Goal: Task Accomplishment & Management: Manage account settings

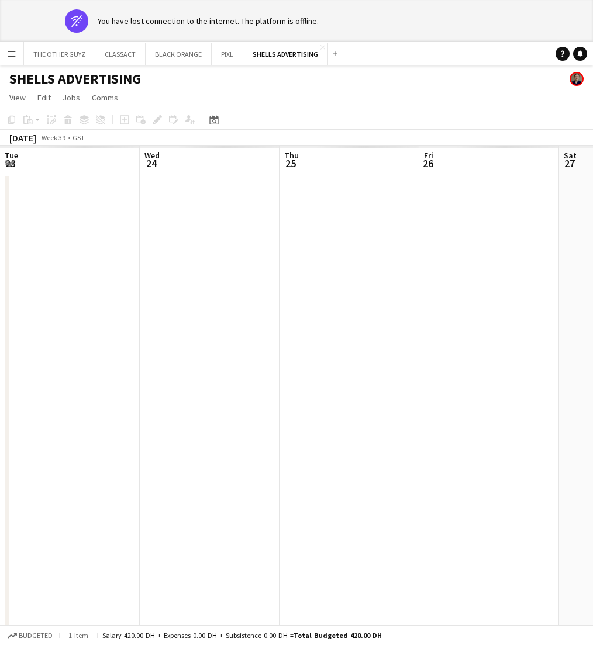
scroll to position [0, 534]
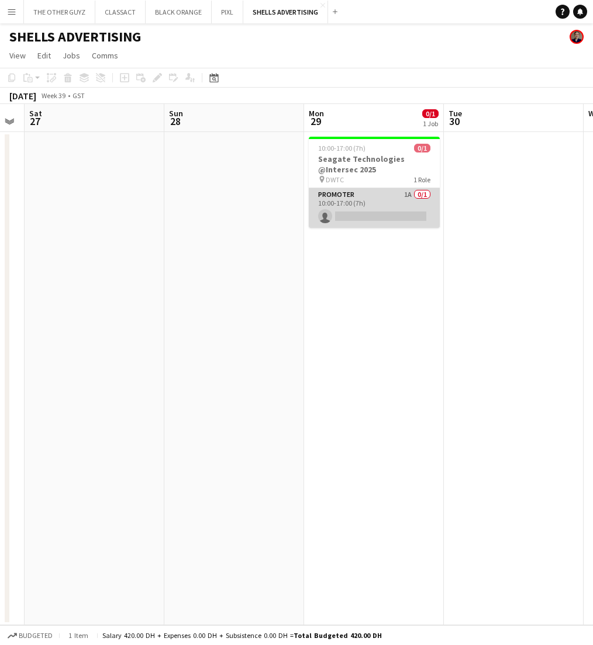
click at [376, 208] on app-card-role "Promoter 1A 0/1 10:00-17:00 (7h) single-neutral-actions" at bounding box center [374, 208] width 131 height 40
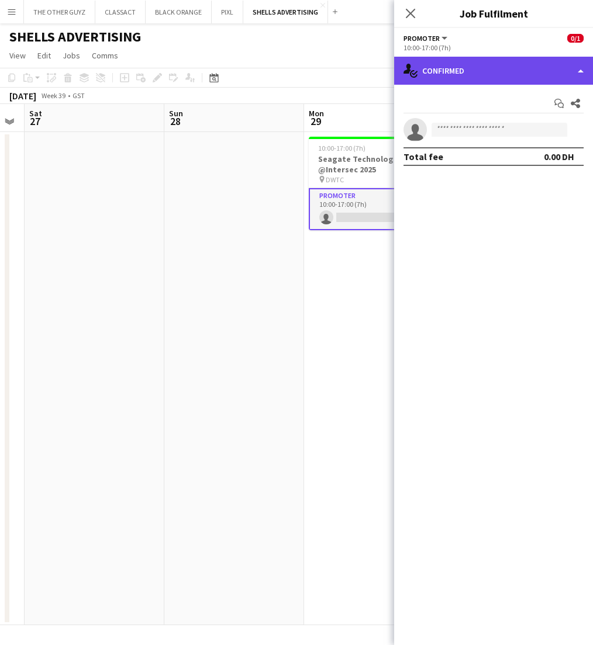
click at [484, 71] on div "single-neutral-actions-check-2 Confirmed" at bounding box center [493, 71] width 199 height 28
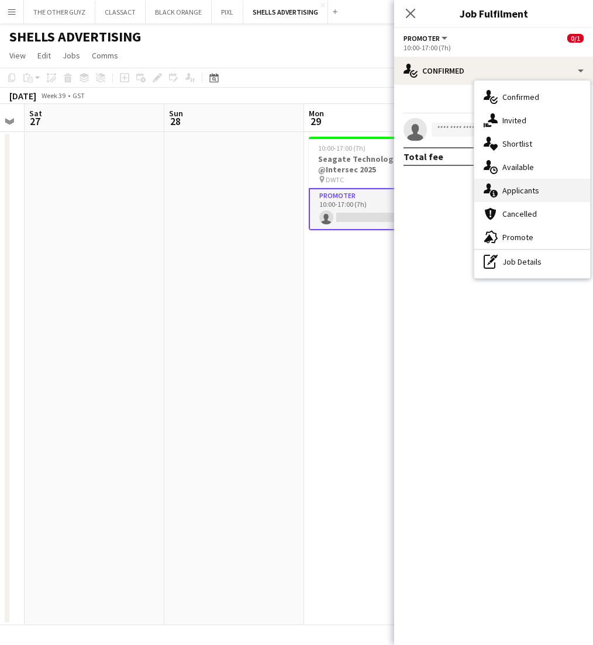
click at [539, 198] on div "single-neutral-actions-information Applicants" at bounding box center [532, 190] width 116 height 23
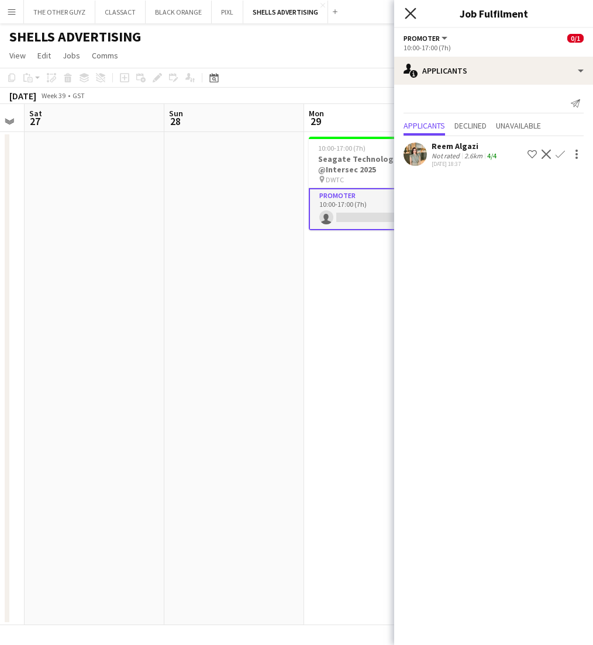
click at [410, 12] on icon "Close pop-in" at bounding box center [409, 13] width 11 height 11
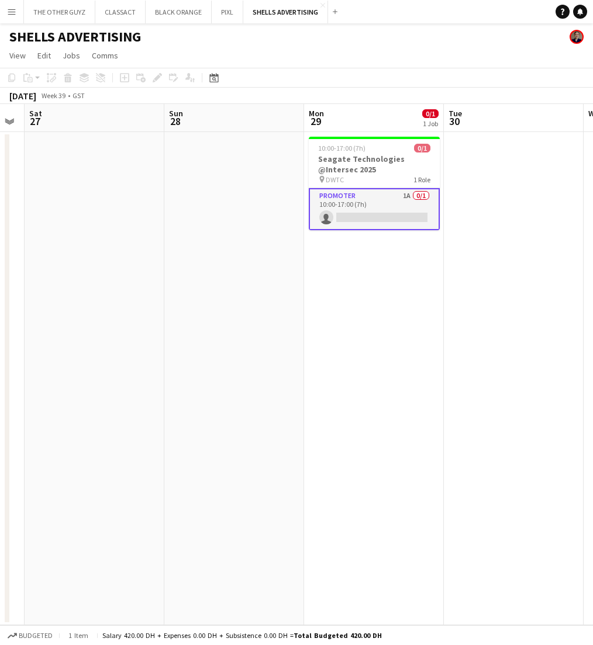
click at [348, 285] on app-date-cell "10:00-17:00 (7h) 0/1 Seagate Technologies @Intersec 2025 pin DWTC 1 Role Promot…" at bounding box center [374, 378] width 140 height 493
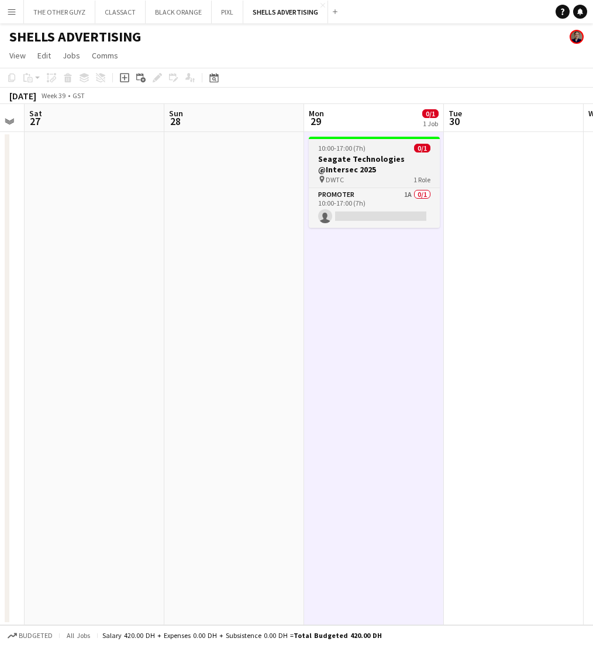
click at [404, 160] on h3 "Seagate Technologies @Intersec 2025" at bounding box center [374, 164] width 131 height 21
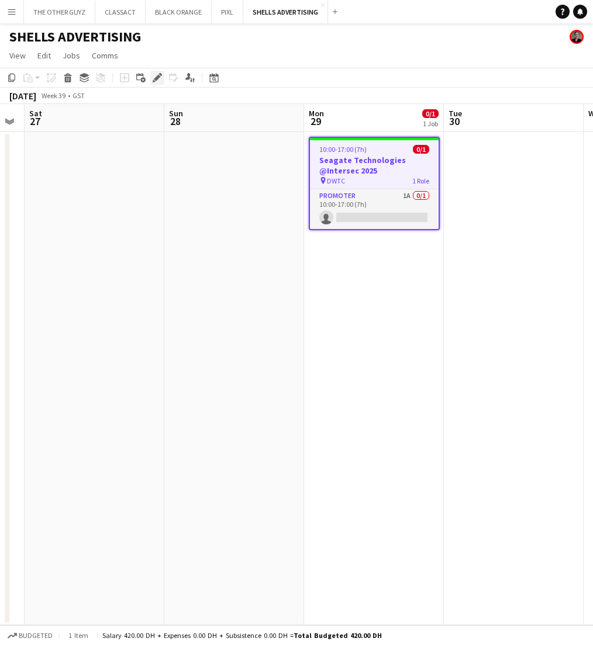
click at [153, 76] on icon "Edit" at bounding box center [157, 77] width 9 height 9
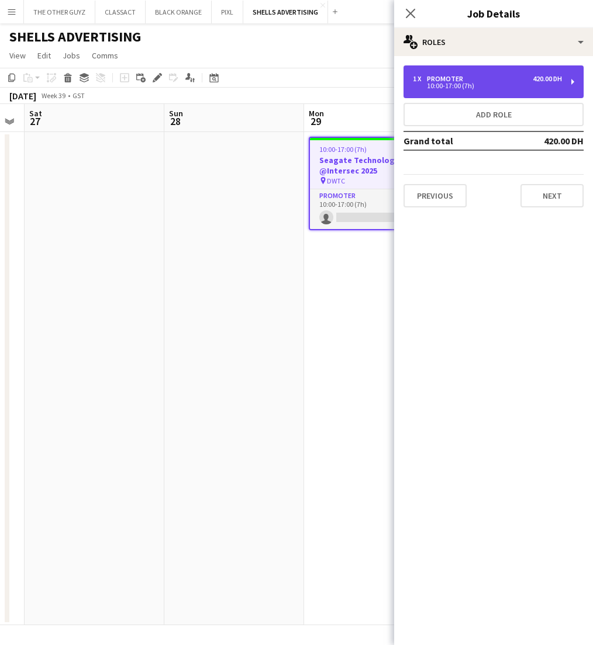
click at [513, 75] on div "1 x Promoter 420.00 DH" at bounding box center [487, 79] width 149 height 8
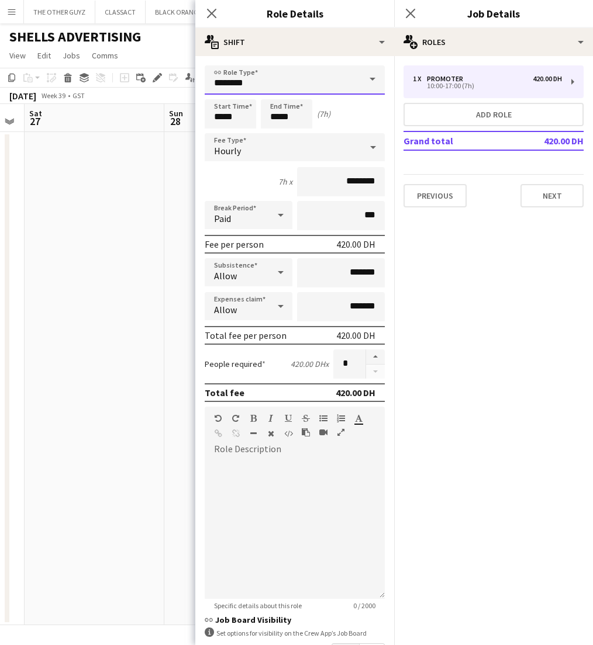
click at [344, 75] on input "********" at bounding box center [295, 79] width 180 height 29
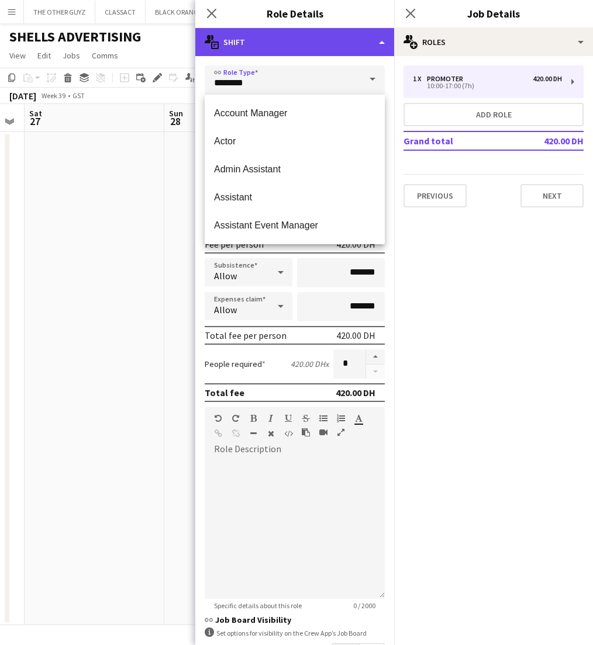
click at [365, 38] on div "multiple-actions-text Shift" at bounding box center [294, 42] width 199 height 28
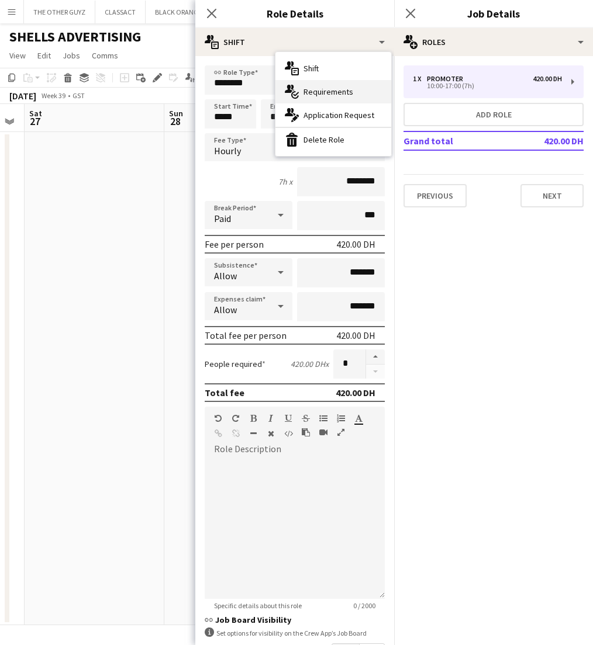
click at [310, 92] on span "Requirements" at bounding box center [328, 91] width 50 height 11
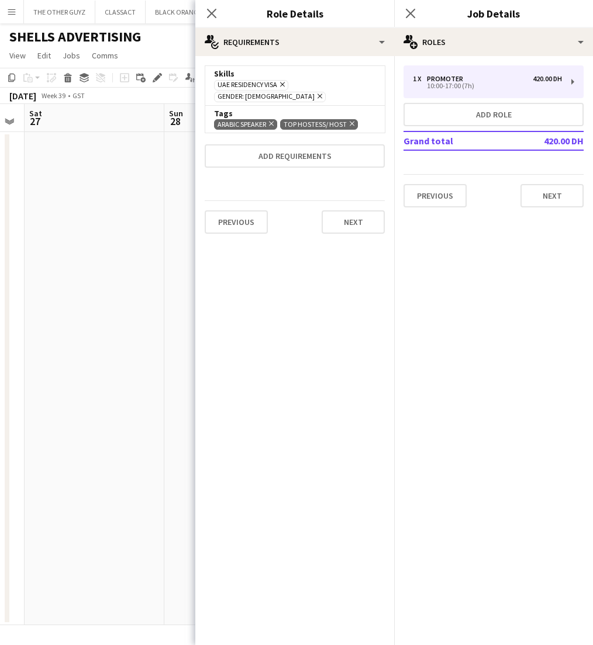
click at [351, 122] on icon at bounding box center [351, 124] width 5 height 5
click at [288, 144] on button "Add requirements" at bounding box center [295, 155] width 180 height 23
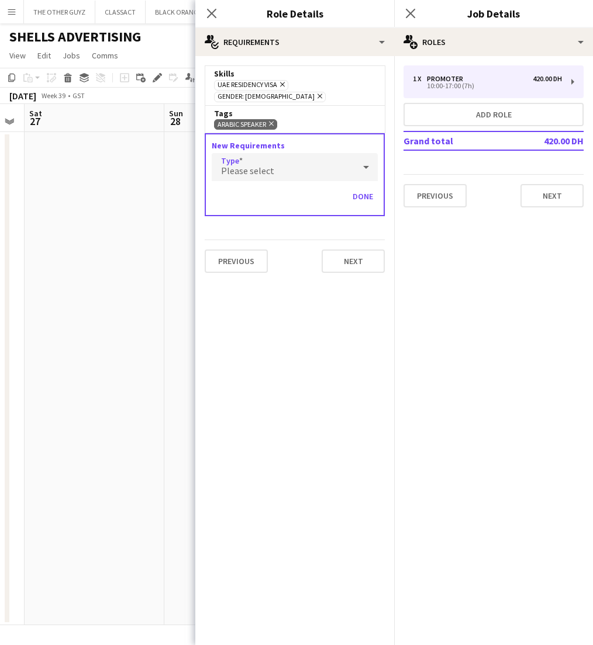
click at [307, 155] on div "Please select" at bounding box center [283, 167] width 143 height 28
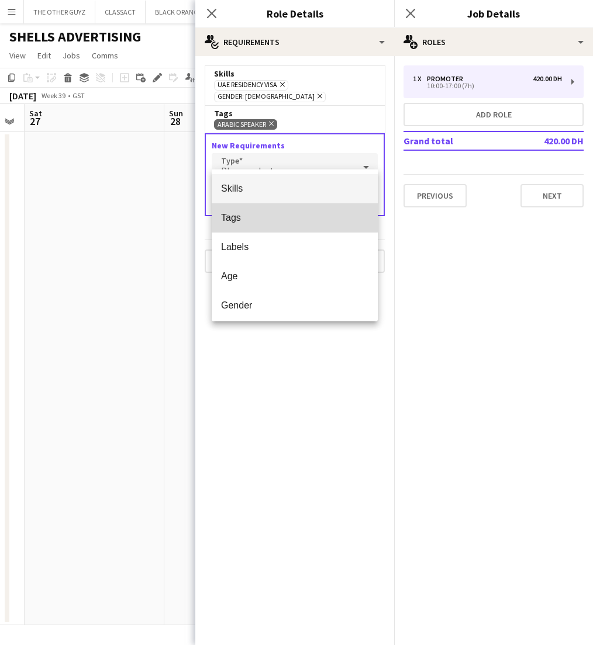
click at [239, 210] on mat-option "Tags" at bounding box center [295, 217] width 166 height 29
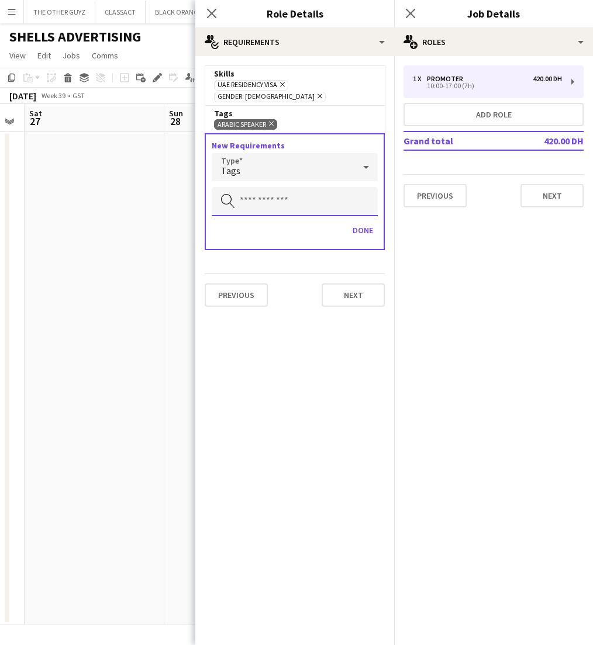
click at [269, 192] on input "text" at bounding box center [295, 201] width 166 height 29
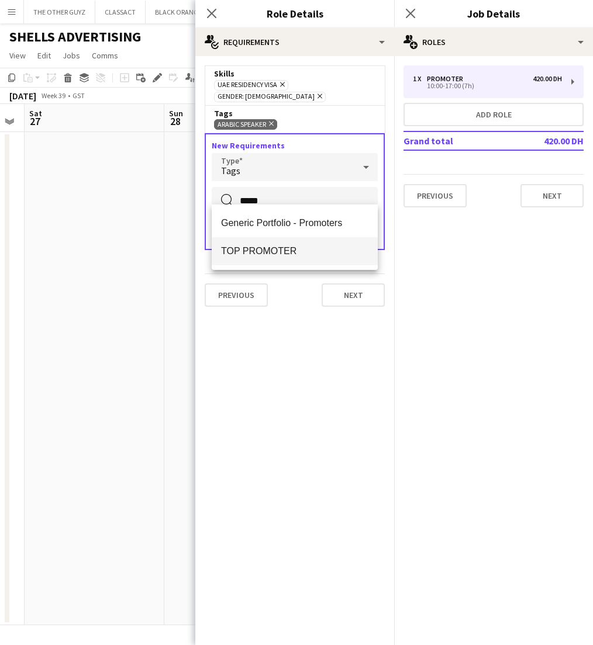
type input "*****"
click at [255, 246] on span "TOP PROMOTER" at bounding box center [294, 250] width 147 height 11
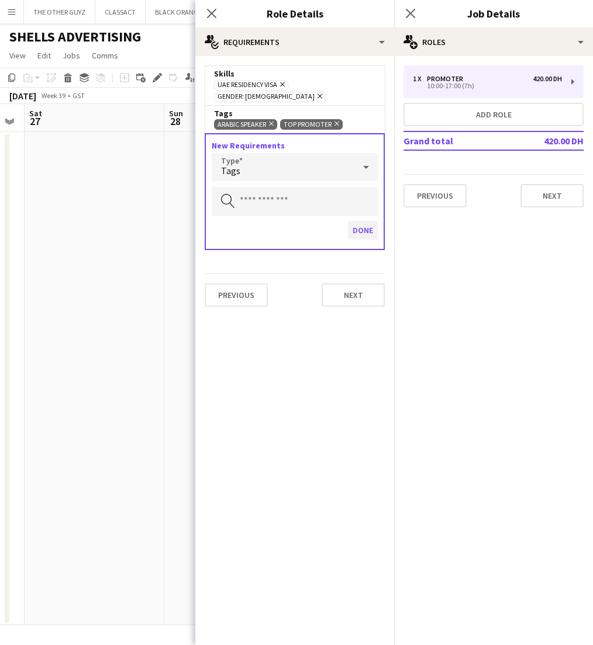
click at [367, 221] on button "Done" at bounding box center [363, 230] width 30 height 19
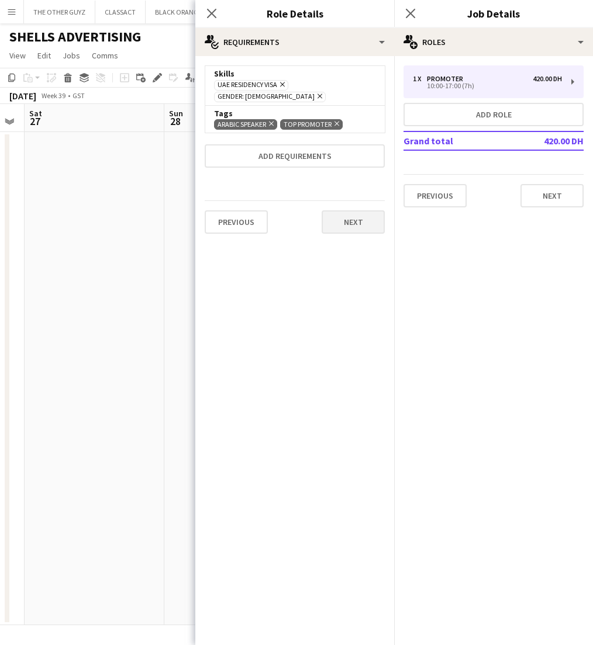
click at [343, 213] on button "Next" at bounding box center [352, 221] width 63 height 23
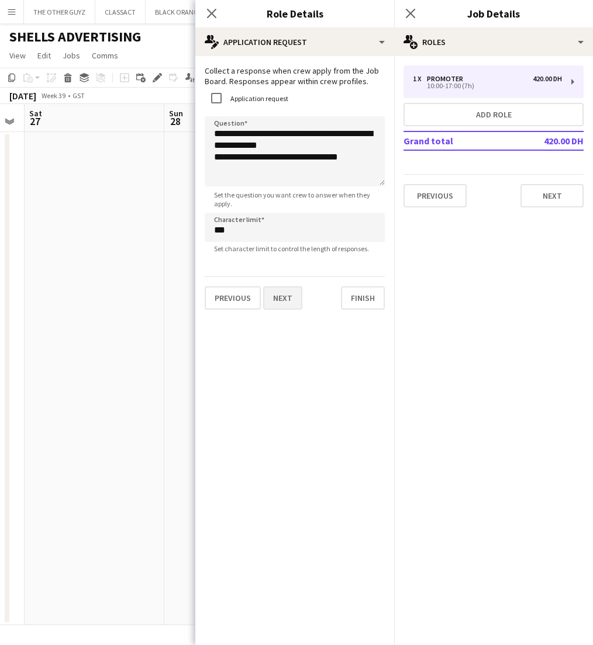
click at [285, 305] on button "Next" at bounding box center [282, 297] width 39 height 23
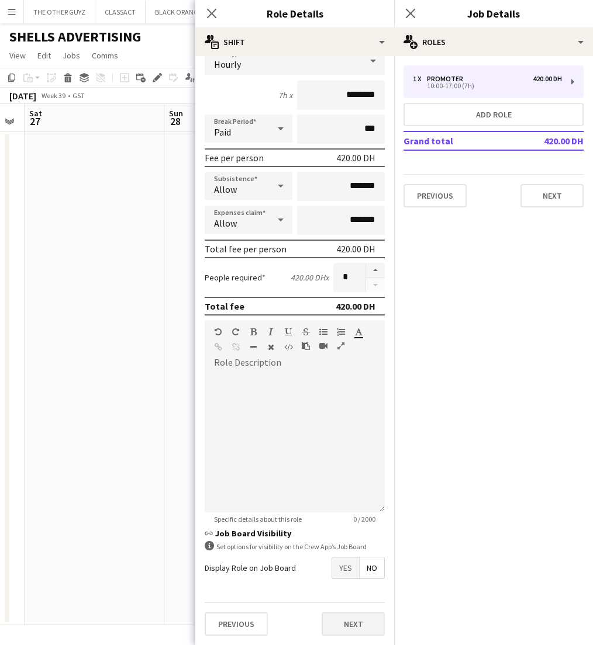
scroll to position [86, 0]
click at [340, 627] on button "Next" at bounding box center [352, 623] width 63 height 23
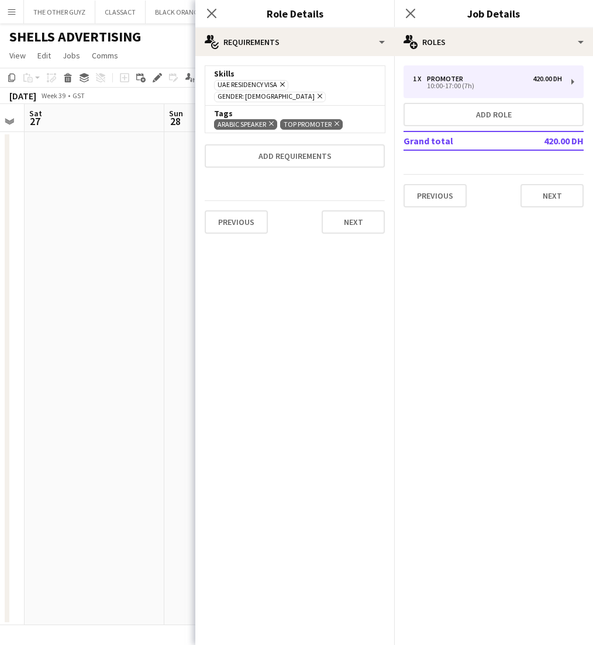
click at [164, 259] on app-date-cell at bounding box center [95, 378] width 140 height 493
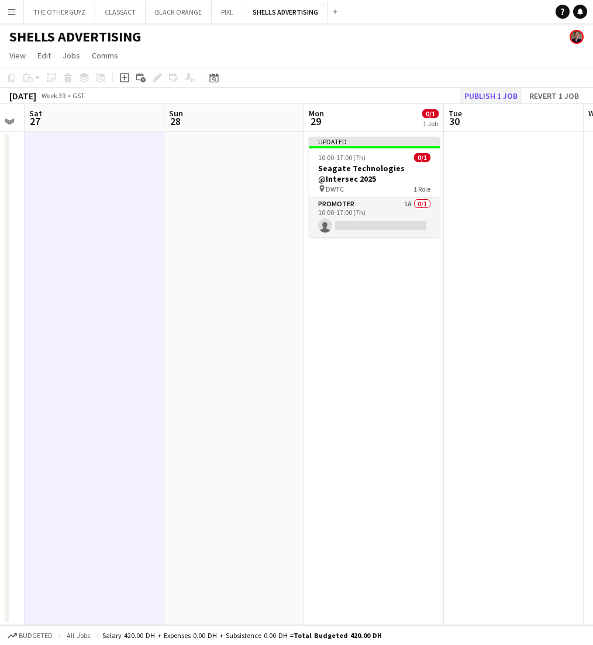
click at [502, 95] on button "Publish 1 job" at bounding box center [490, 95] width 63 height 15
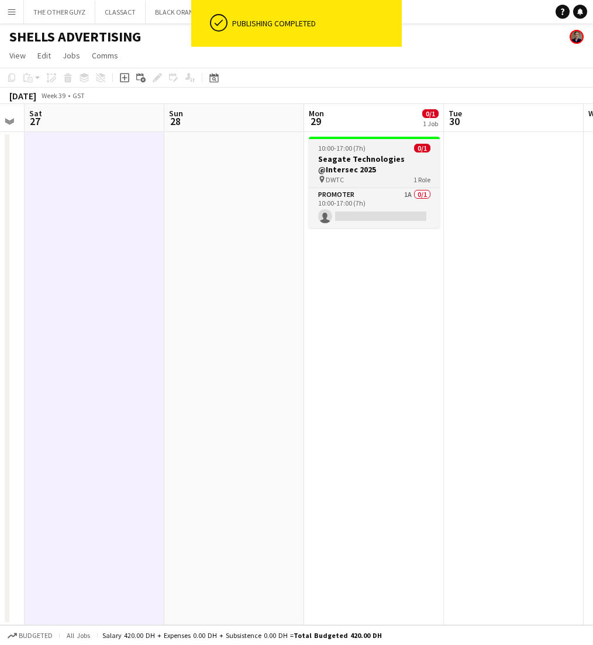
click at [386, 154] on h3 "Seagate Technologies @Intersec 2025" at bounding box center [374, 164] width 131 height 21
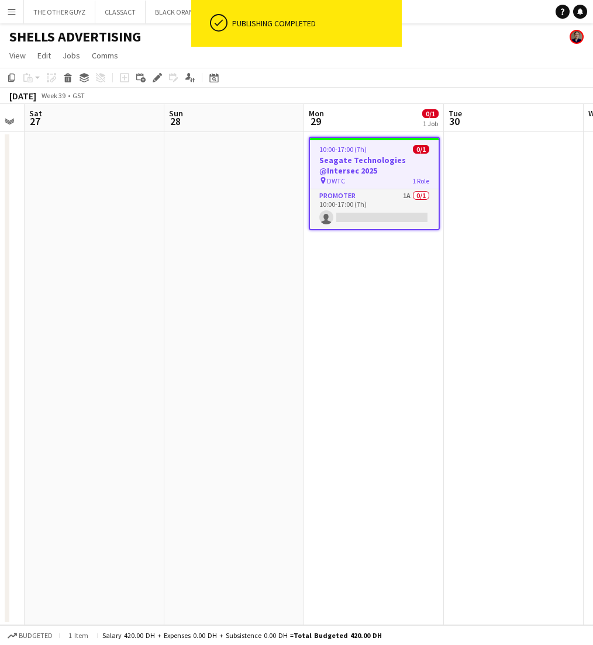
click at [363, 379] on app-date-cell "10:00-17:00 (7h) 0/1 Seagate Technologies @Intersec 2025 pin DWTC 1 Role Promot…" at bounding box center [374, 378] width 140 height 493
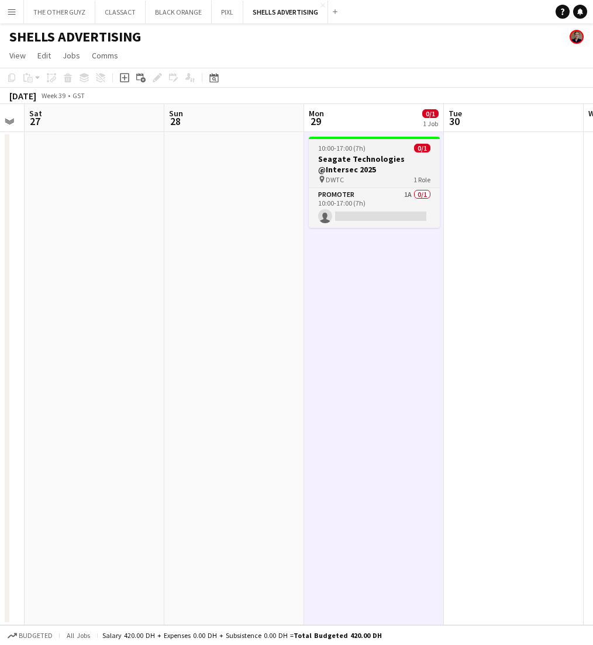
click at [419, 163] on h3 "Seagate Technologies @Intersec 2025" at bounding box center [374, 164] width 131 height 21
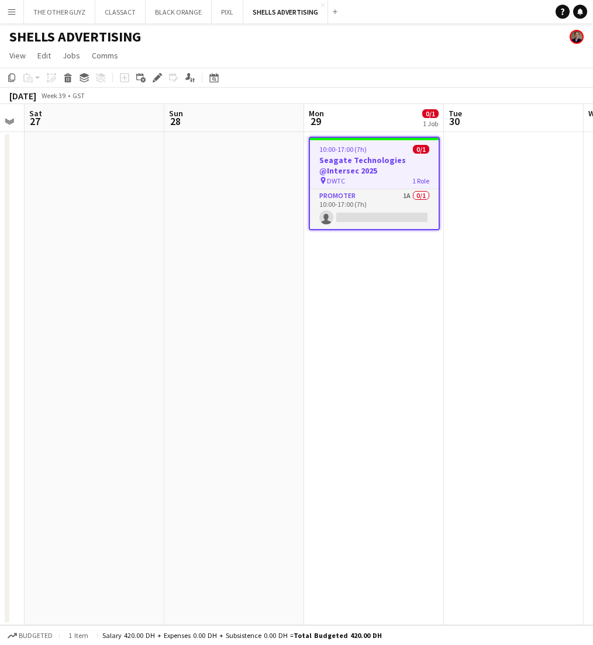
click at [375, 286] on app-date-cell "10:00-17:00 (7h) 0/1 Seagate Technologies @Intersec 2025 pin DWTC 1 Role Promot…" at bounding box center [374, 378] width 140 height 493
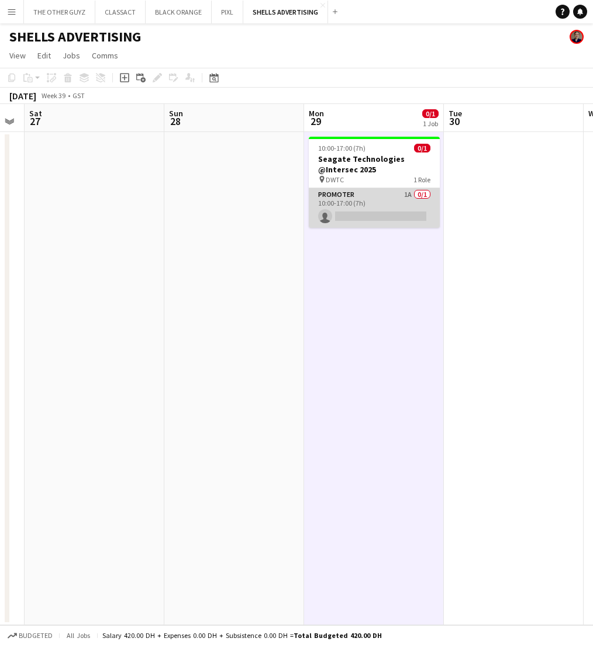
click at [371, 200] on app-card-role "Promoter 1A 0/1 10:00-17:00 (7h) single-neutral-actions" at bounding box center [374, 208] width 131 height 40
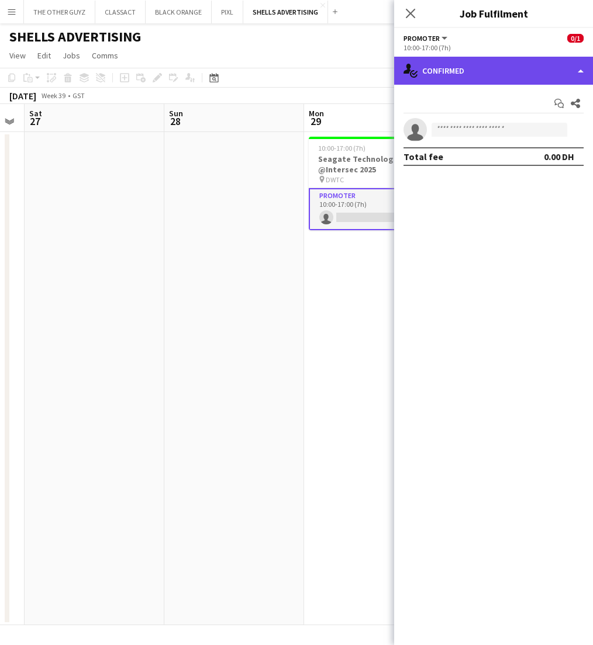
click at [574, 72] on div "single-neutral-actions-check-2 Confirmed" at bounding box center [493, 71] width 199 height 28
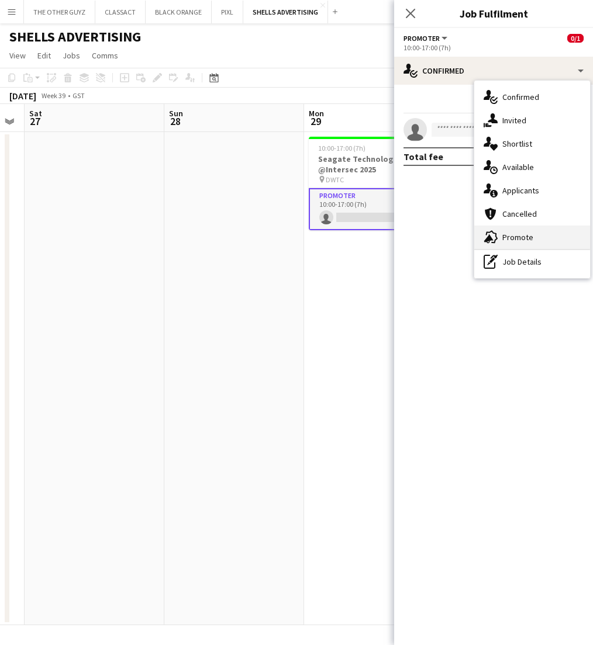
click at [509, 234] on span "Promote" at bounding box center [517, 237] width 31 height 11
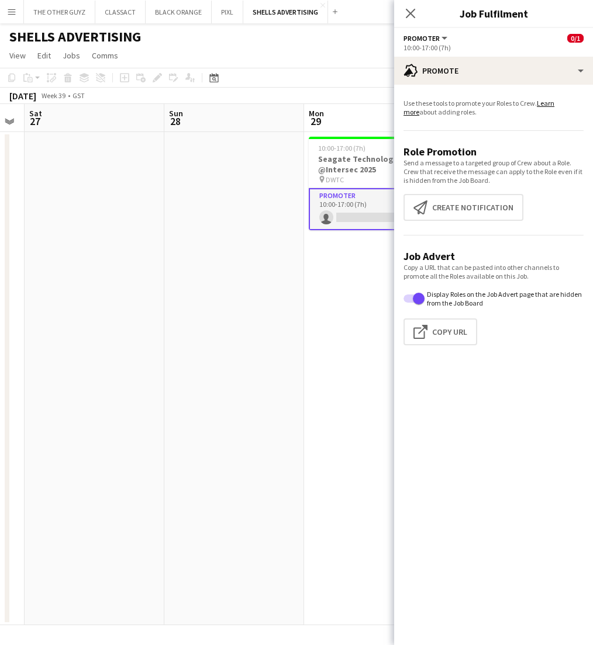
click at [311, 347] on app-date-cell "10:00-17:00 (7h) 0/1 Seagate Technologies @Intersec 2025 pin DWTC 1 Role Promot…" at bounding box center [374, 378] width 140 height 493
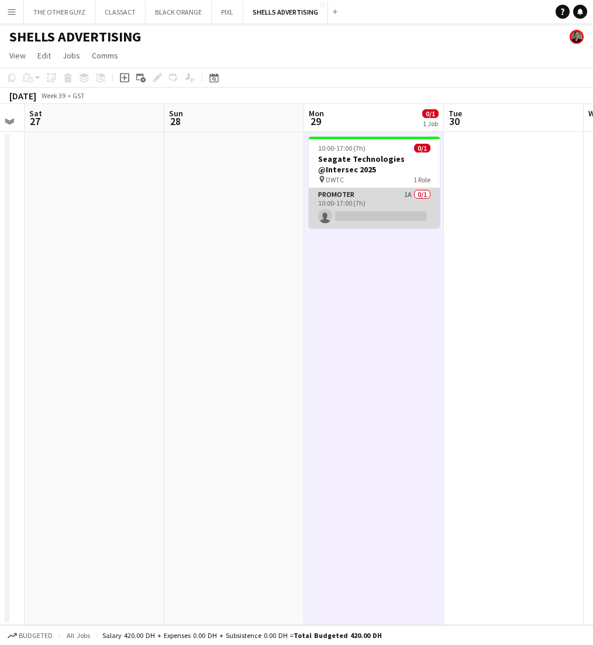
click at [392, 213] on app-card-role "Promoter 1A 0/1 10:00-17:00 (7h) single-neutral-actions" at bounding box center [374, 208] width 131 height 40
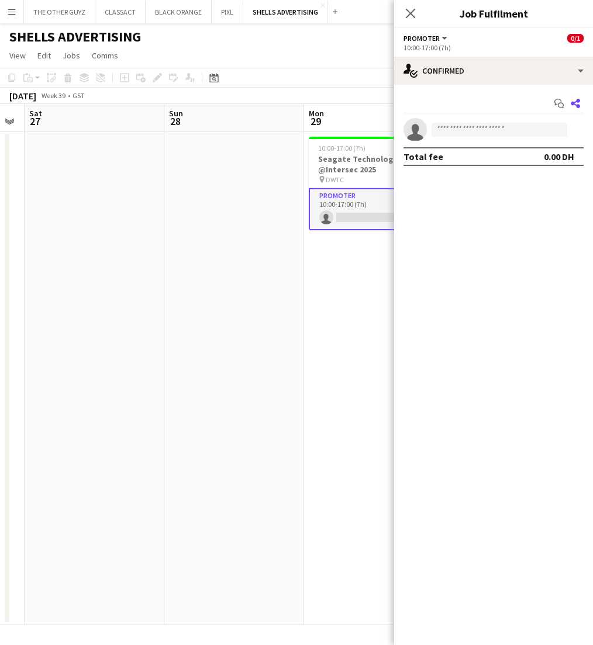
click at [577, 102] on icon at bounding box center [574, 103] width 9 height 9
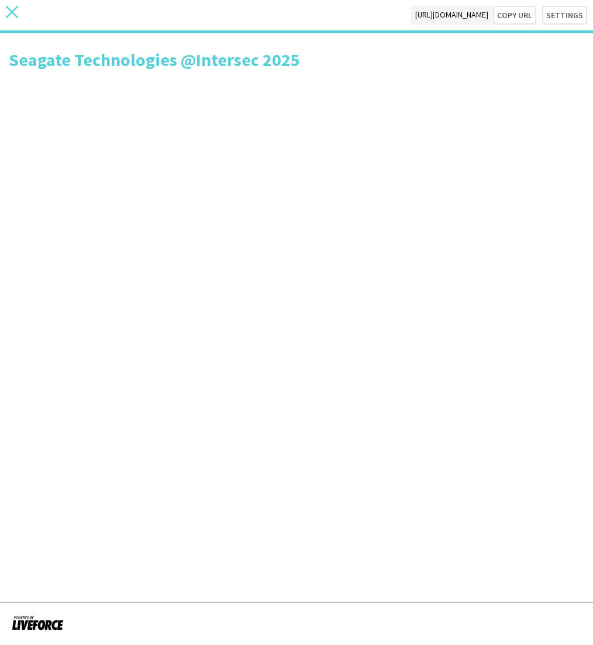
click at [13, 14] on icon at bounding box center [12, 12] width 12 height 12
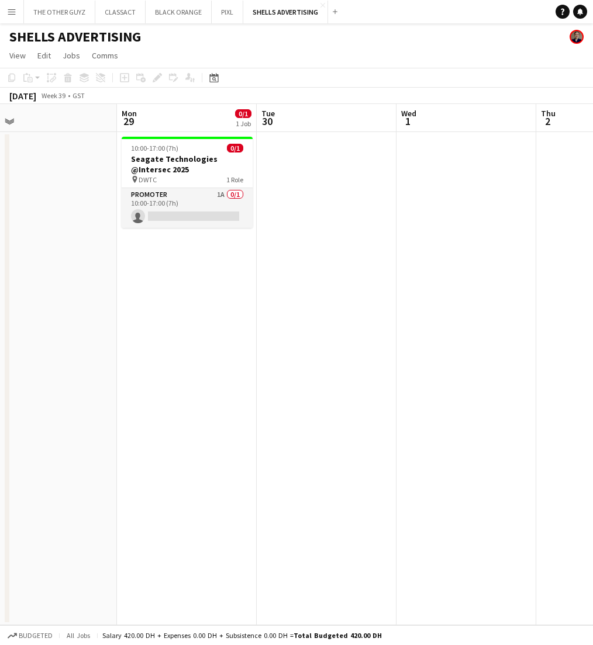
scroll to position [0, 318]
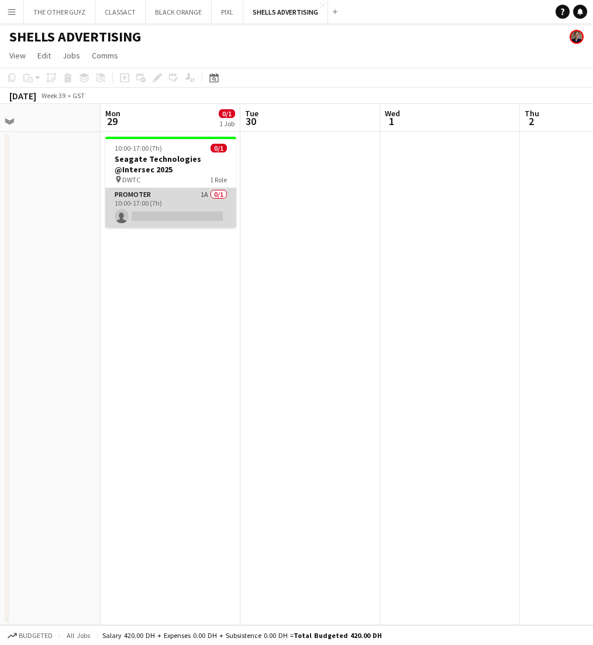
click at [199, 209] on app-card-role "Promoter 1A 0/1 10:00-17:00 (7h) single-neutral-actions" at bounding box center [170, 208] width 131 height 40
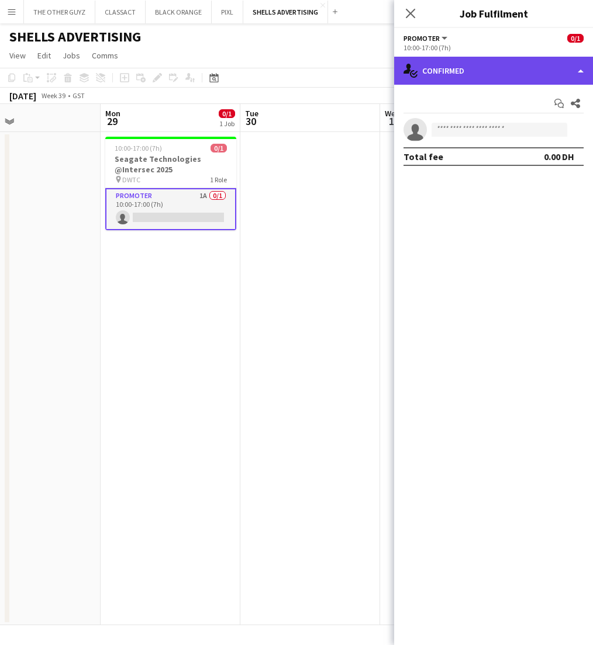
click at [574, 65] on div "single-neutral-actions-check-2 Confirmed" at bounding box center [493, 71] width 199 height 28
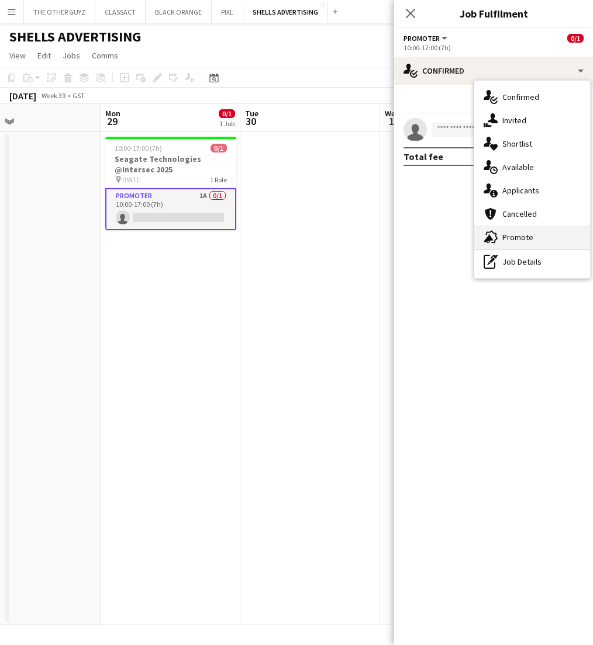
click at [510, 238] on span "Promote" at bounding box center [517, 237] width 31 height 11
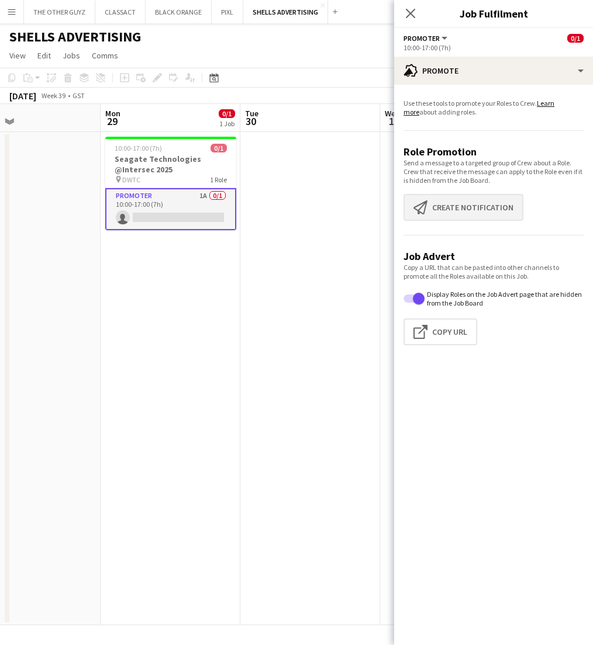
click at [442, 216] on button "Create notification Create notification" at bounding box center [463, 207] width 120 height 27
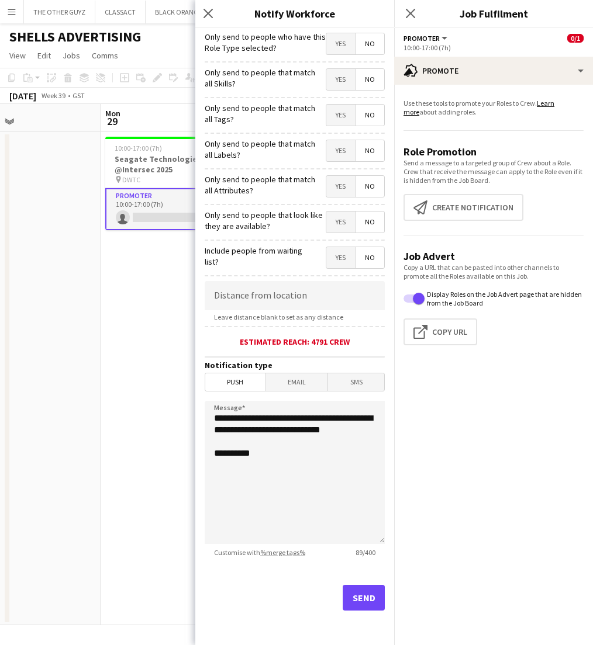
click at [337, 82] on span "Yes" at bounding box center [340, 79] width 29 height 21
click at [333, 118] on span "Yes" at bounding box center [340, 115] width 29 height 21
click at [342, 223] on span "Yes" at bounding box center [340, 222] width 29 height 21
click at [333, 153] on span "Yes" at bounding box center [340, 150] width 29 height 21
click at [339, 185] on span "Yes" at bounding box center [340, 186] width 29 height 21
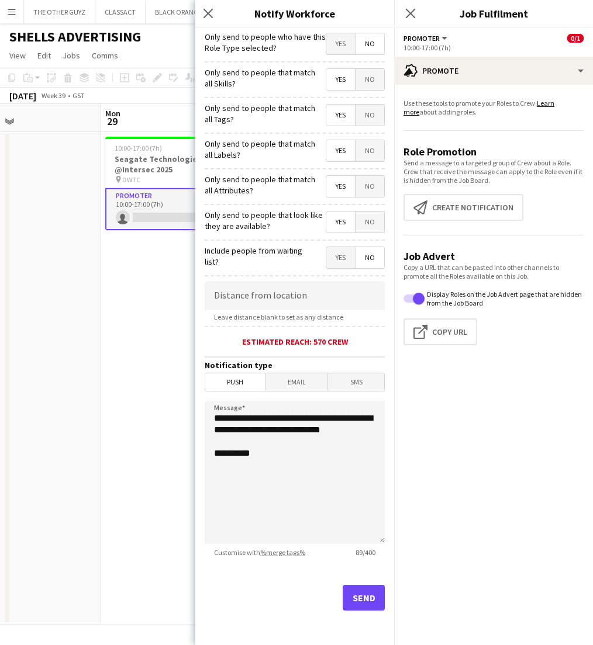
click at [353, 598] on button "Send" at bounding box center [363, 598] width 42 height 26
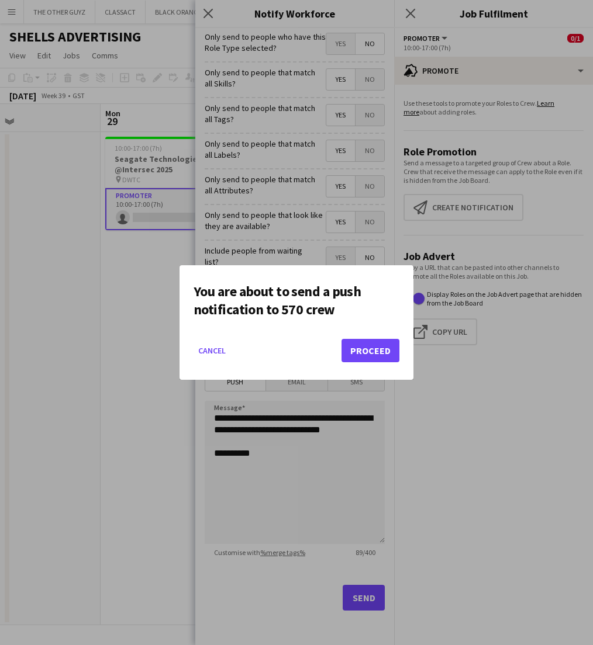
click at [367, 351] on button "Proceed" at bounding box center [370, 350] width 58 height 23
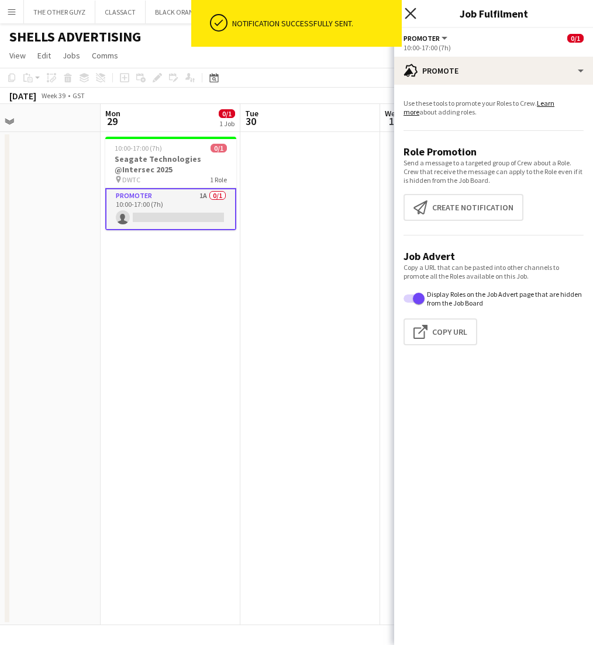
click at [412, 13] on icon "Close pop-in" at bounding box center [409, 13] width 11 height 11
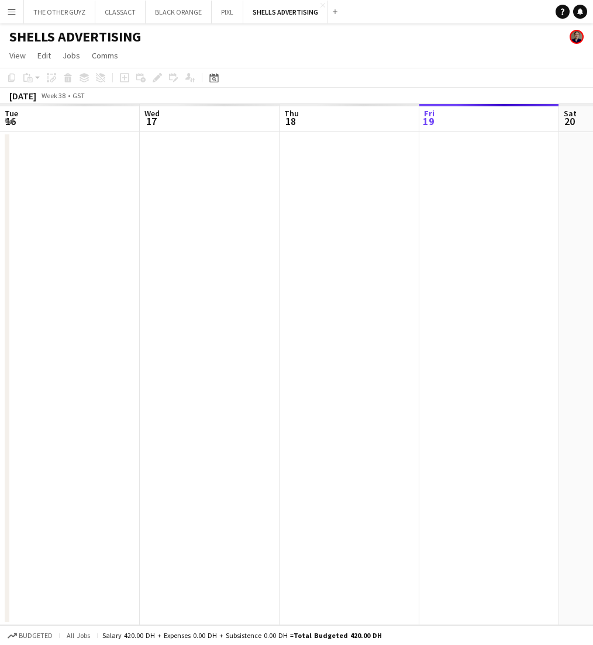
scroll to position [0, 279]
click at [220, 18] on button "PIXL Close" at bounding box center [228, 12] width 32 height 23
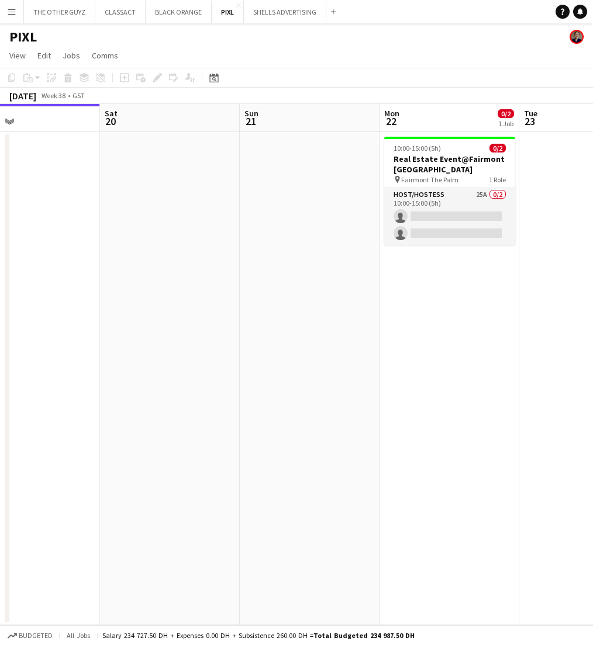
scroll to position [0, 503]
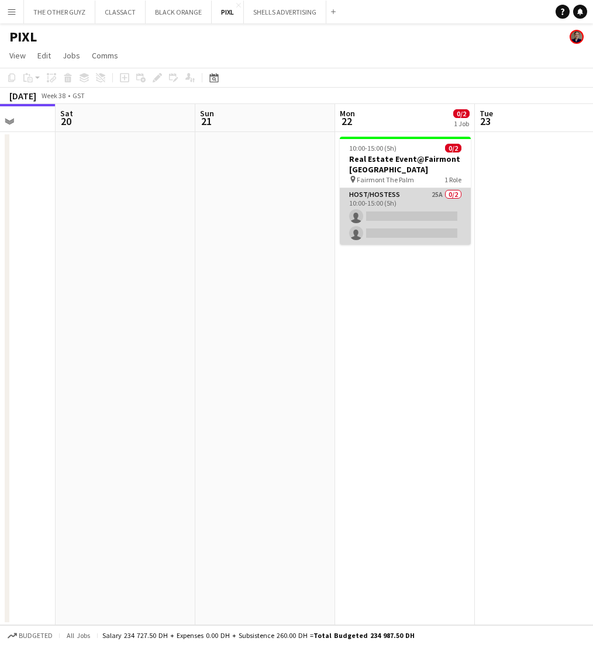
click at [412, 205] on app-card-role "Host/Hostess 25A 0/2 10:00-15:00 (5h) single-neutral-actions single-neutral-act…" at bounding box center [405, 216] width 131 height 57
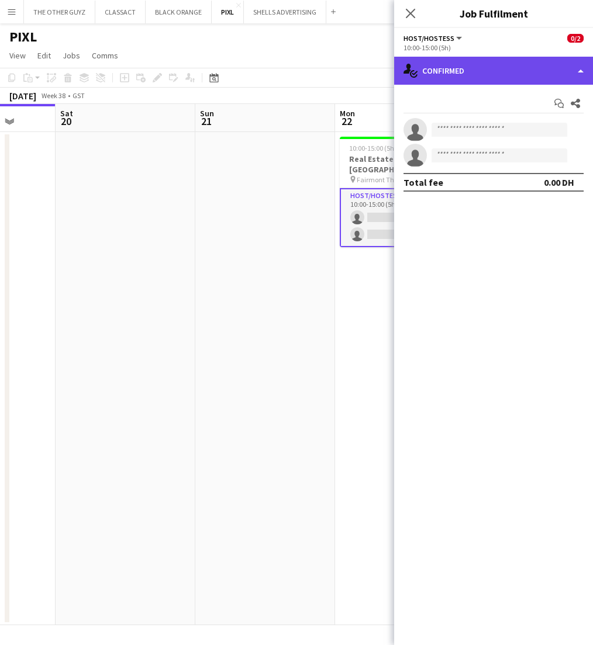
click at [521, 69] on div "single-neutral-actions-check-2 Confirmed" at bounding box center [493, 71] width 199 height 28
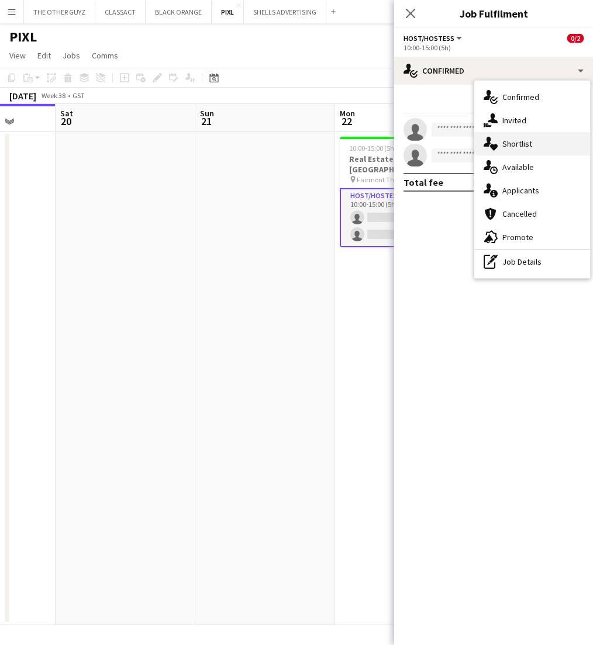
click at [516, 147] on span "Shortlist" at bounding box center [517, 144] width 30 height 11
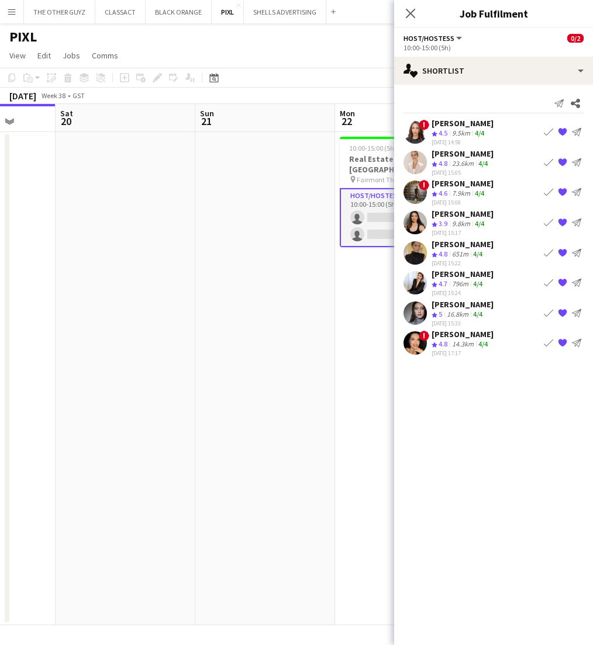
click at [545, 253] on app-icon "Book crew" at bounding box center [547, 252] width 9 height 9
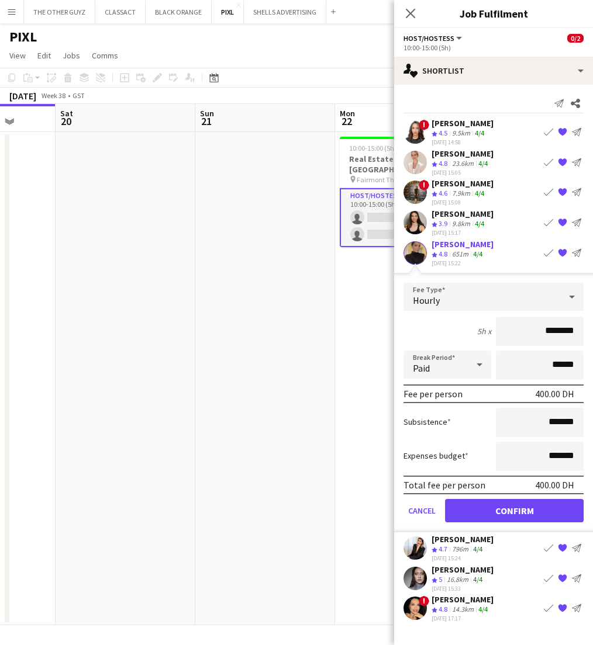
click at [508, 512] on button "Confirm" at bounding box center [514, 509] width 139 height 23
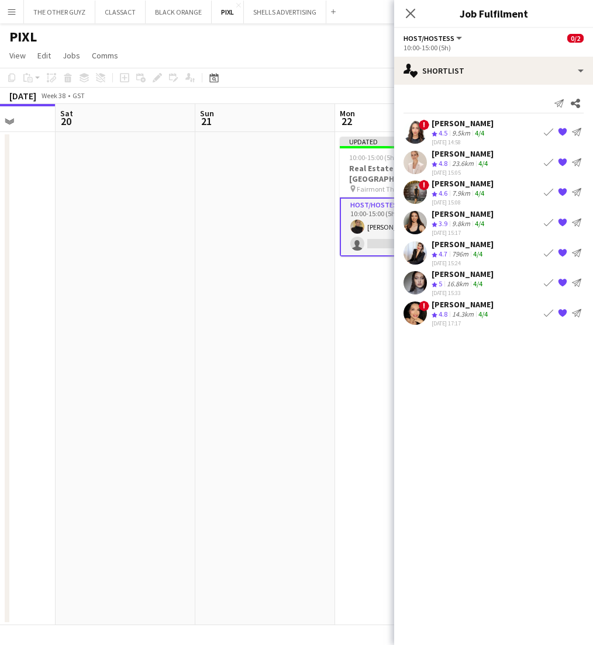
click at [545, 132] on app-icon "Book crew" at bounding box center [547, 131] width 9 height 9
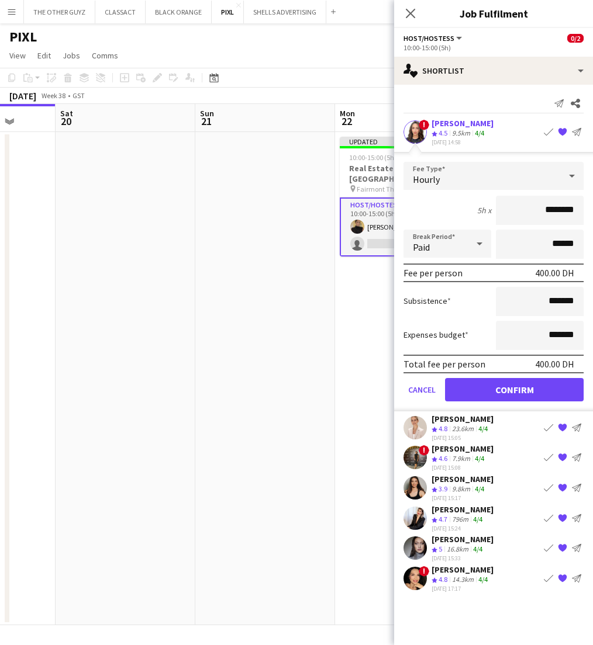
click at [490, 390] on button "Confirm" at bounding box center [514, 389] width 139 height 23
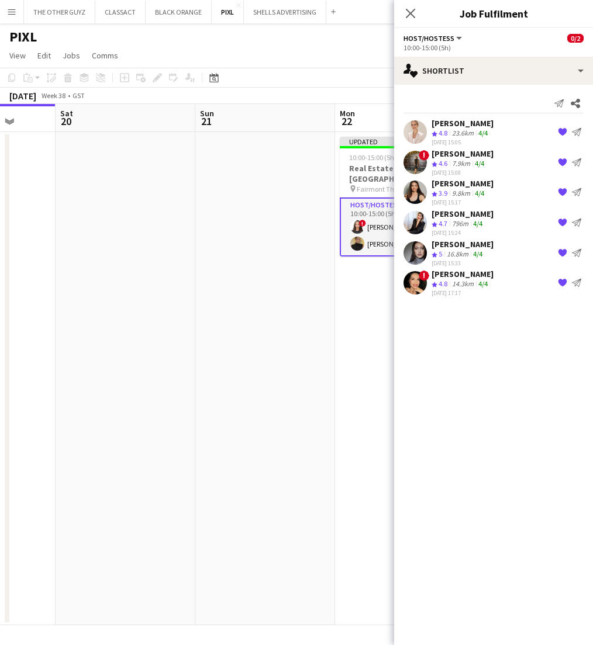
click at [376, 340] on app-date-cell "Updated 10:00-15:00 (5h) 2/2 Real Estate Event@Fairmont the Palm pin Fairmont T…" at bounding box center [405, 378] width 140 height 493
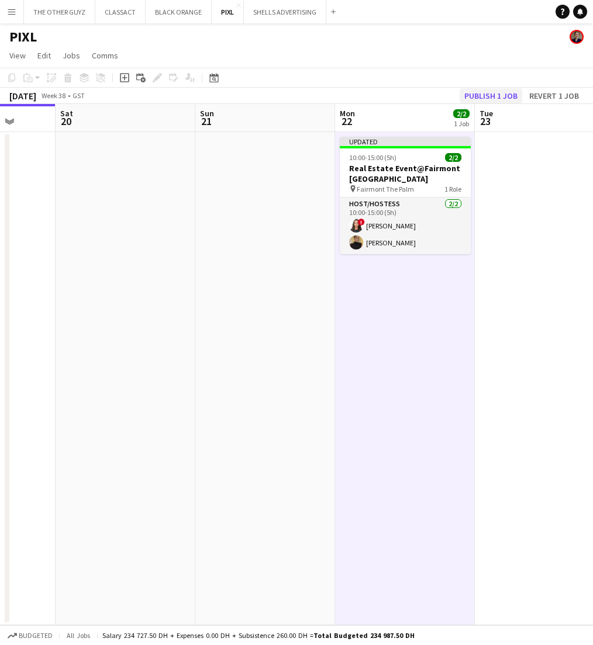
click at [478, 94] on button "Publish 1 job" at bounding box center [490, 95] width 63 height 15
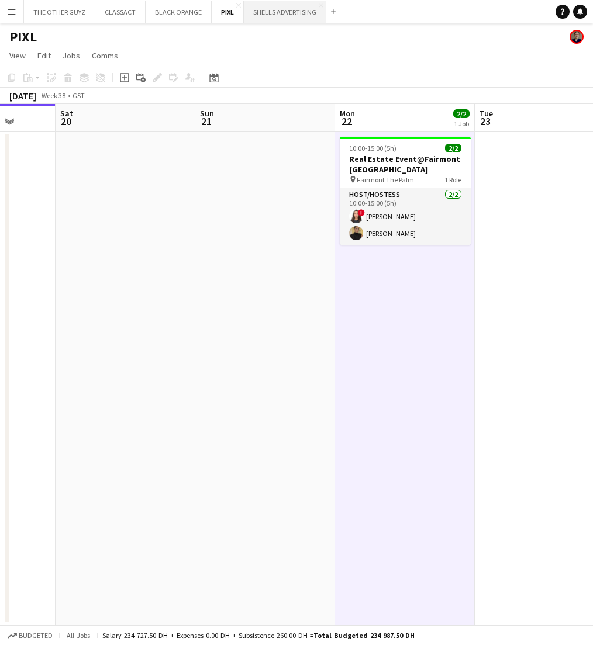
click at [279, 18] on button "SHELLS ADVERTISING Close" at bounding box center [285, 12] width 82 height 23
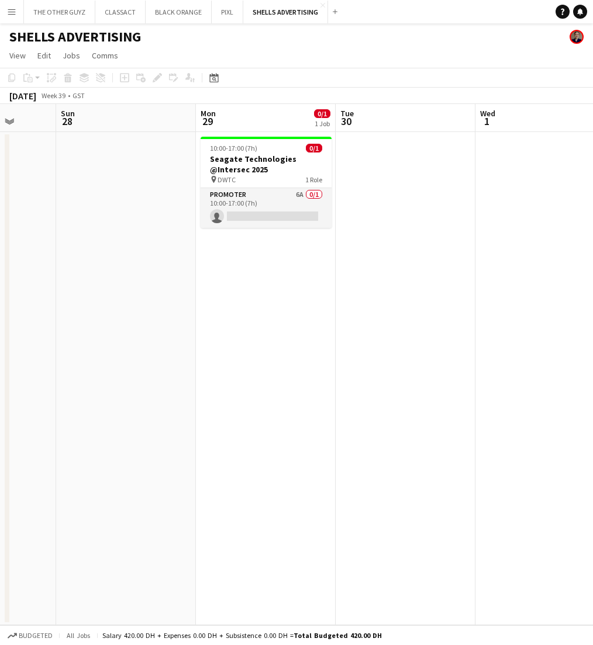
scroll to position [0, 506]
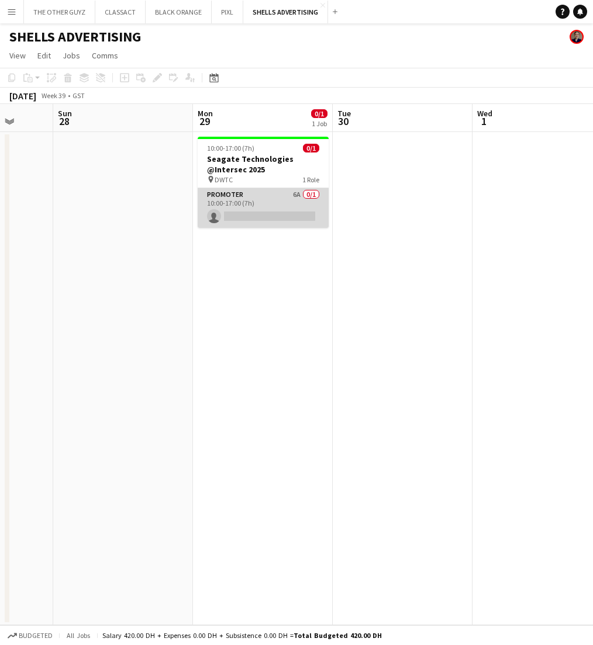
click at [282, 195] on app-card-role "Promoter 6A 0/1 10:00-17:00 (7h) single-neutral-actions" at bounding box center [263, 208] width 131 height 40
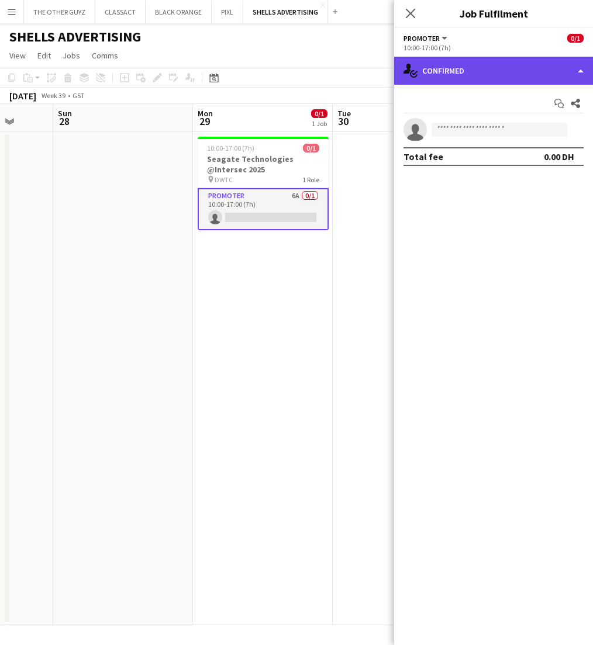
click at [559, 77] on div "single-neutral-actions-check-2 Confirmed" at bounding box center [493, 71] width 199 height 28
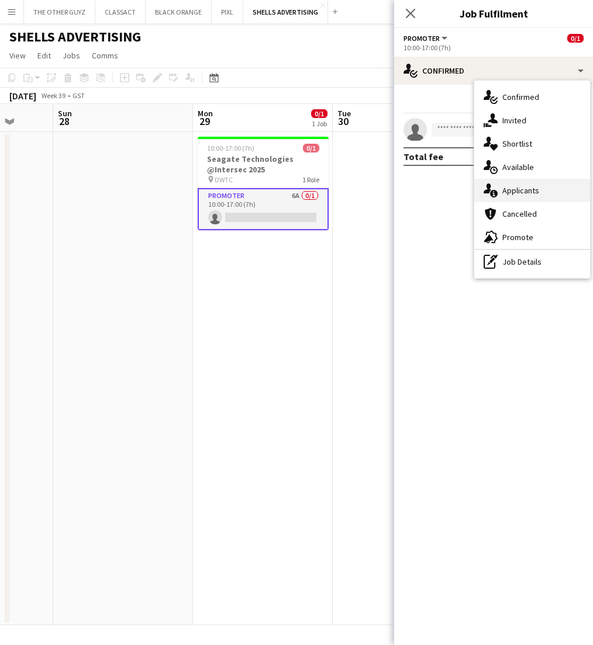
click at [514, 187] on span "Applicants" at bounding box center [520, 190] width 37 height 11
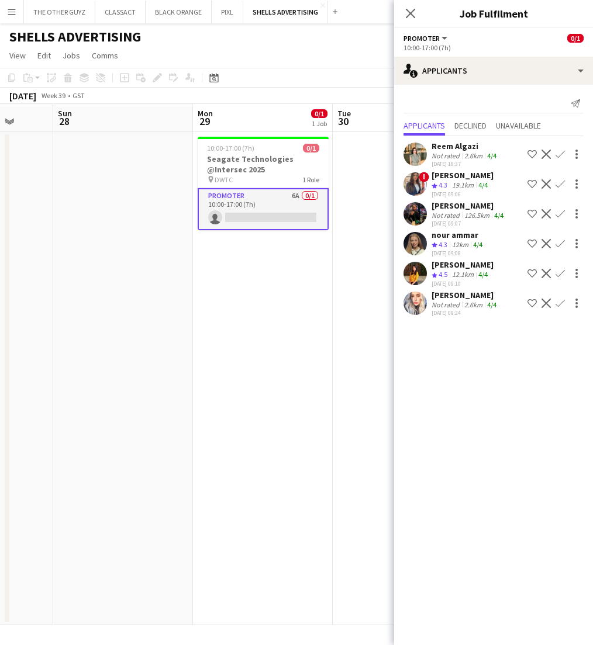
click at [451, 208] on div "[PERSON_NAME]" at bounding box center [468, 205] width 74 height 11
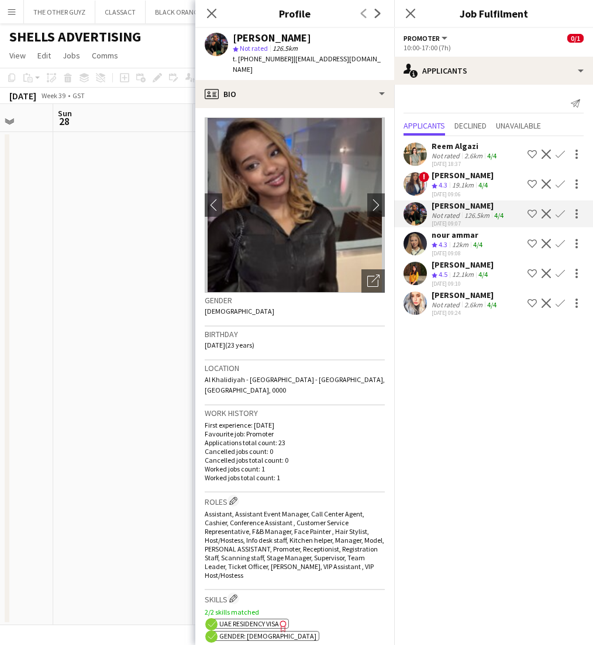
click at [457, 182] on div "19.1km" at bounding box center [462, 186] width 26 height 10
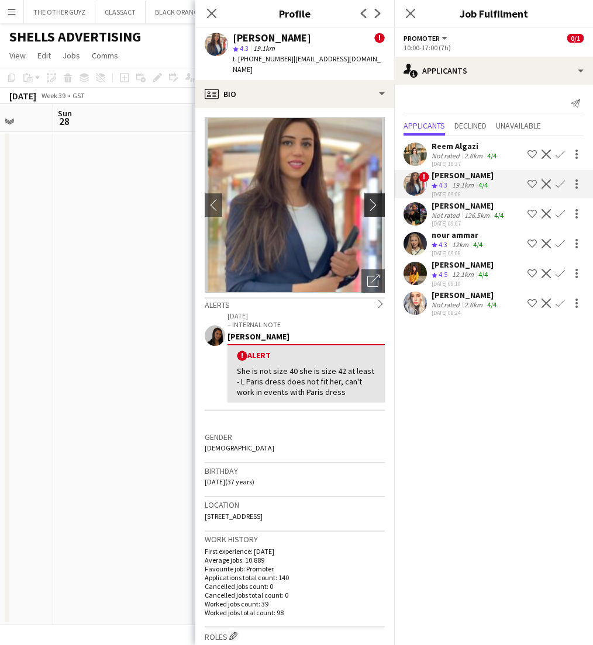
click at [372, 199] on app-icon "chevron-right" at bounding box center [376, 205] width 18 height 12
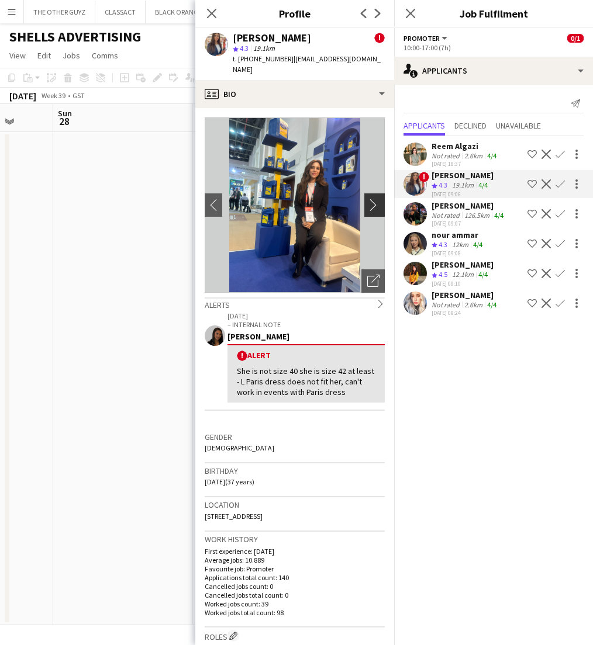
click at [372, 199] on app-icon "chevron-right" at bounding box center [376, 205] width 18 height 12
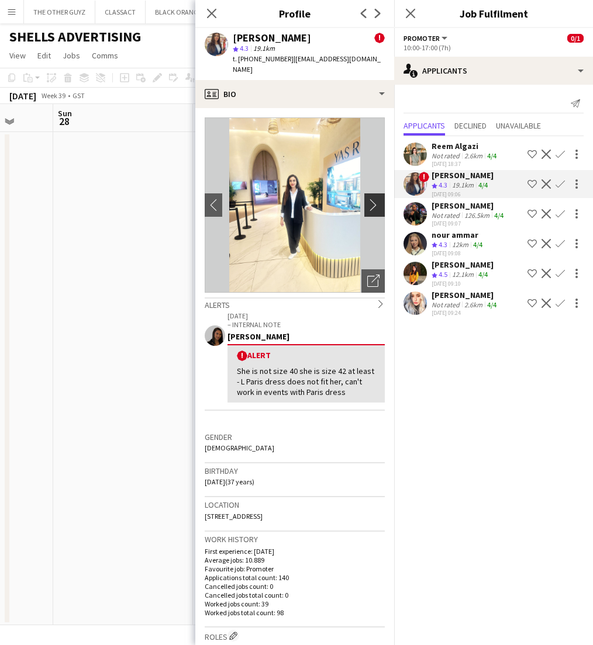
click at [372, 199] on app-icon "chevron-right" at bounding box center [376, 205] width 18 height 12
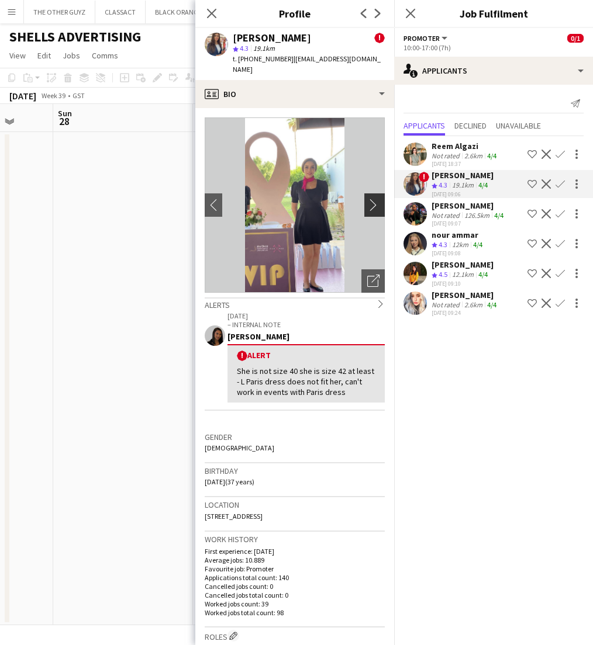
click at [372, 199] on app-icon "chevron-right" at bounding box center [376, 205] width 18 height 12
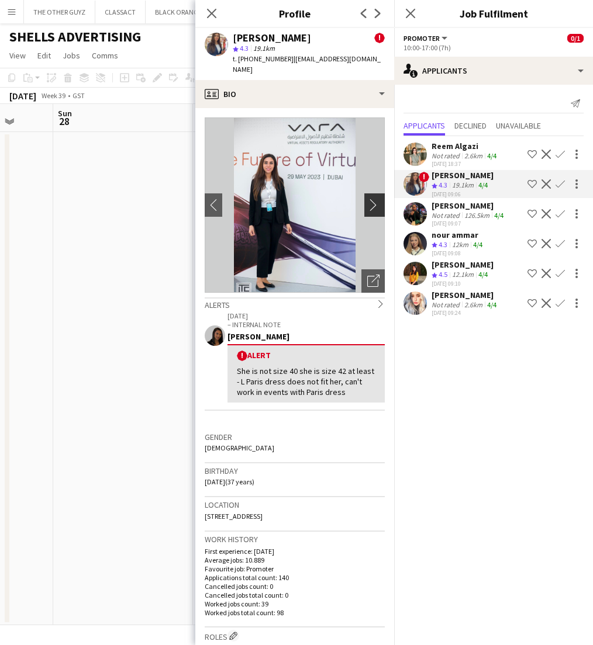
click at [372, 199] on app-icon "chevron-right" at bounding box center [376, 205] width 18 height 12
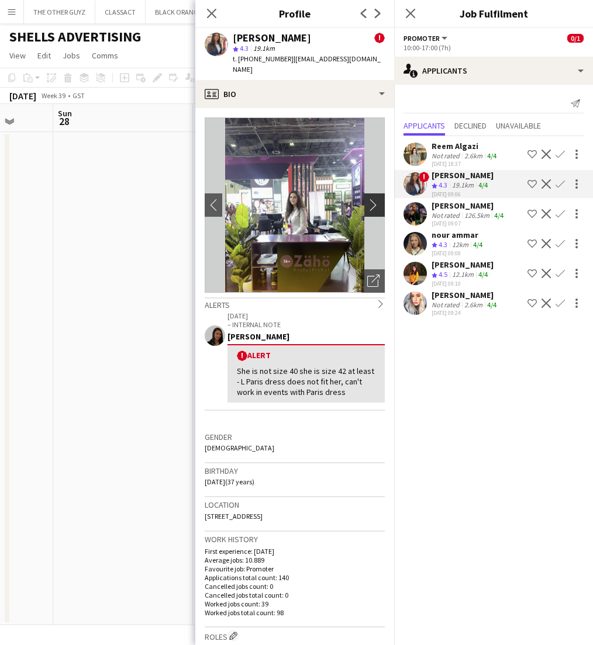
click at [372, 199] on app-icon "chevron-right" at bounding box center [376, 205] width 18 height 12
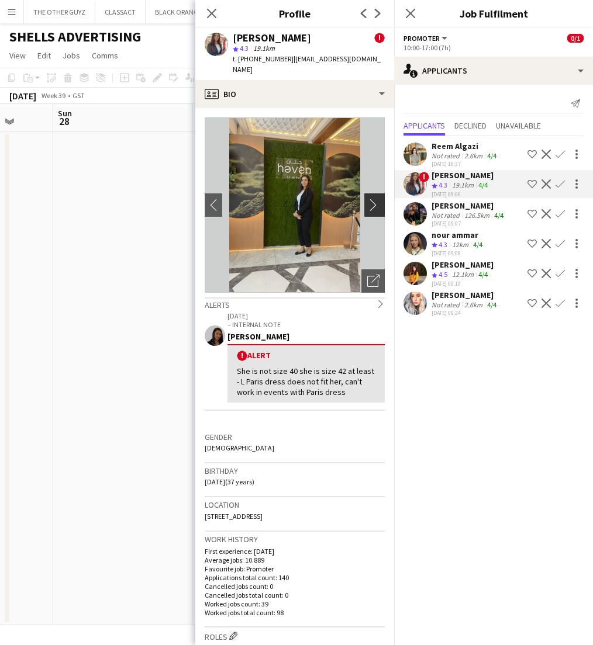
click at [372, 199] on app-icon "chevron-right" at bounding box center [376, 205] width 18 height 12
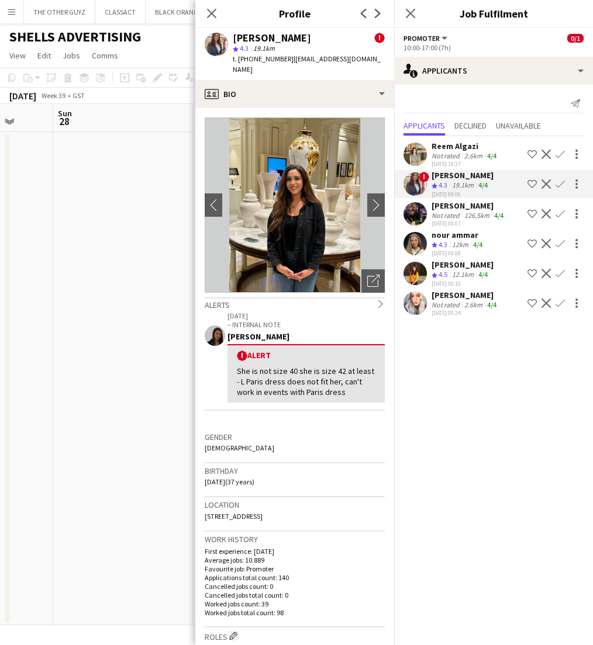
click at [450, 237] on div "nour ammar" at bounding box center [457, 235] width 53 height 11
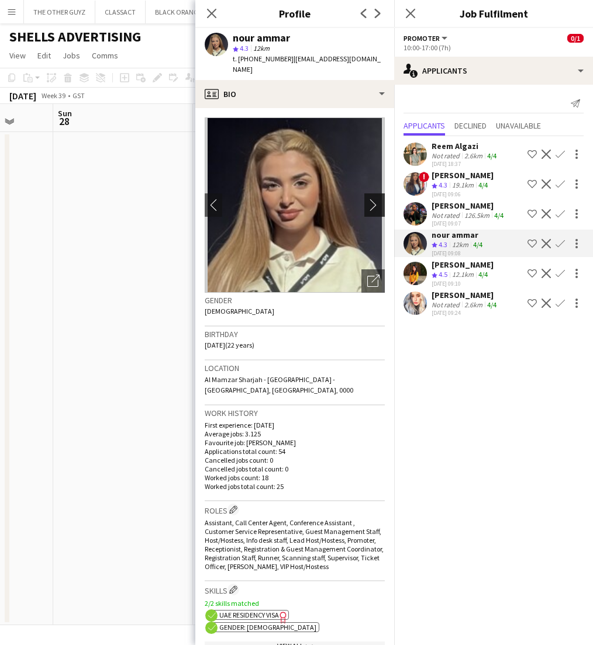
click at [375, 199] on app-icon "chevron-right" at bounding box center [376, 205] width 18 height 12
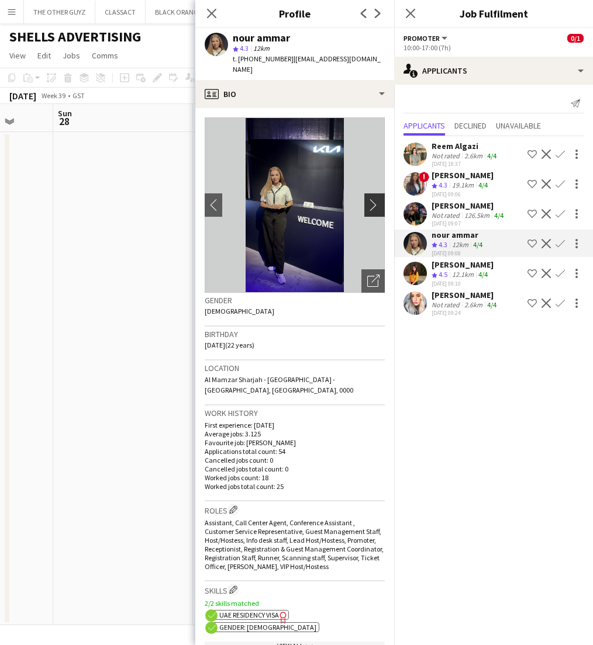
click at [372, 199] on app-icon "chevron-right" at bounding box center [376, 205] width 18 height 12
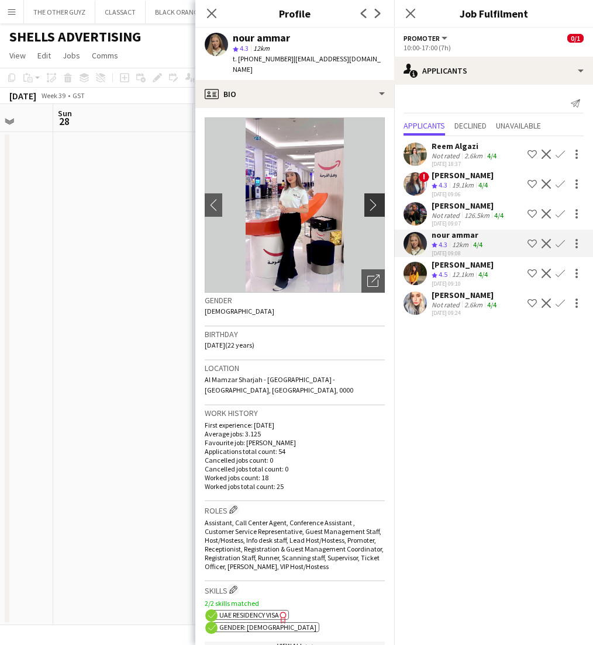
click at [372, 199] on app-icon "chevron-right" at bounding box center [376, 205] width 18 height 12
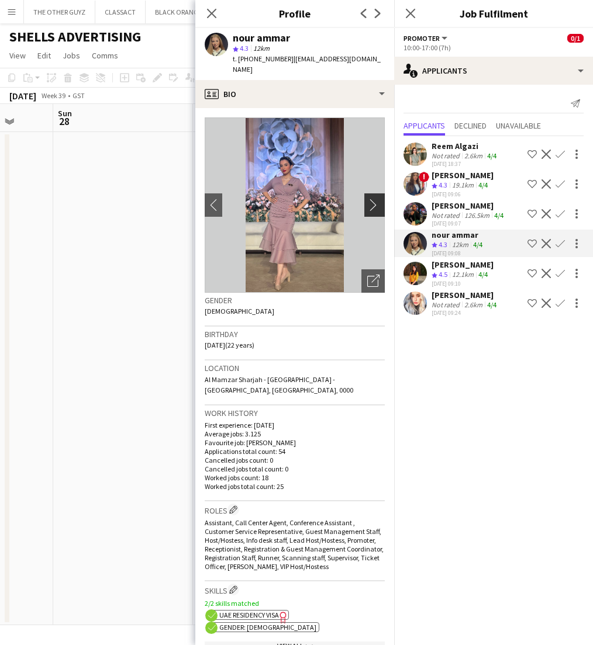
click at [372, 199] on app-icon "chevron-right" at bounding box center [376, 205] width 18 height 12
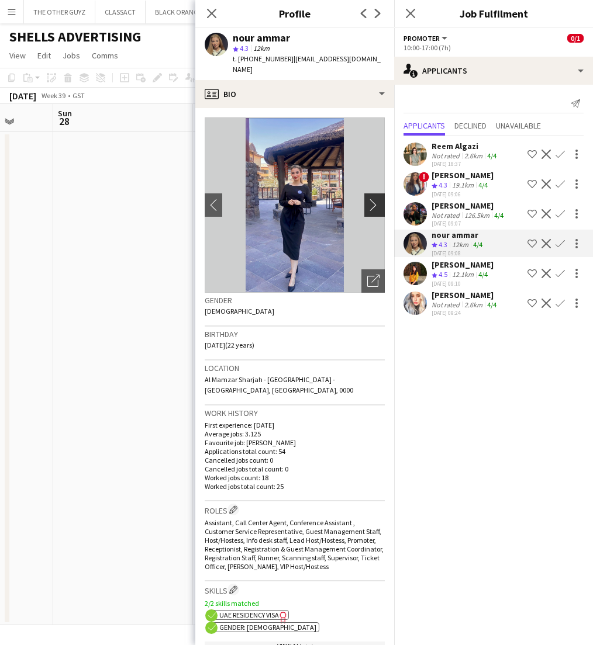
click at [372, 199] on app-icon "chevron-right" at bounding box center [376, 205] width 18 height 12
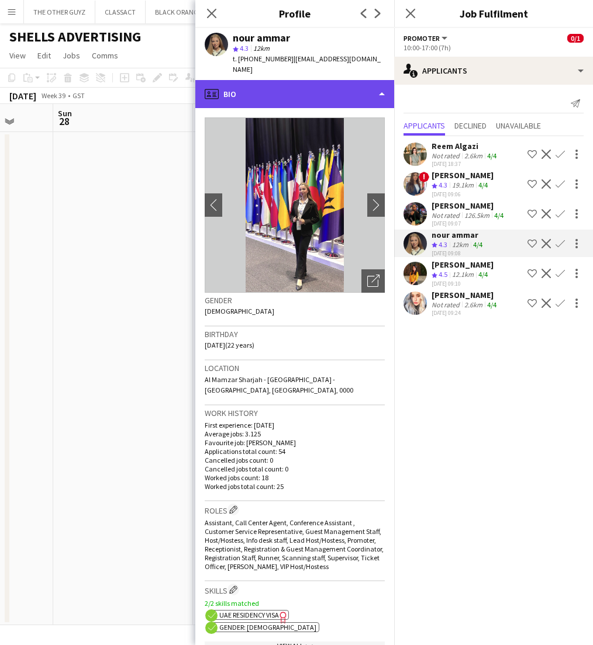
click at [355, 80] on div "profile Bio" at bounding box center [294, 94] width 199 height 28
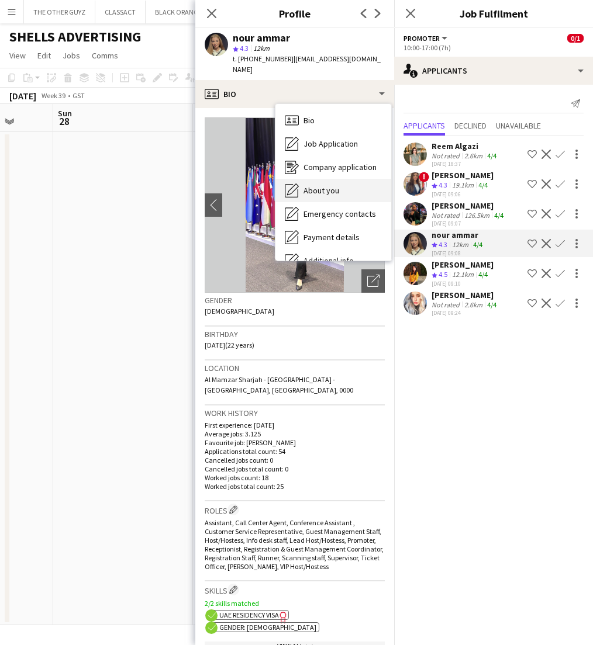
click at [327, 185] on span "About you" at bounding box center [321, 190] width 36 height 11
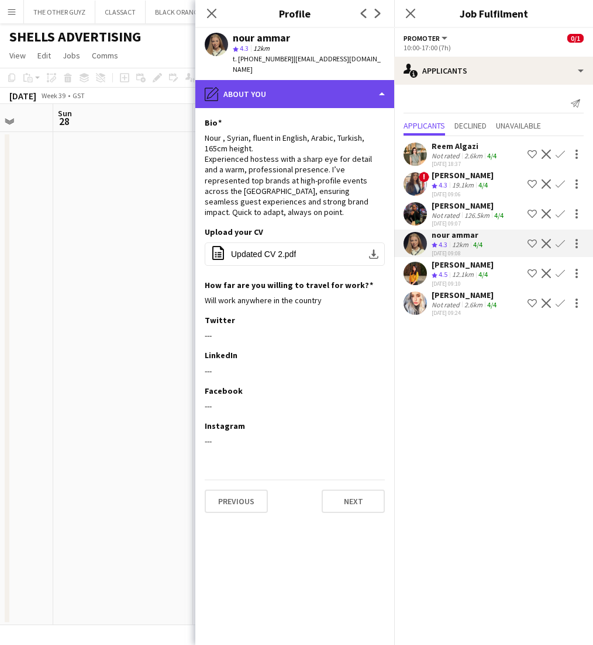
click at [328, 80] on div "pencil4 About you" at bounding box center [294, 94] width 199 height 28
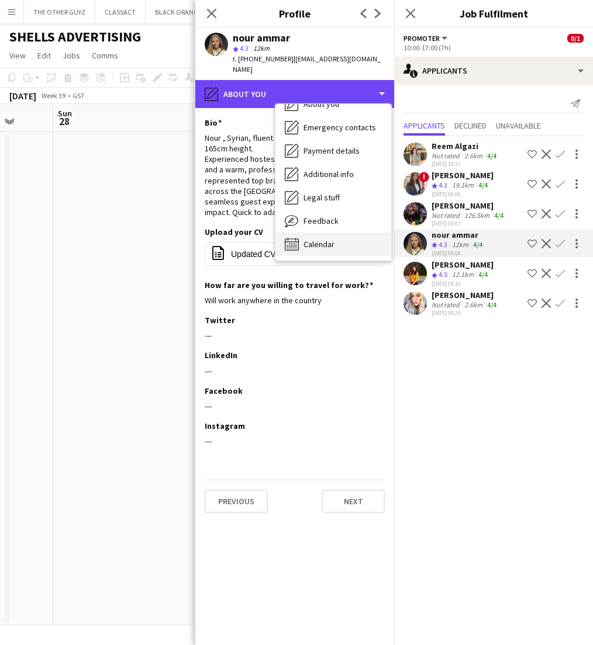
scroll to position [86, 0]
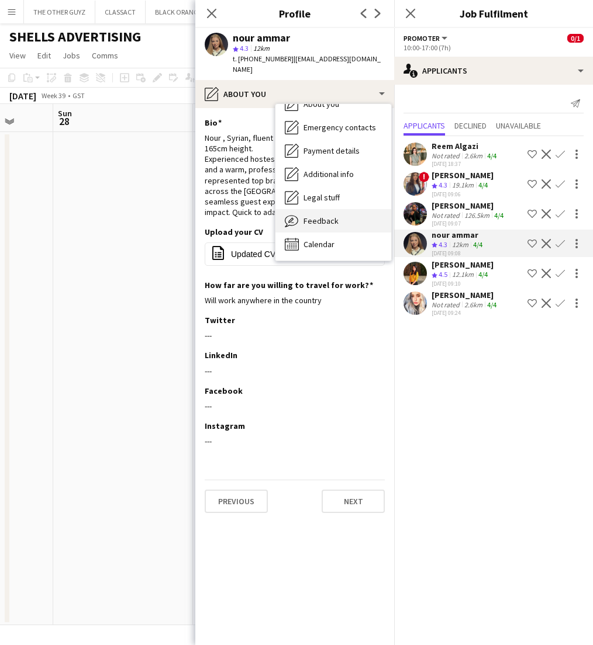
click at [318, 216] on span "Feedback" at bounding box center [320, 221] width 35 height 11
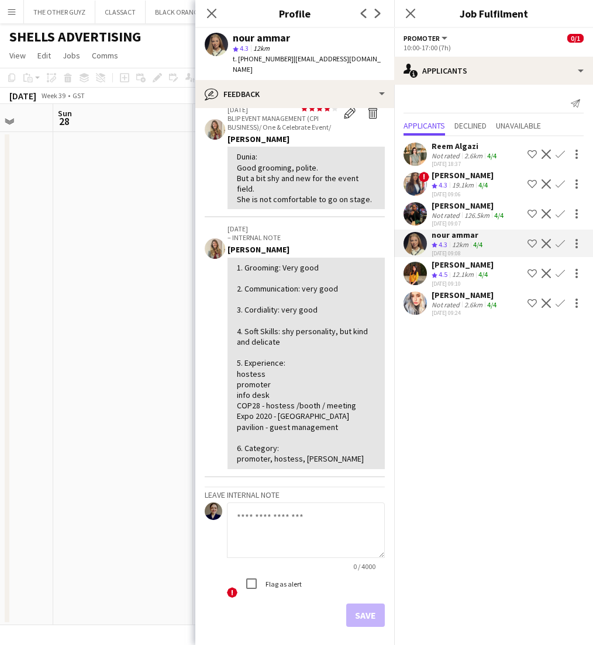
scroll to position [144, 0]
click at [212, 14] on icon at bounding box center [211, 13] width 11 height 11
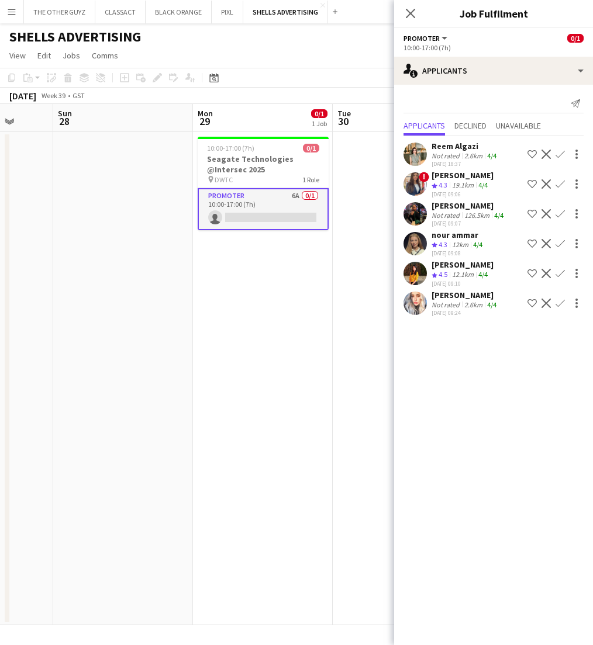
click at [463, 273] on div "12.1km" at bounding box center [462, 275] width 26 height 10
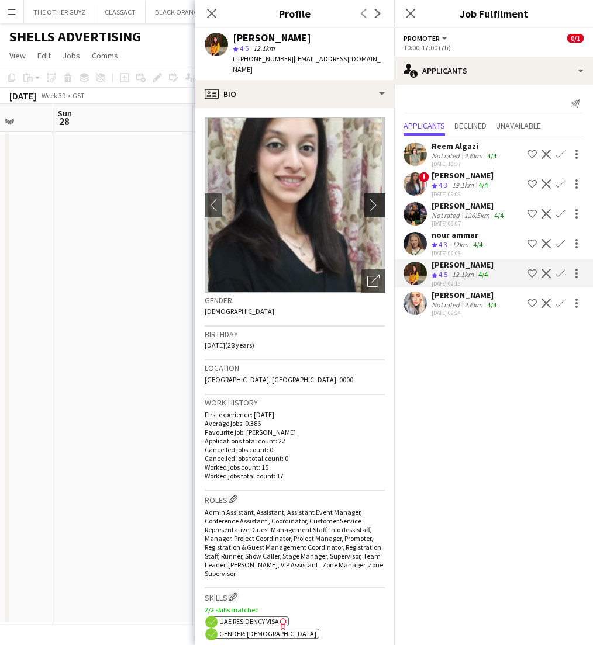
click at [373, 199] on app-icon "chevron-right" at bounding box center [376, 205] width 18 height 12
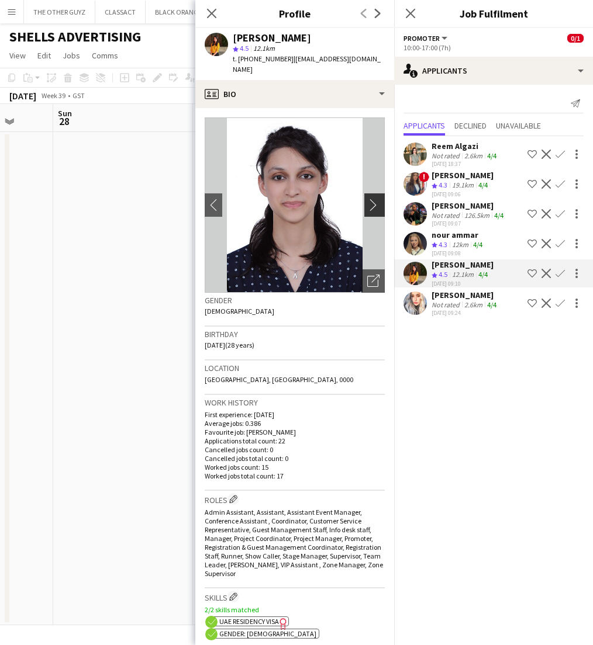
click at [373, 199] on app-icon "chevron-right" at bounding box center [376, 205] width 18 height 12
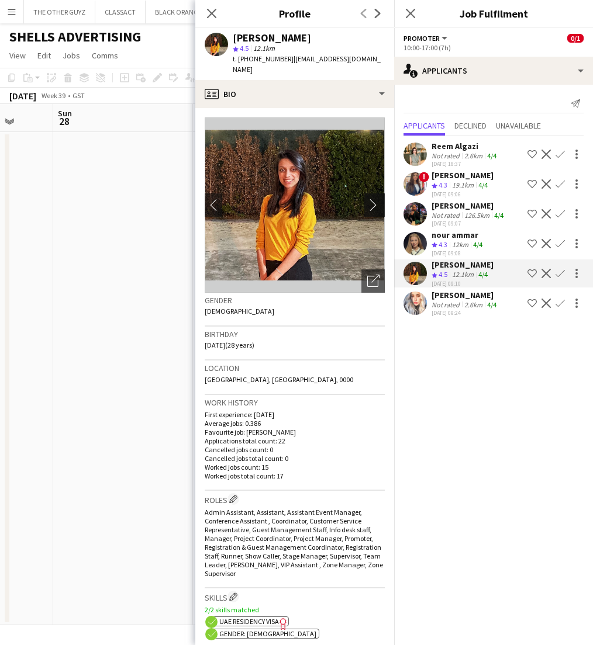
click at [373, 199] on app-icon "chevron-right" at bounding box center [376, 205] width 18 height 12
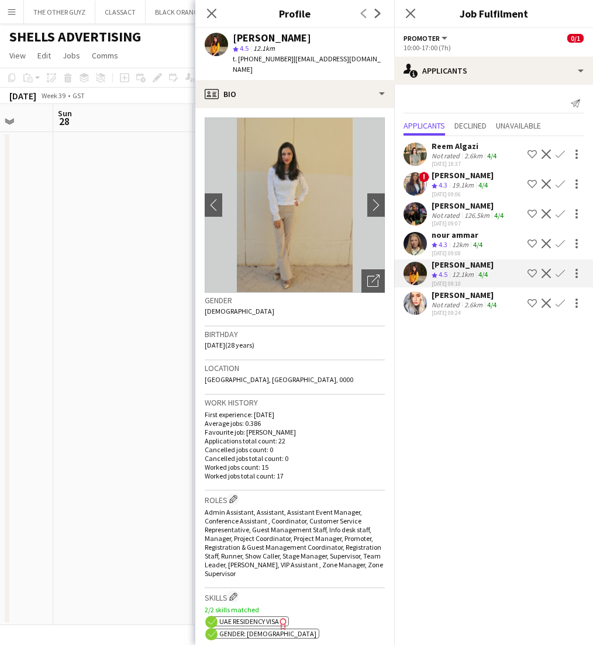
click at [455, 297] on div "[PERSON_NAME]" at bounding box center [464, 295] width 67 height 11
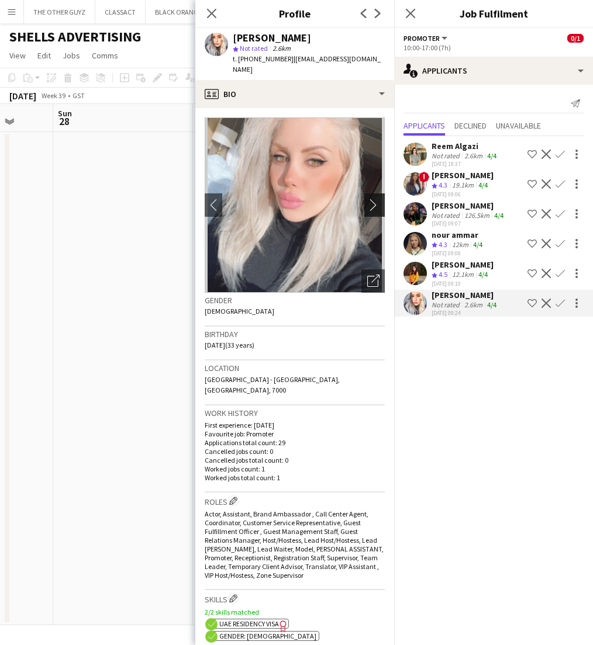
click at [375, 199] on app-icon "chevron-right" at bounding box center [376, 205] width 18 height 12
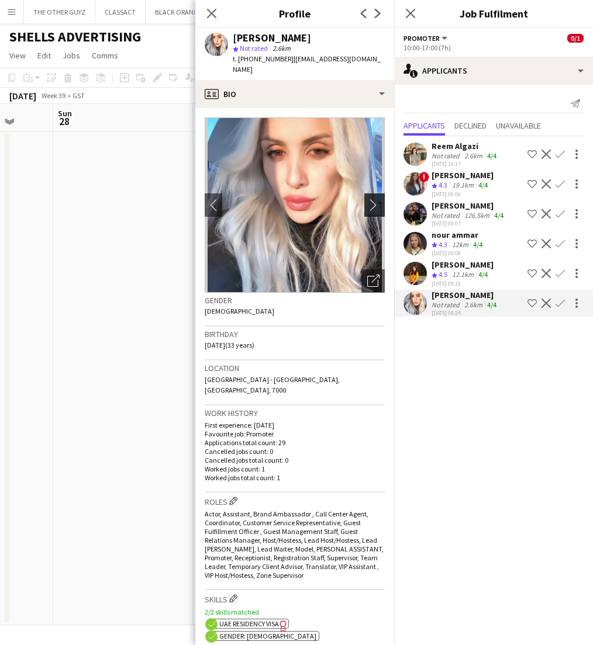
click at [375, 199] on app-icon "chevron-right" at bounding box center [376, 205] width 18 height 12
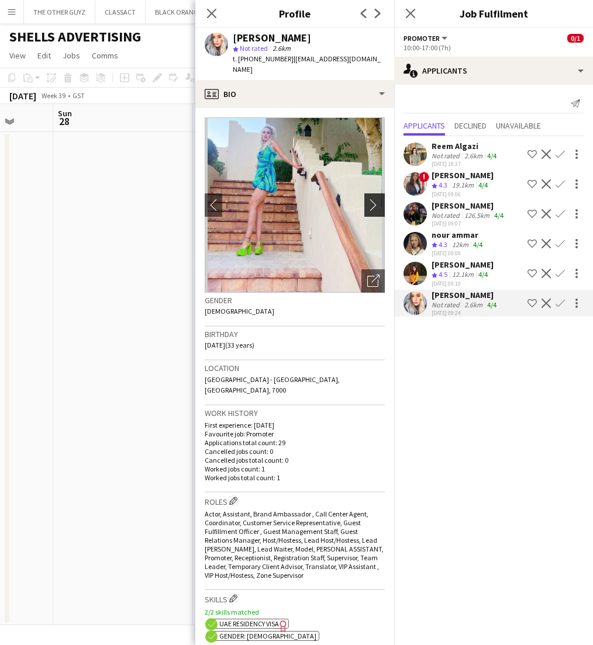
click at [369, 199] on app-icon "chevron-right" at bounding box center [376, 205] width 18 height 12
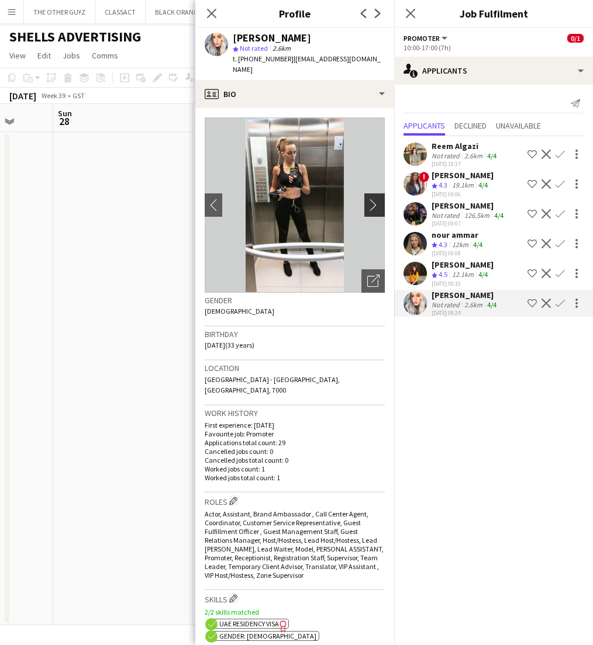
click at [372, 199] on app-icon "chevron-right" at bounding box center [376, 205] width 18 height 12
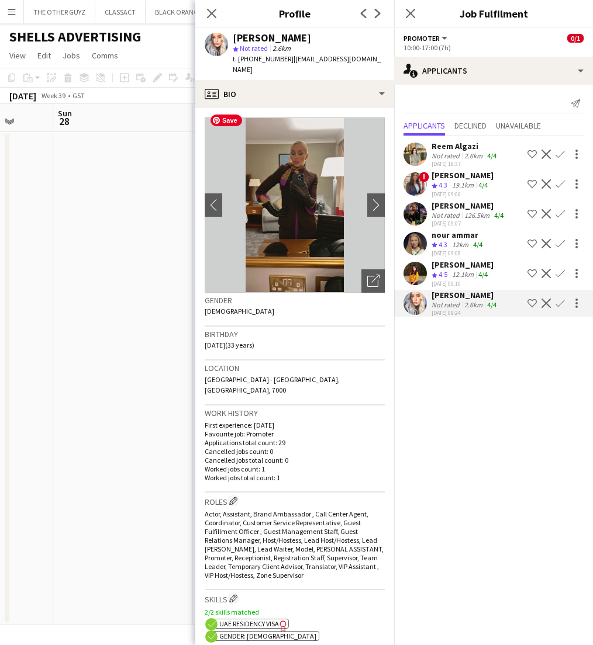
scroll to position [0, 0]
click at [371, 199] on app-icon "chevron-right" at bounding box center [376, 205] width 18 height 12
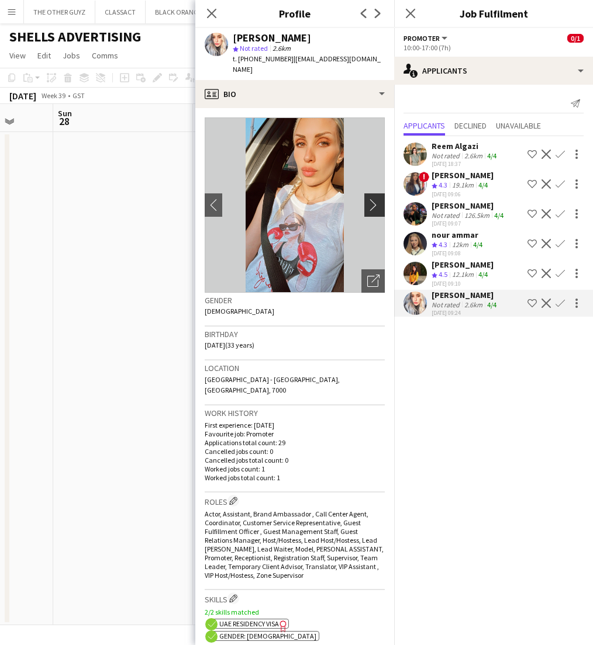
click at [369, 199] on app-icon "chevron-right" at bounding box center [376, 205] width 18 height 12
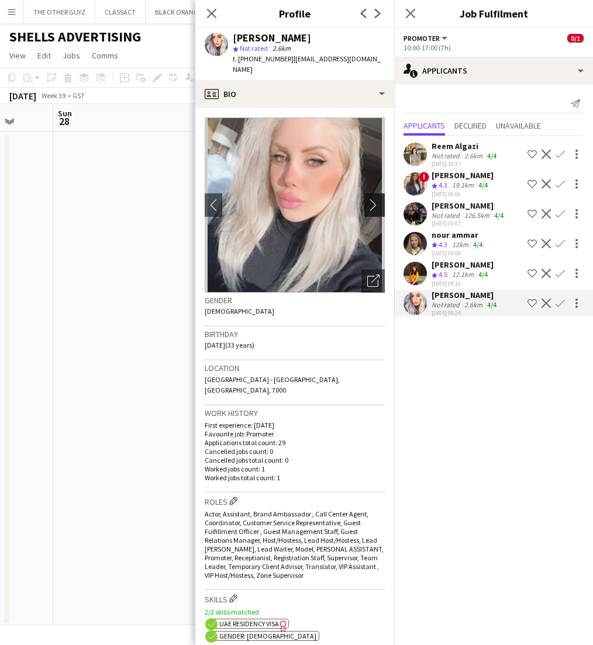
click at [375, 199] on app-icon "chevron-right" at bounding box center [376, 205] width 18 height 12
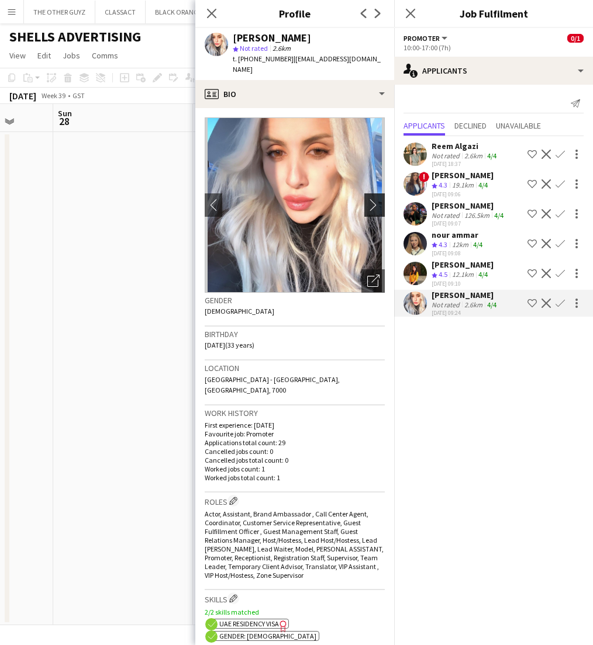
click at [375, 199] on app-icon "chevron-right" at bounding box center [376, 205] width 18 height 12
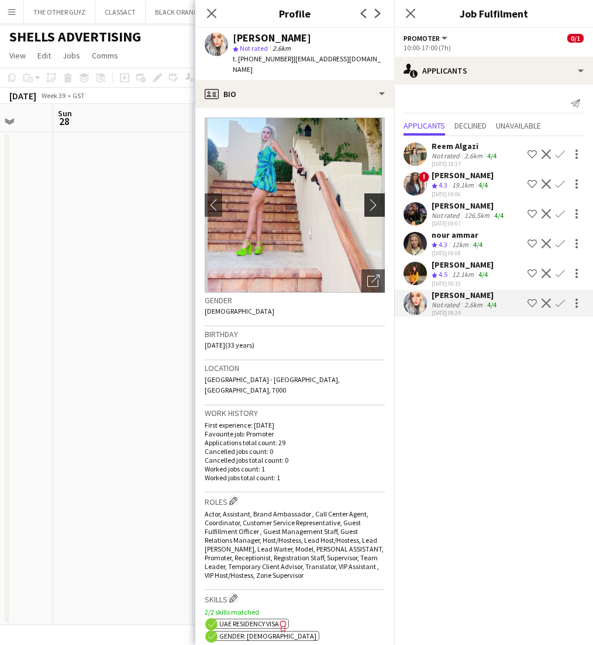
click at [375, 199] on app-icon "chevron-right" at bounding box center [376, 205] width 18 height 12
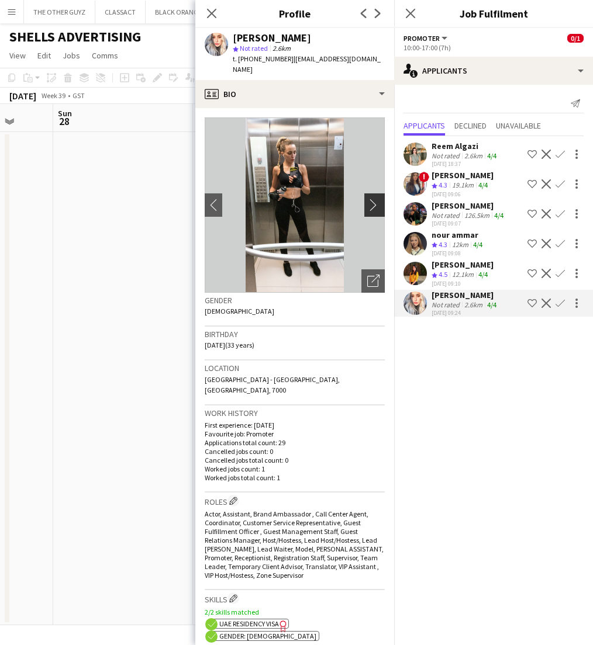
click at [375, 199] on app-icon "chevron-right" at bounding box center [376, 205] width 18 height 12
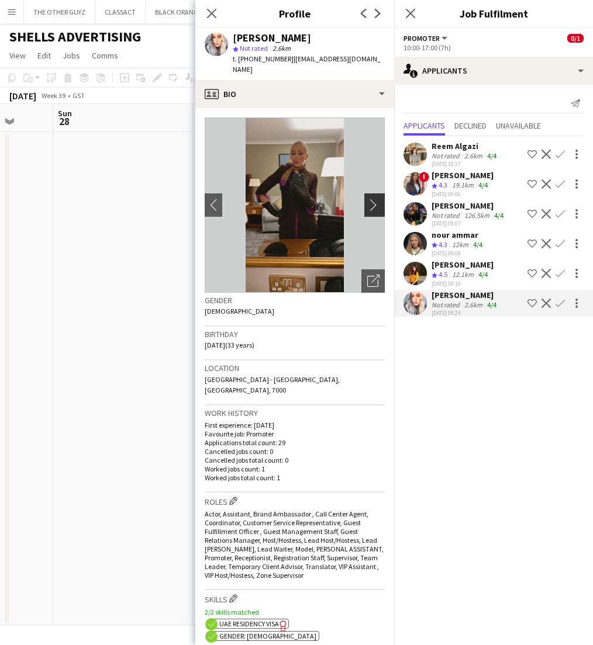
click at [375, 199] on app-icon "chevron-right" at bounding box center [376, 205] width 18 height 12
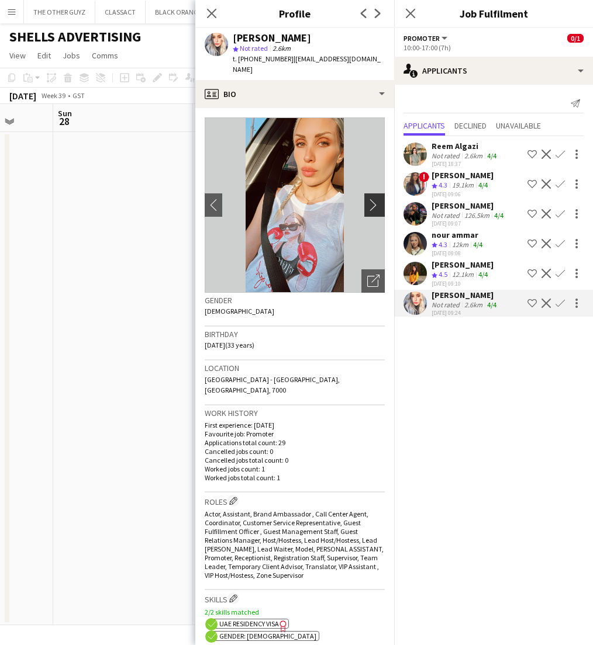
click at [375, 199] on app-icon "chevron-right" at bounding box center [376, 205] width 18 height 12
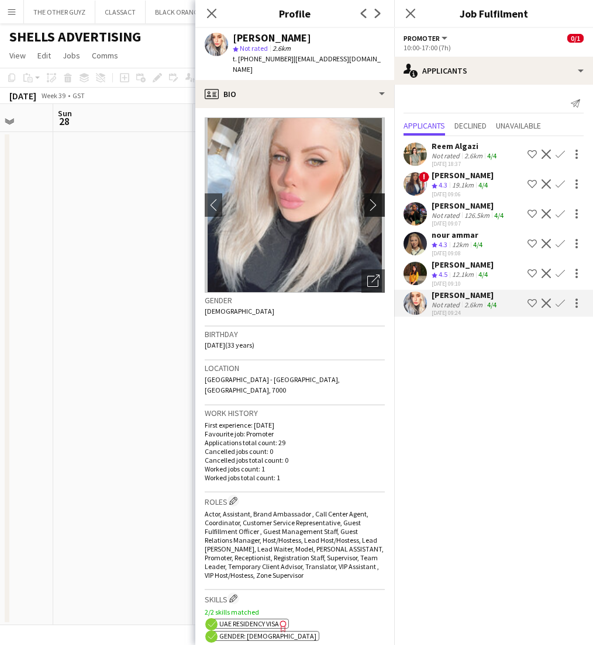
click at [375, 199] on app-icon "chevron-right" at bounding box center [376, 205] width 18 height 12
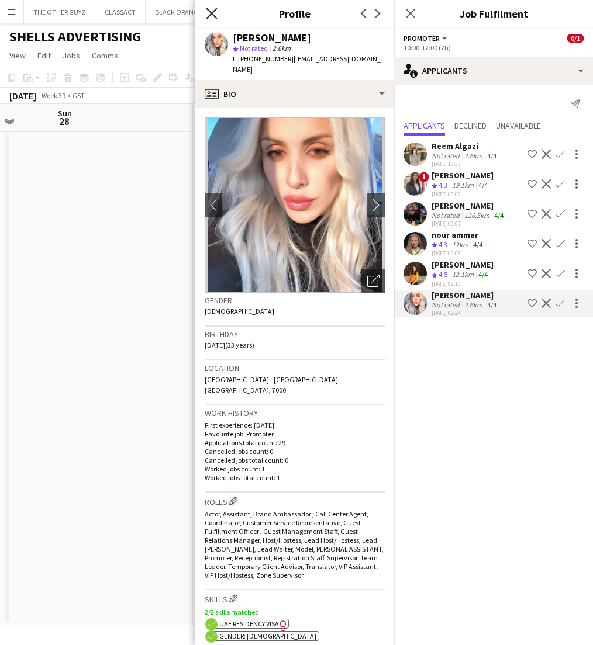
click at [213, 15] on icon at bounding box center [211, 13] width 11 height 11
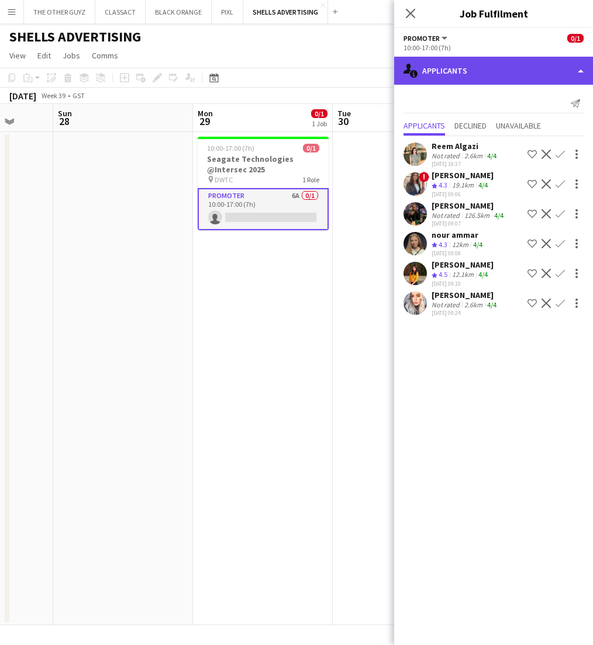
click at [488, 74] on div "single-neutral-actions-information Applicants" at bounding box center [493, 71] width 199 height 28
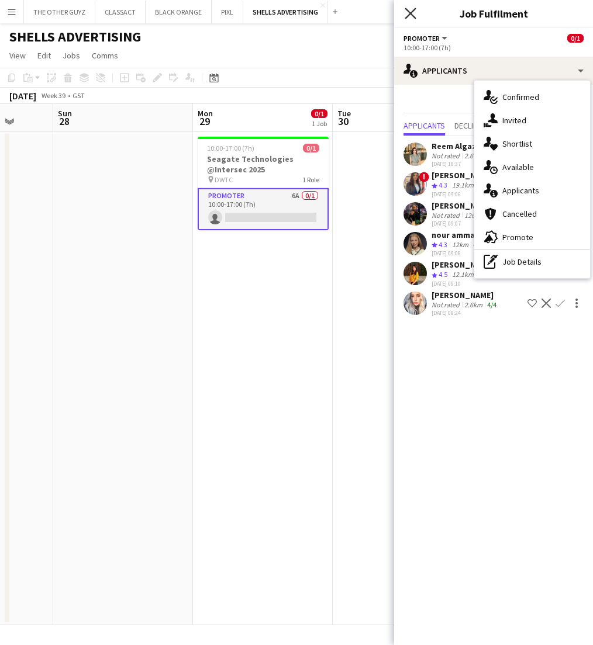
click at [405, 10] on icon "Close pop-in" at bounding box center [409, 13] width 11 height 11
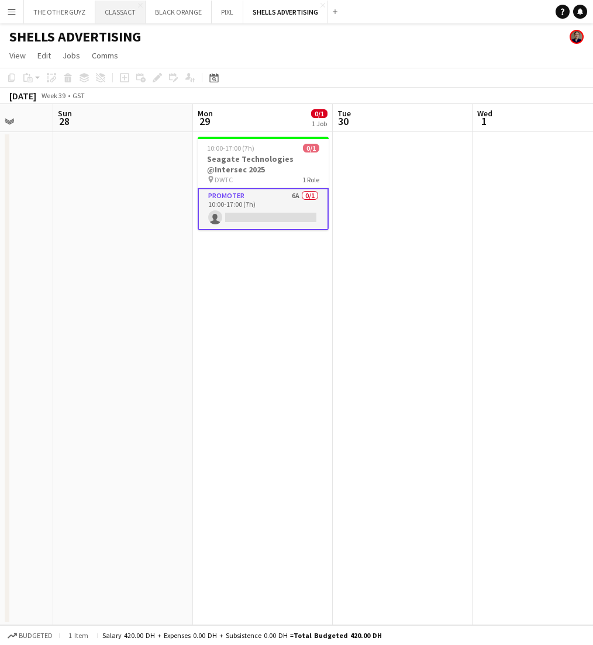
click at [116, 11] on button "CLASSACT Close" at bounding box center [120, 12] width 50 height 23
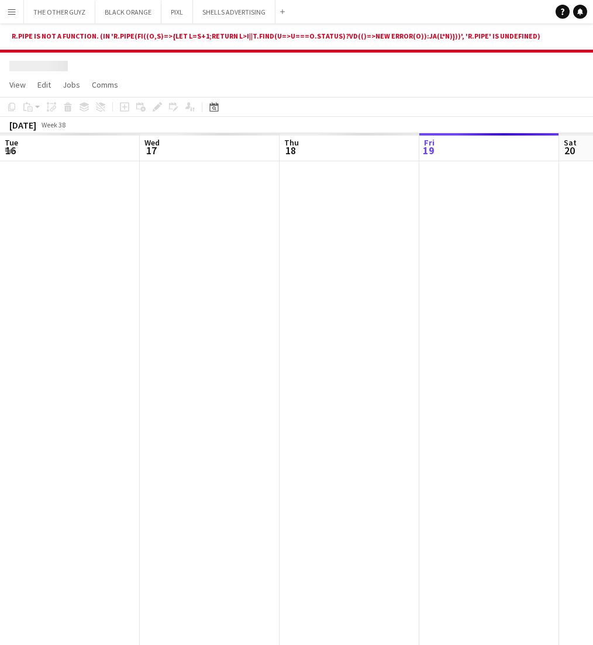
scroll to position [0, 279]
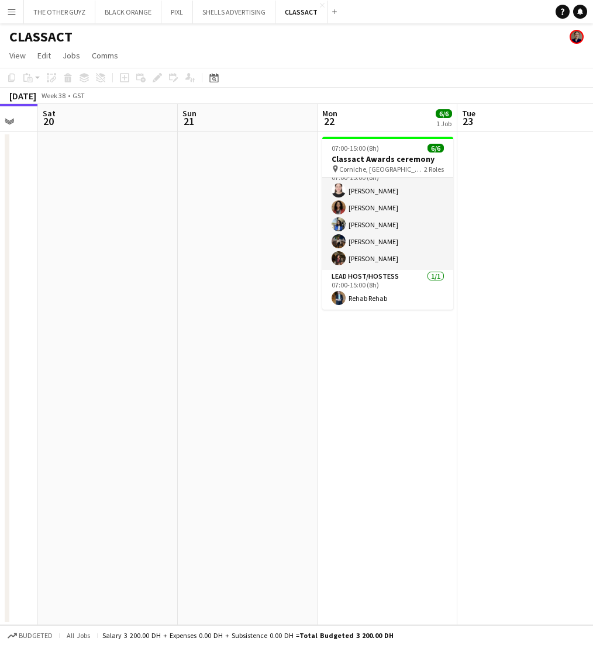
scroll to position [0, 525]
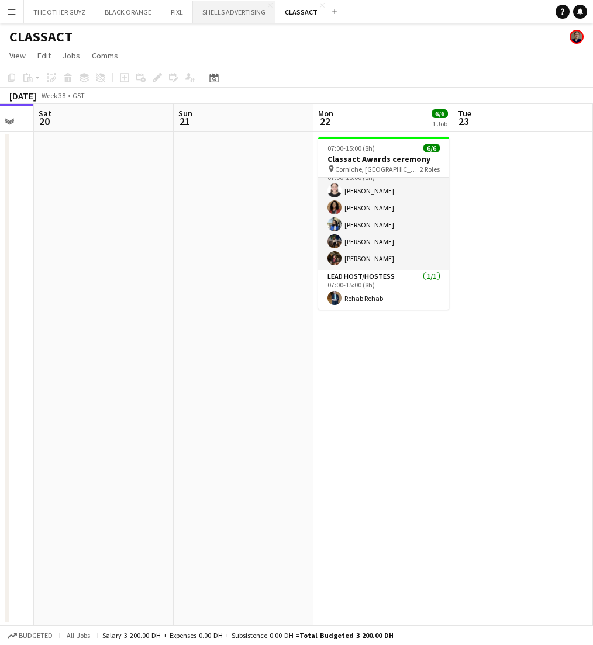
click at [222, 15] on button "SHELLS ADVERTISING Close" at bounding box center [234, 12] width 82 height 23
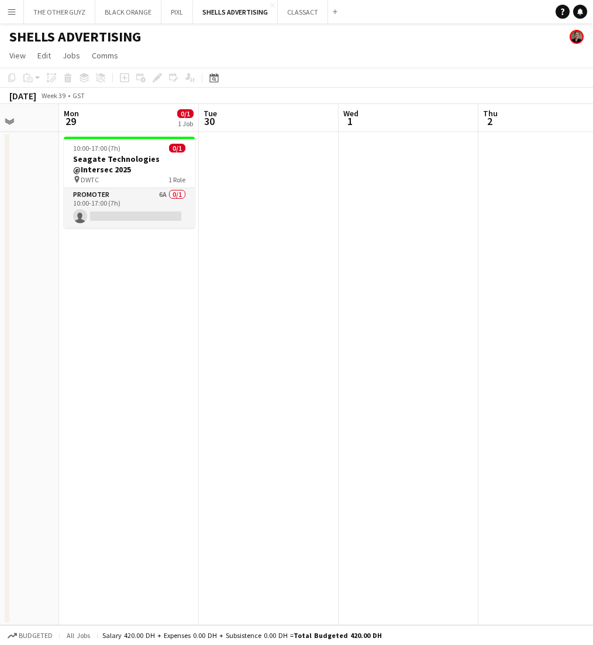
scroll to position [0, 287]
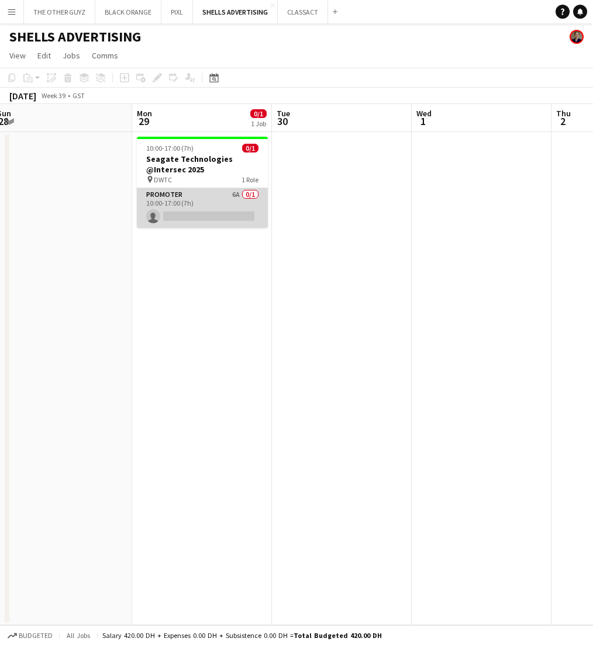
click at [208, 201] on app-card-role "Promoter 6A 0/1 10:00-17:00 (7h) single-neutral-actions" at bounding box center [202, 208] width 131 height 40
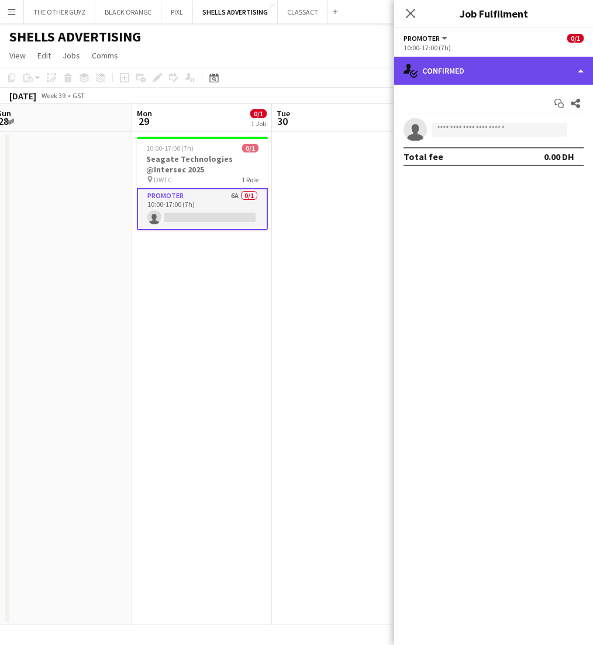
click at [526, 70] on div "single-neutral-actions-check-2 Confirmed" at bounding box center [493, 71] width 199 height 28
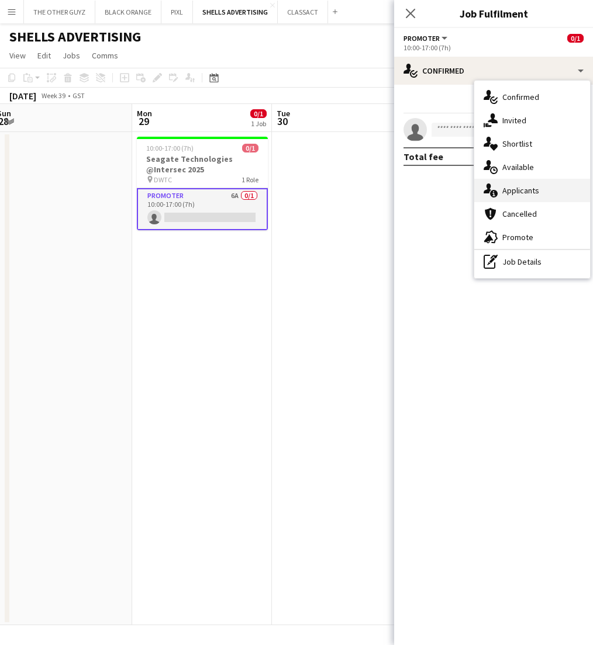
click at [524, 185] on div "single-neutral-actions-information Applicants" at bounding box center [532, 190] width 116 height 23
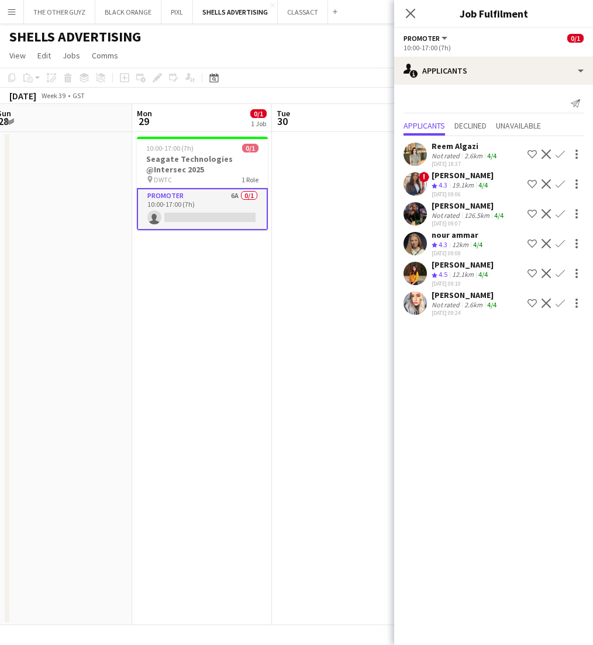
click at [453, 266] on div "[PERSON_NAME]" at bounding box center [462, 264] width 62 height 11
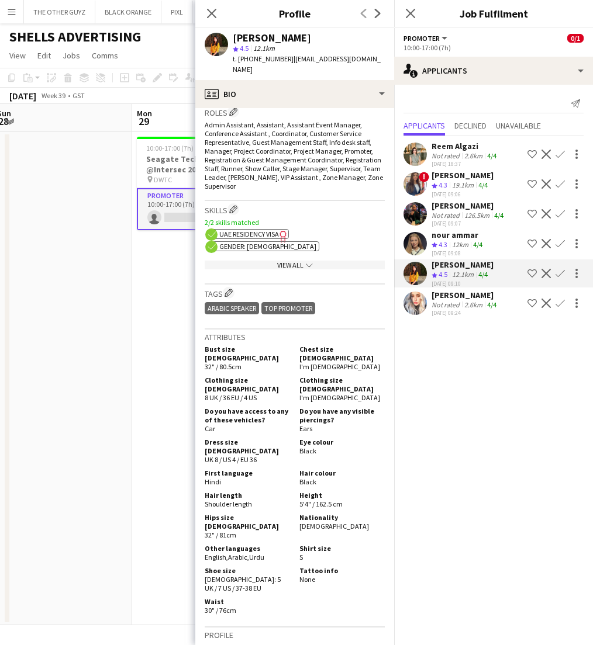
scroll to position [401, 0]
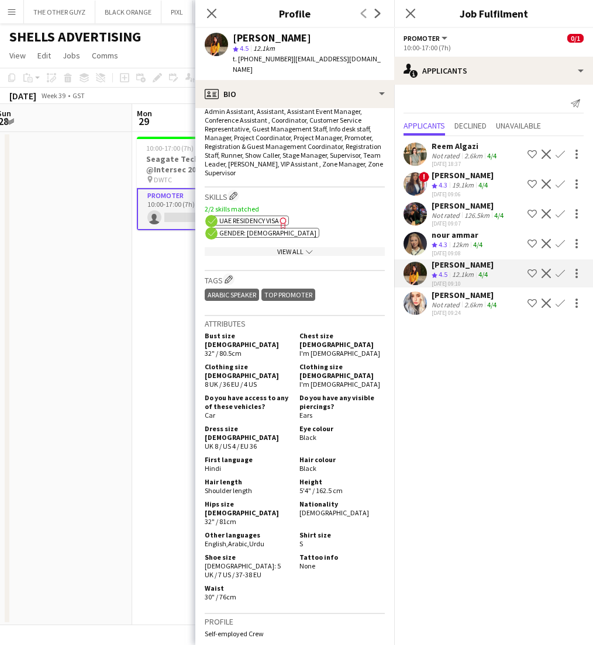
click at [463, 301] on div "2.6km" at bounding box center [473, 304] width 23 height 9
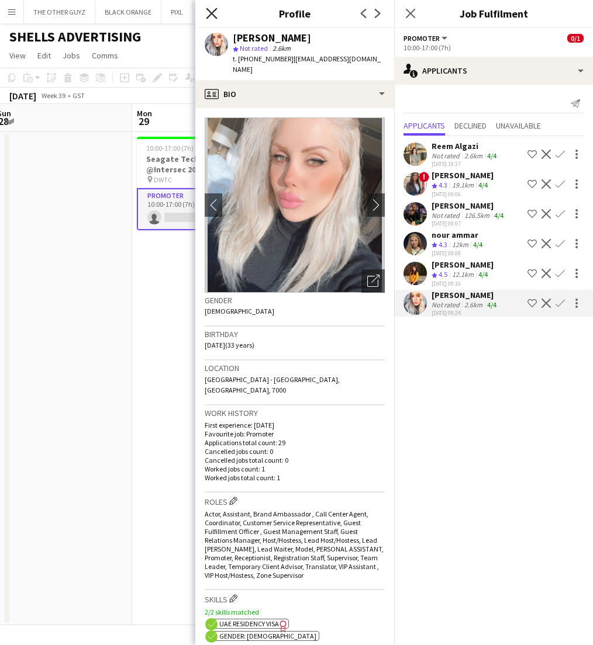
click at [210, 17] on icon "Close pop-in" at bounding box center [211, 13] width 11 height 11
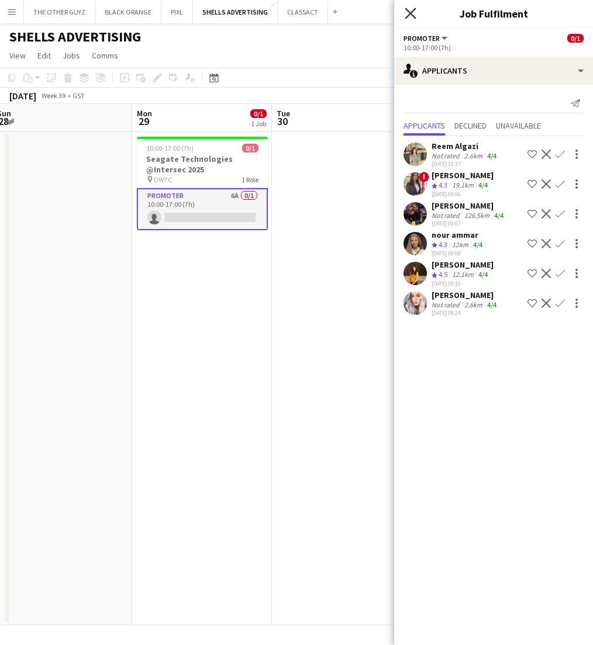
click at [407, 11] on icon "Close pop-in" at bounding box center [409, 13] width 11 height 11
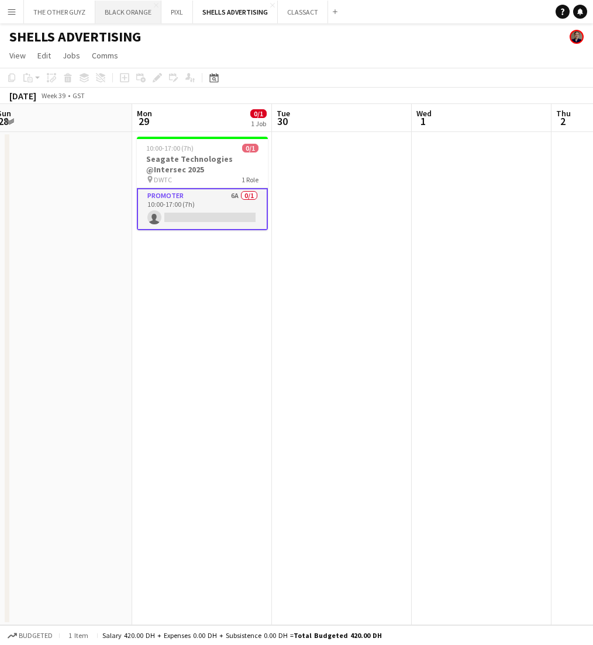
click at [117, 15] on button "BLACK ORANGE Close" at bounding box center [128, 12] width 66 height 23
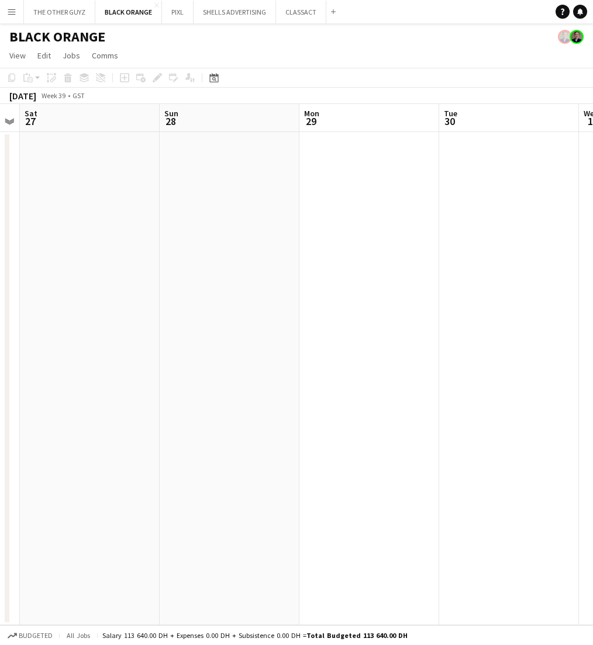
scroll to position [0, 401]
click at [58, 6] on button "THE OTHER GUYZ Close" at bounding box center [59, 12] width 71 height 23
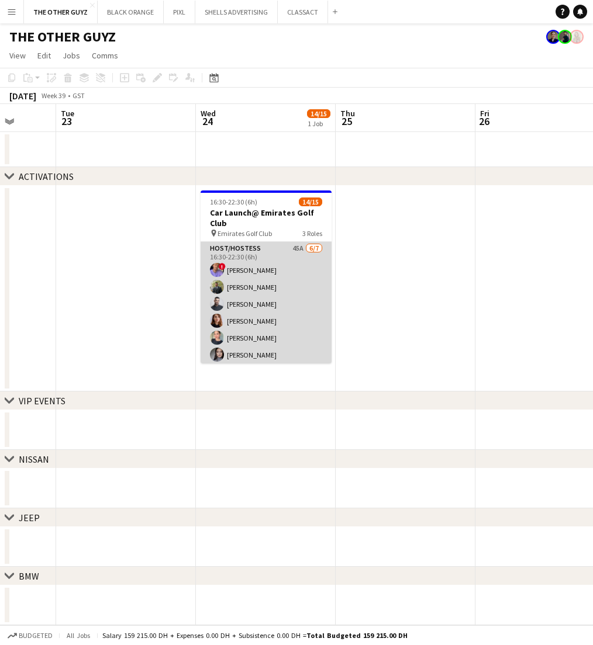
click at [276, 281] on app-card-role "Host/Hostess 45A 6/7 16:30-22:30 (6h) ! Tariq Wahbeh Abdulkader Habra Amine Cha…" at bounding box center [265, 312] width 131 height 141
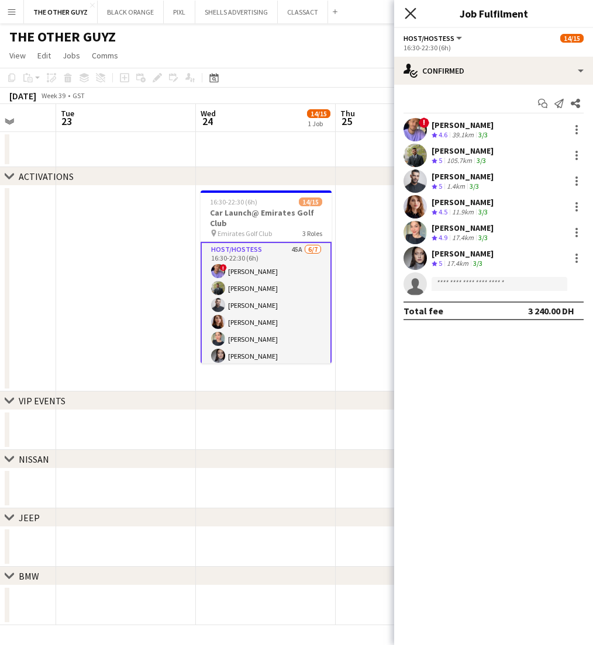
click at [407, 13] on icon "Close pop-in" at bounding box center [409, 13] width 11 height 11
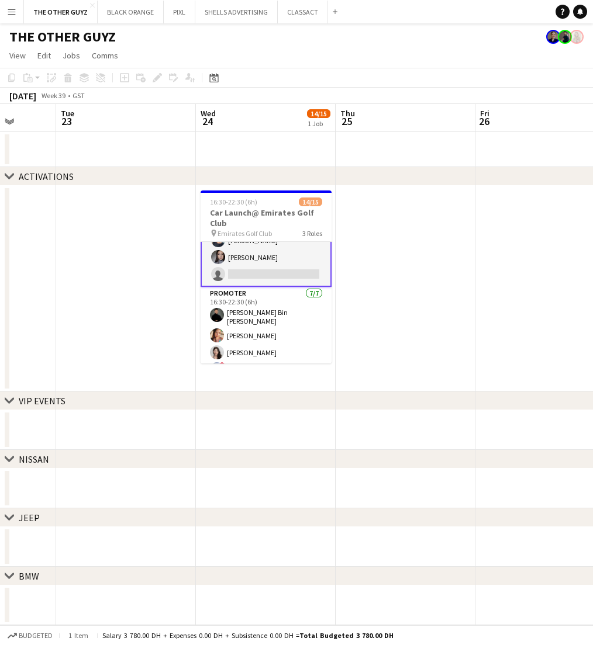
scroll to position [108, 0]
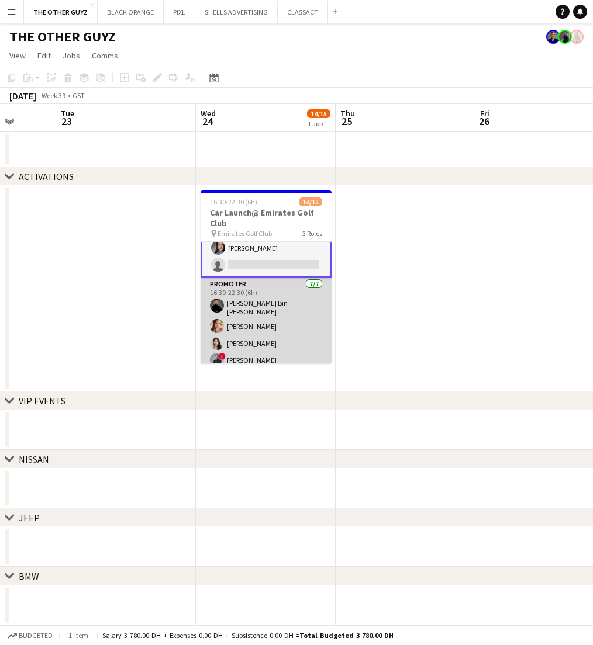
click at [278, 321] on app-card-role "Promoter 7/7 16:30-22:30 (6h) Hassan Bin Rashid Ahmed Punchita Srisuwan Otilia …" at bounding box center [265, 352] width 131 height 148
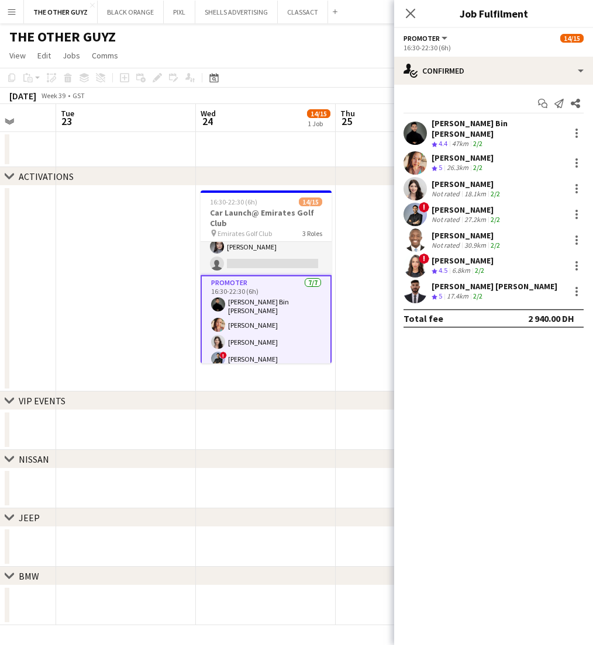
click at [444, 205] on div "Amir shah" at bounding box center [466, 210] width 71 height 11
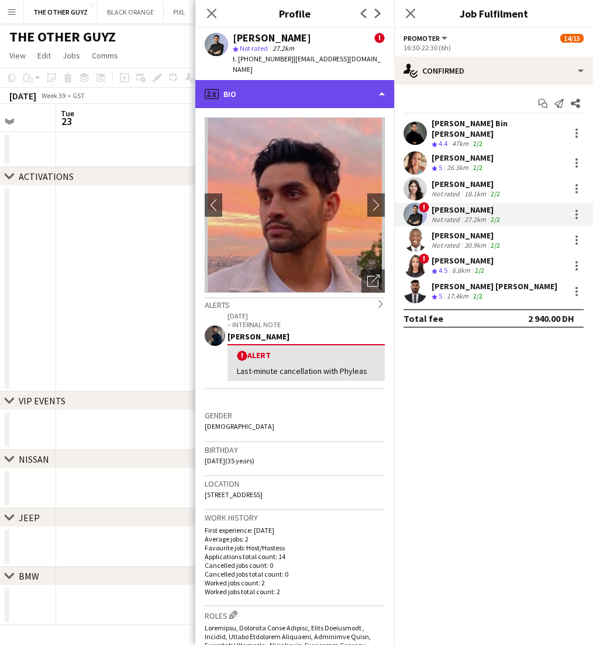
click at [366, 91] on div "profile Bio" at bounding box center [294, 94] width 199 height 28
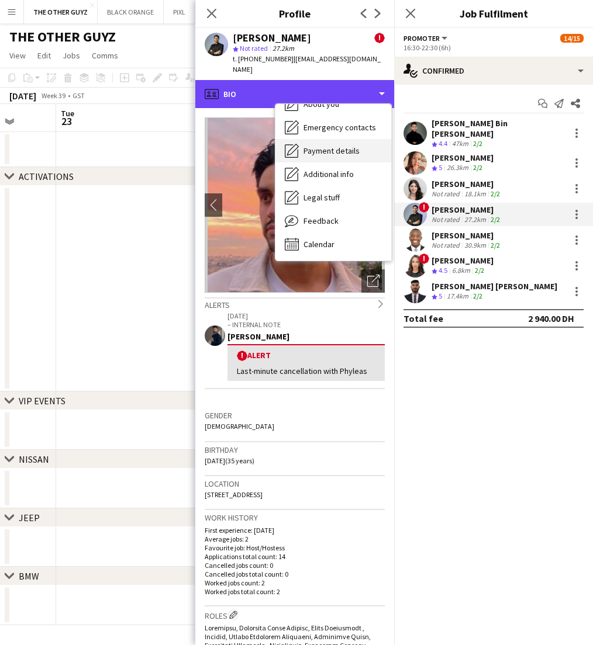
scroll to position [63, 0]
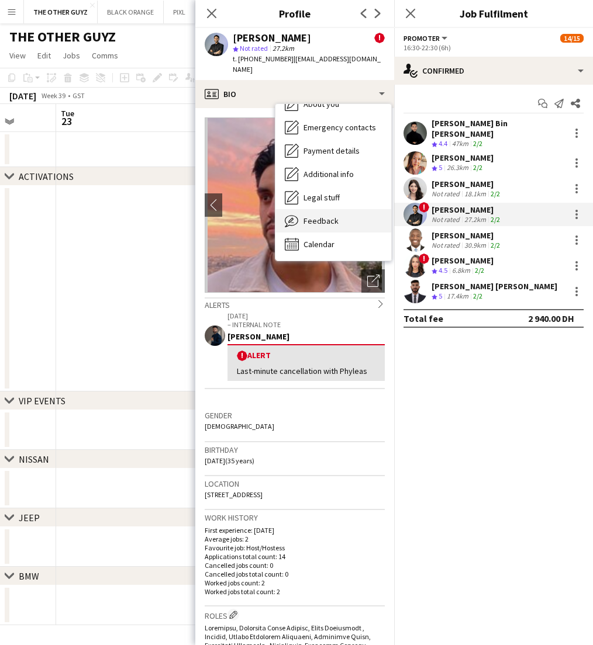
click at [307, 216] on span "Feedback" at bounding box center [320, 221] width 35 height 11
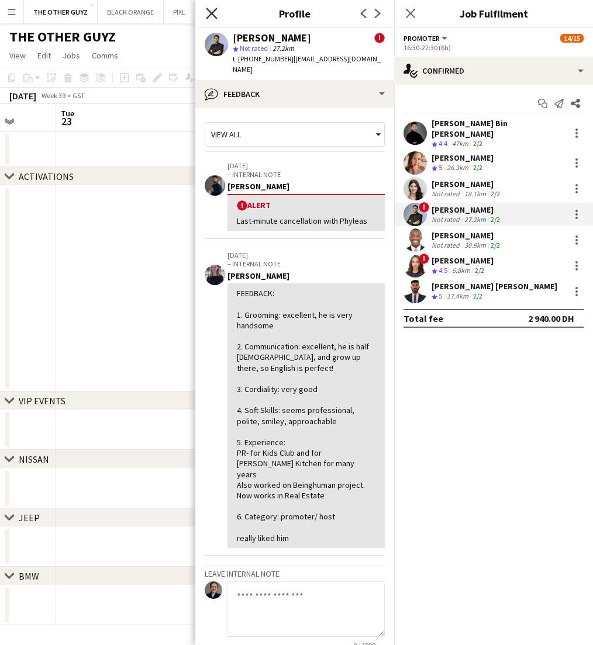
click at [209, 13] on icon "Close pop-in" at bounding box center [211, 13] width 11 height 11
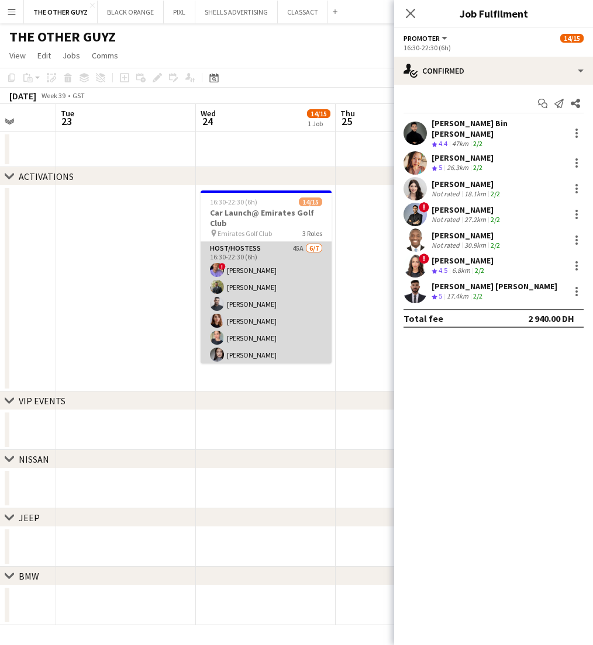
scroll to position [0, 0]
click at [275, 254] on app-card-role "Host/Hostess 45A 6/7 16:30-22:30 (6h) ! Tariq Wahbeh Abdulkader Habra Amine Cha…" at bounding box center [265, 312] width 131 height 141
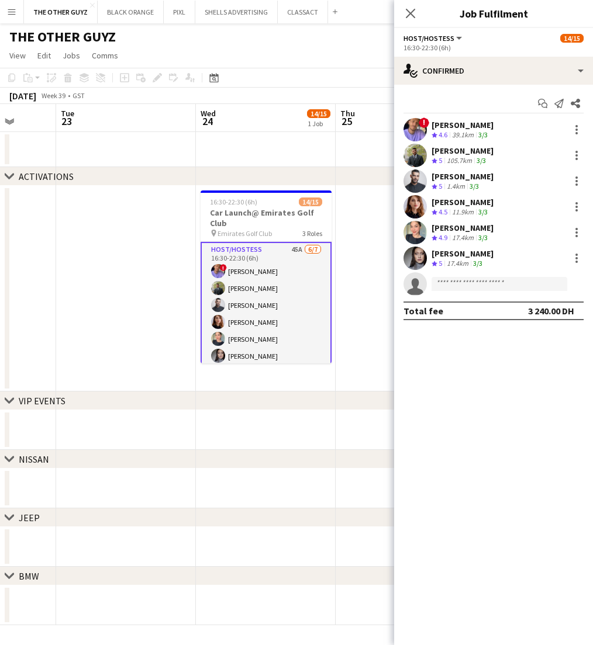
click at [458, 132] on div "39.1km" at bounding box center [462, 135] width 26 height 10
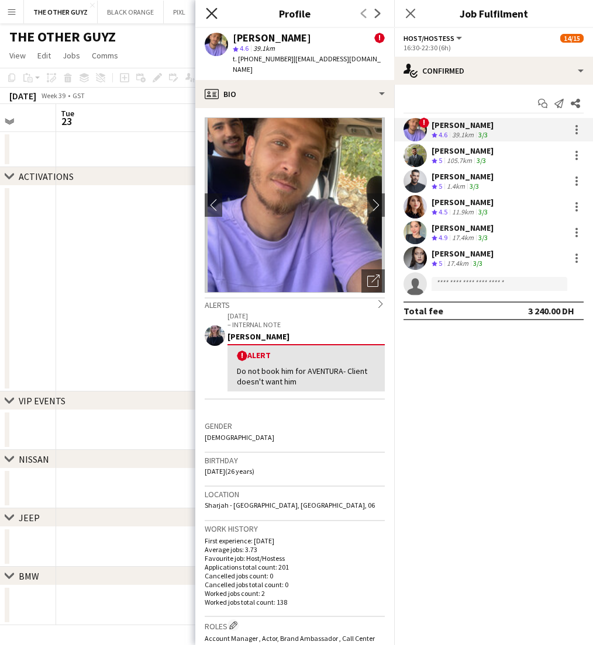
click at [207, 14] on icon "Close pop-in" at bounding box center [211, 13] width 11 height 11
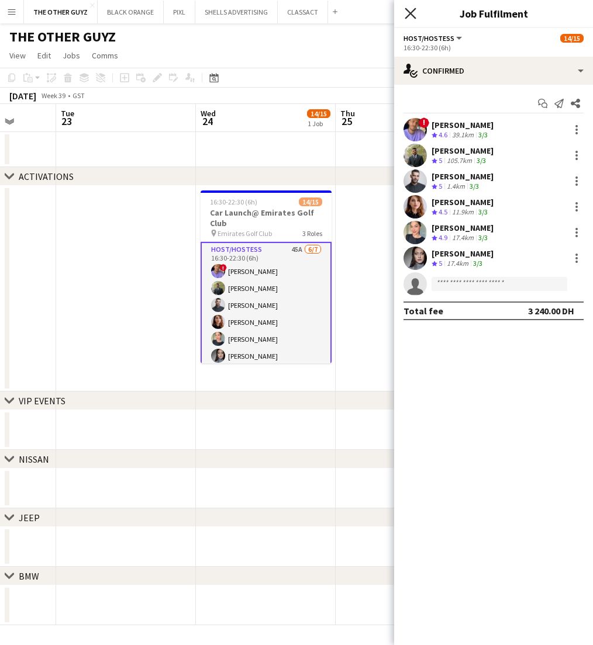
click at [408, 11] on icon at bounding box center [409, 13] width 11 height 11
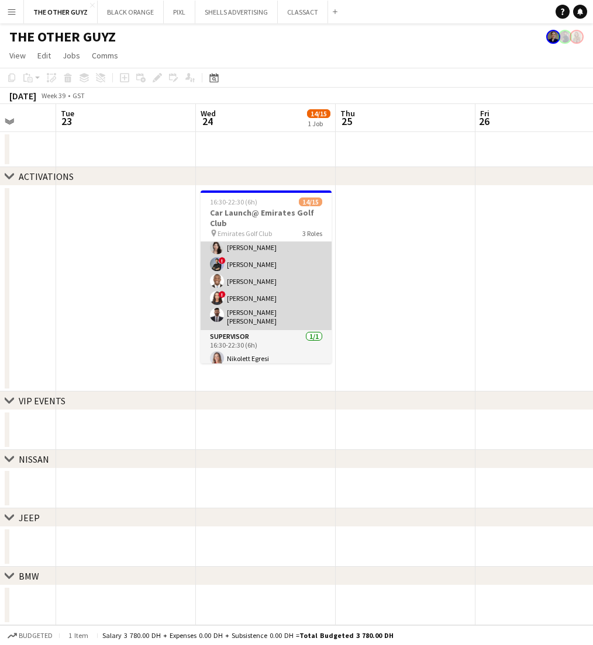
scroll to position [203, 0]
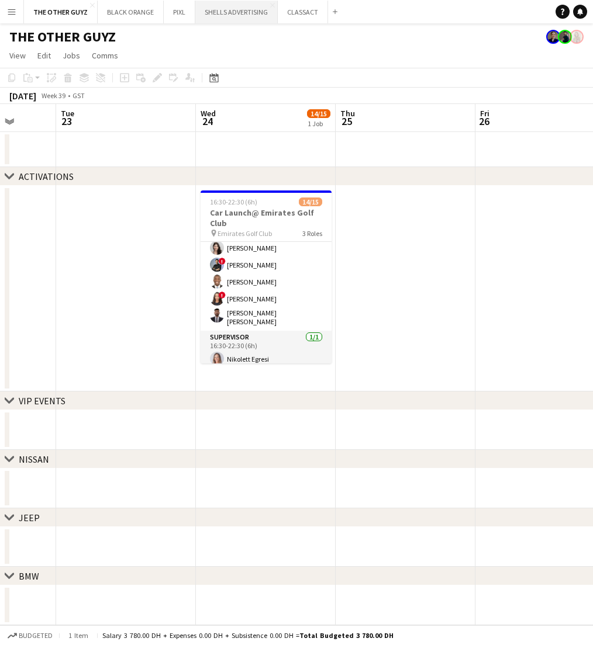
click at [239, 16] on button "SHELLS ADVERTISING Close" at bounding box center [236, 12] width 82 height 23
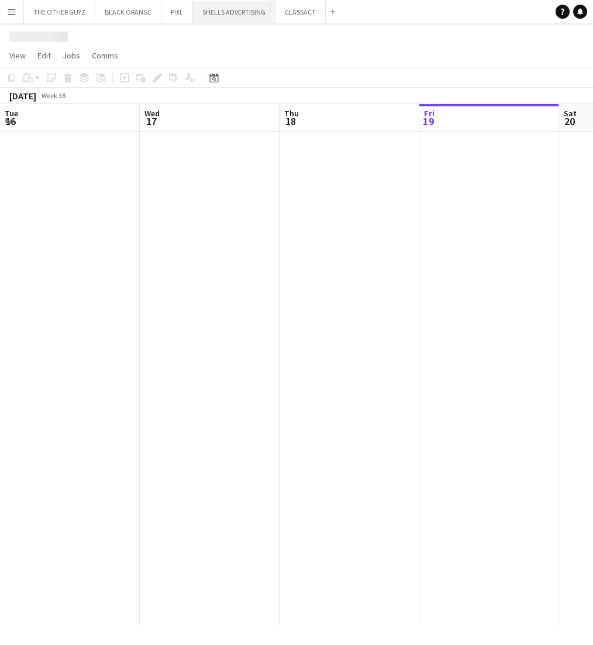
scroll to position [0, 279]
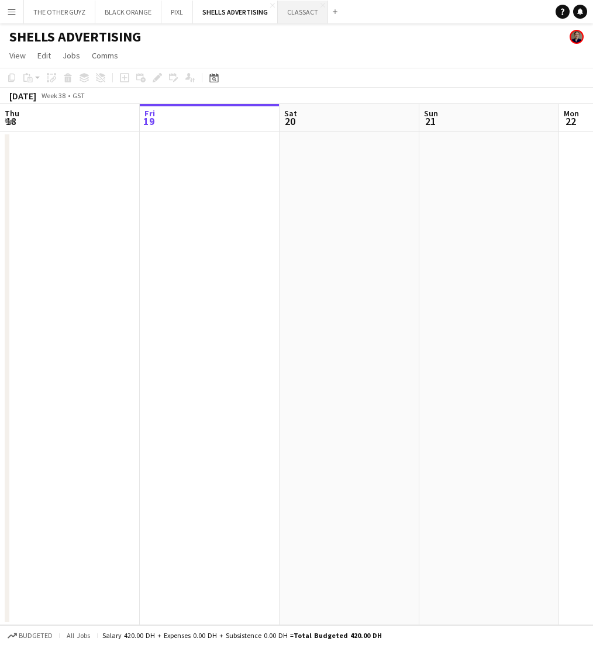
click at [306, 16] on button "CLASSACT Close" at bounding box center [303, 12] width 50 height 23
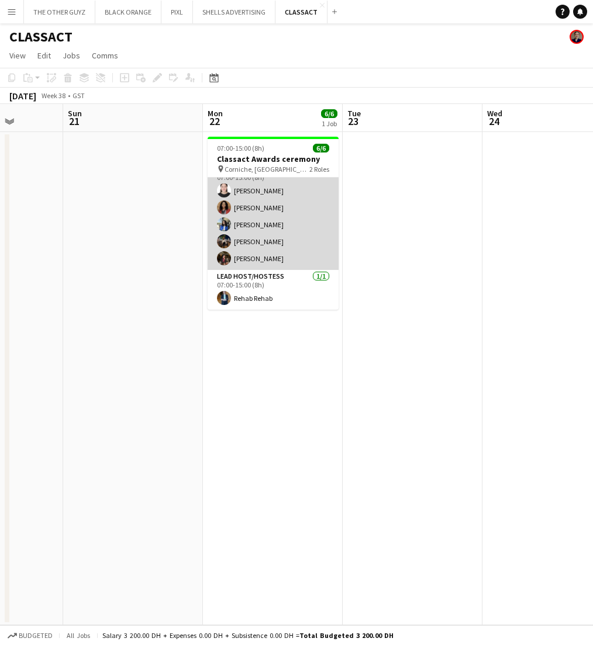
scroll to position [15, 0]
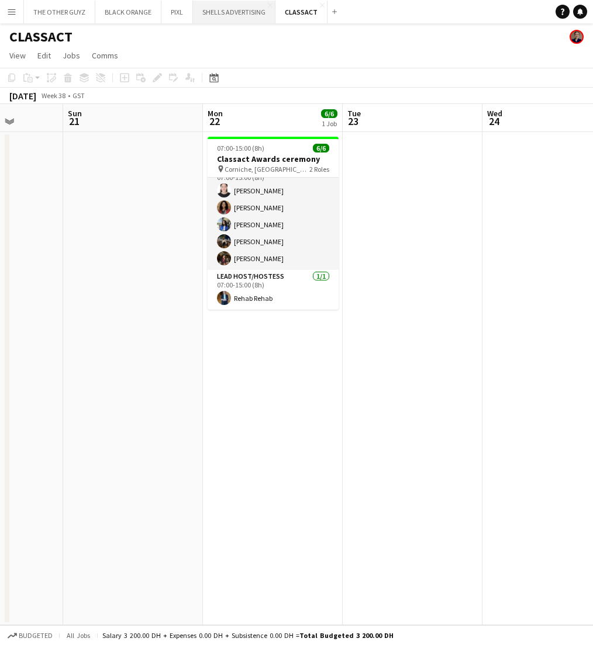
click at [227, 15] on button "SHELLS ADVERTISING Close" at bounding box center [234, 12] width 82 height 23
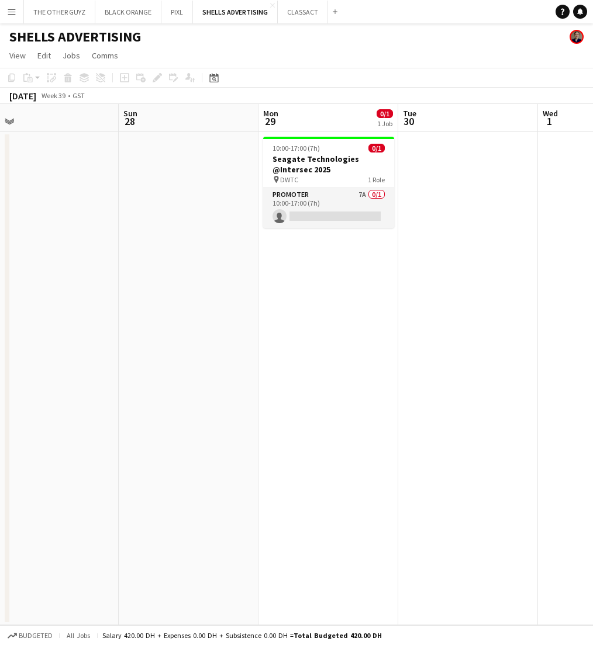
scroll to position [0, 439]
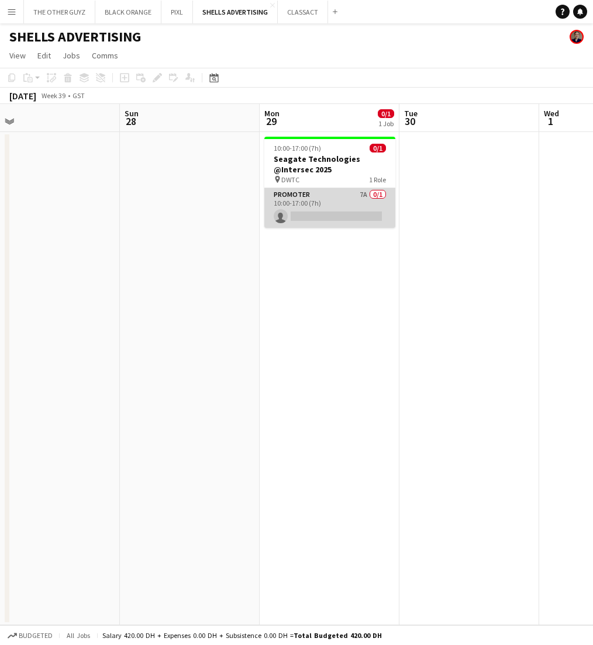
click at [353, 205] on app-card-role "Promoter 7A 0/1 10:00-17:00 (7h) single-neutral-actions" at bounding box center [329, 208] width 131 height 40
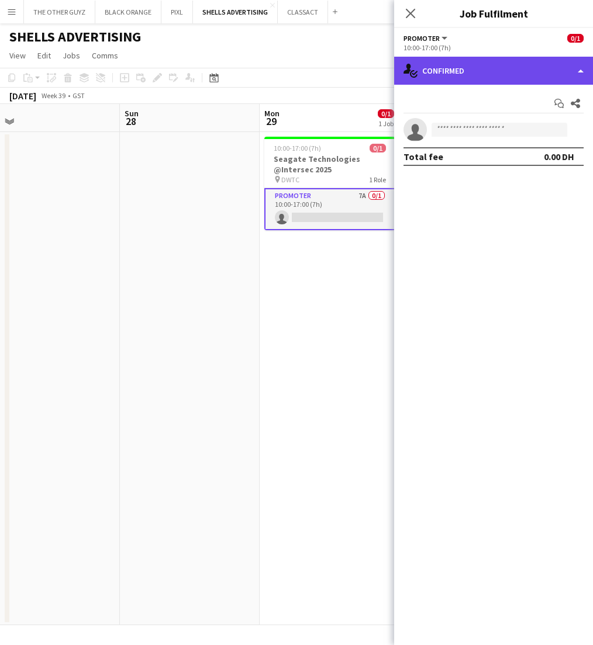
click at [492, 73] on div "single-neutral-actions-check-2 Confirmed" at bounding box center [493, 71] width 199 height 28
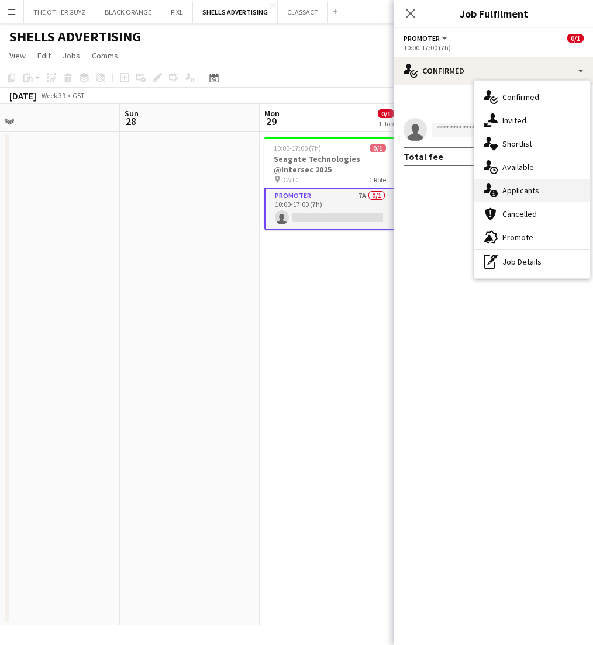
click at [517, 190] on span "Applicants" at bounding box center [520, 190] width 37 height 11
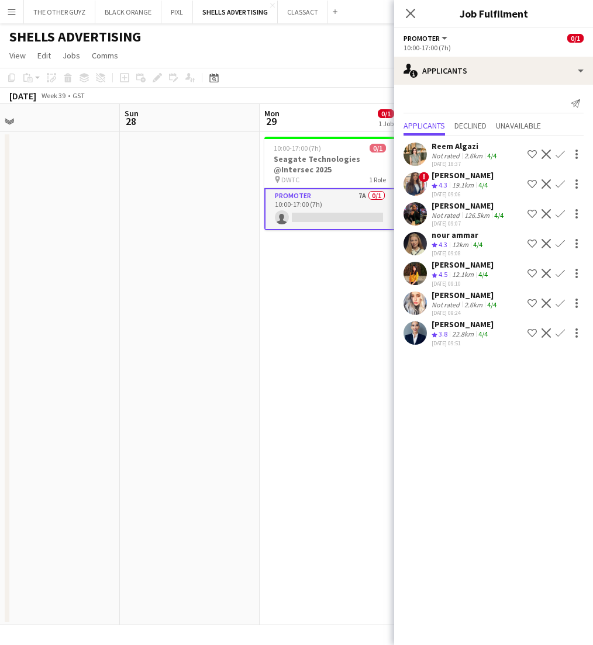
click at [461, 328] on div "[PERSON_NAME]" at bounding box center [462, 324] width 62 height 11
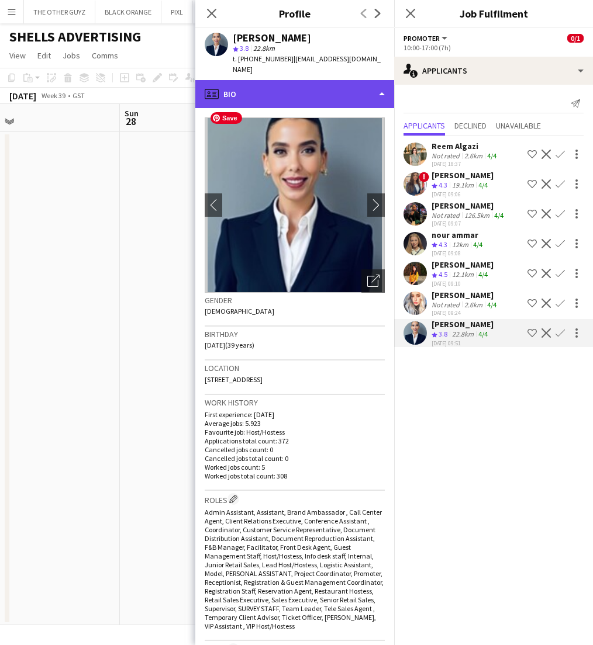
click at [323, 85] on div "profile Bio" at bounding box center [294, 94] width 199 height 28
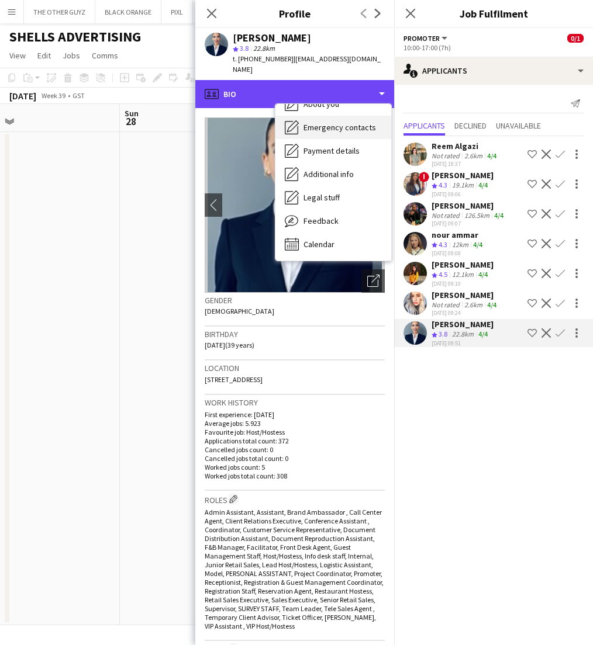
scroll to position [86, 0]
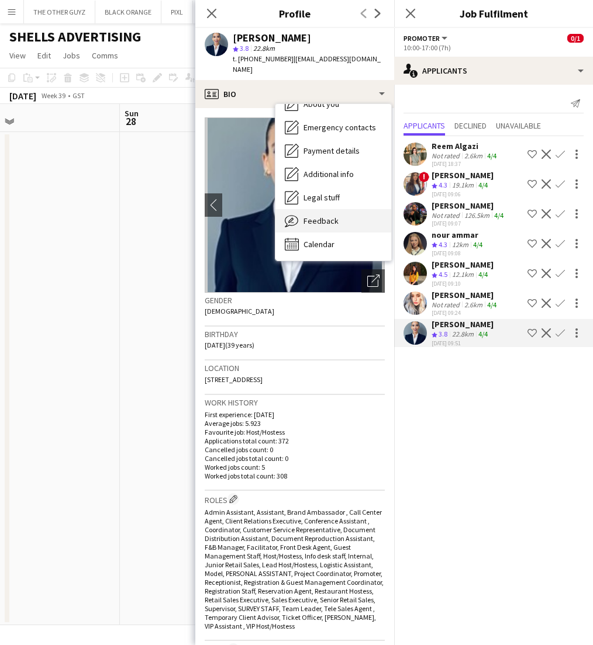
click at [316, 216] on span "Feedback" at bounding box center [320, 221] width 35 height 11
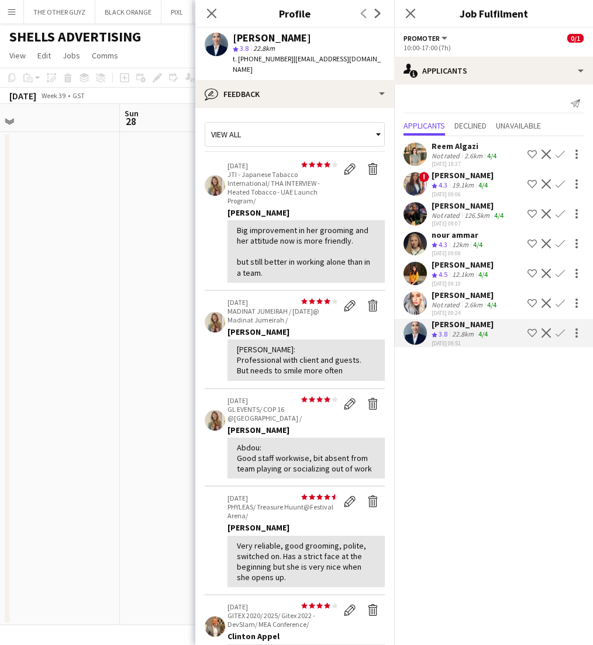
scroll to position [0, 0]
click at [210, 11] on icon "Close pop-in" at bounding box center [211, 13] width 11 height 11
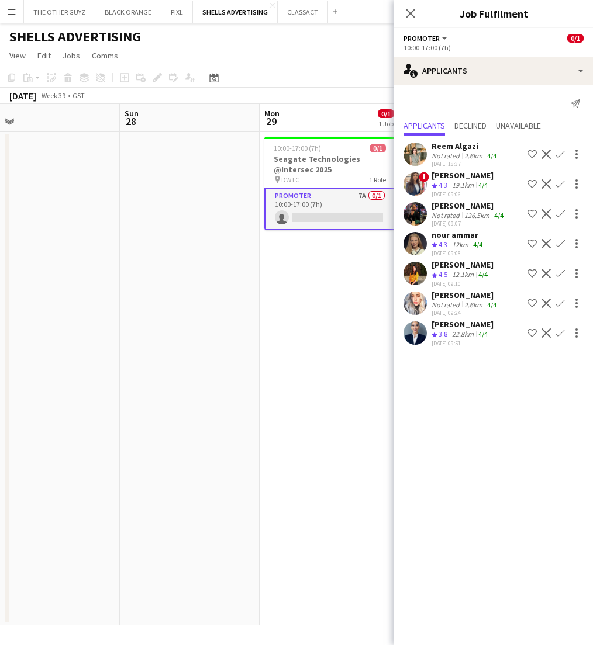
click at [448, 338] on div "Crew rating 3.8" at bounding box center [440, 335] width 18 height 10
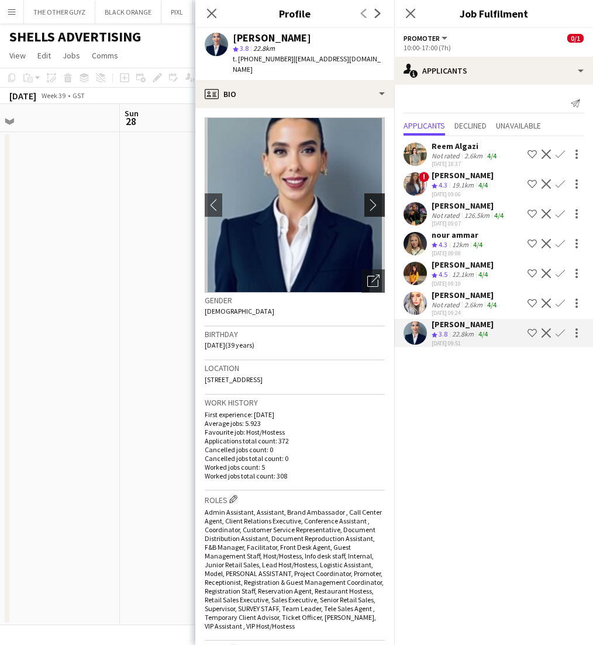
click at [373, 199] on app-icon "chevron-right" at bounding box center [376, 205] width 18 height 12
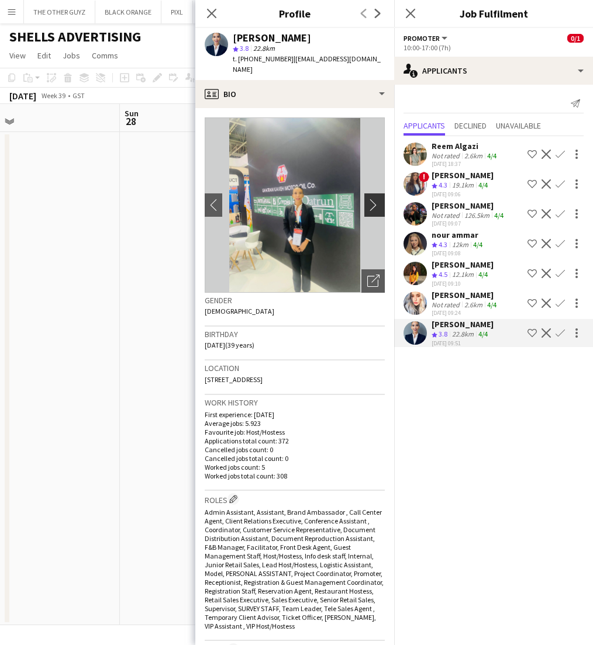
click at [372, 199] on app-icon "chevron-right" at bounding box center [376, 205] width 18 height 12
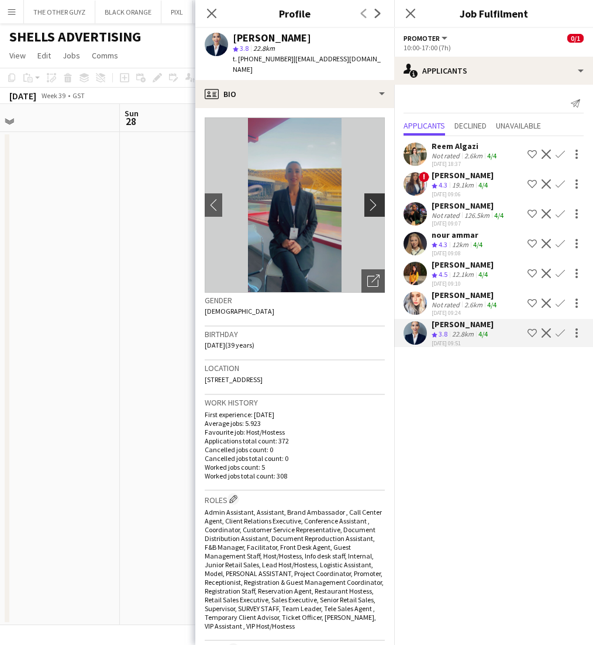
click at [372, 199] on app-icon "chevron-right" at bounding box center [376, 205] width 18 height 12
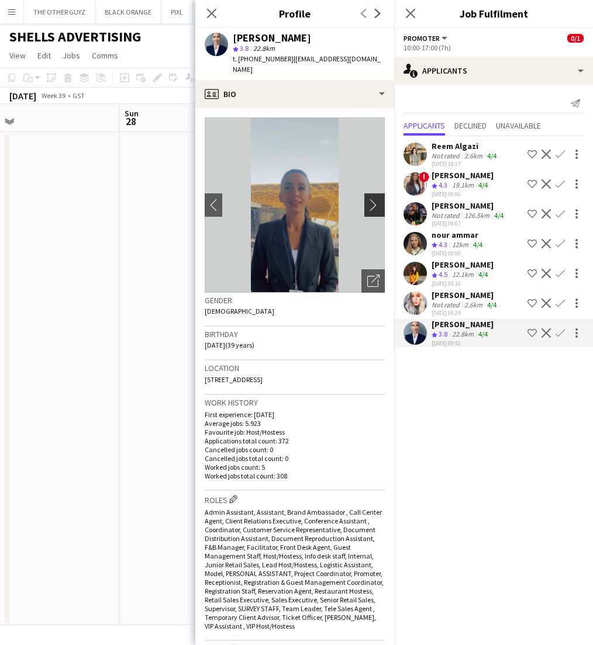
click at [372, 199] on app-icon "chevron-right" at bounding box center [376, 205] width 18 height 12
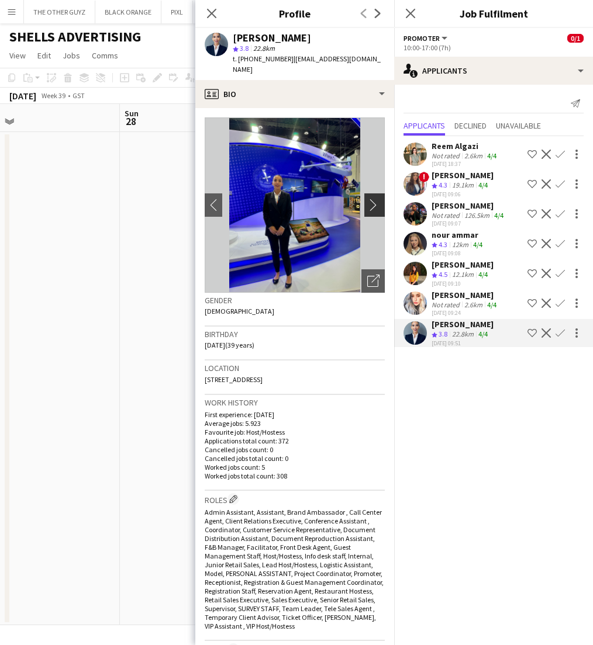
click at [372, 199] on app-icon "chevron-right" at bounding box center [376, 205] width 18 height 12
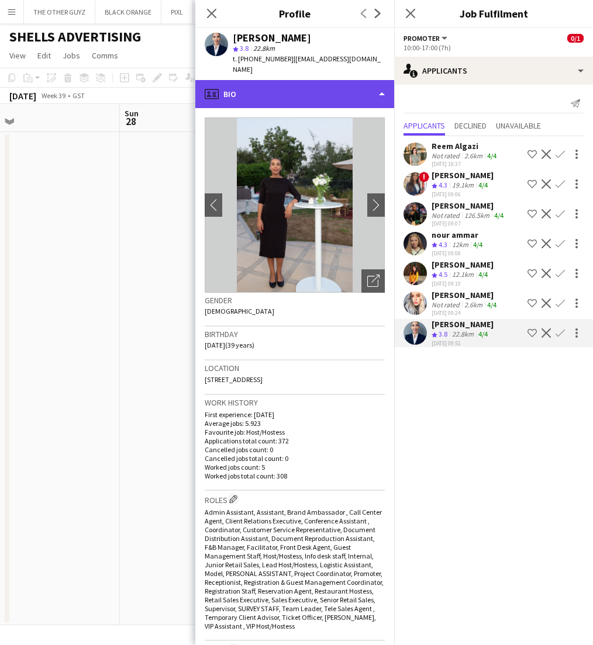
click at [357, 86] on div "profile Bio" at bounding box center [294, 94] width 199 height 28
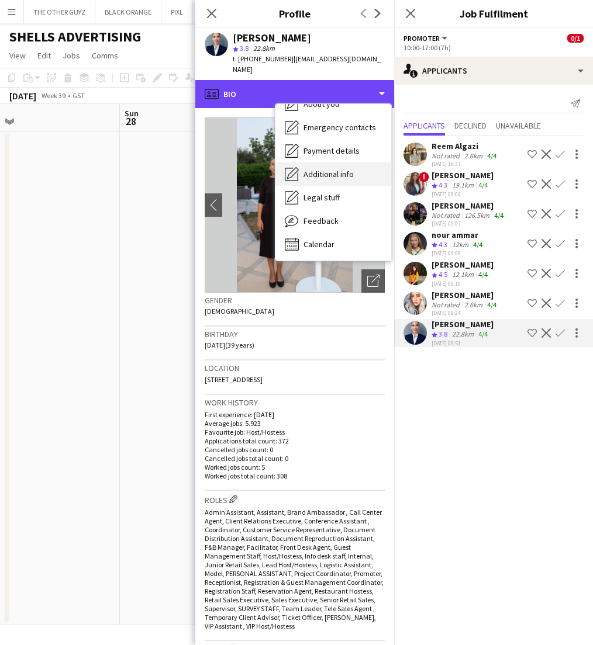
scroll to position [86, 0]
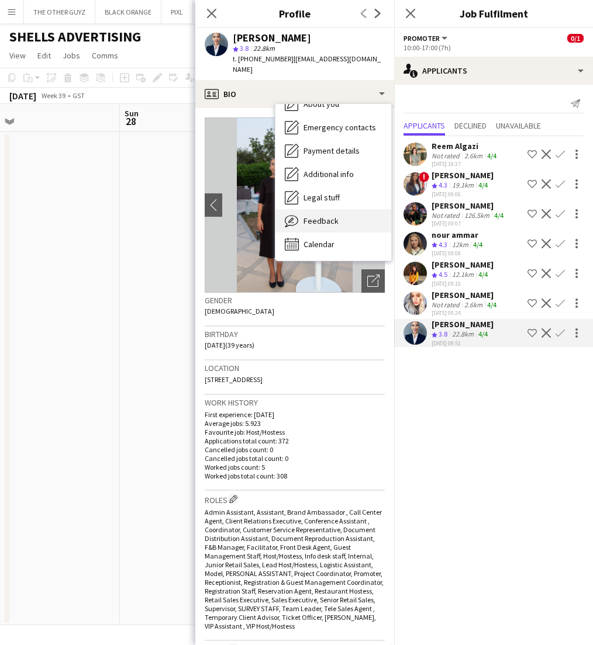
click at [317, 216] on span "Feedback" at bounding box center [320, 221] width 35 height 11
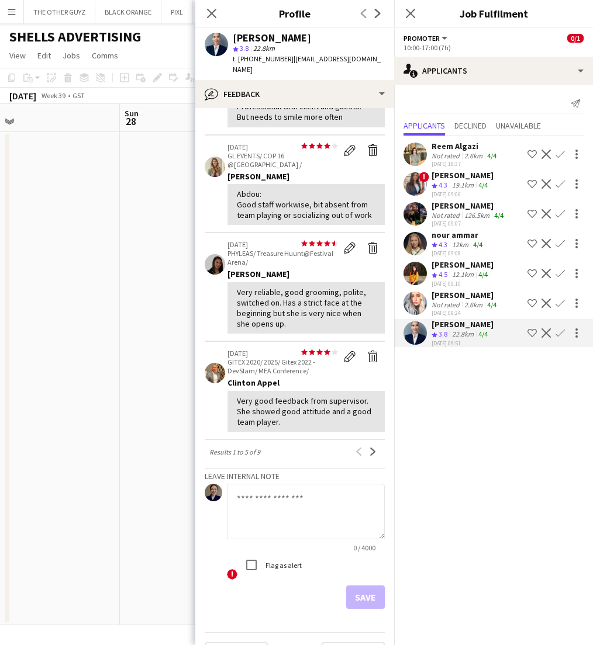
scroll to position [252, 0]
click at [212, 19] on icon "Close pop-in" at bounding box center [211, 13] width 11 height 11
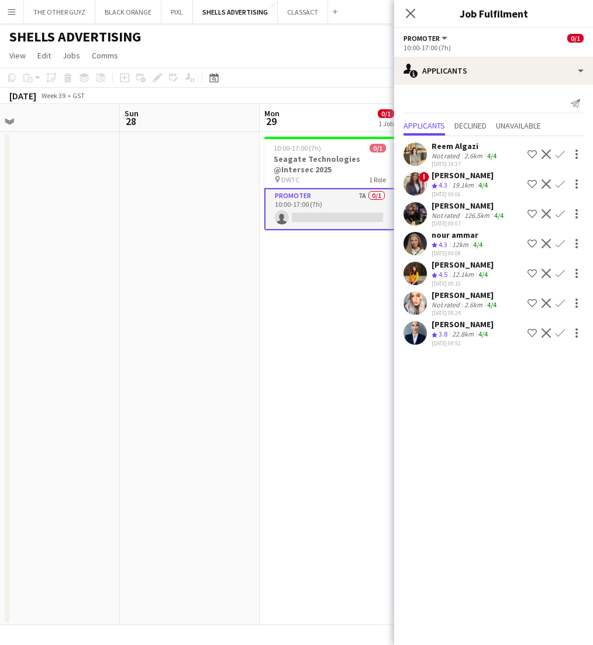
click at [449, 144] on div "Reem Algazi" at bounding box center [464, 146] width 67 height 11
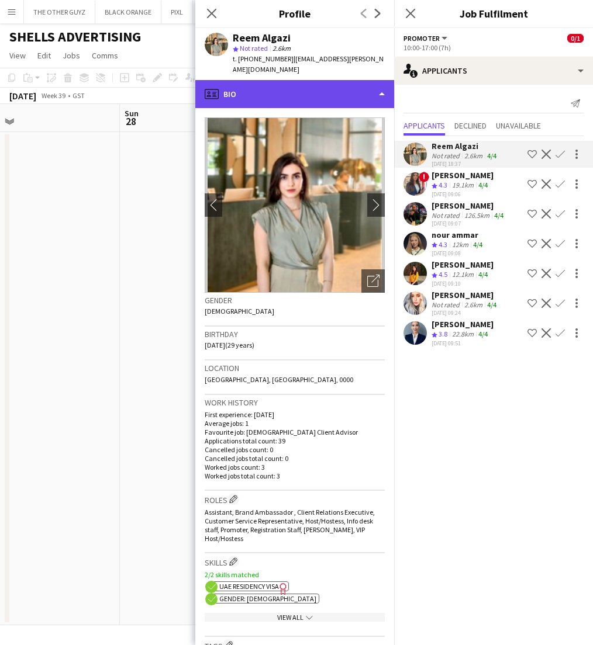
click at [327, 86] on div "profile Bio" at bounding box center [294, 94] width 199 height 28
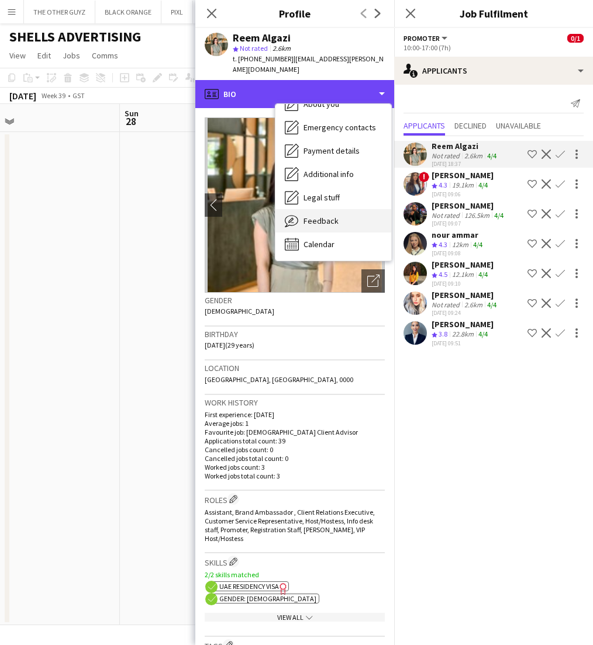
scroll to position [86, 0]
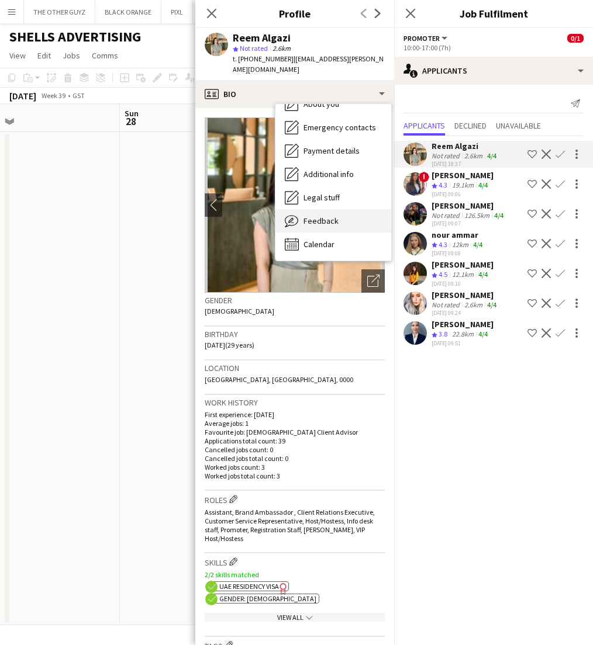
click at [311, 216] on span "Feedback" at bounding box center [320, 221] width 35 height 11
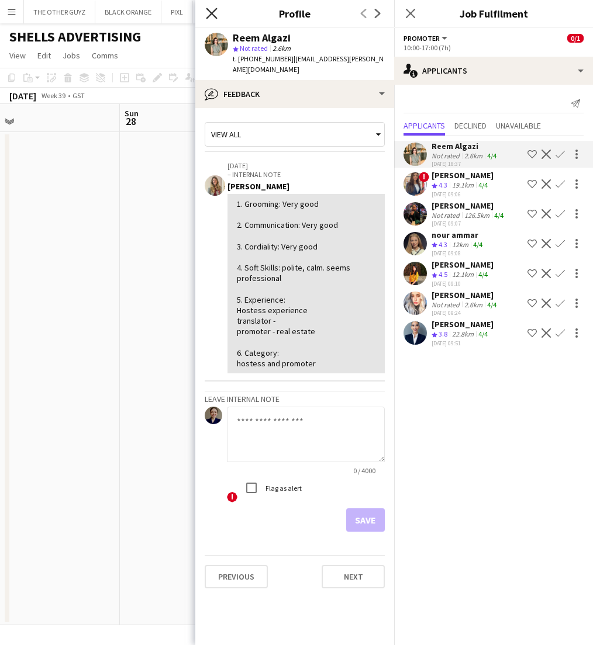
click at [207, 9] on icon at bounding box center [211, 13] width 11 height 11
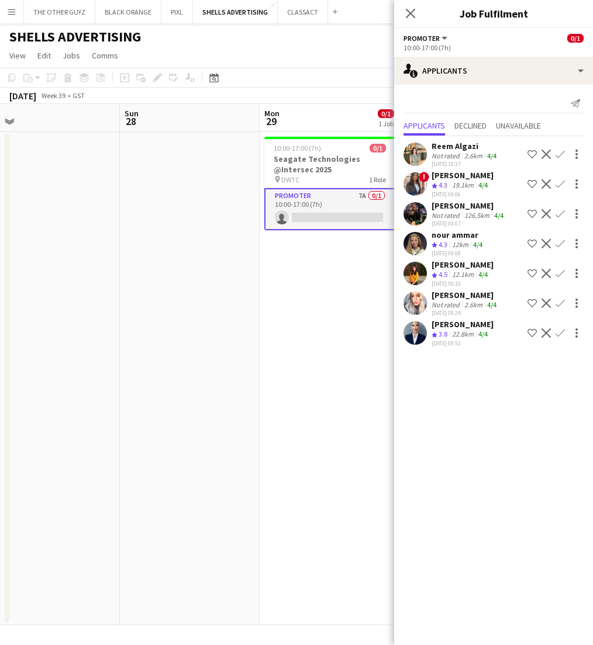
click at [317, 416] on app-date-cell "10:00-17:00 (7h) 0/1 Seagate Technologies @Intersec 2025 pin DWTC 1 Role Promot…" at bounding box center [329, 378] width 140 height 493
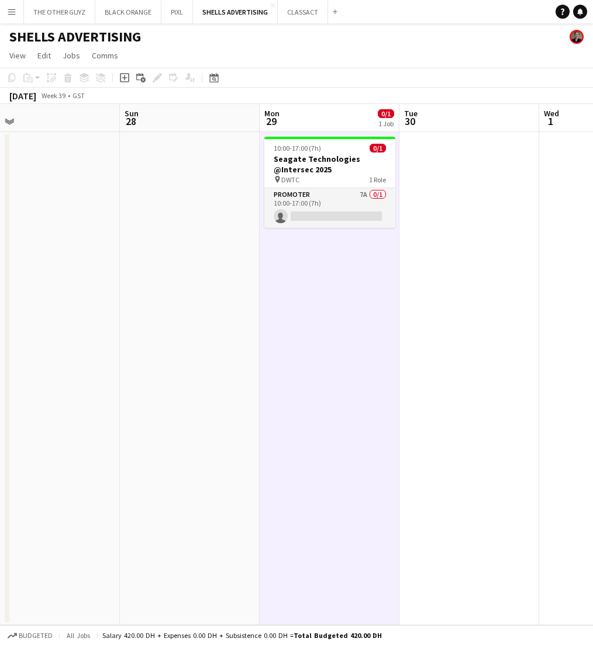
click at [379, 77] on app-toolbar "Copy Paste Paste Command V Paste with crew Command Shift V Paste linked Job [GE…" at bounding box center [296, 78] width 593 height 20
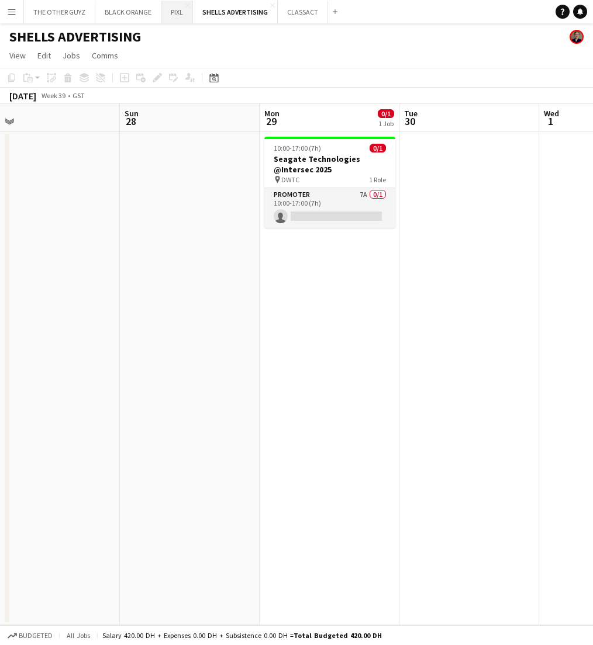
click at [177, 17] on button "PIXL Close" at bounding box center [177, 12] width 32 height 23
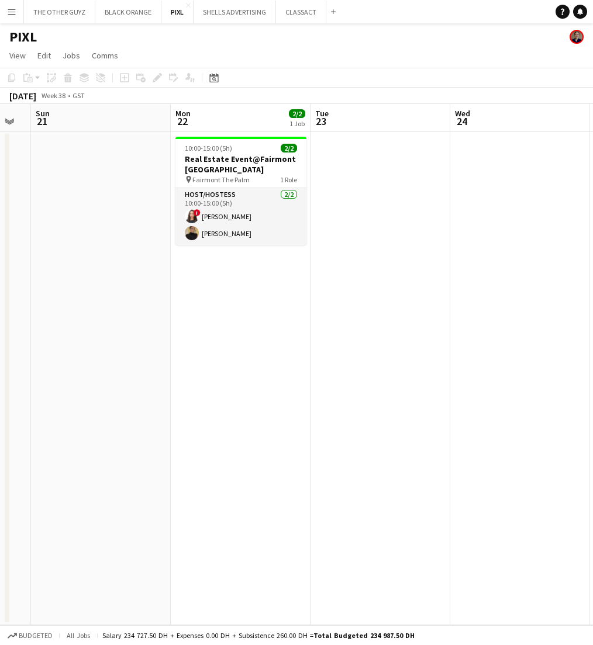
scroll to position [0, 352]
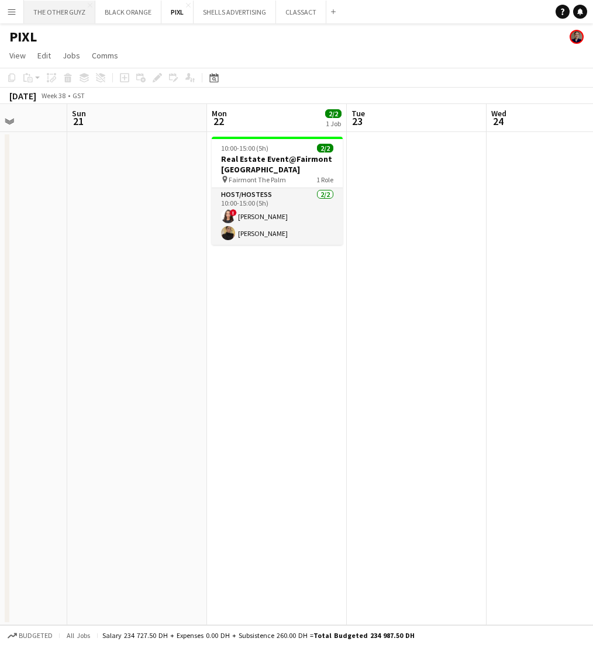
click at [59, 20] on button "THE OTHER GUYZ Close" at bounding box center [59, 12] width 71 height 23
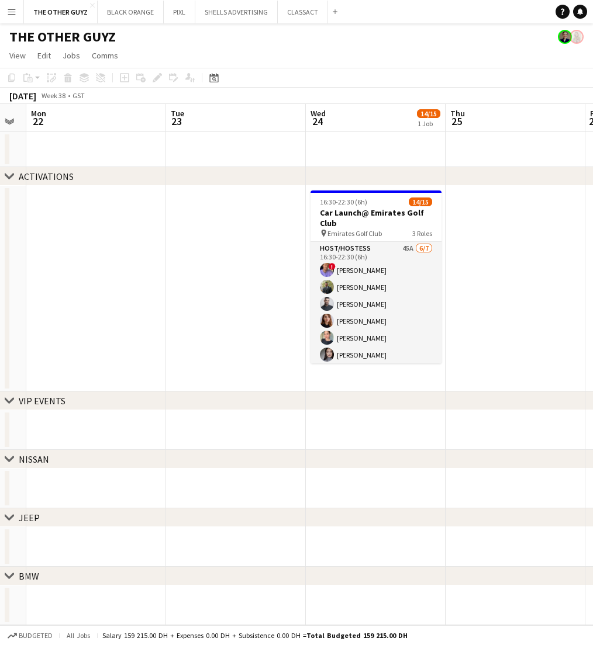
click at [6, 11] on button "Menu" at bounding box center [11, 11] width 23 height 23
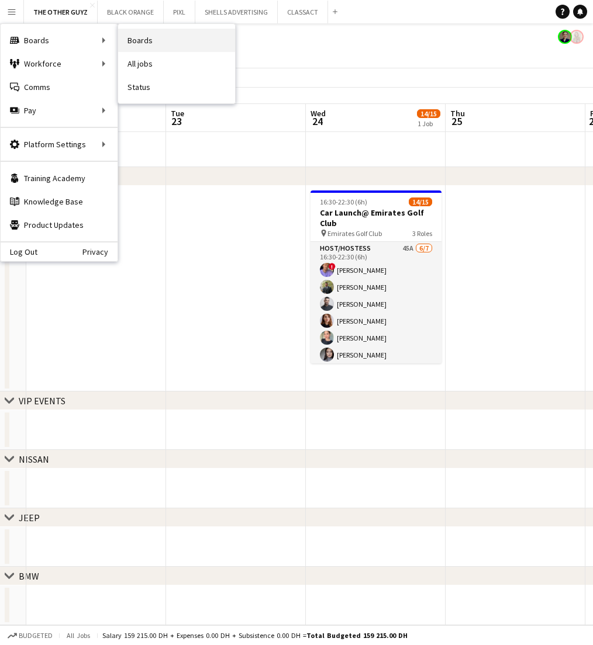
click at [137, 36] on link "Boards" at bounding box center [176, 40] width 117 height 23
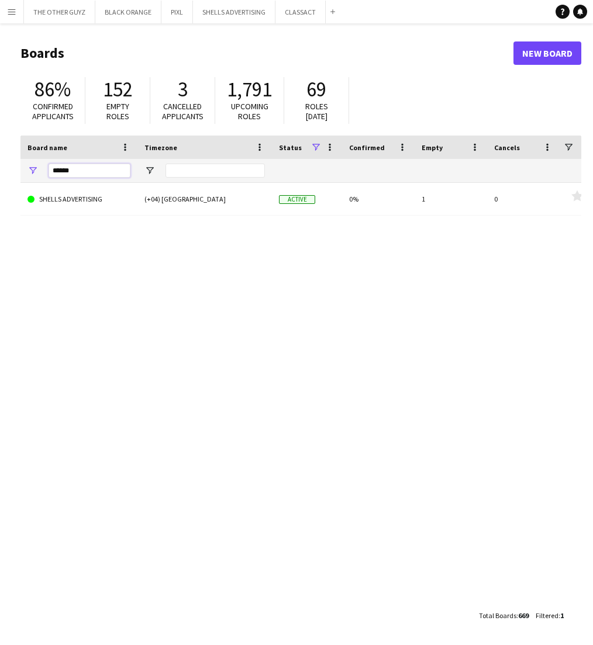
click at [76, 171] on input "******" at bounding box center [90, 171] width 82 height 14
type input "********"
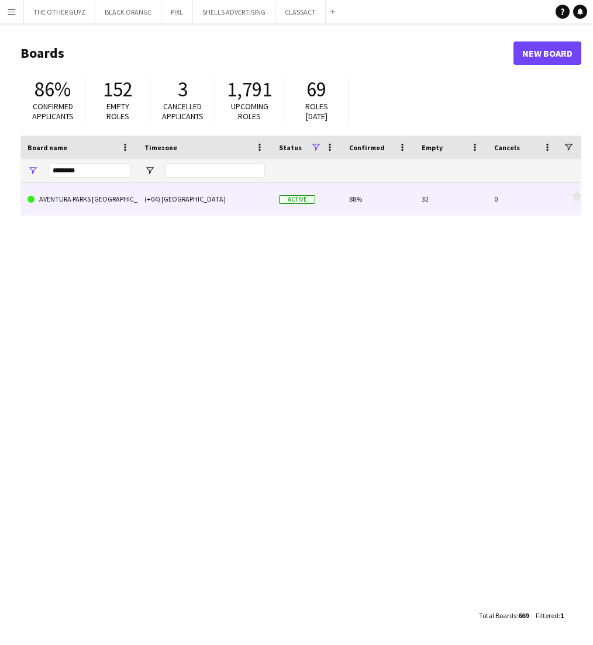
click at [78, 201] on link "AVENTURA PARKS [GEOGRAPHIC_DATA]" at bounding box center [78, 199] width 103 height 33
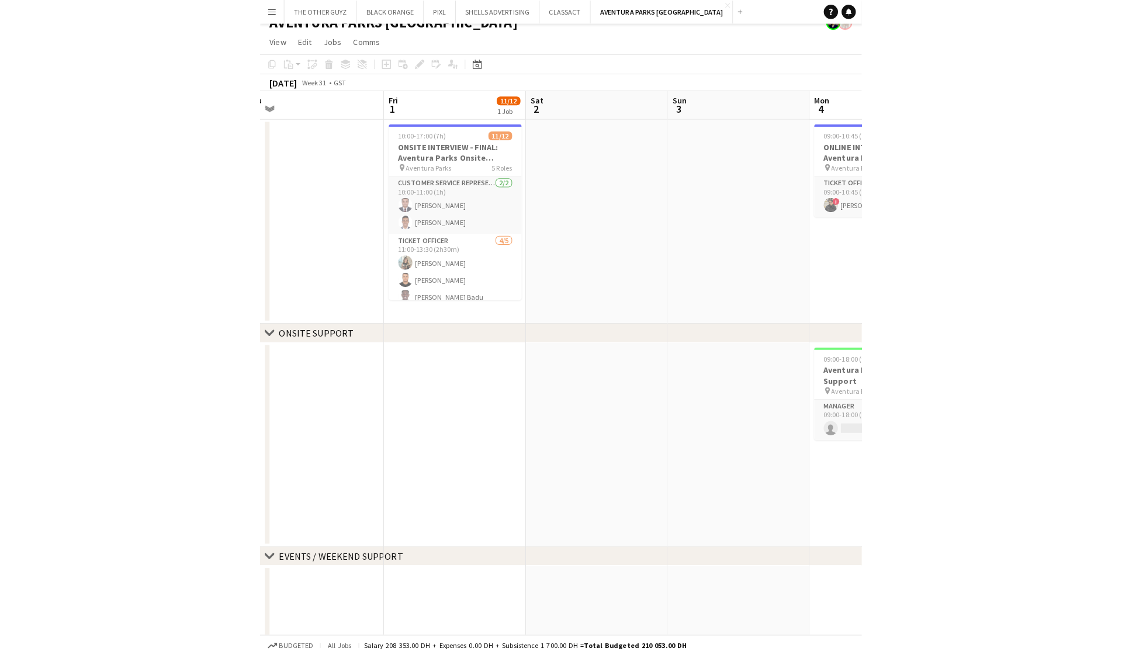
scroll to position [0, 300]
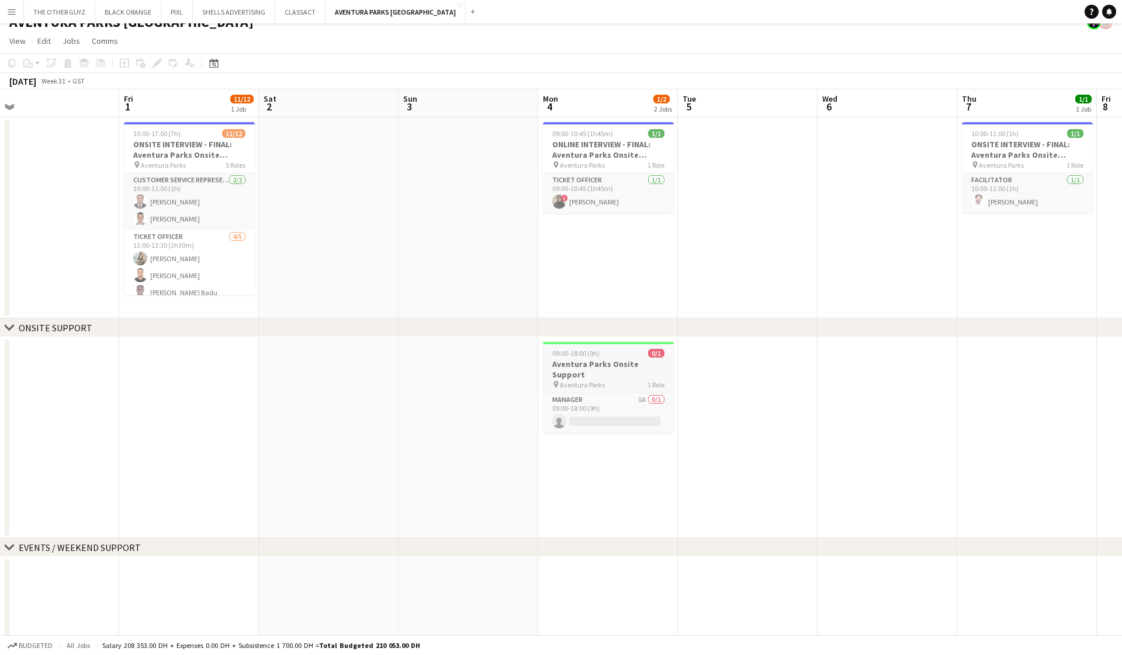
click at [592, 364] on h3 "Aventura Parks Onsite Support" at bounding box center [608, 369] width 131 height 21
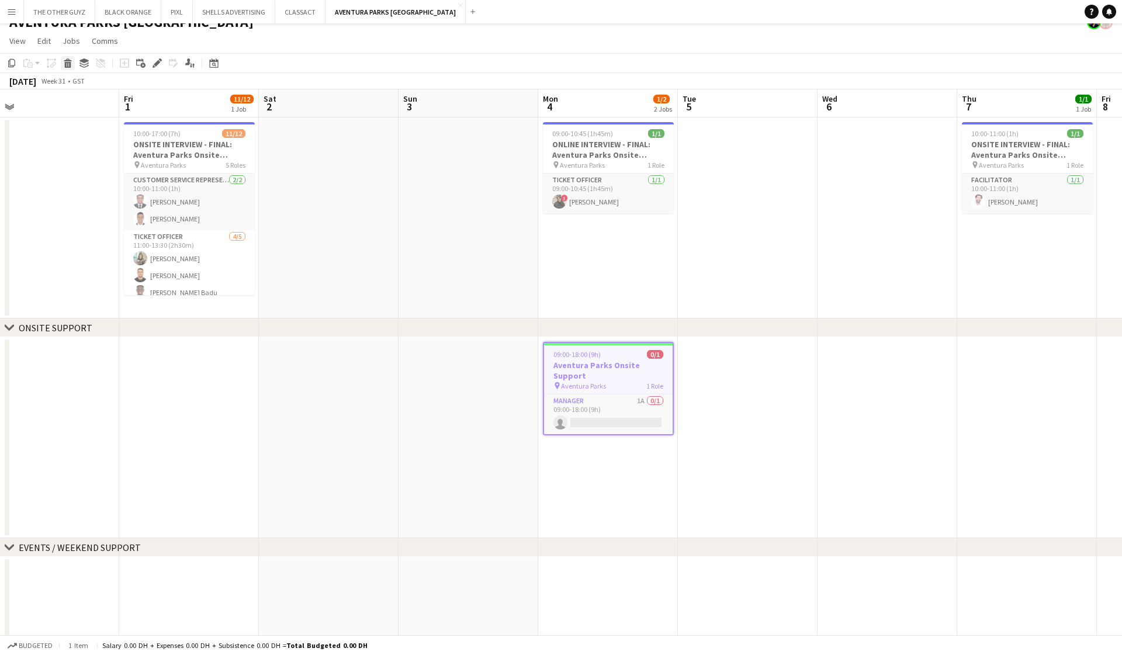
click at [65, 62] on icon at bounding box center [68, 65] width 6 height 6
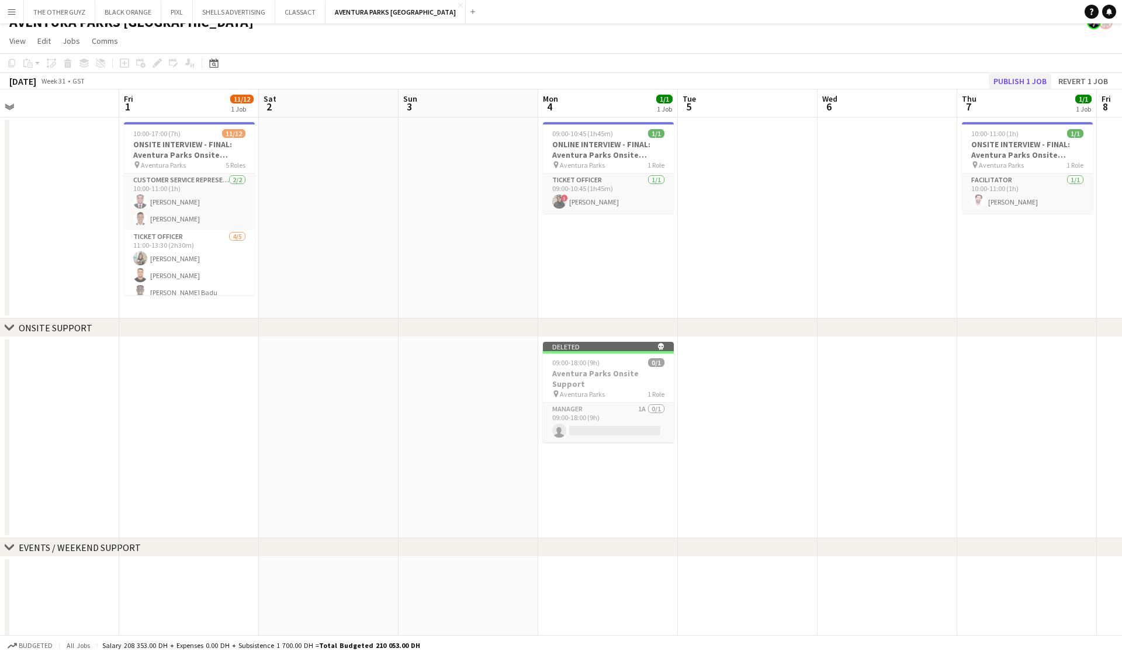
click at [592, 79] on button "Publish 1 job" at bounding box center [1020, 81] width 63 height 15
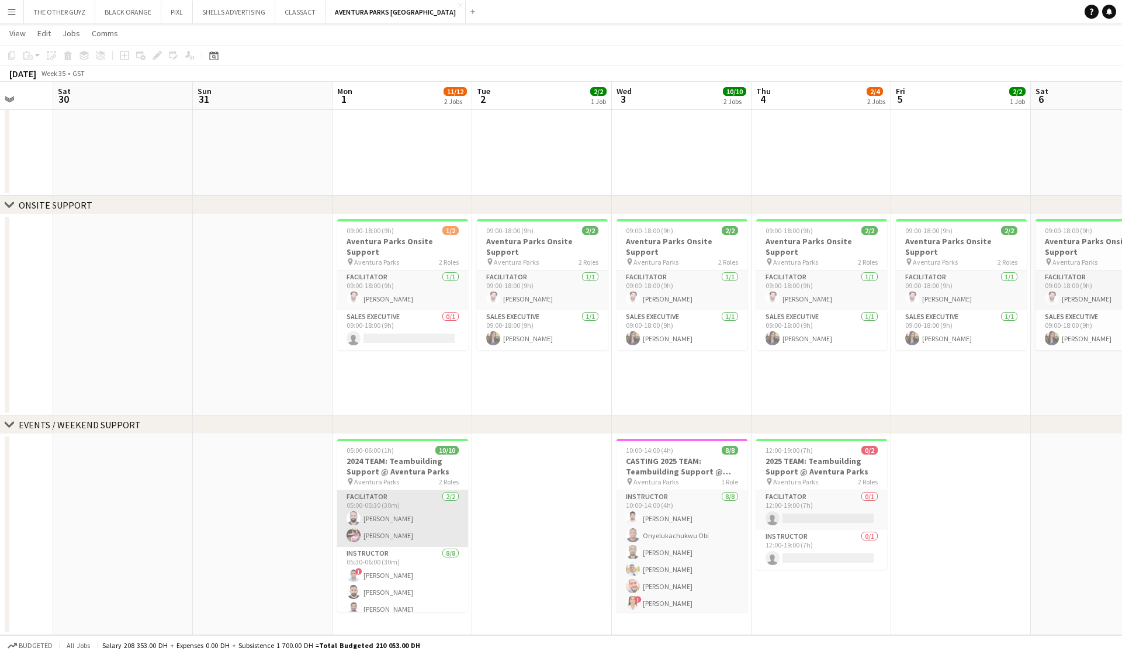
scroll to position [136, 0]
click at [404, 518] on app-card-role "Facilitator 2/2 05:00-05:30 (30m) Abdulhadi Takleh Aditi Soni" at bounding box center [402, 518] width 131 height 57
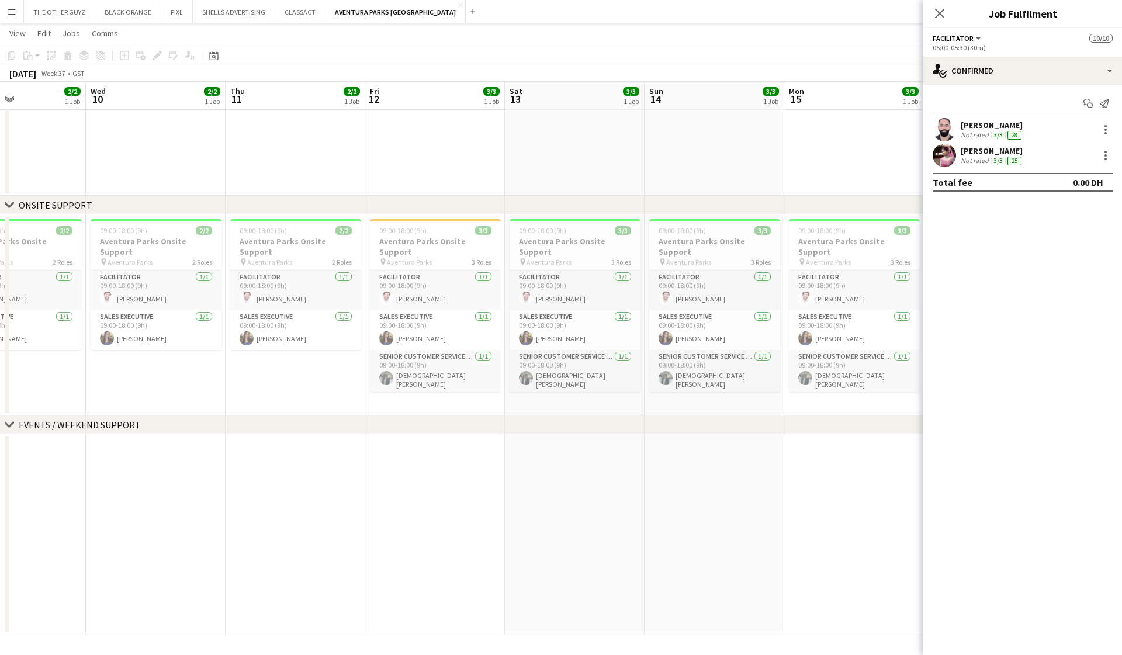
scroll to position [0, 338]
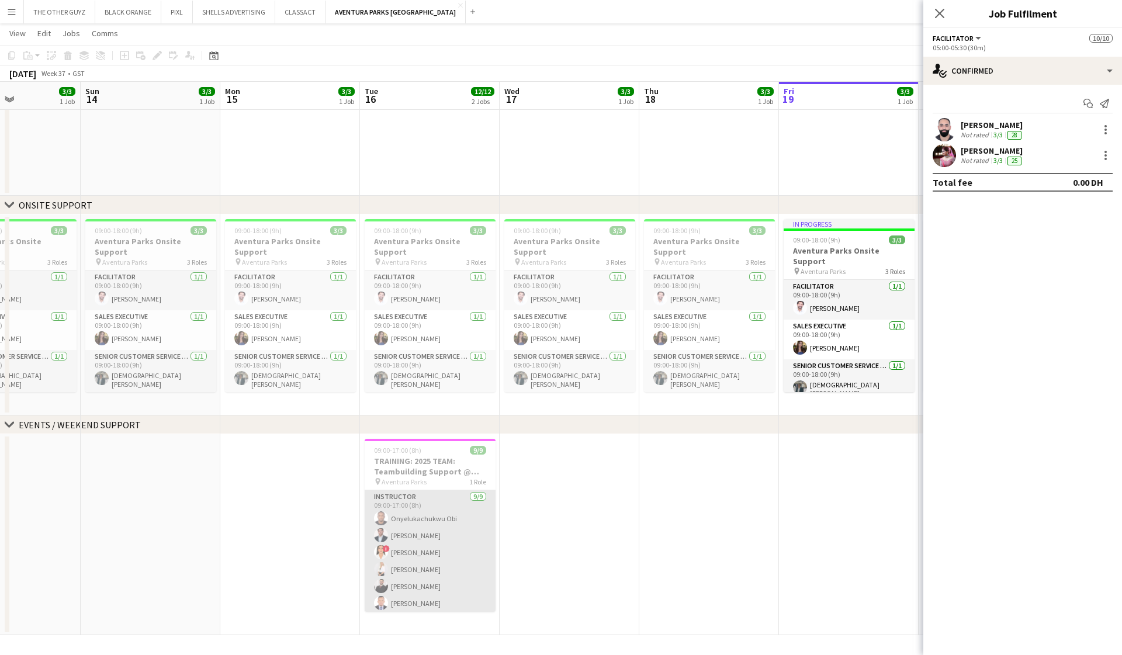
click at [410, 526] on app-card-role "Instructor 9/9 09:00-17:00 (8h) Onyelukachukwu Obi Yasin Alshawish ! maryam qas…" at bounding box center [430, 577] width 131 height 175
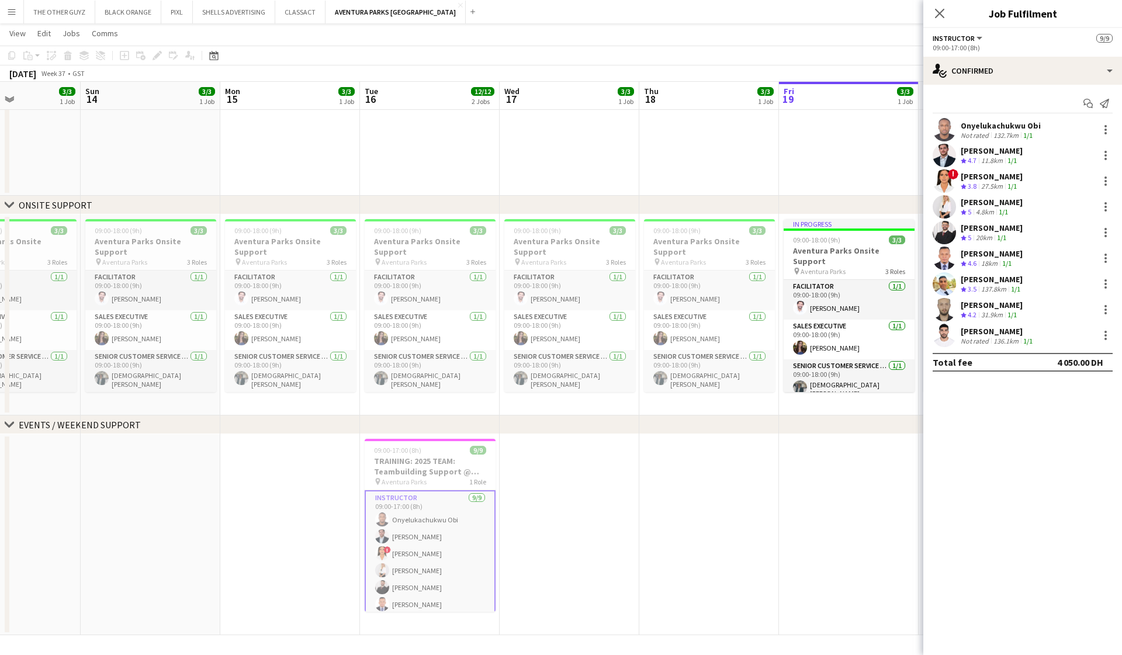
click at [305, 448] on app-date-cell at bounding box center [290, 534] width 140 height 201
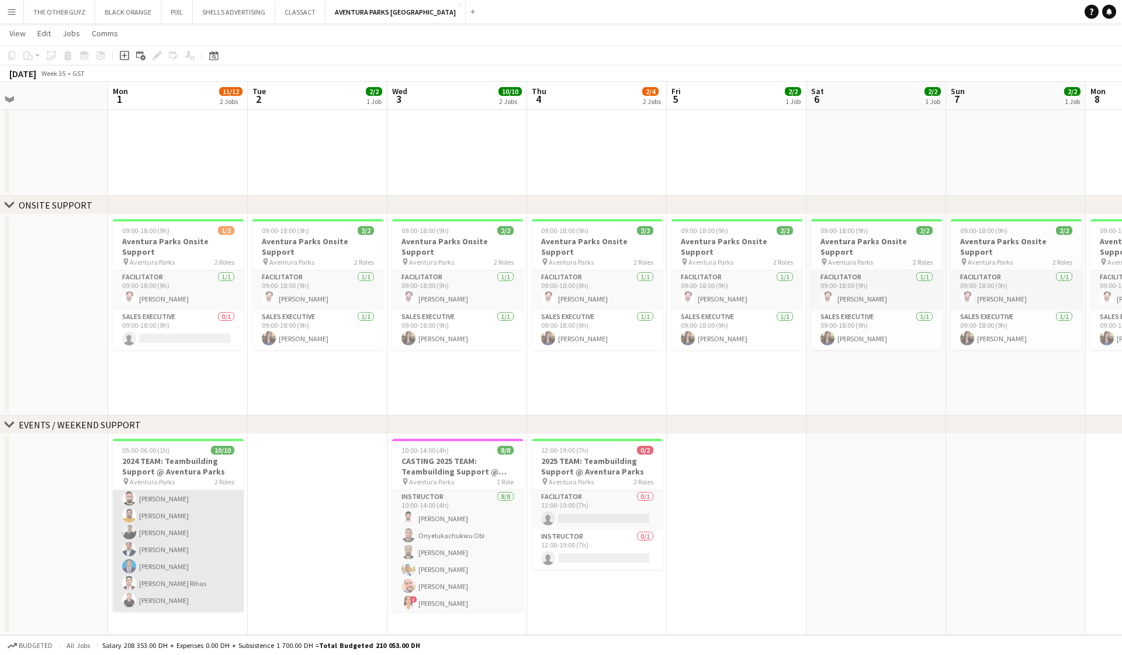
scroll to position [94, 0]
click at [196, 535] on app-card-role "Instructor 8/8 05:30-06:00 (30m) ! Abderrahmane Lahkim Moustafa Hamada Adeel Ah…" at bounding box center [178, 532] width 131 height 158
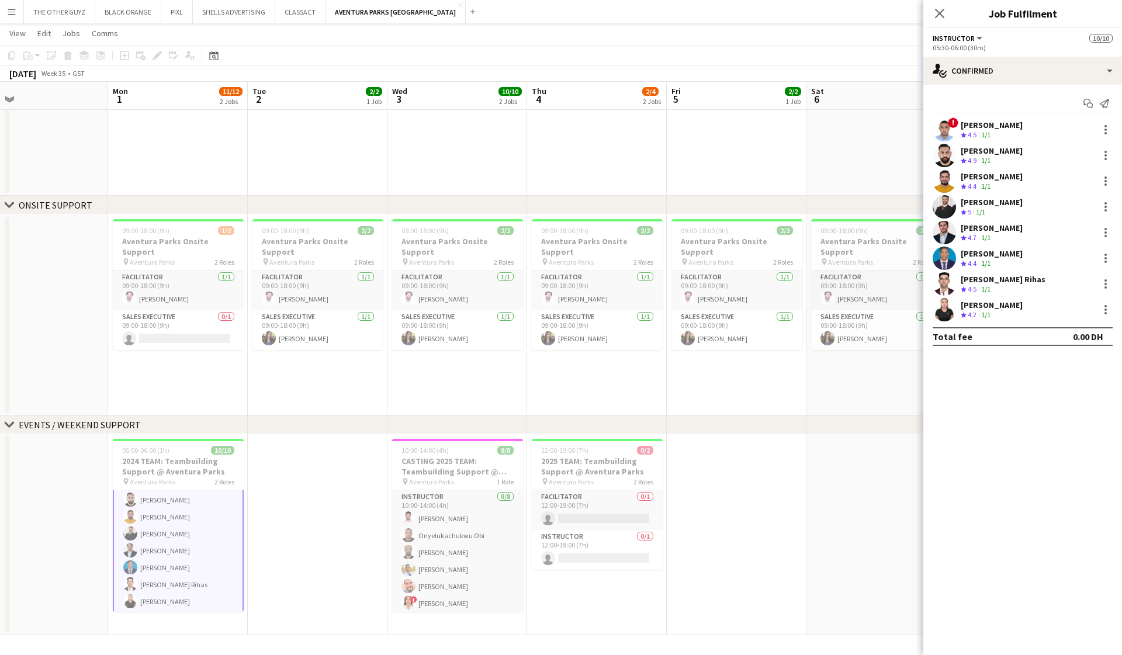
click at [592, 517] on app-date-cell at bounding box center [876, 534] width 140 height 201
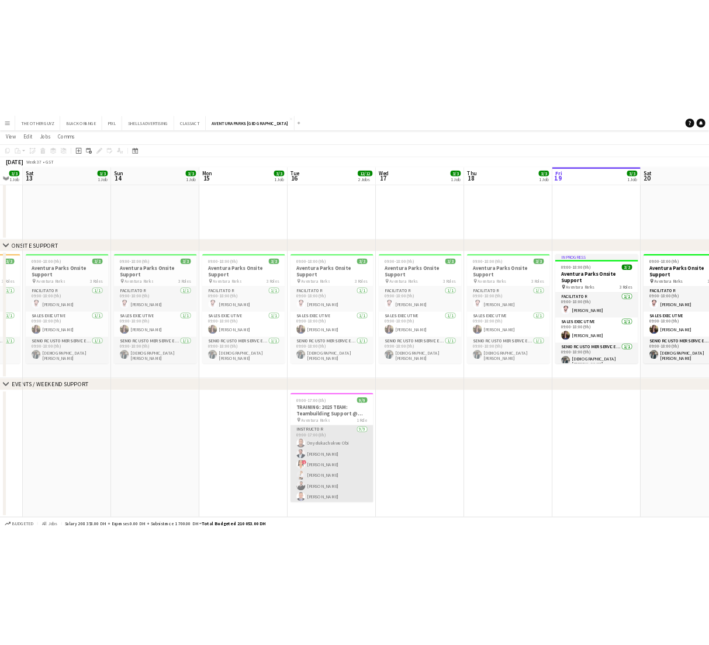
scroll to position [0, 0]
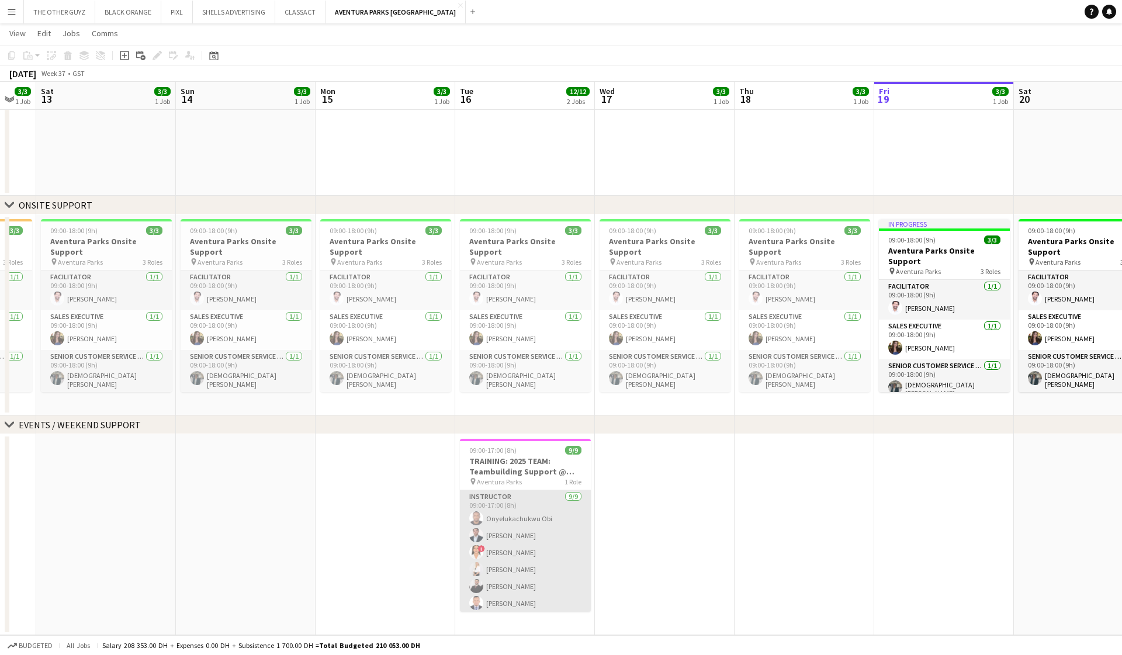
click at [541, 540] on app-card-role "Instructor 9/9 09:00-17:00 (8h) Onyelukachukwu Obi Yasin Alshawish ! maryam qas…" at bounding box center [525, 577] width 131 height 175
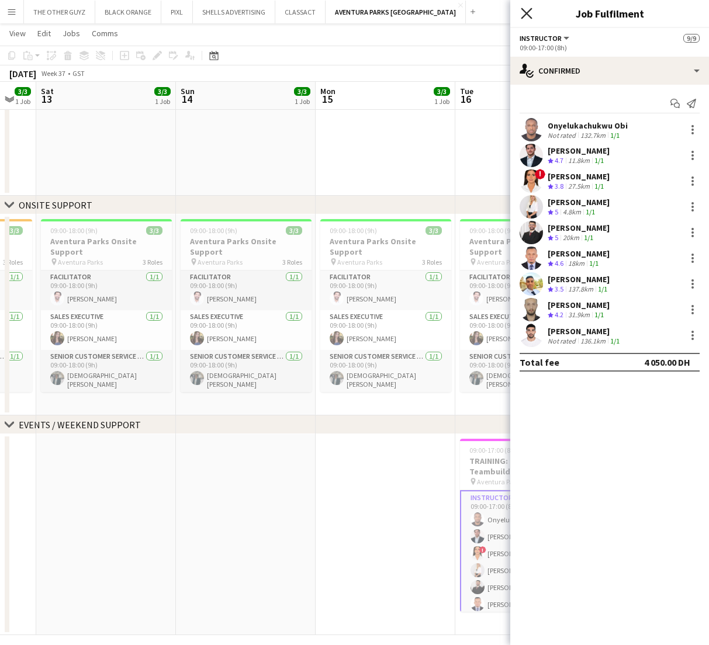
click at [530, 14] on icon "Close pop-in" at bounding box center [526, 13] width 11 height 11
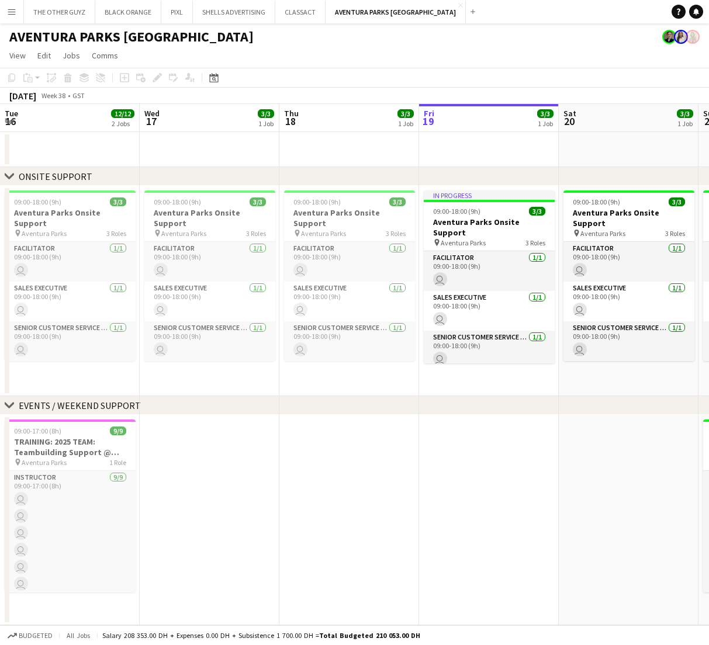
scroll to position [0, 279]
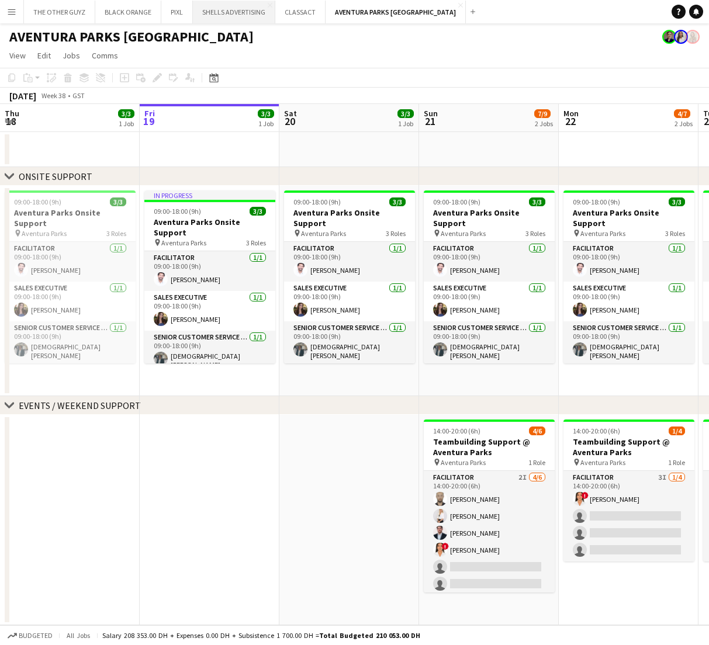
click at [218, 10] on button "SHELLS ADVERTISING Close" at bounding box center [234, 12] width 82 height 23
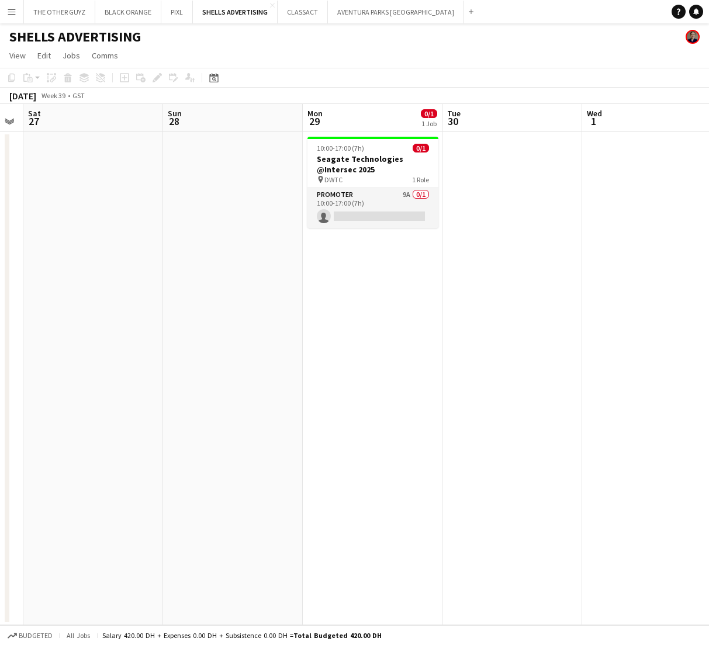
scroll to position [0, 404]
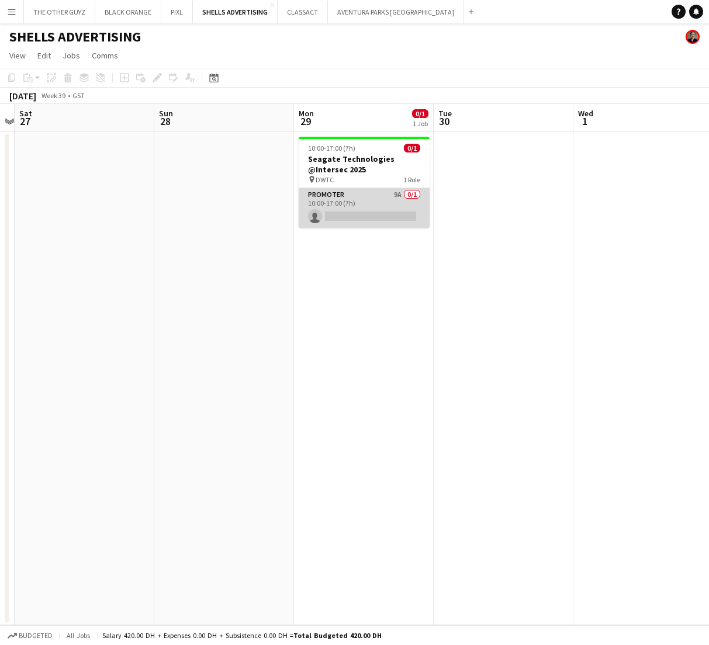
click at [382, 199] on app-card-role "Promoter 9A 0/1 10:00-17:00 (7h) single-neutral-actions" at bounding box center [364, 208] width 131 height 40
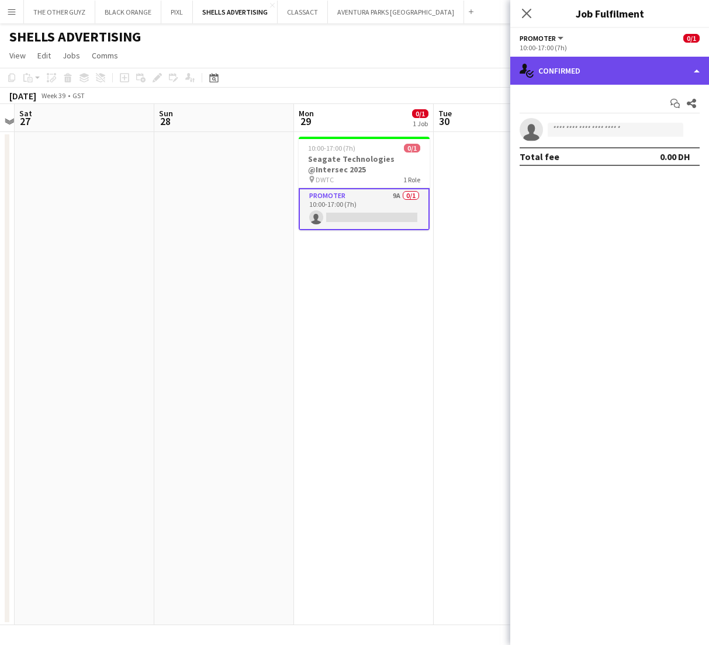
click at [632, 66] on div "single-neutral-actions-check-2 Confirmed" at bounding box center [609, 71] width 199 height 28
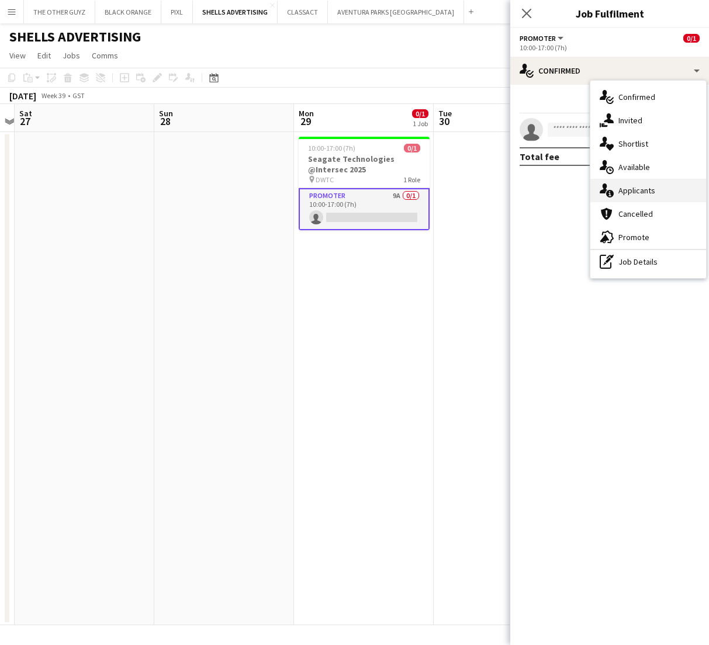
click at [630, 190] on span "Applicants" at bounding box center [636, 190] width 37 height 11
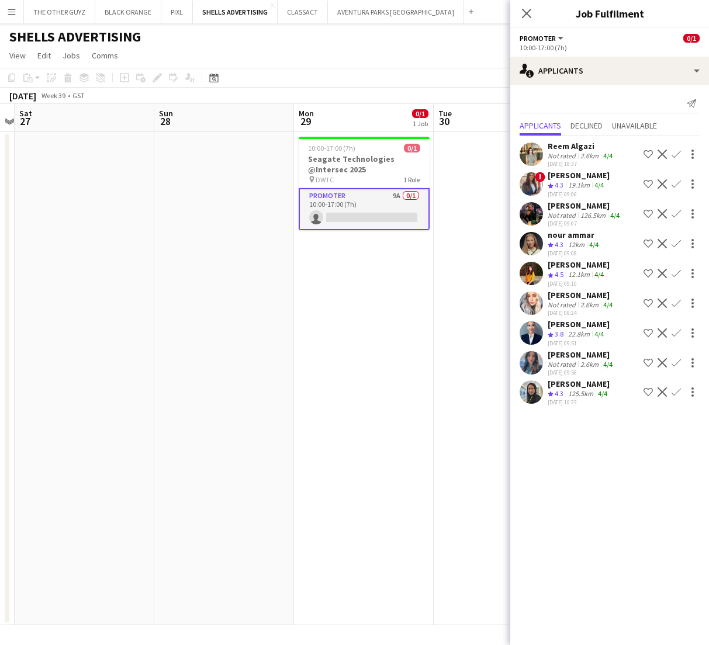
click at [564, 352] on div "[PERSON_NAME]" at bounding box center [581, 354] width 67 height 11
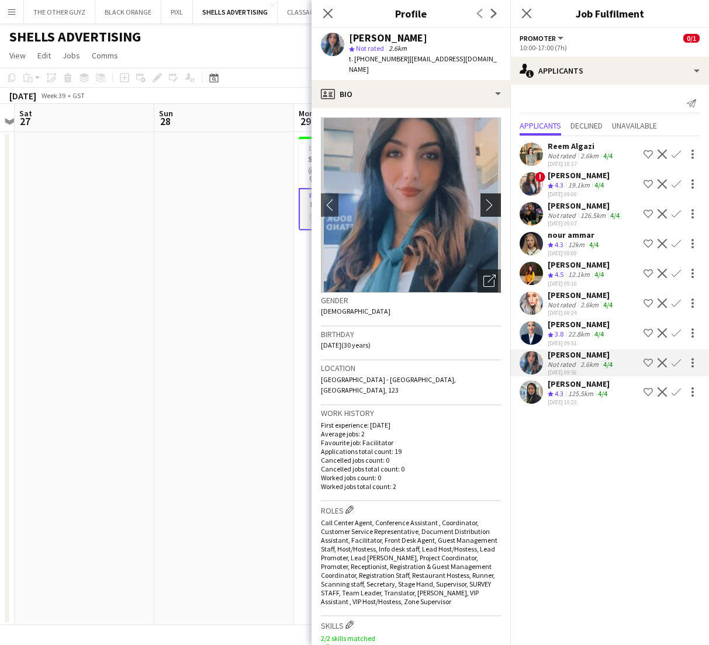
click at [489, 199] on app-icon "chevron-right" at bounding box center [492, 205] width 18 height 12
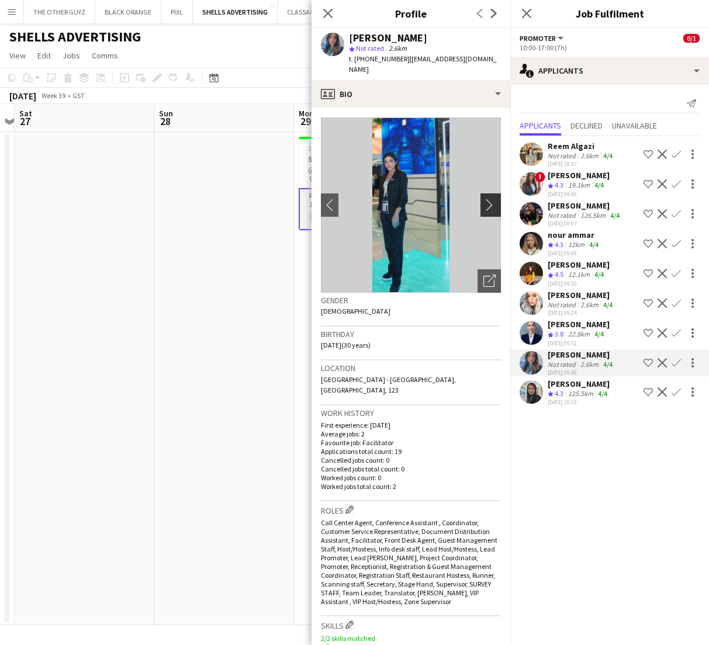
click at [489, 199] on app-icon "chevron-right" at bounding box center [492, 205] width 18 height 12
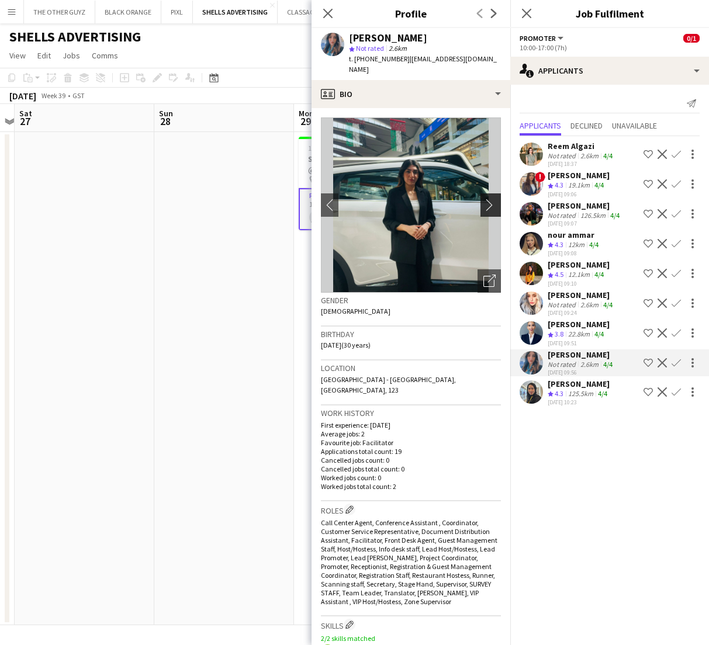
click at [489, 199] on app-icon "chevron-right" at bounding box center [492, 205] width 18 height 12
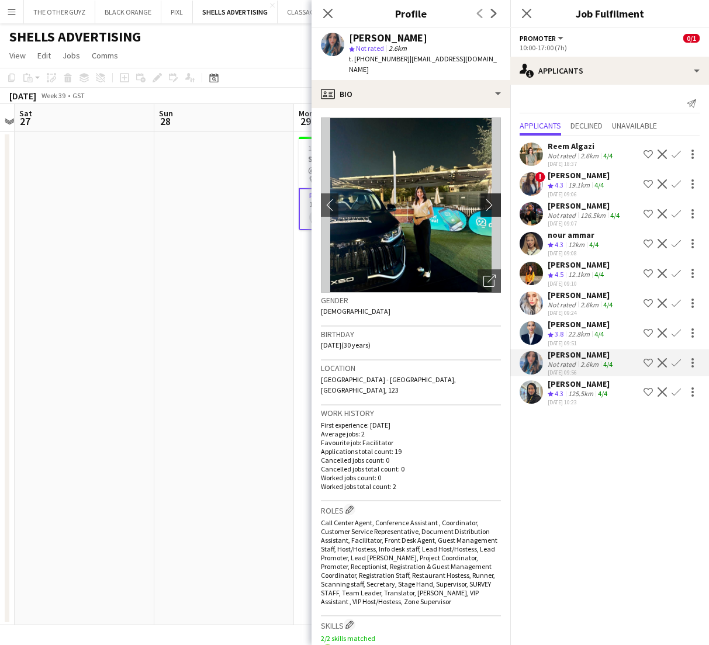
click at [489, 199] on app-icon "chevron-right" at bounding box center [492, 205] width 18 height 12
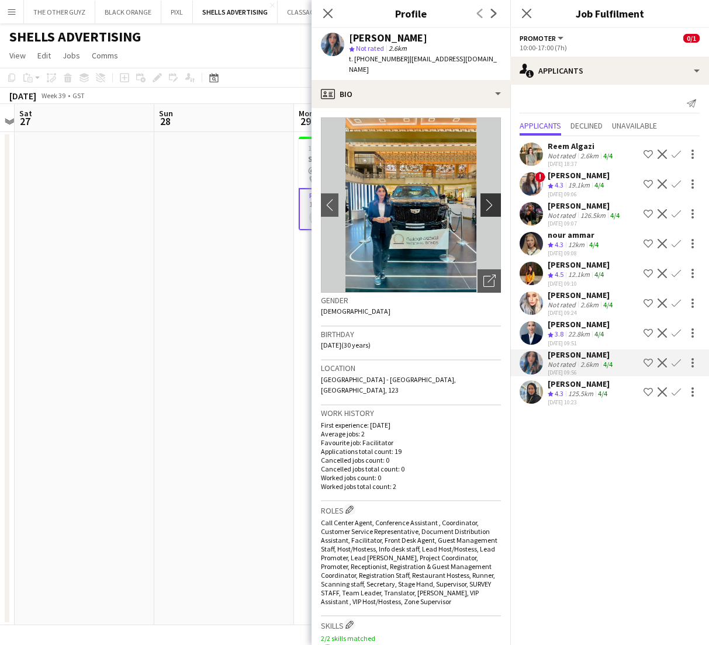
click at [489, 199] on app-icon "chevron-right" at bounding box center [492, 205] width 18 height 12
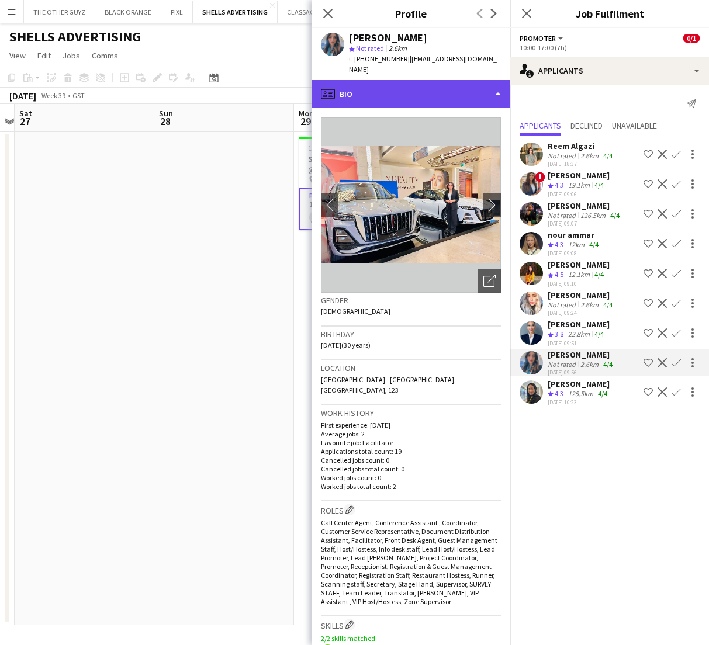
click at [480, 83] on div "profile Bio" at bounding box center [410, 94] width 199 height 28
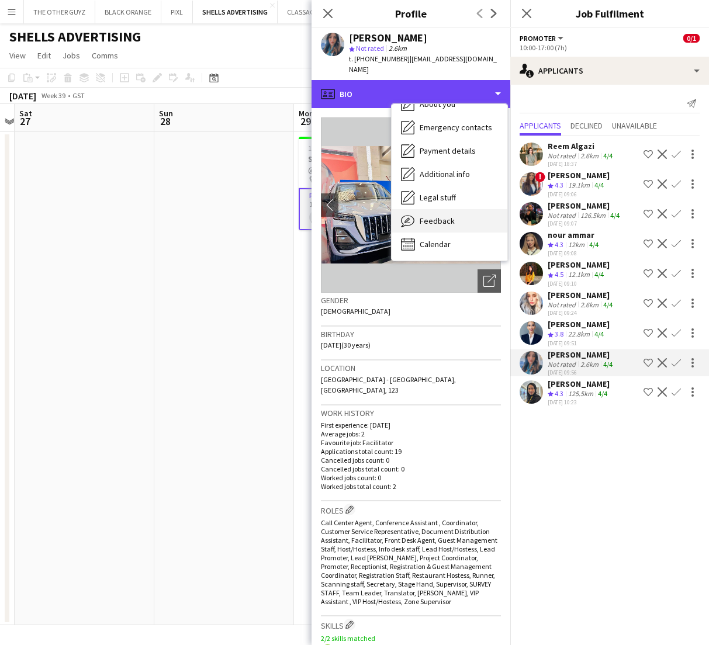
scroll to position [86, 0]
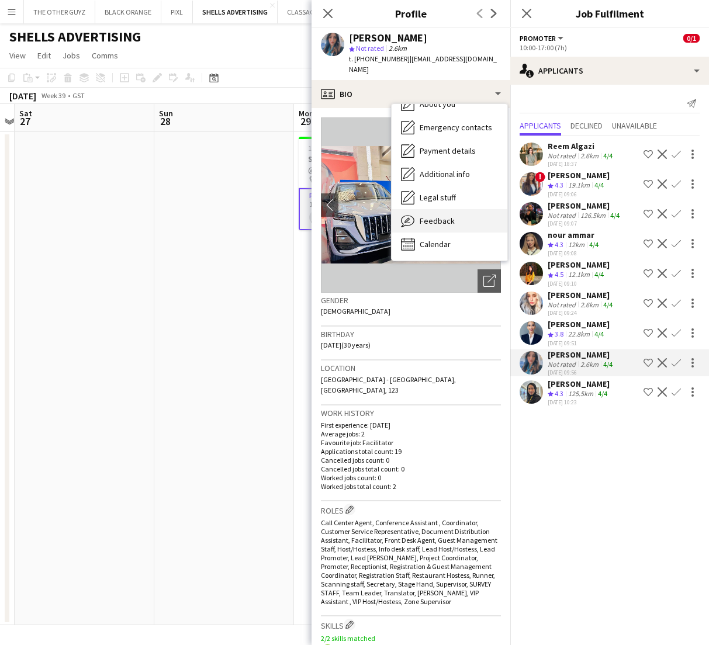
click at [427, 216] on span "Feedback" at bounding box center [437, 221] width 35 height 11
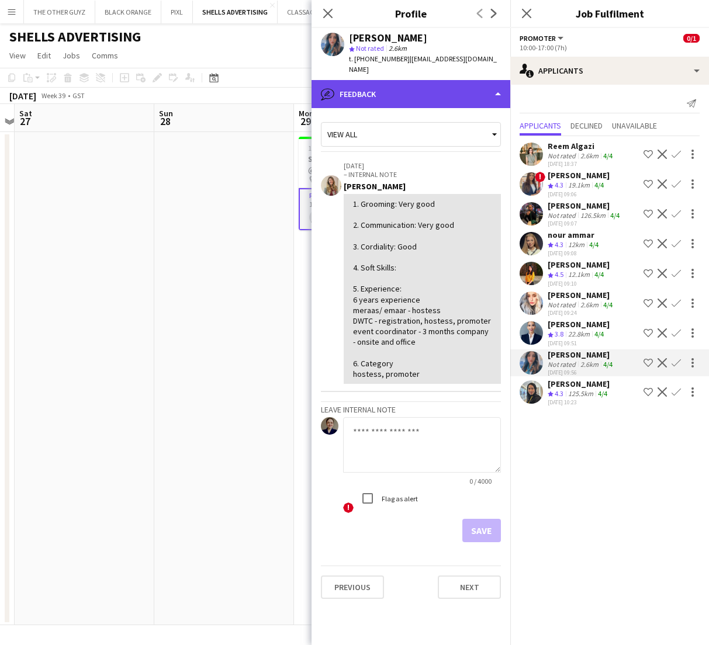
click at [460, 80] on div "bubble-pencil Feedback" at bounding box center [410, 94] width 199 height 28
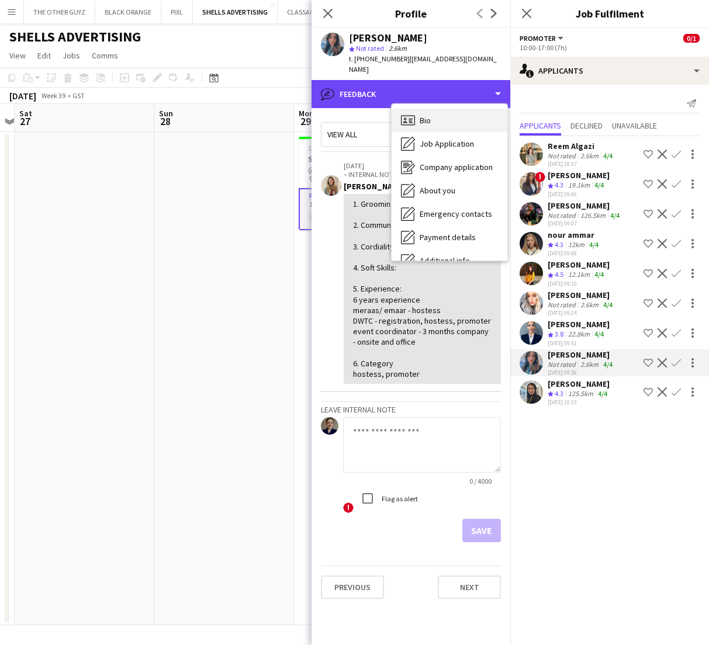
scroll to position [0, 0]
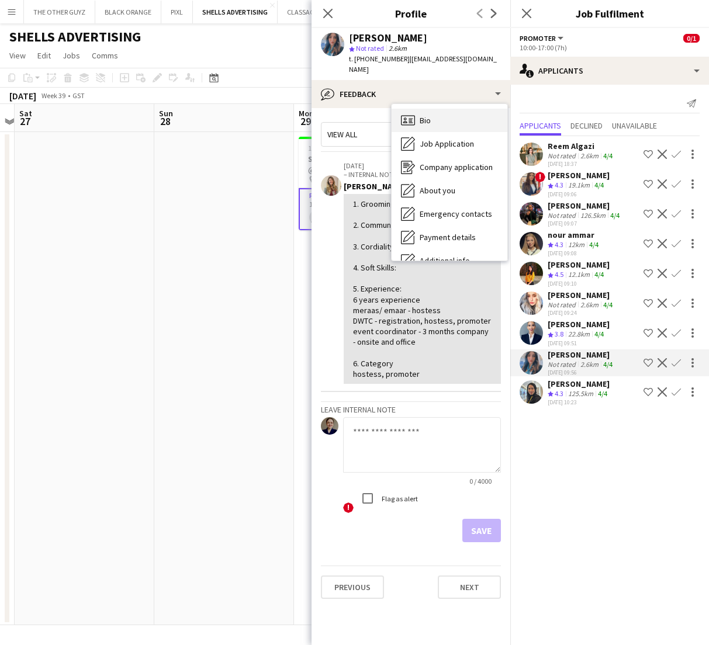
click at [422, 115] on span "Bio" at bounding box center [425, 120] width 11 height 11
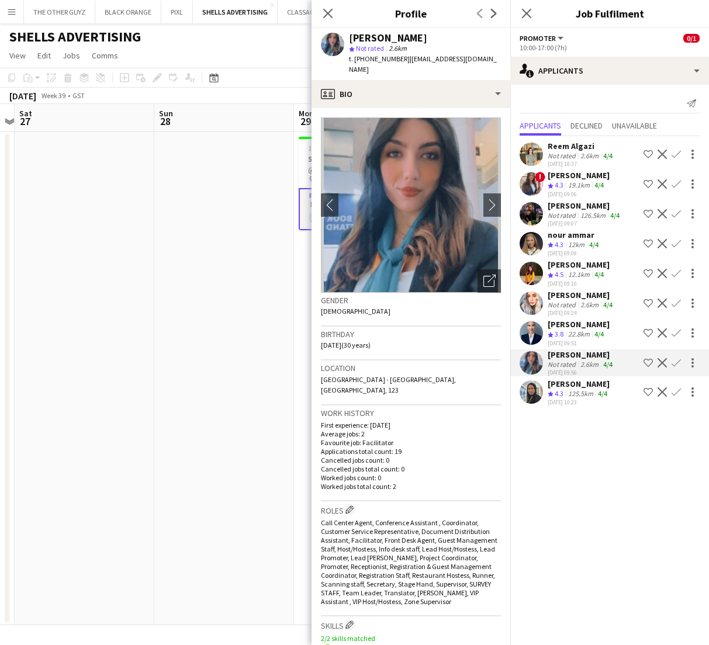
click at [647, 360] on app-icon "Shortlist crew" at bounding box center [647, 362] width 9 height 9
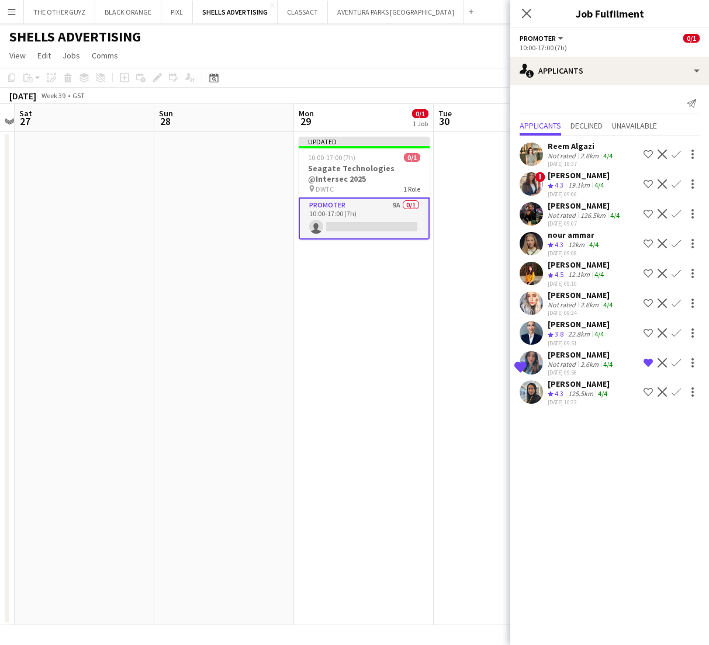
click at [649, 362] on app-icon "Remove crew from shortlist" at bounding box center [647, 362] width 9 height 9
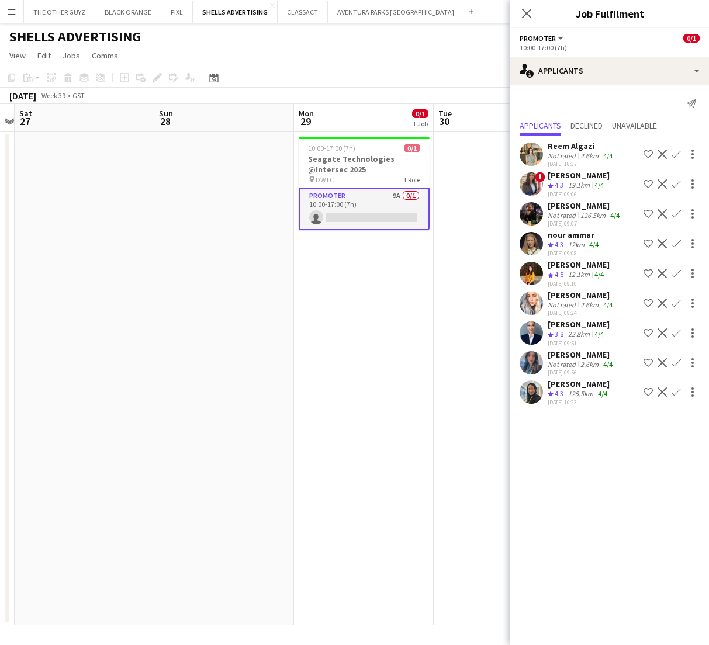
click at [443, 314] on app-date-cell at bounding box center [504, 378] width 140 height 493
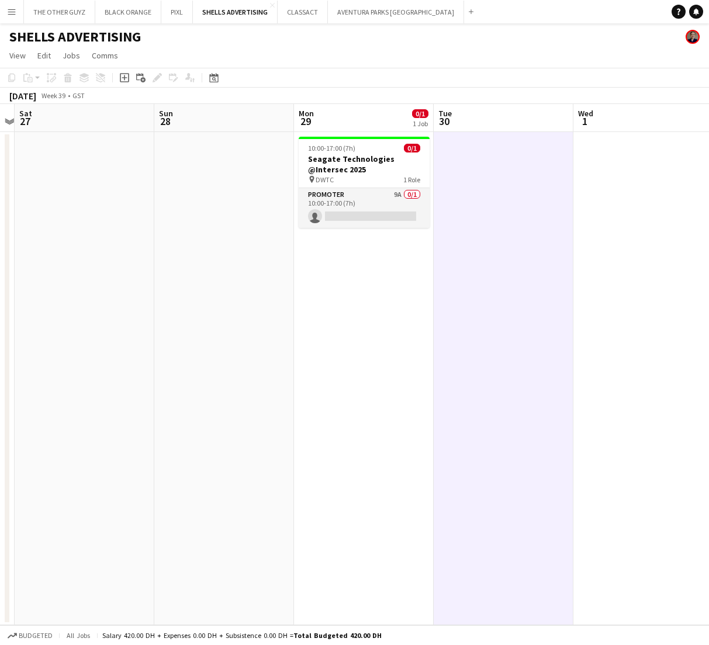
click at [15, 14] on app-icon "Menu" at bounding box center [11, 11] width 9 height 9
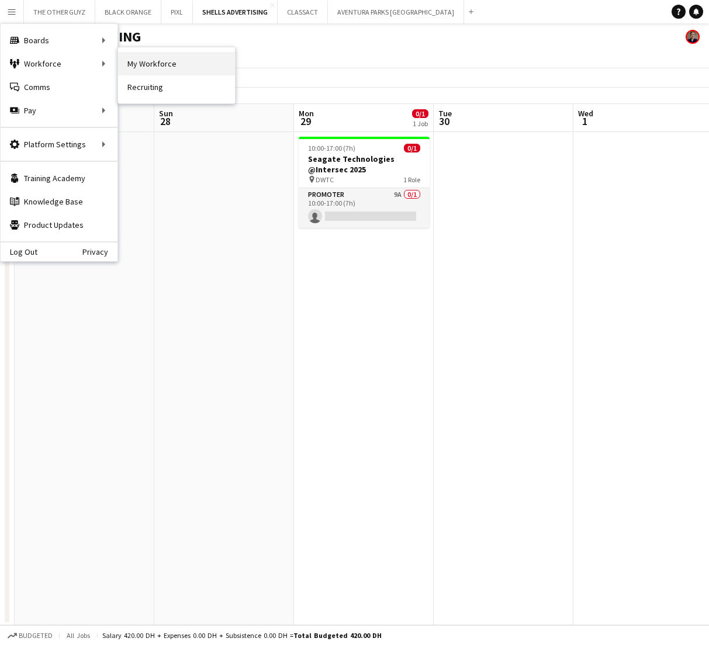
click at [136, 63] on link "My Workforce" at bounding box center [176, 63] width 117 height 23
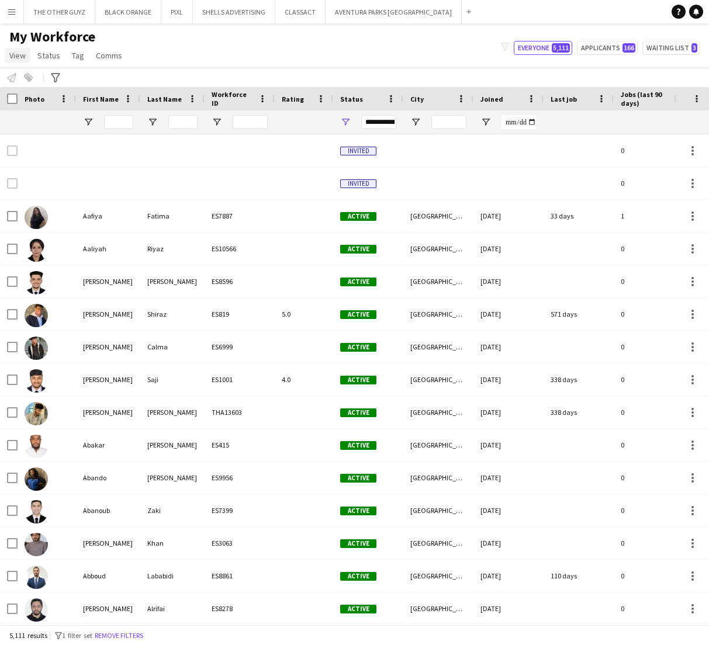
click at [18, 60] on span "View" at bounding box center [17, 55] width 16 height 11
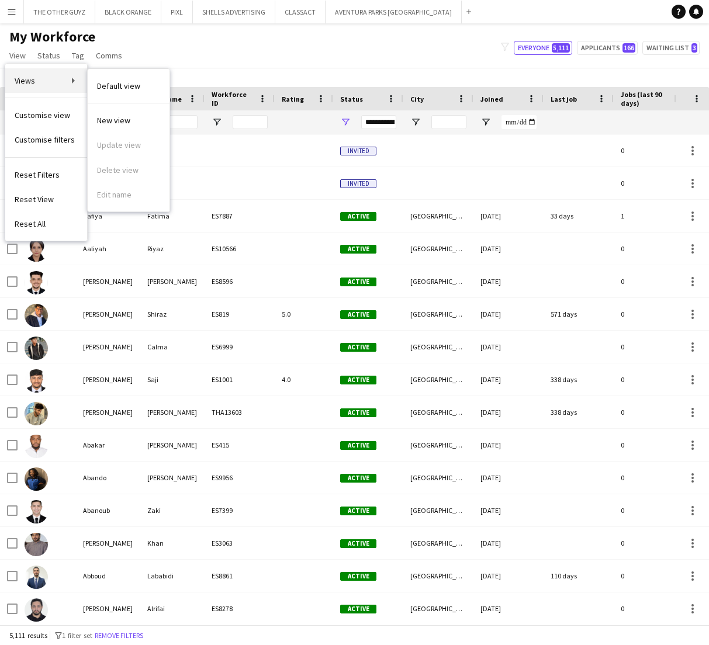
click at [65, 83] on link "Views" at bounding box center [46, 80] width 82 height 25
click at [32, 79] on span "Views" at bounding box center [25, 80] width 20 height 11
click at [71, 79] on link "Views" at bounding box center [46, 80] width 82 height 25
click at [51, 57] on span "Status" at bounding box center [48, 55] width 23 height 11
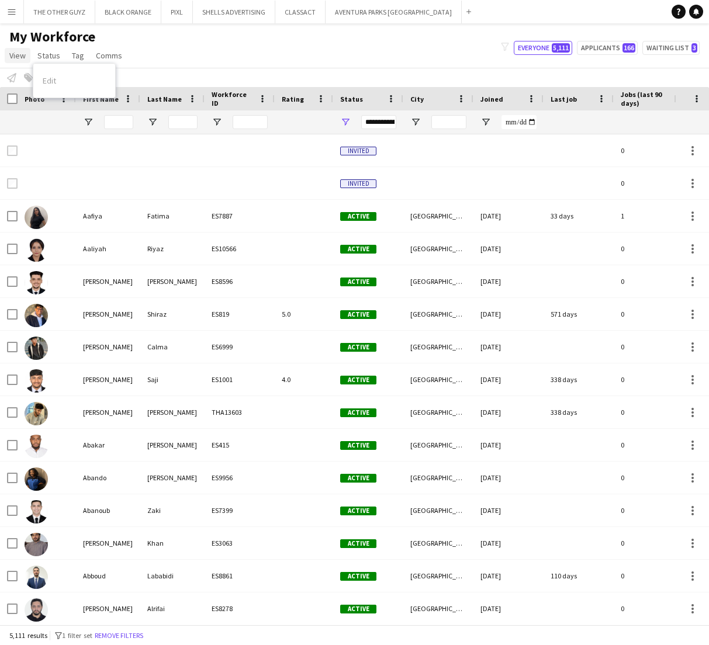
click at [13, 53] on span "View" at bounding box center [17, 55] width 16 height 11
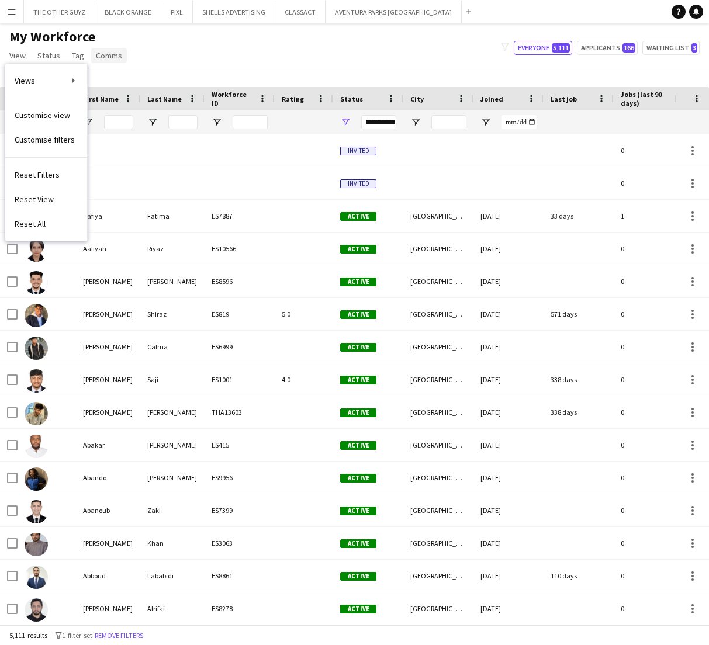
click at [102, 57] on span "Comms" at bounding box center [109, 55] width 26 height 11
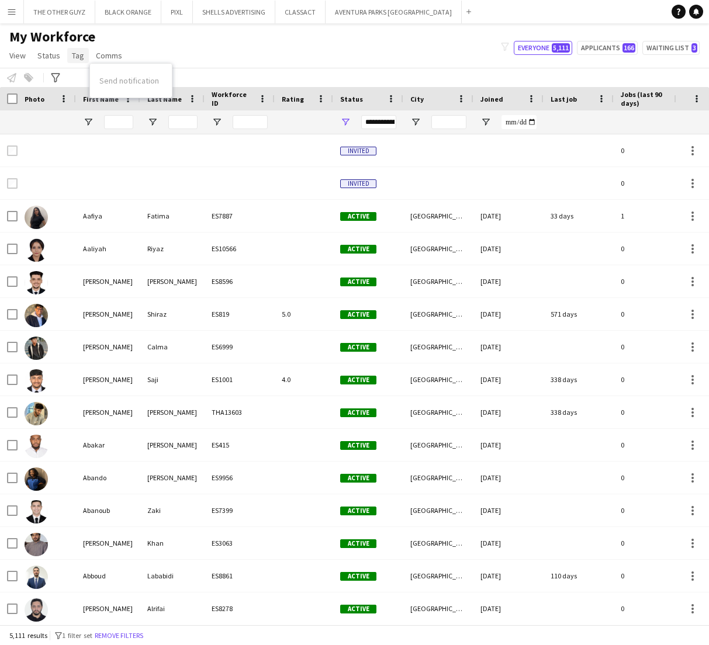
click at [74, 56] on span "Tag" at bounding box center [78, 55] width 12 height 11
click at [9, 54] on span "View" at bounding box center [17, 55] width 16 height 11
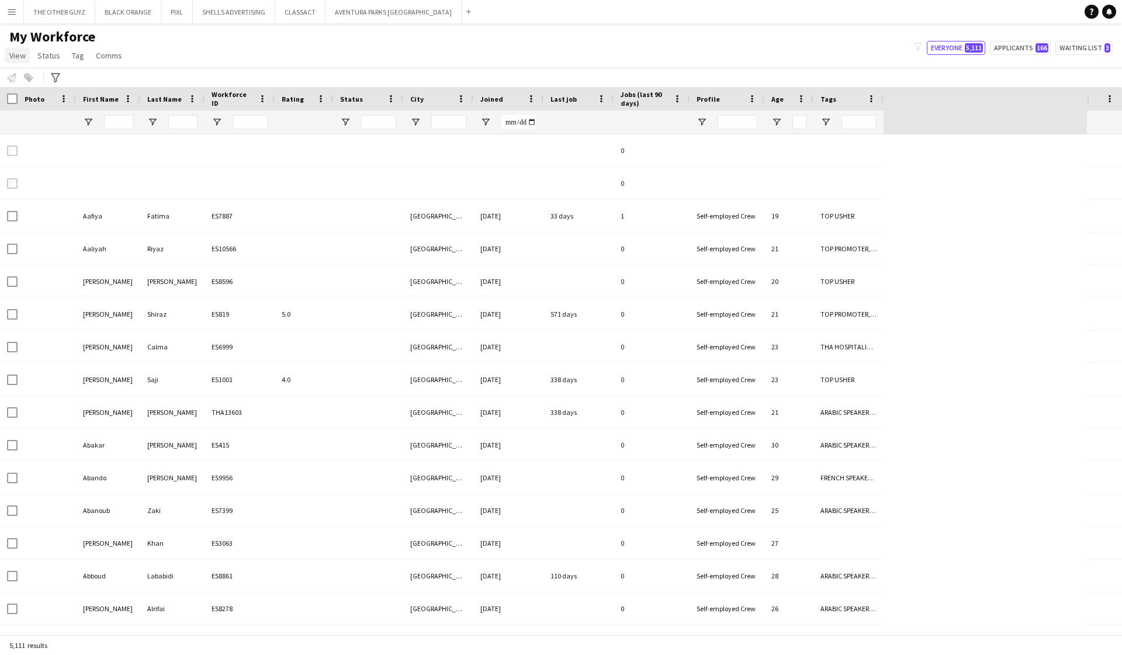
type input "**********"
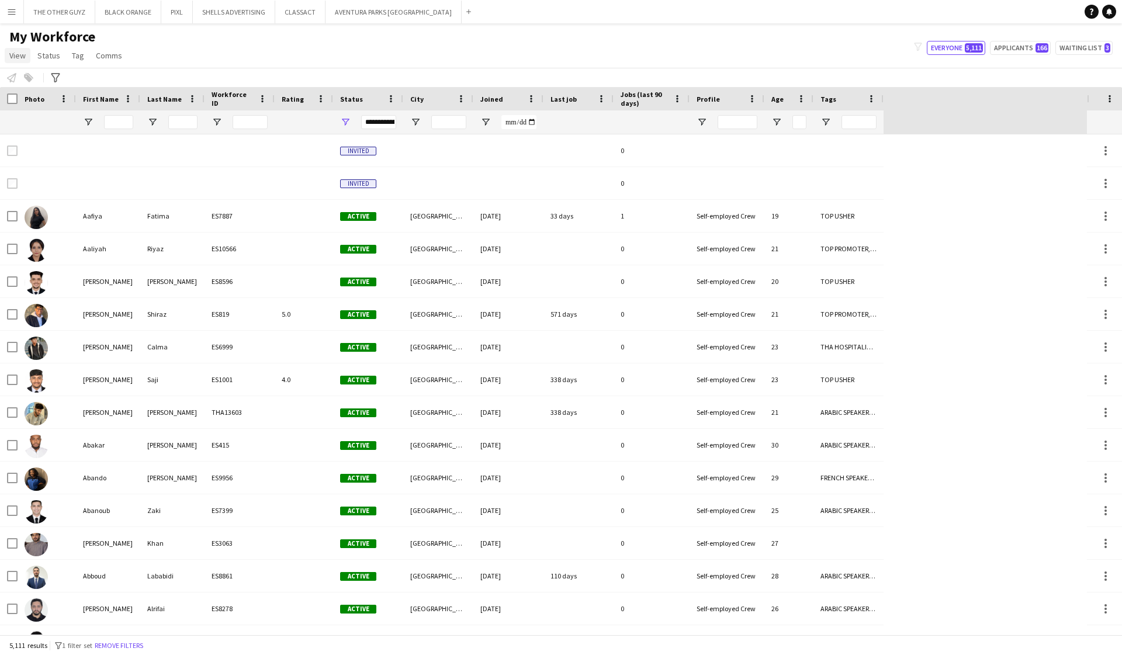
click at [15, 52] on span "View" at bounding box center [17, 55] width 16 height 11
click at [16, 13] on app-icon "Menu" at bounding box center [11, 11] width 9 height 9
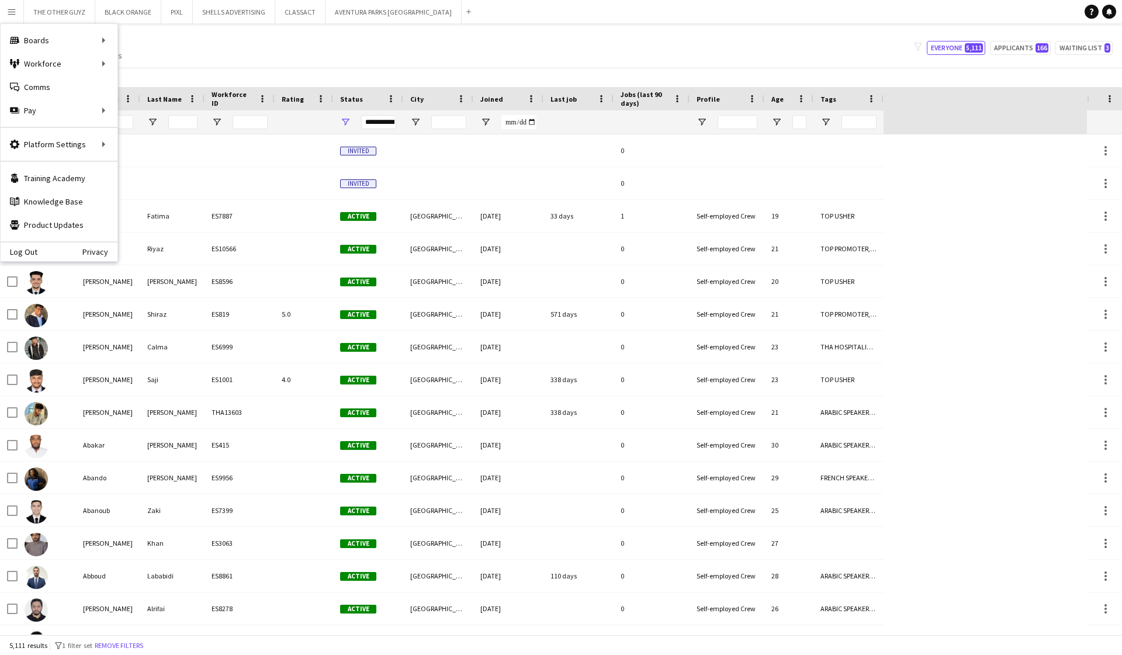
click at [180, 39] on div "My Workforce View Views Default view New view Update view Delete view Edit name…" at bounding box center [561, 48] width 1122 height 40
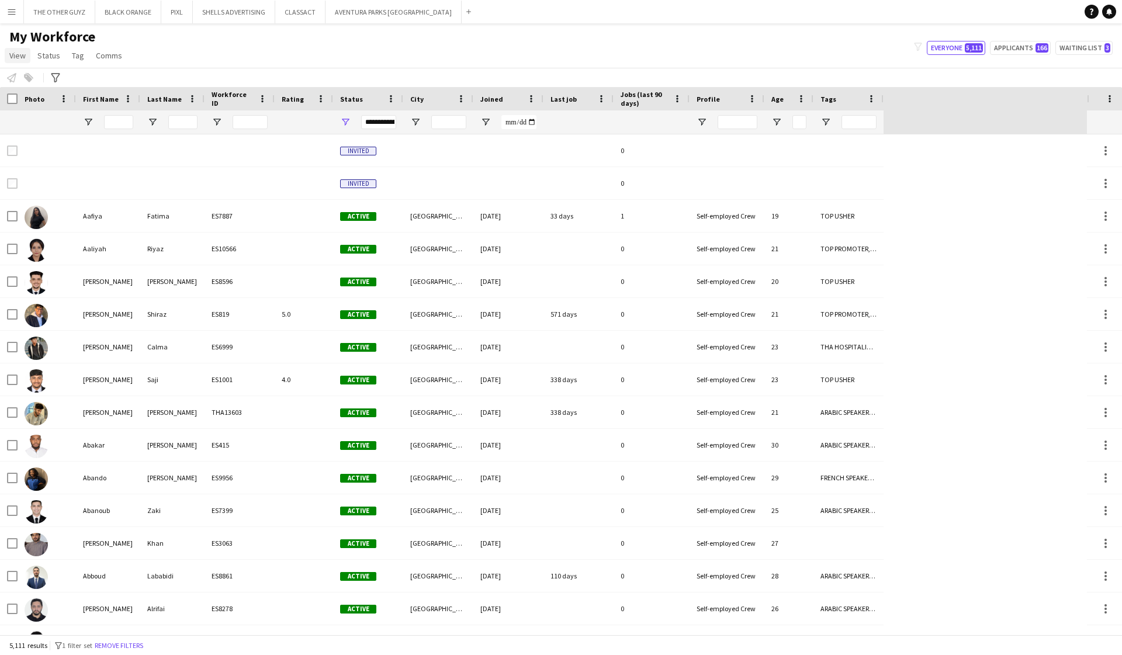
click at [16, 56] on span "View" at bounding box center [17, 55] width 16 height 11
click at [15, 80] on span "Views" at bounding box center [25, 80] width 20 height 11
drag, startPoint x: 15, startPoint y: 80, endPoint x: 44, endPoint y: 80, distance: 29.2
click at [16, 80] on span "Views" at bounding box center [25, 80] width 20 height 11
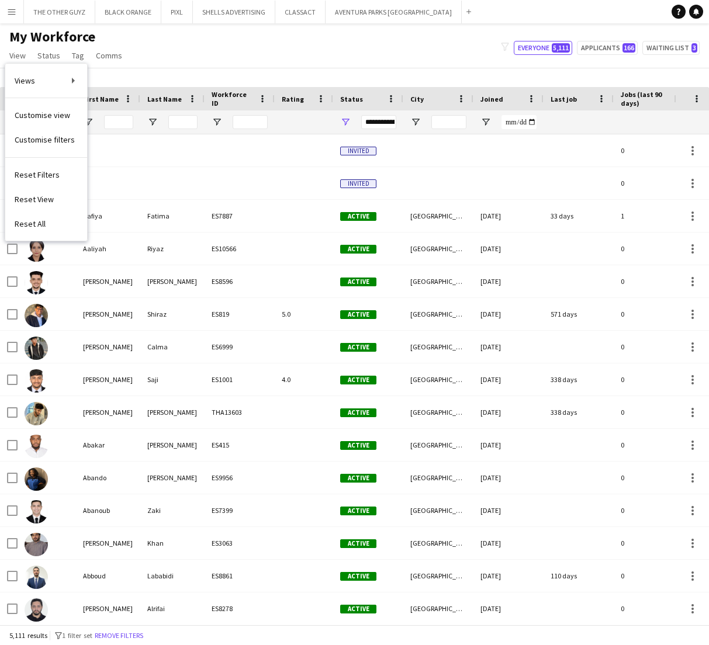
click at [327, 55] on div "My Workforce View Views Default view New view Update view Delete view Edit name…" at bounding box center [354, 48] width 709 height 40
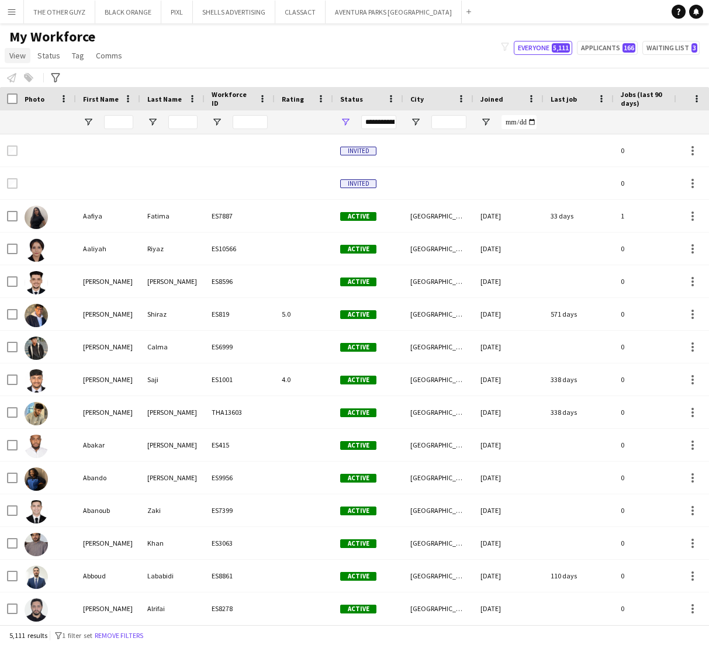
click at [16, 57] on span "View" at bounding box center [17, 55] width 16 height 11
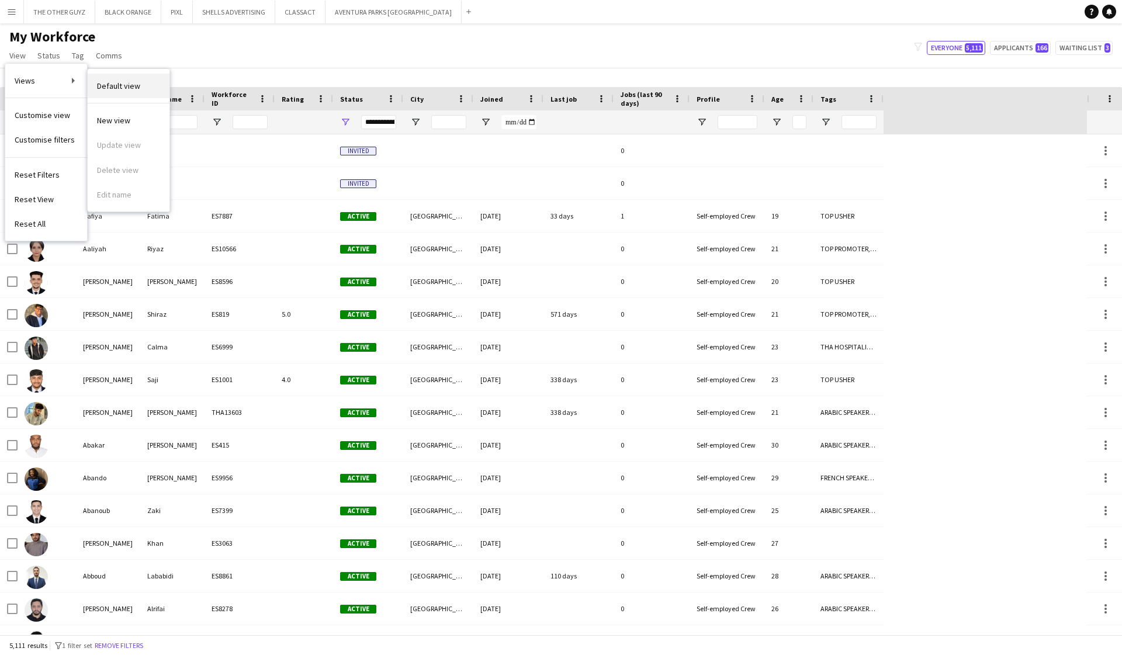
click at [88, 82] on link "Default view" at bounding box center [129, 86] width 82 height 25
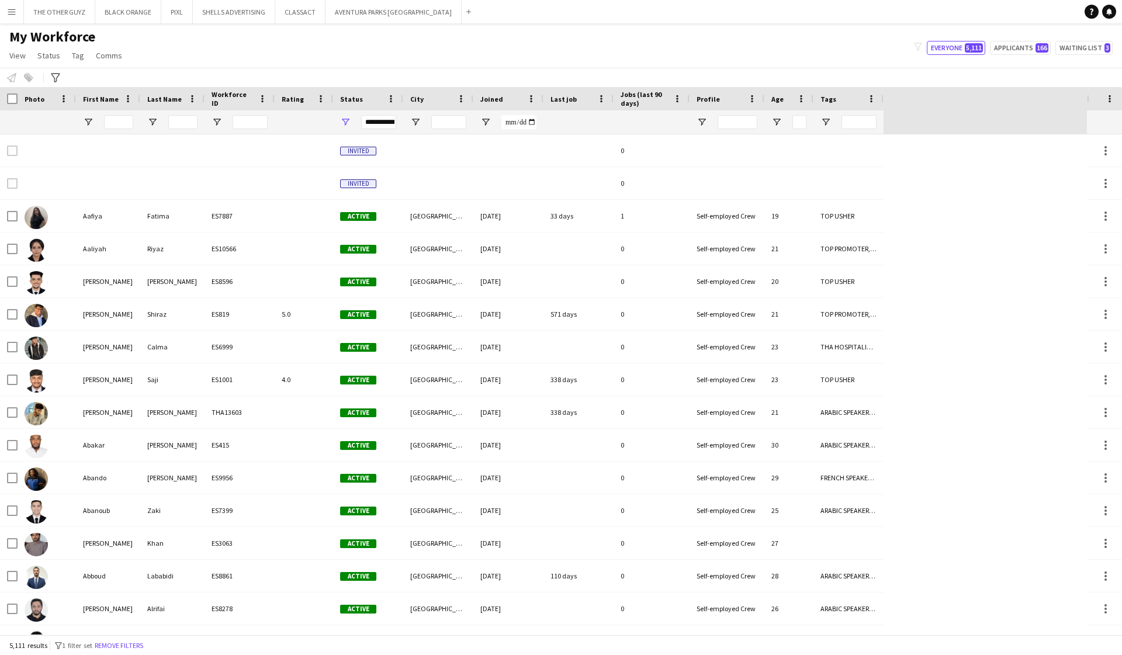
click at [13, 76] on div "Notify workforce Add to tag Select at least one crew to tag him or her. Advance…" at bounding box center [561, 77] width 1122 height 19
click at [54, 55] on span "Status" at bounding box center [48, 55] width 23 height 11
click at [23, 54] on span "View" at bounding box center [17, 55] width 16 height 11
click at [271, 64] on div "My Workforce View Views Default view New view Update view Delete view Edit name…" at bounding box center [561, 48] width 1122 height 40
click at [115, 116] on input "First Name Filter Input" at bounding box center [118, 122] width 29 height 14
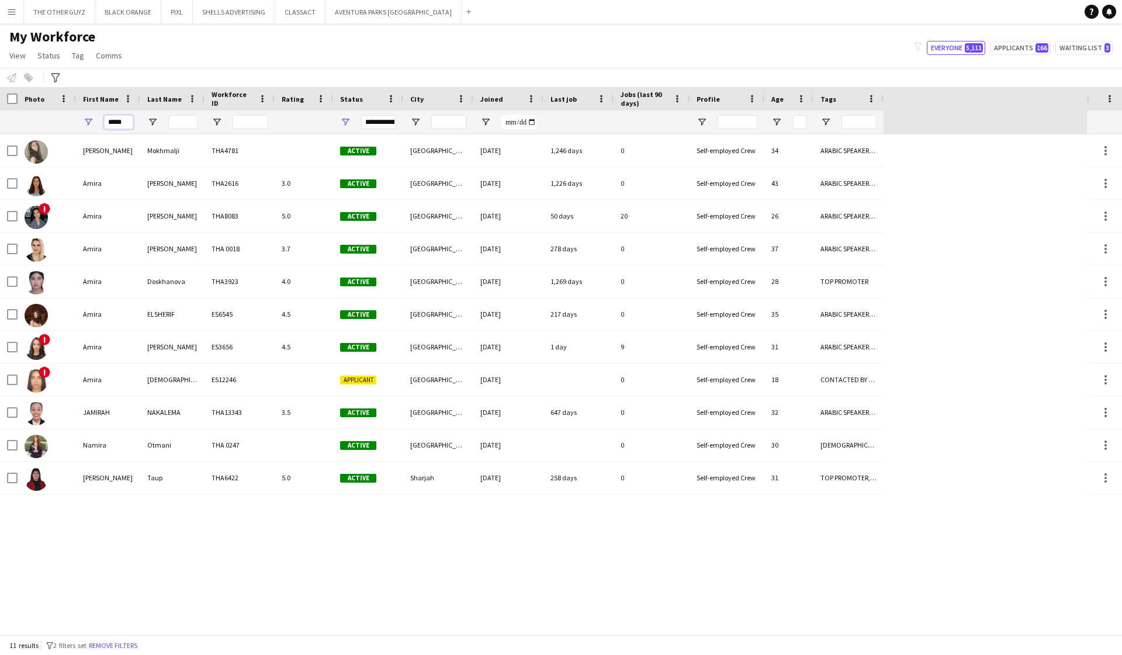
drag, startPoint x: 119, startPoint y: 126, endPoint x: 128, endPoint y: 119, distance: 11.7
click at [128, 119] on input "*****" at bounding box center [118, 122] width 29 height 14
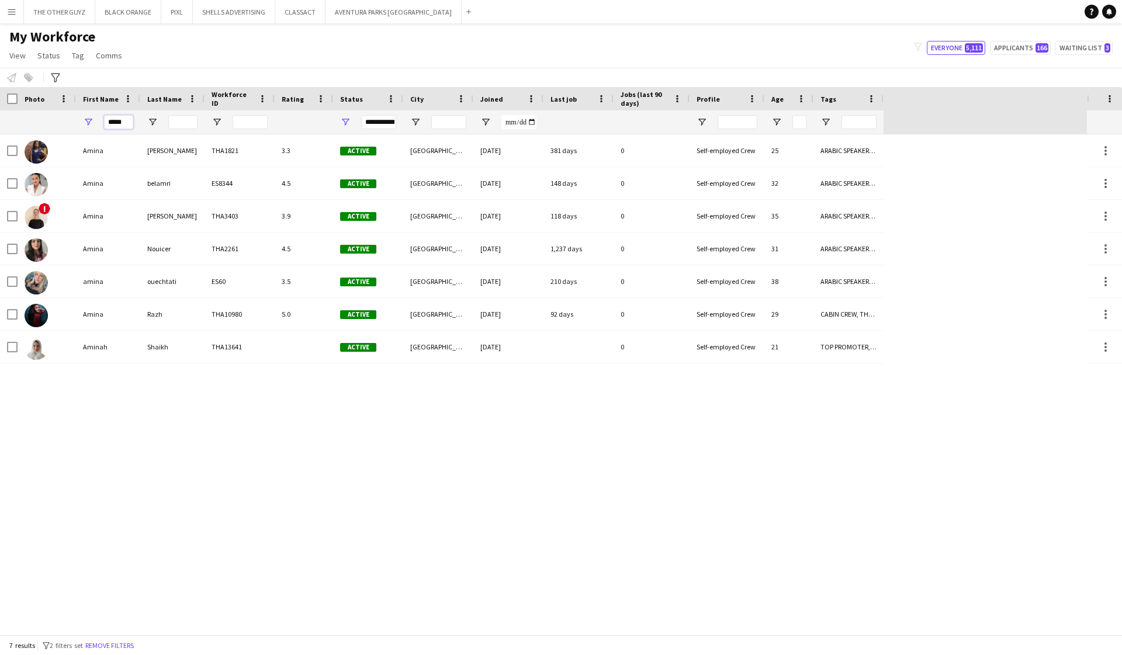
type input "*****"
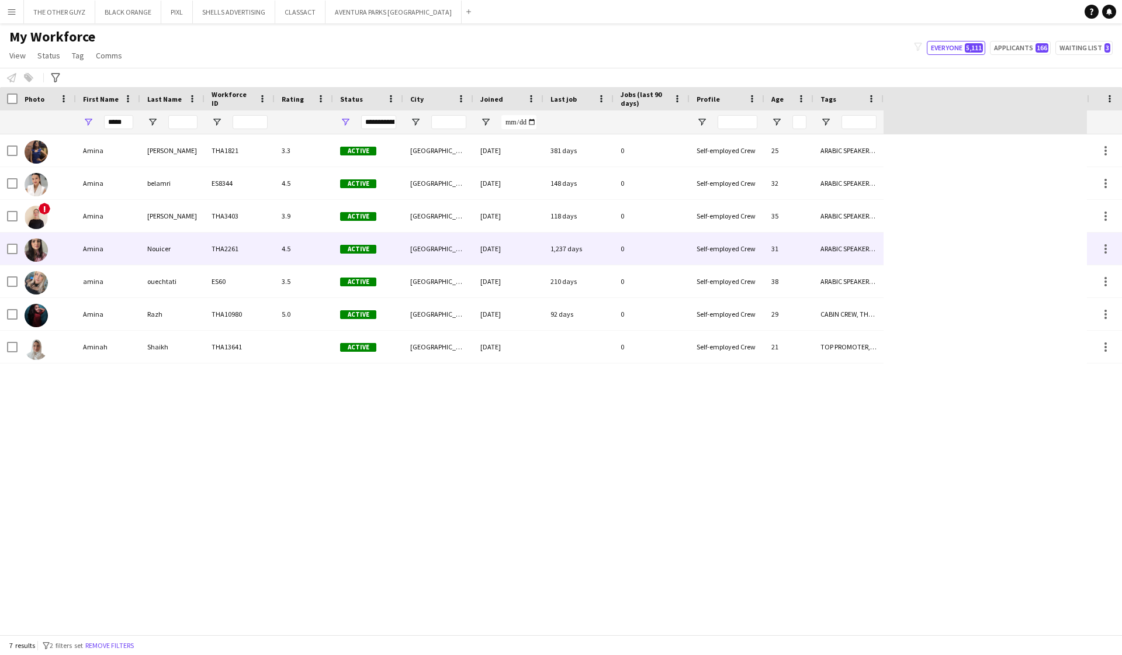
click at [81, 247] on div "Amina" at bounding box center [108, 249] width 64 height 32
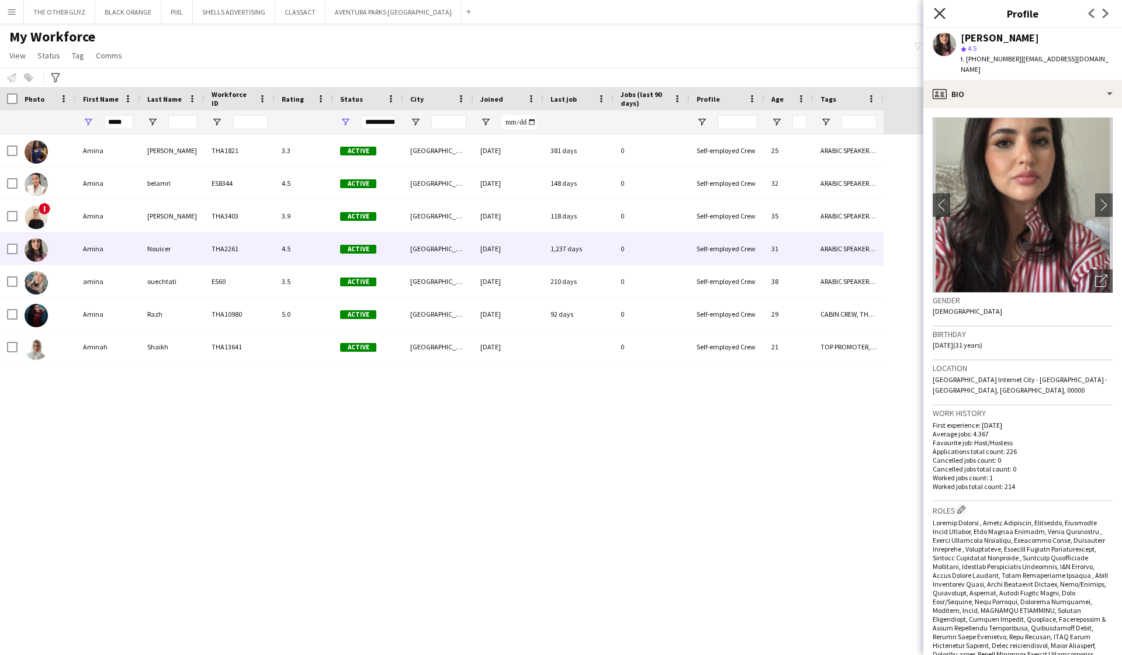
click at [708, 15] on icon at bounding box center [939, 13] width 11 height 11
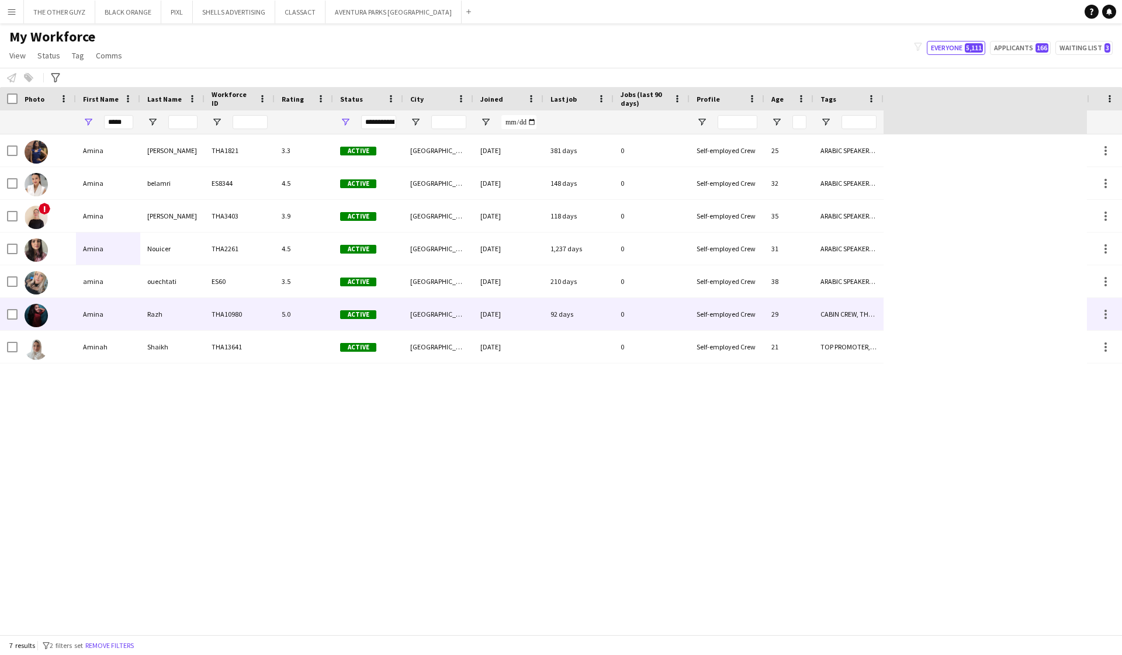
click at [97, 314] on div "Amina" at bounding box center [108, 314] width 64 height 32
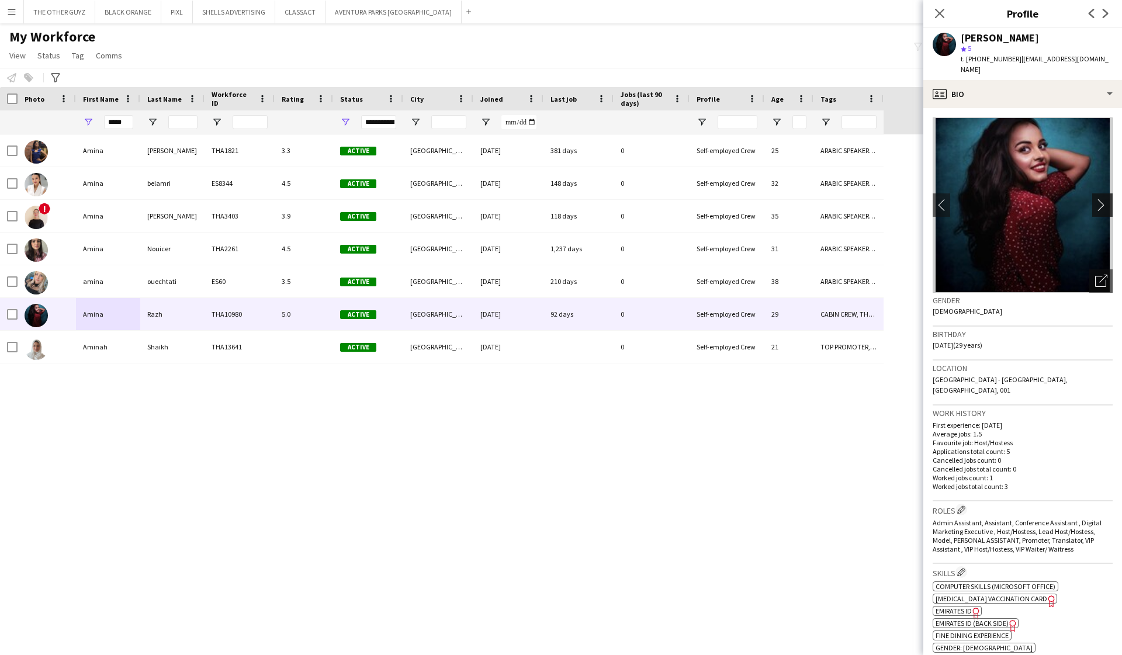
click at [708, 199] on app-icon "chevron-right" at bounding box center [1104, 205] width 18 height 12
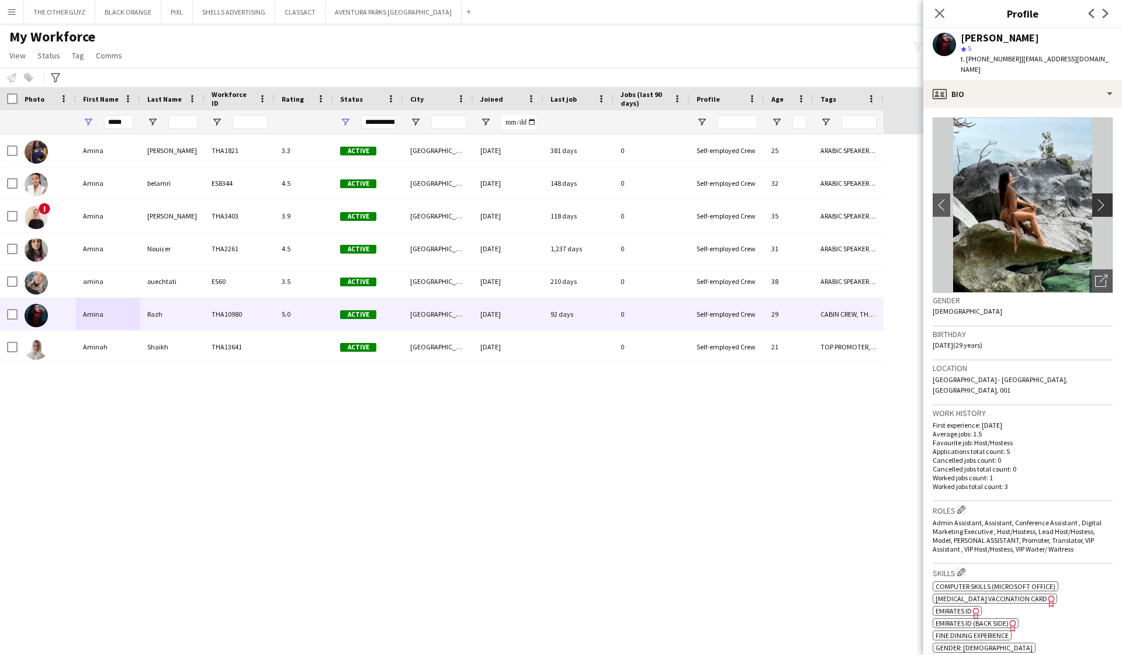
click at [708, 199] on app-icon "chevron-right" at bounding box center [1104, 205] width 18 height 12
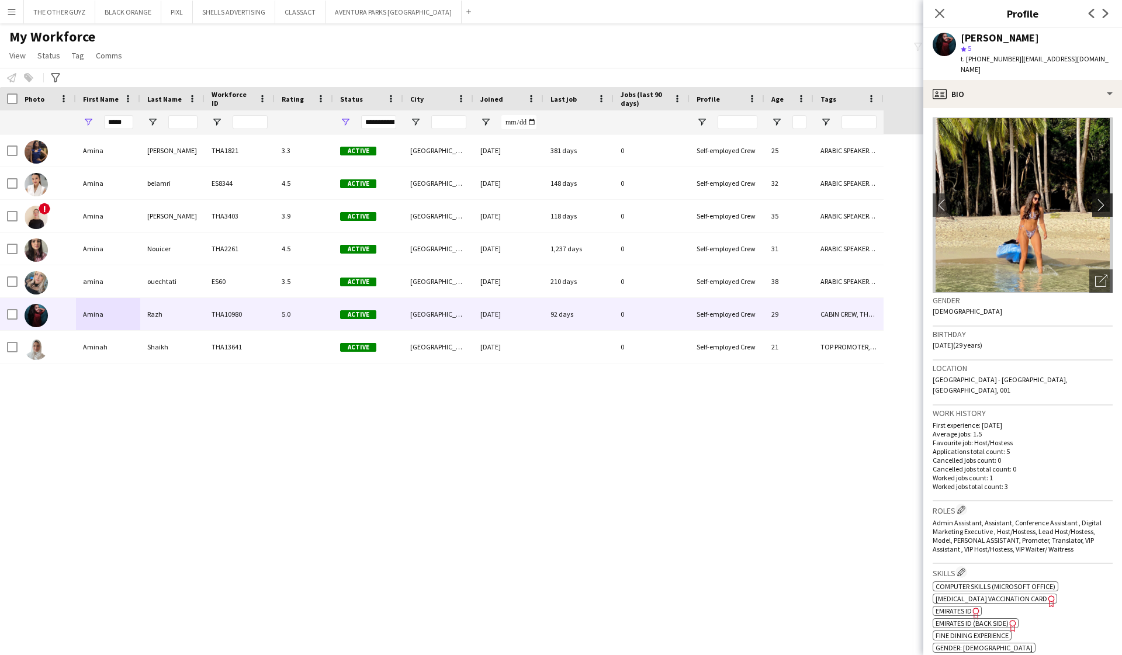
click at [708, 199] on app-icon "chevron-right" at bounding box center [1104, 205] width 18 height 12
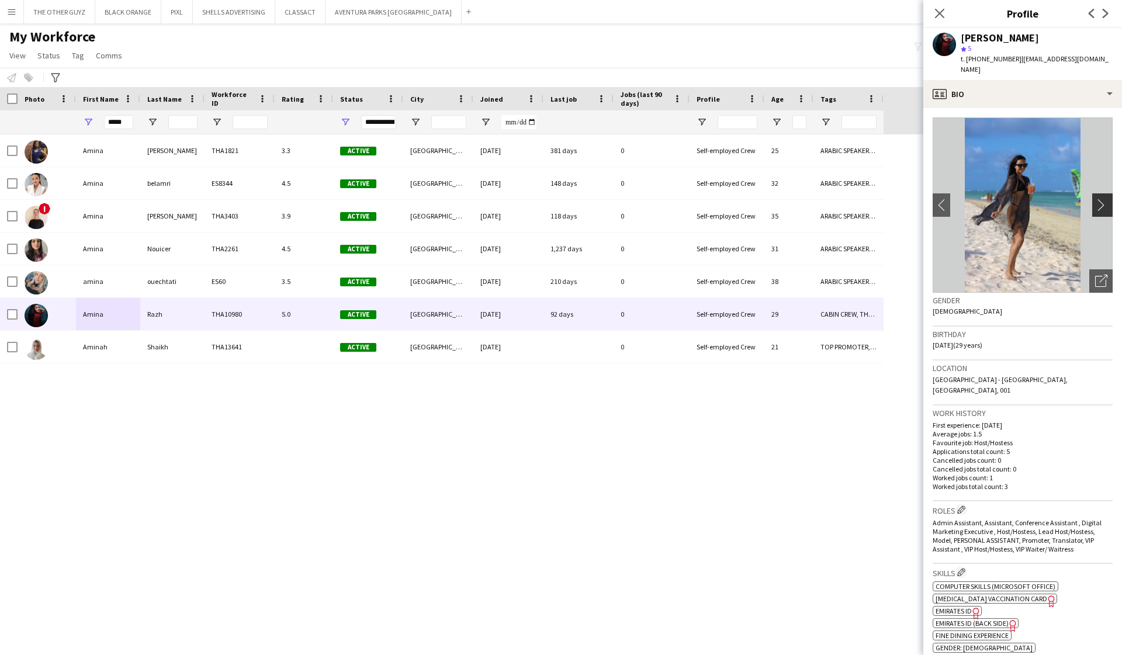
click at [708, 199] on app-icon "chevron-right" at bounding box center [1104, 205] width 18 height 12
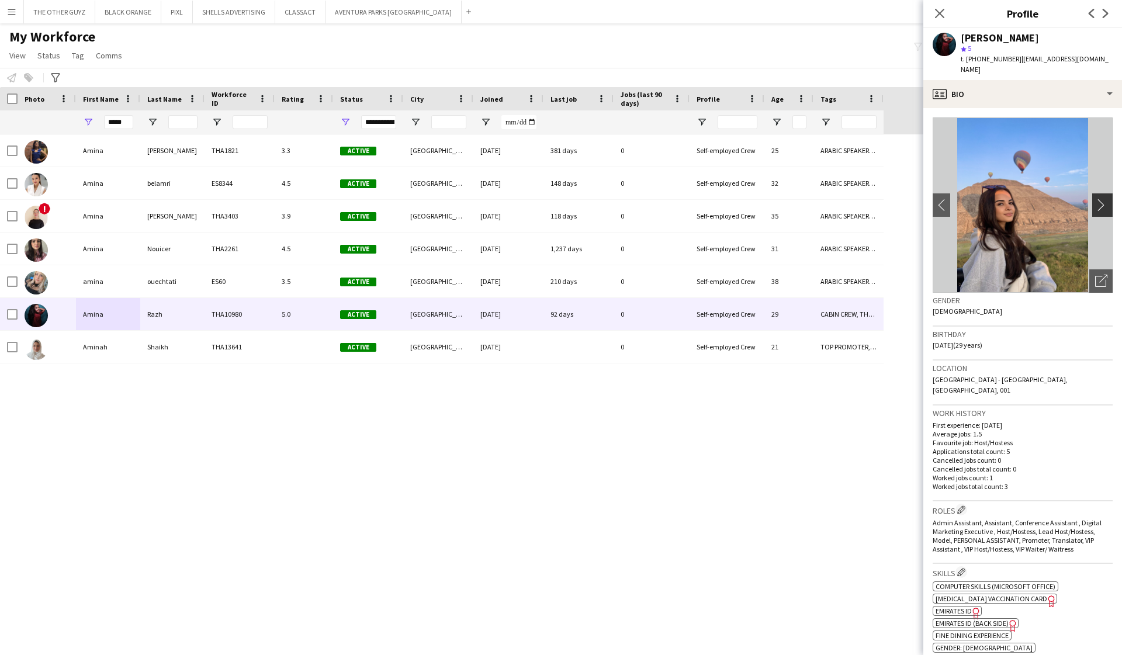
click at [708, 199] on app-icon "chevron-right" at bounding box center [1104, 205] width 18 height 12
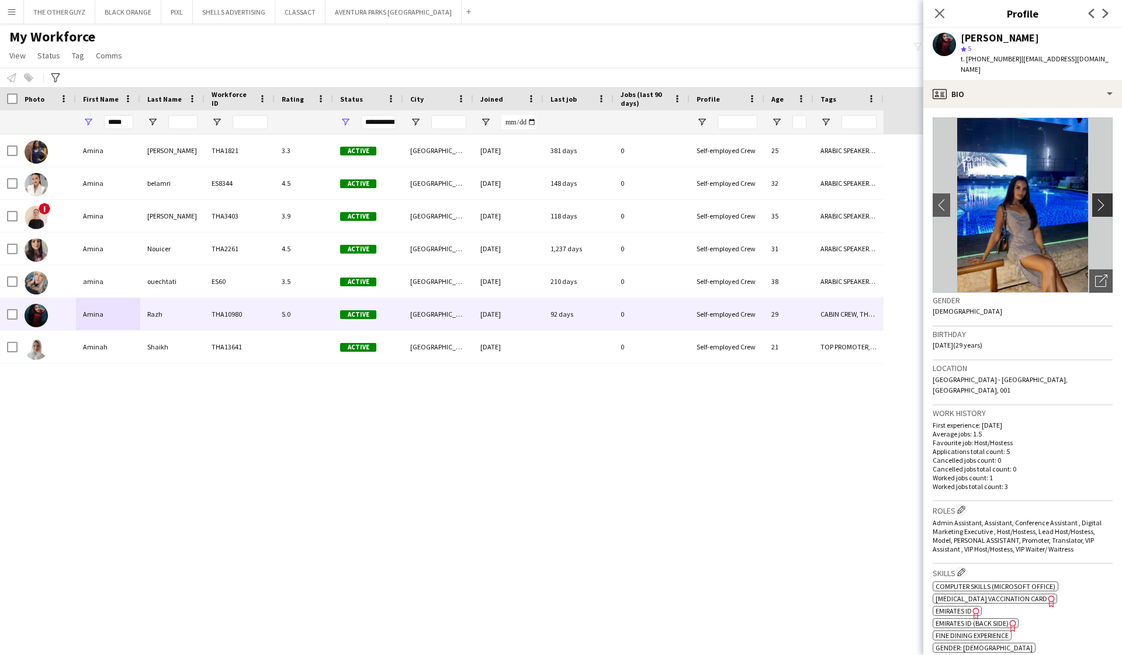
click at [708, 199] on app-icon "chevron-right" at bounding box center [1104, 205] width 18 height 12
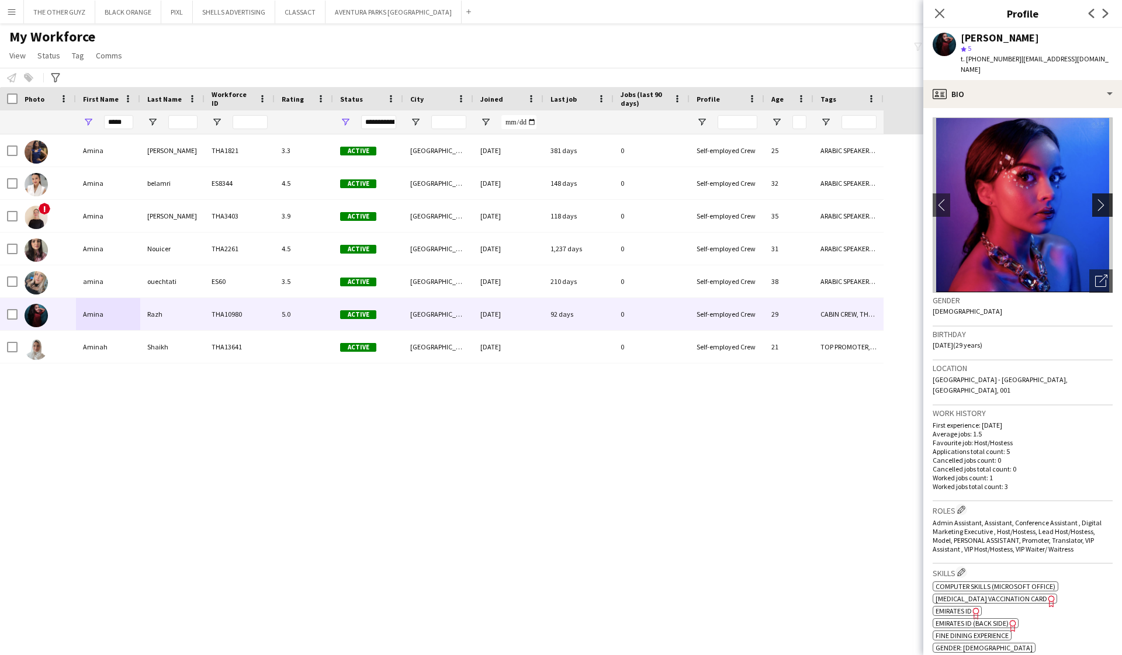
click at [708, 199] on app-icon "chevron-right" at bounding box center [1104, 205] width 18 height 12
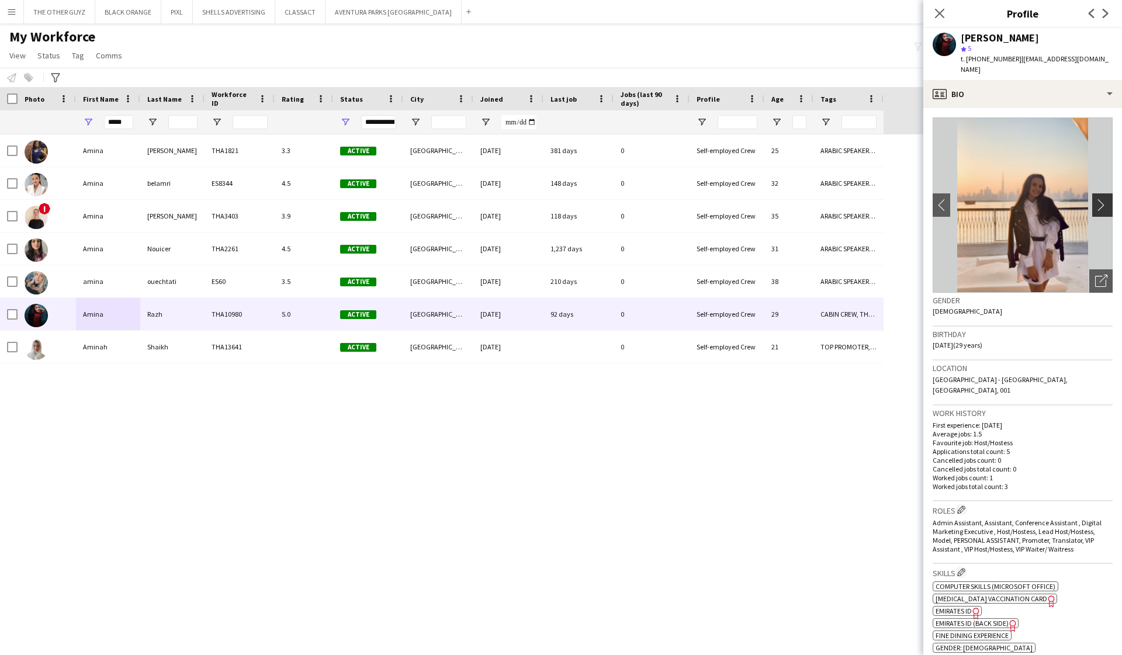
click at [708, 199] on app-icon "chevron-right" at bounding box center [1104, 205] width 18 height 12
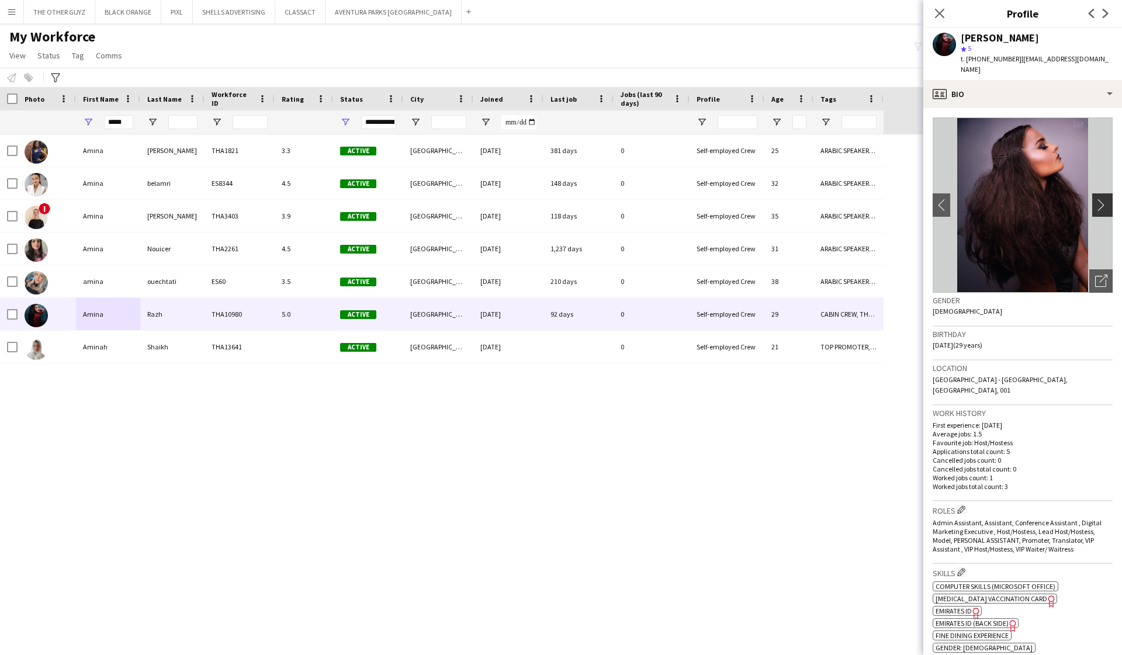
click at [708, 199] on app-icon "chevron-right" at bounding box center [1104, 205] width 18 height 12
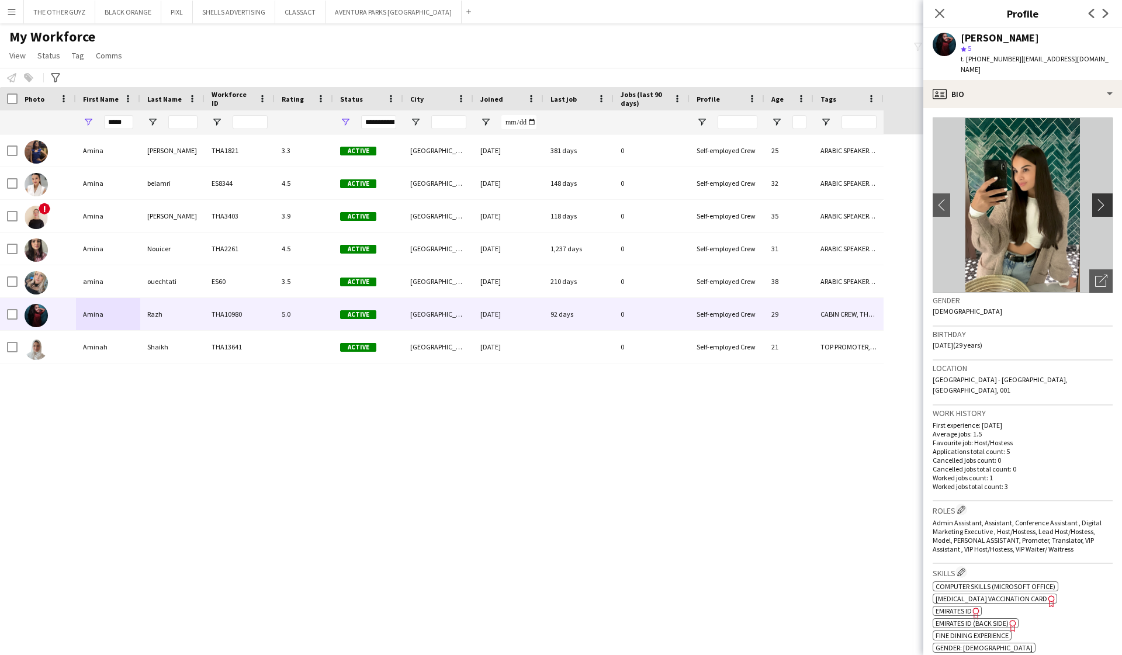
click at [708, 199] on app-icon "chevron-right" at bounding box center [1104, 205] width 18 height 12
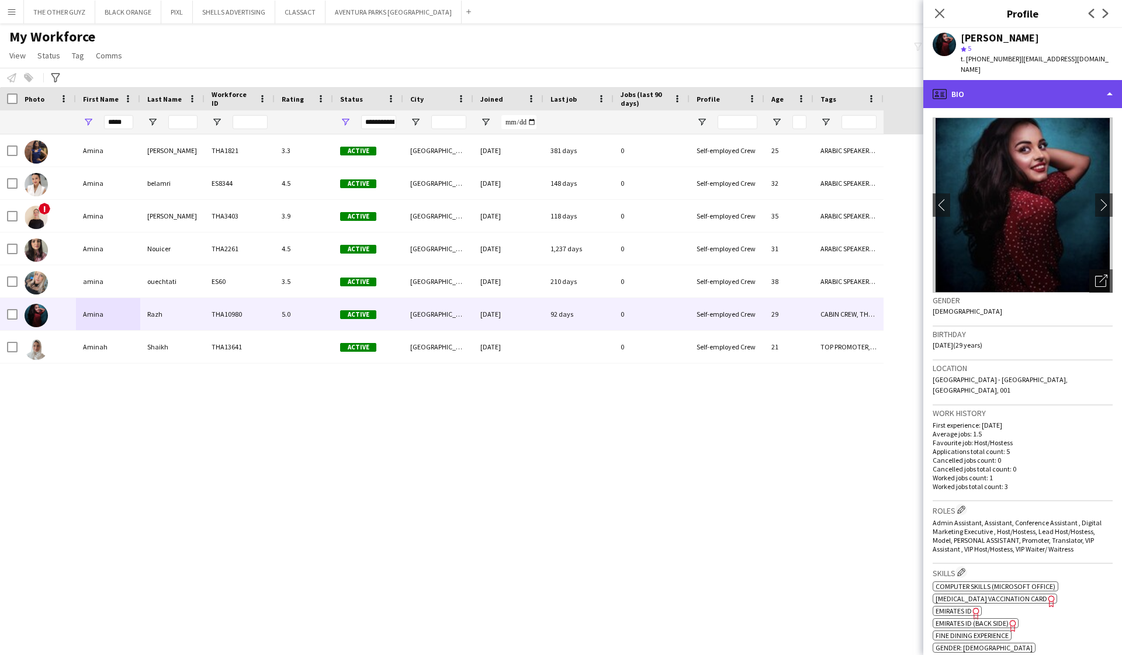
click at [708, 80] on div "profile Bio" at bounding box center [1022, 94] width 199 height 28
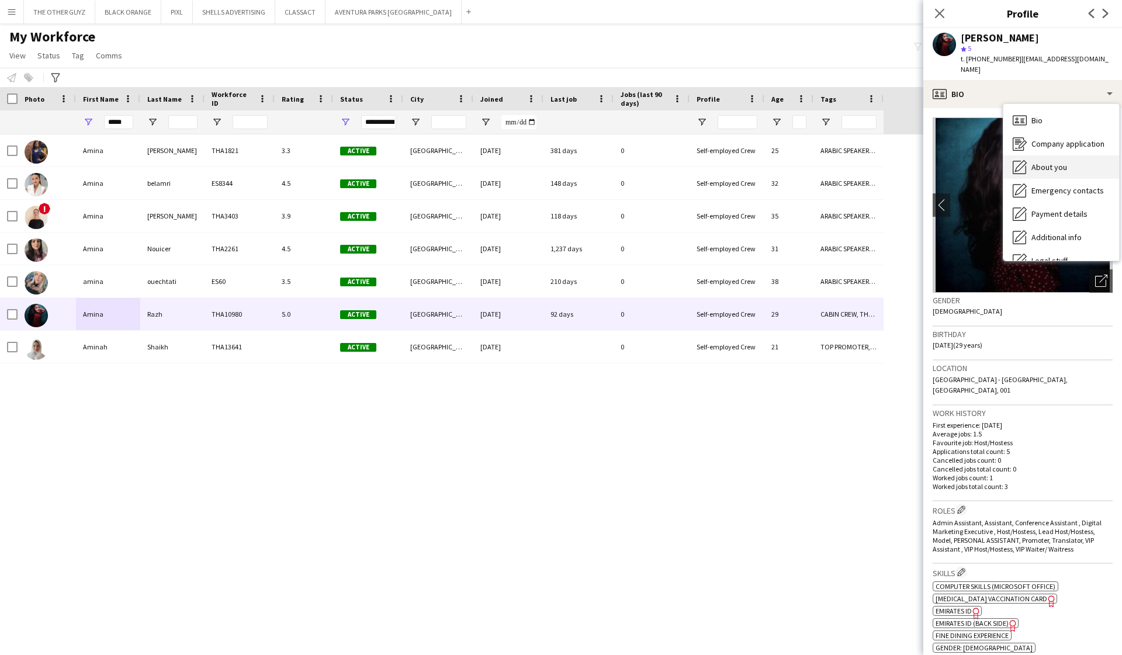
click at [708, 162] on span "About you" at bounding box center [1049, 167] width 36 height 11
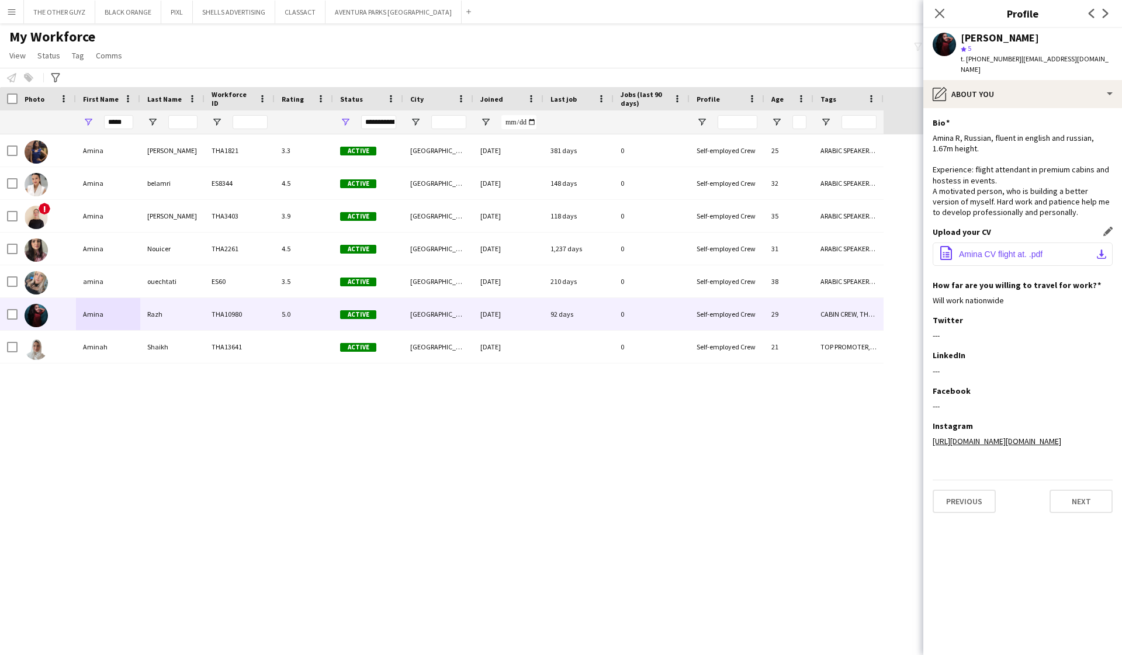
click at [708, 250] on span "Amina CV flight at. .pdf" at bounding box center [1001, 254] width 84 height 9
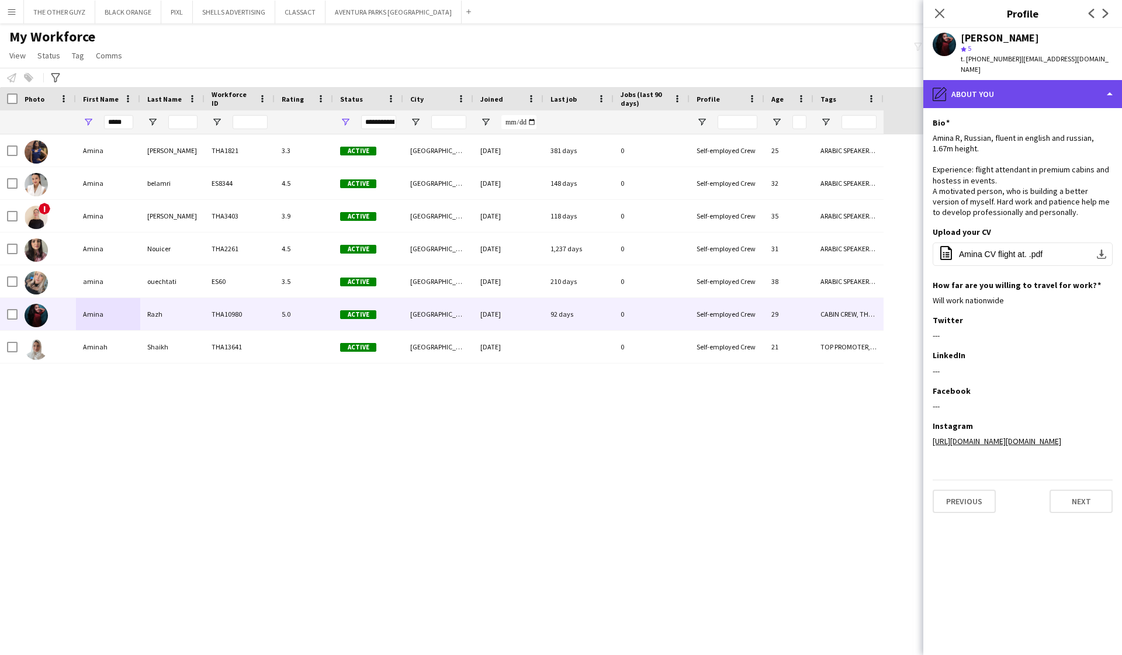
click at [708, 80] on div "pencil4 About you" at bounding box center [1022, 94] width 199 height 28
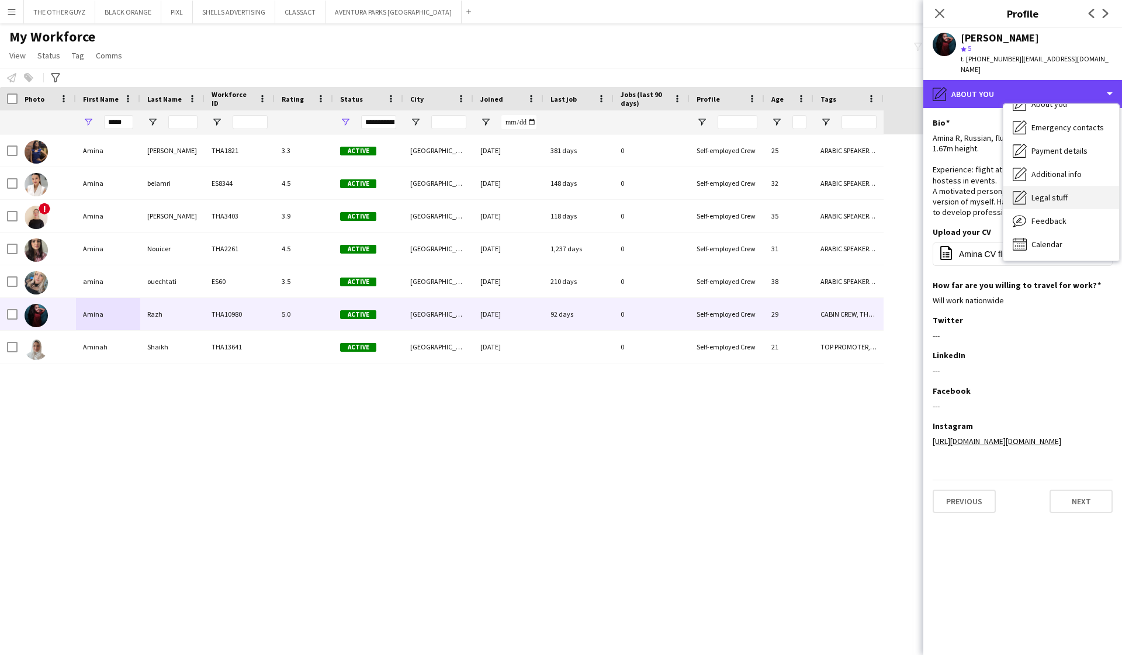
scroll to position [63, 0]
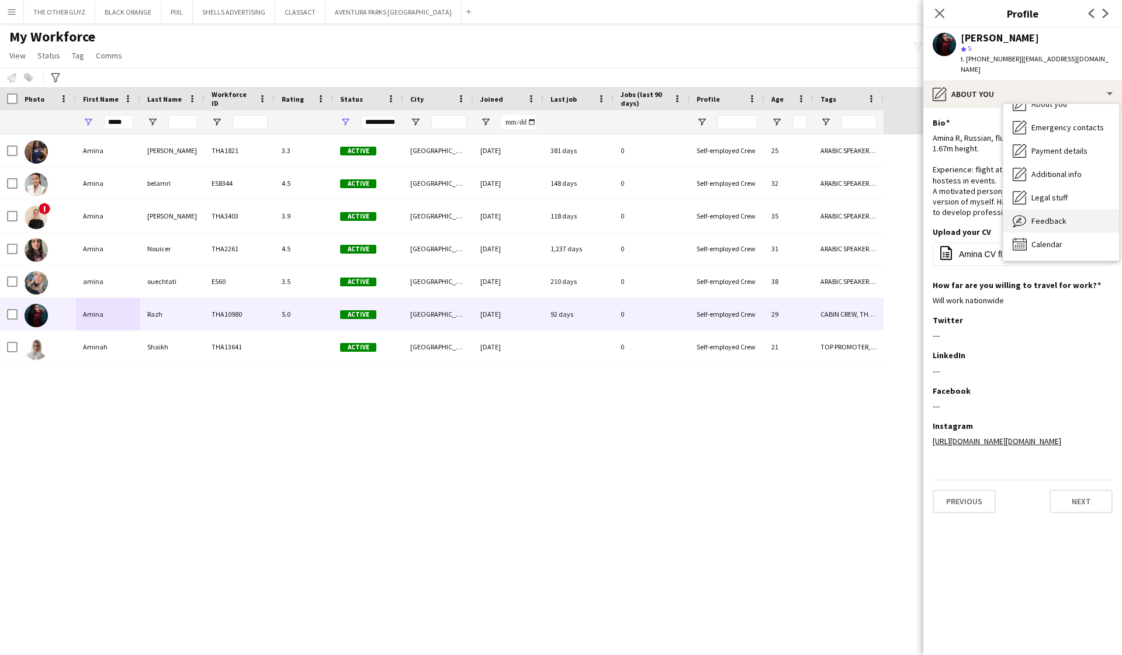
click at [708, 216] on span "Feedback" at bounding box center [1048, 221] width 35 height 11
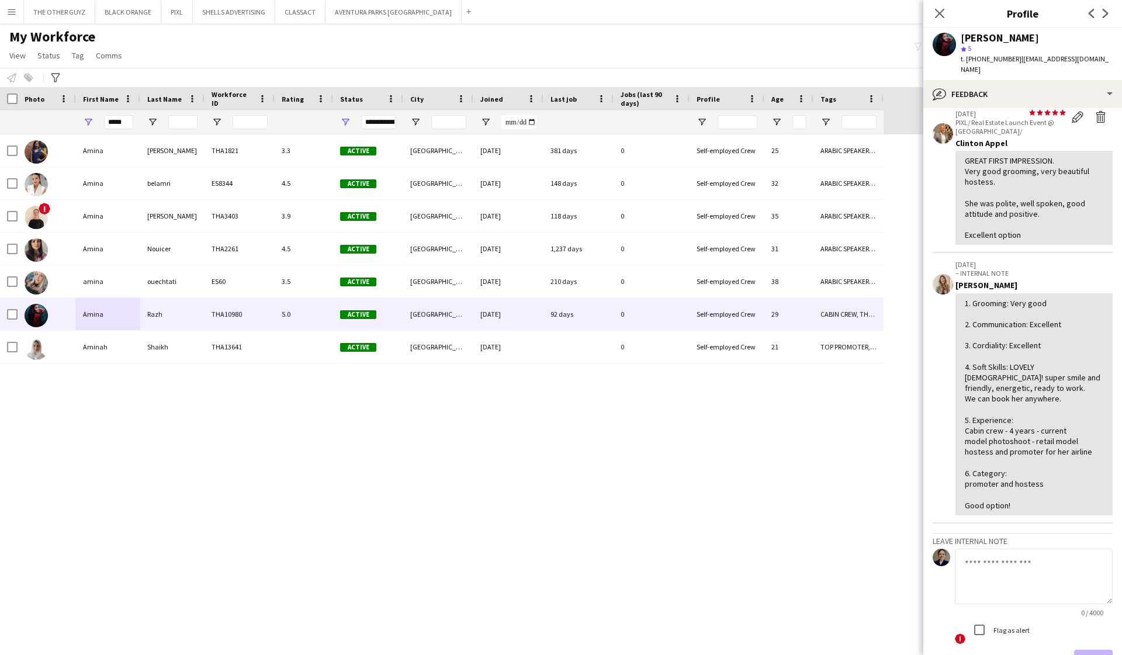
scroll to position [52, 0]
click at [708, 80] on div "bubble-pencil Feedback" at bounding box center [1022, 94] width 199 height 28
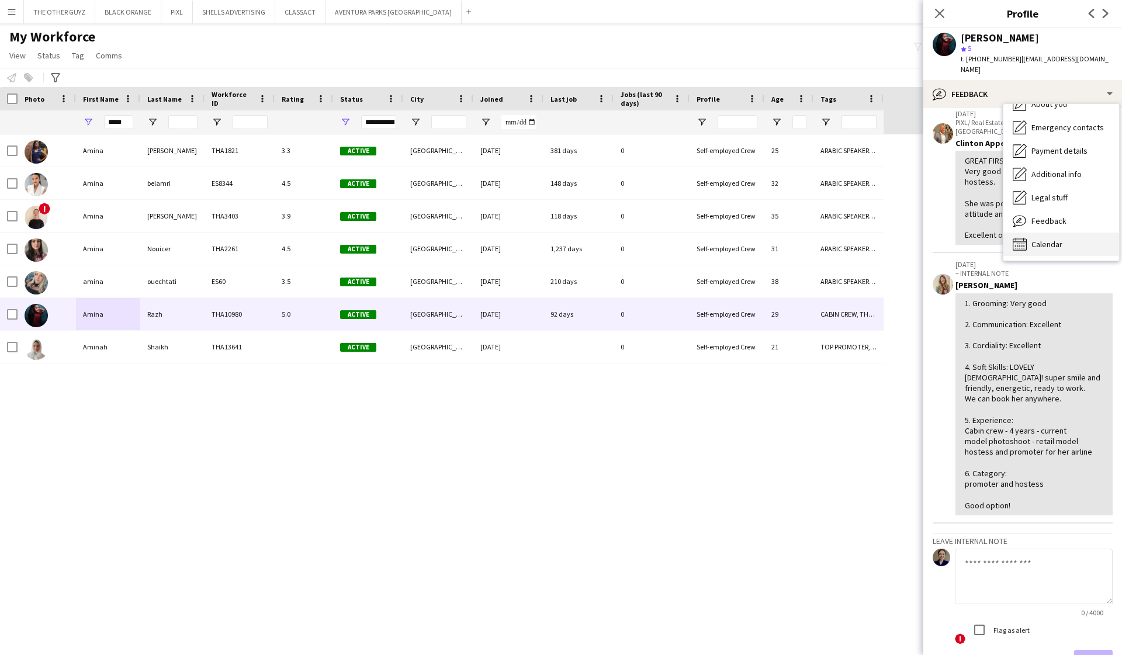
click at [708, 239] on span "Calendar" at bounding box center [1046, 244] width 31 height 11
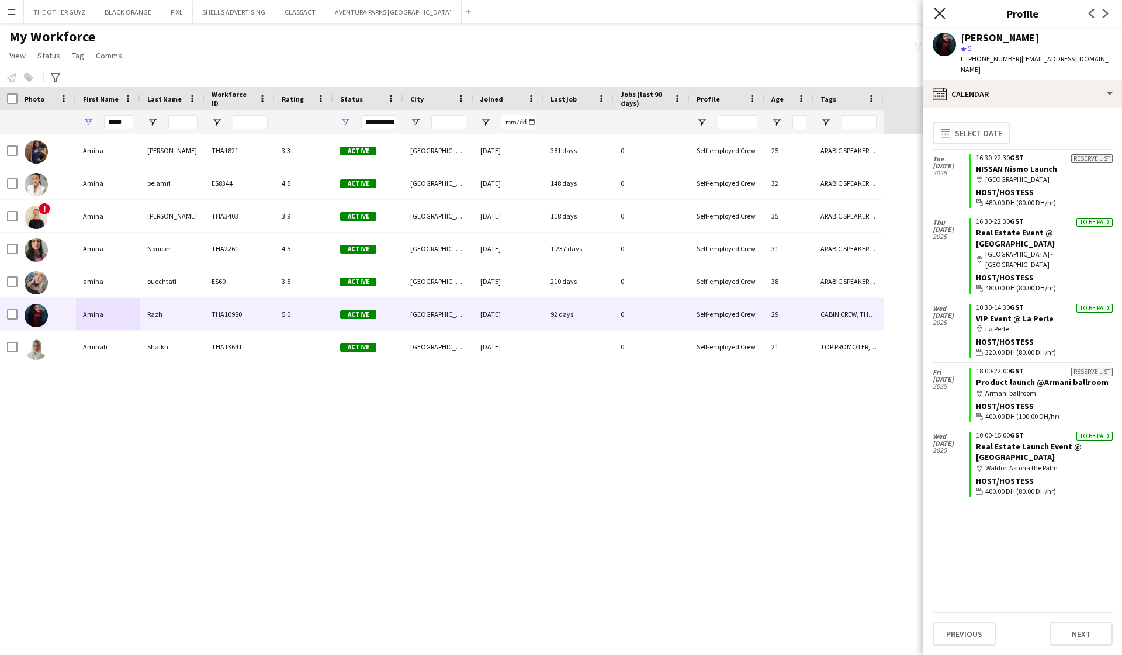
click at [708, 13] on icon at bounding box center [939, 13] width 11 height 11
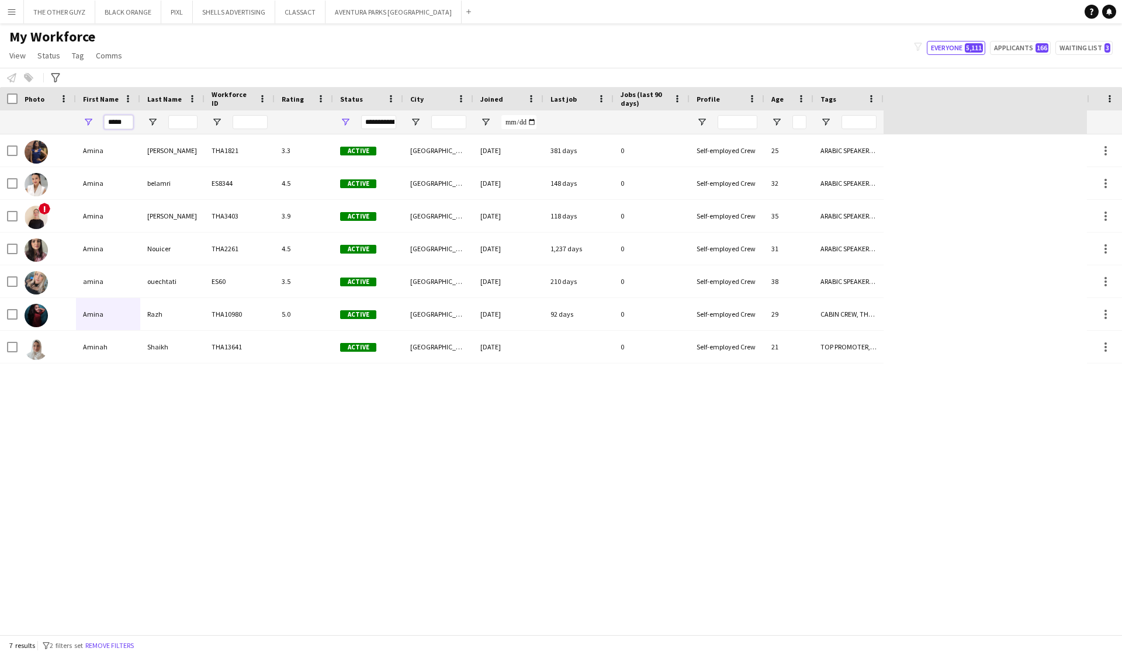
click at [123, 121] on input "*****" at bounding box center [118, 122] width 29 height 14
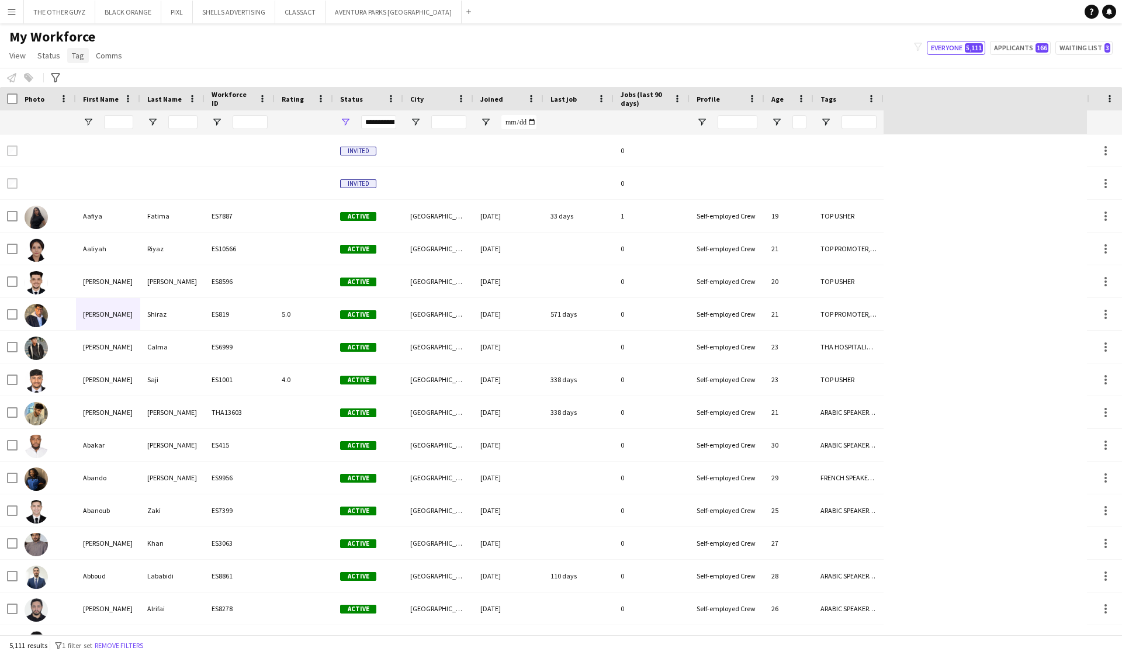
click at [77, 57] on span "Tag" at bounding box center [78, 55] width 12 height 11
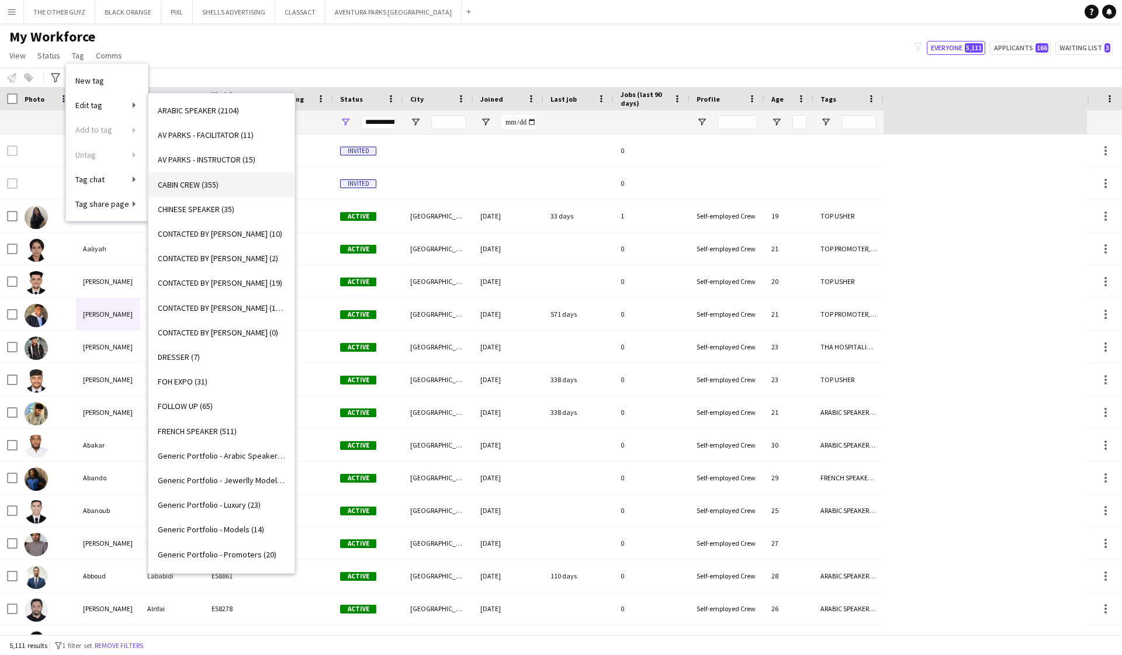
click at [186, 186] on span "CABIN CREW (355)" at bounding box center [188, 184] width 61 height 11
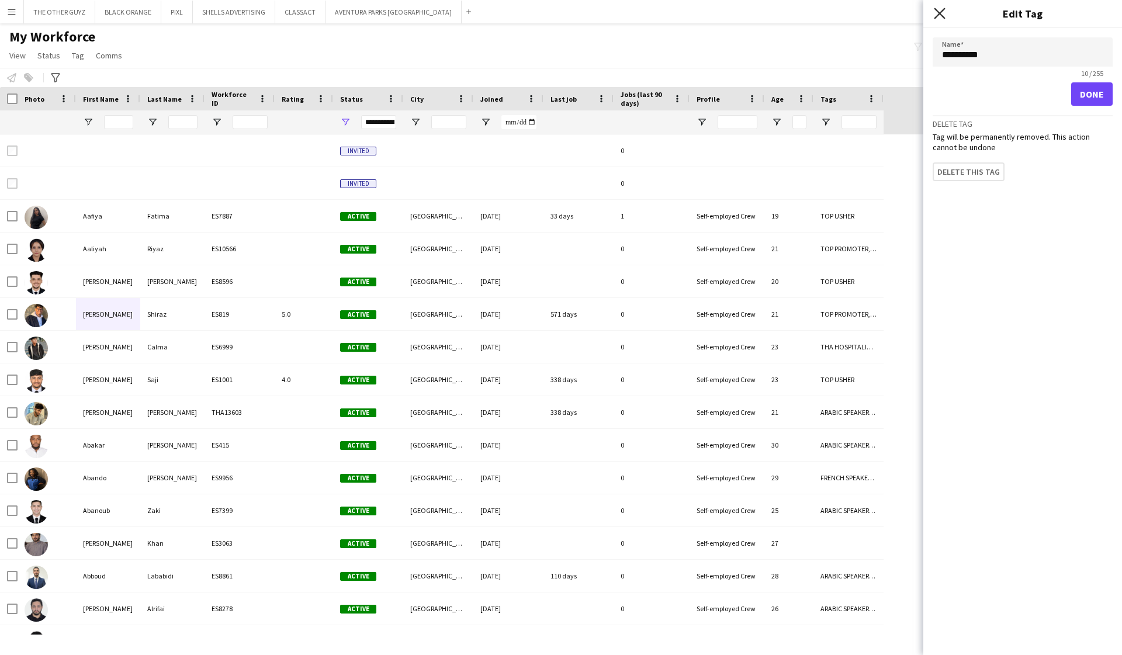
click at [708, 13] on icon "Close pop-in" at bounding box center [939, 13] width 11 height 11
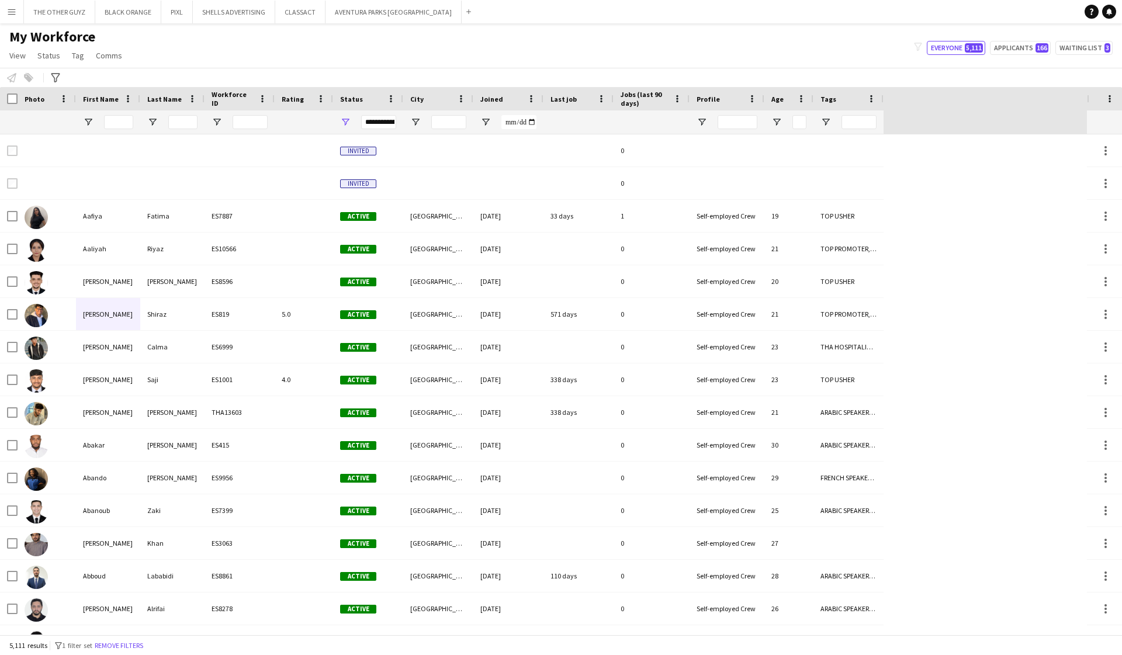
click at [708, 98] on span "Tags" at bounding box center [828, 99] width 16 height 9
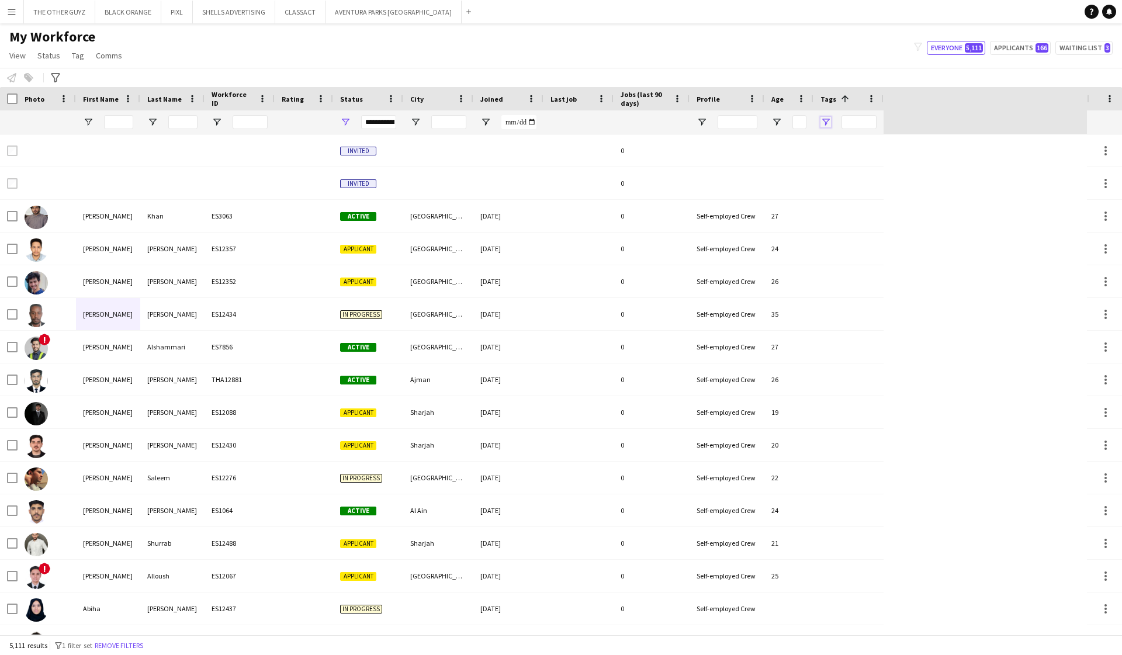
click at [708, 119] on span "Open Filter Menu" at bounding box center [825, 122] width 11 height 11
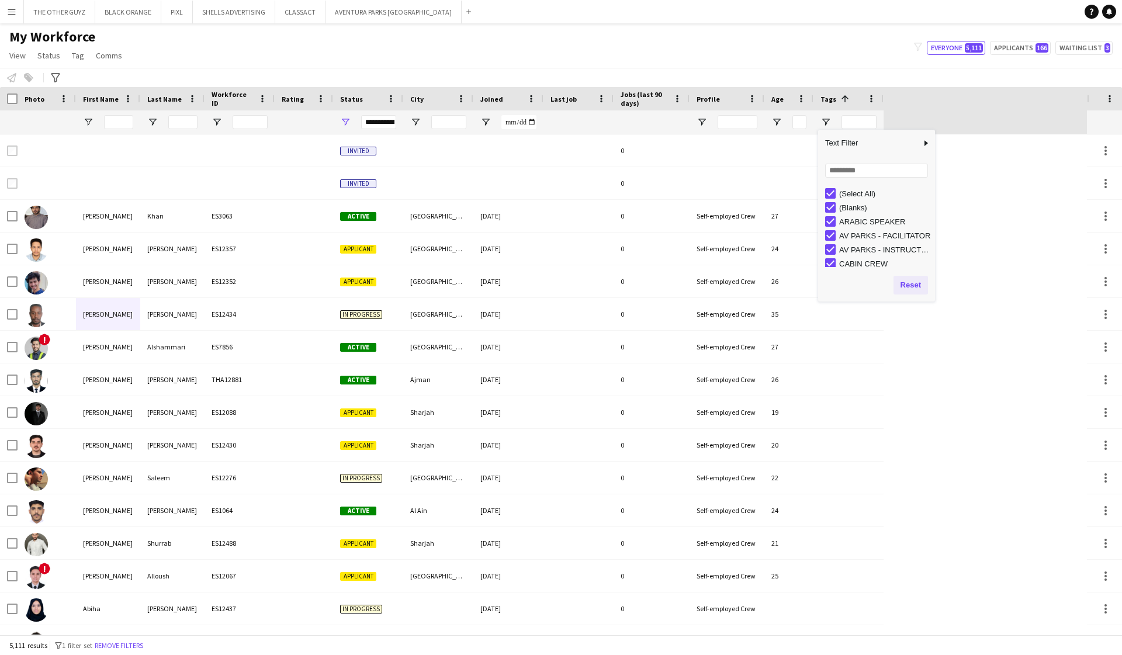
click at [708, 282] on button "Reset" at bounding box center [911, 285] width 34 height 19
click at [708, 290] on button "Reset" at bounding box center [911, 285] width 34 height 19
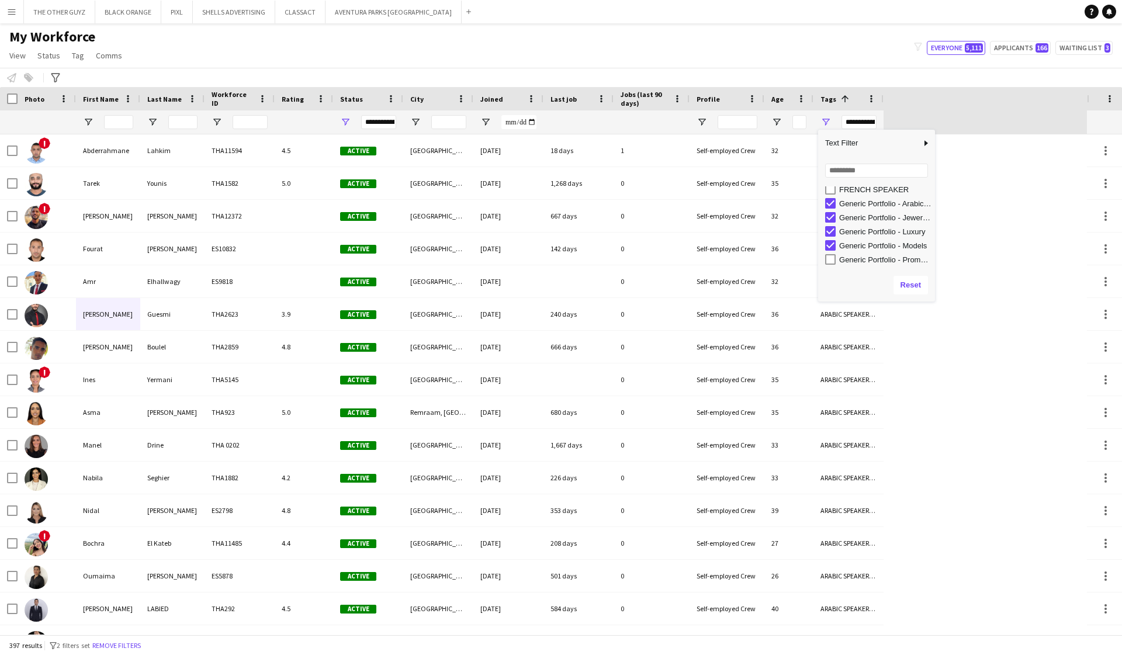
scroll to position [201, 0]
type input "**********"
click at [708, 107] on div "Workforce Details Photo First Name" at bounding box center [543, 110] width 1087 height 47
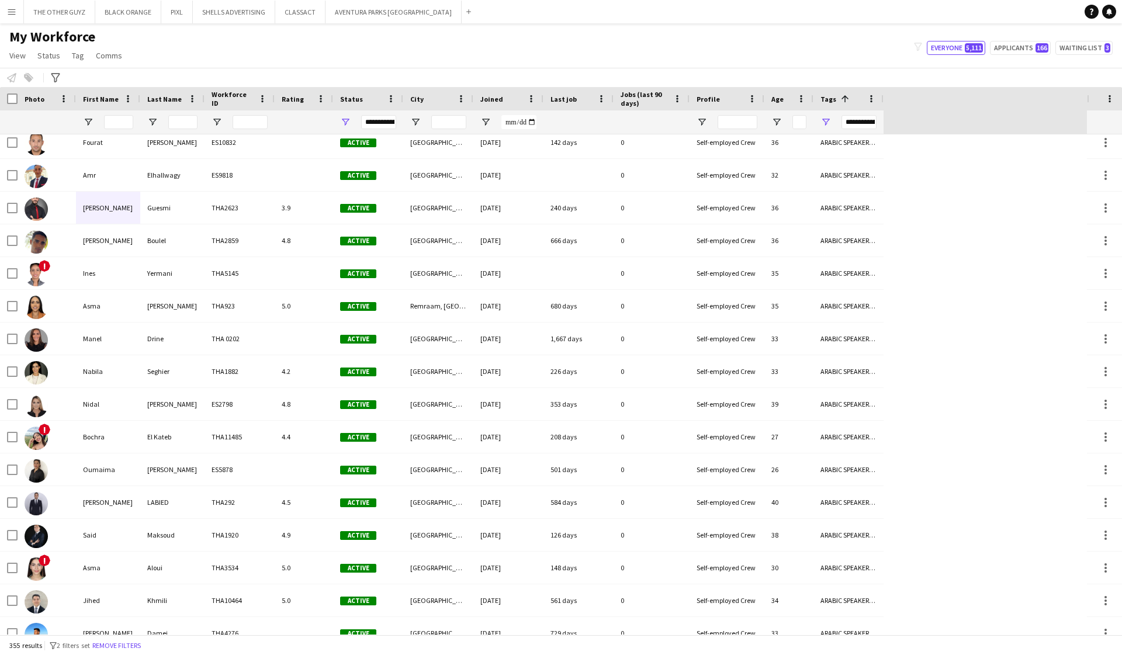
scroll to position [106, 0]
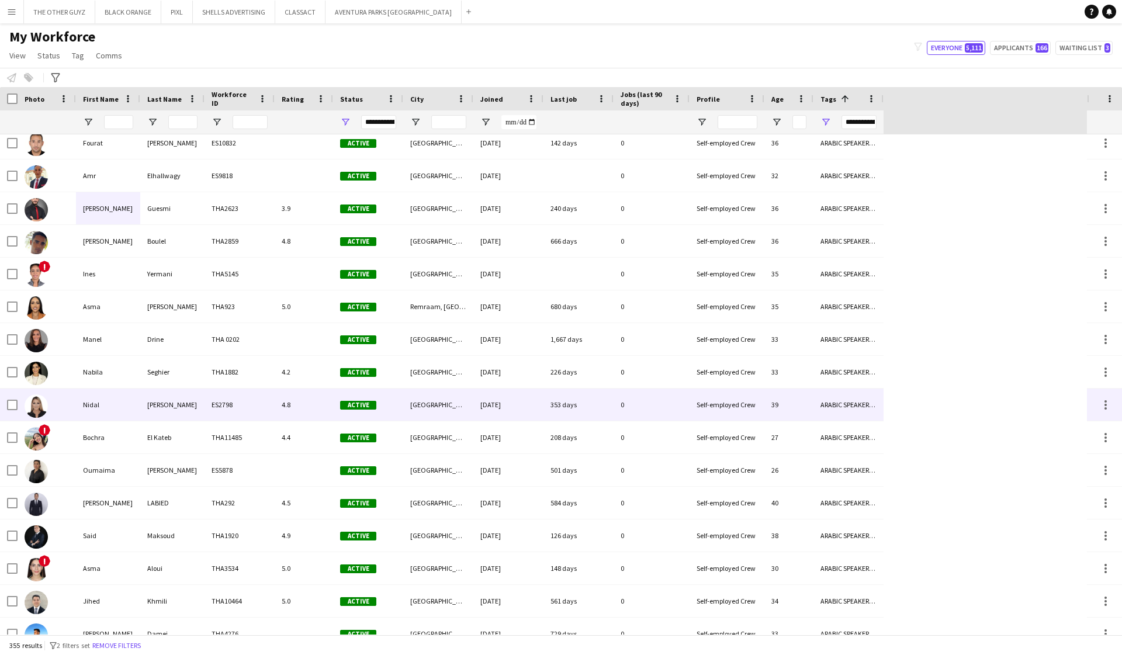
click at [88, 402] on div "Nidal" at bounding box center [108, 405] width 64 height 32
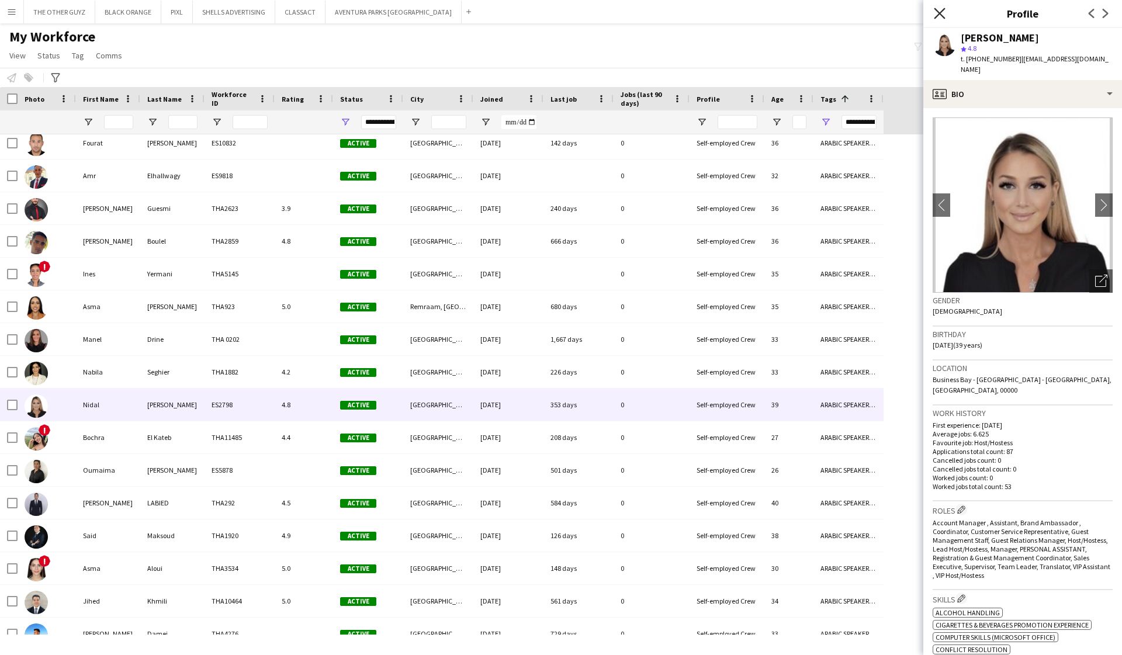
click at [708, 12] on icon "Close pop-in" at bounding box center [939, 13] width 11 height 11
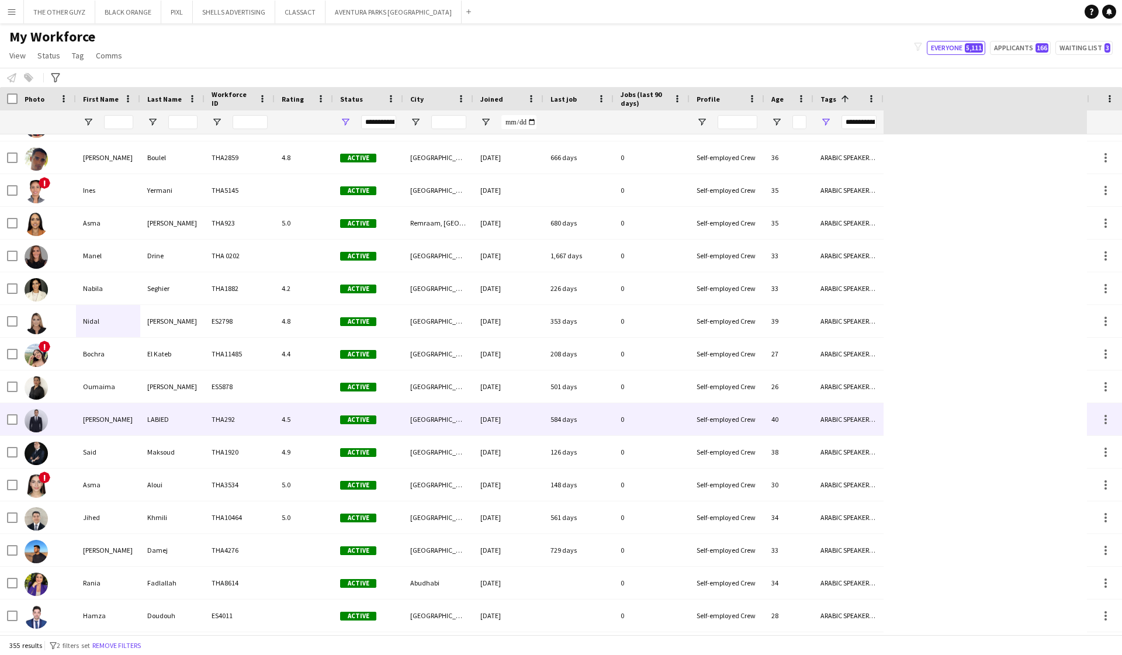
scroll to position [190, 0]
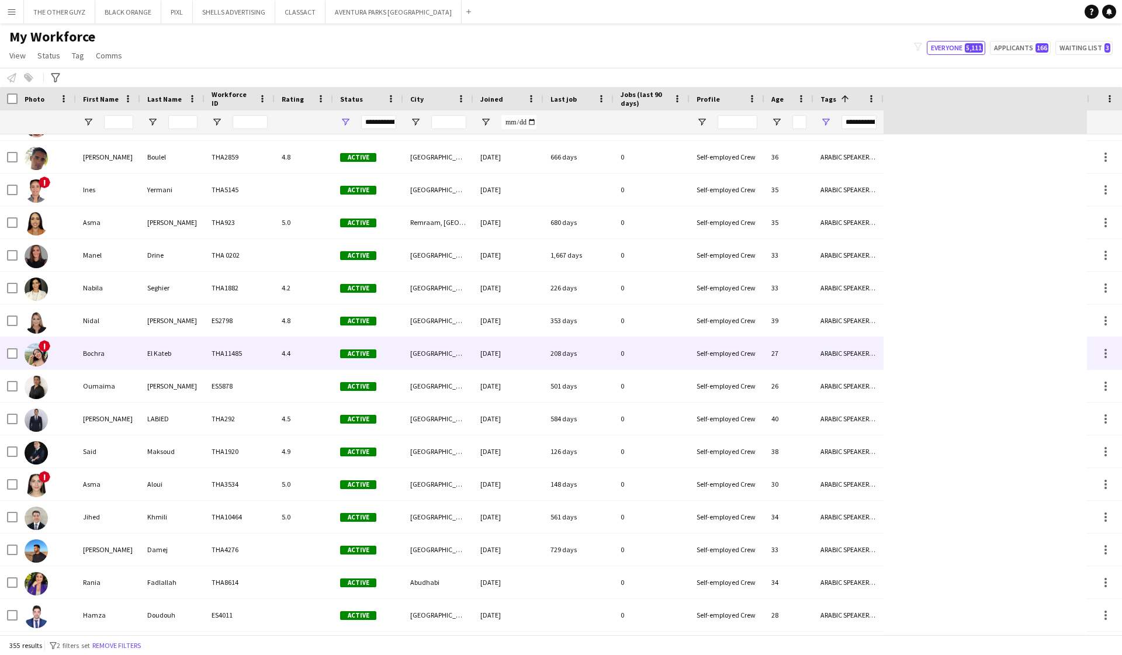
click at [102, 358] on div "Bochra" at bounding box center [108, 353] width 64 height 32
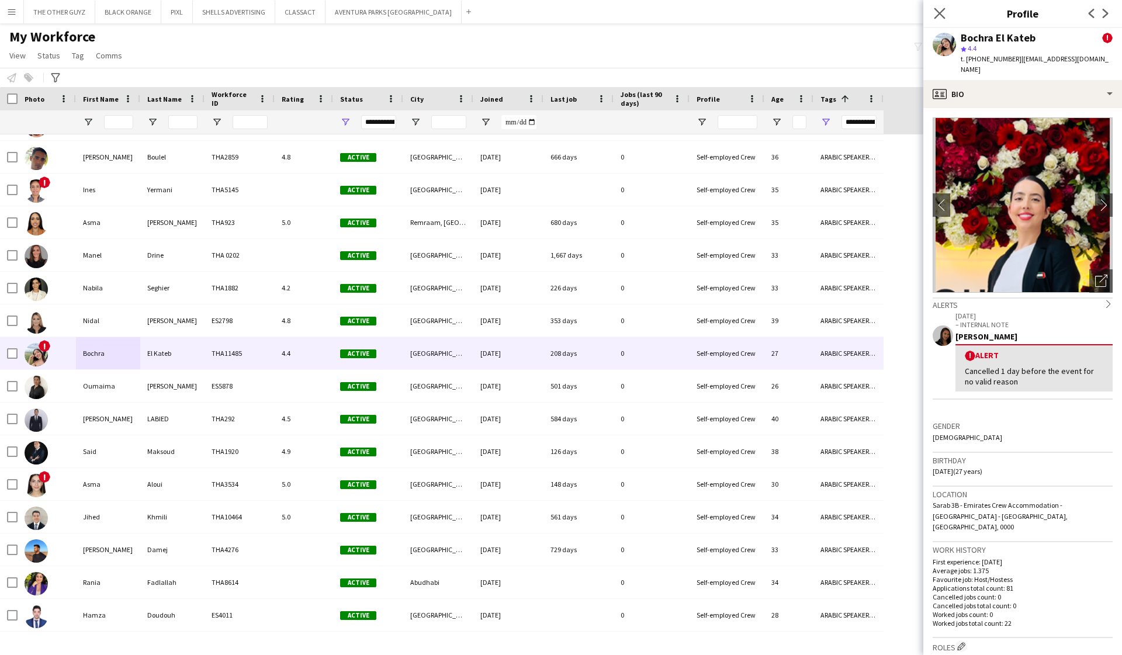
click at [708, 20] on app-icon "Close pop-in" at bounding box center [940, 13] width 17 height 17
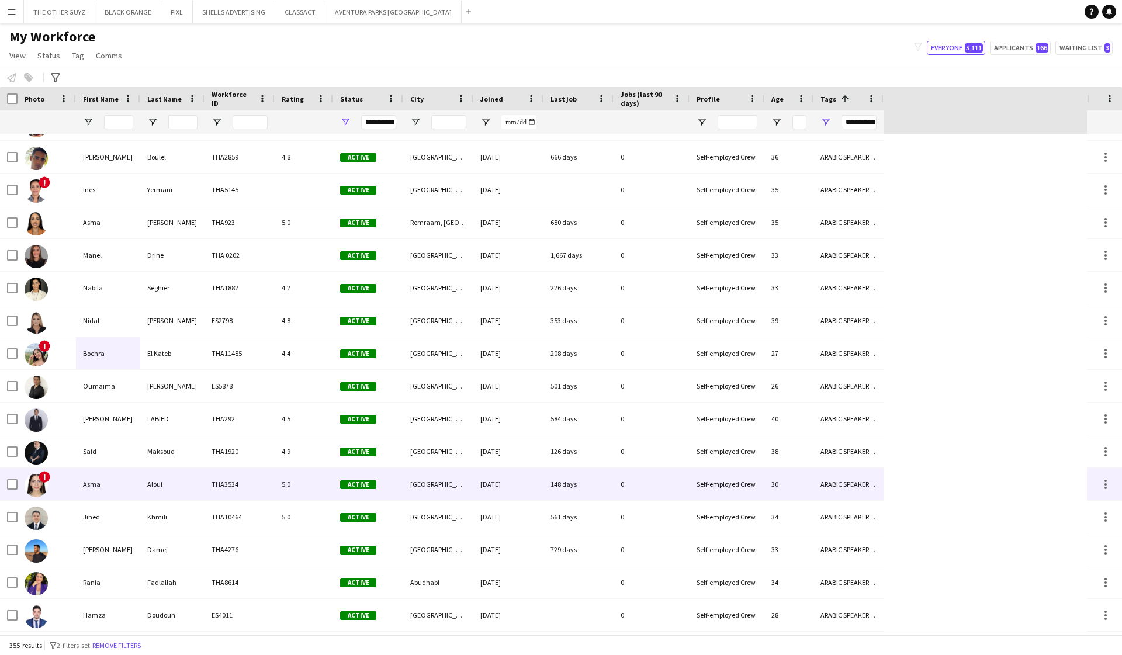
click at [86, 480] on div "Asma" at bounding box center [108, 484] width 64 height 32
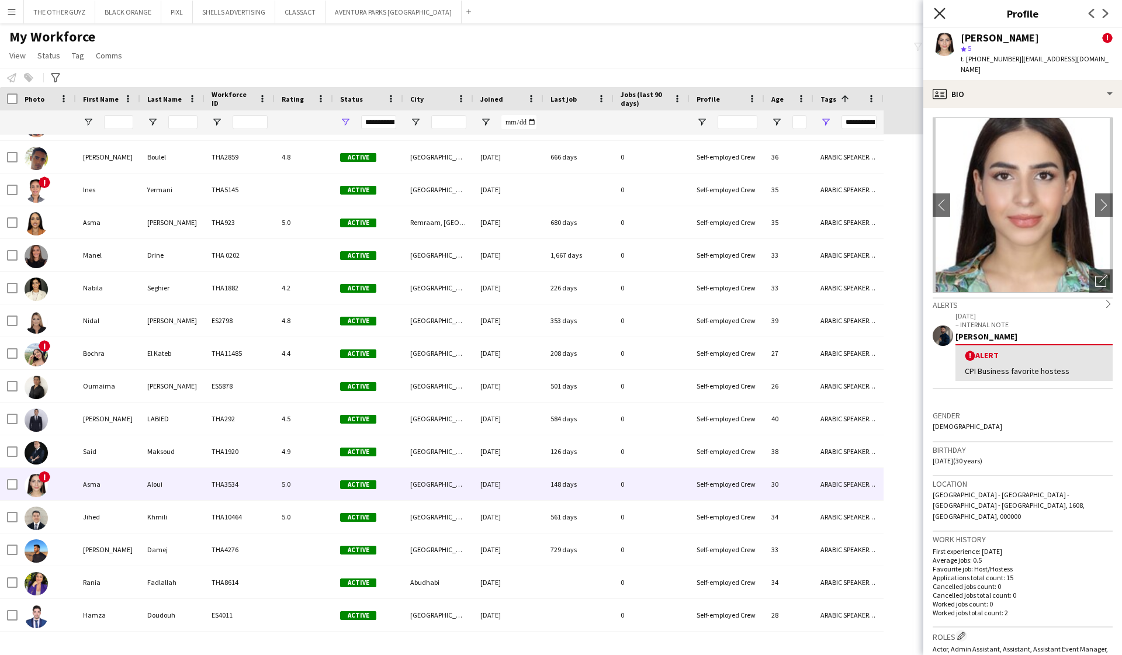
click at [708, 17] on icon "Close pop-in" at bounding box center [939, 13] width 11 height 11
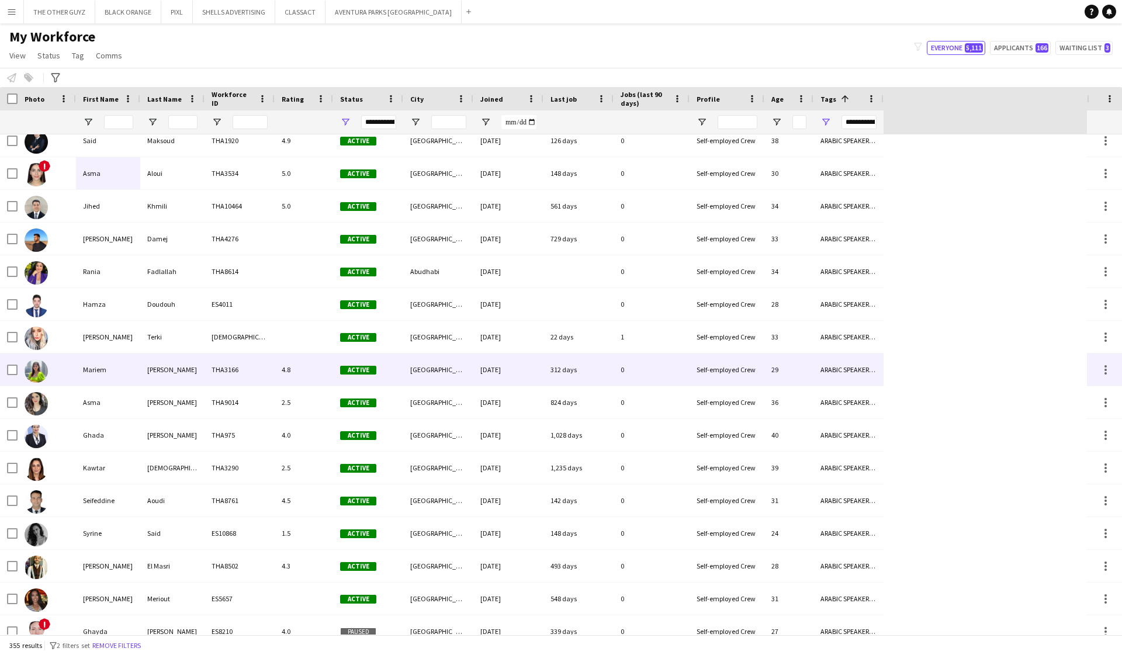
scroll to position [0, 0]
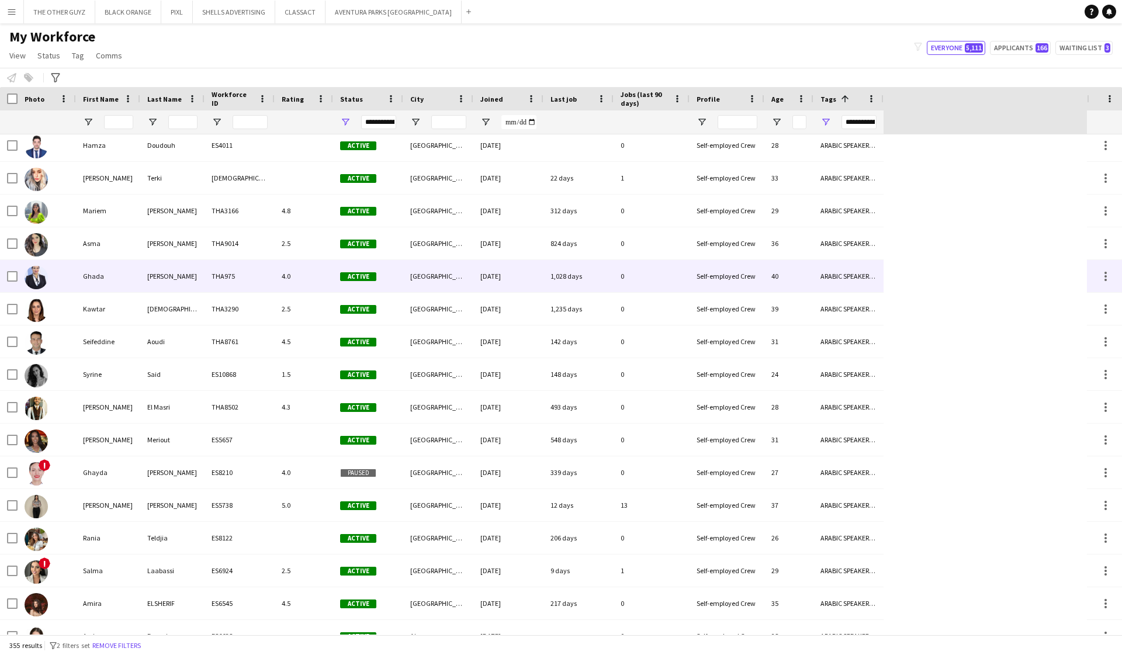
click at [85, 281] on div "Ghada" at bounding box center [108, 276] width 64 height 32
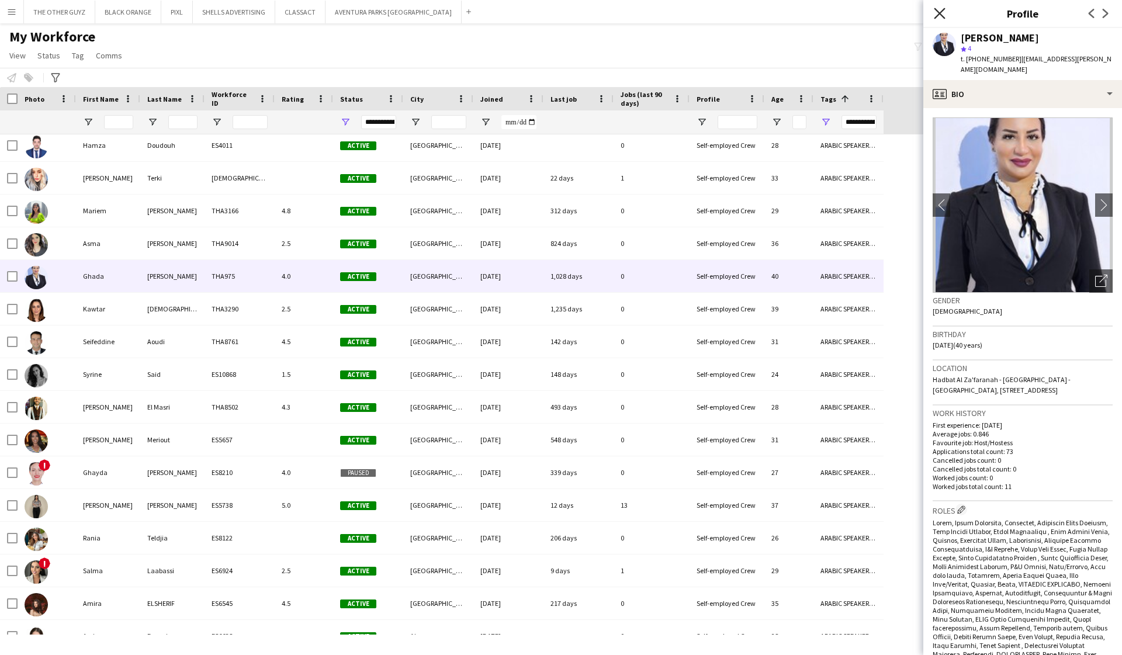
click at [708, 16] on icon at bounding box center [939, 13] width 11 height 11
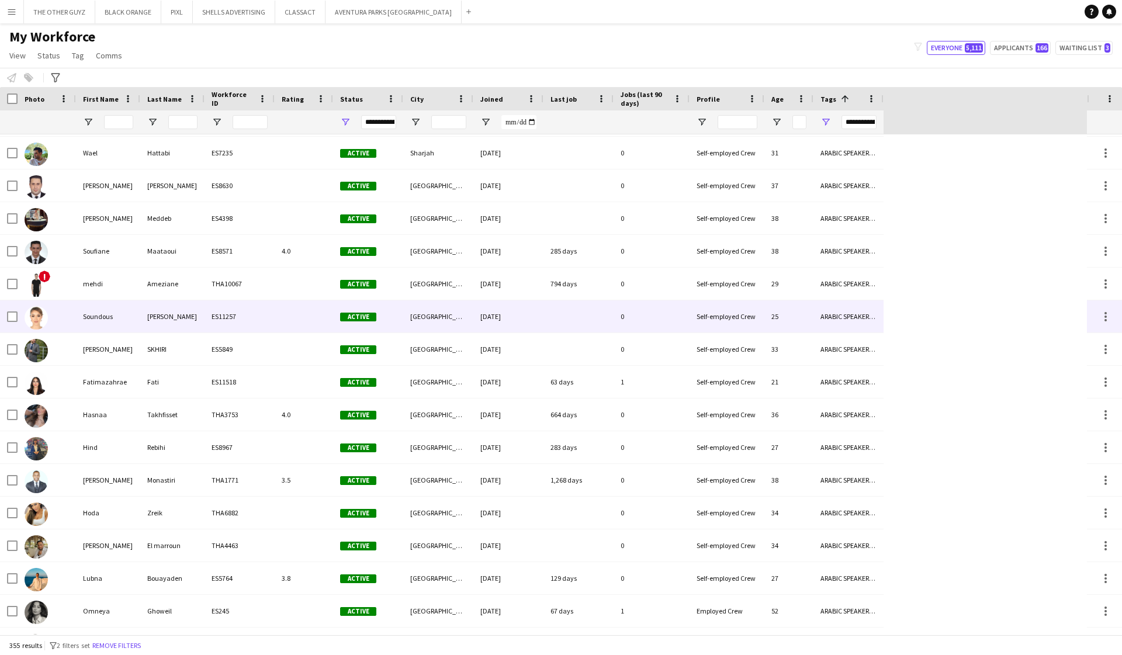
click at [94, 313] on div "Soundous" at bounding box center [108, 316] width 64 height 32
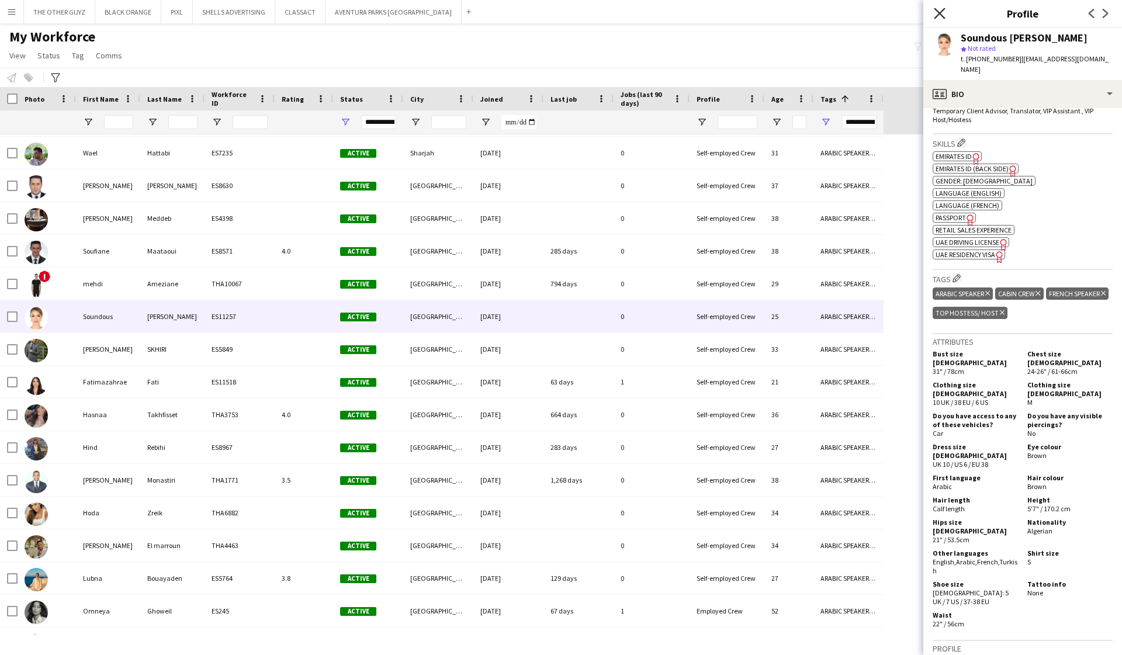
click at [708, 11] on icon at bounding box center [939, 13] width 11 height 11
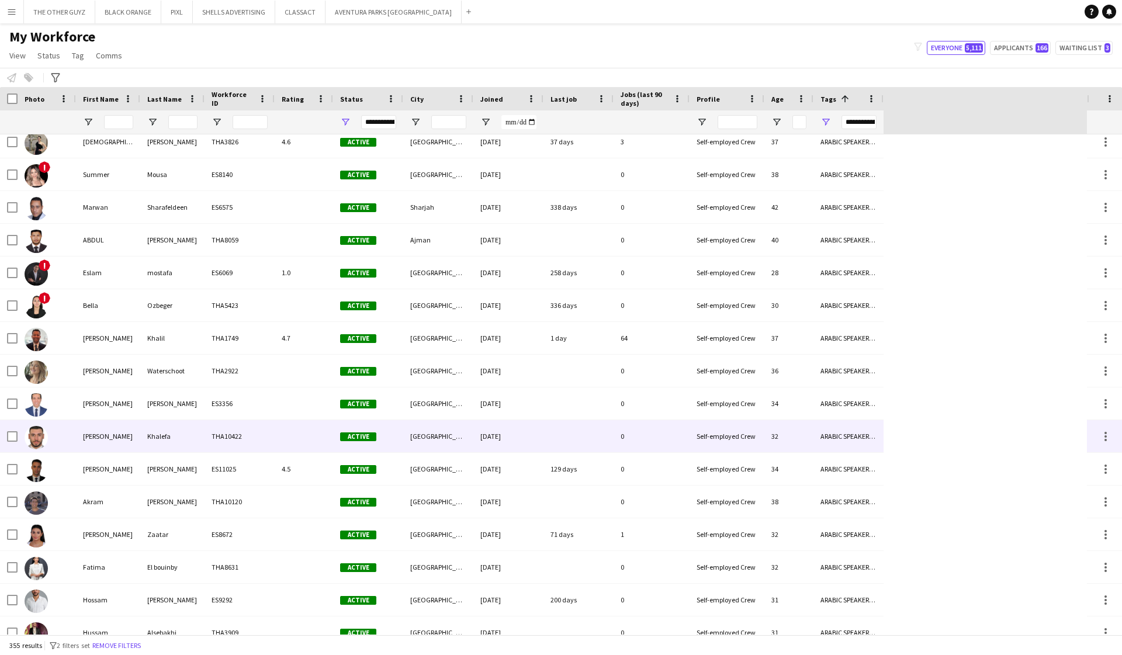
click at [88, 436] on div "Ahmed" at bounding box center [108, 436] width 64 height 32
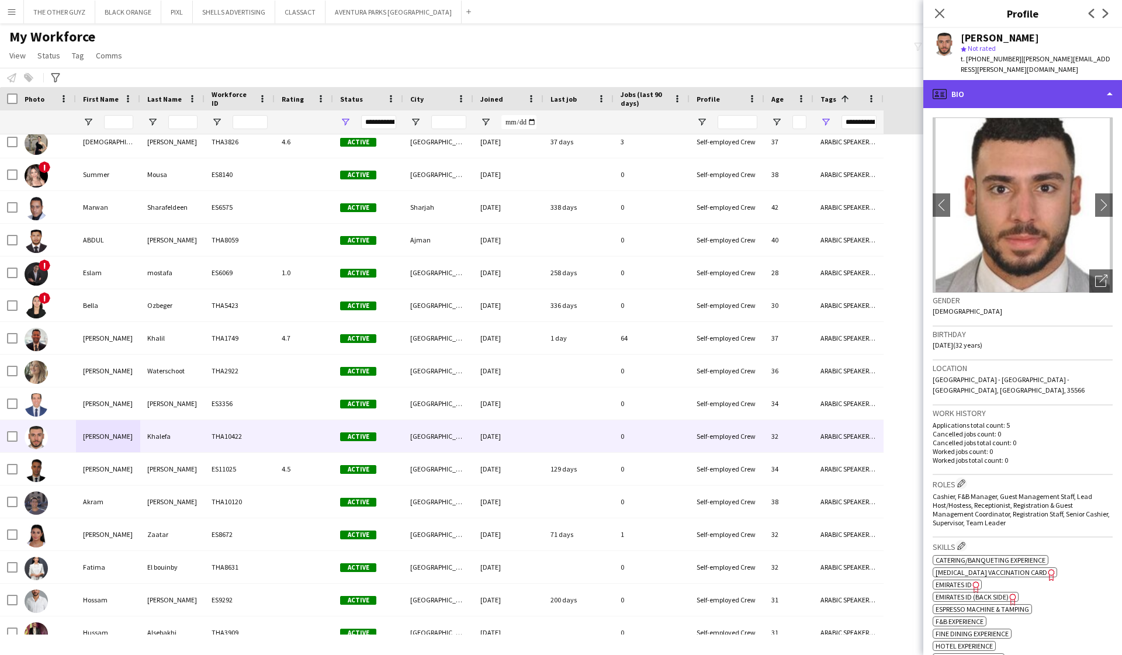
click at [708, 84] on div "profile Bio" at bounding box center [1022, 94] width 199 height 28
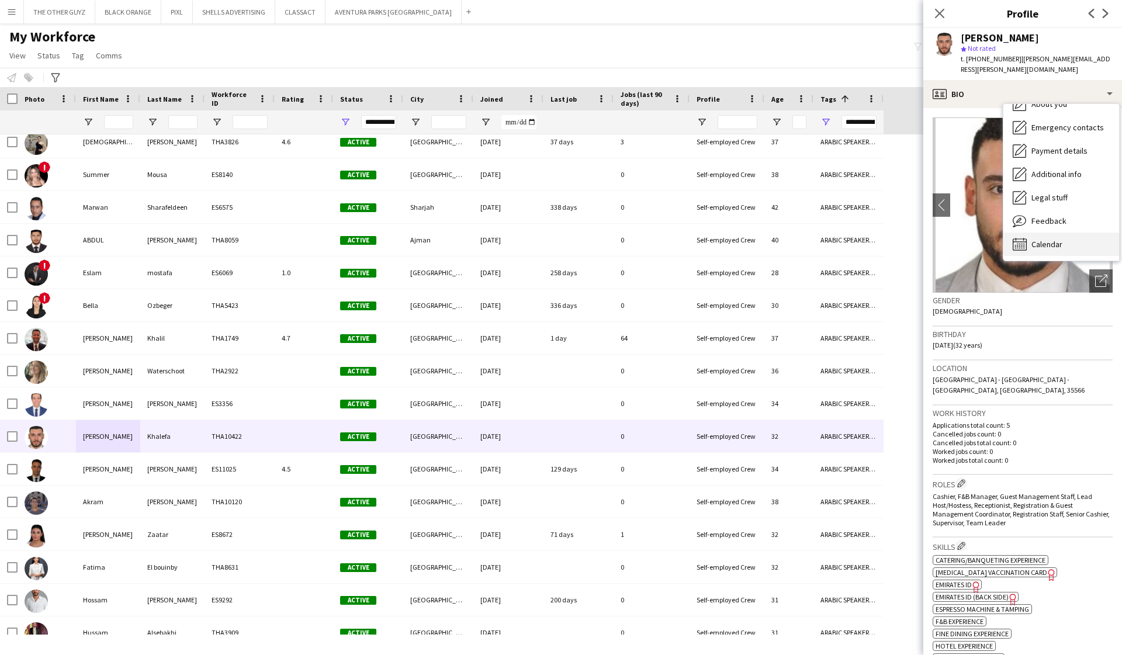
click at [708, 239] on span "Calendar" at bounding box center [1046, 244] width 31 height 11
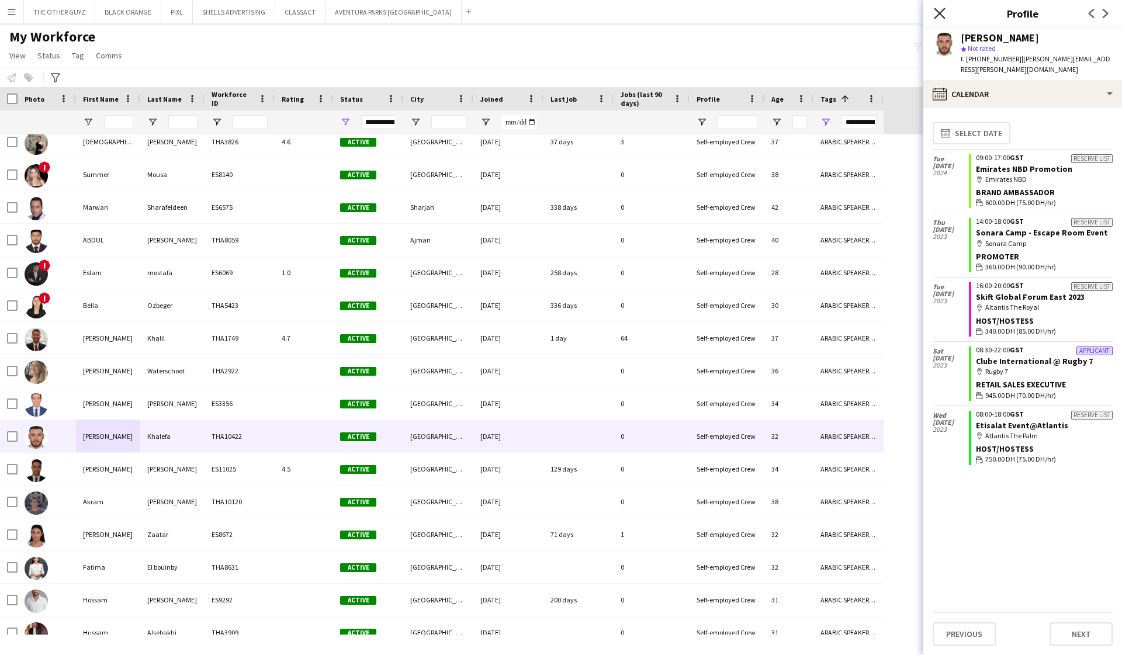
click at [708, 18] on icon "Close pop-in" at bounding box center [939, 13] width 11 height 11
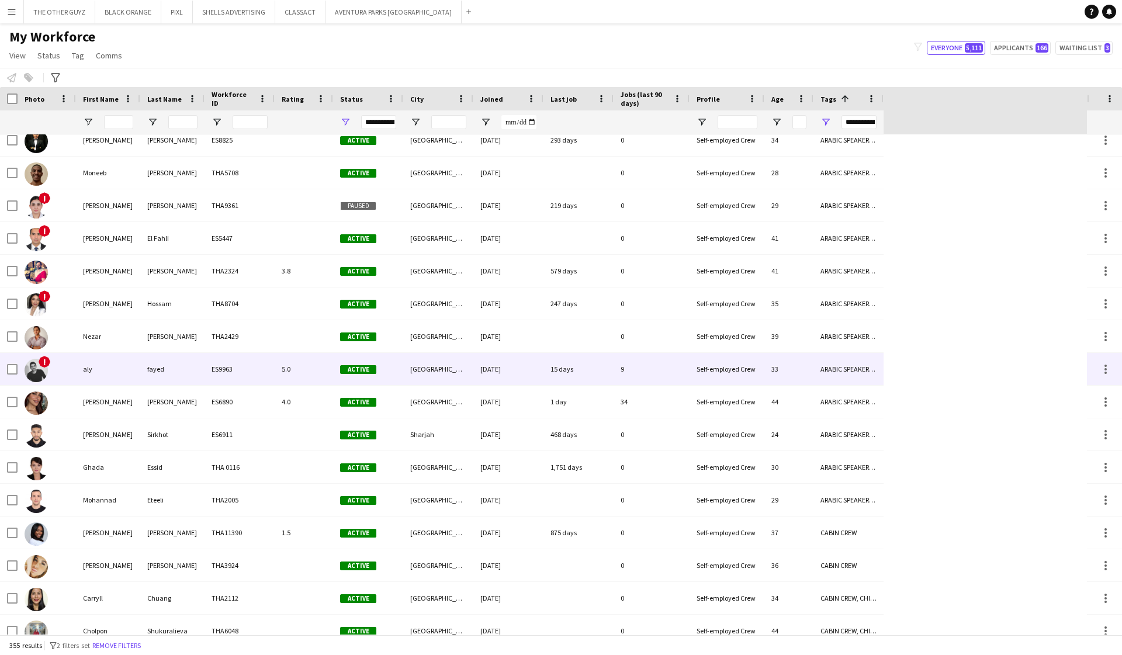
click at [95, 368] on div "aly" at bounding box center [108, 369] width 64 height 32
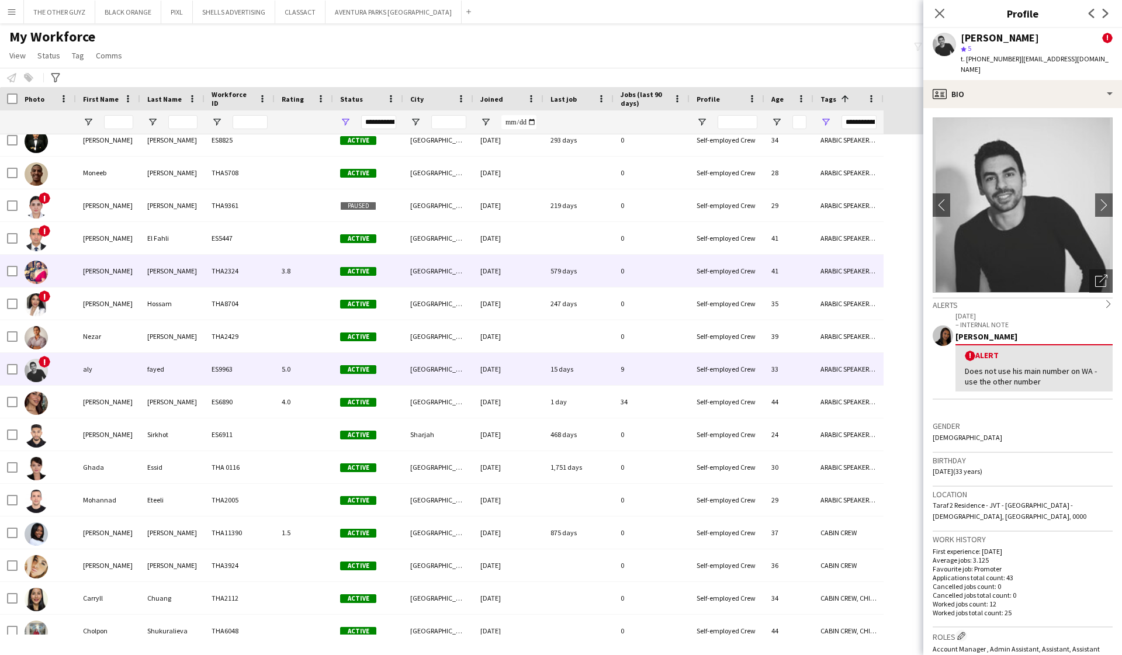
click at [77, 268] on div "Mohamad" at bounding box center [108, 271] width 64 height 32
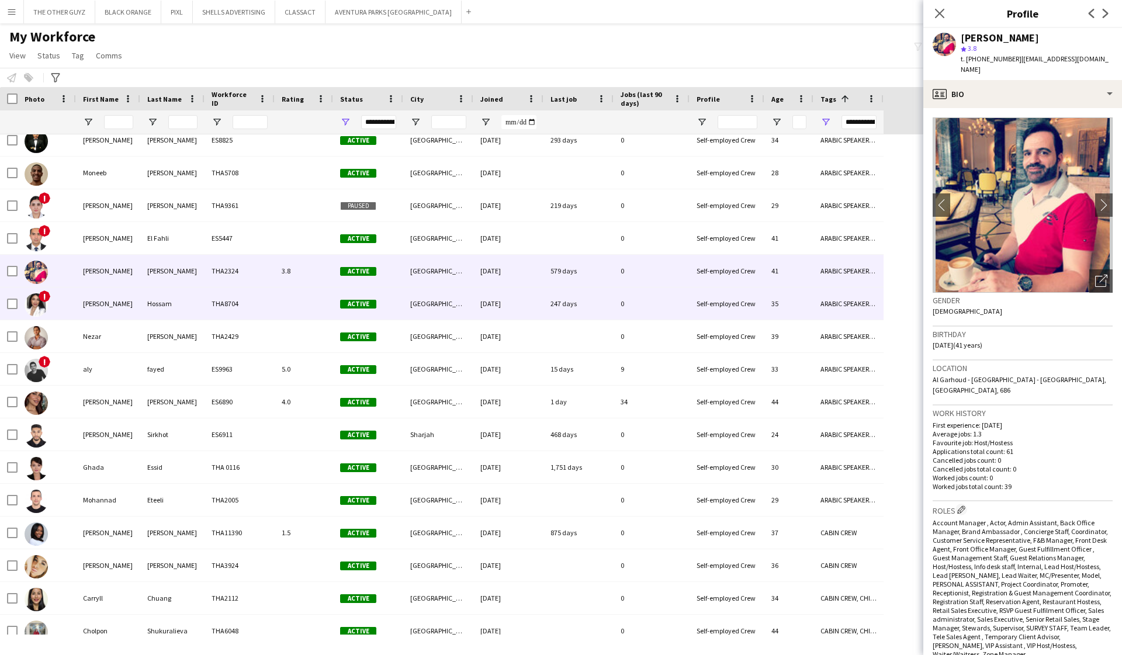
click at [85, 292] on div "Sara" at bounding box center [108, 304] width 64 height 32
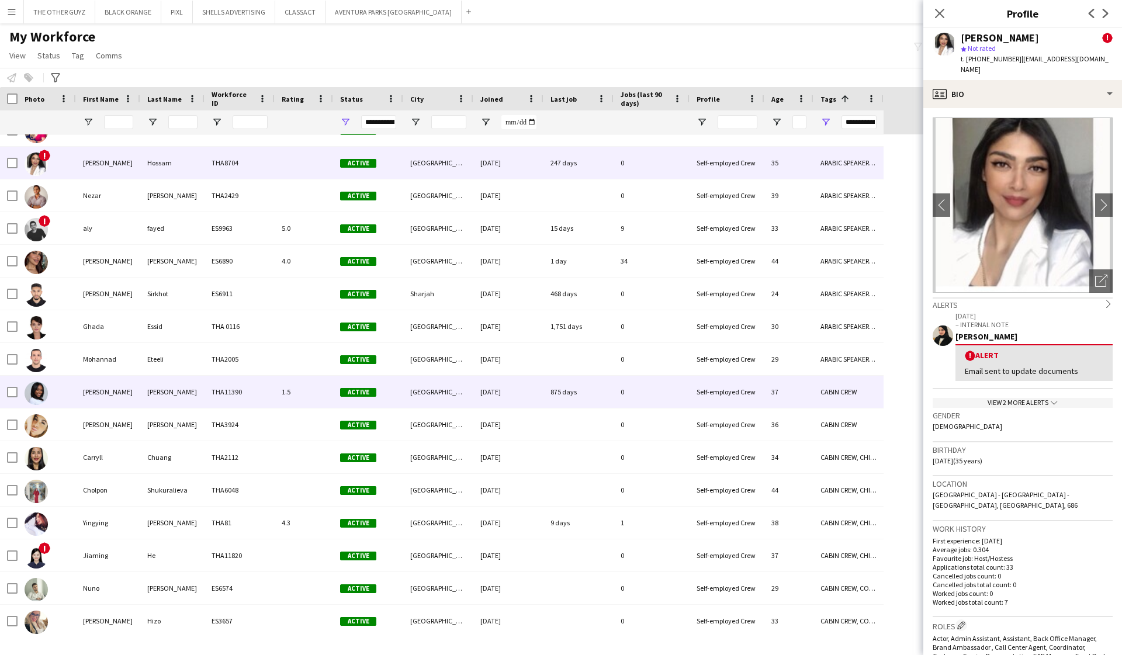
click at [106, 385] on div "Chenelle" at bounding box center [108, 392] width 64 height 32
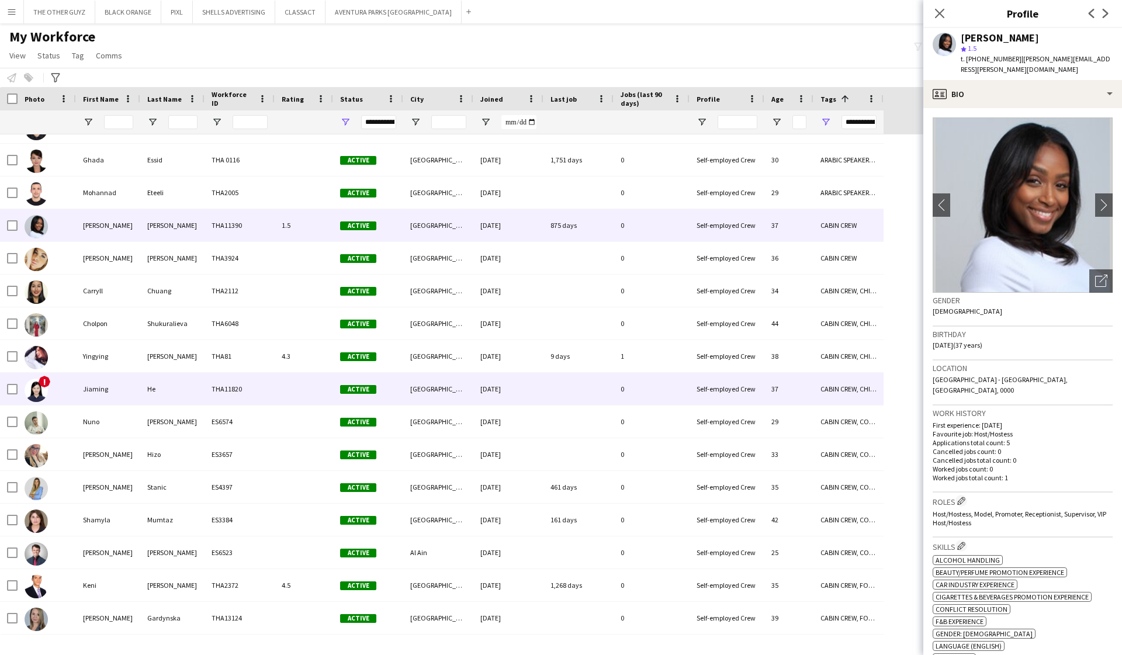
click at [98, 389] on div "Jiaming" at bounding box center [108, 389] width 64 height 32
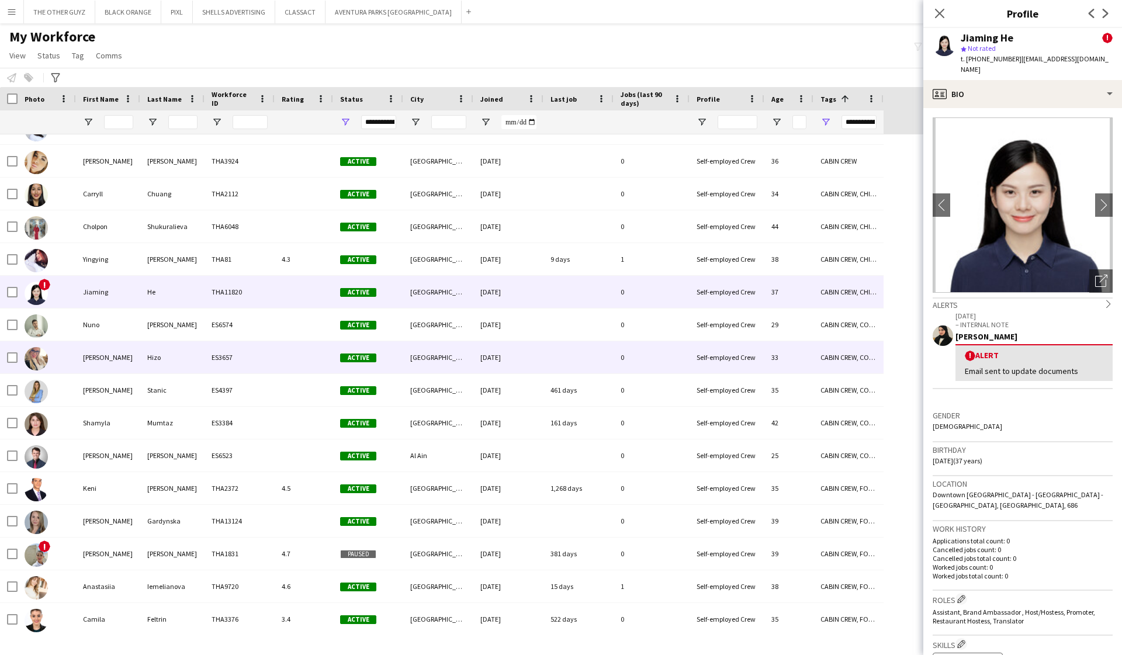
click at [92, 347] on div "Diana" at bounding box center [108, 357] width 64 height 32
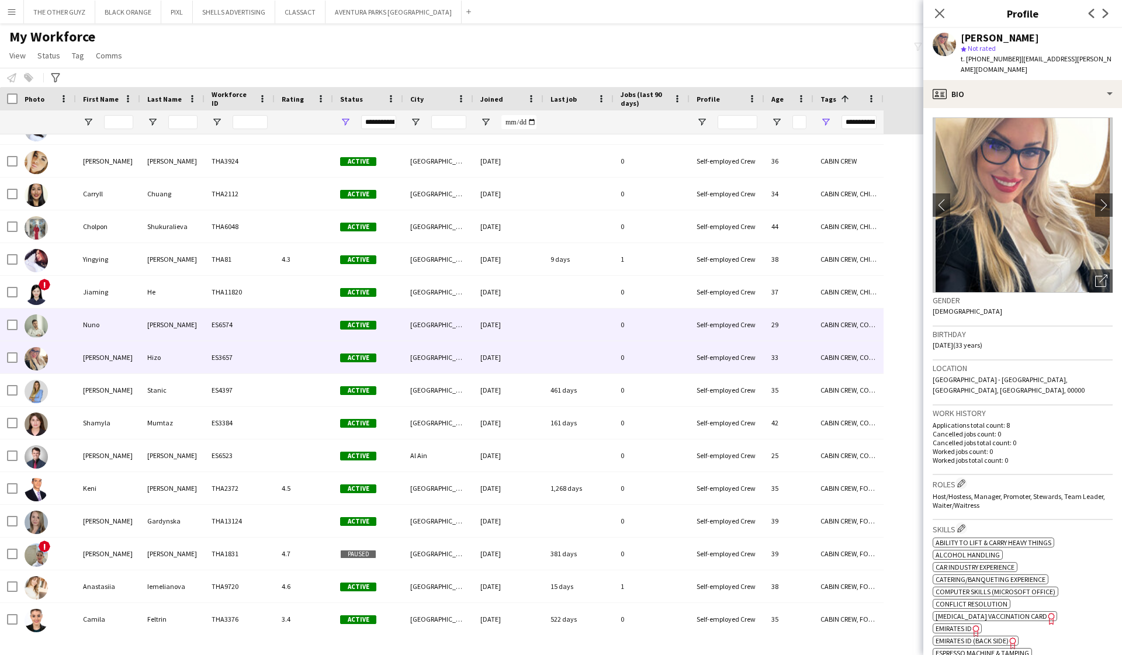
click at [85, 321] on div "Nuno" at bounding box center [108, 325] width 64 height 32
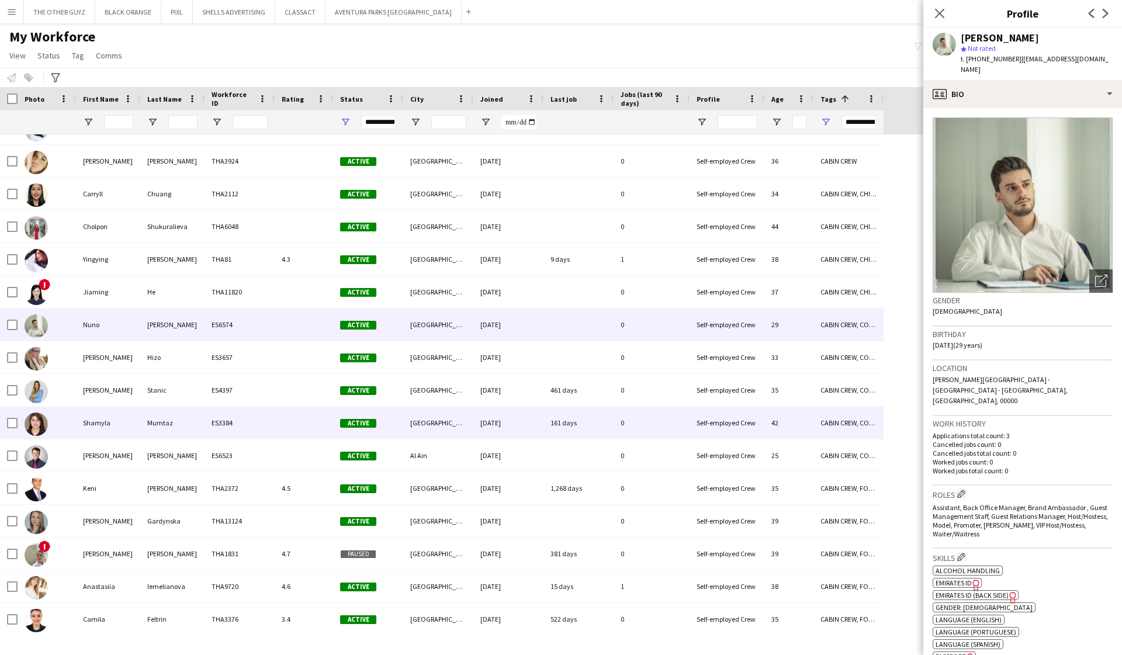
click at [94, 420] on div "Shamyla" at bounding box center [108, 423] width 64 height 32
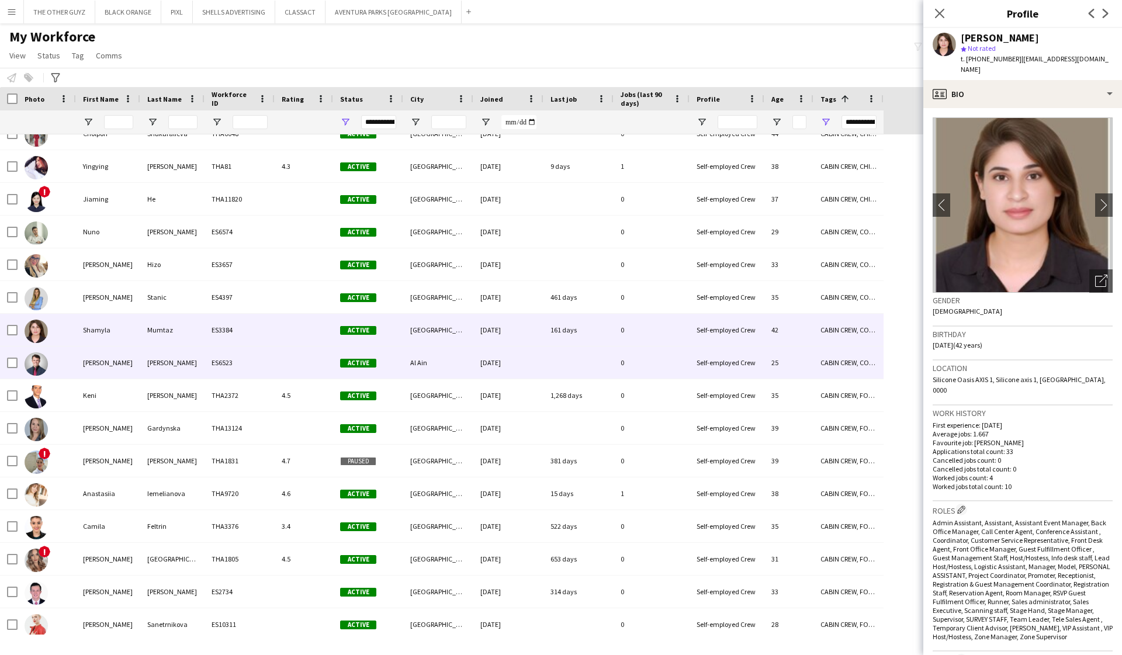
click at [88, 371] on div "Willem" at bounding box center [108, 363] width 64 height 32
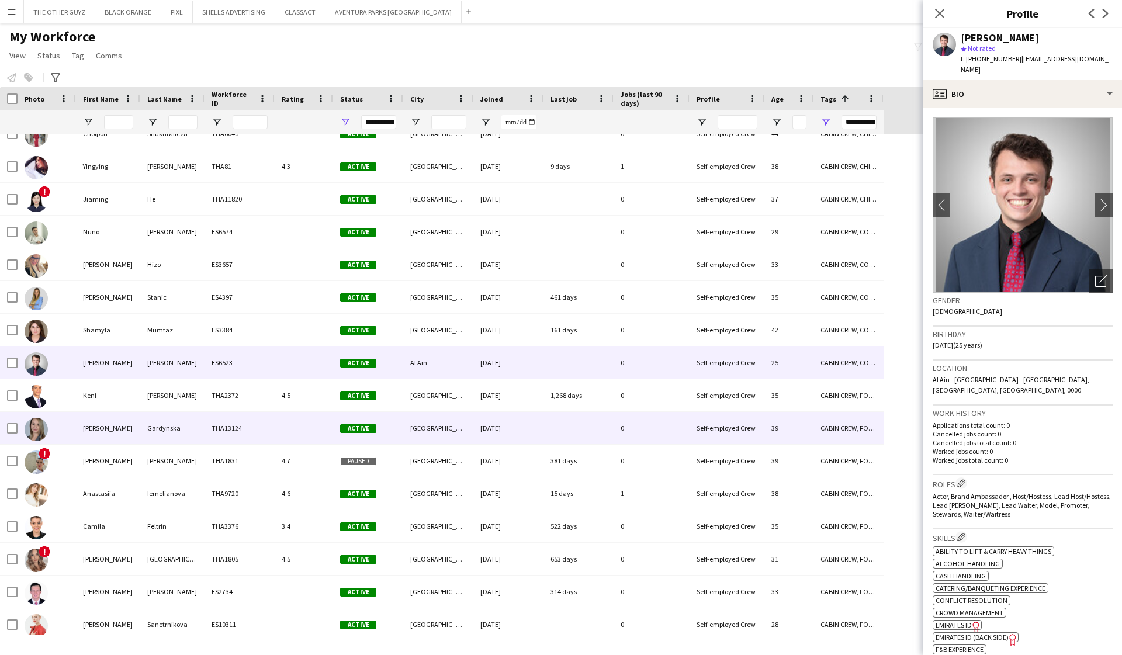
click at [95, 423] on div "[PERSON_NAME]" at bounding box center [108, 428] width 64 height 32
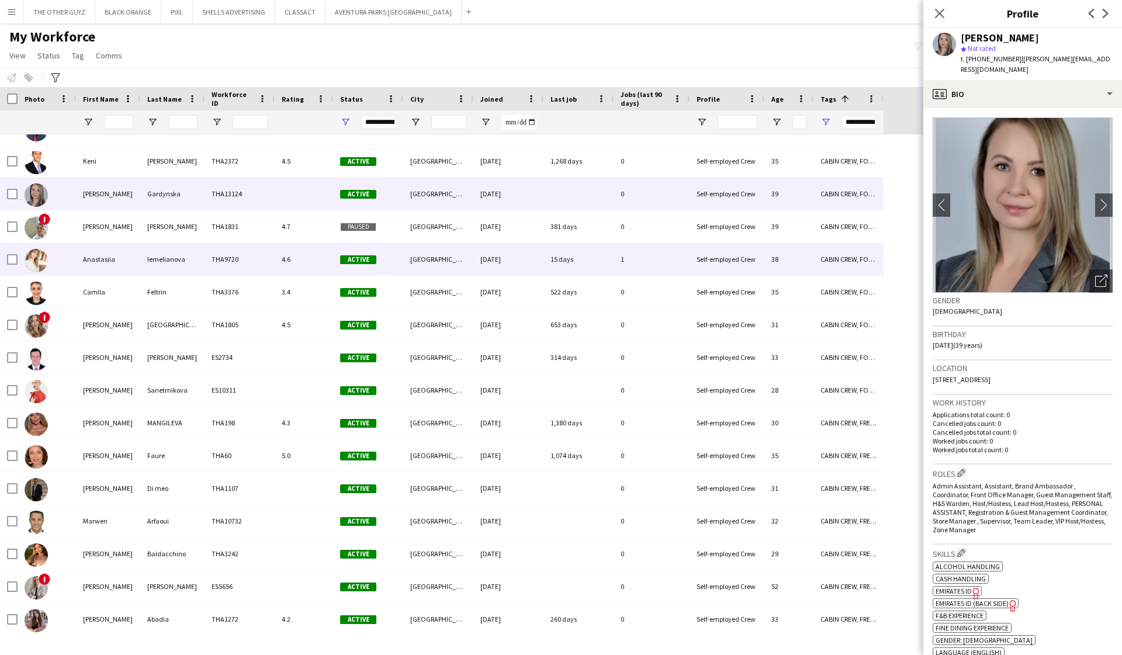
click at [100, 266] on div "Anastasiia" at bounding box center [108, 259] width 64 height 32
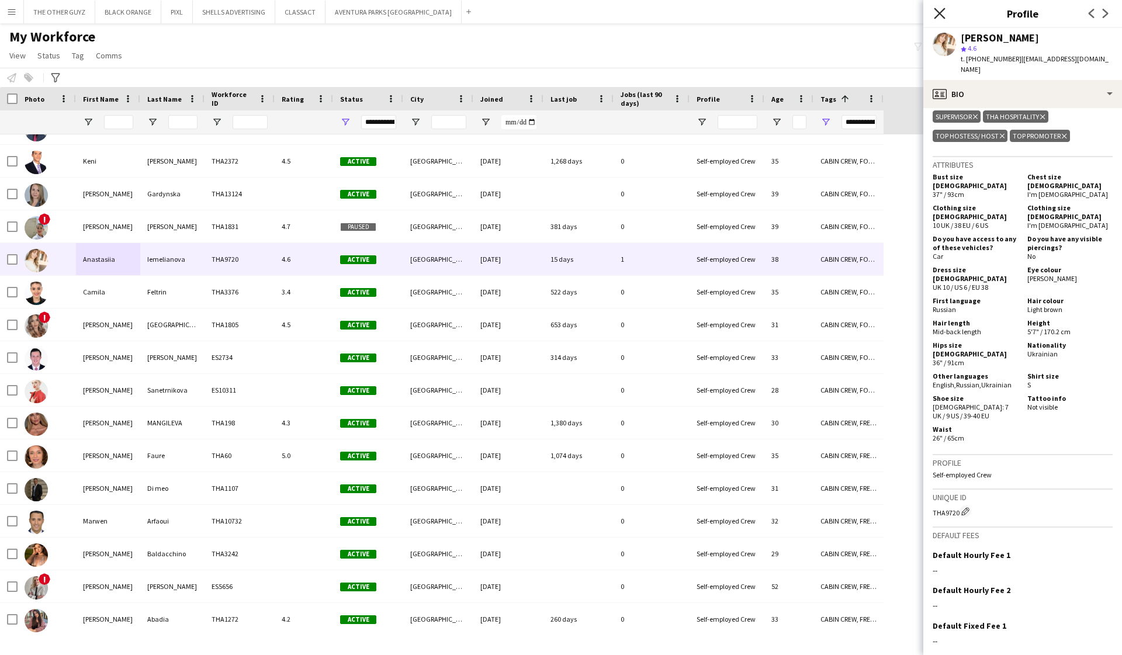
click at [708, 16] on icon at bounding box center [939, 13] width 11 height 11
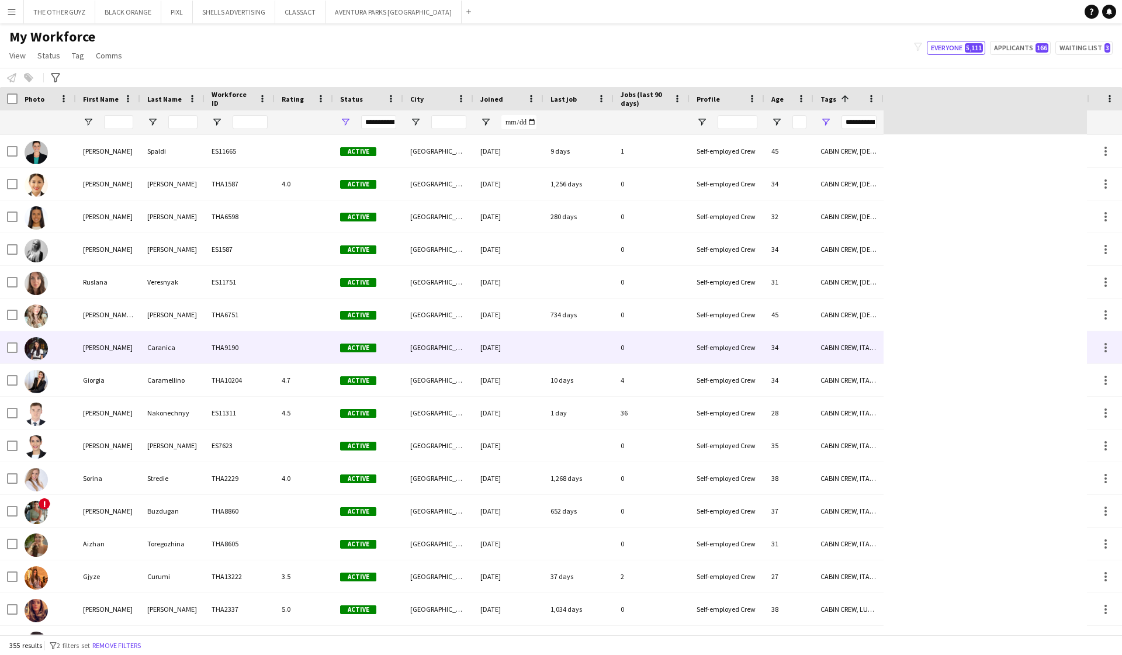
scroll to position [5416, 0]
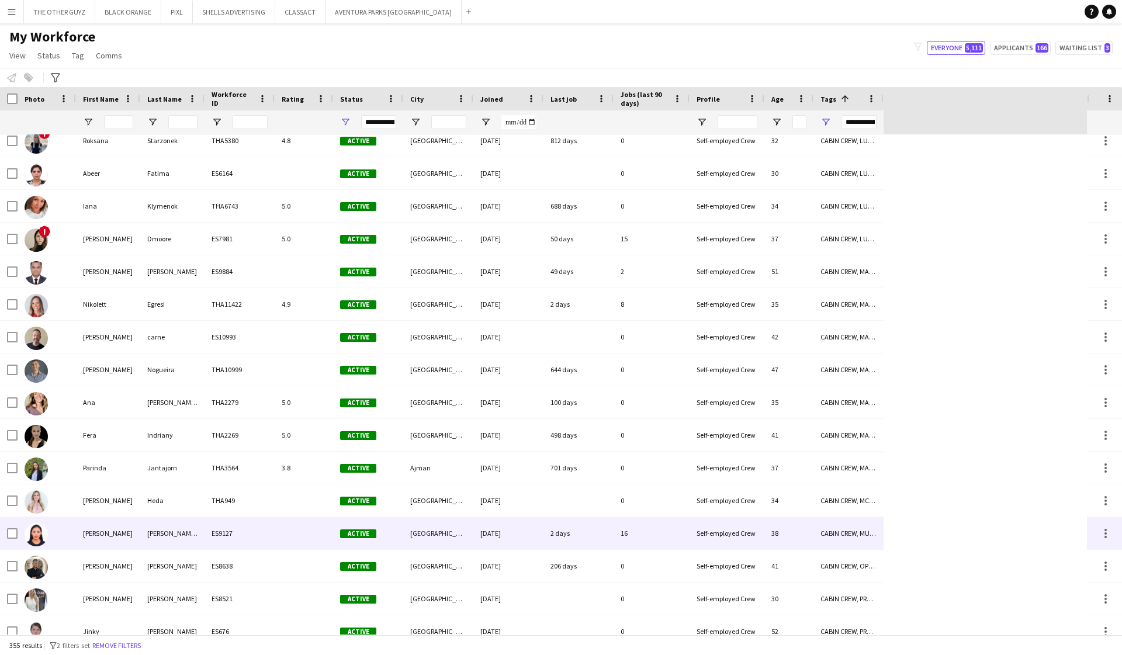
click at [121, 532] on div "Jacqueline" at bounding box center [108, 533] width 64 height 32
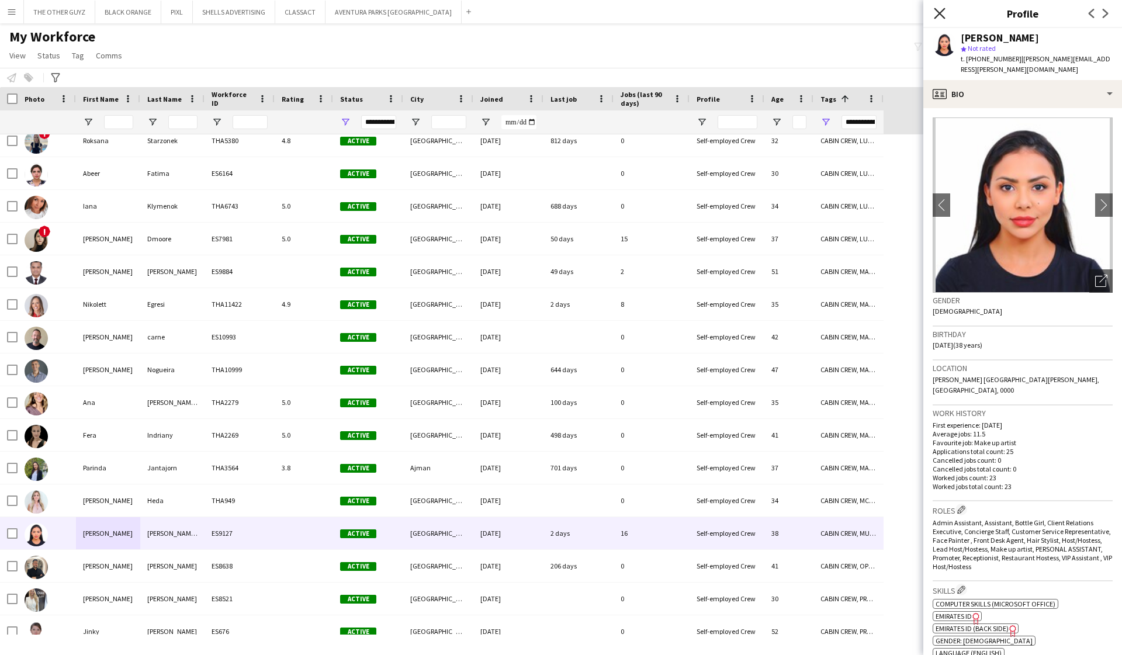
click at [708, 17] on icon "Close pop-in" at bounding box center [939, 13] width 11 height 11
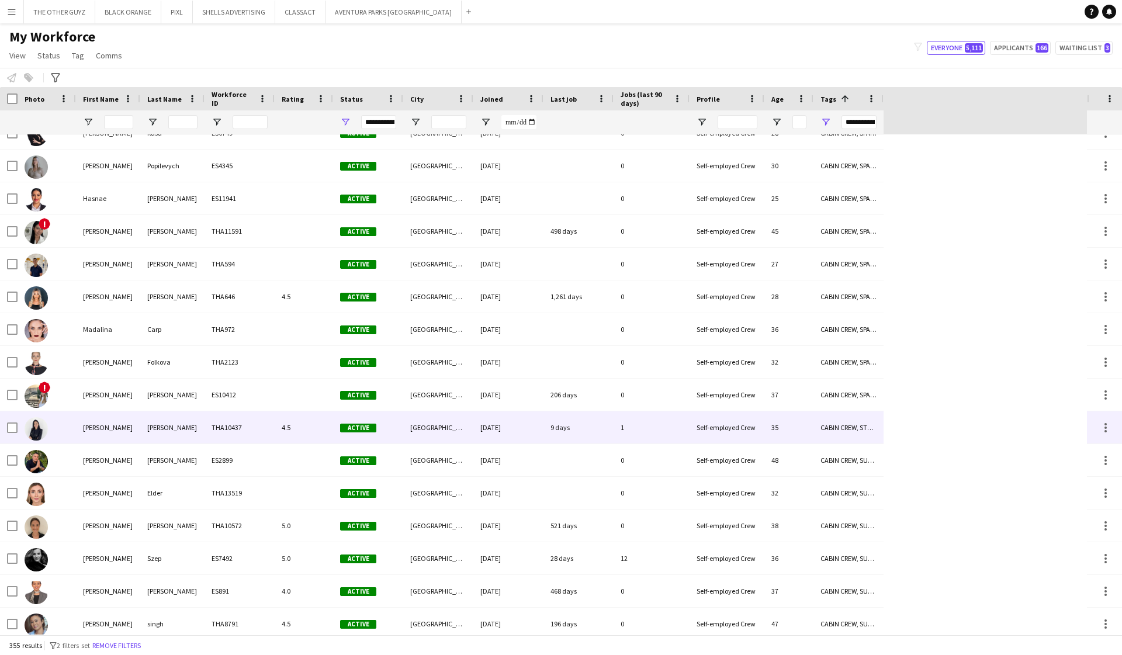
click at [91, 425] on div "Helena" at bounding box center [108, 427] width 64 height 32
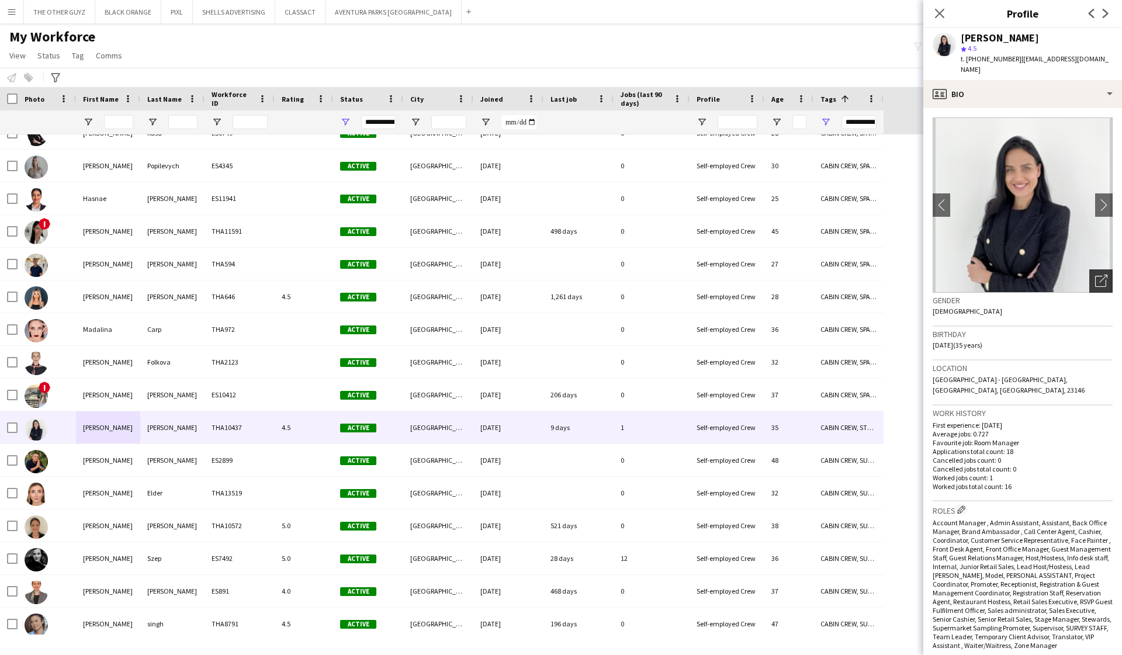
click at [708, 275] on icon "Open photos pop-in" at bounding box center [1101, 281] width 12 height 12
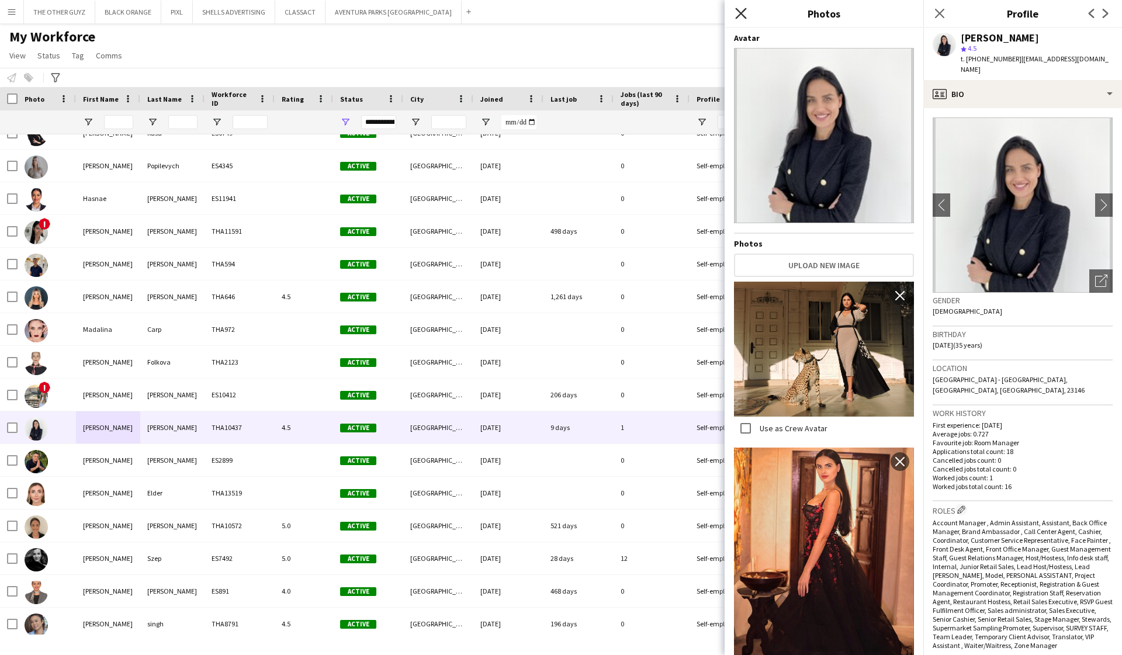
click at [708, 16] on icon "Close pop-in" at bounding box center [740, 13] width 11 height 11
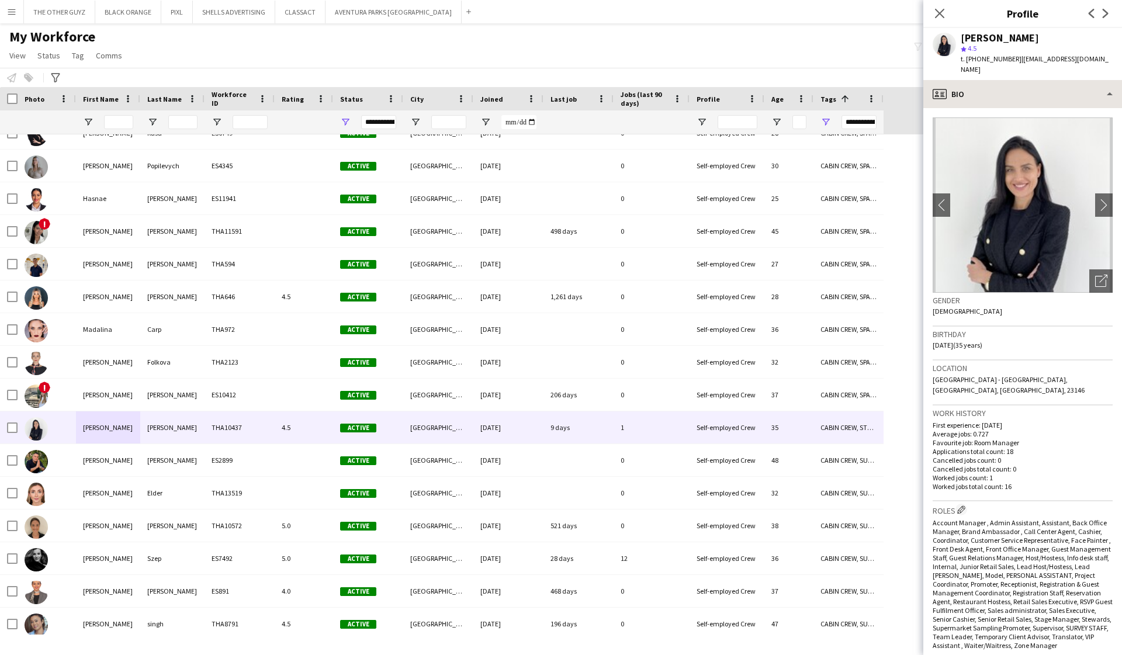
scroll to position [0, 0]
click at [708, 80] on div "profile Bio" at bounding box center [1022, 94] width 199 height 28
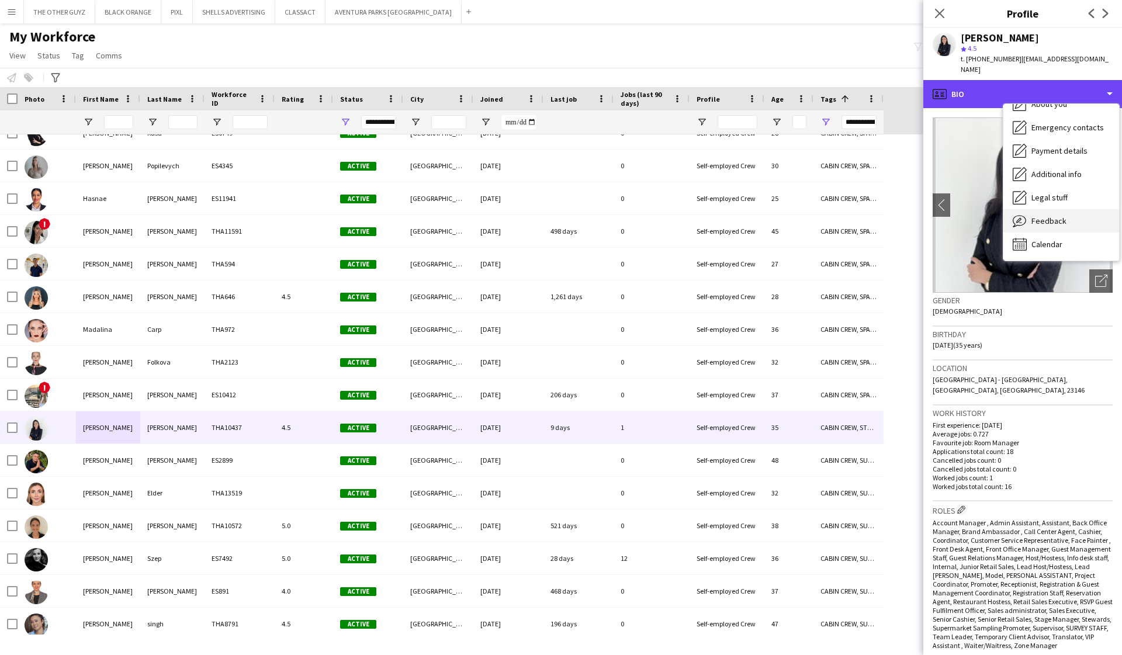
scroll to position [63, 0]
click at [708, 216] on span "Feedback" at bounding box center [1048, 221] width 35 height 11
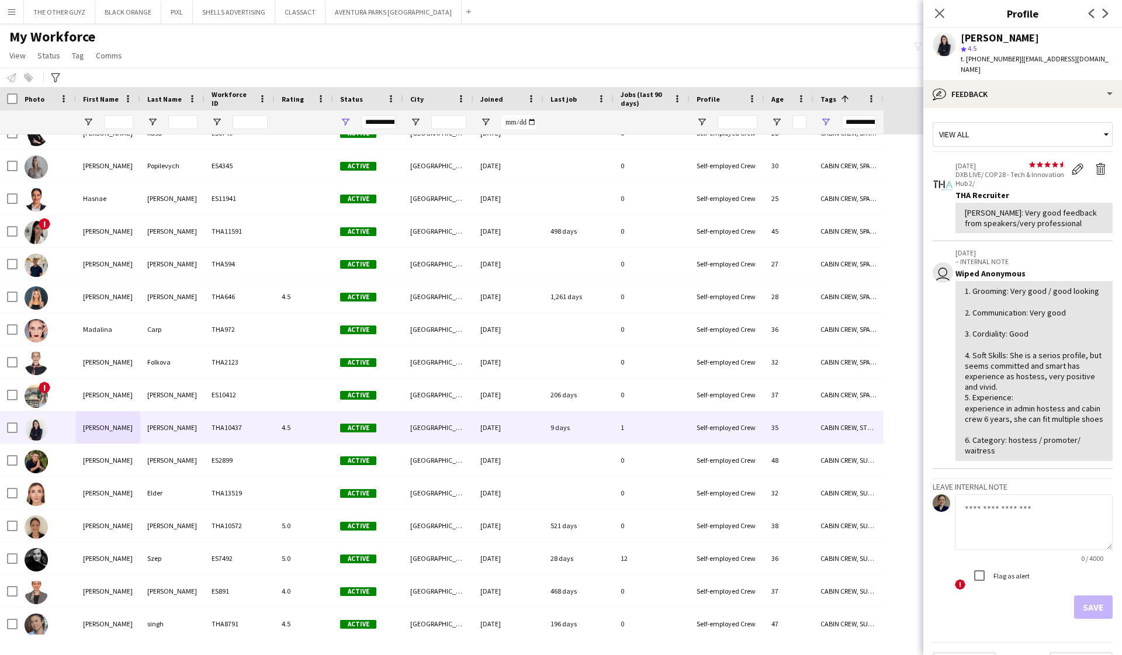
scroll to position [0, 0]
click at [708, 12] on icon at bounding box center [939, 13] width 11 height 11
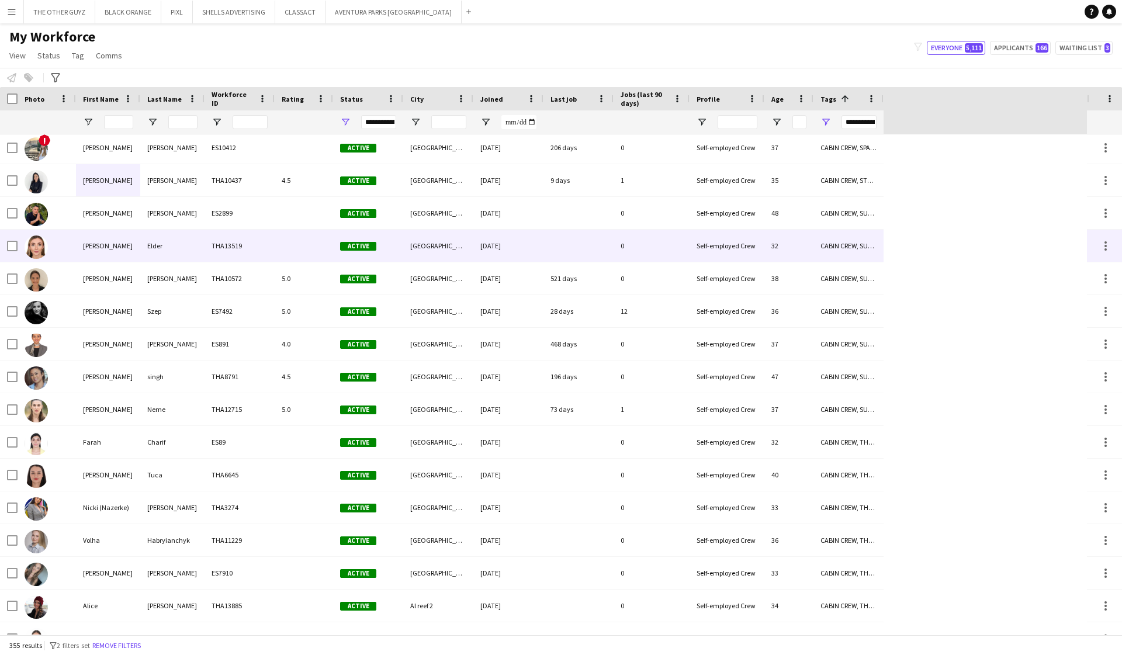
scroll to position [7335, 0]
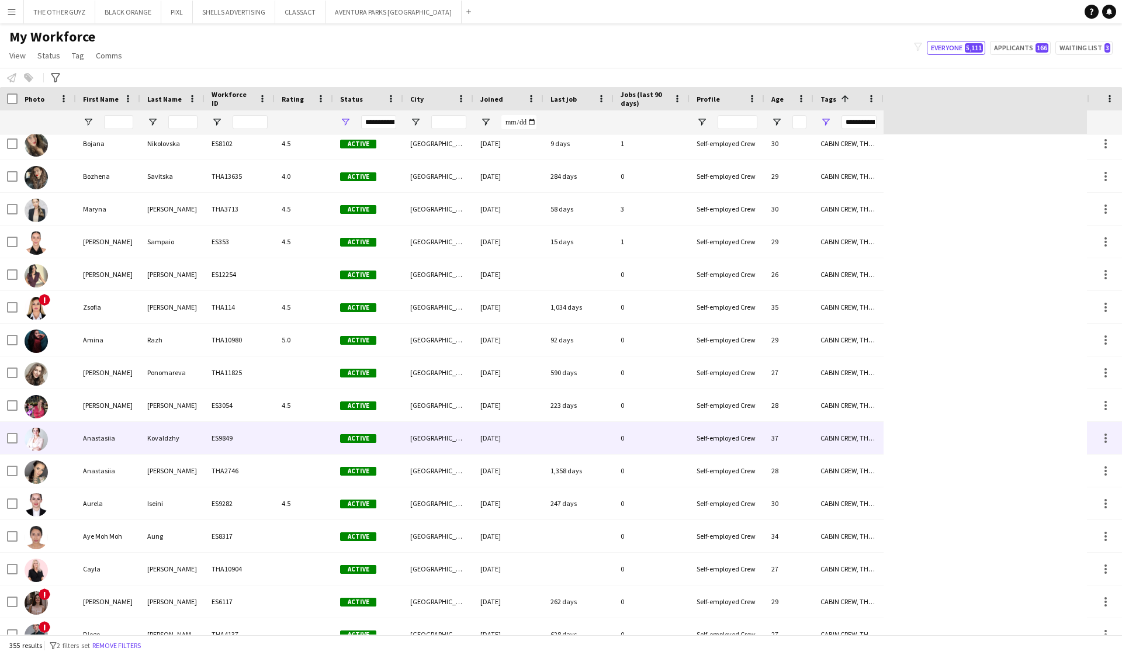
click at [92, 437] on div "Anastasiia" at bounding box center [108, 438] width 64 height 32
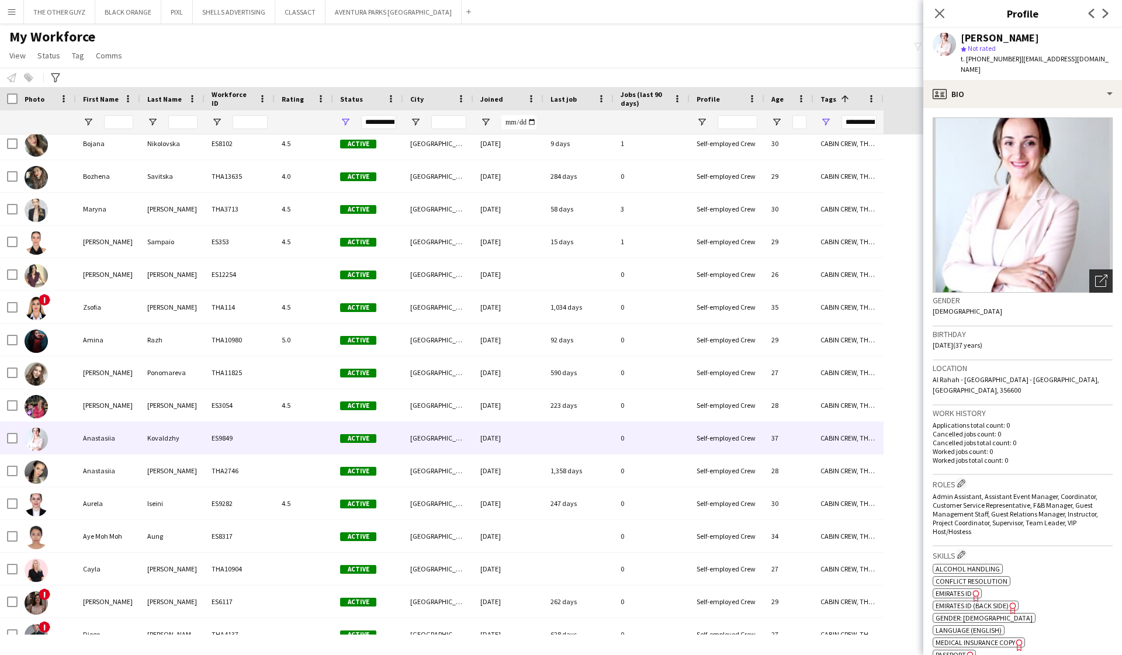
click at [708, 275] on icon "Open photos pop-in" at bounding box center [1101, 281] width 12 height 12
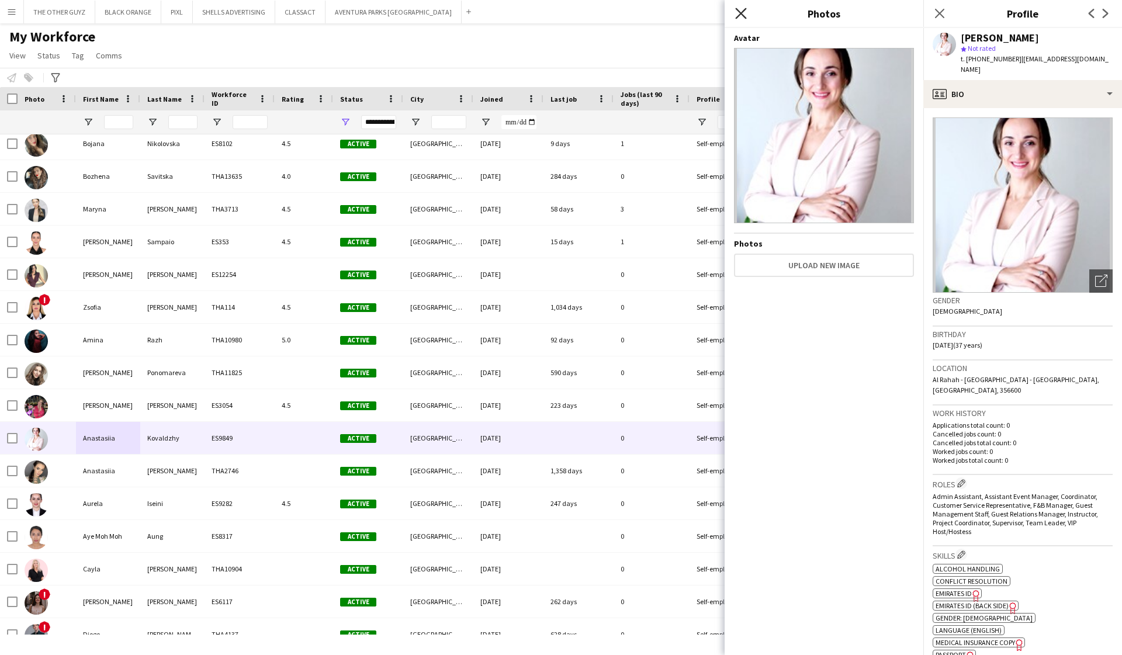
click at [708, 9] on icon "Close pop-in" at bounding box center [740, 13] width 11 height 11
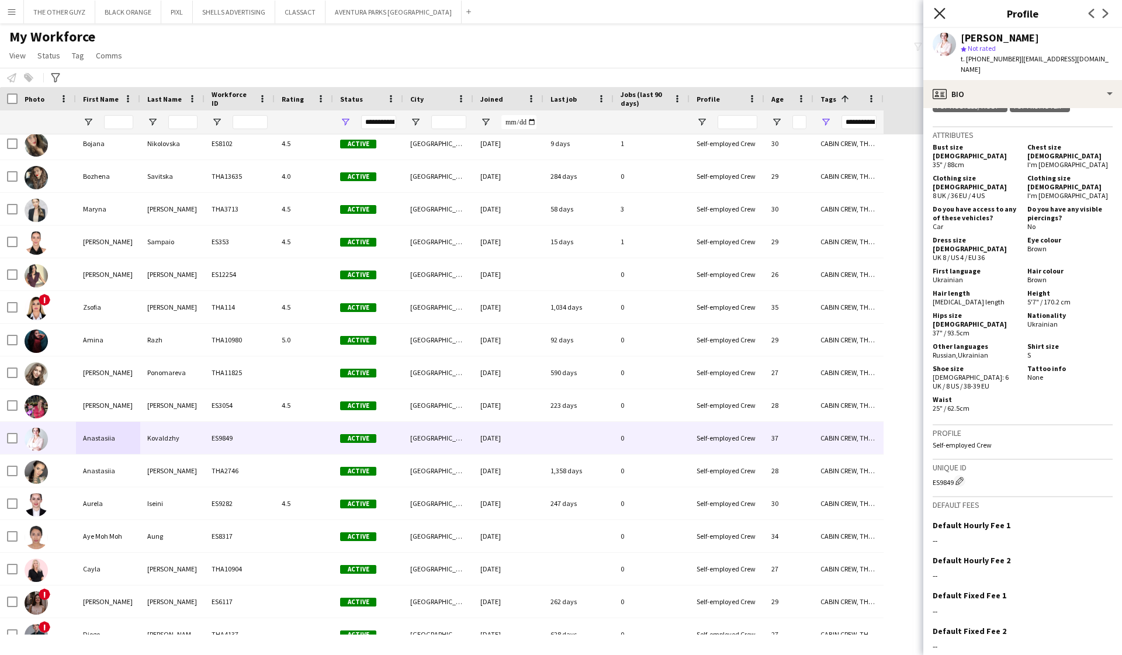
click at [708, 16] on icon "Close pop-in" at bounding box center [939, 13] width 11 height 11
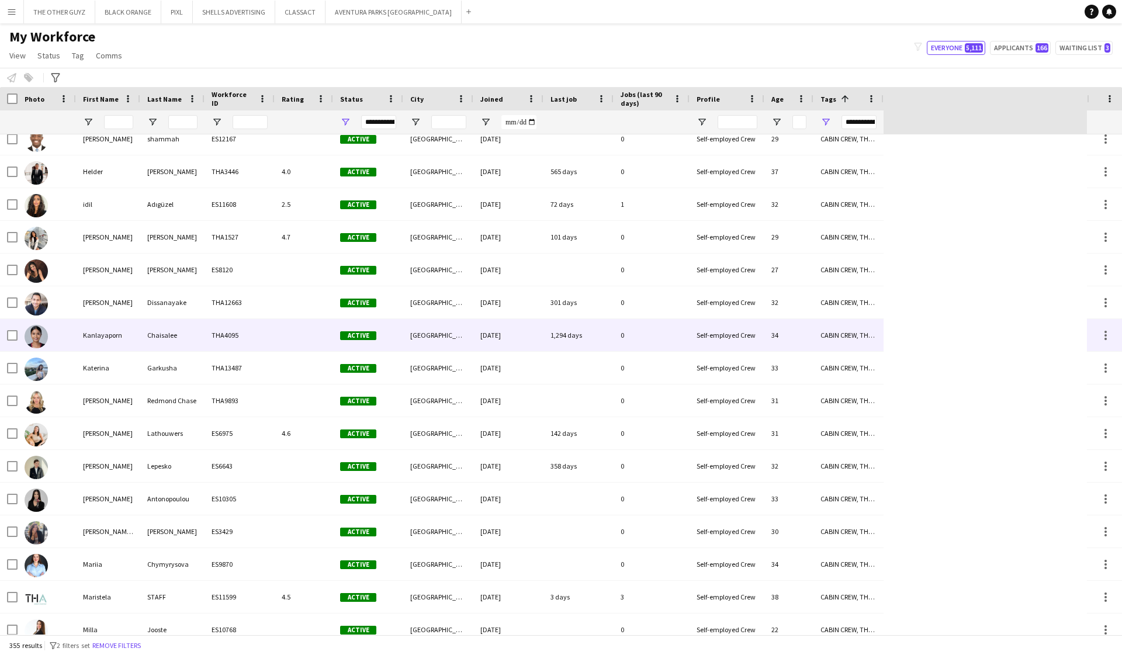
click at [117, 342] on div "Kanlayaporn" at bounding box center [108, 335] width 64 height 32
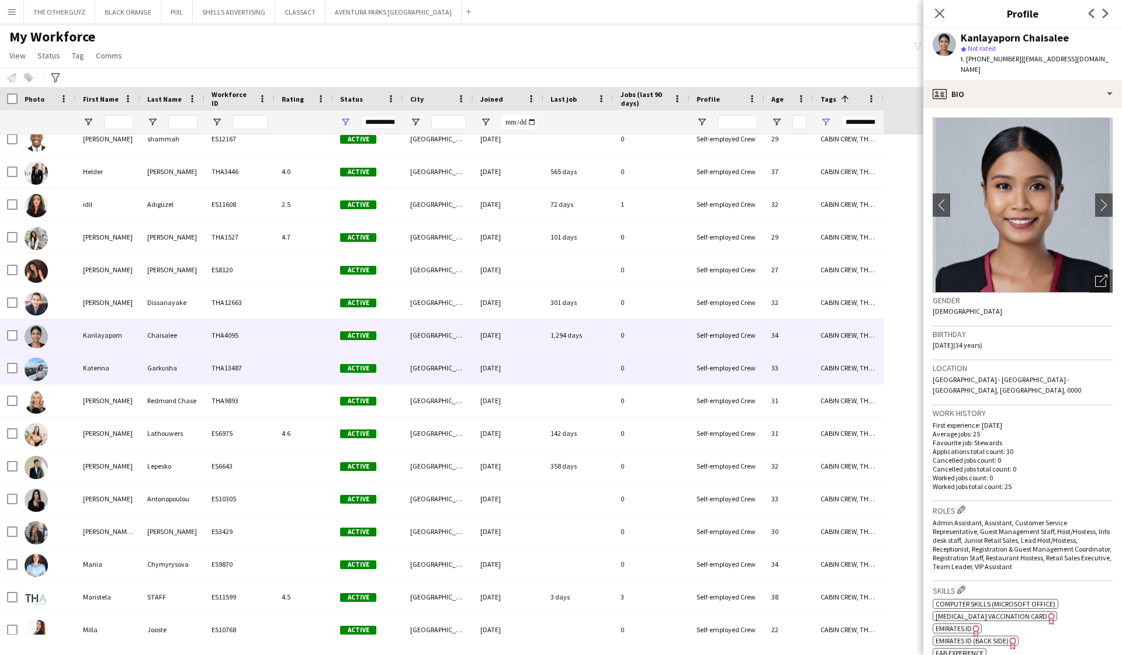
click at [107, 372] on div "Katerina" at bounding box center [108, 368] width 64 height 32
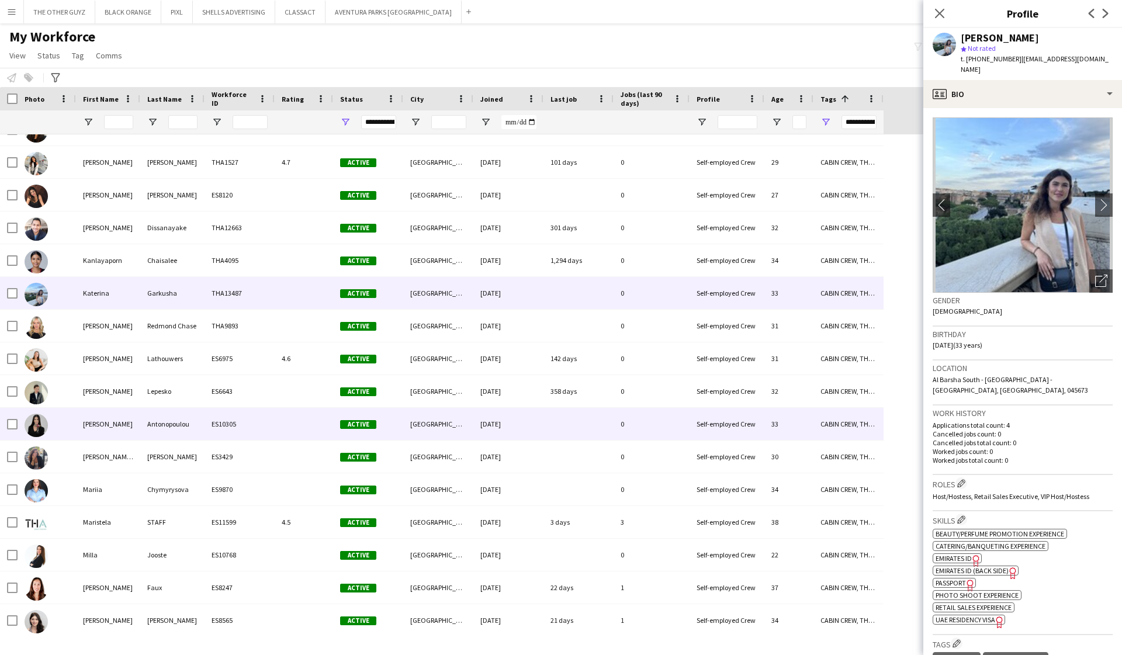
click at [120, 421] on div "Maria" at bounding box center [108, 424] width 64 height 32
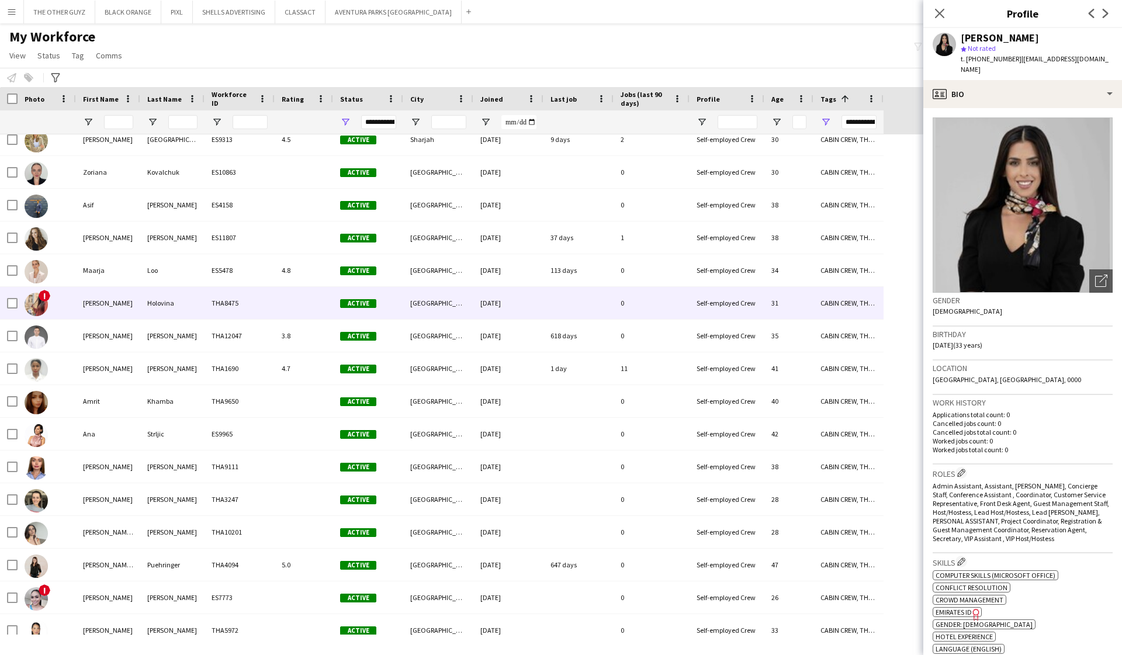
click at [105, 306] on div "Iryna" at bounding box center [108, 303] width 64 height 32
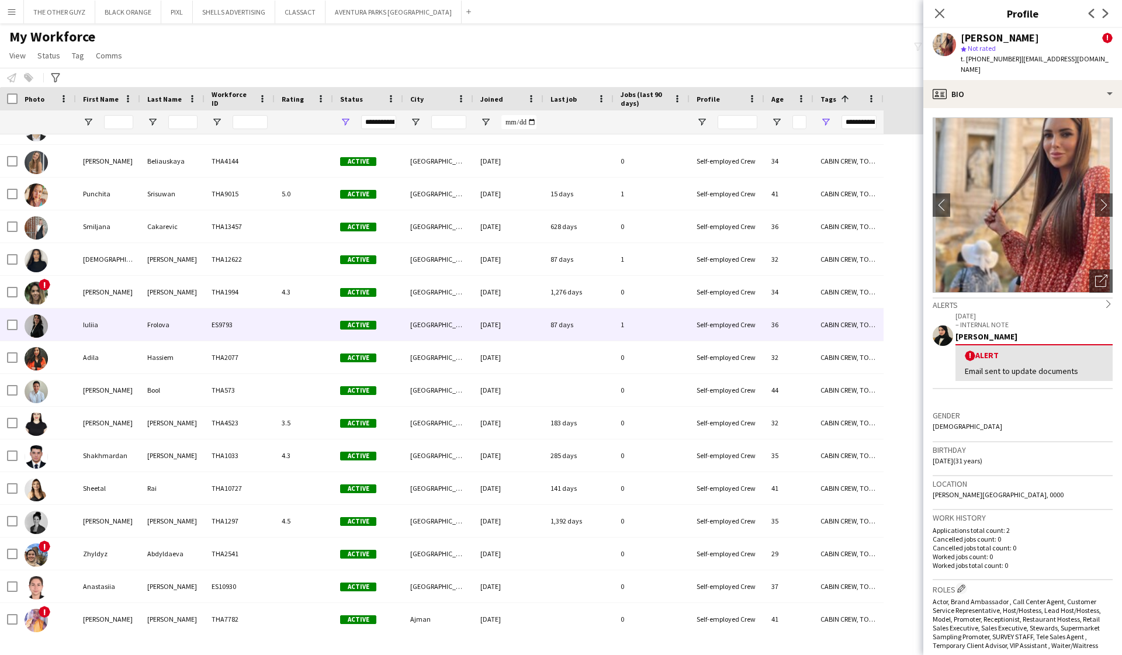
click at [101, 323] on div "Iuliia" at bounding box center [108, 325] width 64 height 32
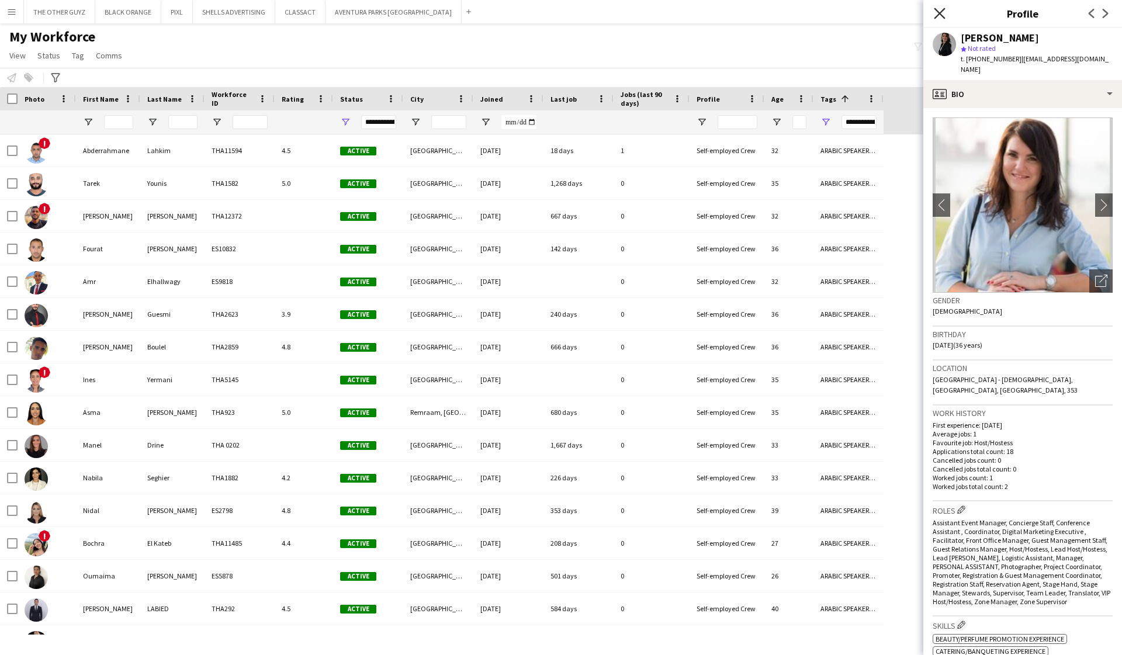
click at [708, 12] on icon "Close pop-in" at bounding box center [939, 13] width 11 height 11
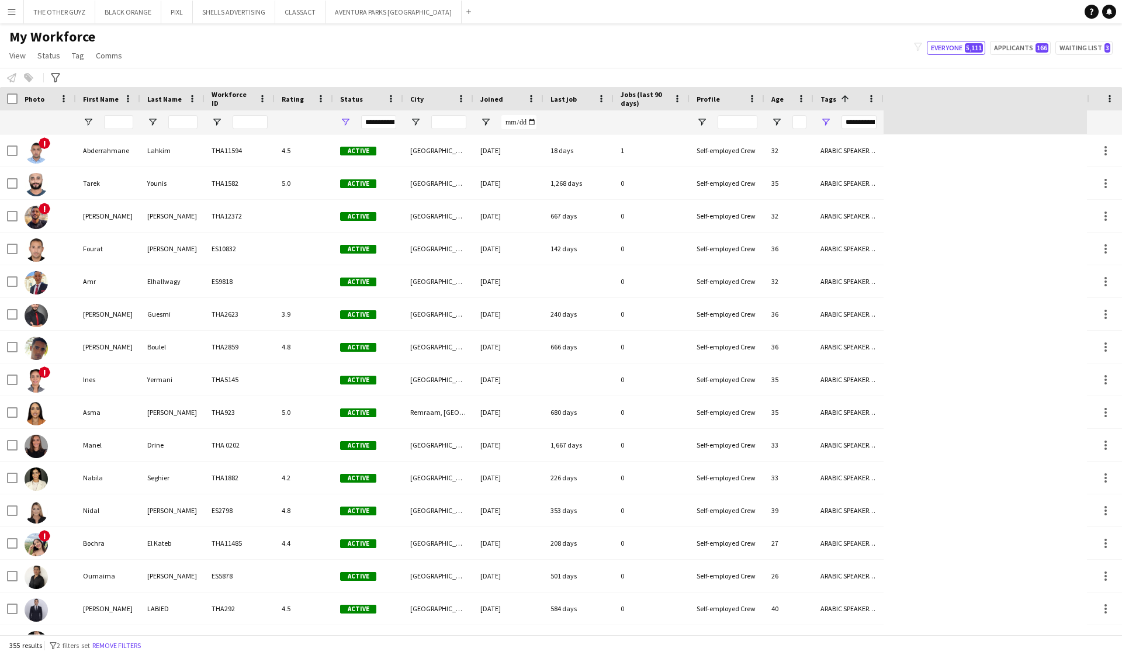
click at [7, 18] on button "Menu" at bounding box center [11, 11] width 23 height 23
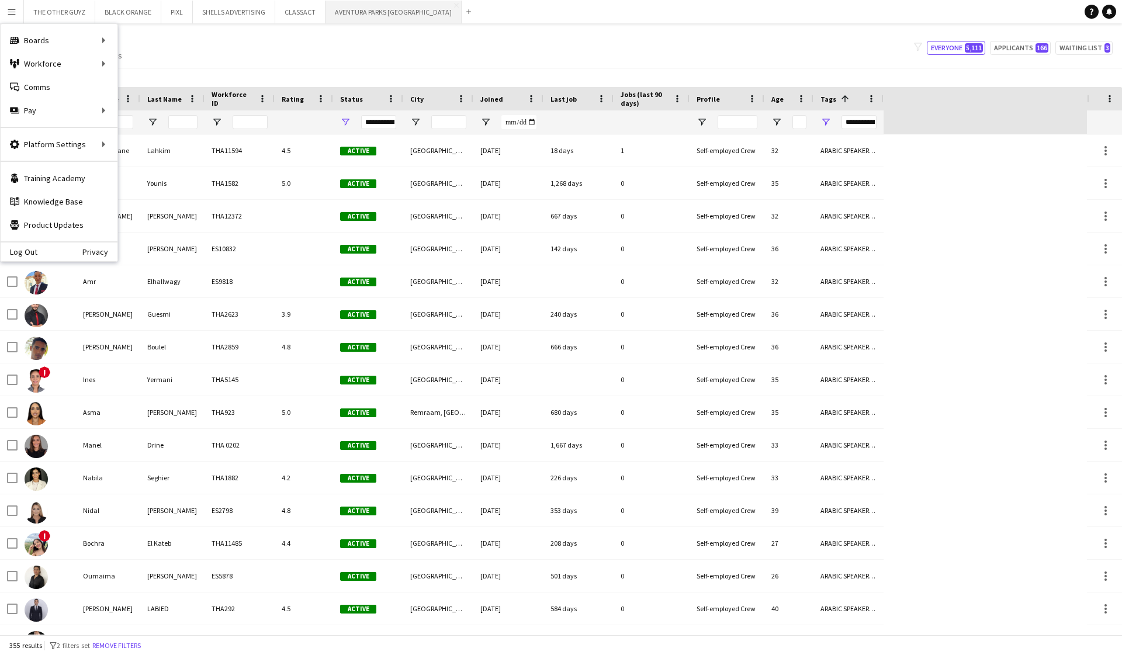
click at [369, 20] on button "AVENTURA PARKS DUBAI Close" at bounding box center [394, 12] width 136 height 23
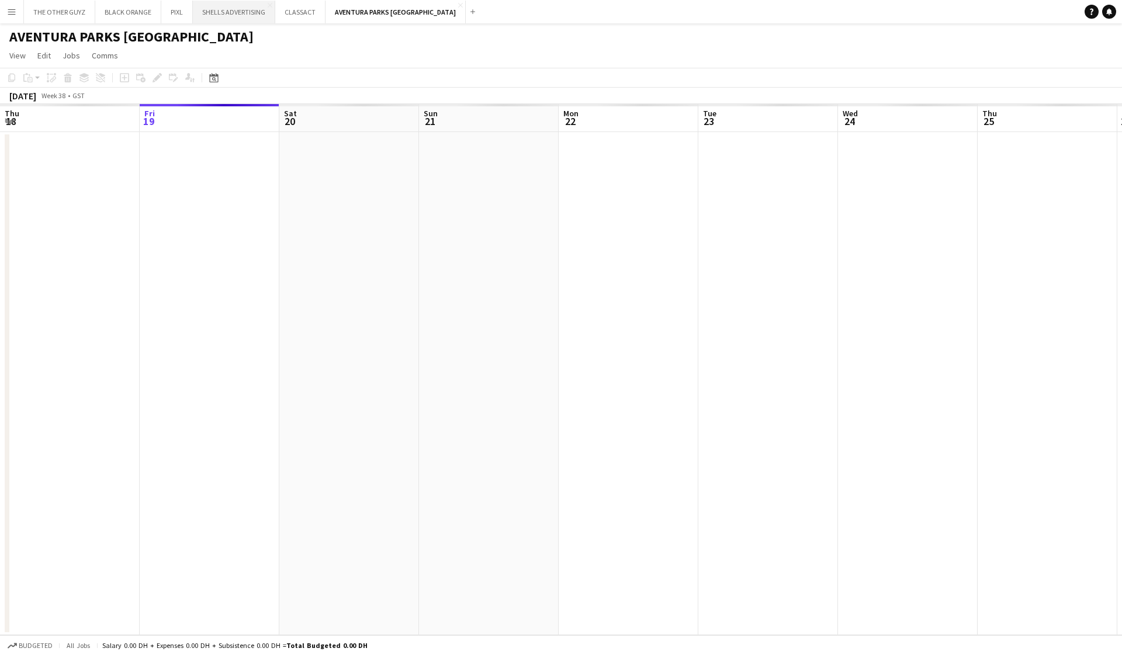
click at [229, 8] on button "SHELLS ADVERTISING Close" at bounding box center [234, 12] width 82 height 23
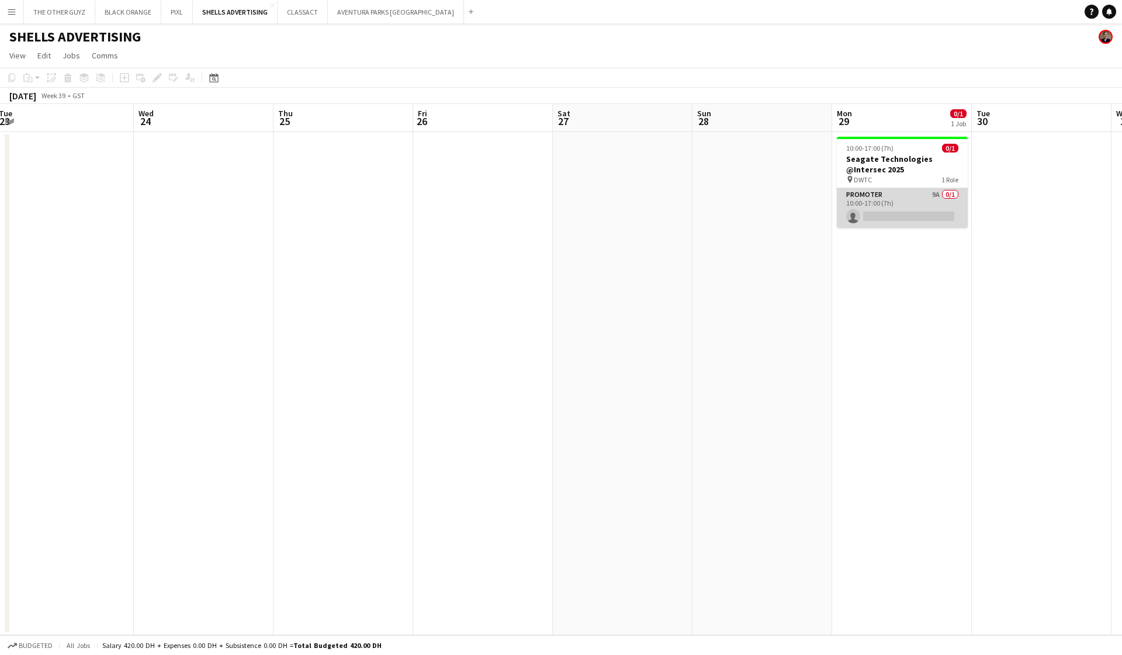
click at [708, 194] on app-card-role "Promoter 9A 0/1 10:00-17:00 (7h) single-neutral-actions" at bounding box center [902, 208] width 131 height 40
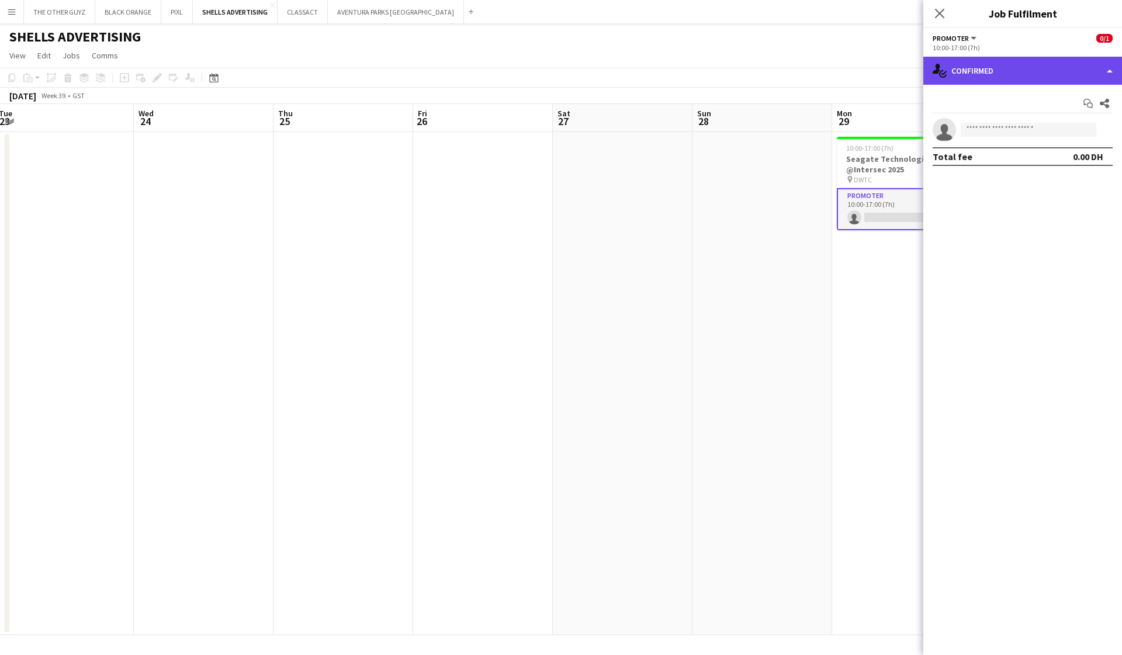
click at [708, 57] on div "single-neutral-actions-check-2 Confirmed" at bounding box center [1022, 71] width 199 height 28
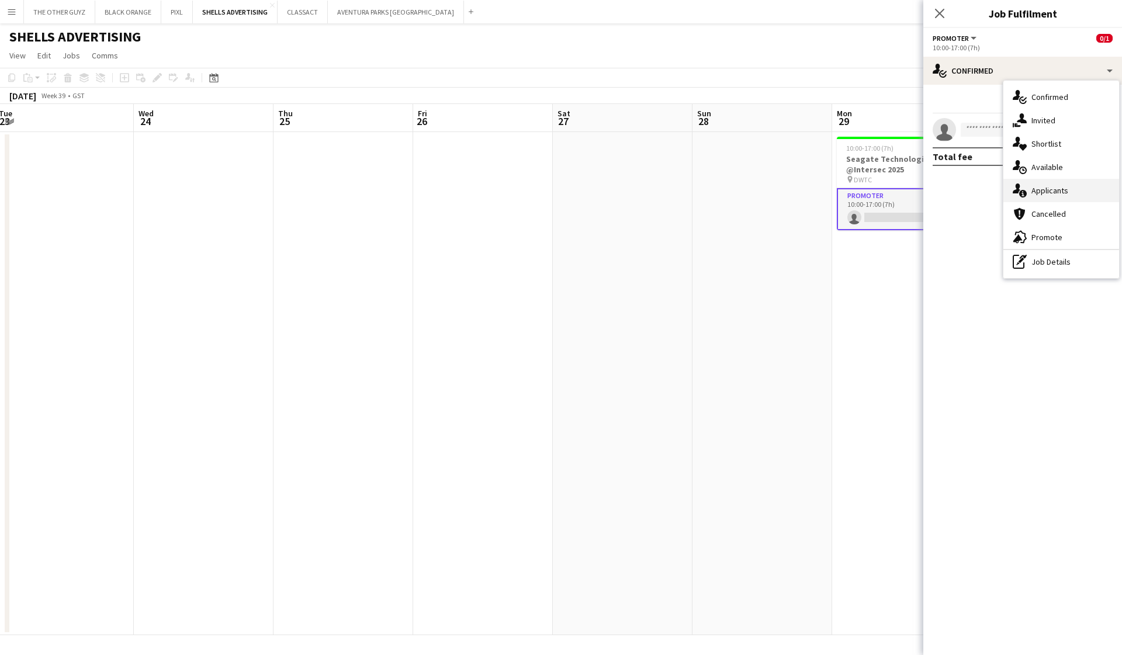
click at [708, 198] on div "single-neutral-actions-information Applicants" at bounding box center [1061, 190] width 116 height 23
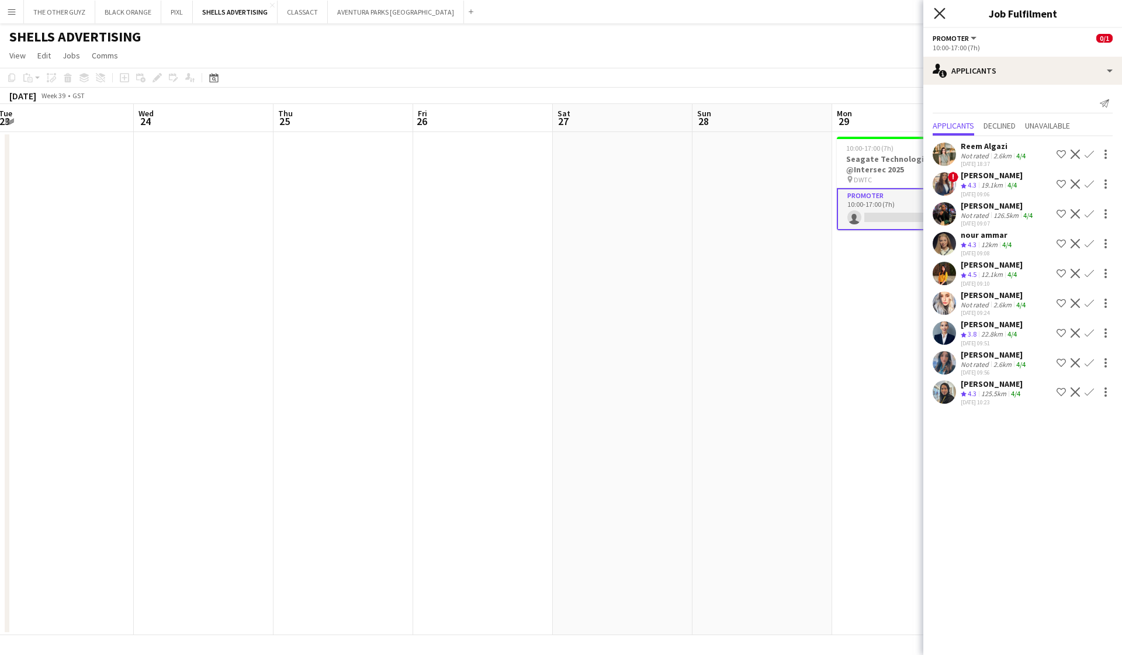
click at [708, 11] on icon "Close pop-in" at bounding box center [939, 13] width 11 height 11
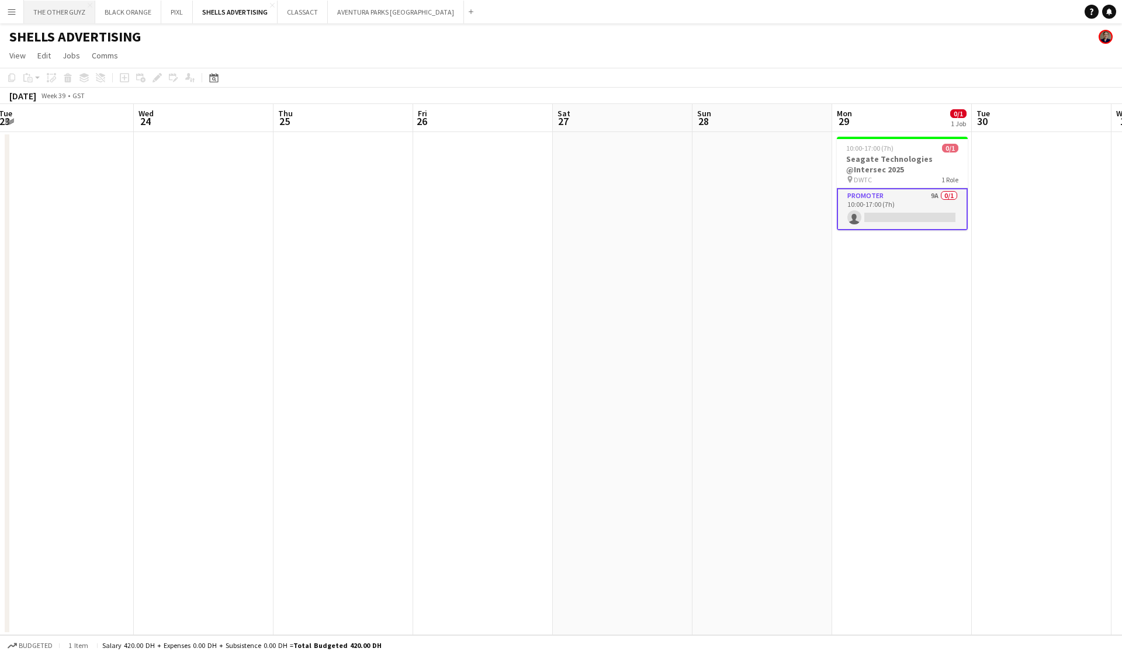
click at [57, 15] on button "THE OTHER GUYZ Close" at bounding box center [59, 12] width 71 height 23
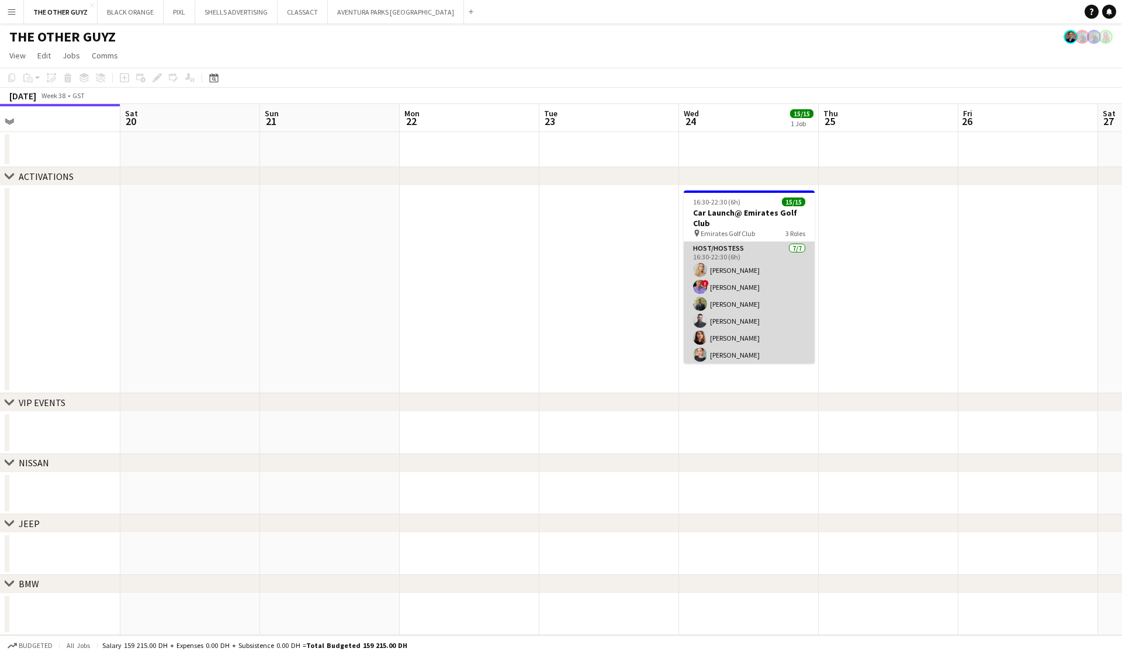
click at [708, 270] on app-card-role "Host/Hostess 7/7 16:30-22:30 (6h) Kateryna Yukhno ! Tariq Wahbeh Abdulkader Hab…" at bounding box center [749, 312] width 131 height 141
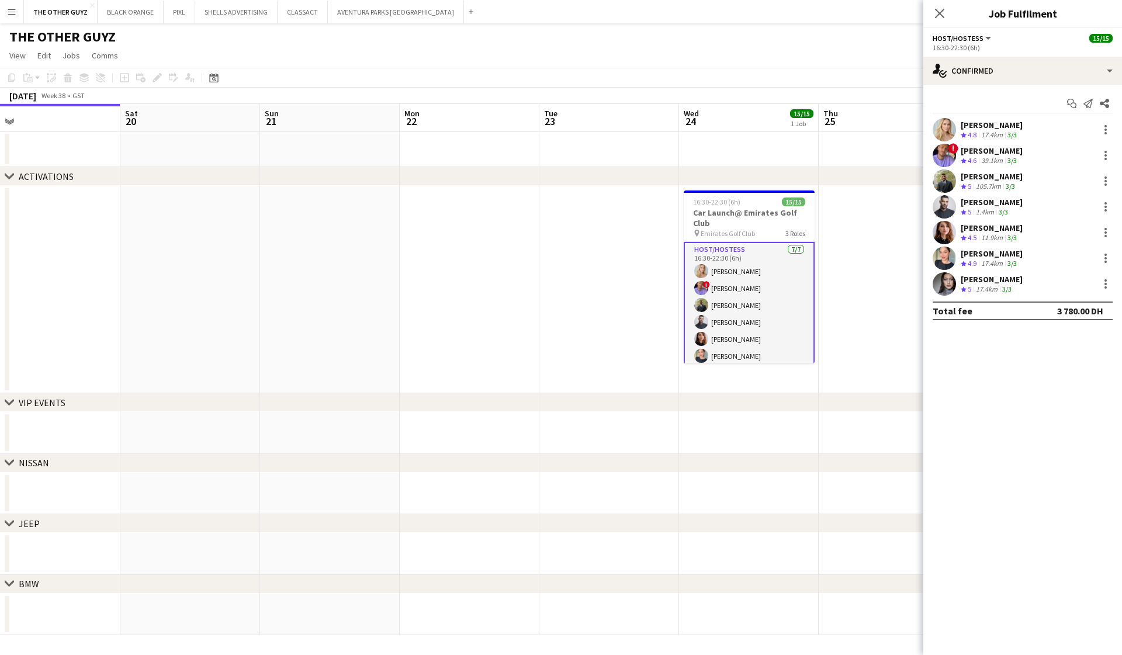
click at [708, 128] on div "Kateryna Yukhno" at bounding box center [992, 125] width 62 height 11
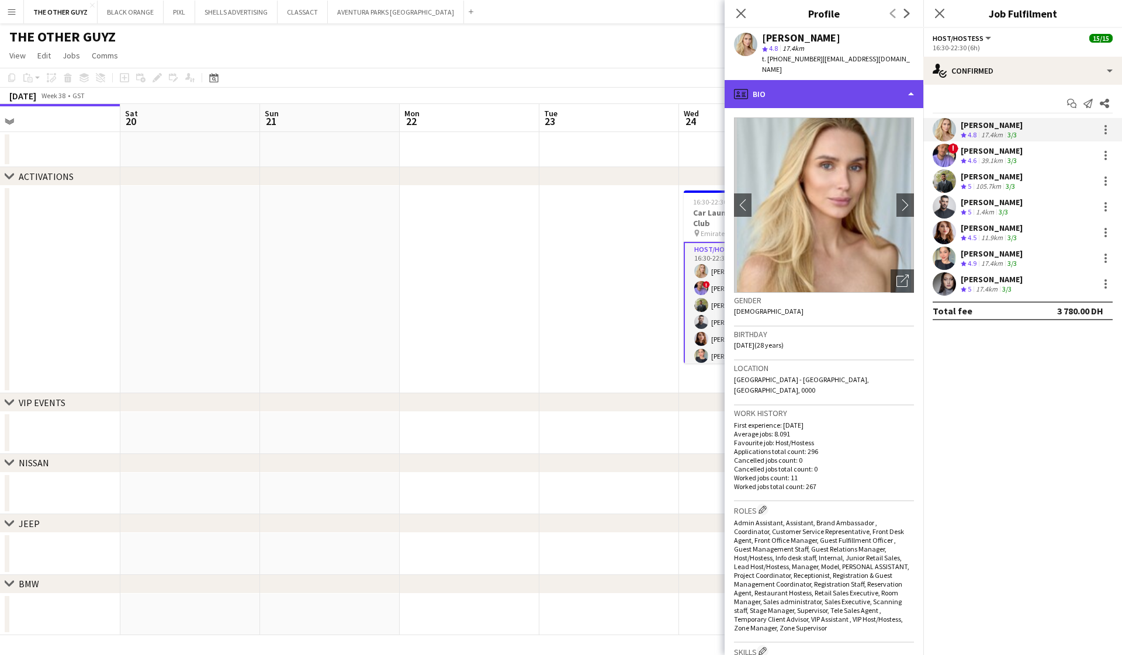
click at [708, 80] on div "profile Bio" at bounding box center [824, 94] width 199 height 28
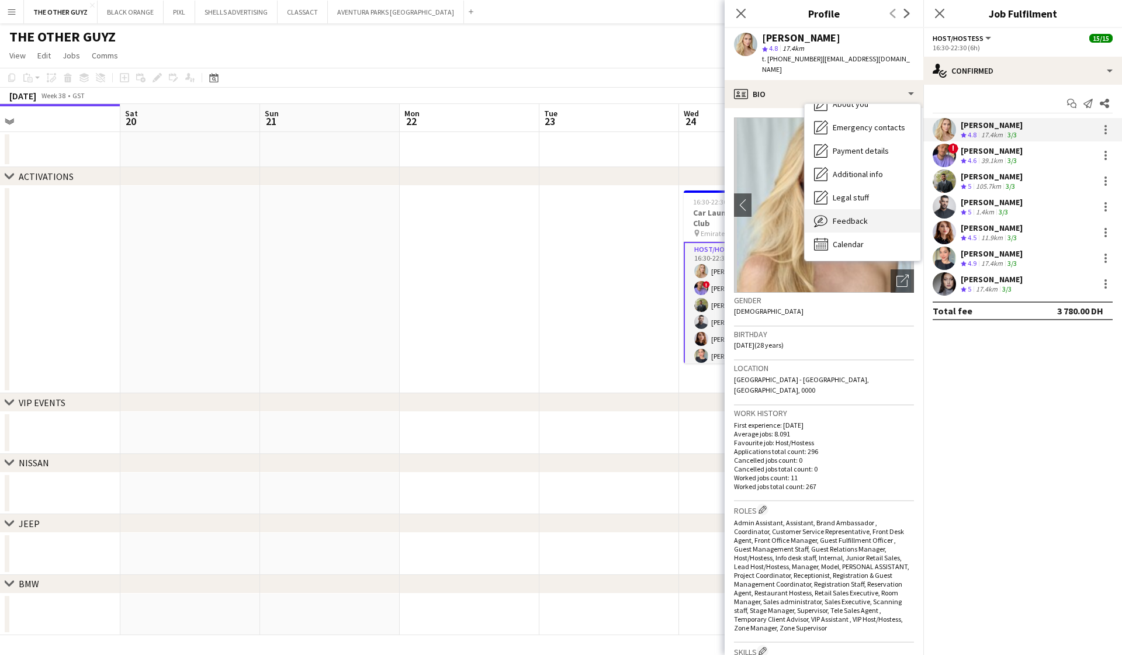
click at [708, 216] on span "Feedback" at bounding box center [850, 221] width 35 height 11
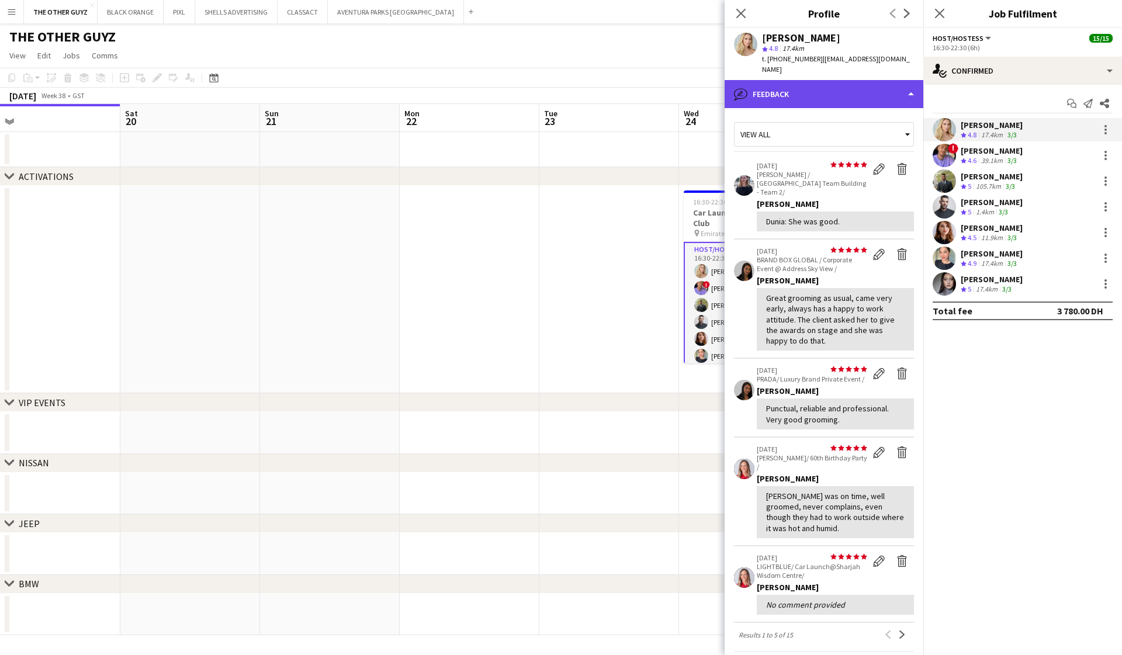
click at [708, 82] on div "bubble-pencil Feedback" at bounding box center [824, 94] width 199 height 28
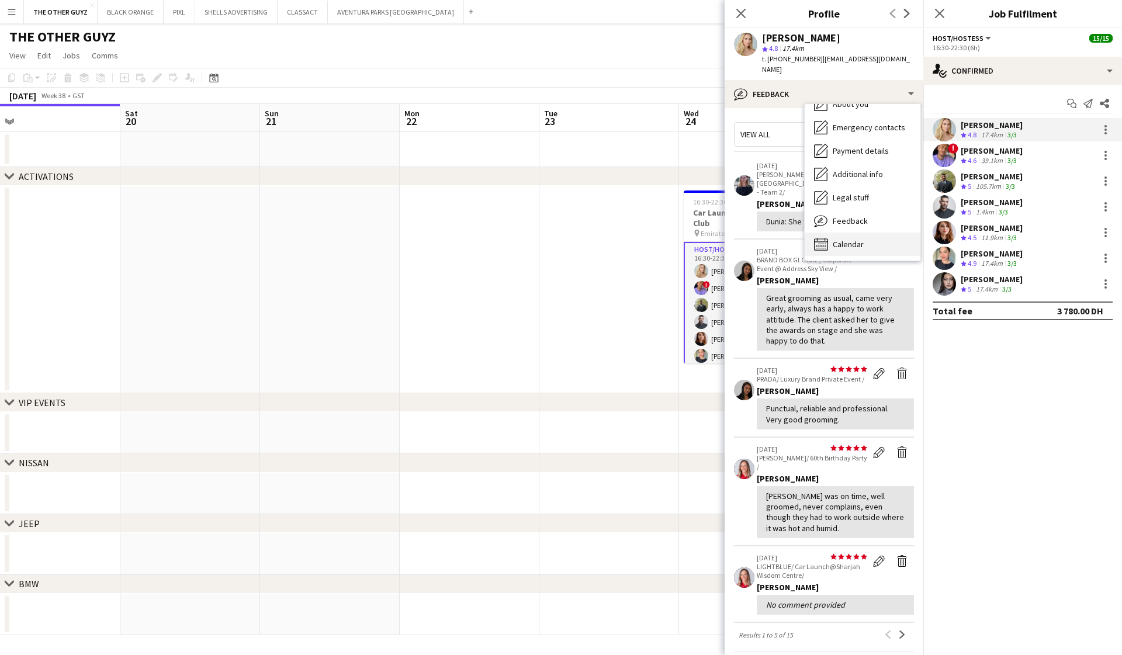
click at [708, 239] on span "Calendar" at bounding box center [848, 244] width 31 height 11
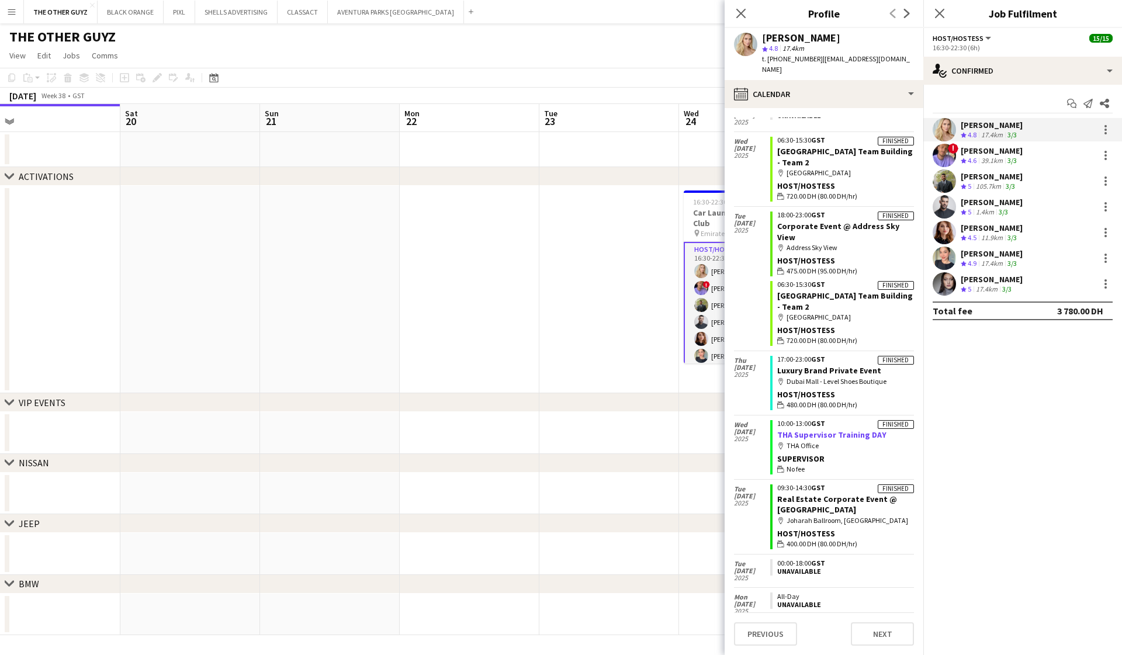
scroll to position [192, 0]
click at [708, 438] on div "map-marker THA Office" at bounding box center [845, 443] width 137 height 11
click at [708, 427] on link "THA Supervisor Training DAY" at bounding box center [831, 432] width 109 height 11
click at [708, 15] on icon "Close pop-in" at bounding box center [740, 13] width 11 height 11
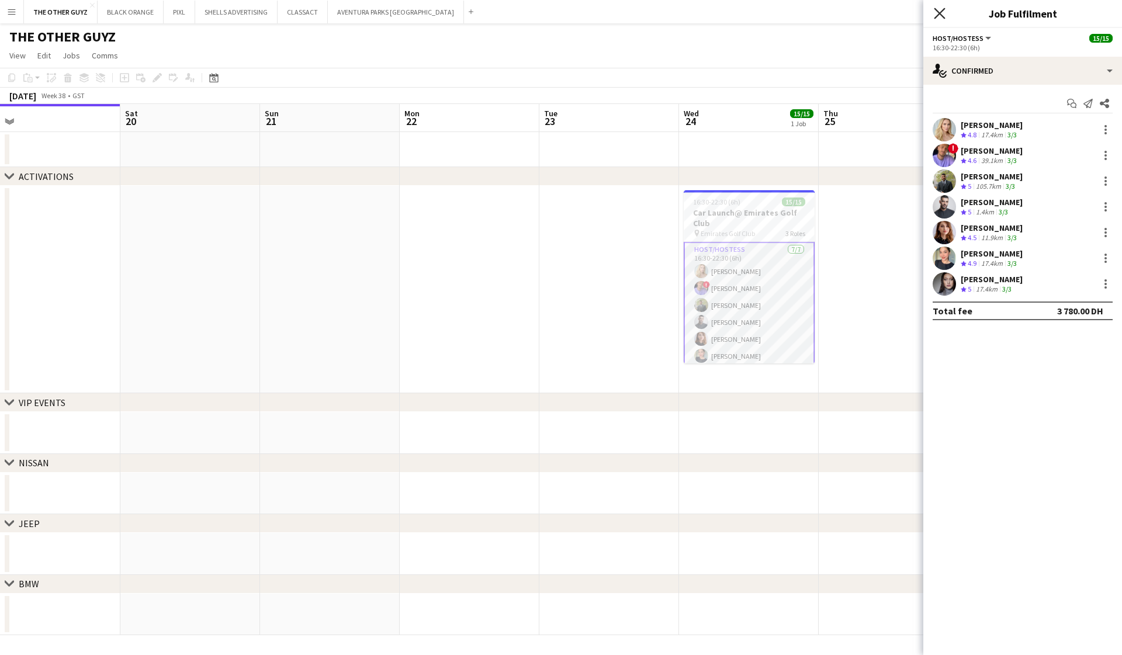
click at [708, 9] on icon "Close pop-in" at bounding box center [939, 13] width 11 height 11
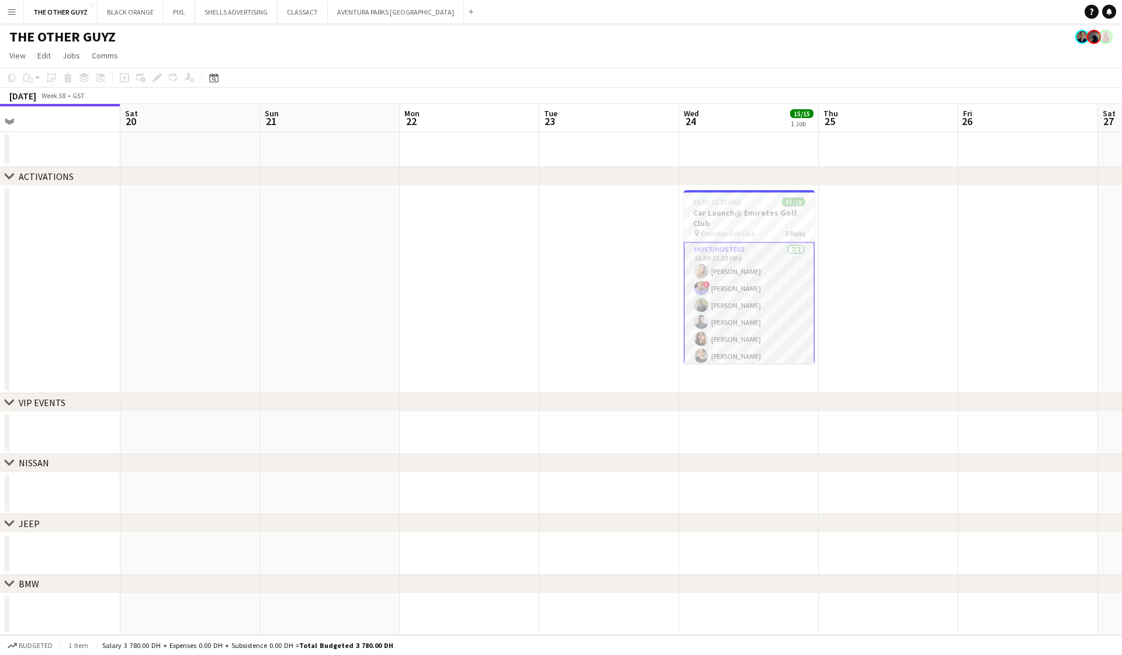
click at [708, 278] on app-date-cell at bounding box center [889, 289] width 140 height 207
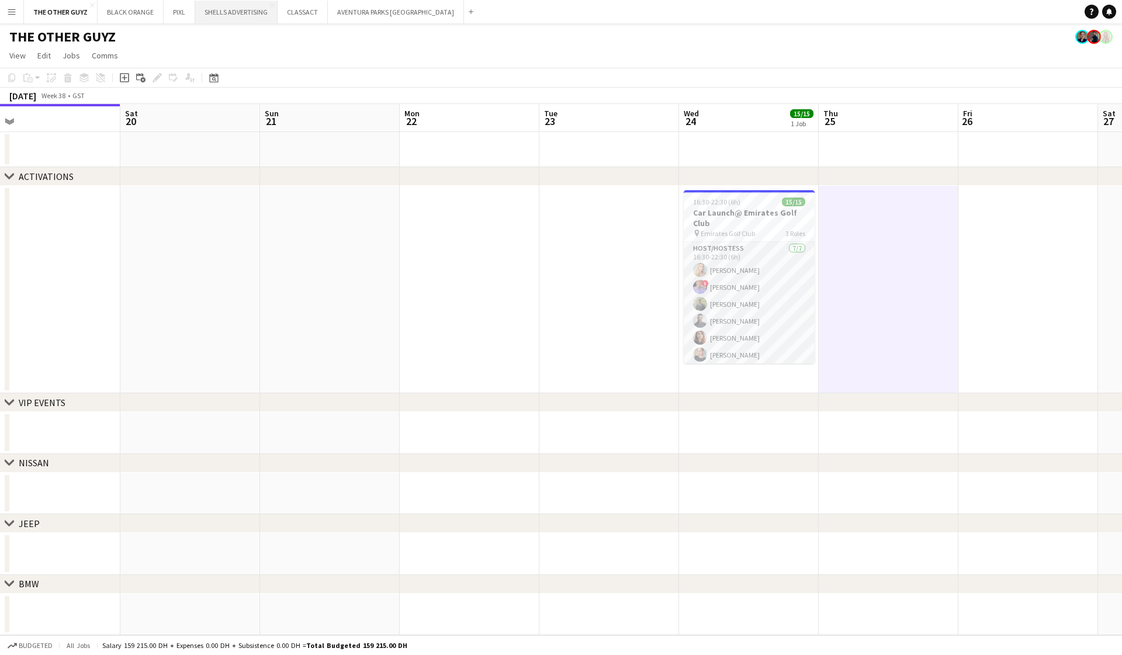
click at [231, 11] on button "SHELLS ADVERTISING Close" at bounding box center [236, 12] width 82 height 23
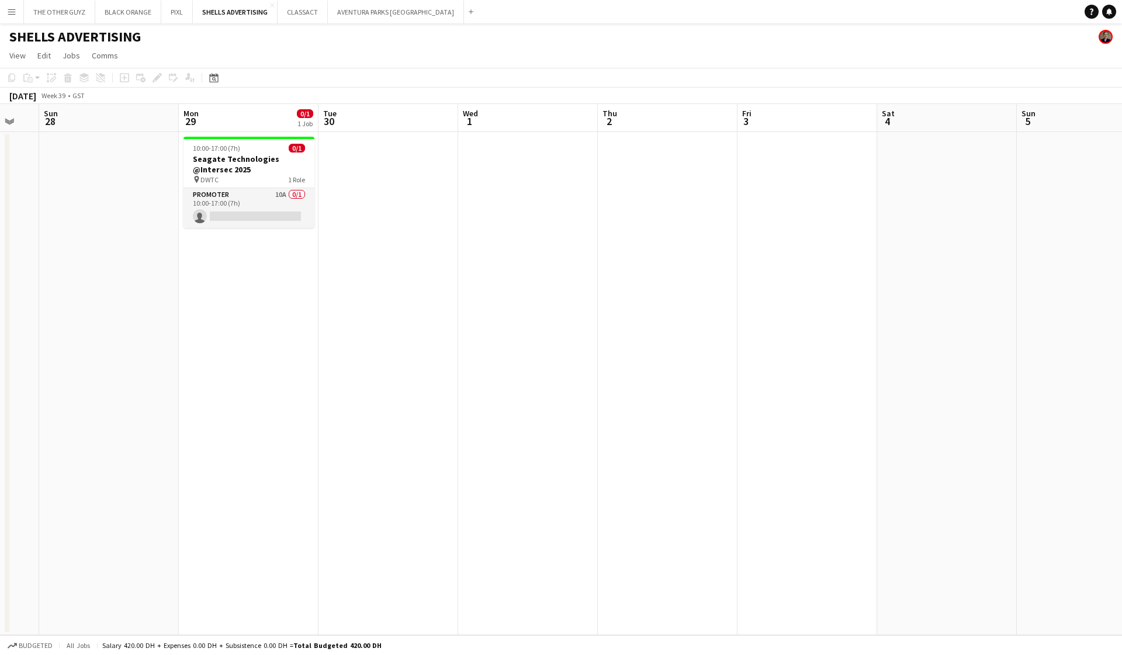
scroll to position [0, 494]
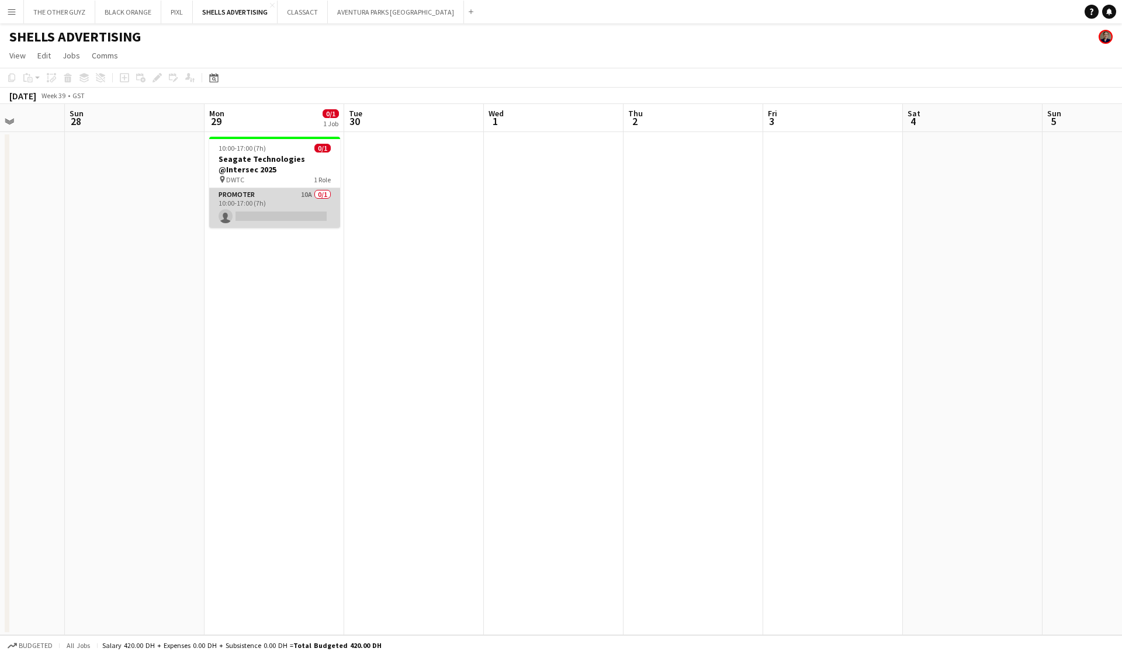
click at [252, 212] on app-card-role "Promoter 10A 0/1 10:00-17:00 (7h) single-neutral-actions" at bounding box center [274, 208] width 131 height 40
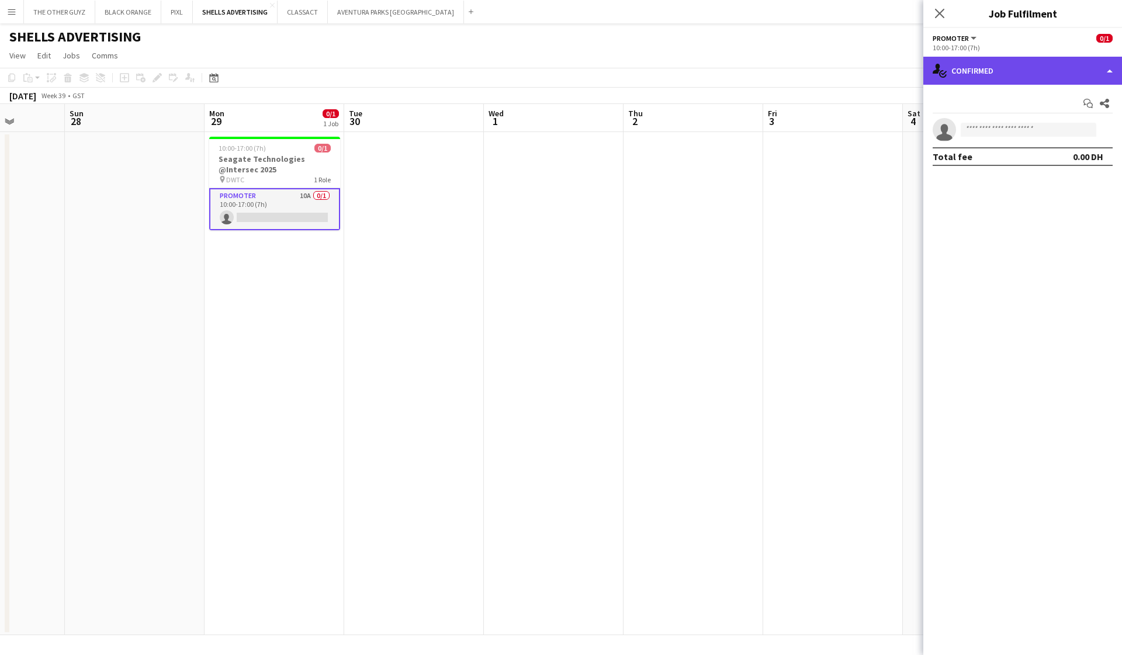
click at [708, 68] on div "single-neutral-actions-check-2 Confirmed" at bounding box center [1022, 71] width 199 height 28
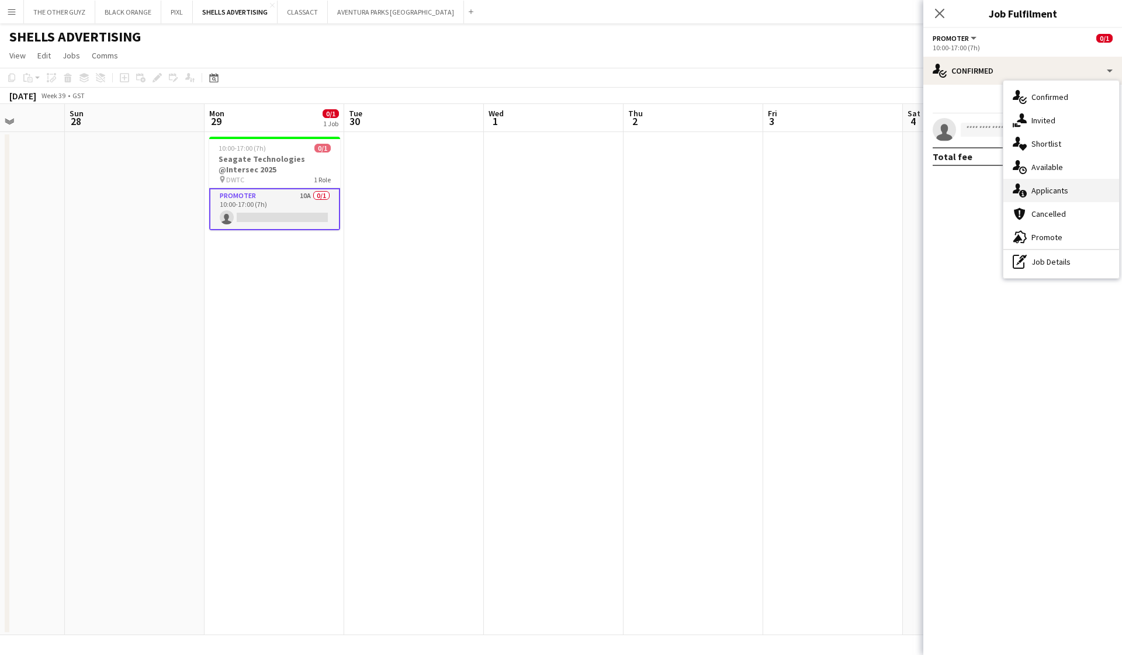
click at [708, 196] on div "single-neutral-actions-information Applicants" at bounding box center [1061, 190] width 116 height 23
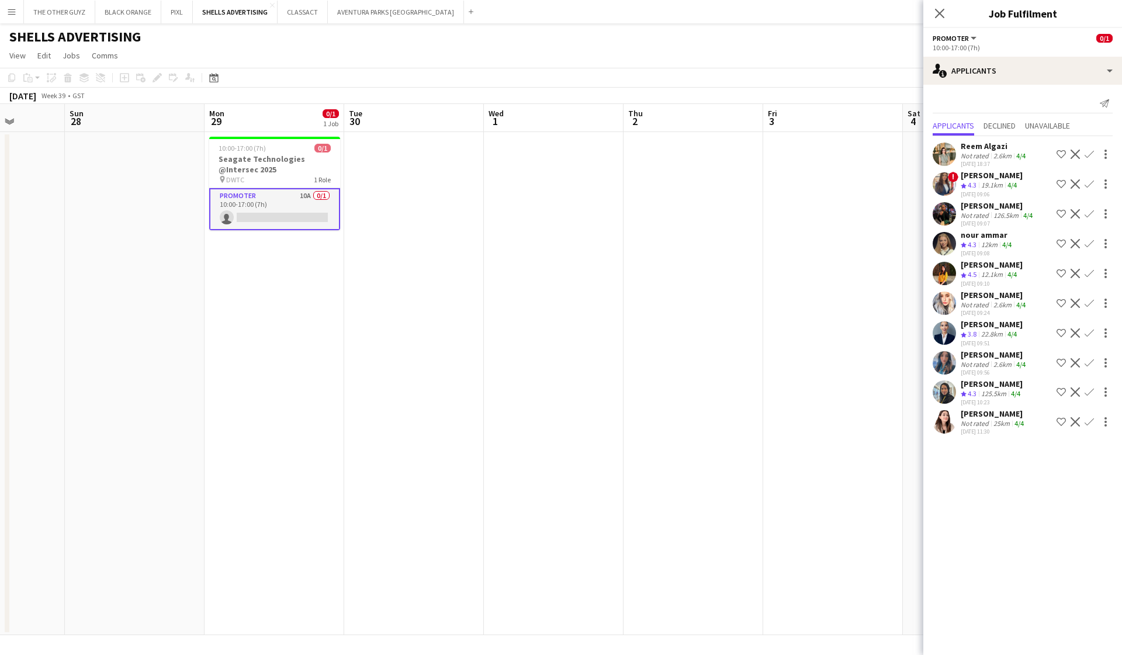
click at [708, 415] on div "[PERSON_NAME]" at bounding box center [993, 413] width 65 height 11
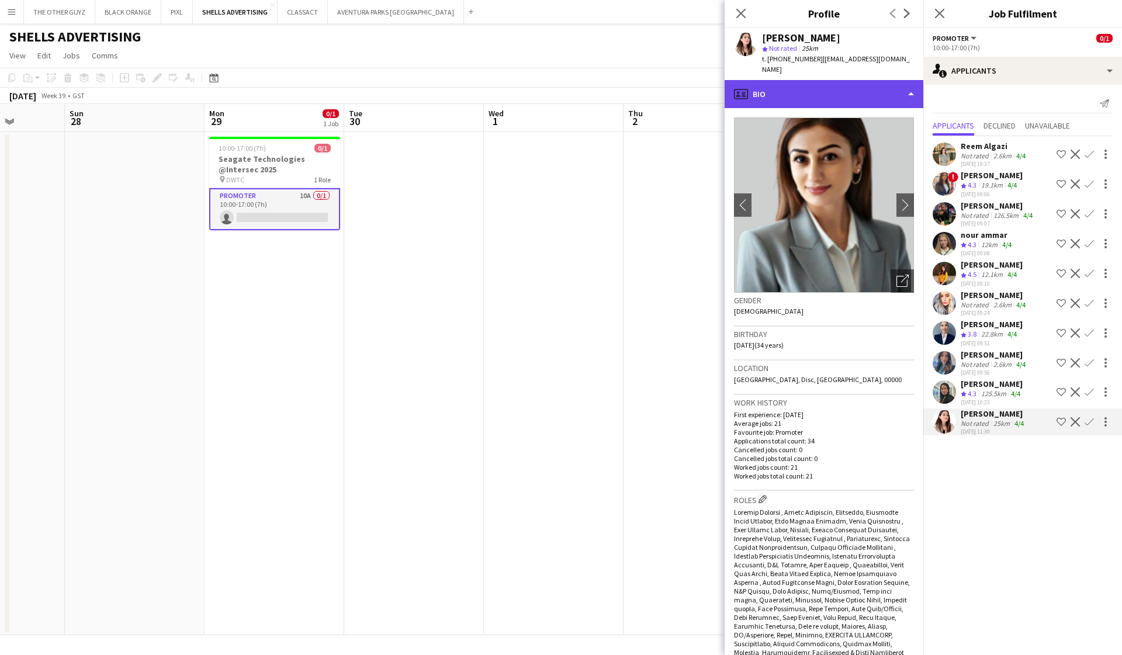
click at [708, 82] on div "profile Bio" at bounding box center [824, 94] width 199 height 28
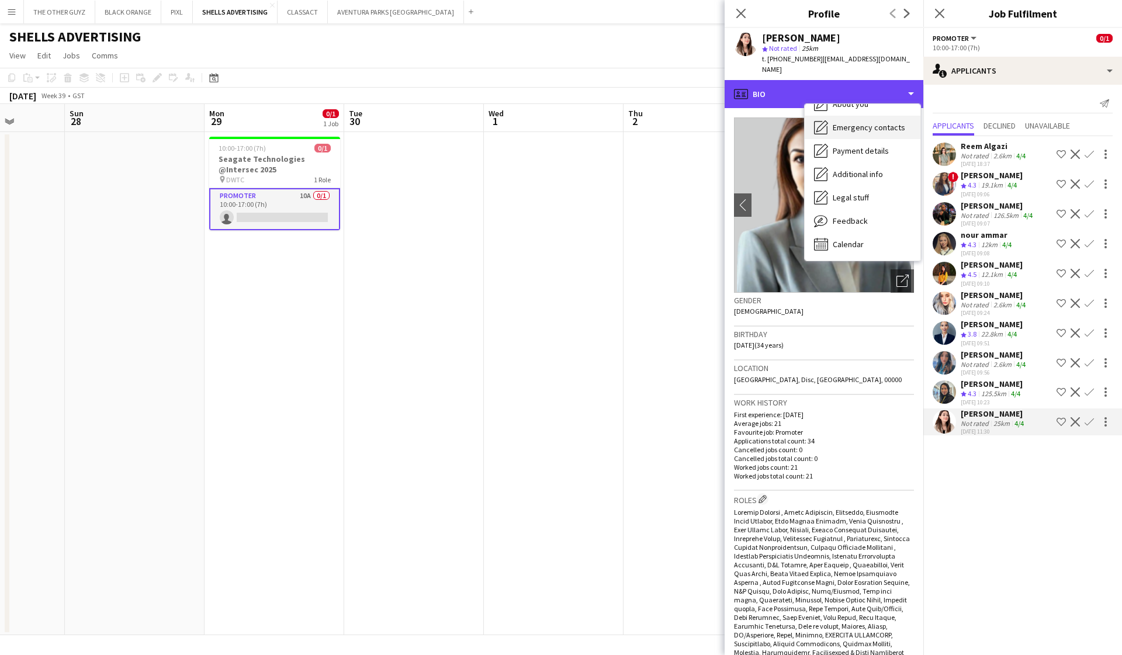
scroll to position [86, 0]
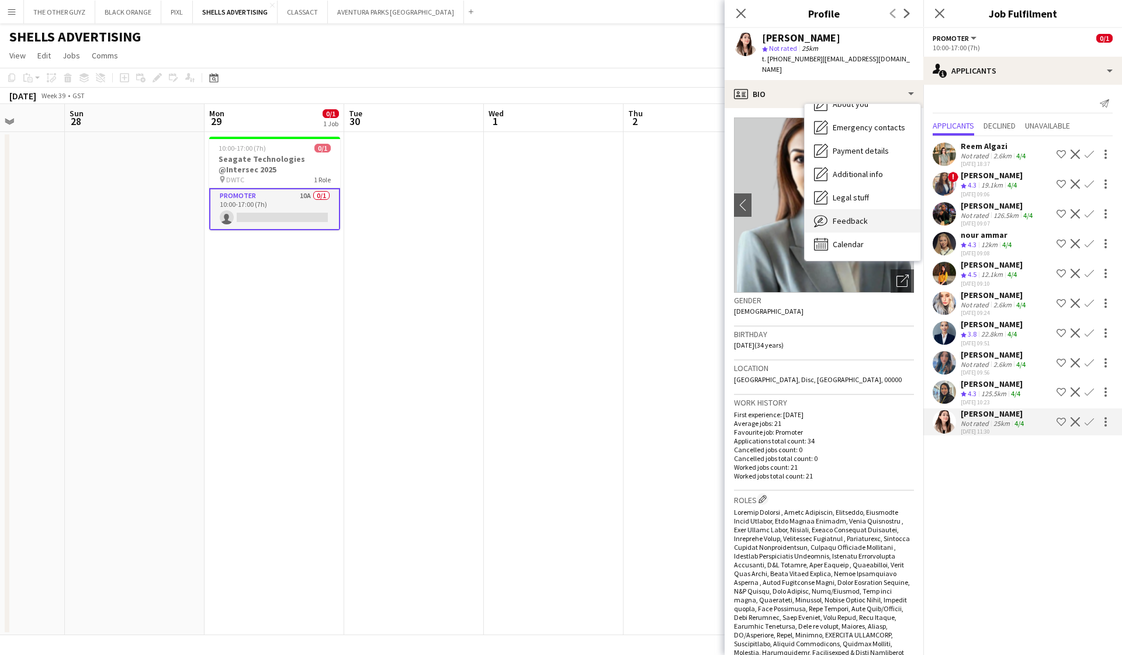
click at [708, 216] on span "Feedback" at bounding box center [850, 221] width 35 height 11
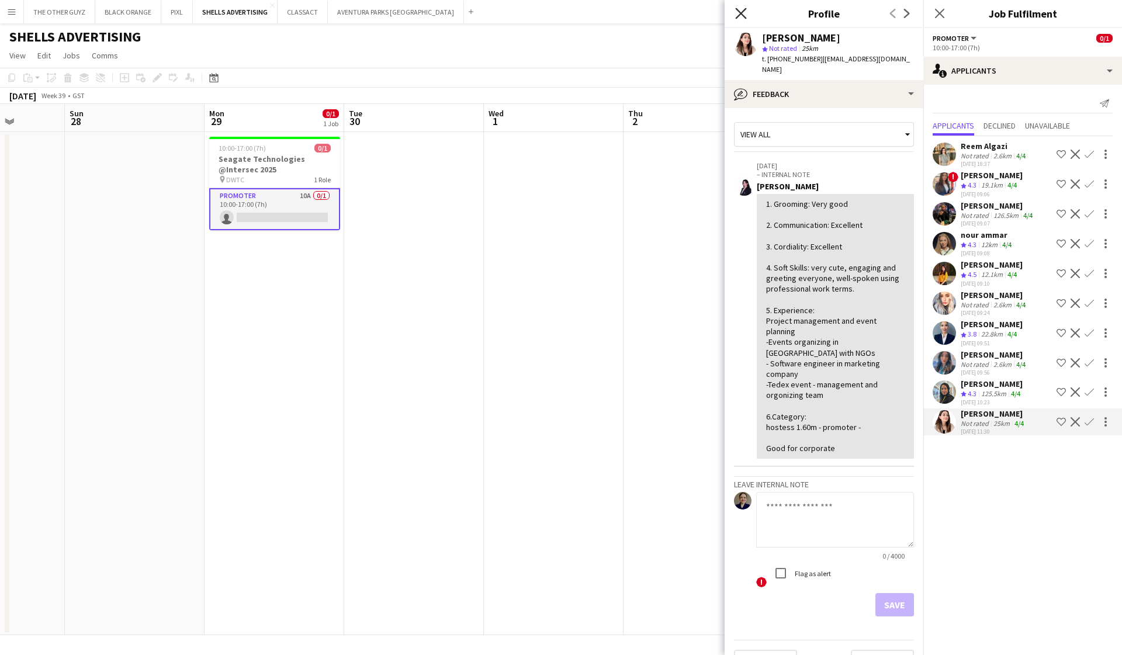
click at [708, 14] on icon "Close pop-in" at bounding box center [740, 13] width 11 height 11
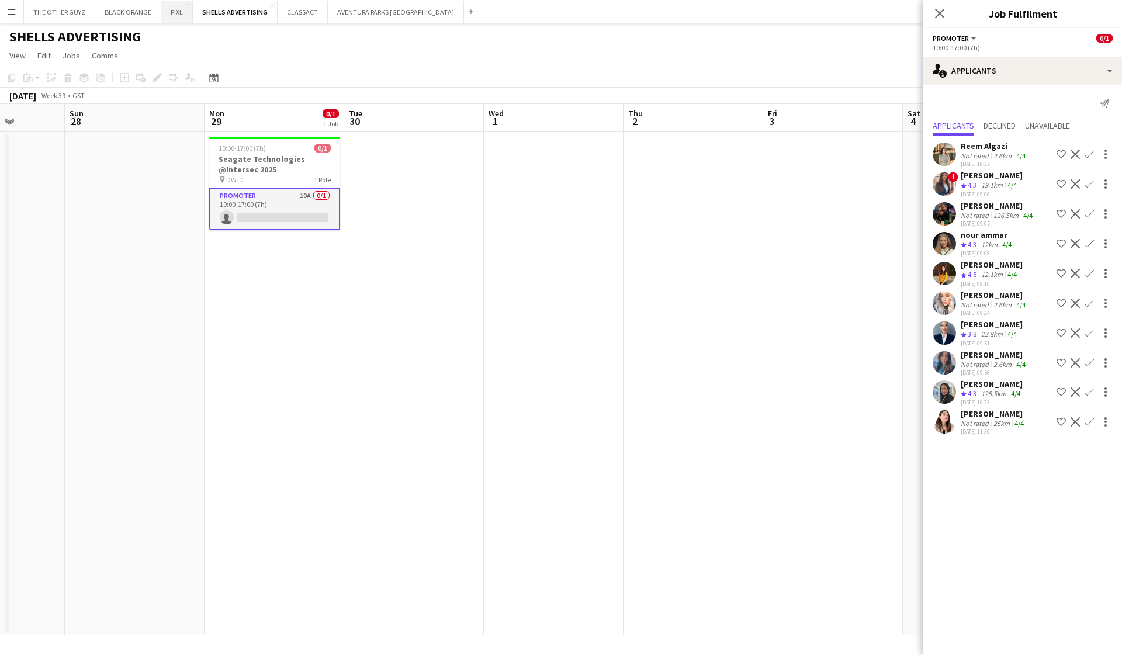
click at [175, 20] on button "PIXL Close" at bounding box center [177, 12] width 32 height 23
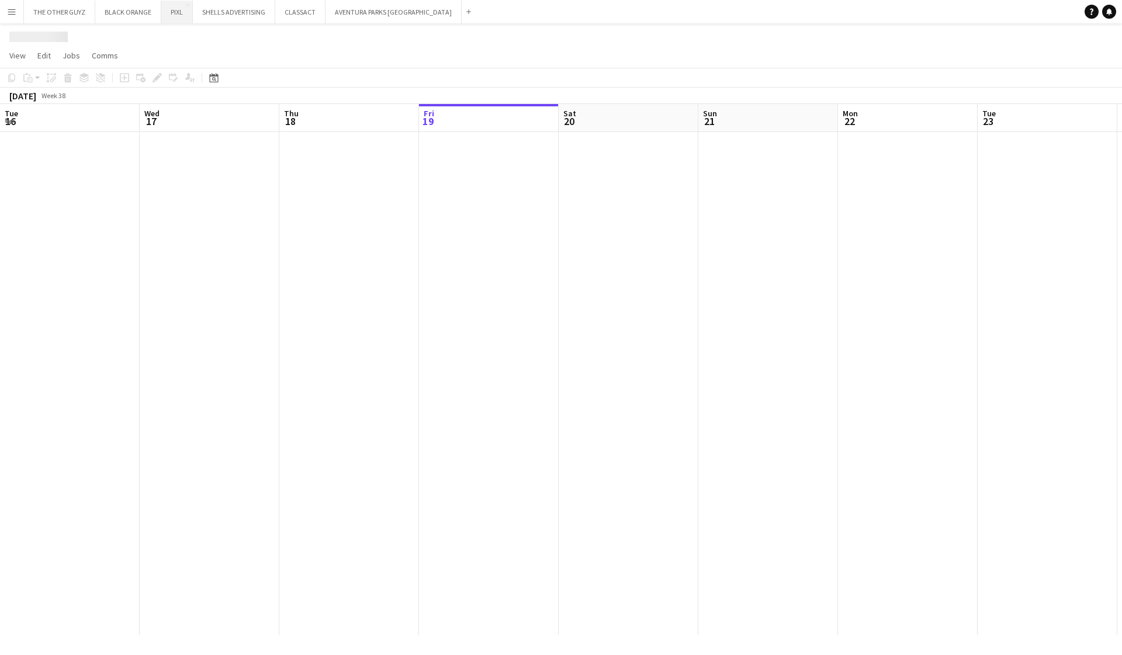
scroll to position [0, 279]
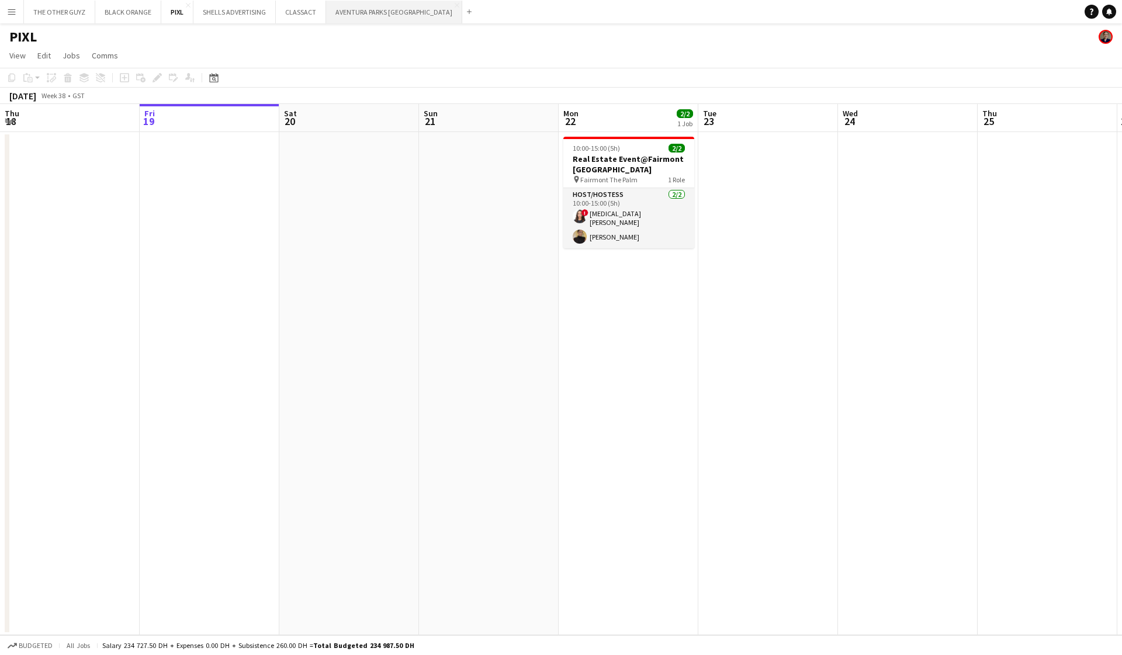
click at [373, 18] on button "AVENTURA PARKS DUBAI Close" at bounding box center [394, 12] width 136 height 23
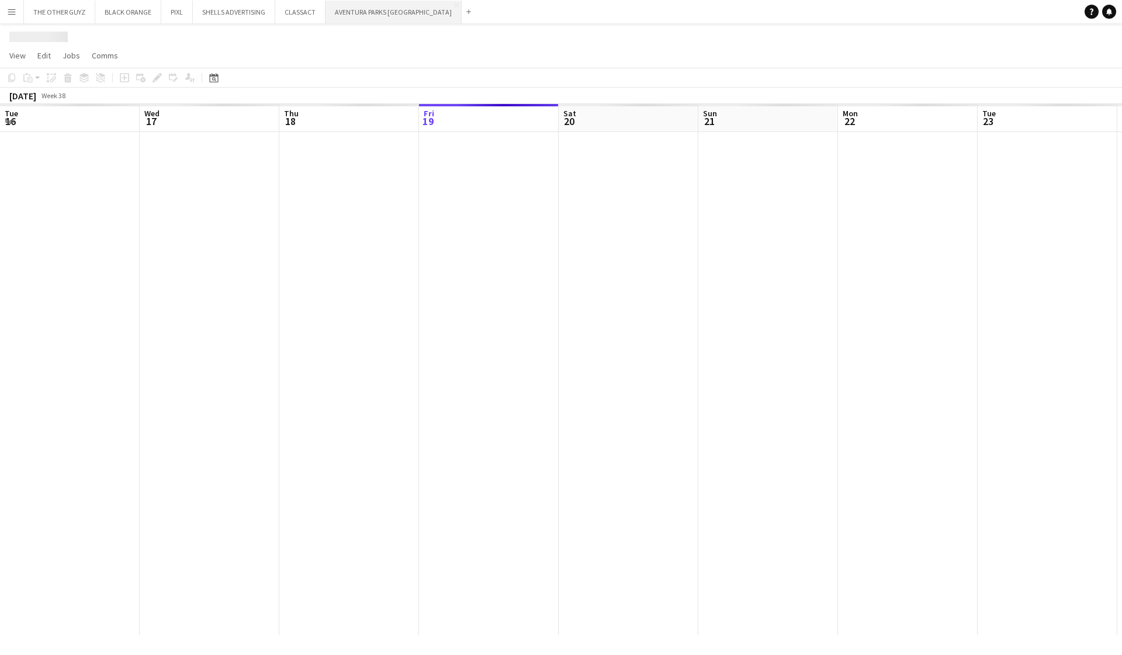
scroll to position [0, 279]
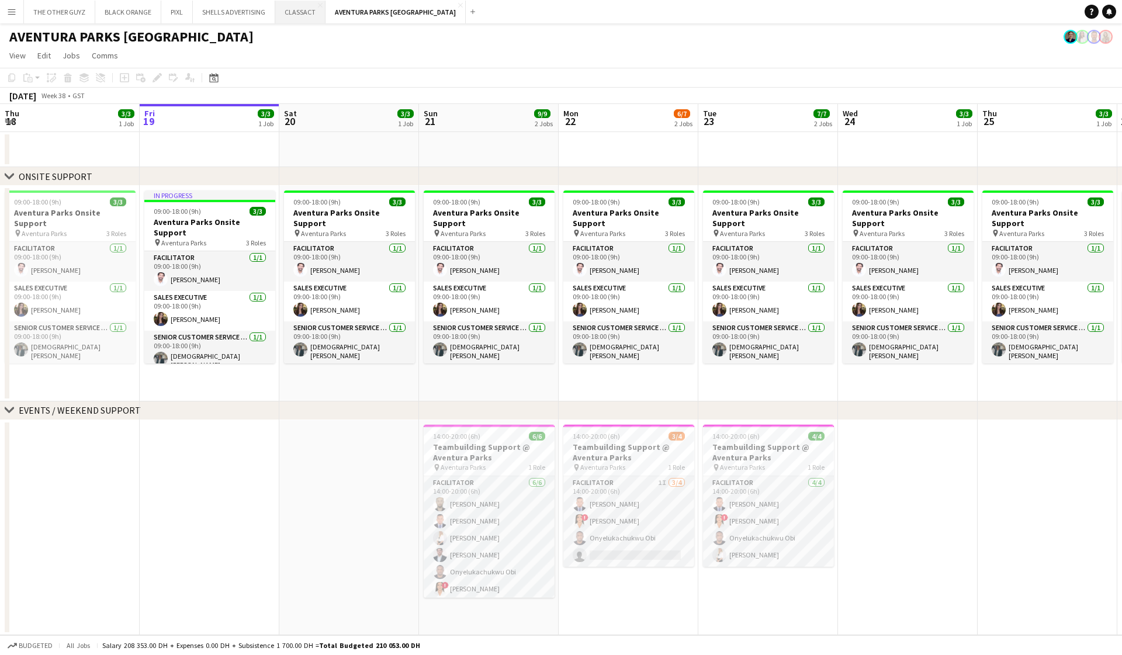
click at [304, 12] on button "CLASSACT Close" at bounding box center [300, 12] width 50 height 23
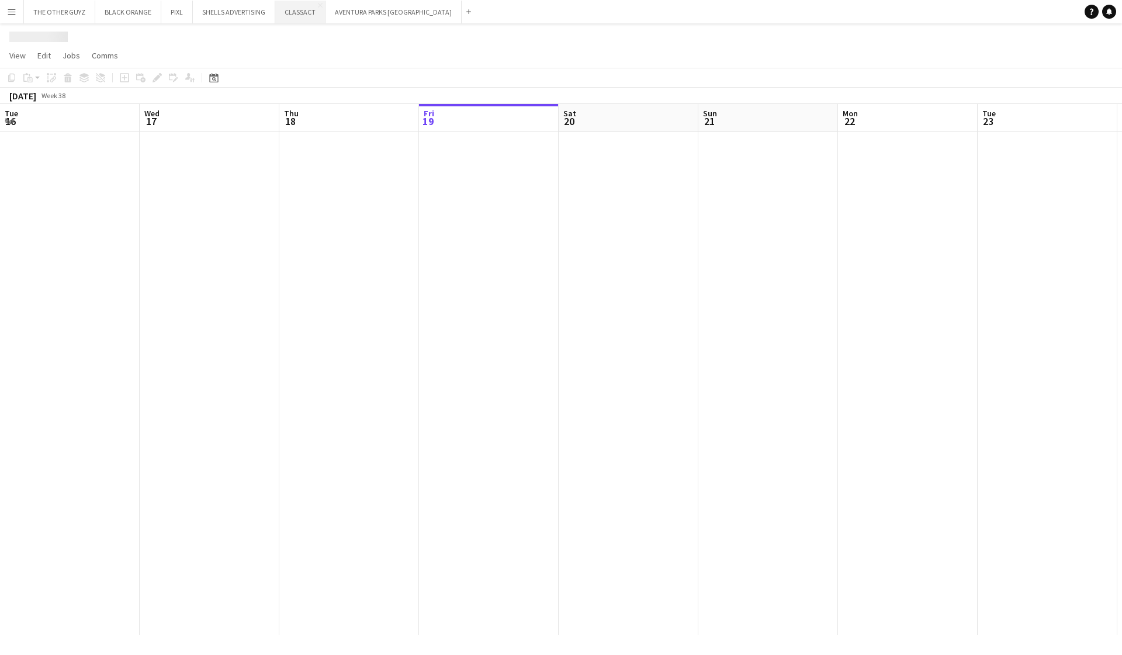
scroll to position [0, 279]
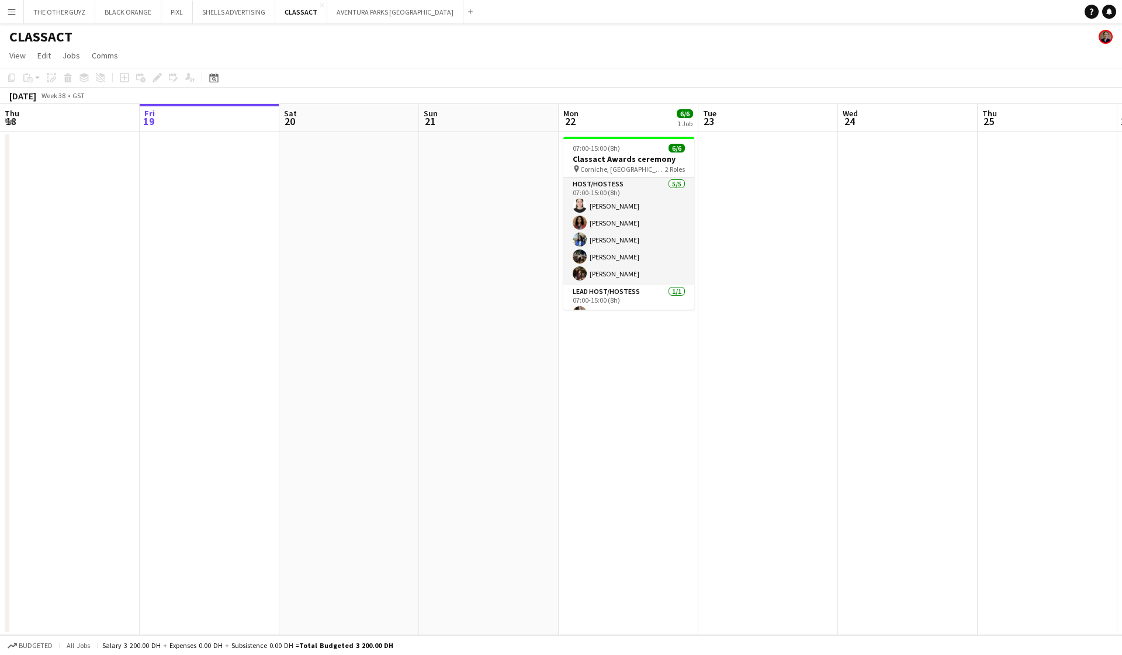
click at [8, 11] on app-icon "Menu" at bounding box center [11, 11] width 9 height 9
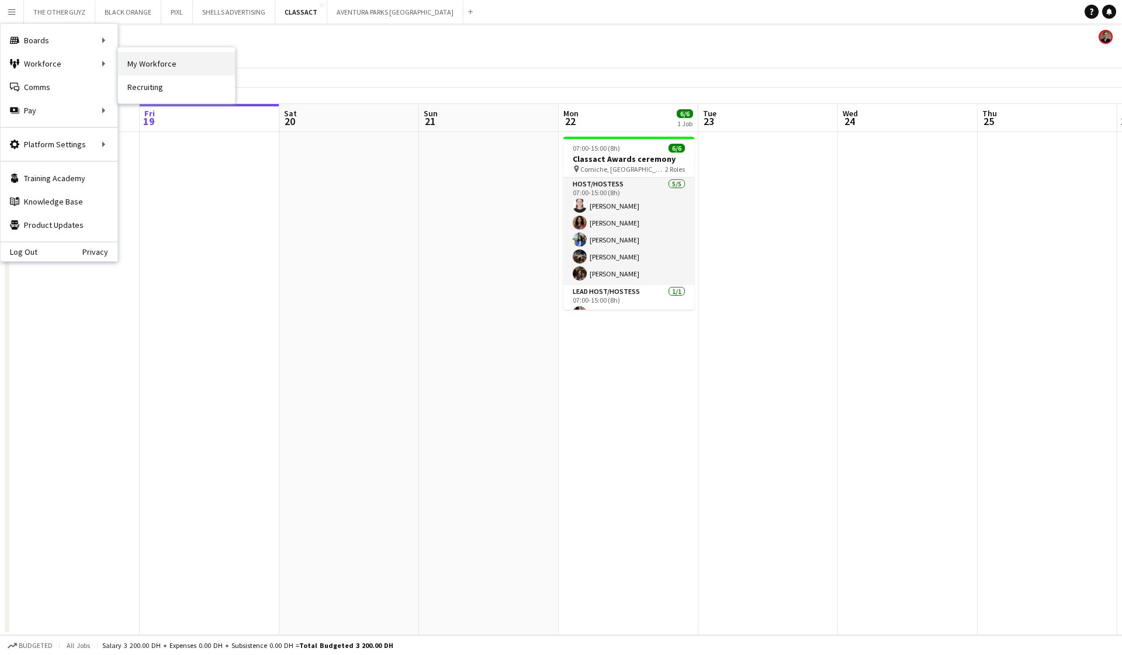
click at [160, 60] on link "My Workforce" at bounding box center [176, 63] width 117 height 23
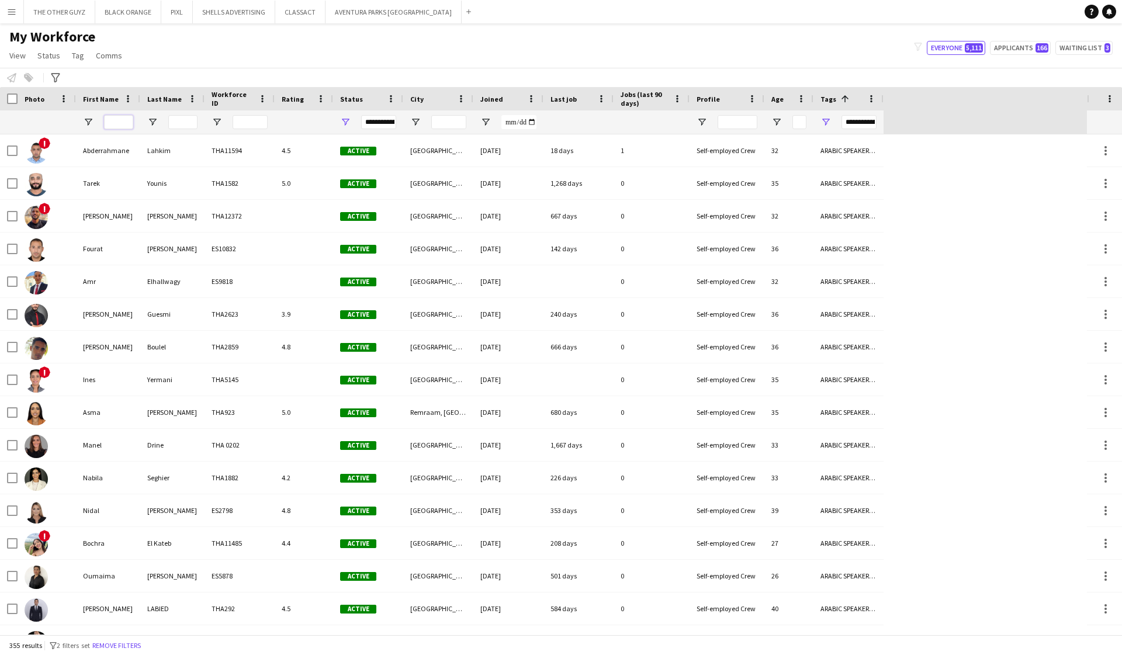
click at [117, 120] on input "First Name Filter Input" at bounding box center [118, 122] width 29 height 14
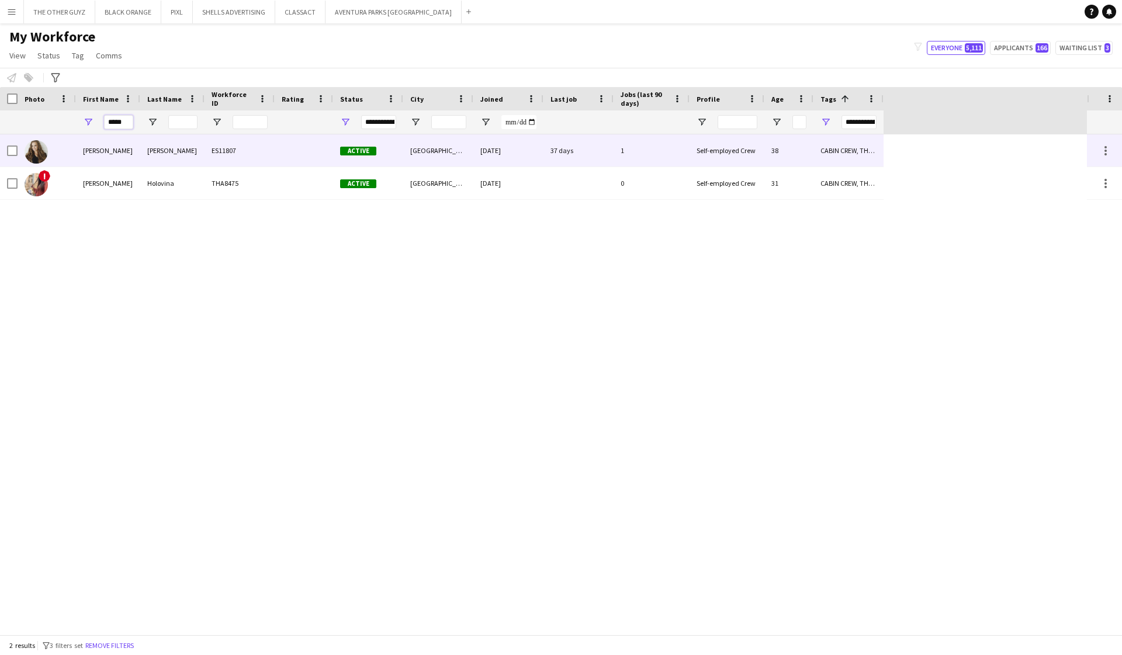
type input "*****"
click at [162, 151] on div "Kutuzova" at bounding box center [172, 150] width 64 height 32
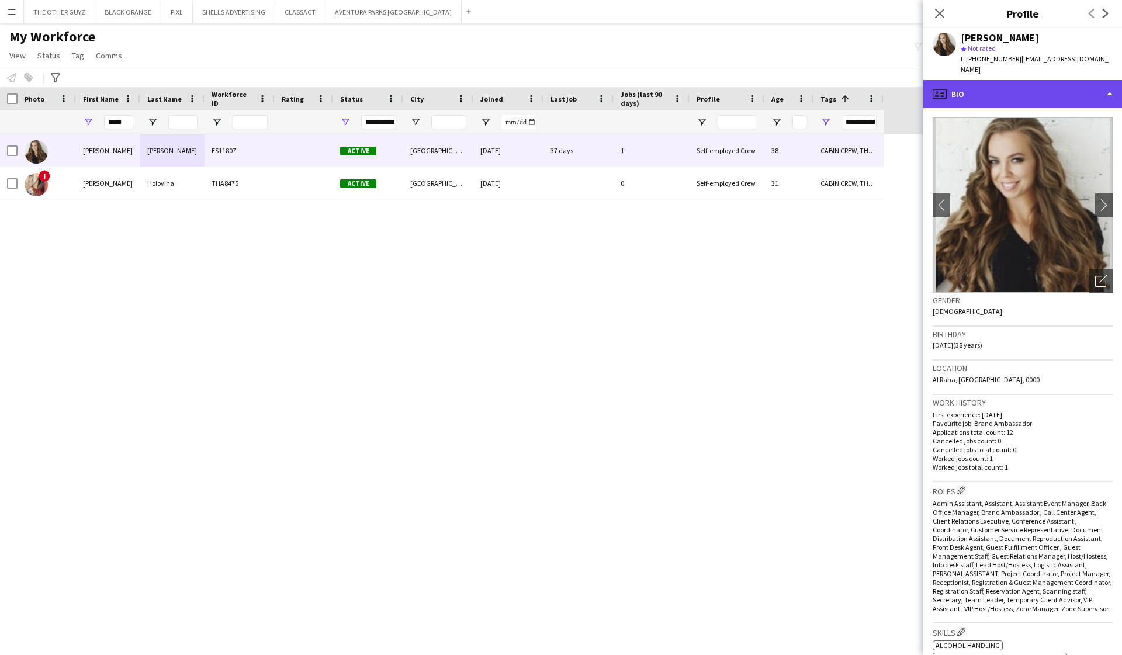
click at [708, 80] on div "profile Bio" at bounding box center [1022, 94] width 199 height 28
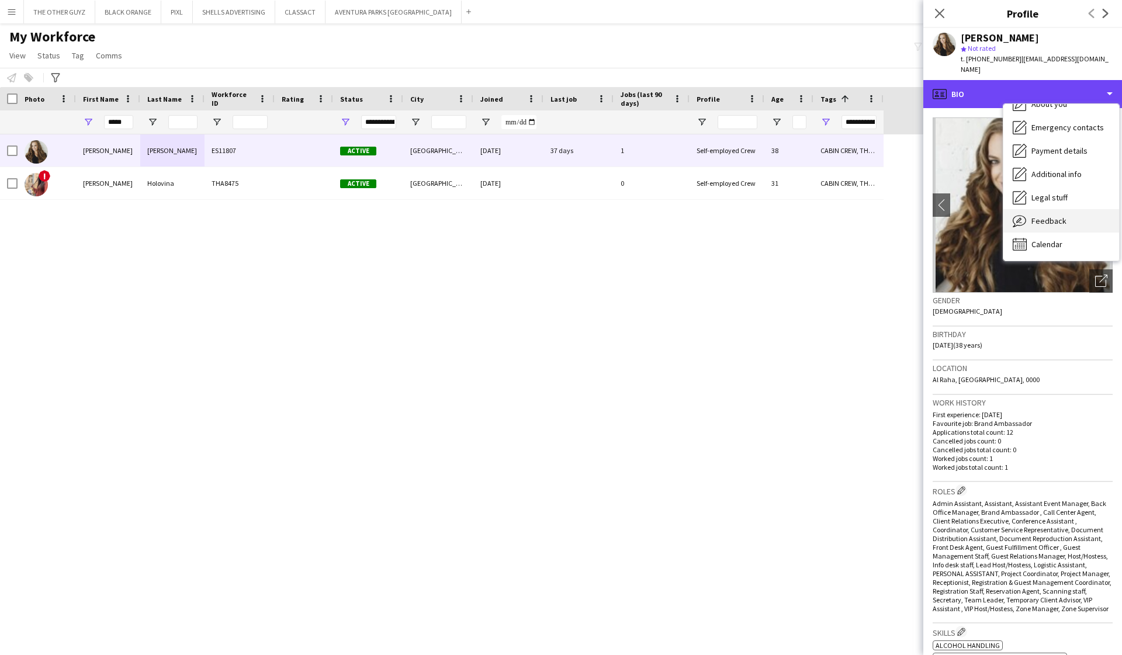
scroll to position [63, 0]
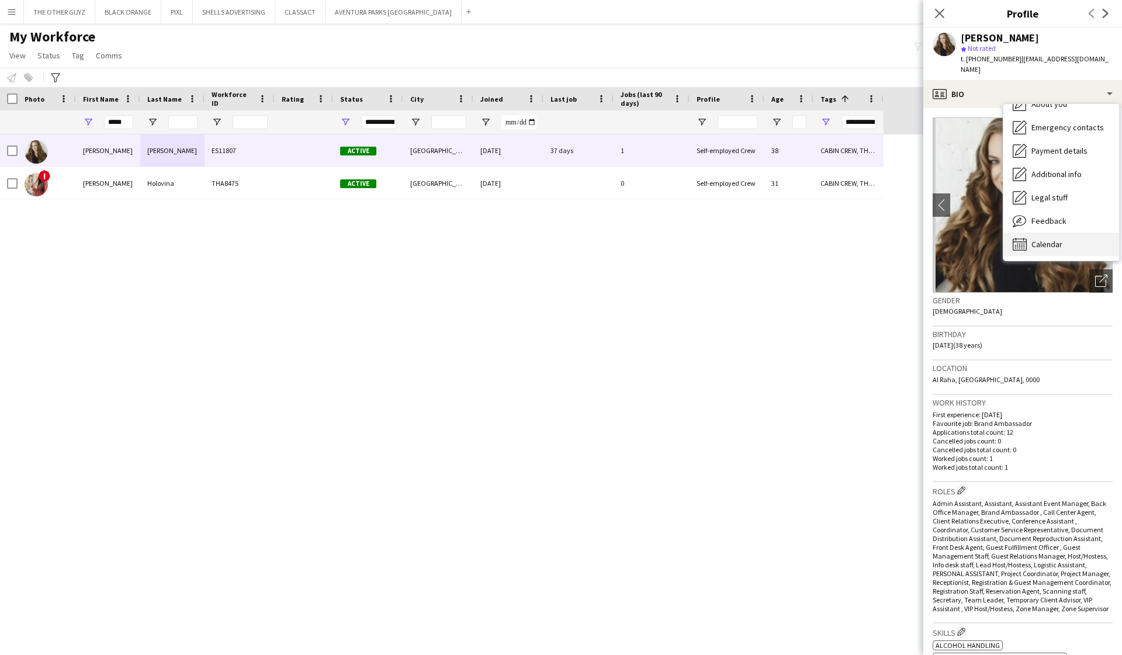
click at [708, 239] on span "Calendar" at bounding box center [1046, 244] width 31 height 11
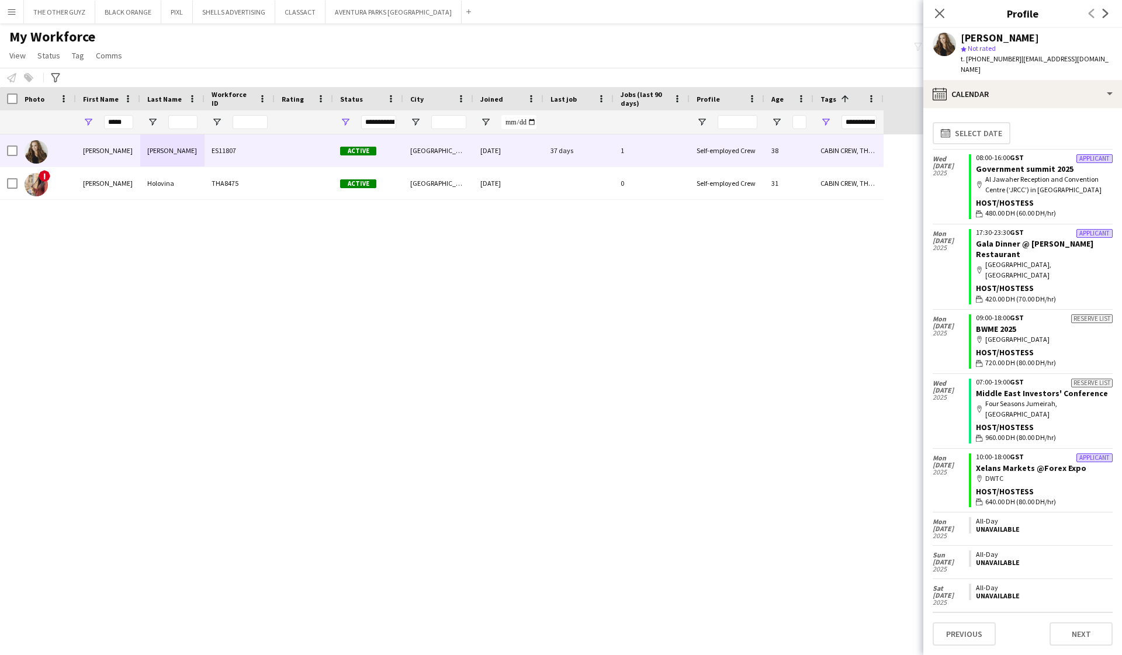
click at [708, 314] on div "Reserve list" at bounding box center [1091, 318] width 41 height 9
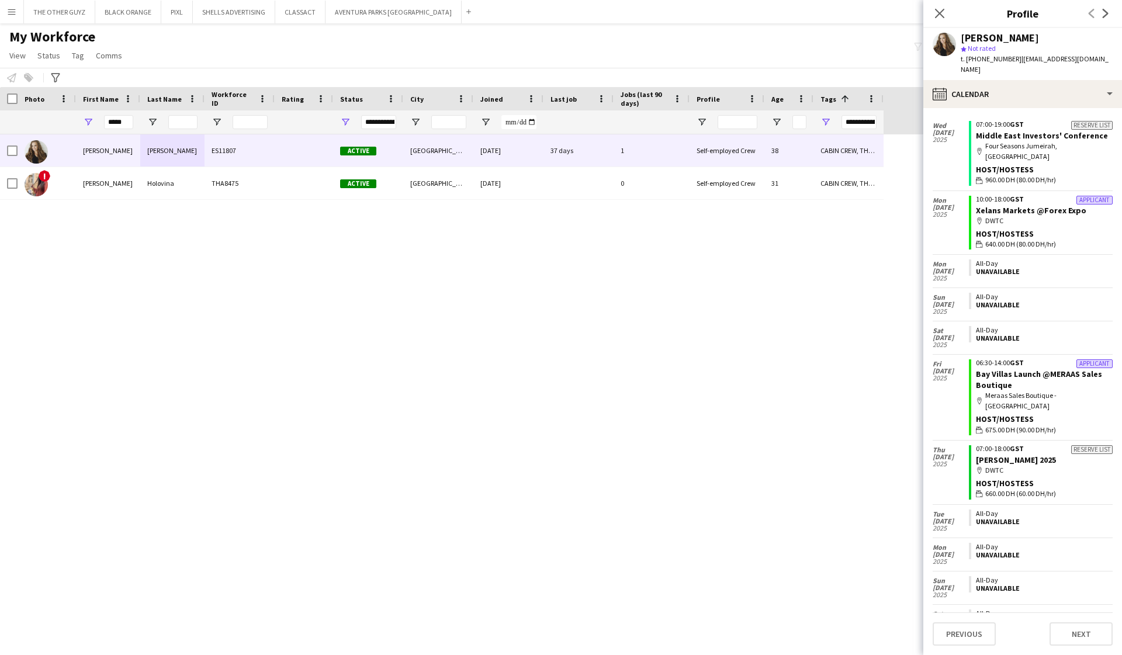
scroll to position [255, 0]
click at [708, 371] on link "Bay Villas Launch @MERAAS Sales Boutique" at bounding box center [1039, 381] width 126 height 21
click at [708, 12] on icon at bounding box center [939, 13] width 11 height 11
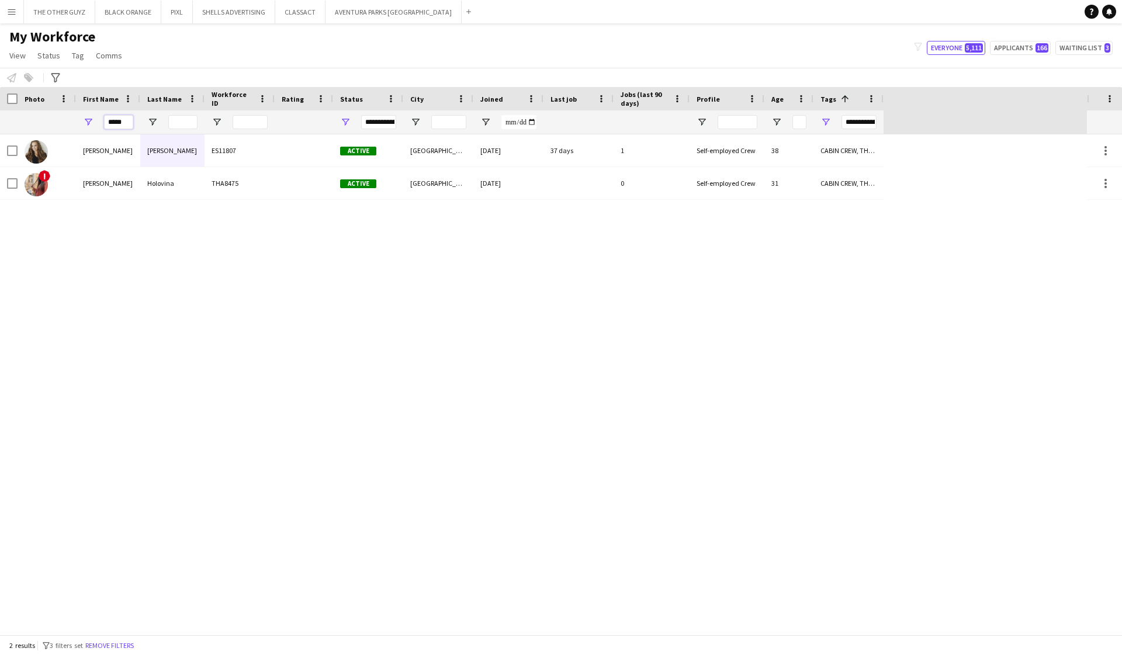
click at [123, 126] on input "*****" at bounding box center [118, 122] width 29 height 14
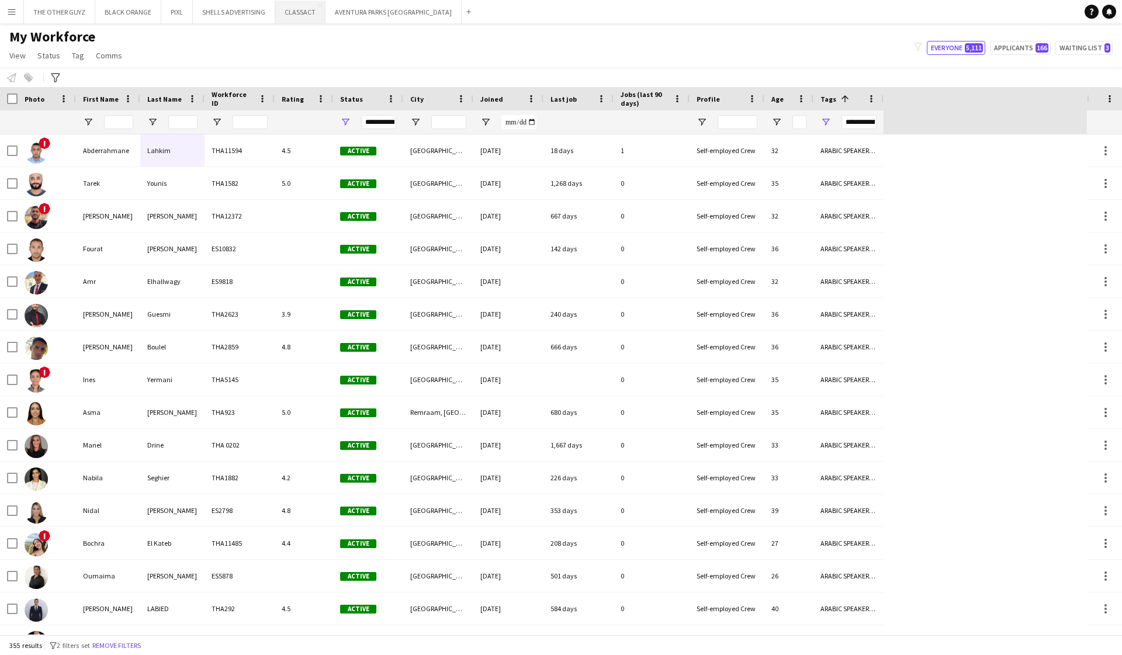
click at [298, 15] on button "CLASSACT Close" at bounding box center [300, 12] width 50 height 23
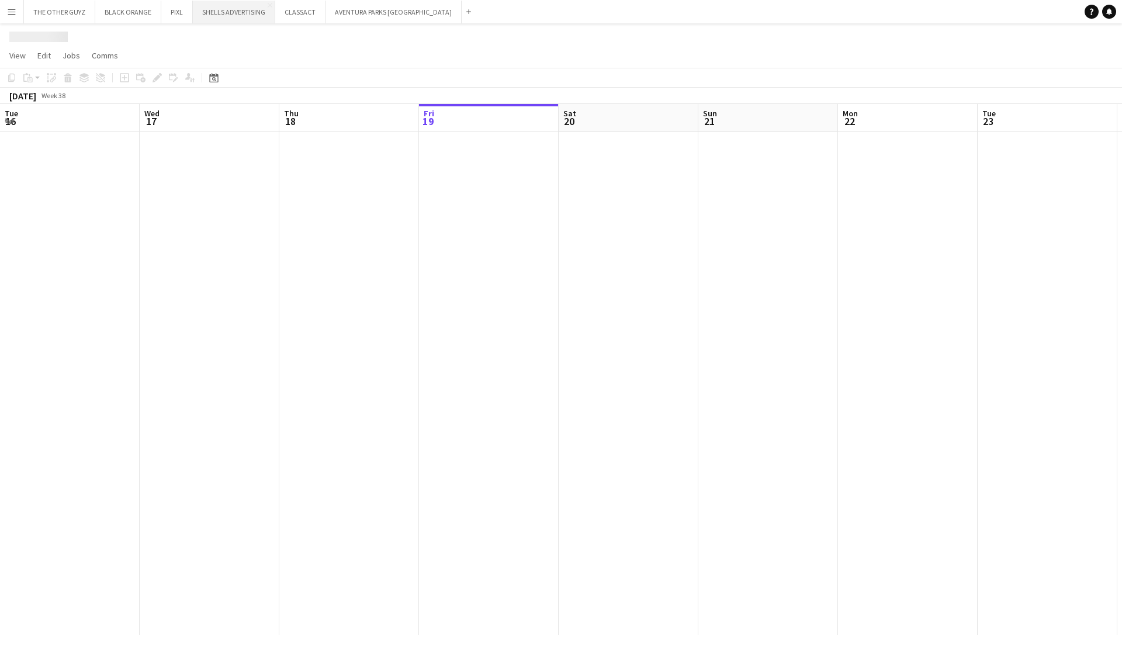
scroll to position [0, 279]
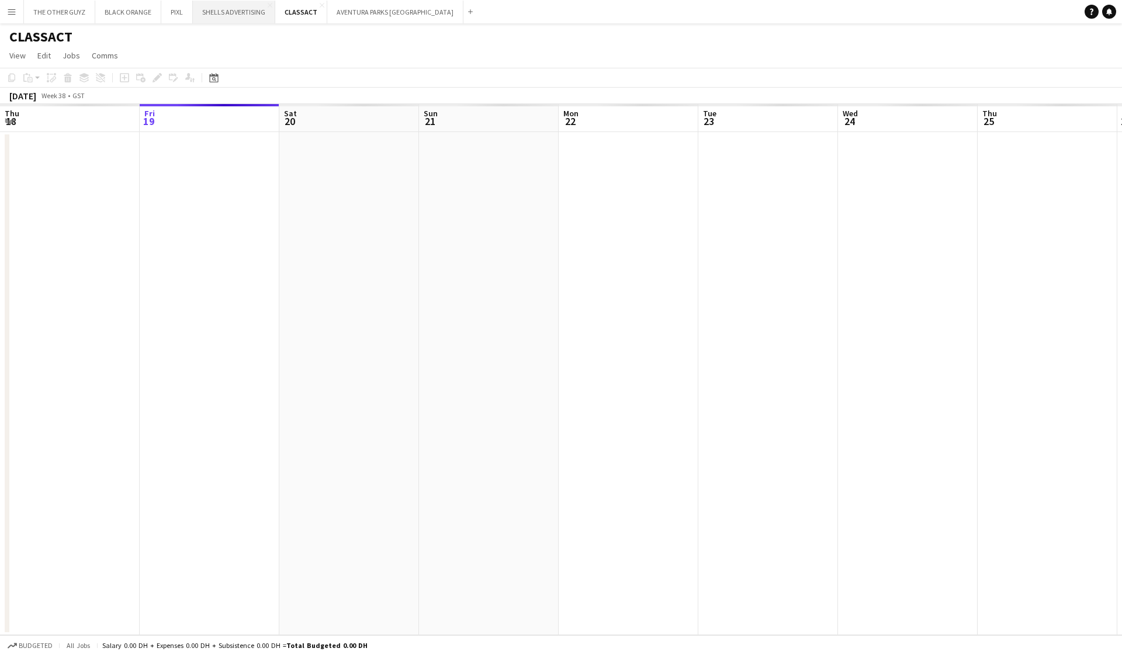
click at [240, 17] on button "SHELLS ADVERTISING Close" at bounding box center [234, 12] width 82 height 23
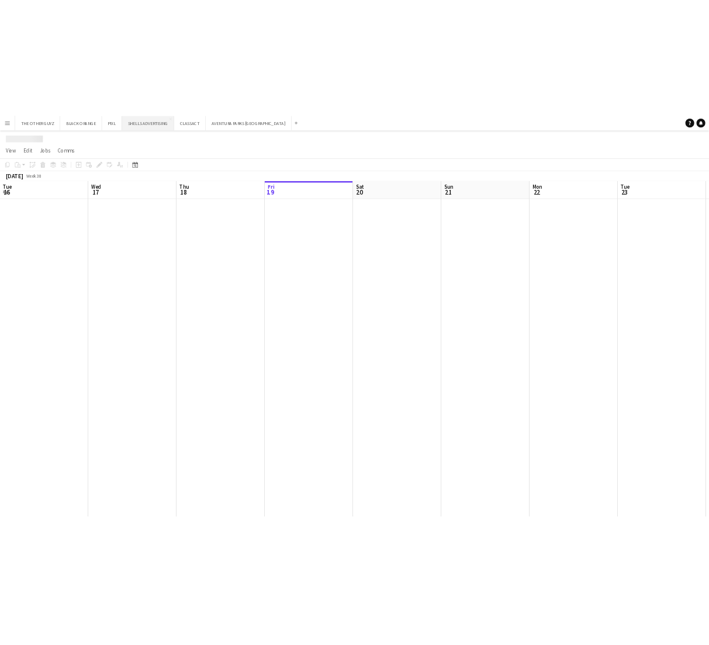
scroll to position [0, 279]
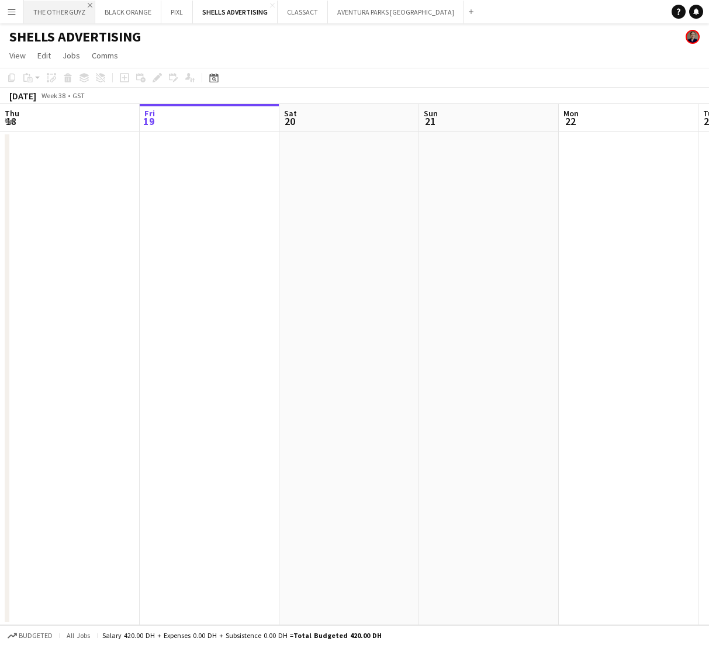
click at [88, 5] on app-icon "Close" at bounding box center [90, 5] width 5 height 5
click at [12, 17] on button "Menu" at bounding box center [11, 11] width 23 height 23
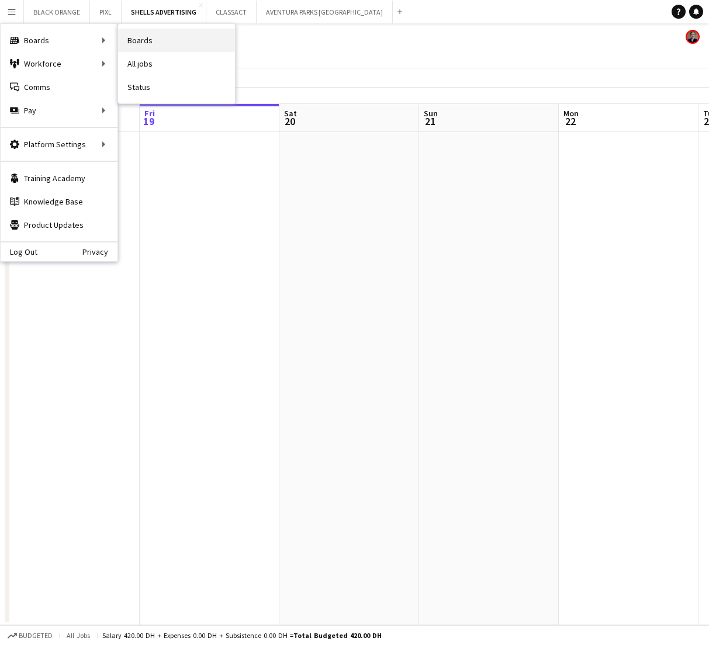
click at [139, 45] on link "Boards" at bounding box center [176, 40] width 117 height 23
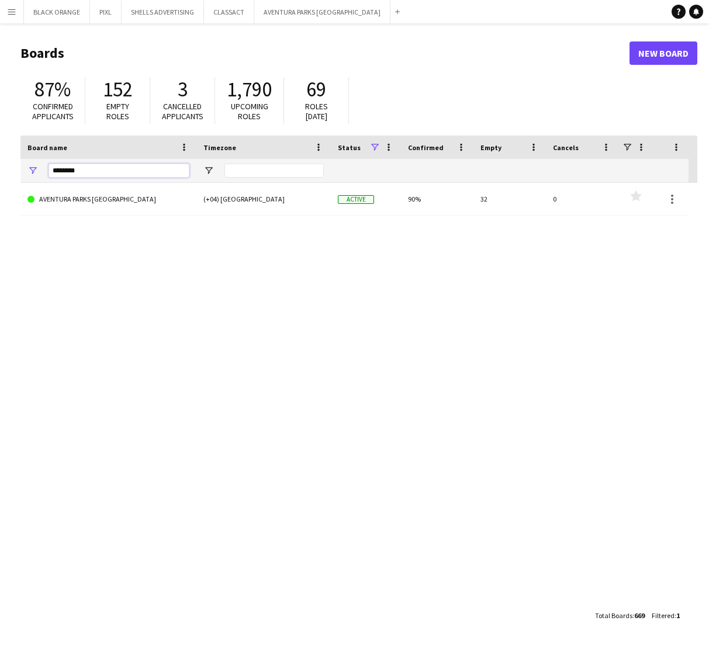
click at [100, 176] on input "********" at bounding box center [119, 171] width 141 height 14
type input "***"
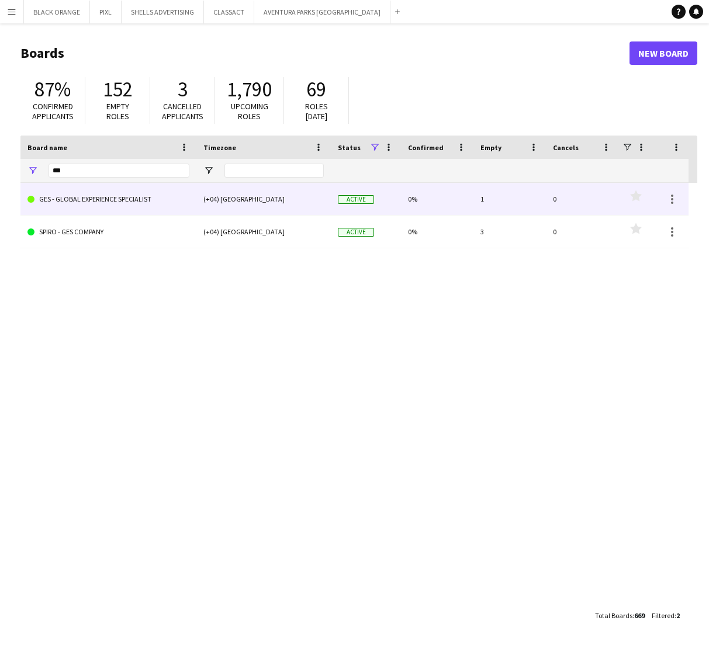
click at [112, 201] on link "GES - GLOBAL EXPERIENCE SPECIALIST" at bounding box center [108, 199] width 162 height 33
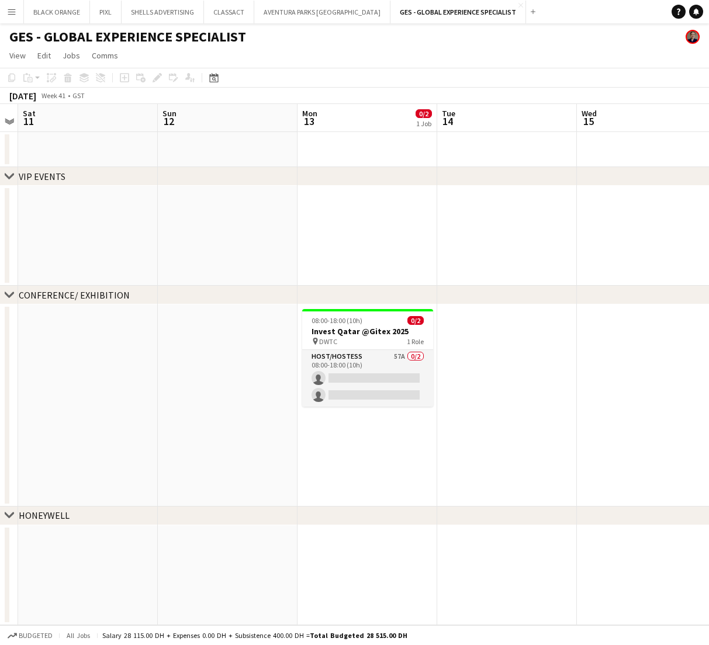
scroll to position [0, 399]
click at [369, 446] on app-date-cell "08:00-18:00 (10h) 0/2 Invest Qatar @Gitex 2025 pin DWTC 1 Role Host/Hostess 57A…" at bounding box center [369, 405] width 140 height 202
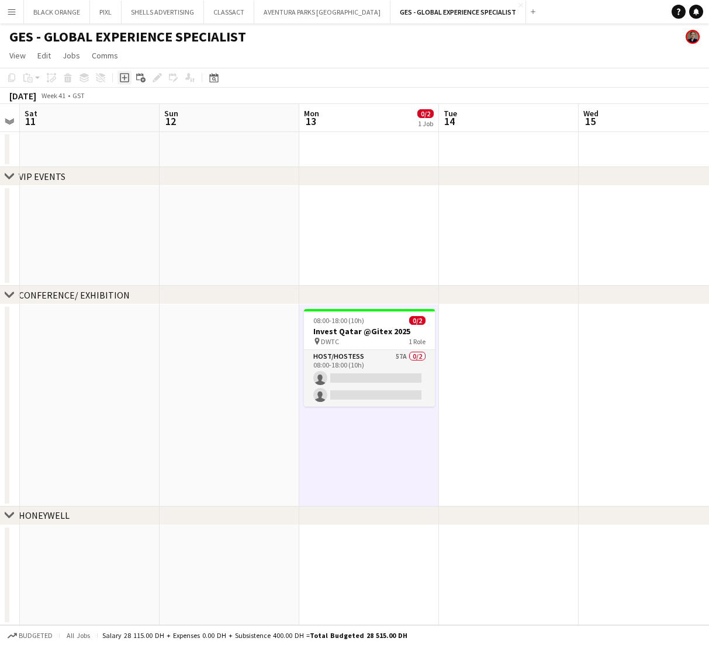
click at [124, 79] on icon at bounding box center [124, 77] width 5 height 5
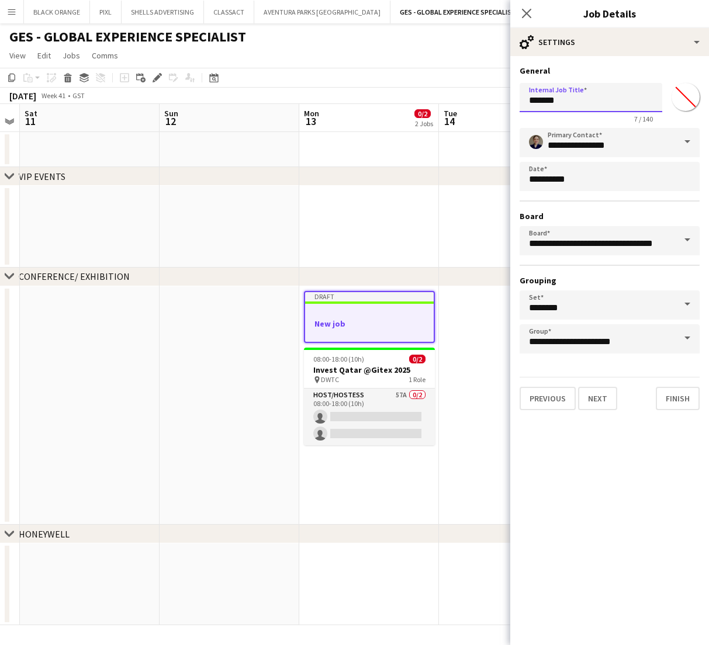
click at [586, 98] on input "*******" at bounding box center [591, 97] width 143 height 29
type input "*"
drag, startPoint x: 586, startPoint y: 98, endPoint x: 538, endPoint y: 103, distance: 48.7
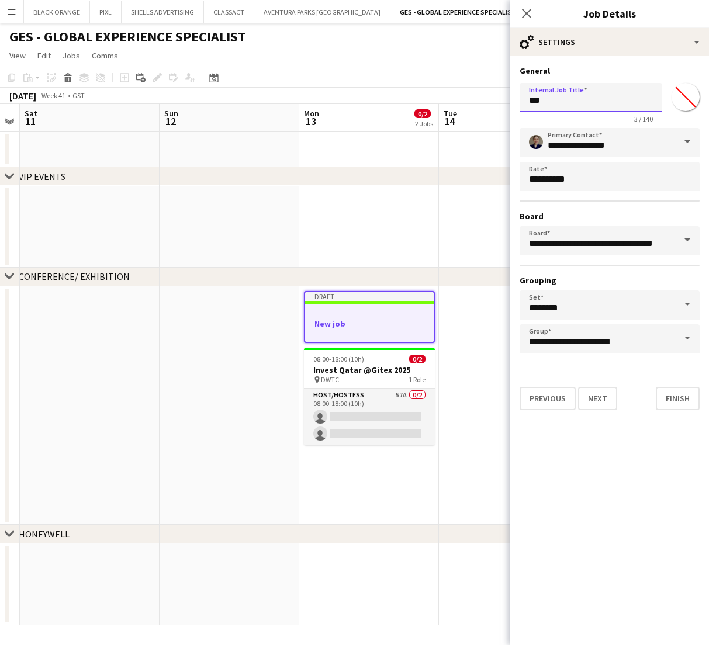
click at [538, 103] on input "***" at bounding box center [591, 97] width 143 height 29
click at [552, 105] on input "***" at bounding box center [591, 97] width 143 height 29
click at [549, 101] on input "**********" at bounding box center [591, 97] width 143 height 29
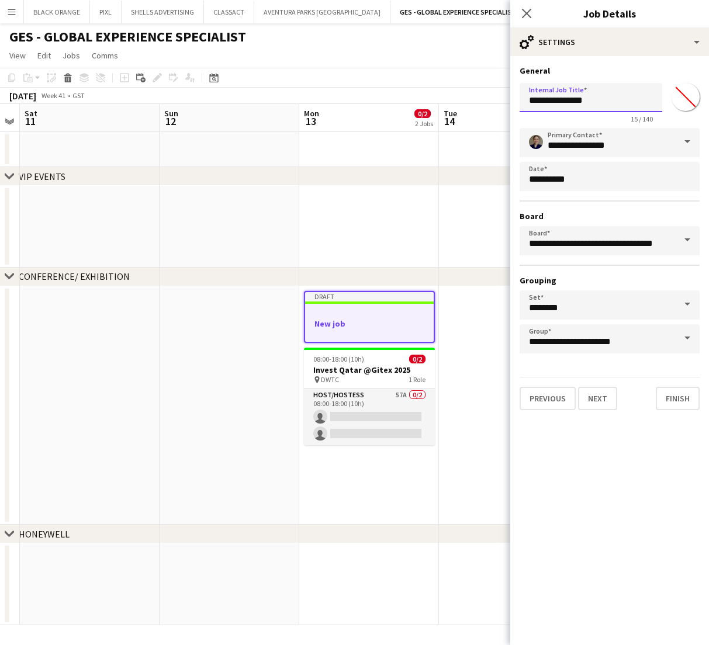
type input "**********"
click at [697, 98] on input "*******" at bounding box center [685, 97] width 42 height 42
type input "*******"
click at [606, 401] on button "Next" at bounding box center [597, 398] width 39 height 23
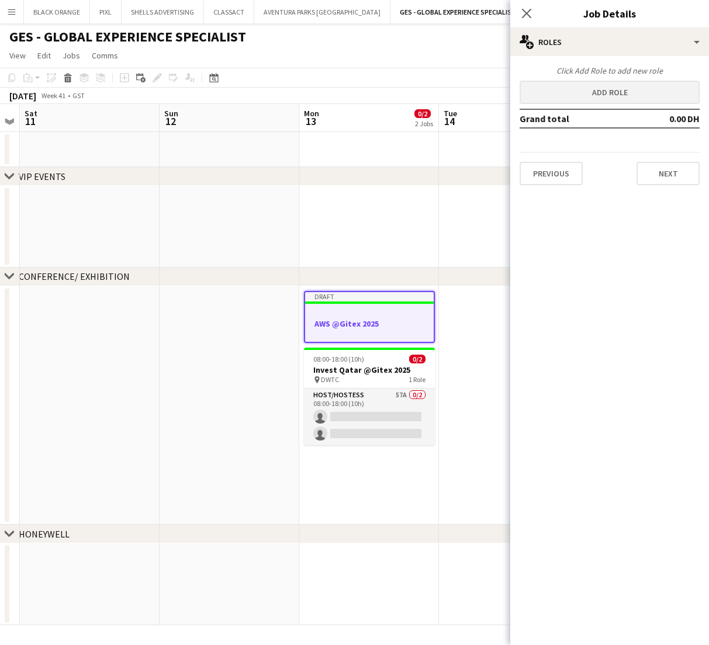
click at [608, 92] on button "Add role" at bounding box center [610, 92] width 180 height 23
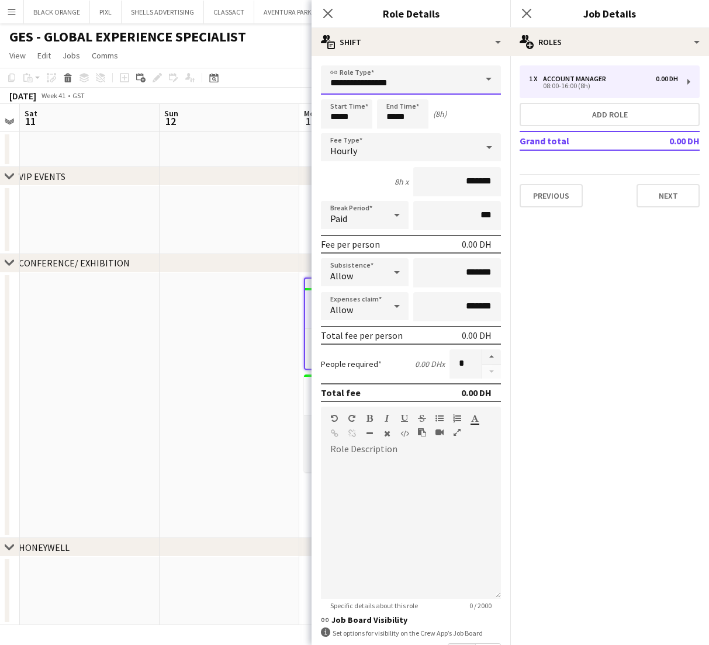
click at [378, 81] on input "**********" at bounding box center [411, 79] width 180 height 29
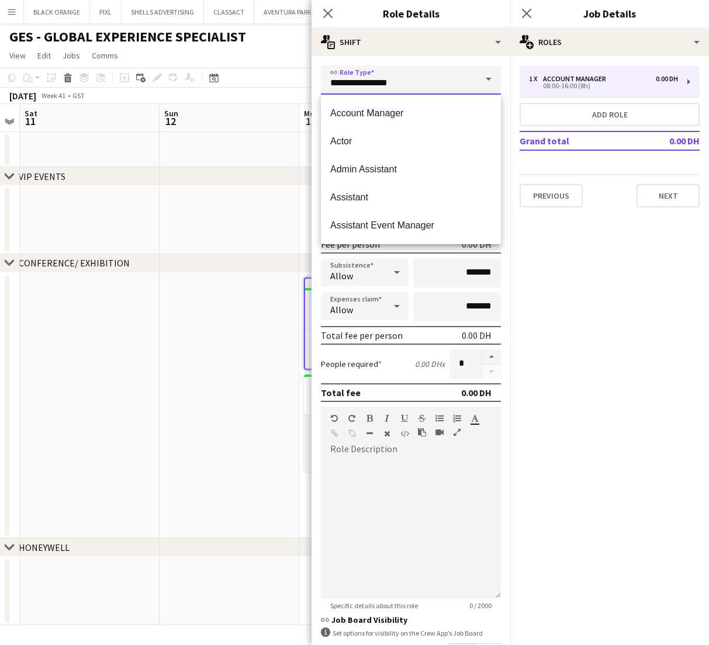
click at [378, 81] on input "**********" at bounding box center [411, 79] width 180 height 29
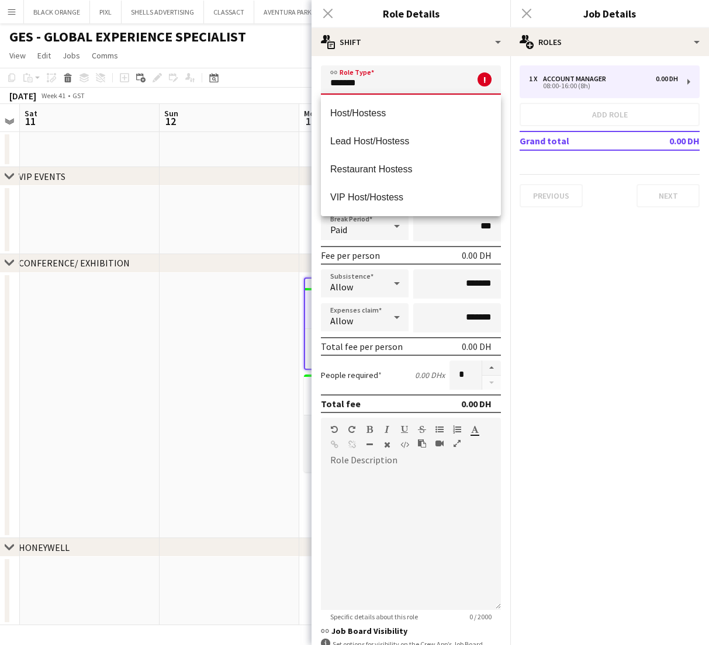
click at [349, 110] on span "Host/Hostess" at bounding box center [410, 113] width 161 height 11
type input "**********"
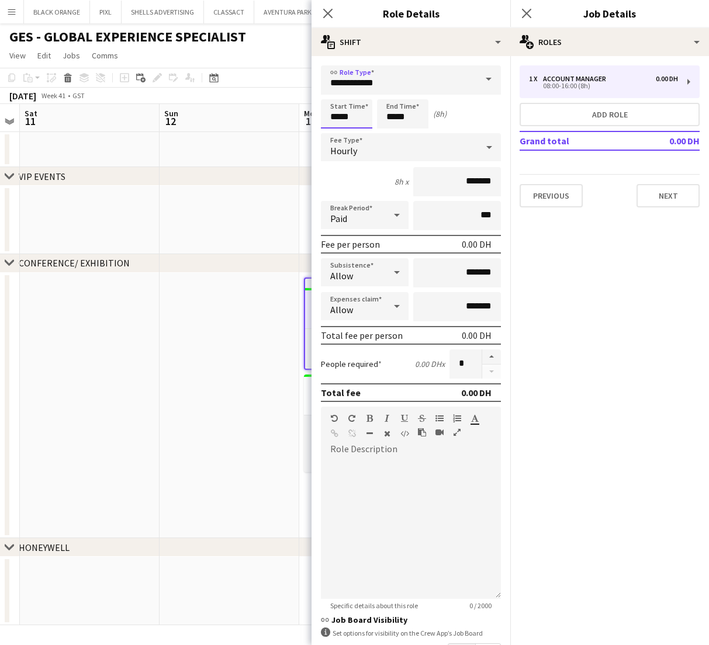
click at [340, 123] on input "*****" at bounding box center [346, 113] width 51 height 29
type input "*****"
click at [408, 119] on input "*****" at bounding box center [402, 113] width 51 height 29
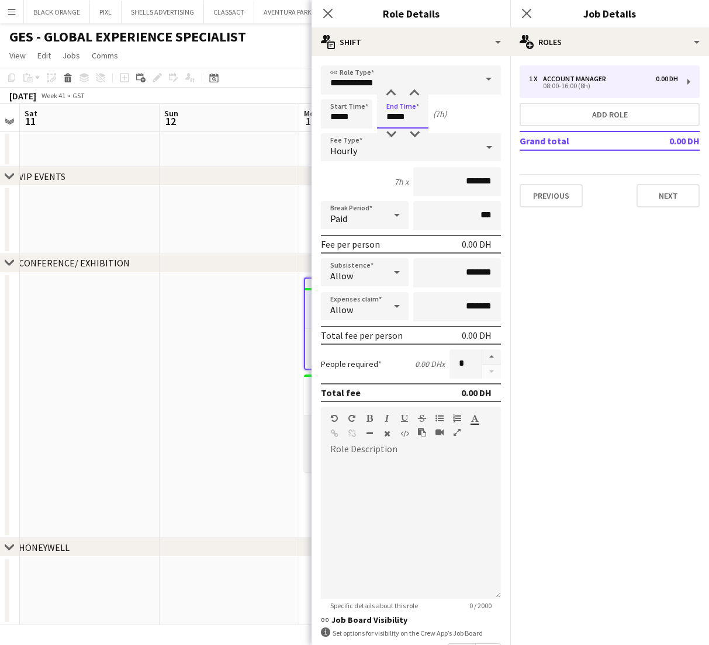
click at [408, 119] on input "*****" at bounding box center [402, 113] width 51 height 29
type input "*****"
click at [452, 180] on input "*******" at bounding box center [457, 181] width 88 height 29
drag, startPoint x: 477, startPoint y: 184, endPoint x: 441, endPoint y: 184, distance: 35.6
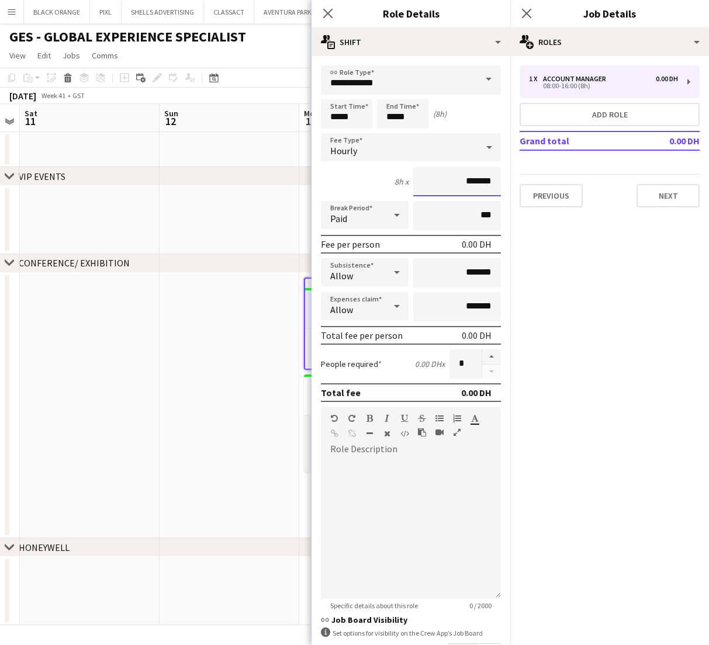
click at [441, 184] on input "*******" at bounding box center [457, 181] width 88 height 29
type input "*****"
click at [490, 354] on button "button" at bounding box center [491, 356] width 19 height 15
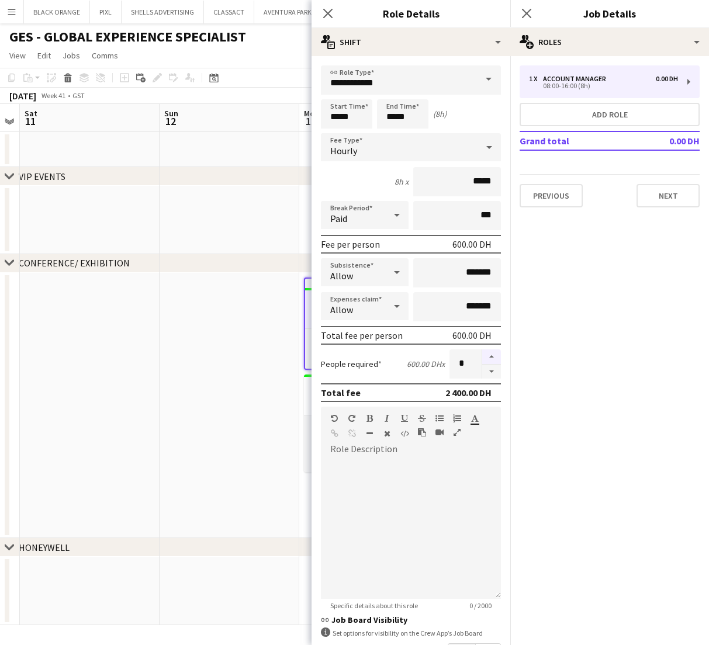
click at [490, 354] on button "button" at bounding box center [491, 356] width 19 height 15
type input "*"
click at [404, 515] on div at bounding box center [411, 529] width 180 height 140
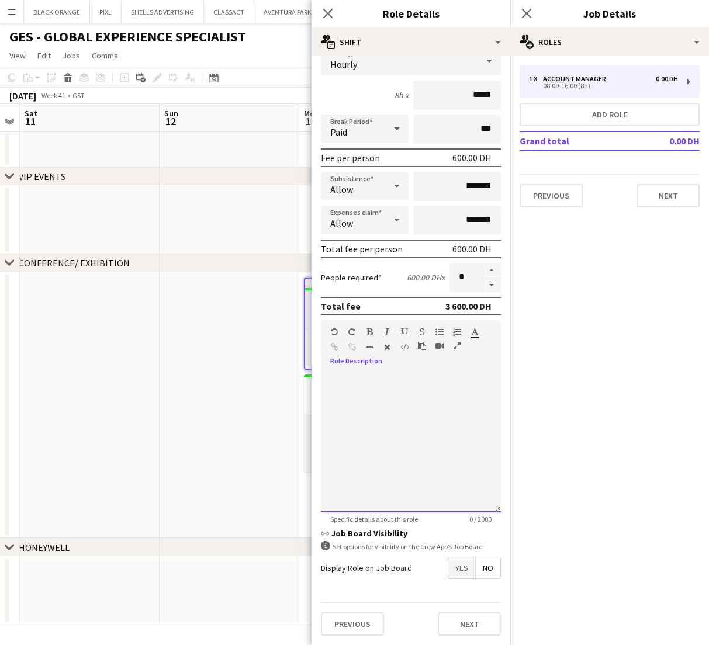
scroll to position [86, 0]
click at [464, 626] on button "Next" at bounding box center [469, 623] width 63 height 23
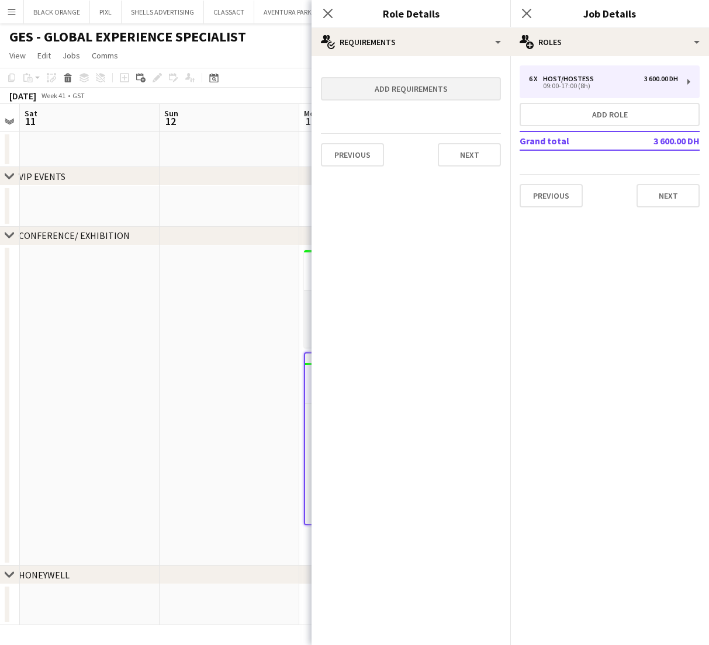
click at [406, 94] on button "Add requirements" at bounding box center [411, 88] width 180 height 23
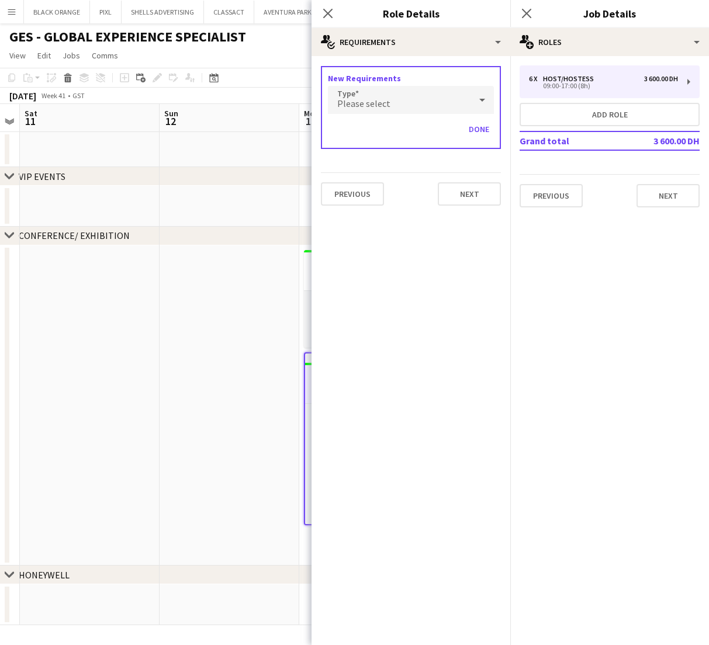
click at [410, 105] on div "Please select" at bounding box center [399, 100] width 143 height 28
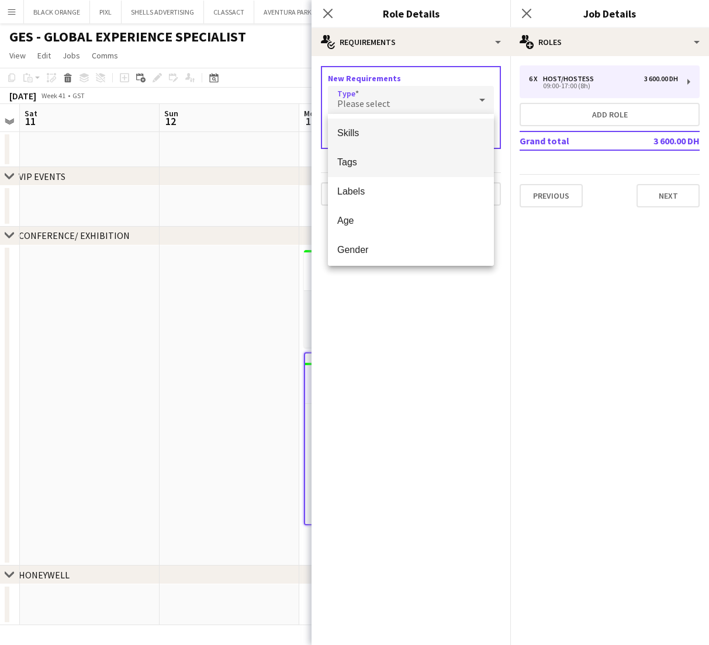
click at [345, 160] on span "Tags" at bounding box center [410, 162] width 147 height 11
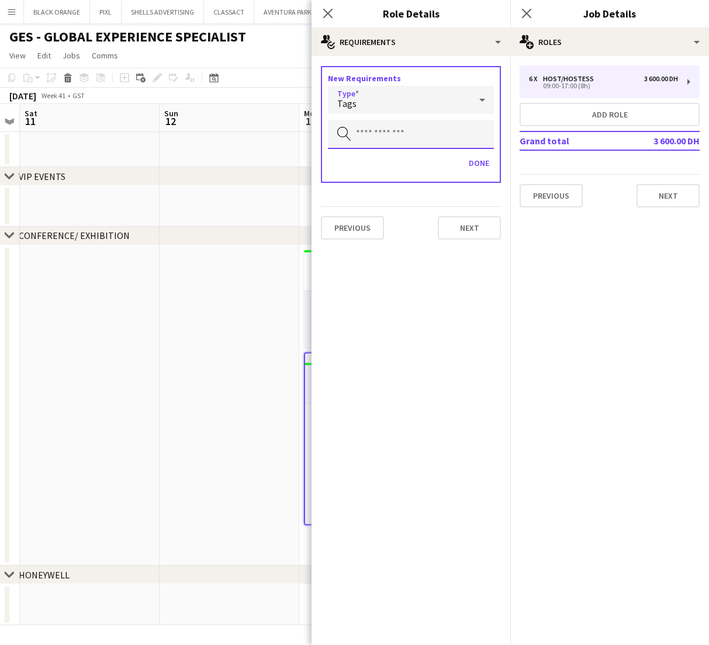
click at [375, 130] on input "text" at bounding box center [411, 134] width 166 height 29
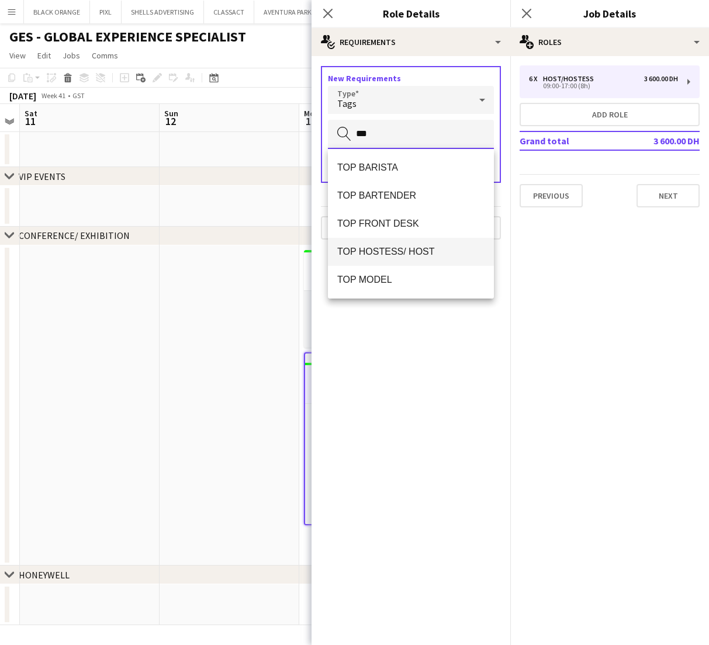
type input "***"
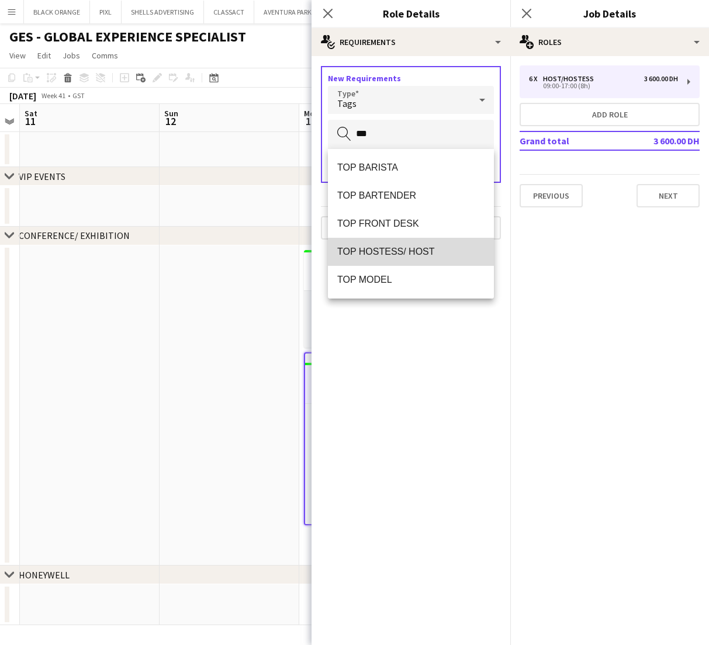
click at [392, 245] on mat-option "TOP HOSTESS/ HOST" at bounding box center [411, 252] width 166 height 28
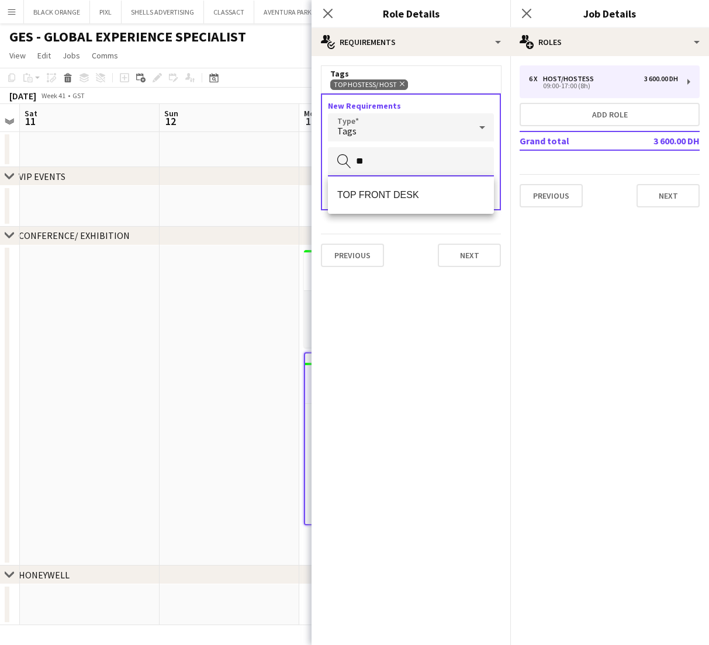
type input "*"
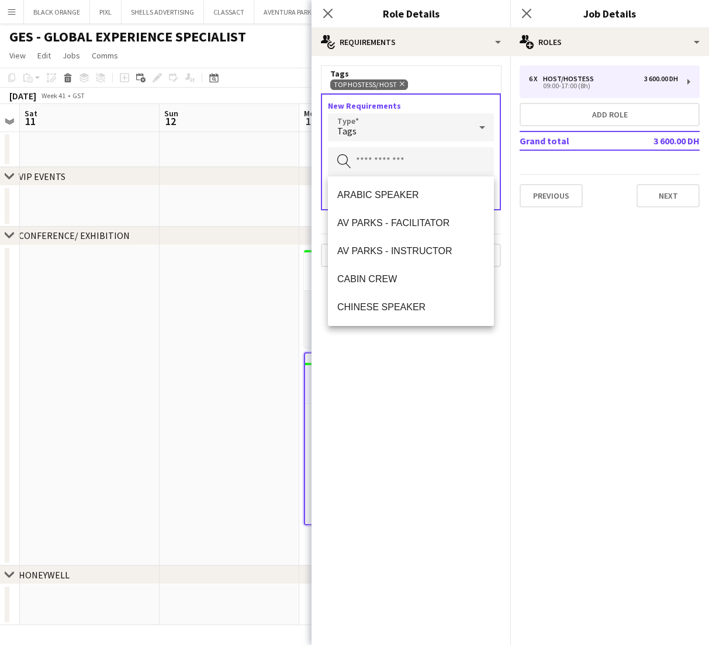
click at [461, 130] on div "Tags" at bounding box center [399, 127] width 143 height 28
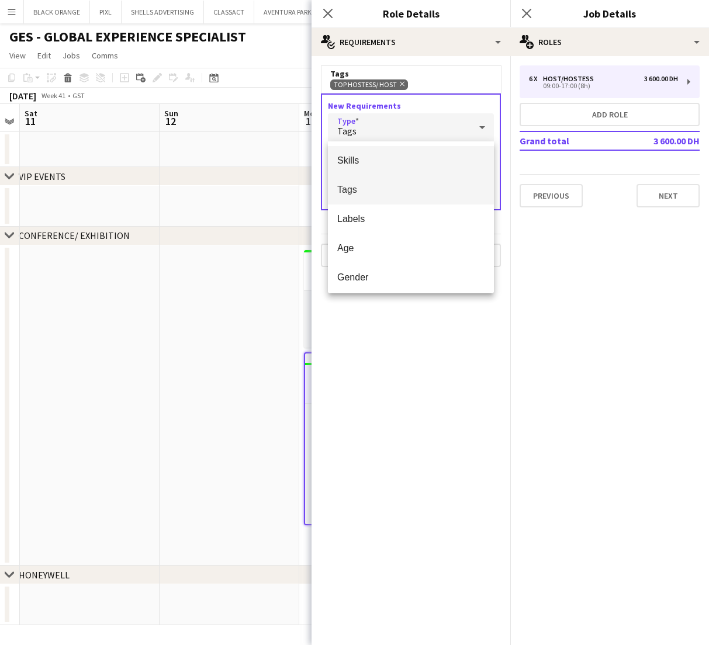
click at [352, 160] on span "Skills" at bounding box center [410, 160] width 147 height 11
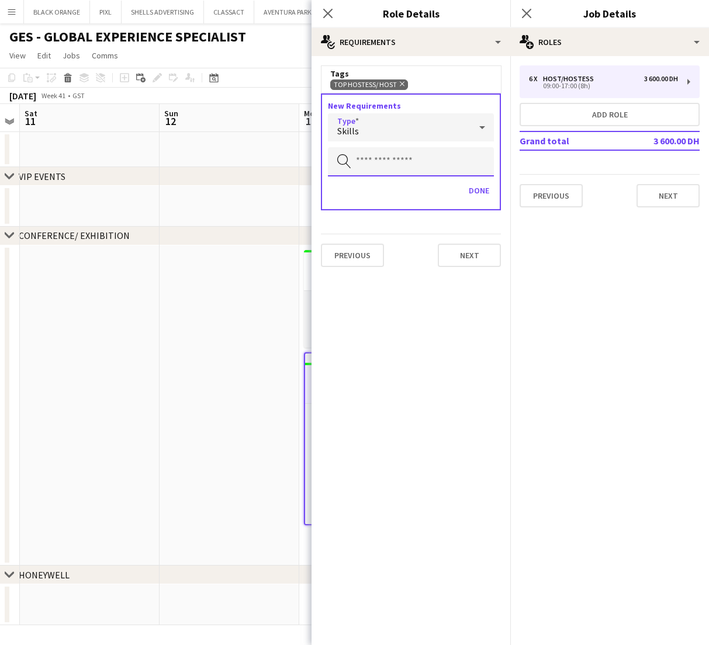
click at [382, 158] on input "text" at bounding box center [411, 161] width 166 height 29
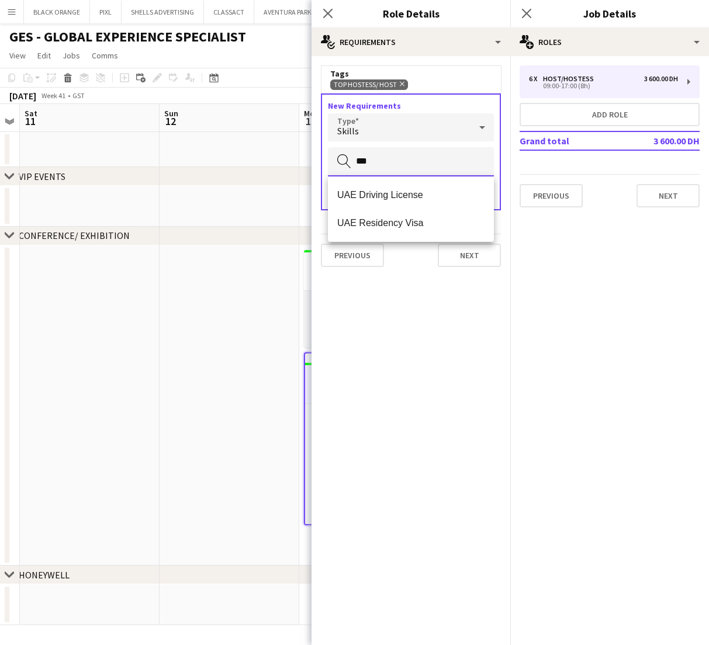
type input "***"
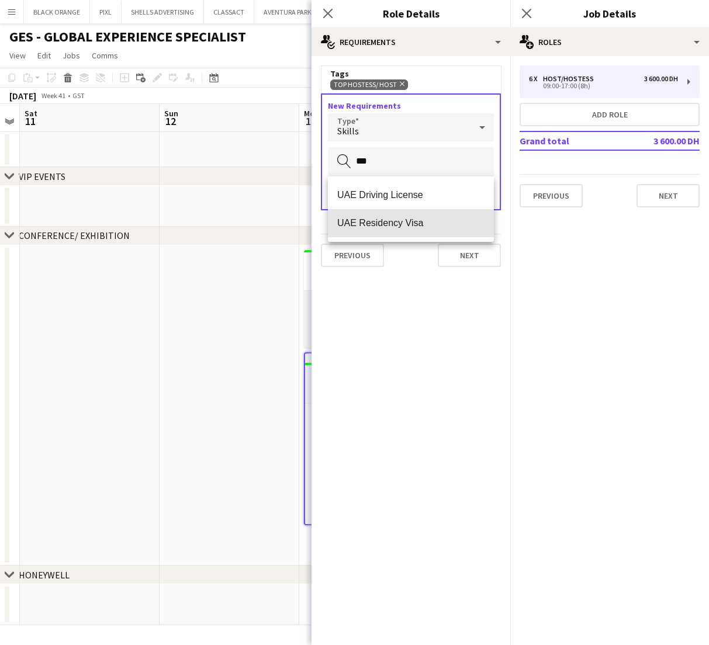
click at [396, 224] on span "UAE Residency Visa" at bounding box center [410, 222] width 147 height 11
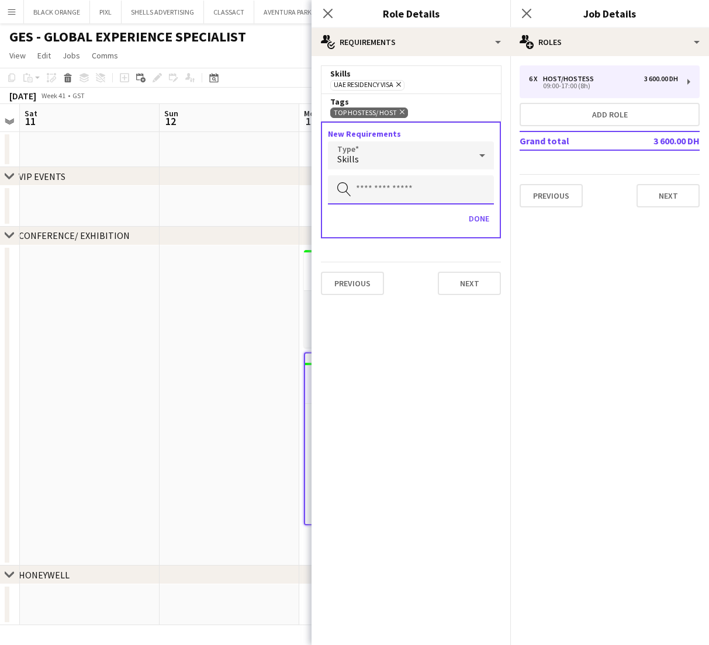
click at [432, 191] on input "text" at bounding box center [411, 189] width 166 height 29
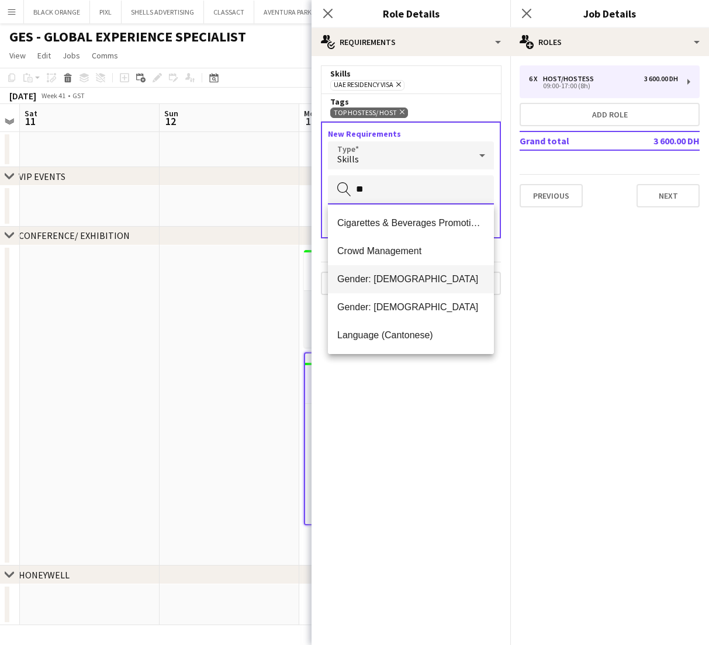
type input "**"
click at [410, 285] on mat-option "Gender: [DEMOGRAPHIC_DATA]" at bounding box center [411, 279] width 166 height 28
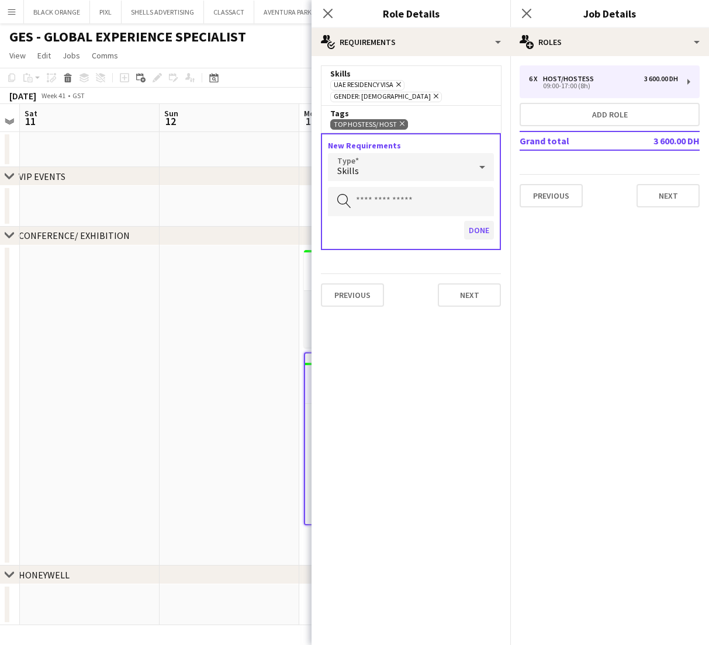
click at [476, 223] on button "Done" at bounding box center [479, 230] width 30 height 19
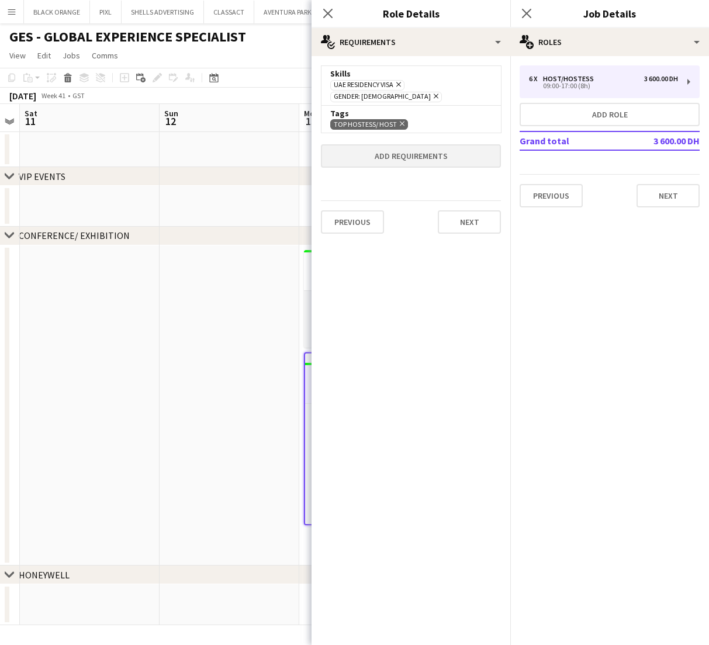
click at [432, 146] on button "Add requirements" at bounding box center [411, 155] width 180 height 23
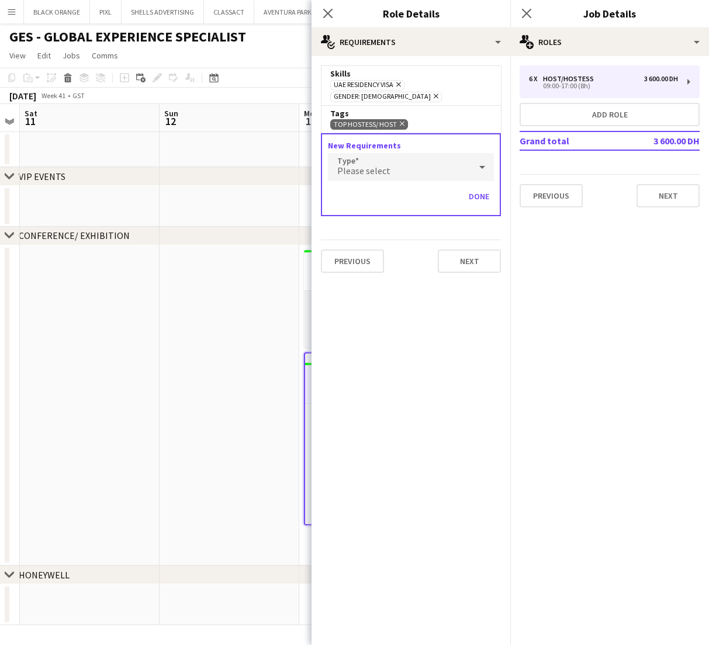
click at [448, 153] on div "Please select" at bounding box center [399, 167] width 143 height 28
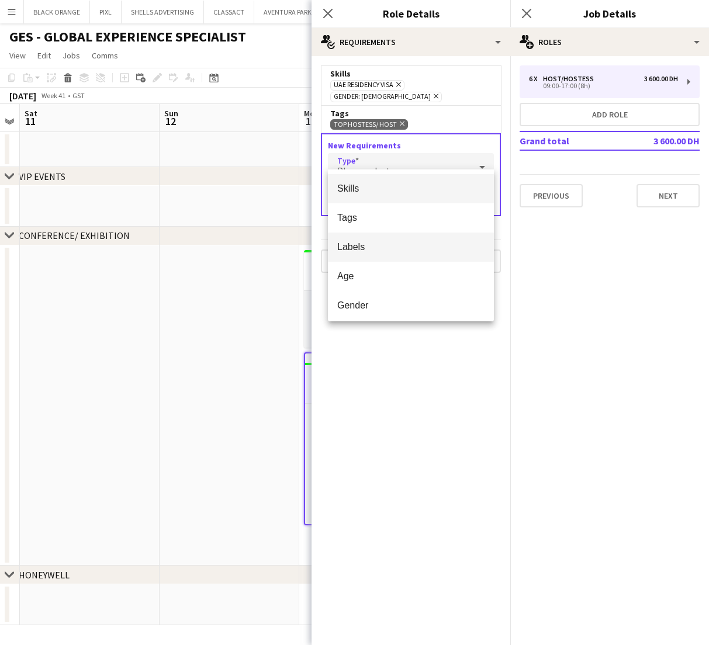
click at [350, 251] on span "Labels" at bounding box center [410, 246] width 147 height 11
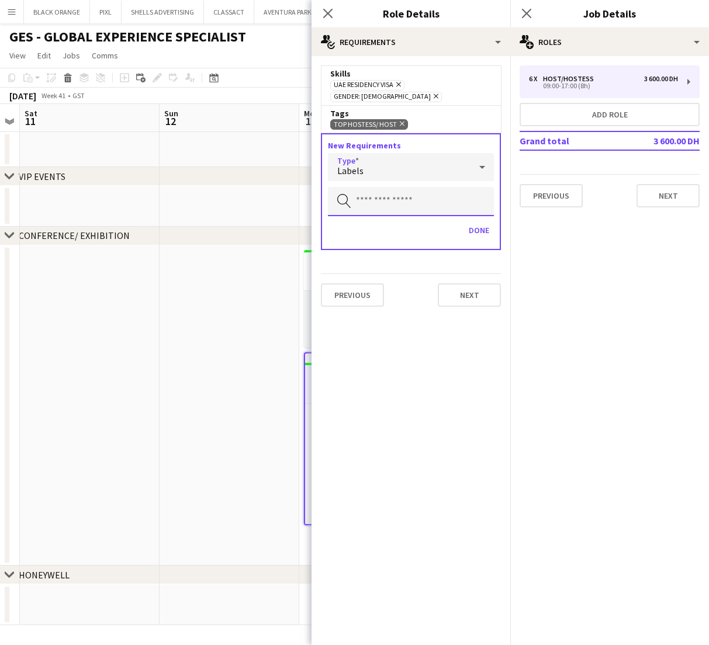
click at [386, 195] on input "text" at bounding box center [411, 201] width 166 height 29
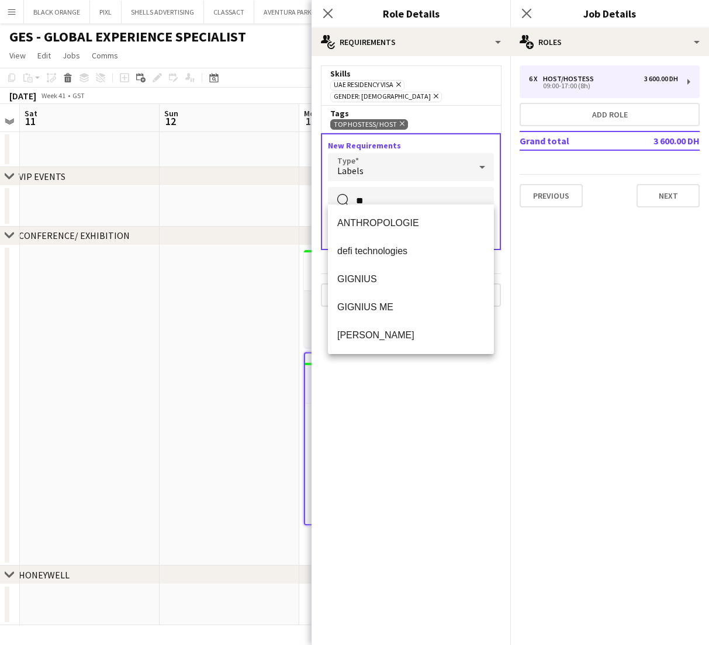
type input "*"
click at [467, 417] on mat-expansion-panel "medal-empty Requirements Skills UAE Residency Visa Remove Gender: Female Remove…" at bounding box center [410, 350] width 199 height 589
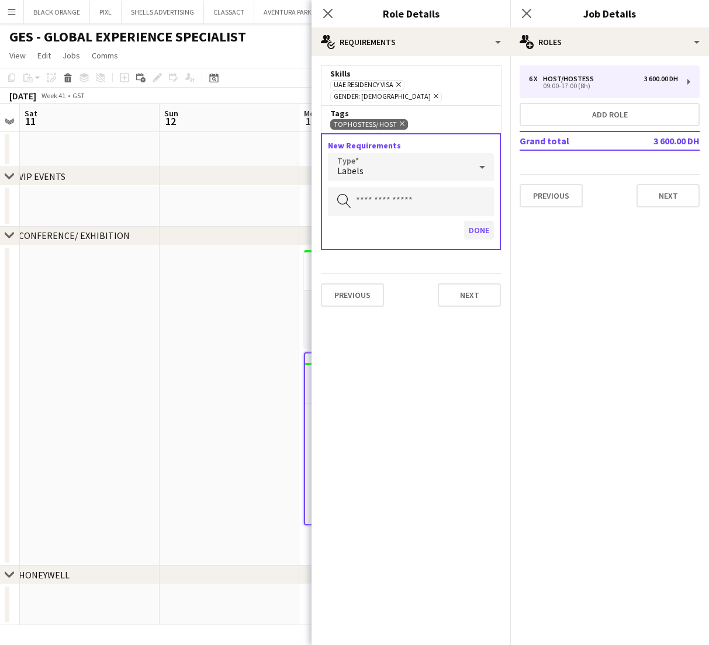
click at [483, 221] on button "Done" at bounding box center [479, 230] width 30 height 19
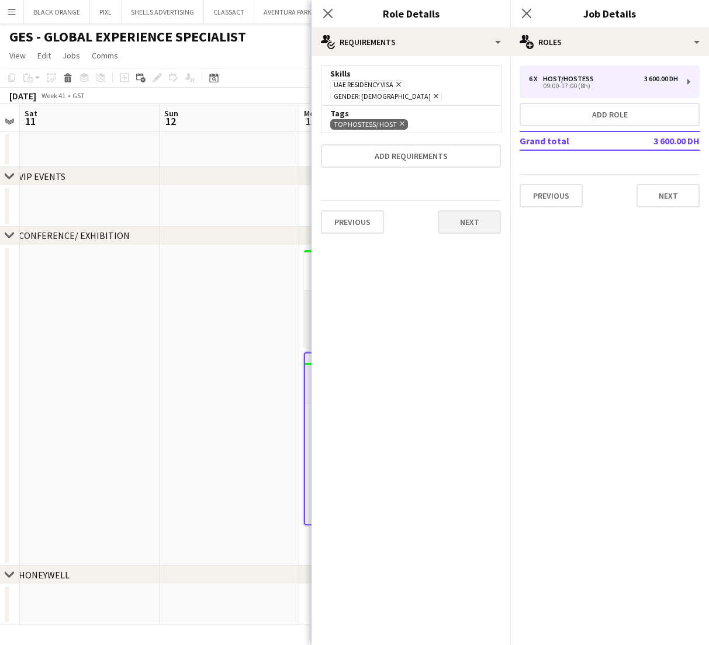
click at [459, 219] on button "Next" at bounding box center [469, 221] width 63 height 23
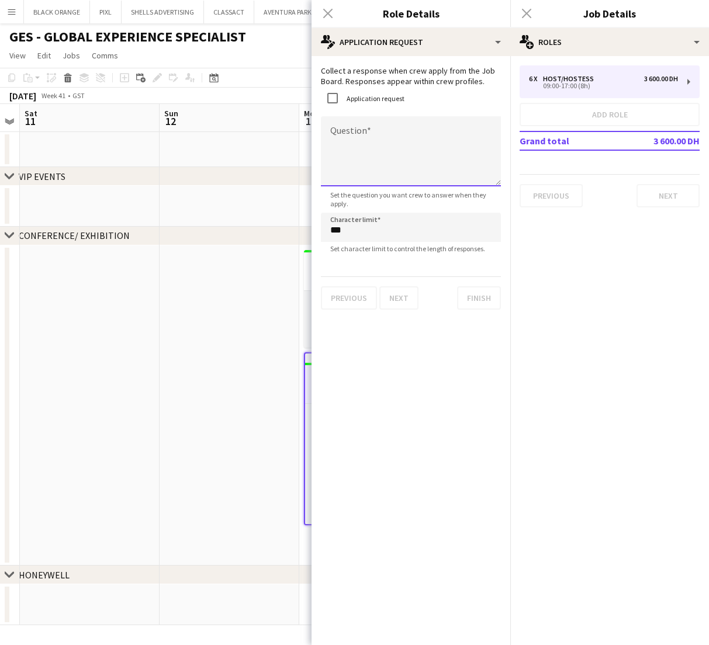
click at [348, 137] on textarea "Question" at bounding box center [411, 151] width 180 height 70
type textarea "**********"
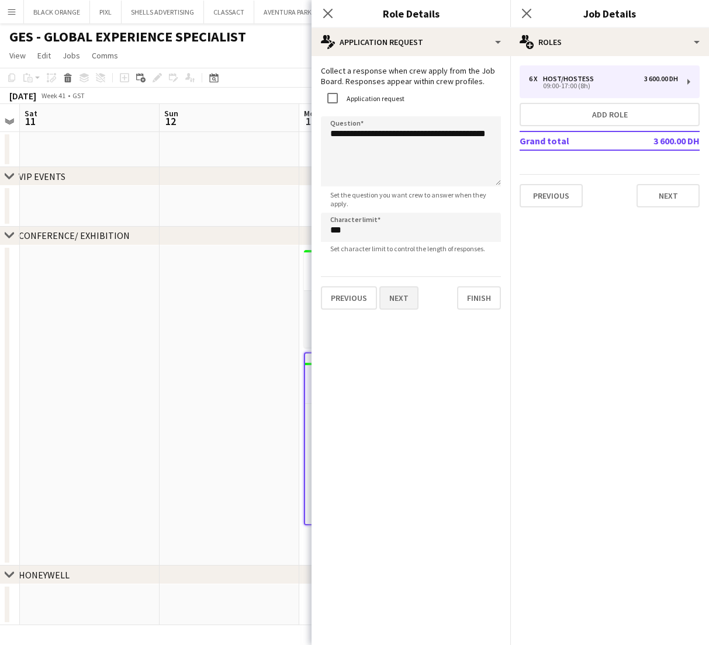
click at [397, 296] on button "Next" at bounding box center [398, 297] width 39 height 23
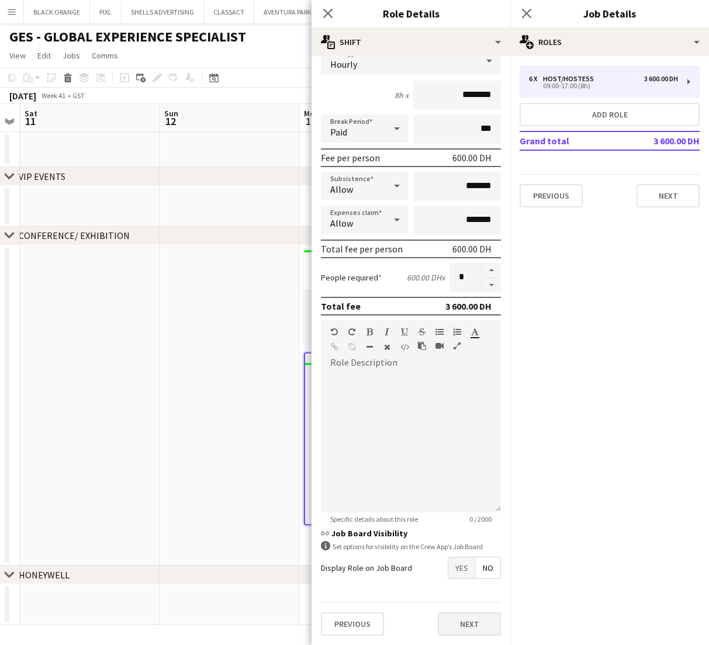
scroll to position [86, 0]
click at [471, 633] on button "Next" at bounding box center [469, 623] width 63 height 23
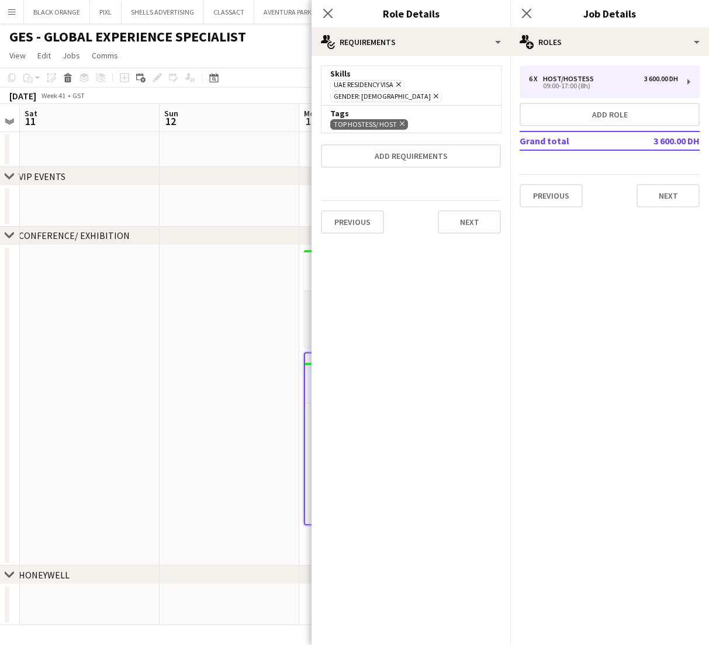
scroll to position [0, 0]
click at [241, 330] on app-date-cell at bounding box center [230, 405] width 140 height 320
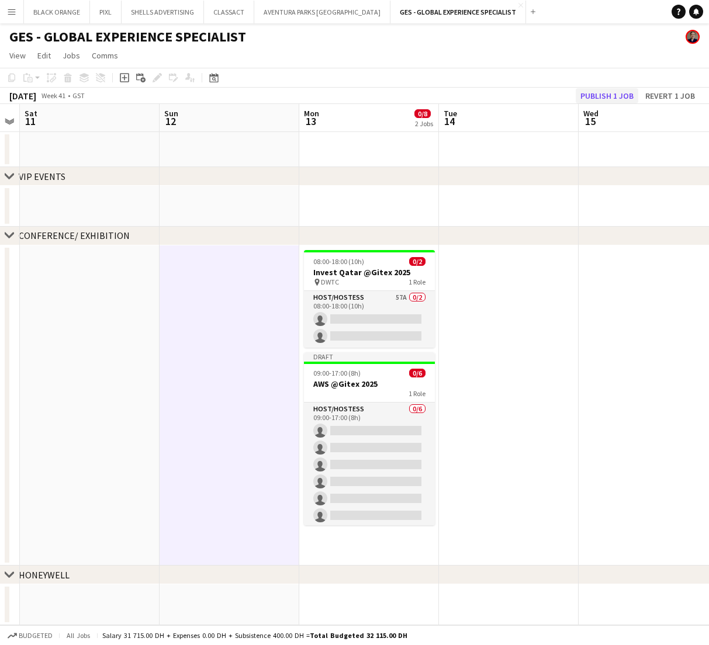
click at [598, 93] on button "Publish 1 job" at bounding box center [607, 95] width 63 height 15
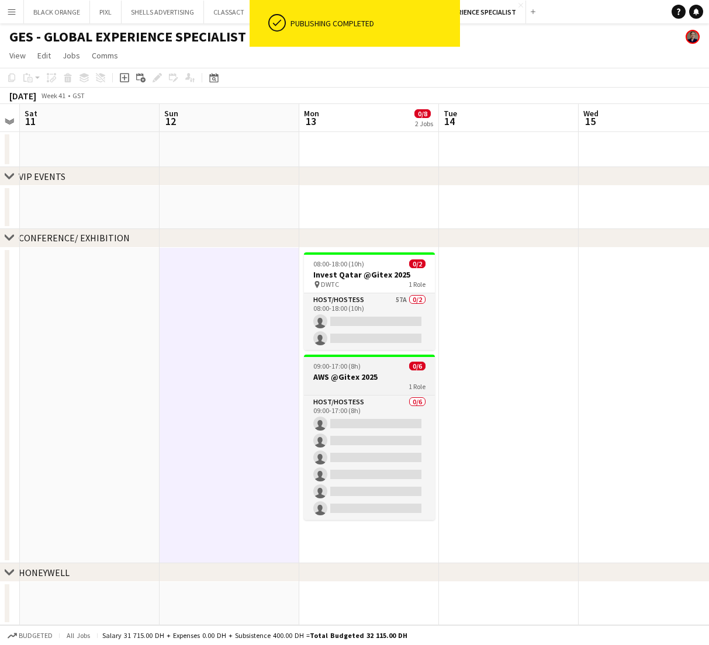
click at [368, 374] on h3 "AWS @Gitex 2025" at bounding box center [369, 377] width 131 height 11
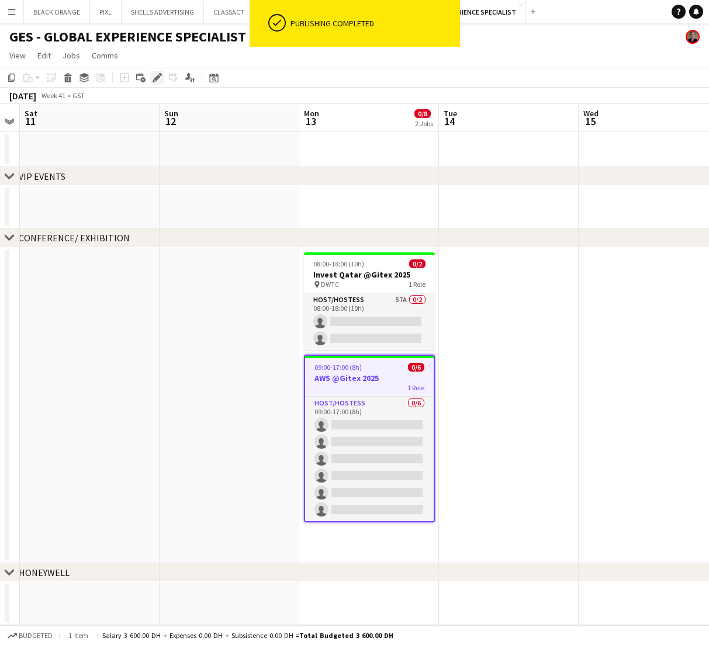
click at [157, 77] on icon at bounding box center [157, 78] width 6 height 6
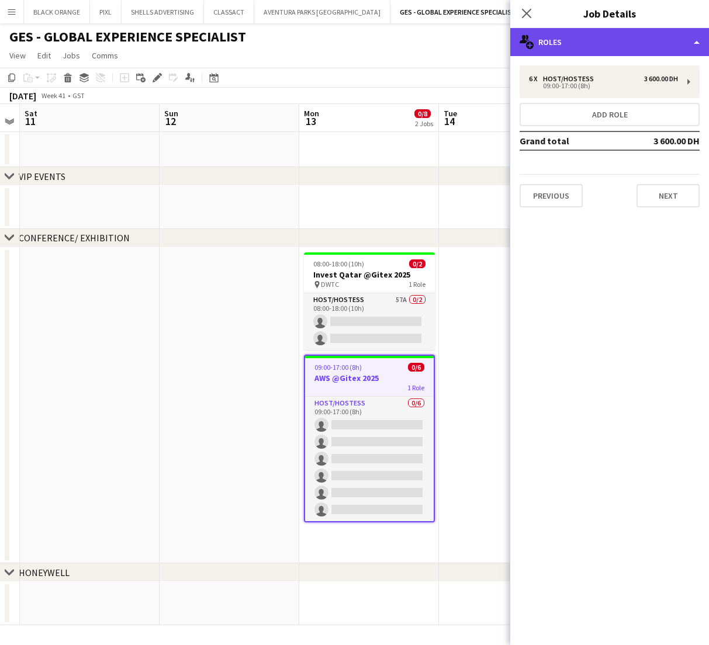
click at [684, 39] on div "multiple-users-add Roles" at bounding box center [609, 42] width 199 height 28
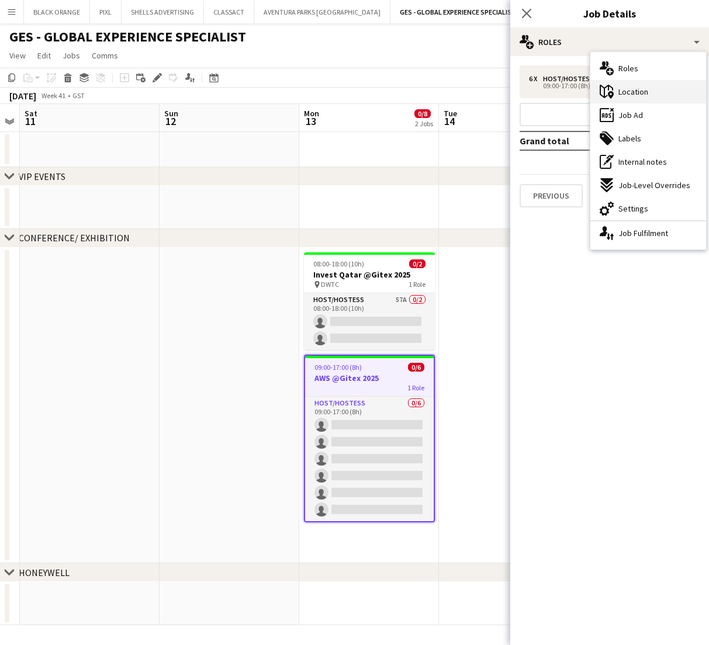
click at [633, 95] on span "Location" at bounding box center [633, 91] width 30 height 11
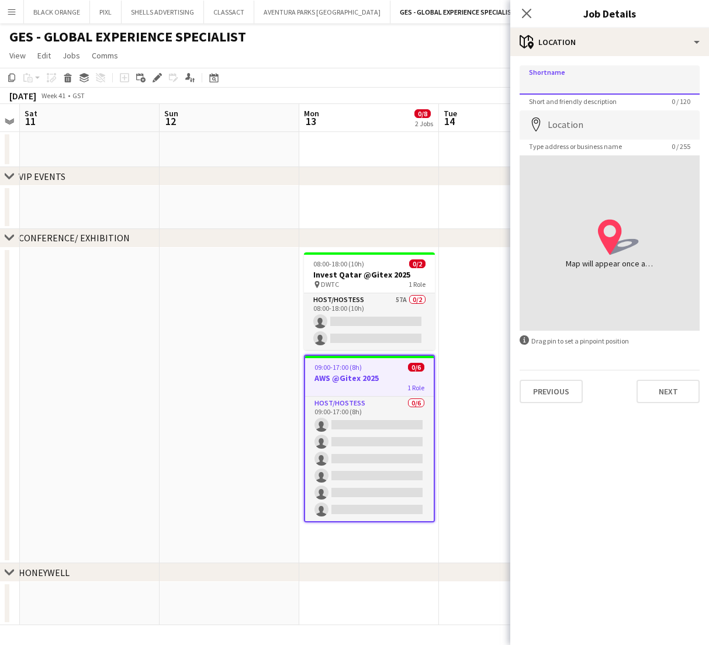
click at [573, 82] on input "Shortname" at bounding box center [610, 79] width 180 height 29
type input "****"
type input "**********"
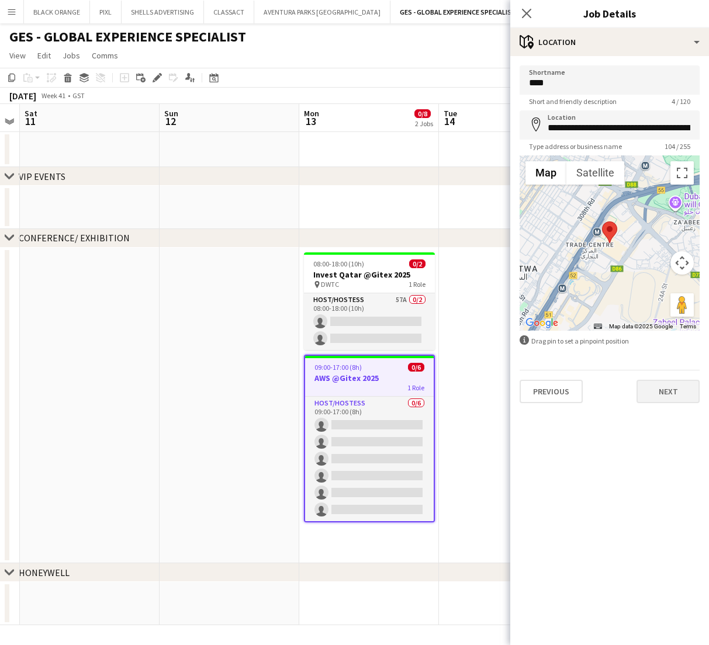
click at [676, 392] on button "Next" at bounding box center [667, 391] width 63 height 23
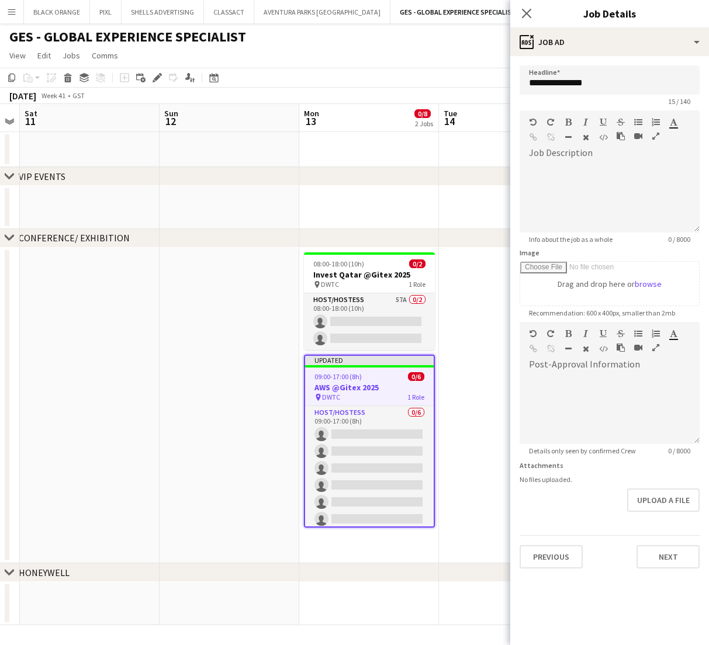
click at [469, 240] on div "chevron-right CONFERENCE/ EXHIBITION" at bounding box center [354, 238] width 709 height 19
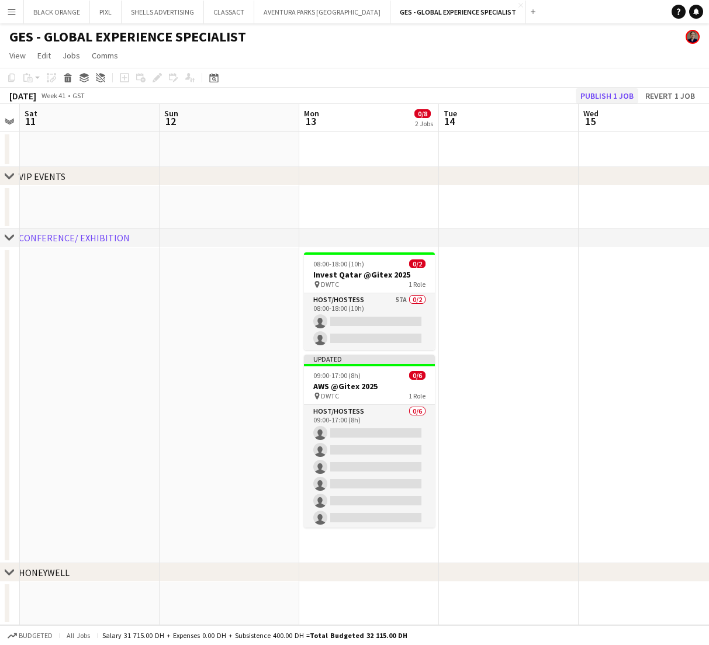
click at [594, 93] on button "Publish 1 job" at bounding box center [607, 95] width 63 height 15
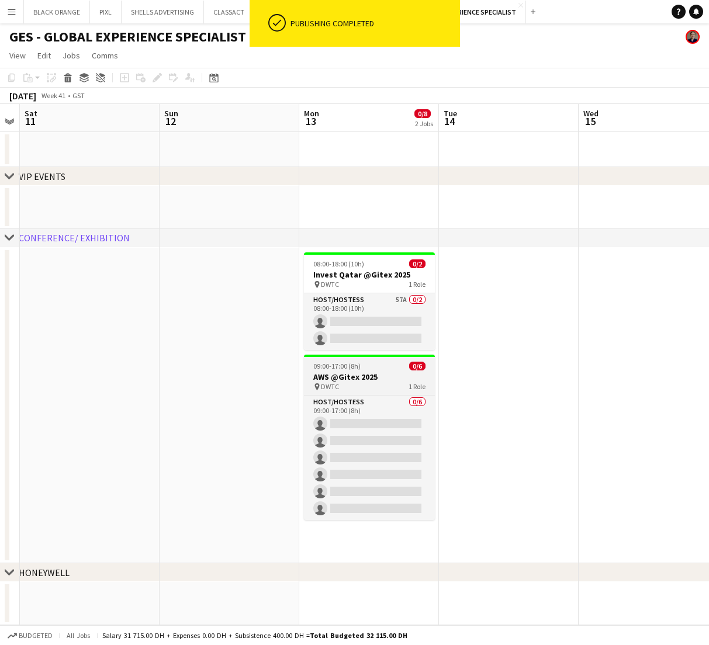
click at [361, 376] on h3 "AWS @Gitex 2025" at bounding box center [369, 377] width 131 height 11
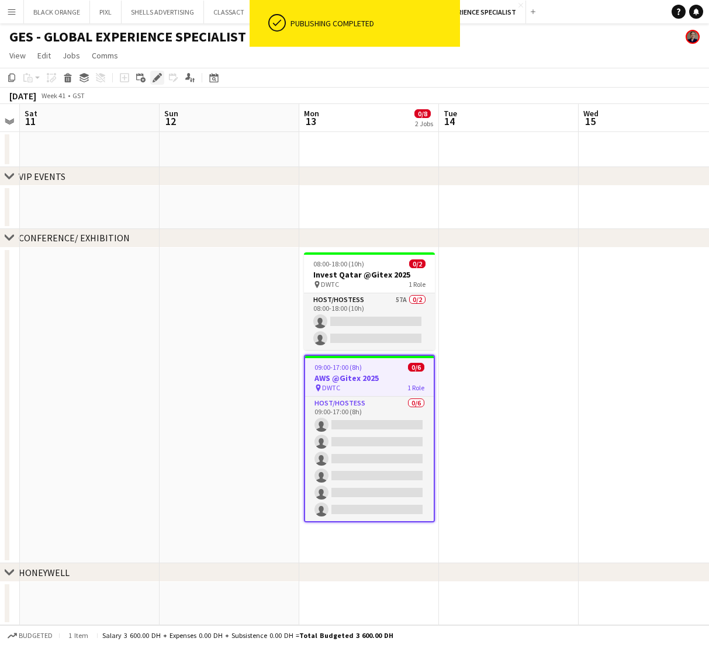
click at [158, 77] on icon at bounding box center [157, 78] width 6 height 6
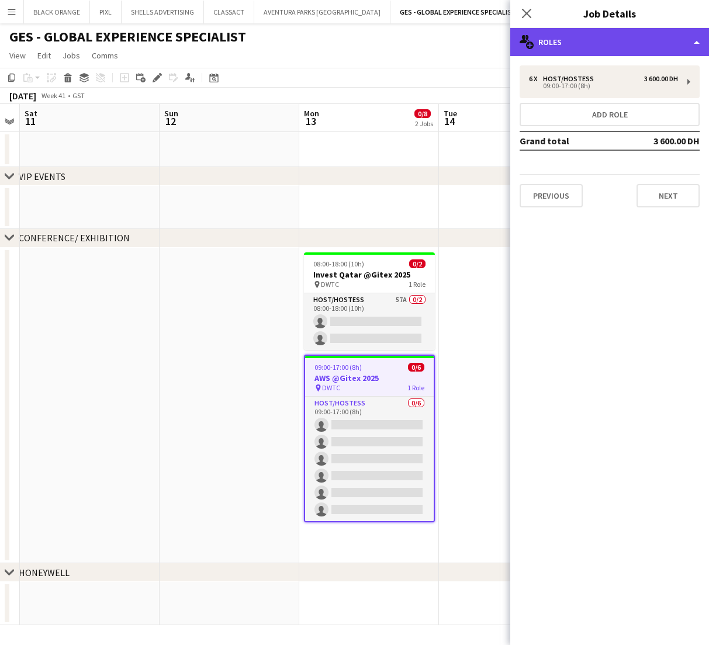
click at [662, 41] on div "multiple-users-add Roles" at bounding box center [609, 42] width 199 height 28
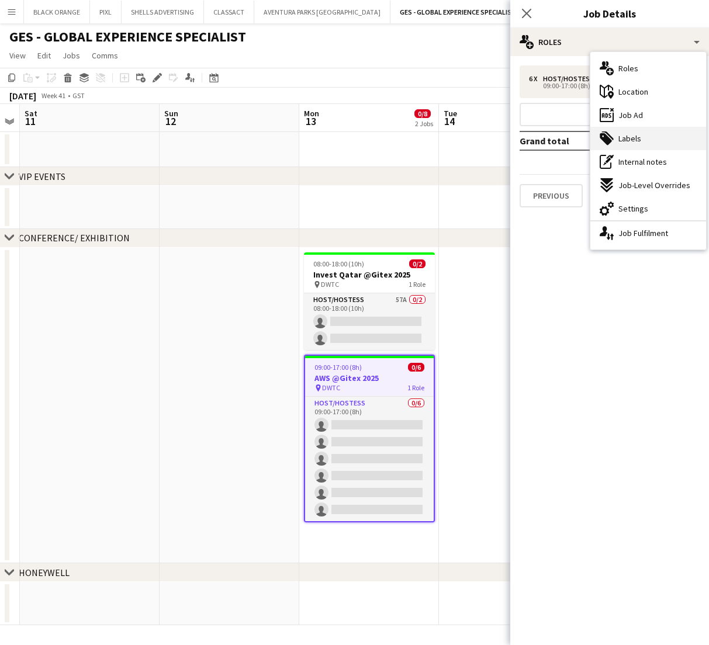
click at [628, 140] on span "Labels" at bounding box center [629, 138] width 23 height 11
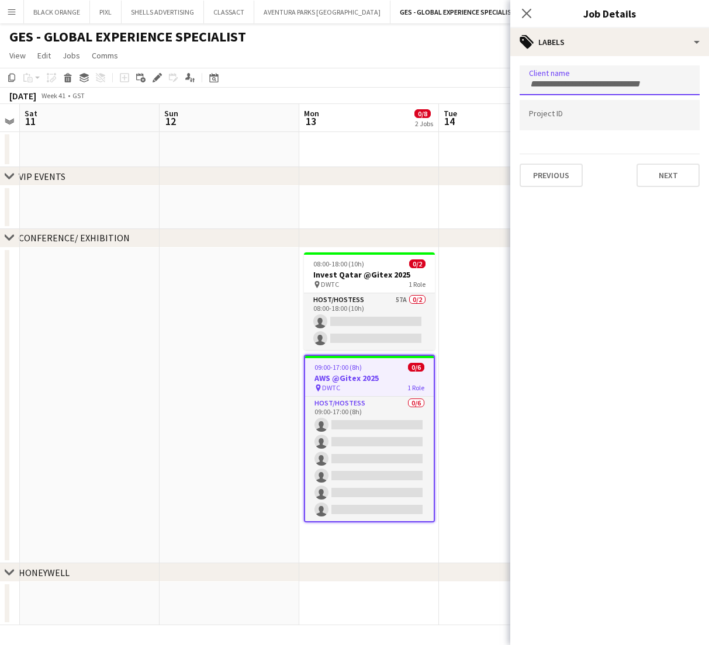
click at [563, 84] on input "Type to search client labels..." at bounding box center [609, 84] width 161 height 11
type input "***"
click at [561, 114] on div "GES" at bounding box center [610, 116] width 180 height 28
click at [574, 117] on input "Type to search project ID labels..." at bounding box center [609, 119] width 161 height 11
click at [572, 122] on input "Type to search project ID labels..." at bounding box center [609, 119] width 161 height 11
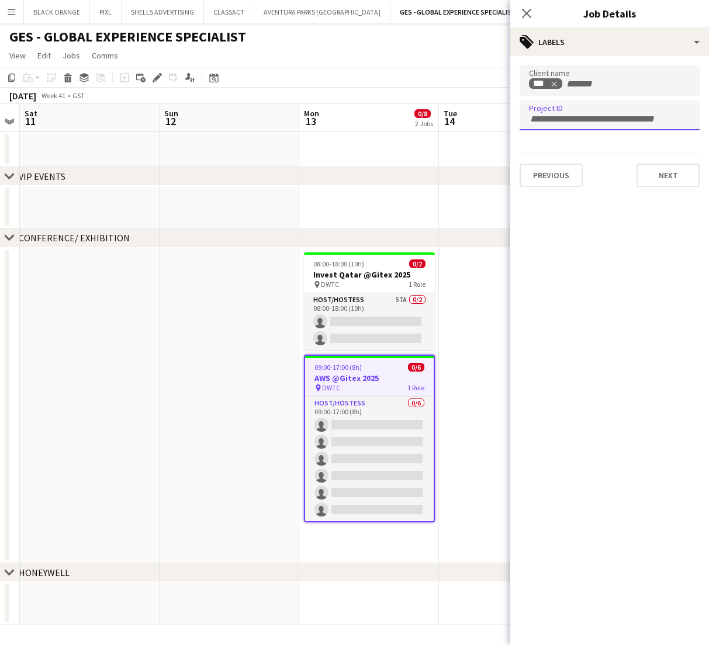
paste input "**********"
type input "**********"
click at [662, 179] on button "Next" at bounding box center [667, 175] width 63 height 23
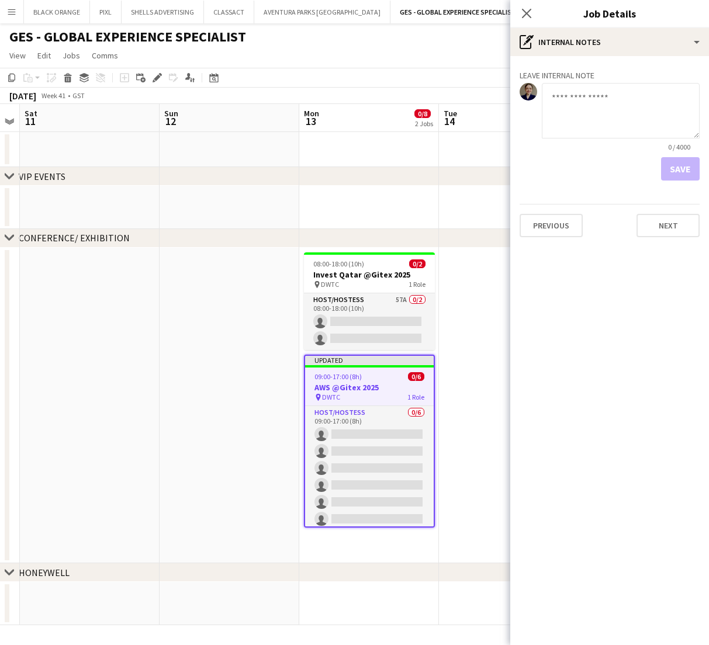
click at [663, 227] on button "Next" at bounding box center [667, 225] width 63 height 23
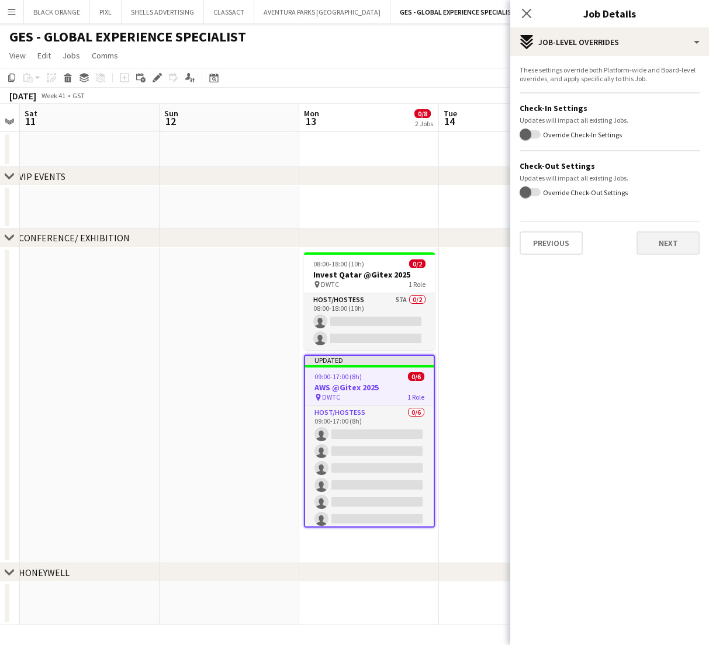
click at [668, 251] on button "Next" at bounding box center [667, 242] width 63 height 23
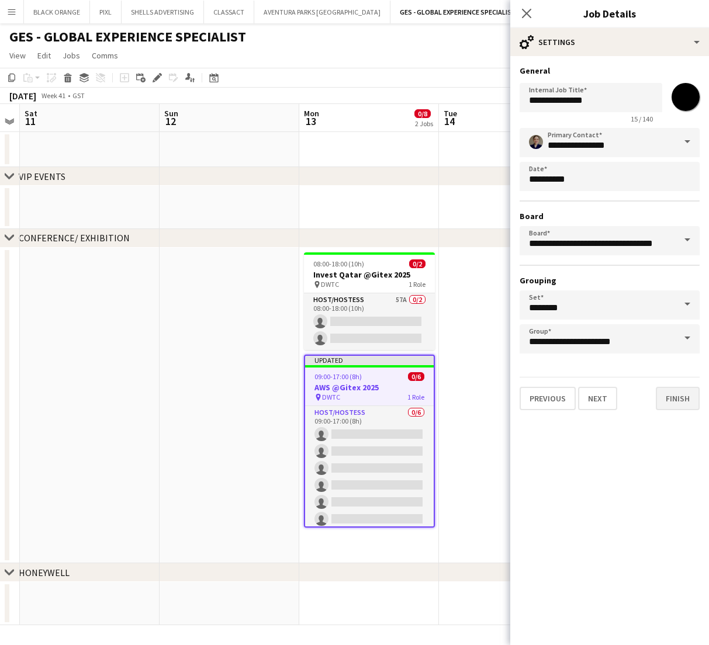
click at [679, 406] on button "Finish" at bounding box center [678, 398] width 44 height 23
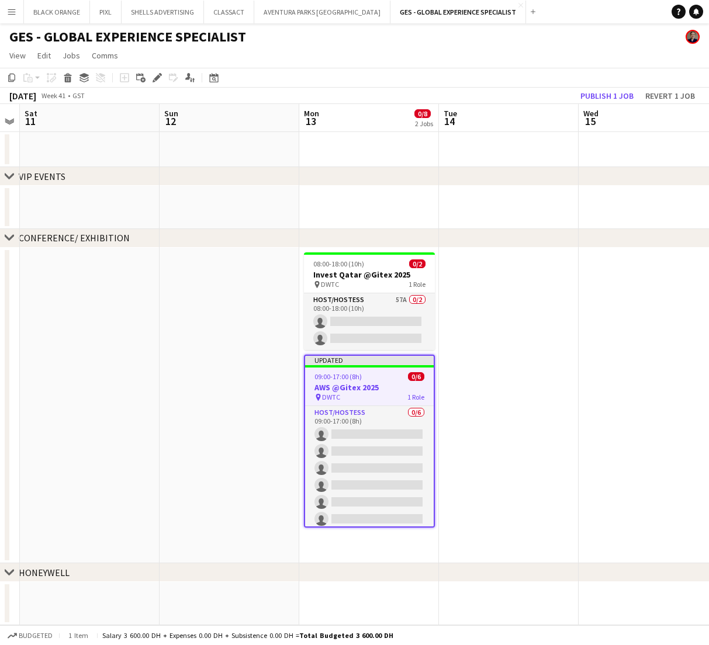
click at [605, 86] on app-toolbar "Copy Paste Paste Command V Paste with crew Command Shift V Paste linked Job [GE…" at bounding box center [354, 78] width 709 height 20
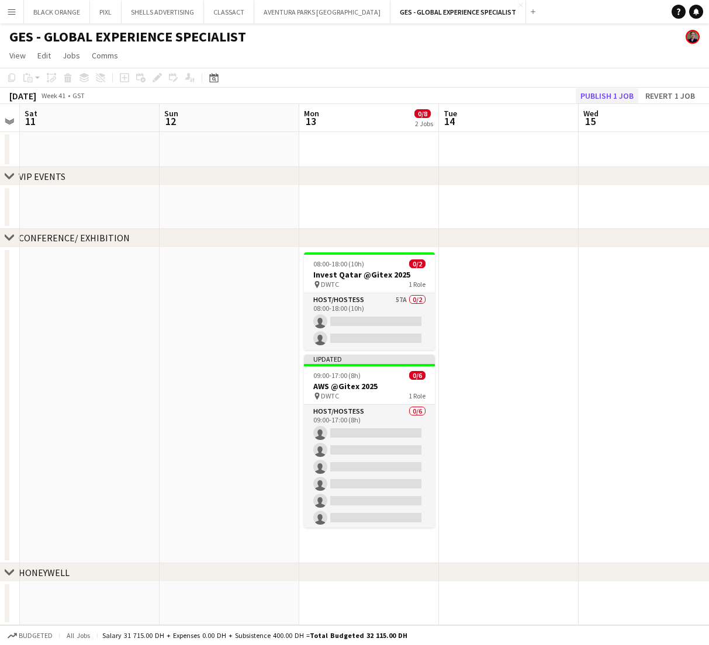
click at [610, 95] on button "Publish 1 job" at bounding box center [607, 95] width 63 height 15
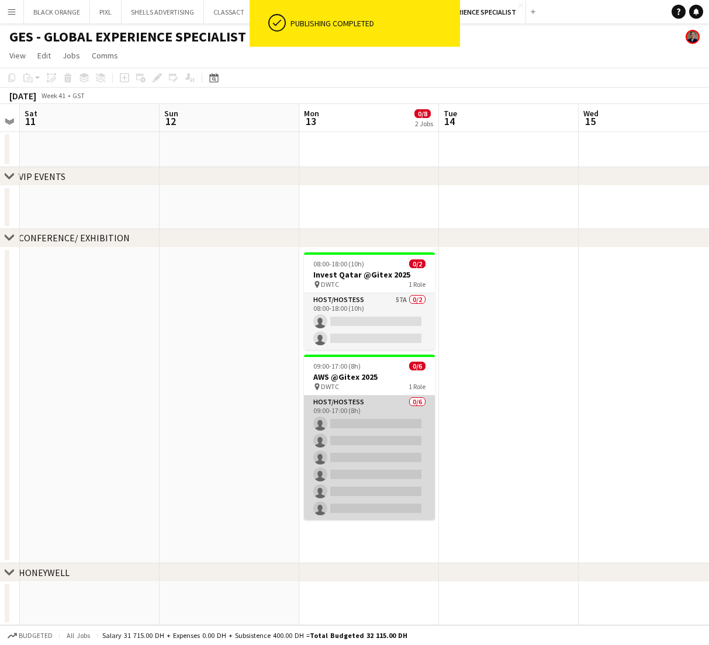
click at [385, 425] on app-card-role "Host/Hostess 0/6 09:00-17:00 (8h) single-neutral-actions single-neutral-actions…" at bounding box center [369, 458] width 131 height 124
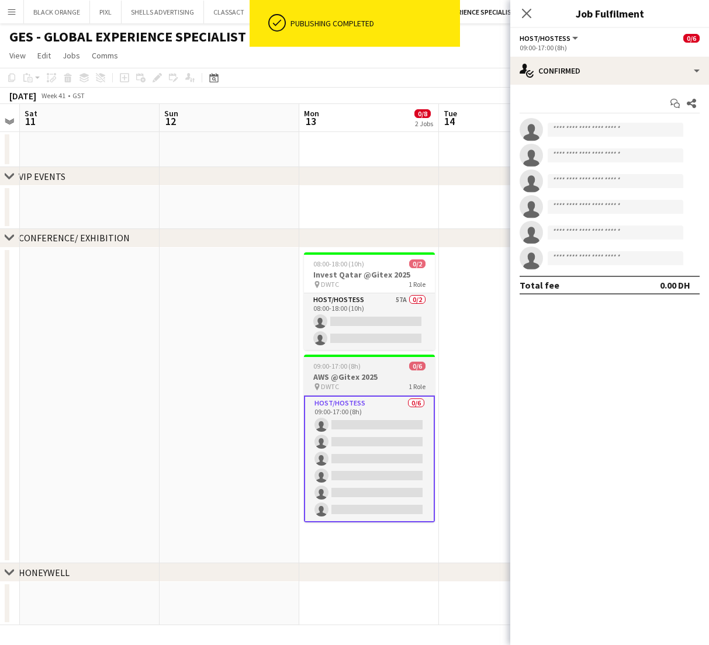
click at [369, 392] on app-job-card "09:00-17:00 (8h) 0/6 AWS @Gitex 2025 pin DWTC 1 Role Host/Hostess 0/6 09:00-17:…" at bounding box center [369, 439] width 131 height 168
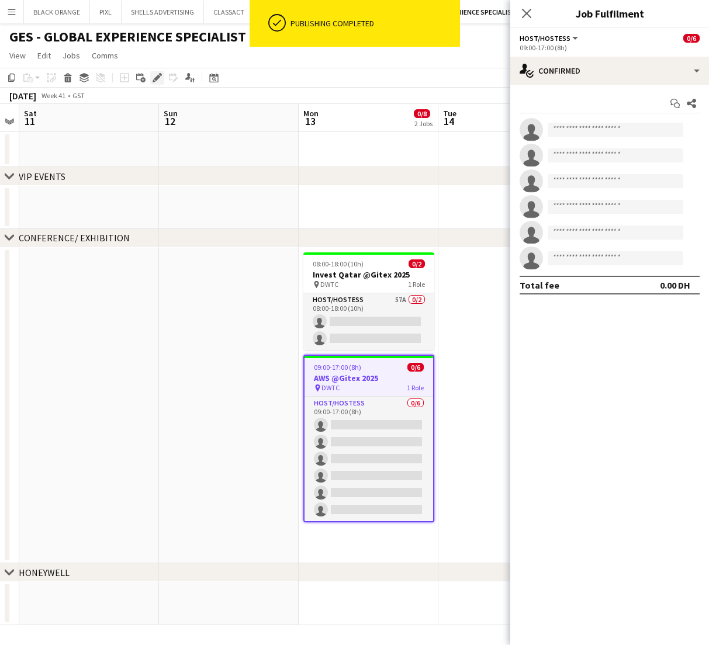
click at [153, 77] on icon "Edit" at bounding box center [157, 77] width 9 height 9
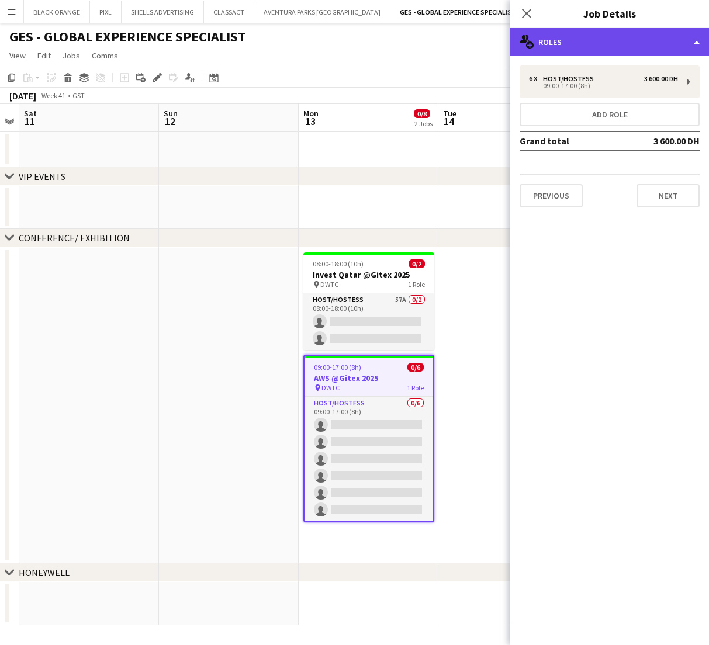
click at [626, 46] on div "multiple-users-add Roles" at bounding box center [609, 42] width 199 height 28
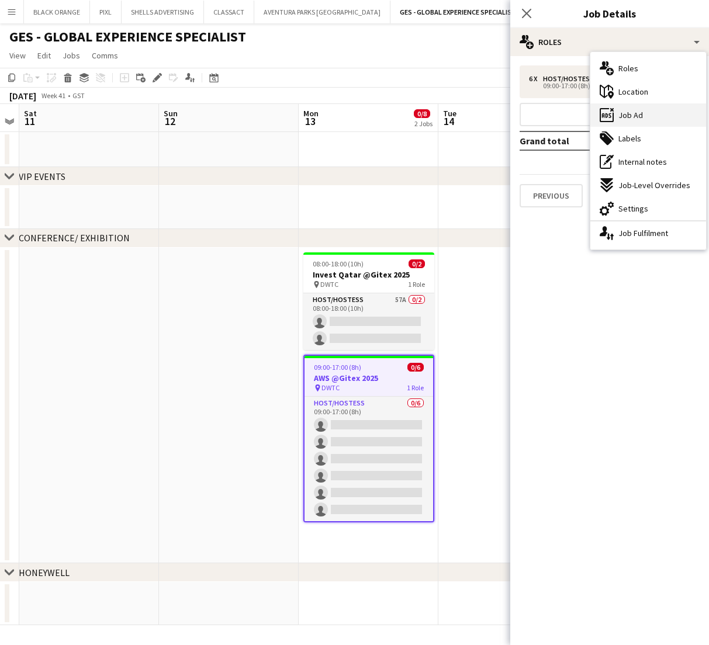
click at [647, 114] on div "ads-window Job Ad" at bounding box center [648, 114] width 116 height 23
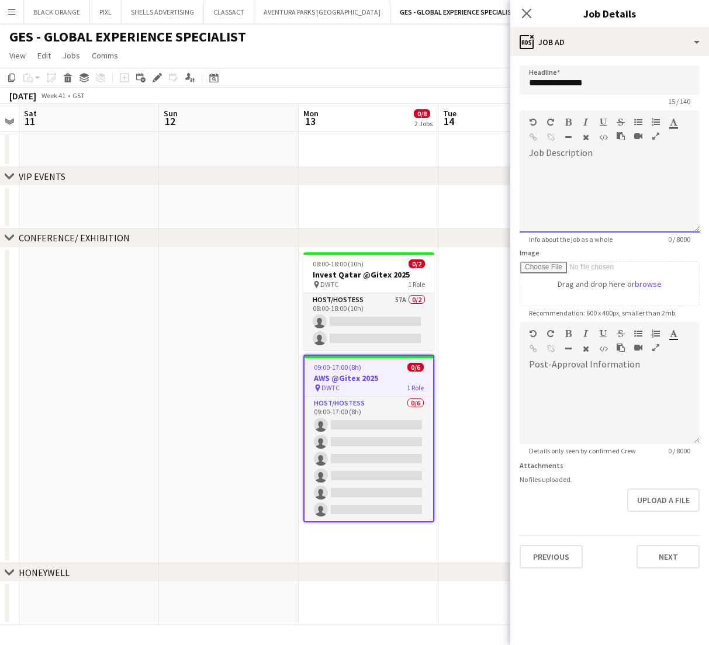
click at [581, 179] on div at bounding box center [610, 197] width 180 height 70
click at [654, 136] on icon "button" at bounding box center [655, 136] width 7 height 8
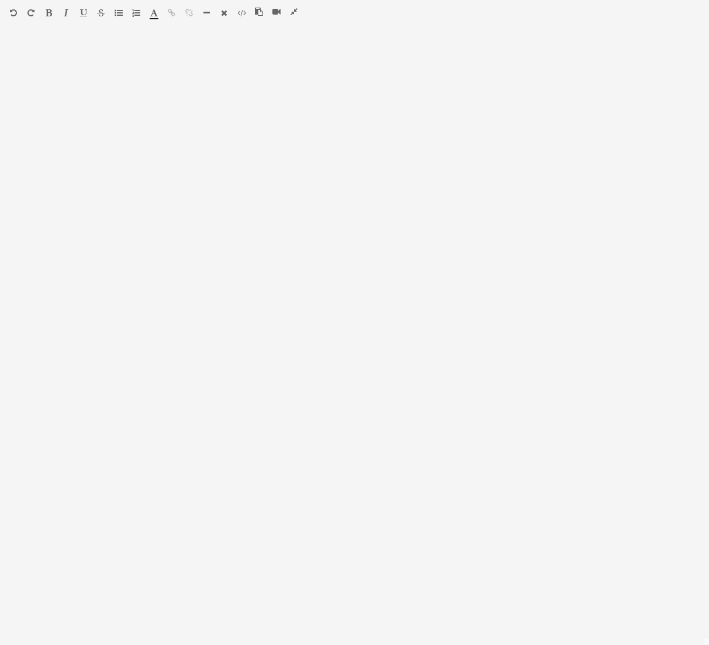
click at [255, 13] on icon "button" at bounding box center [259, 12] width 8 height 8
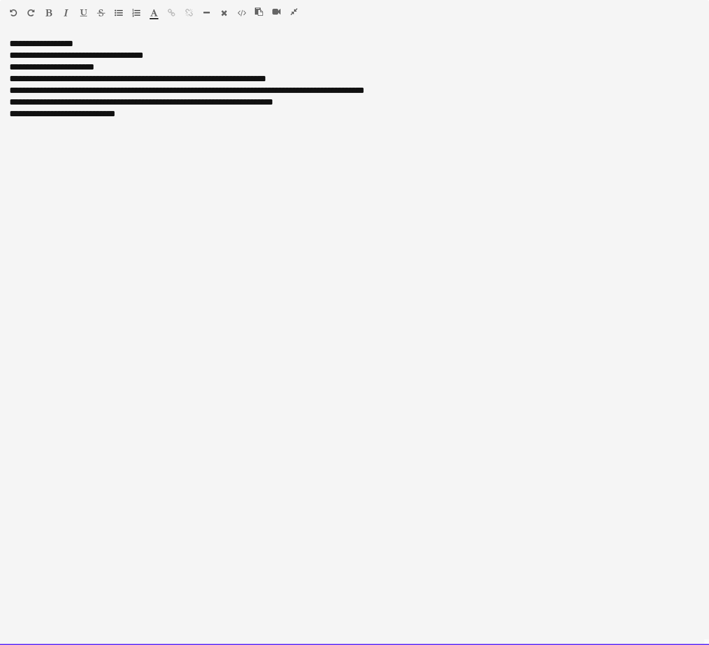
drag, startPoint x: 153, startPoint y: 124, endPoint x: 14, endPoint y: 116, distance: 138.7
click at [14, 116] on div "**********" at bounding box center [354, 341] width 709 height 607
click at [165, 57] on div "**********" at bounding box center [354, 56] width 690 height 12
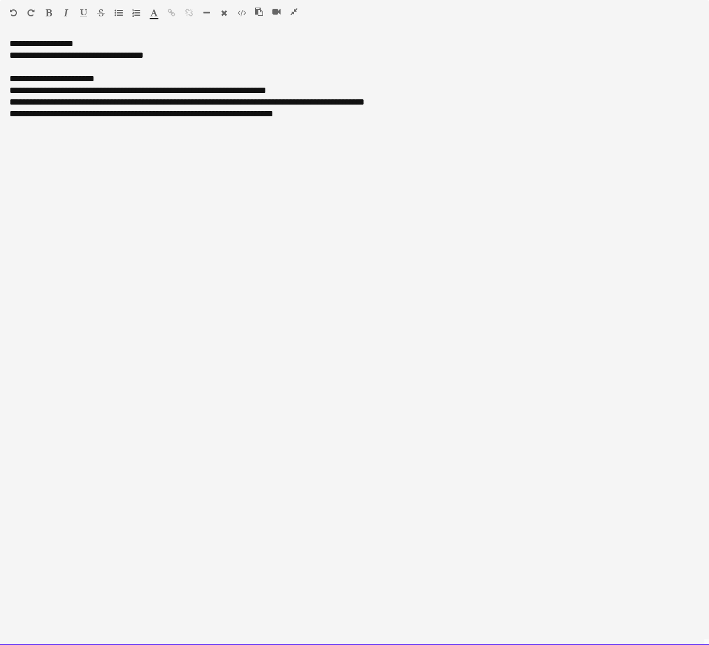
click at [36, 57] on div "**********" at bounding box center [354, 56] width 690 height 12
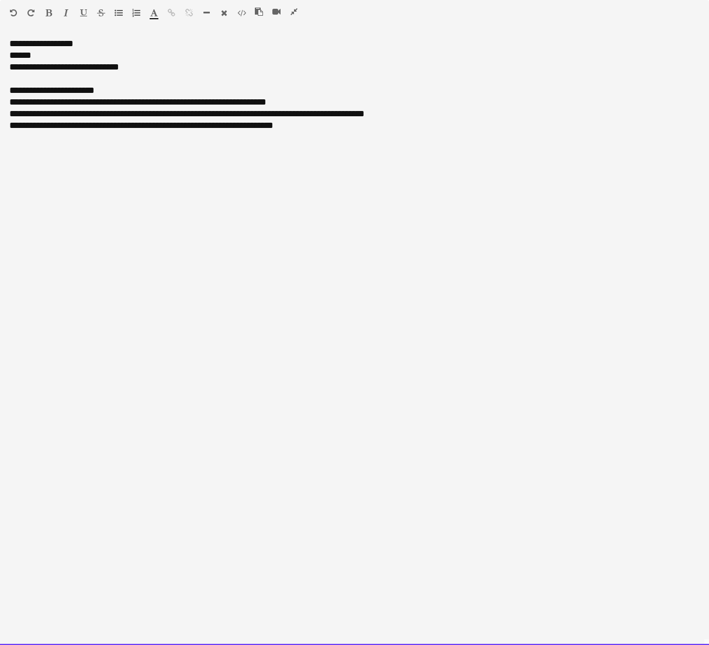
click at [43, 56] on div "******" at bounding box center [354, 56] width 690 height 12
click at [34, 70] on div "**********" at bounding box center [354, 67] width 690 height 12
click at [67, 68] on div "**********" at bounding box center [354, 67] width 690 height 12
click at [126, 65] on div "**********" at bounding box center [354, 67] width 690 height 12
drag, startPoint x: 91, startPoint y: 43, endPoint x: 42, endPoint y: 46, distance: 48.6
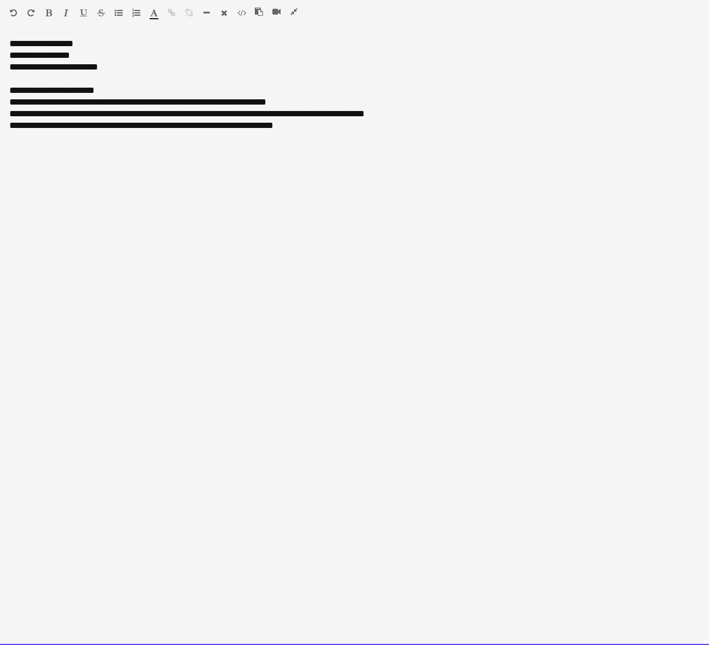
click at [42, 46] on div "**********" at bounding box center [354, 341] width 709 height 607
click at [18, 79] on div at bounding box center [354, 79] width 690 height 12
drag, startPoint x: 43, startPoint y: 44, endPoint x: 9, endPoint y: 44, distance: 33.3
click at [9, 44] on div "**********" at bounding box center [354, 341] width 709 height 607
click at [15, 33] on div "**********" at bounding box center [354, 337] width 709 height 615
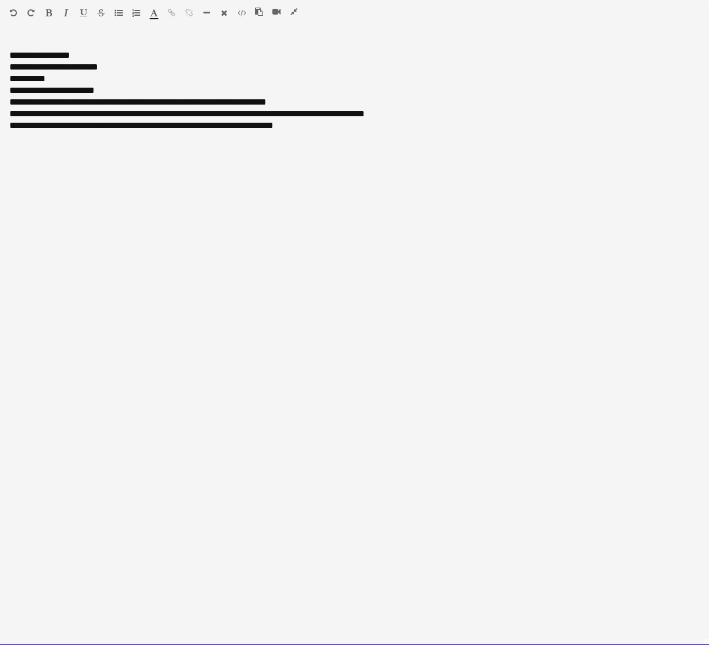
click at [11, 30] on div "**********" at bounding box center [354, 337] width 709 height 615
click at [10, 58] on div "**********" at bounding box center [354, 56] width 690 height 12
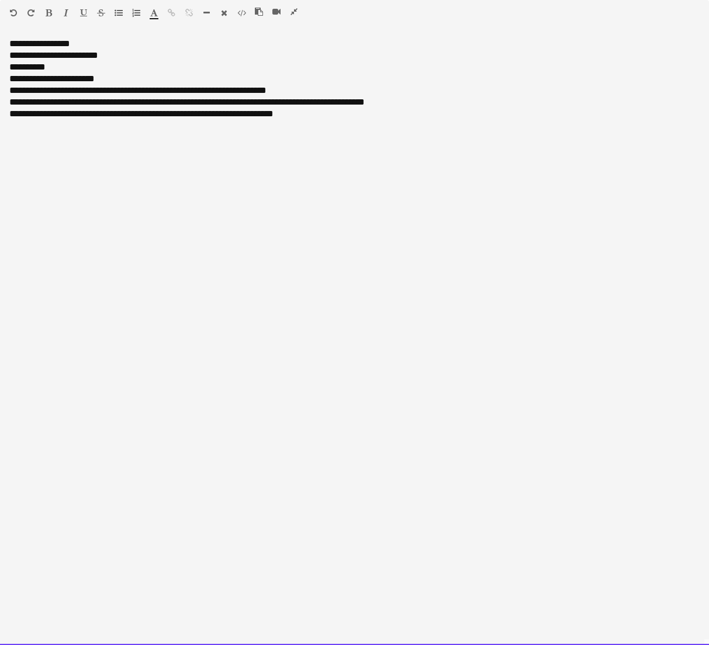
click at [59, 67] on div "**********" at bounding box center [354, 67] width 690 height 12
click at [36, 67] on span "**********" at bounding box center [27, 67] width 36 height 9
drag, startPoint x: 81, startPoint y: 47, endPoint x: 5, endPoint y: 40, distance: 76.9
click at [5, 40] on div "**********" at bounding box center [354, 341] width 709 height 607
click at [50, 12] on icon "button" at bounding box center [49, 13] width 6 height 8
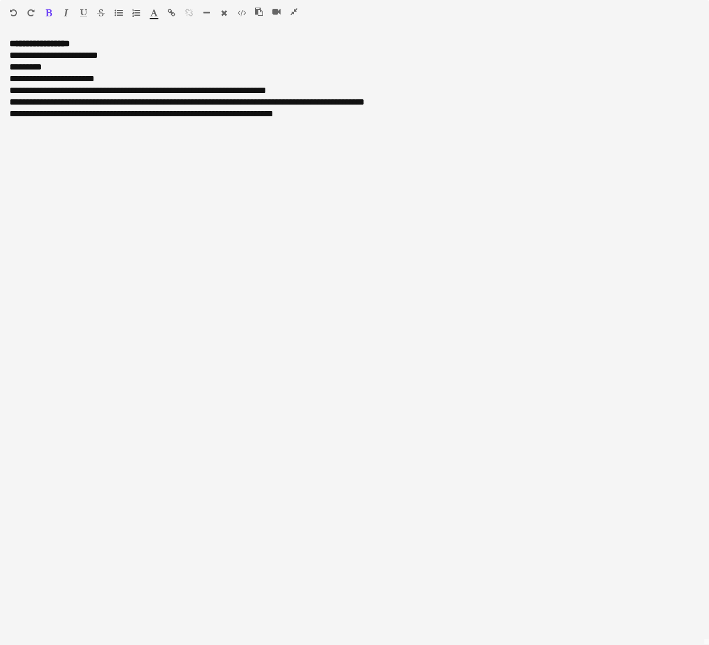
click at [66, 16] on icon "button" at bounding box center [66, 13] width 5 height 8
click at [63, 8] on button "button" at bounding box center [66, 12] width 8 height 9
click at [78, 14] on div at bounding box center [79, 15] width 70 height 14
click at [86, 14] on icon "button" at bounding box center [83, 13] width 7 height 8
click at [54, 70] on div "*********" at bounding box center [354, 67] width 690 height 12
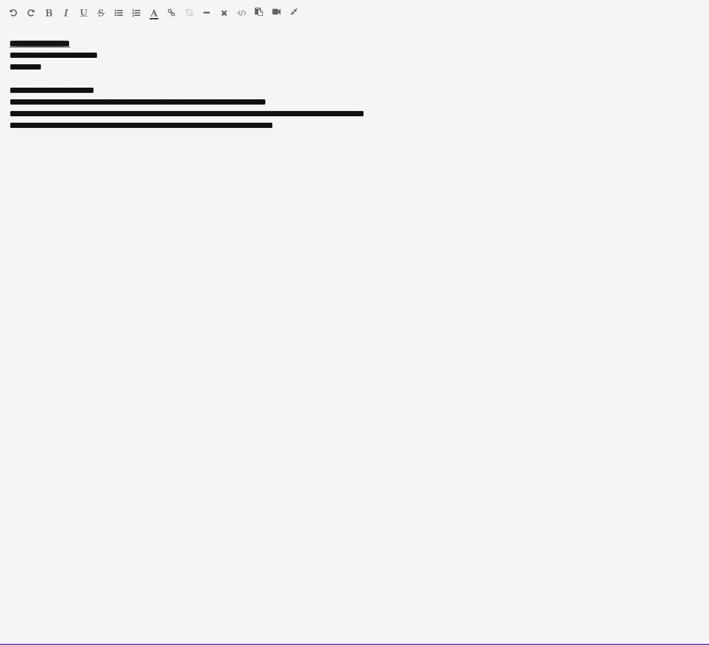
drag, startPoint x: 112, startPoint y: 89, endPoint x: -3, endPoint y: 96, distance: 114.8
click at [0, 96] on html "Menu Boards Boards Boards All jobs Status Workforce Workforce My Workforce Recr…" at bounding box center [354, 542] width 709 height 1085
click at [105, 102] on div "**********" at bounding box center [354, 102] width 690 height 12
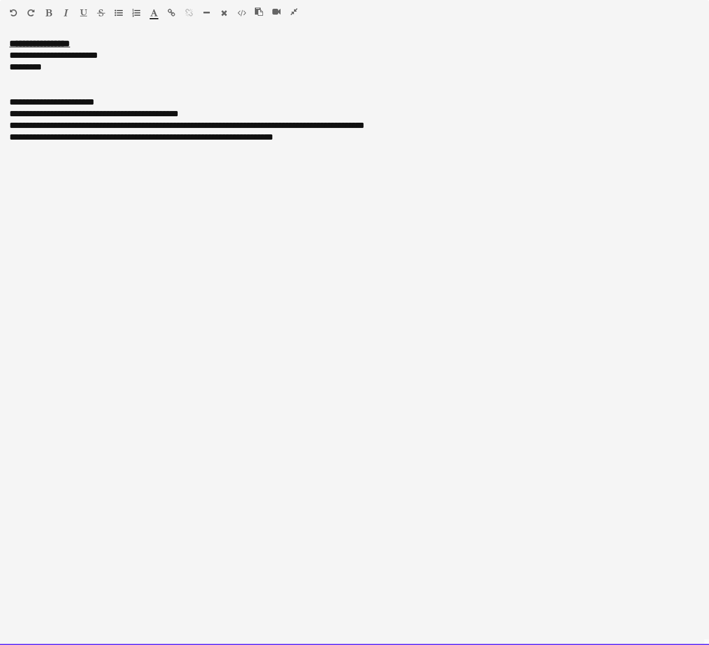
drag, startPoint x: 111, startPoint y: 102, endPoint x: 1, endPoint y: 98, distance: 109.9
click at [1, 98] on div "**********" at bounding box center [354, 341] width 709 height 607
click at [48, 8] on button "button" at bounding box center [48, 12] width 8 height 9
click at [82, 12] on icon "button" at bounding box center [83, 13] width 7 height 8
click at [207, 115] on div "**********" at bounding box center [354, 114] width 690 height 12
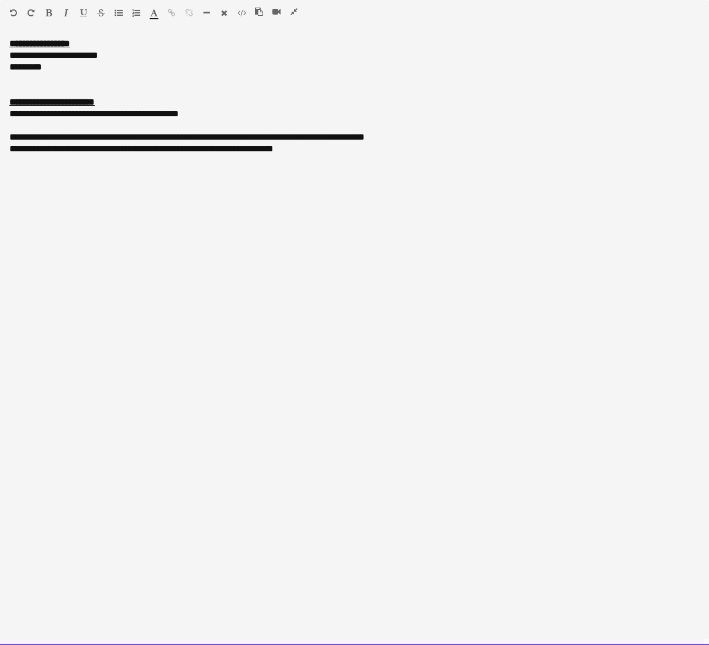
drag, startPoint x: 65, startPoint y: 115, endPoint x: 22, endPoint y: 116, distance: 42.7
click at [22, 116] on div "**********" at bounding box center [354, 114] width 690 height 12
click at [293, 12] on icon "button" at bounding box center [293, 12] width 7 height 8
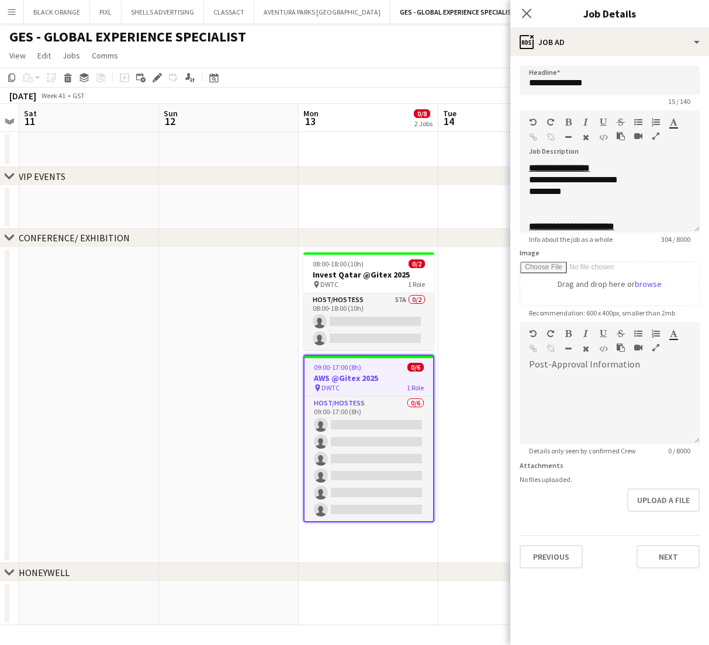
click at [247, 311] on app-date-cell at bounding box center [229, 406] width 140 height 316
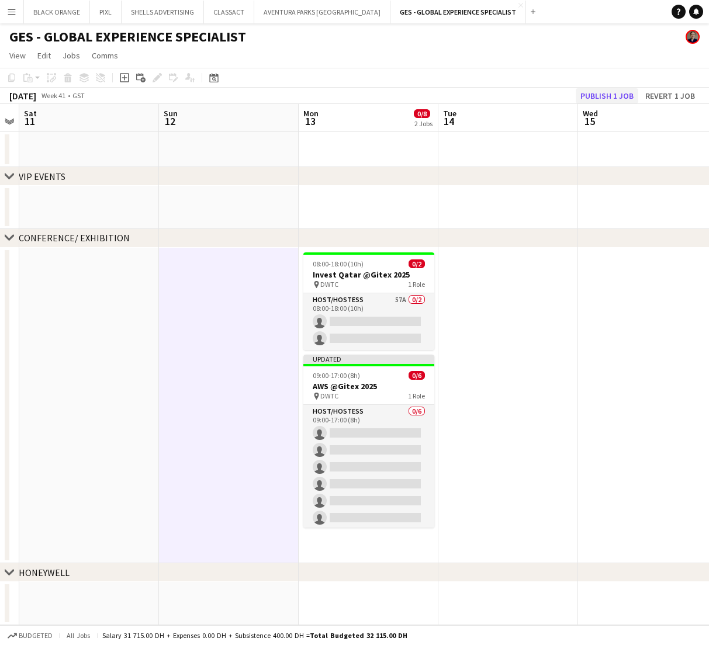
click at [616, 95] on button "Publish 1 job" at bounding box center [607, 95] width 63 height 15
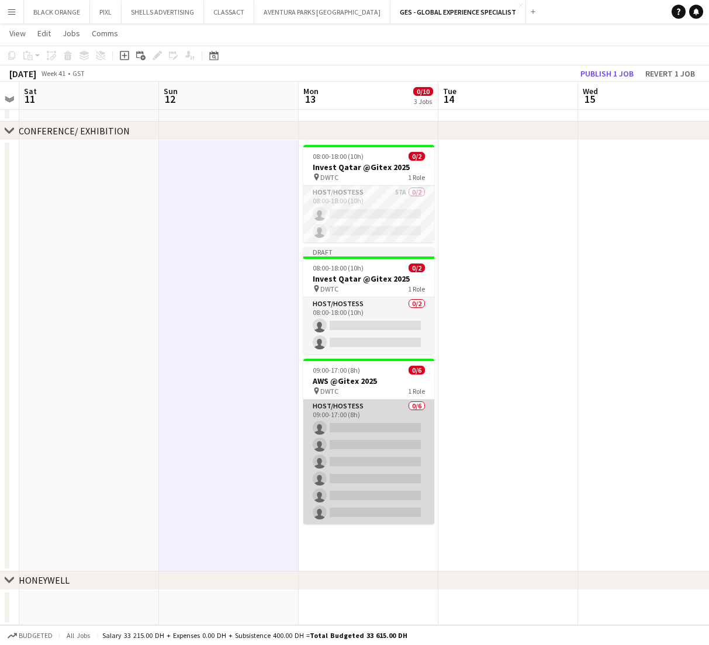
scroll to position [98, 0]
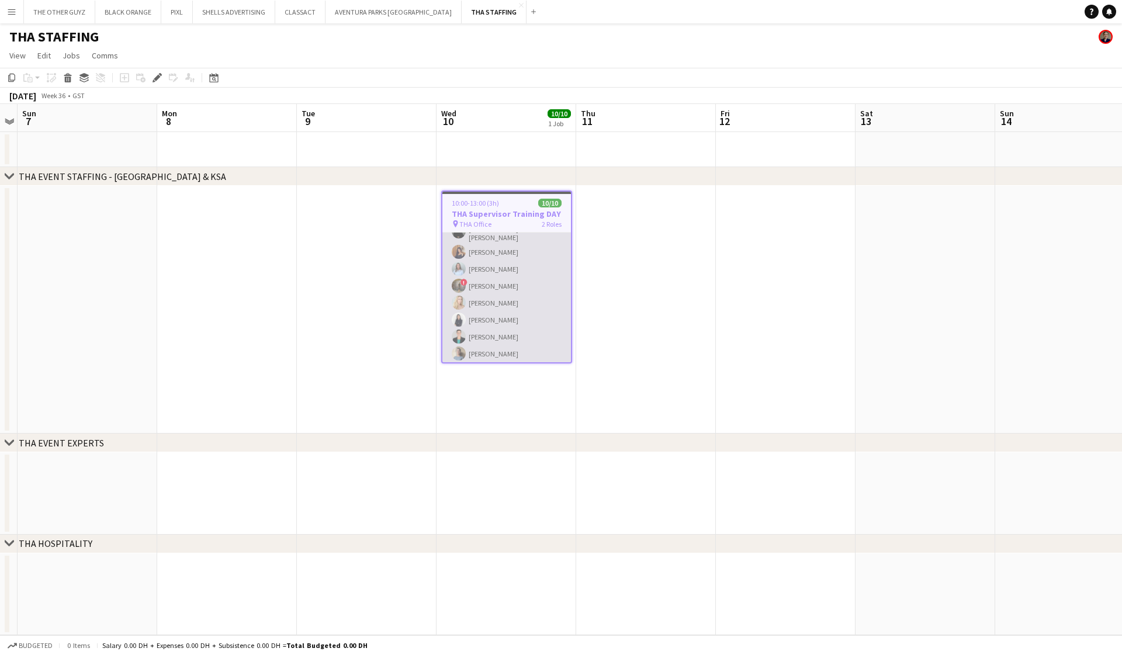
scroll to position [85, 0]
click at [530, 286] on app-card-role "Supervisor 8/8 10:00-13:00 (3h) Hassan Bin Rashid Ahmed Aliaksandra Zaikina Kse…" at bounding box center [506, 285] width 129 height 162
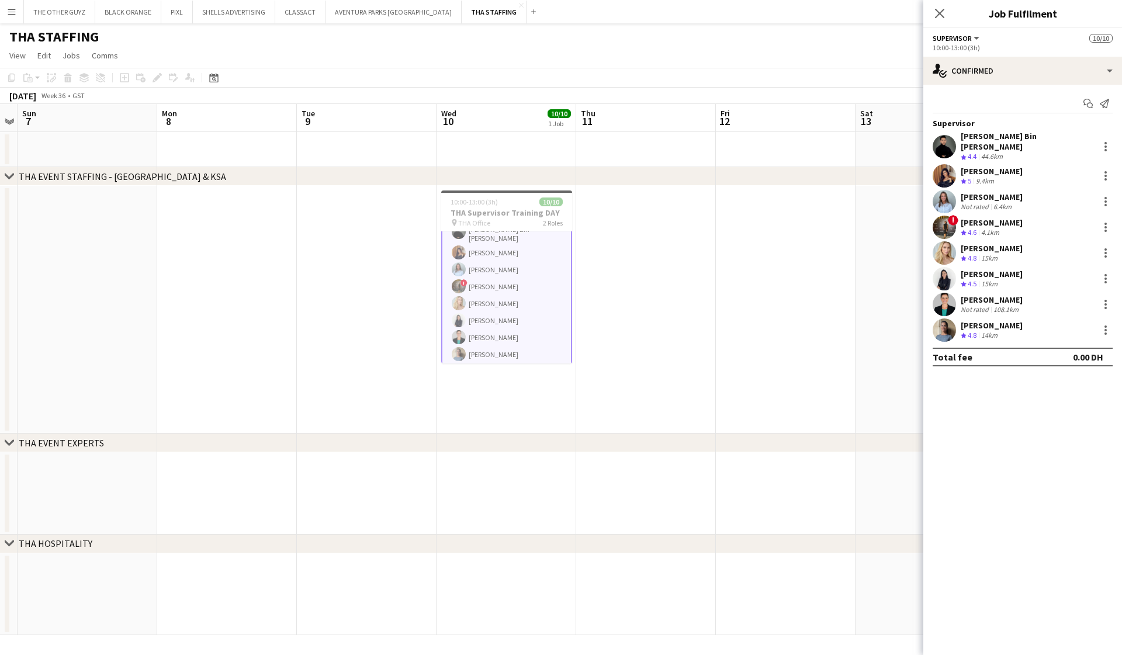
click at [996, 192] on div "Ksenia Glotova" at bounding box center [992, 197] width 62 height 11
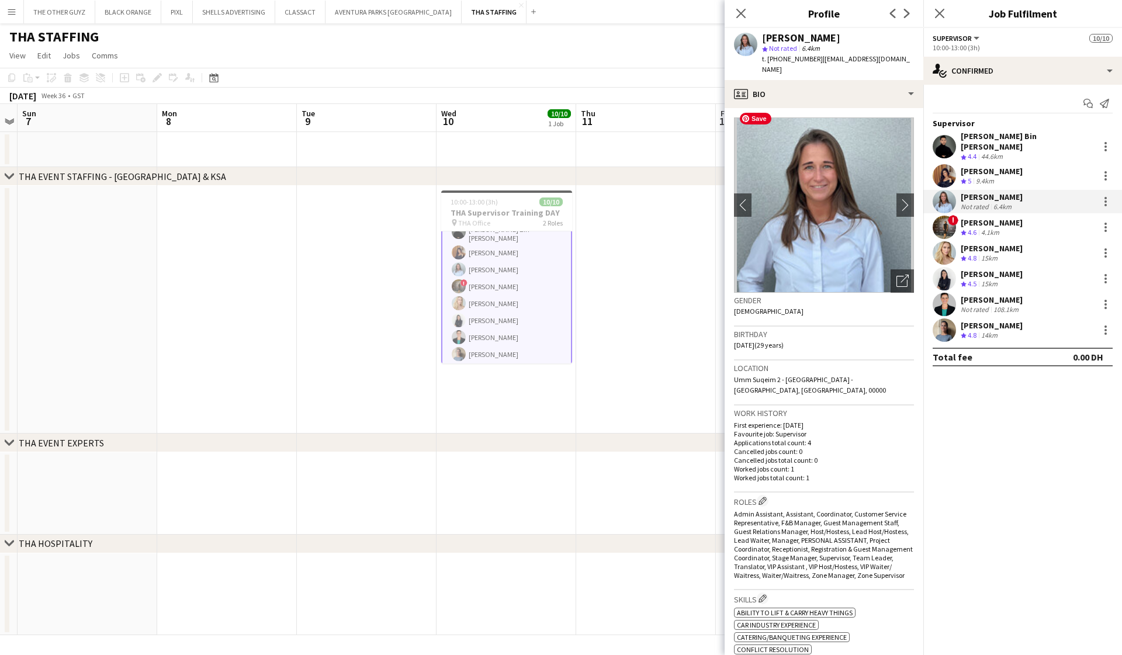
scroll to position [0, 0]
click at [902, 275] on icon "Open photos pop-in" at bounding box center [902, 281] width 12 height 12
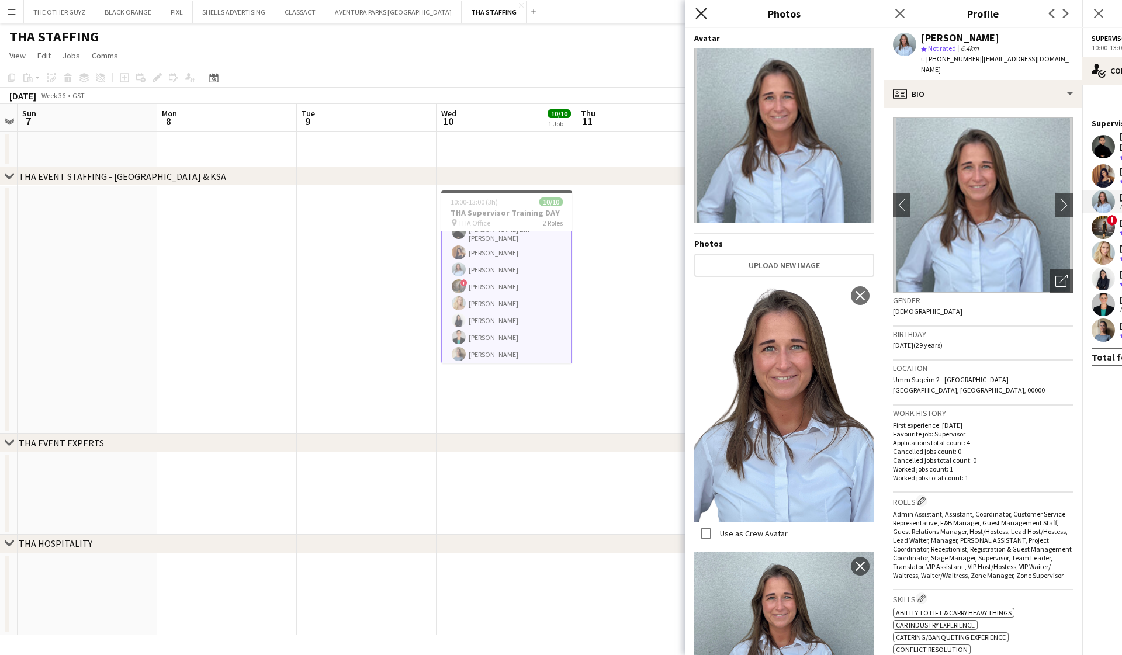
click at [705, 16] on icon "Close pop-in" at bounding box center [700, 13] width 11 height 11
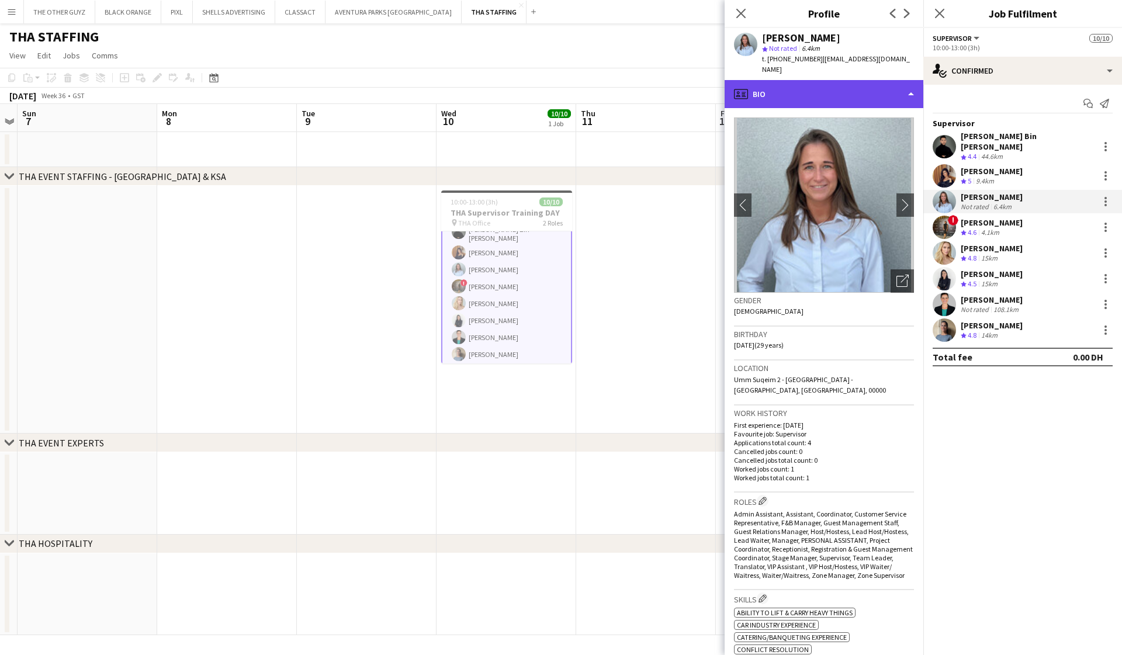
click at [830, 87] on div "profile Bio" at bounding box center [824, 94] width 199 height 28
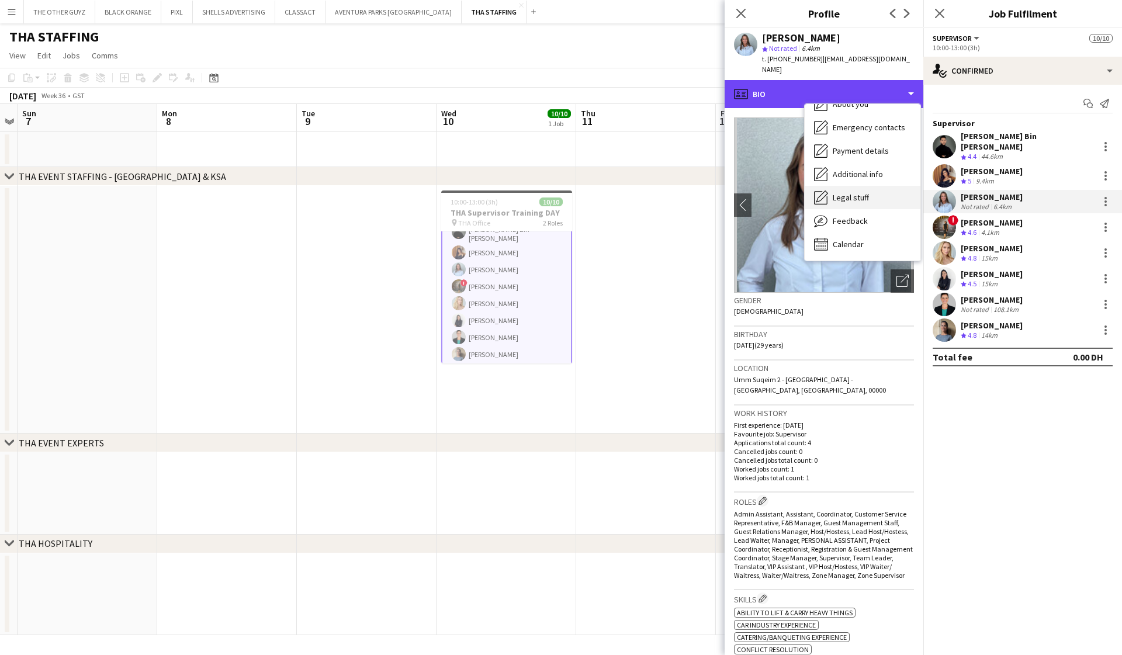
scroll to position [63, 0]
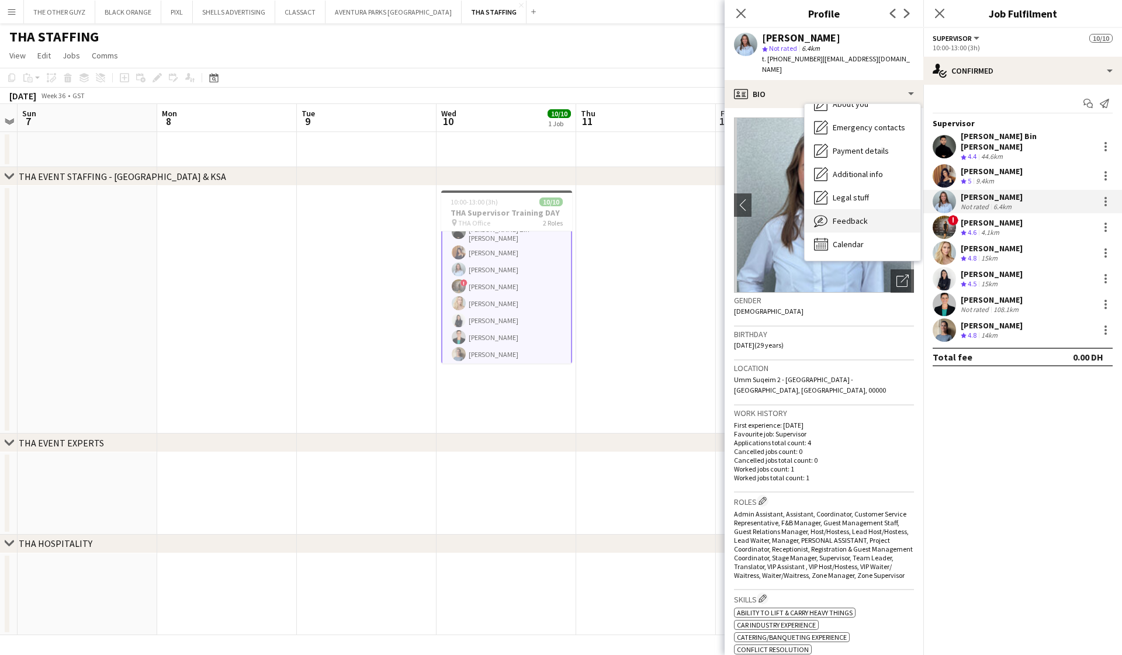
click at [845, 216] on span "Feedback" at bounding box center [850, 221] width 35 height 11
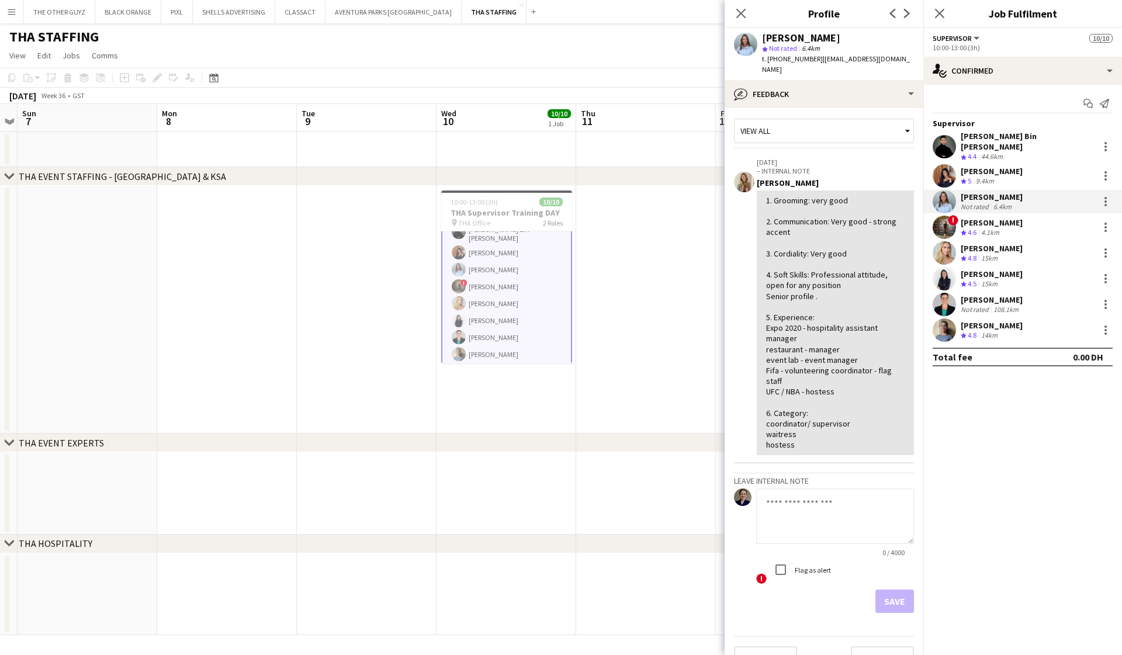
scroll to position [0, 0]
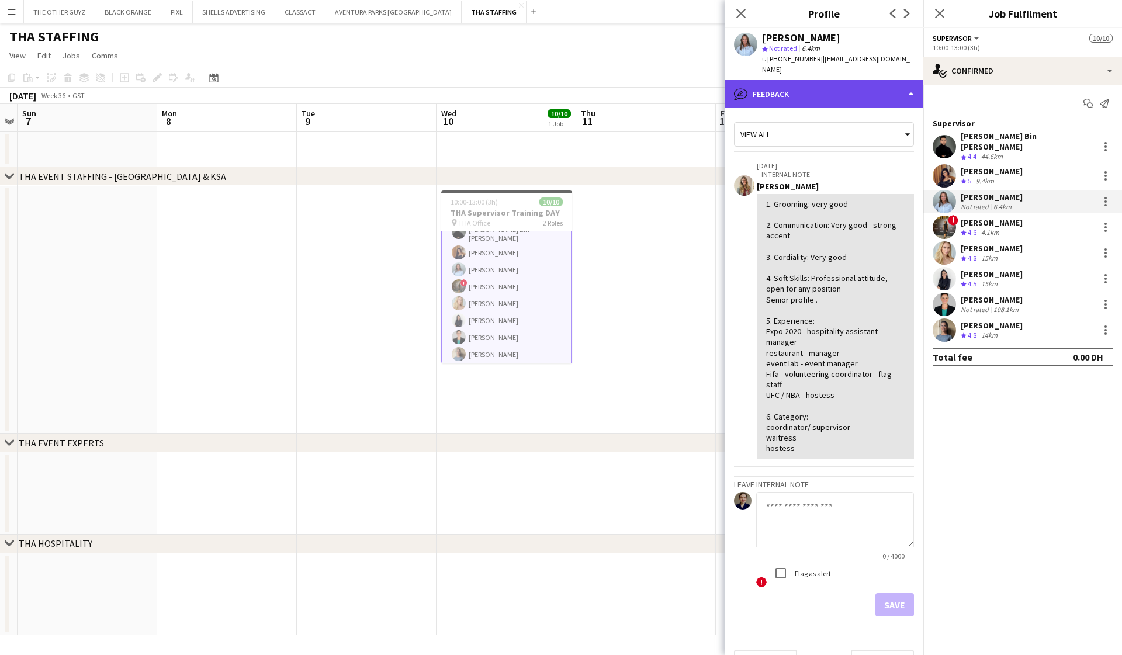
click at [853, 80] on div "bubble-pencil Feedback" at bounding box center [824, 94] width 199 height 28
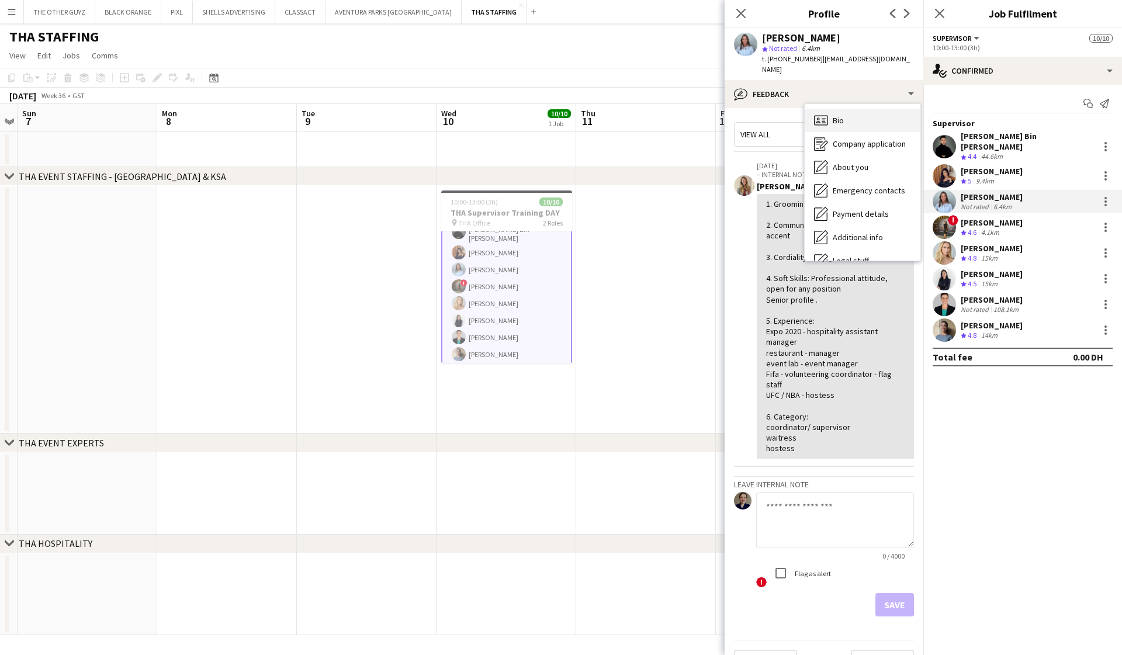
click at [836, 115] on span "Bio" at bounding box center [838, 120] width 11 height 11
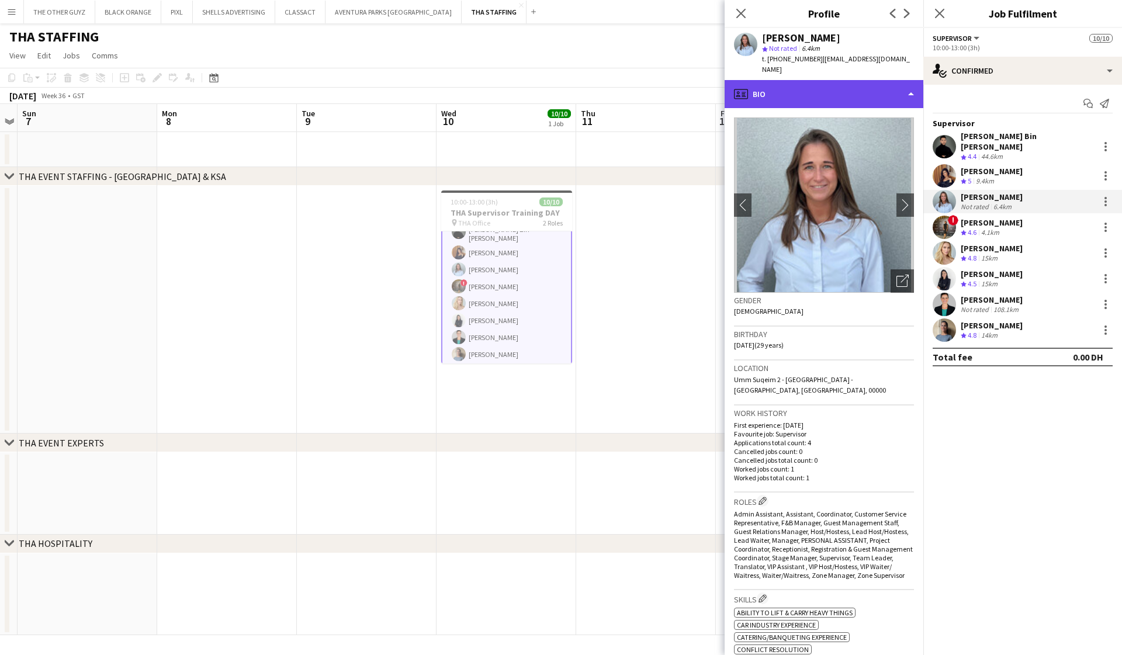
click at [877, 82] on div "profile Bio" at bounding box center [824, 94] width 199 height 28
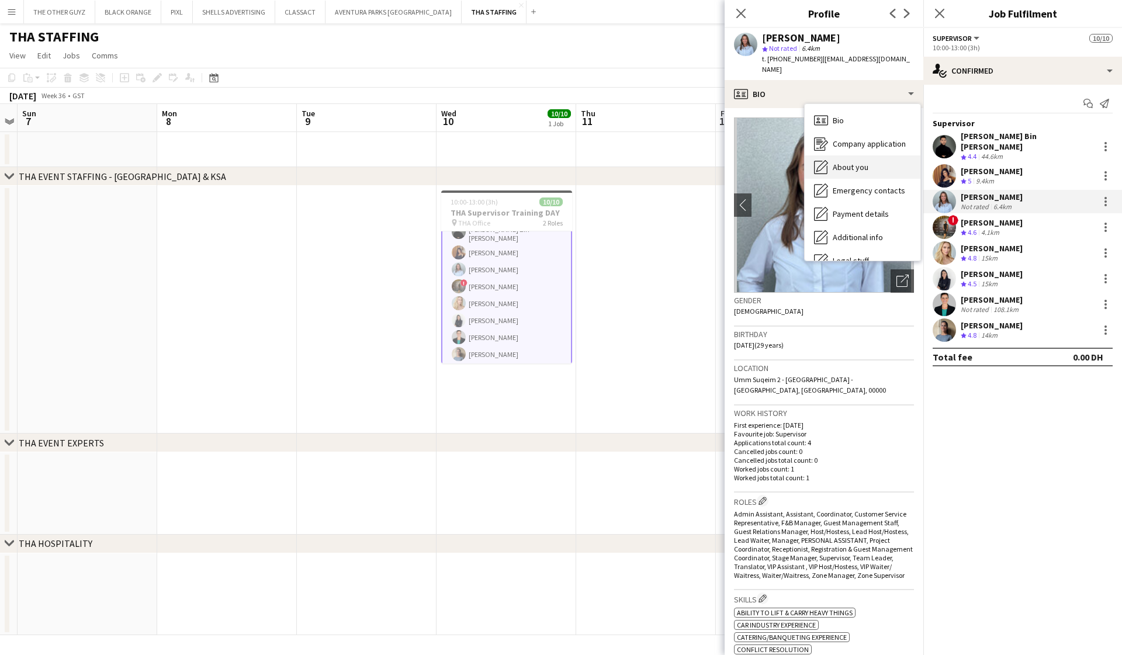
click at [840, 162] on span "About you" at bounding box center [851, 167] width 36 height 11
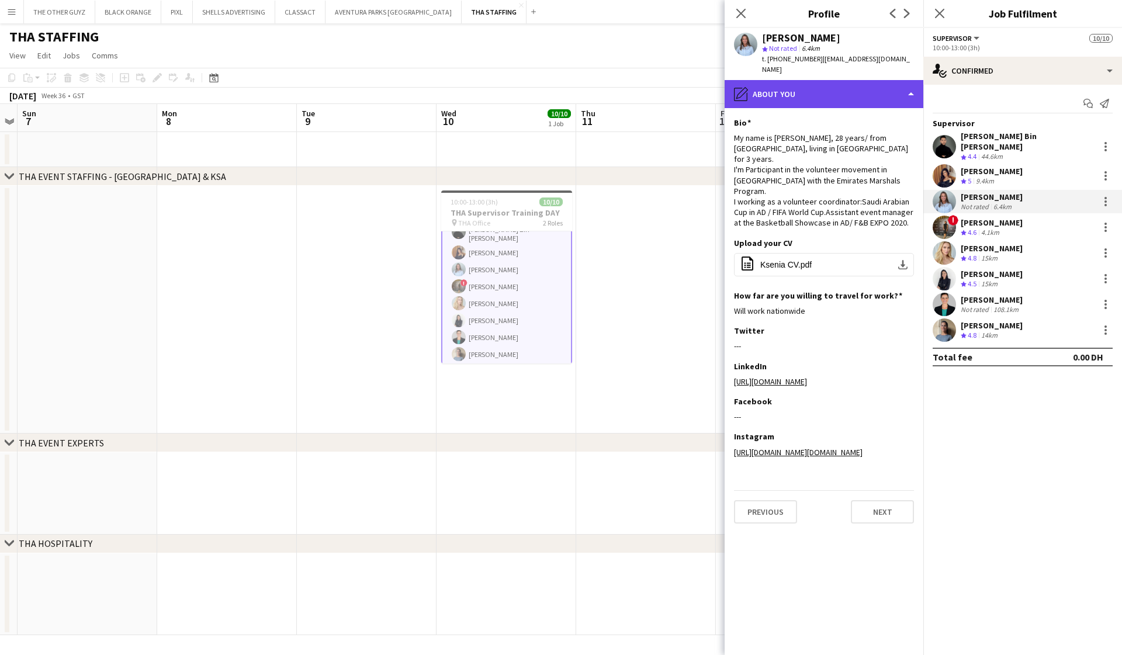
click at [864, 92] on div "pencil4 About you" at bounding box center [824, 94] width 199 height 28
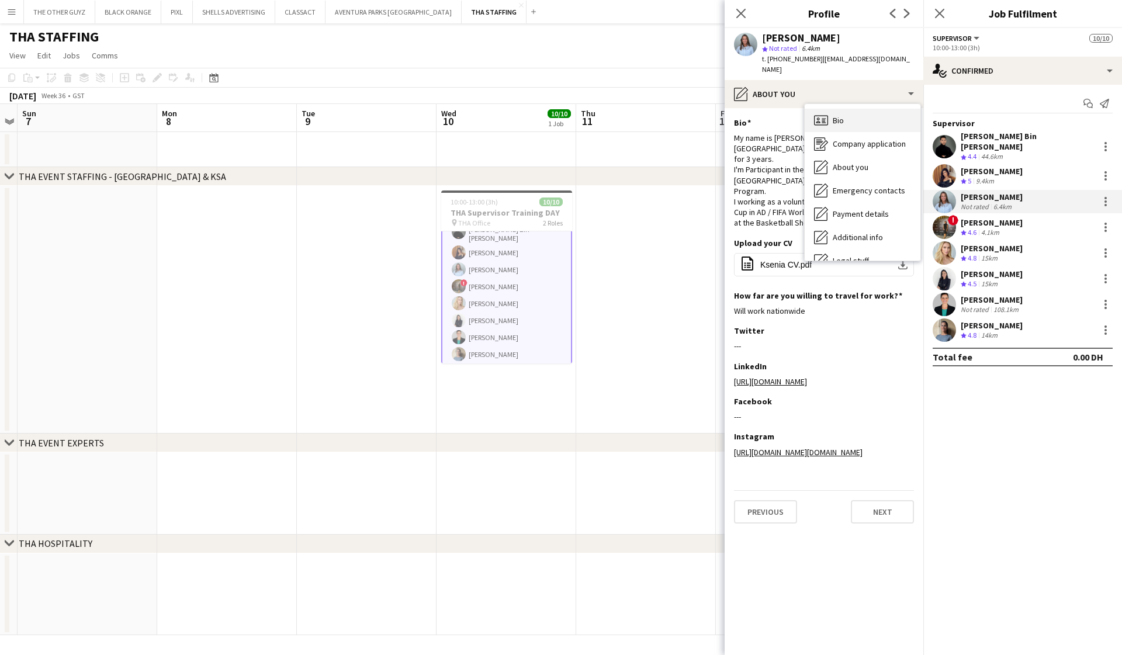
click at [840, 115] on span "Bio" at bounding box center [838, 120] width 11 height 11
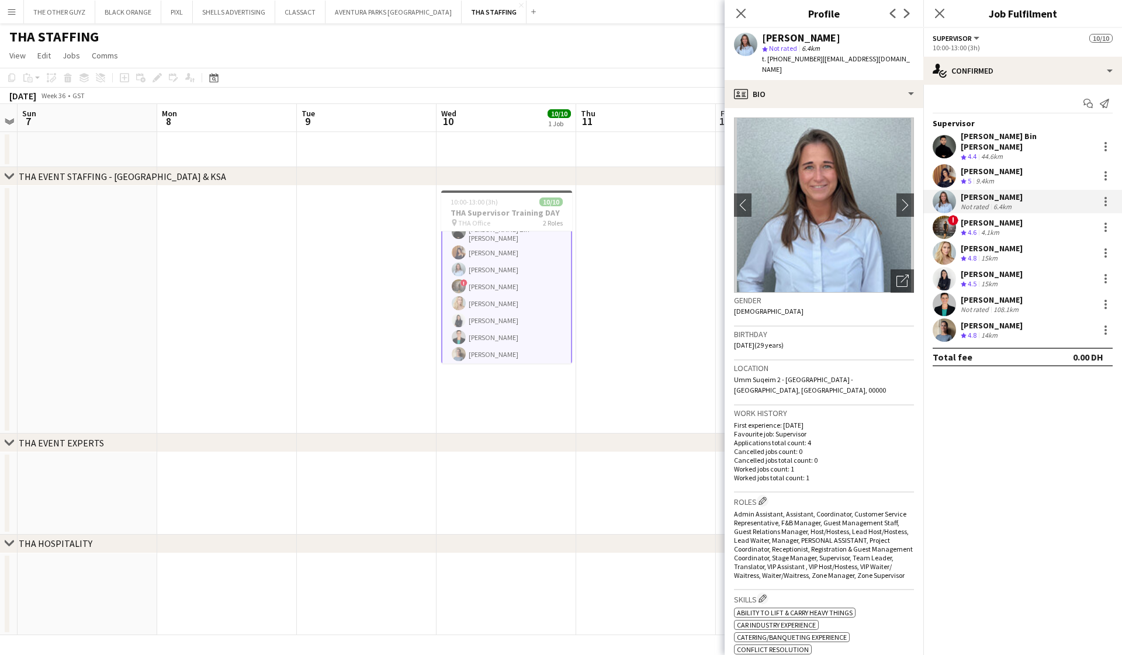
click at [986, 217] on div "Salima Sad" at bounding box center [992, 222] width 62 height 11
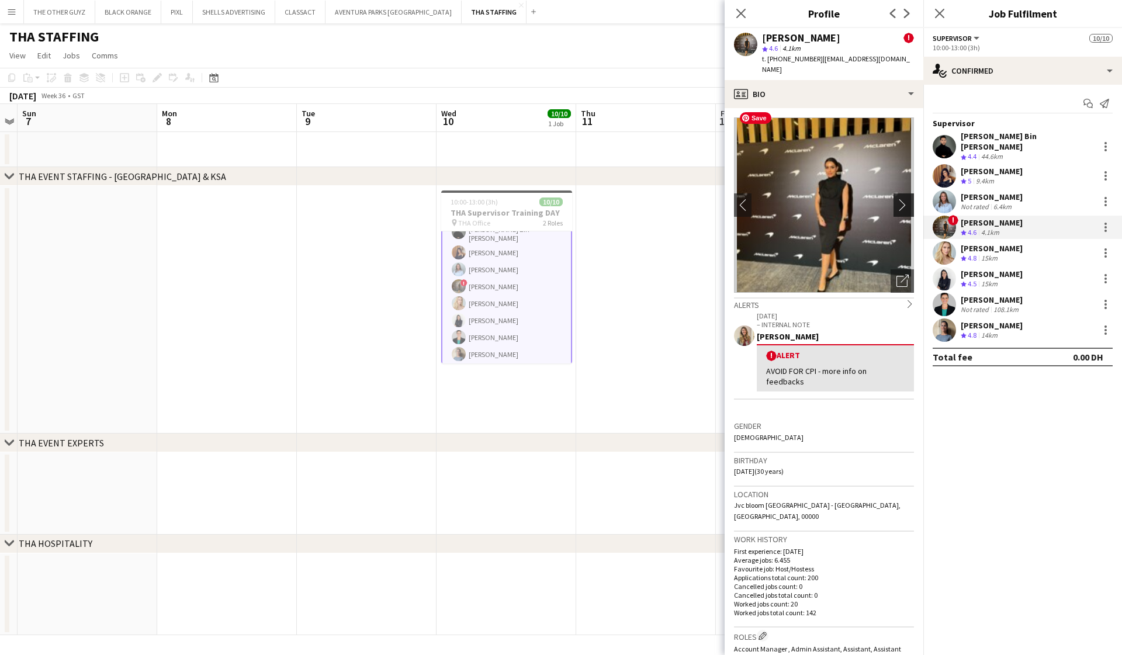
click at [902, 199] on app-icon "chevron-right" at bounding box center [905, 205] width 18 height 12
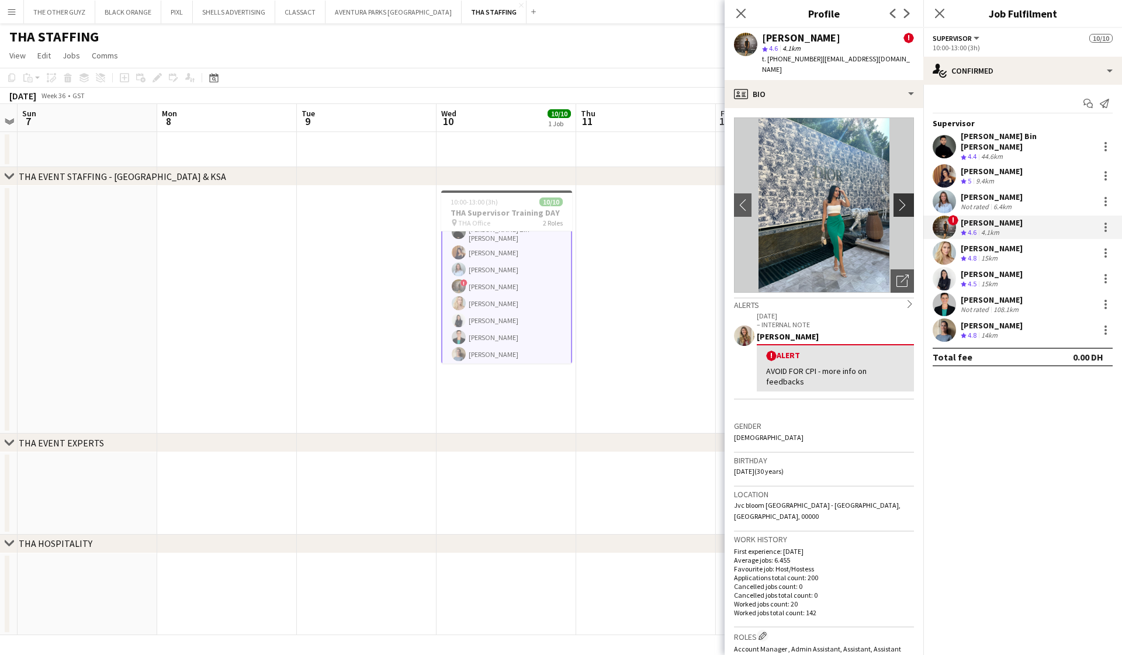
click at [901, 199] on app-icon "chevron-right" at bounding box center [905, 205] width 18 height 12
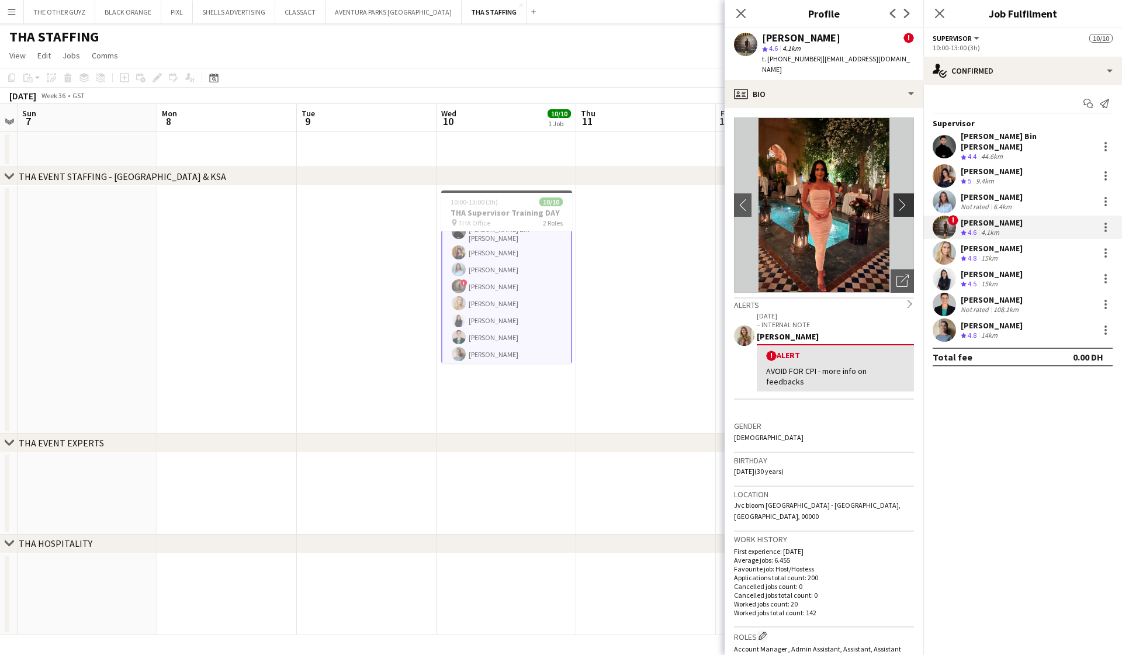
click at [901, 199] on app-icon "chevron-right" at bounding box center [905, 205] width 18 height 12
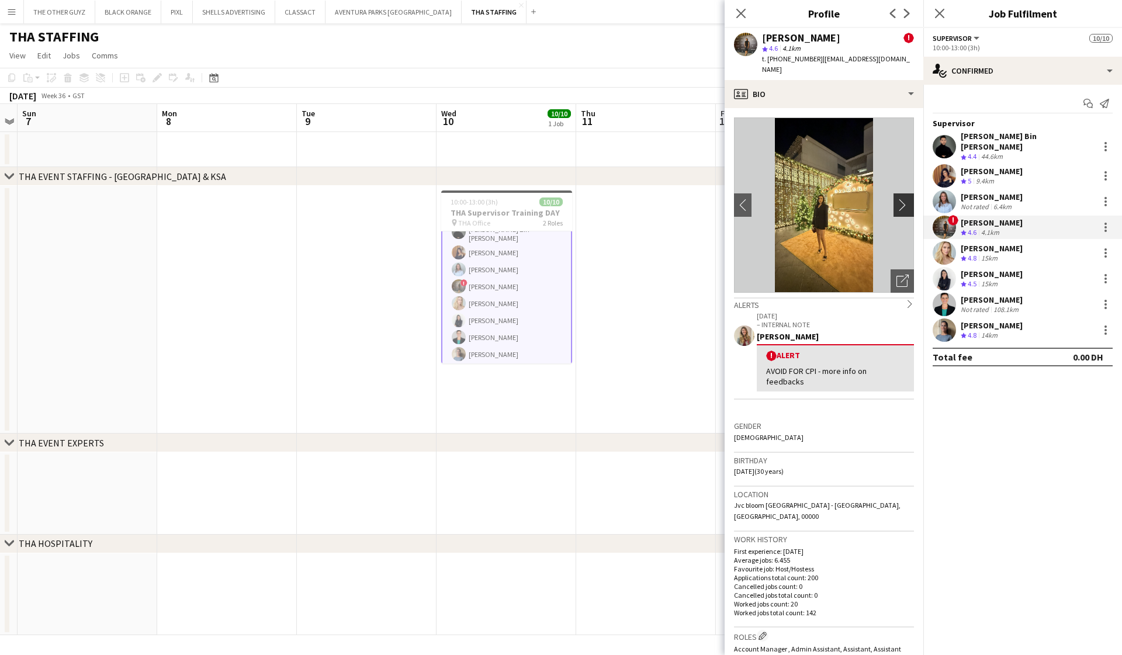
click at [901, 199] on app-icon "chevron-right" at bounding box center [905, 205] width 18 height 12
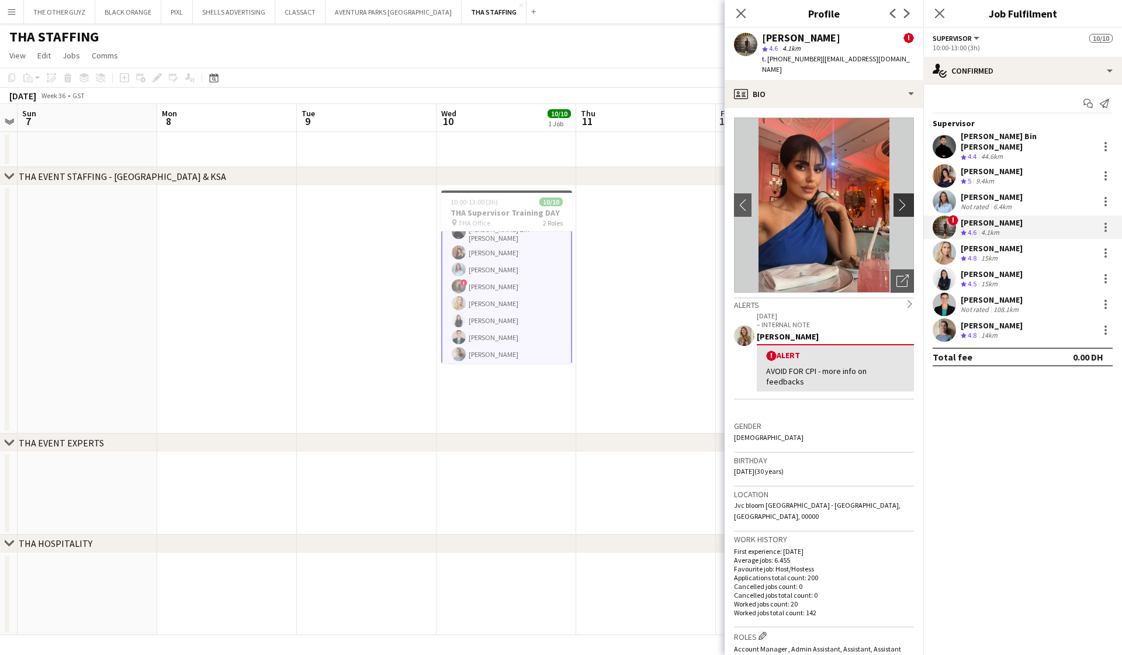
click at [901, 199] on app-icon "chevron-right" at bounding box center [905, 205] width 18 height 12
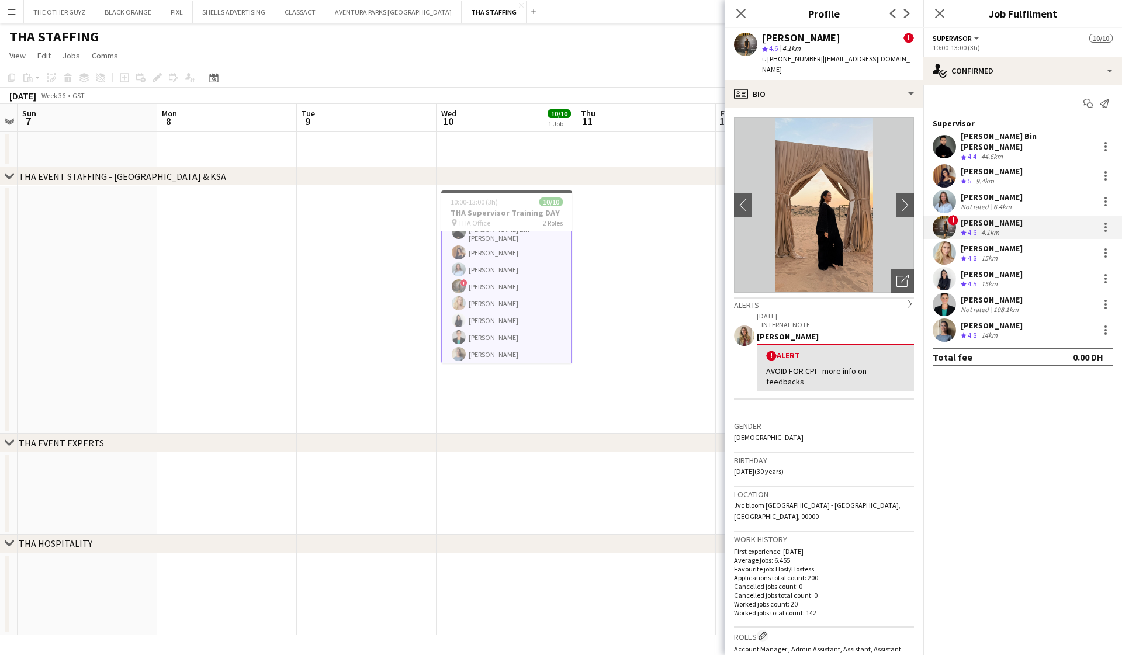
click at [992, 295] on div "Sarah Spaldi" at bounding box center [992, 300] width 62 height 11
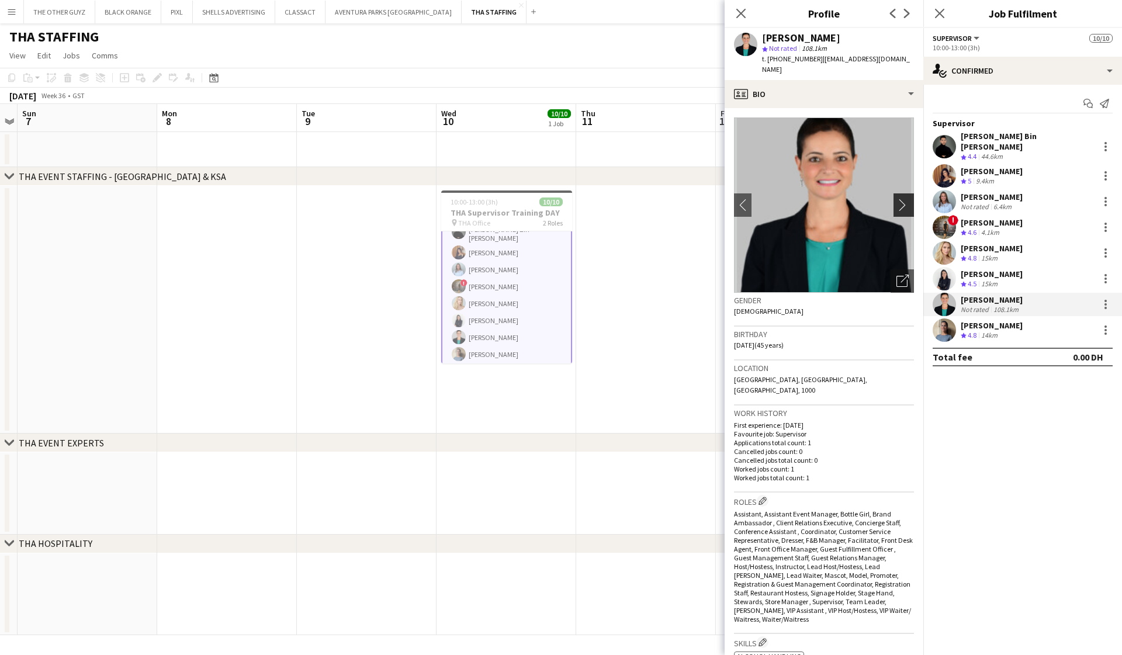
click at [908, 199] on app-icon "chevron-right" at bounding box center [905, 205] width 18 height 12
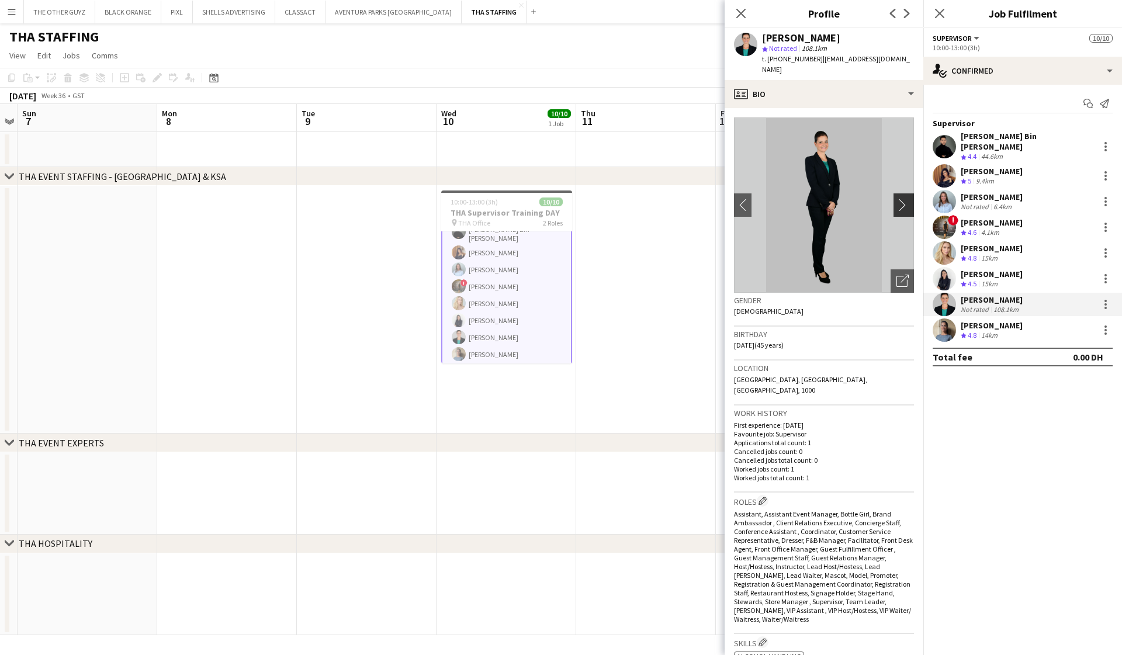
click at [904, 199] on app-icon "chevron-right" at bounding box center [905, 205] width 18 height 12
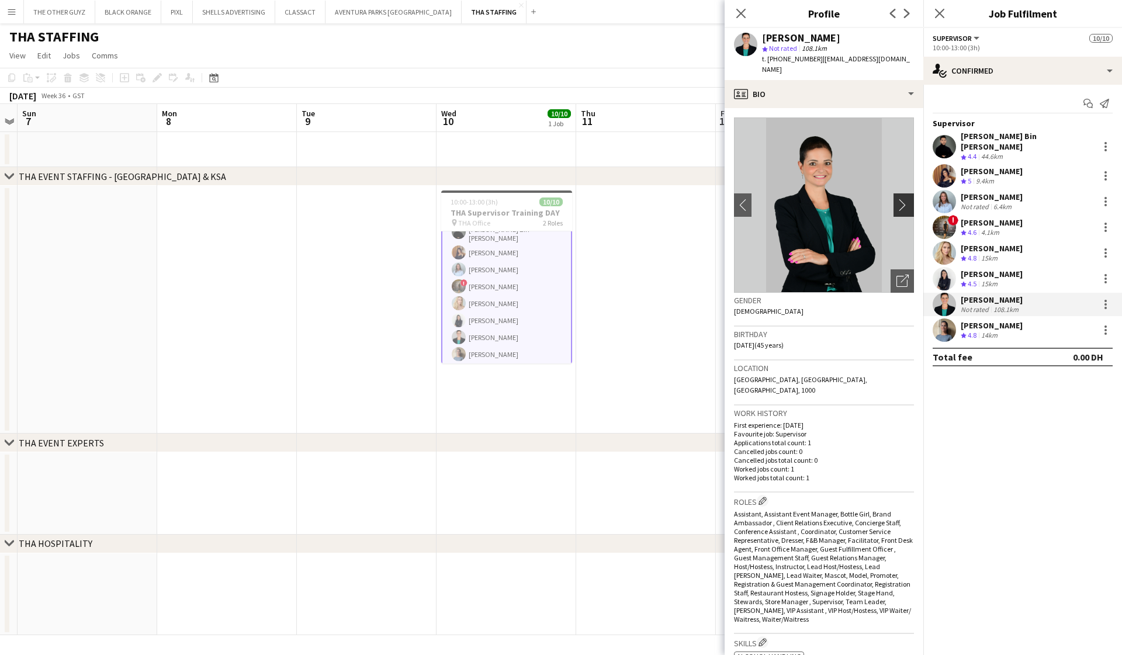
click at [904, 199] on app-icon "chevron-right" at bounding box center [905, 205] width 18 height 12
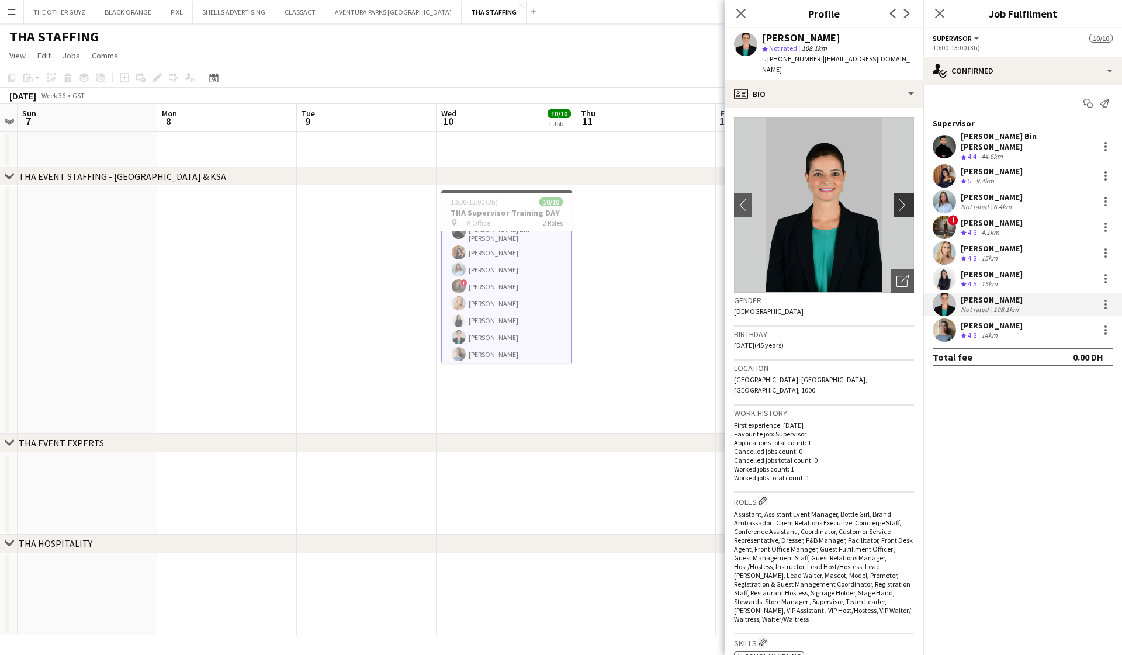
click at [904, 199] on app-icon "chevron-right" at bounding box center [905, 205] width 18 height 12
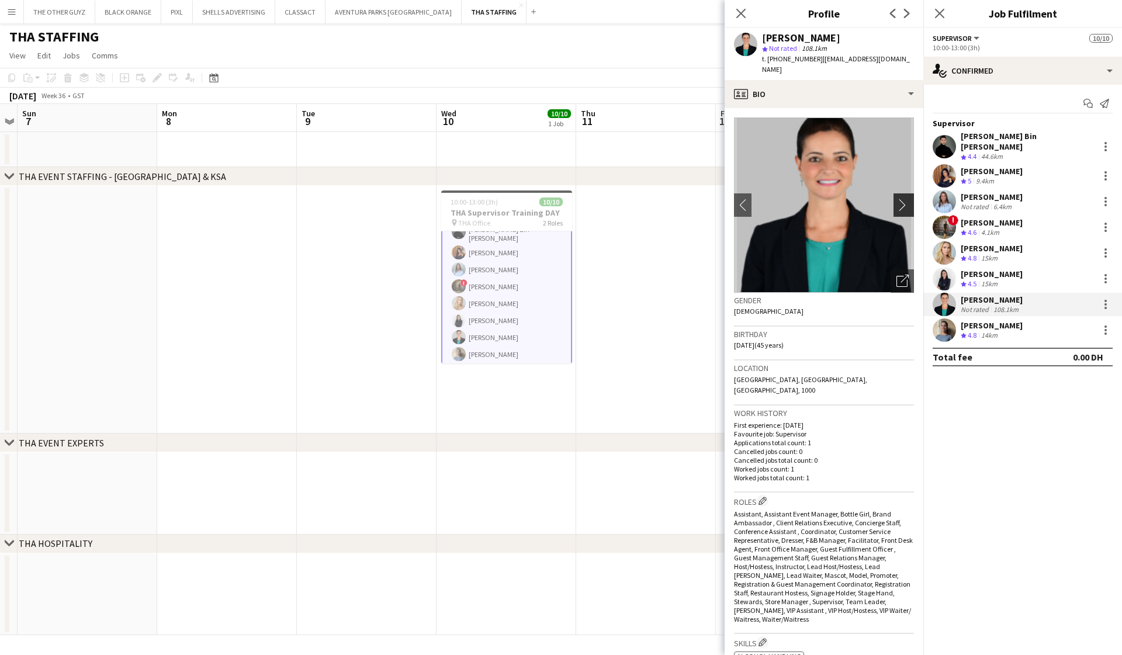
click at [904, 199] on app-icon "chevron-right" at bounding box center [905, 205] width 18 height 12
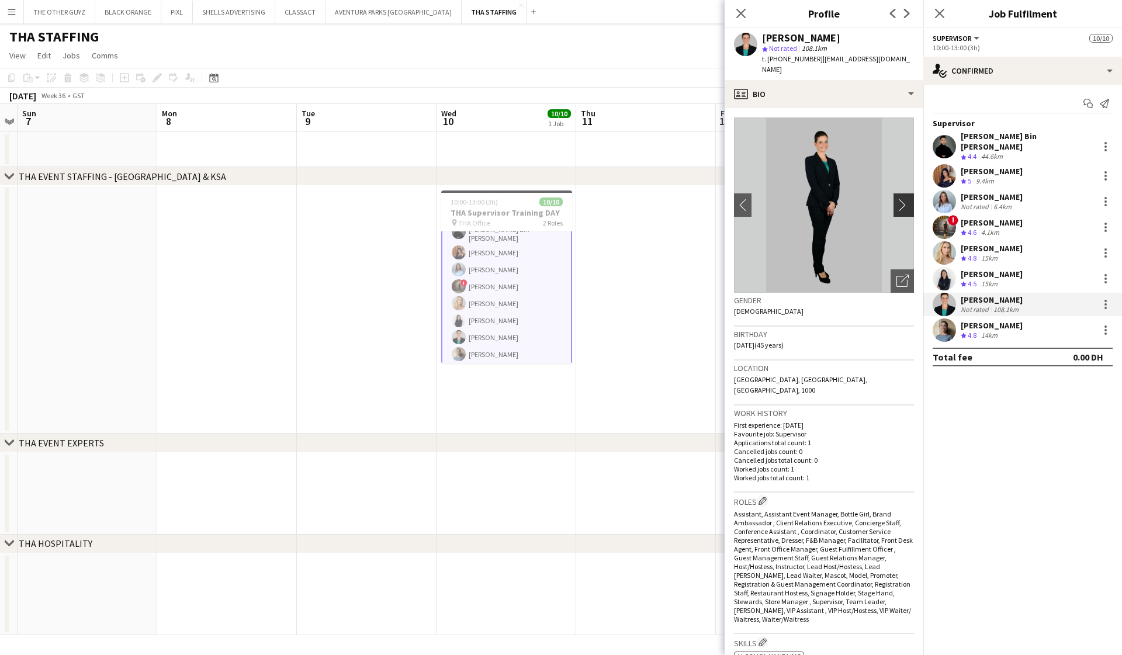
click at [904, 199] on app-icon "chevron-right" at bounding box center [905, 205] width 18 height 12
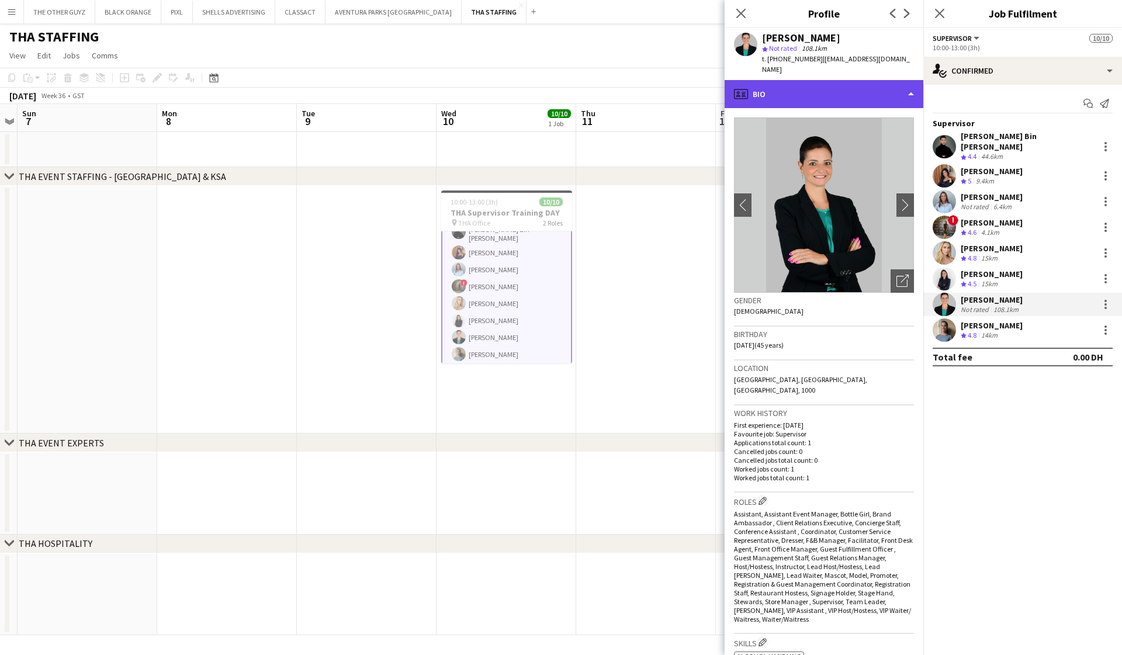
click at [878, 84] on div "profile Bio" at bounding box center [824, 94] width 199 height 28
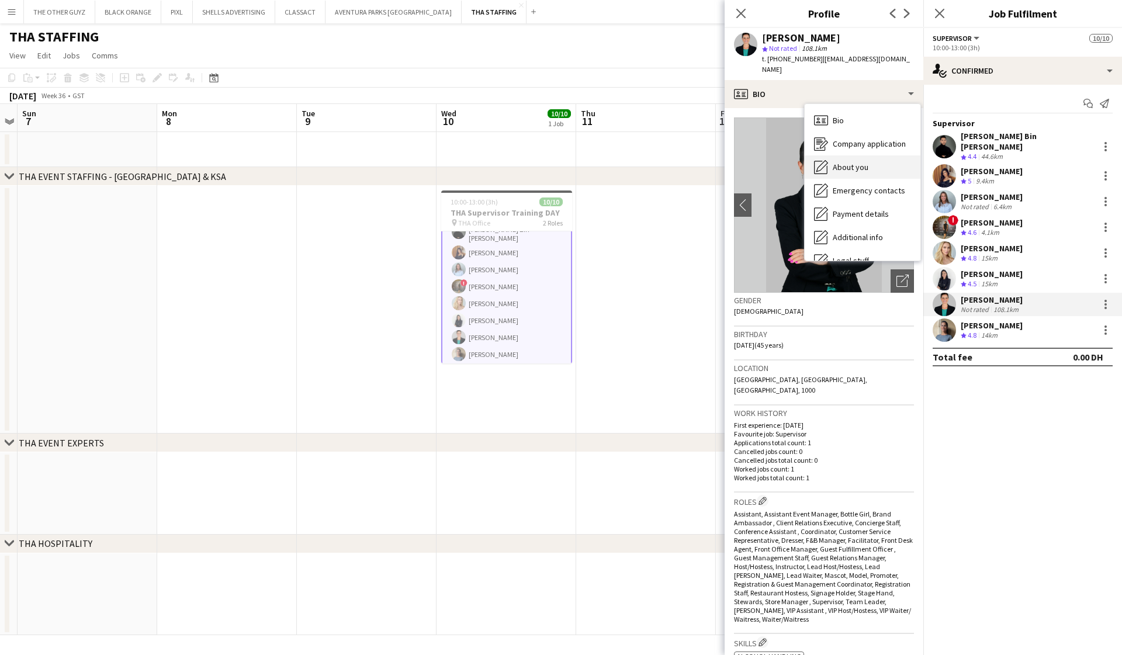
click at [846, 162] on span "About you" at bounding box center [851, 167] width 36 height 11
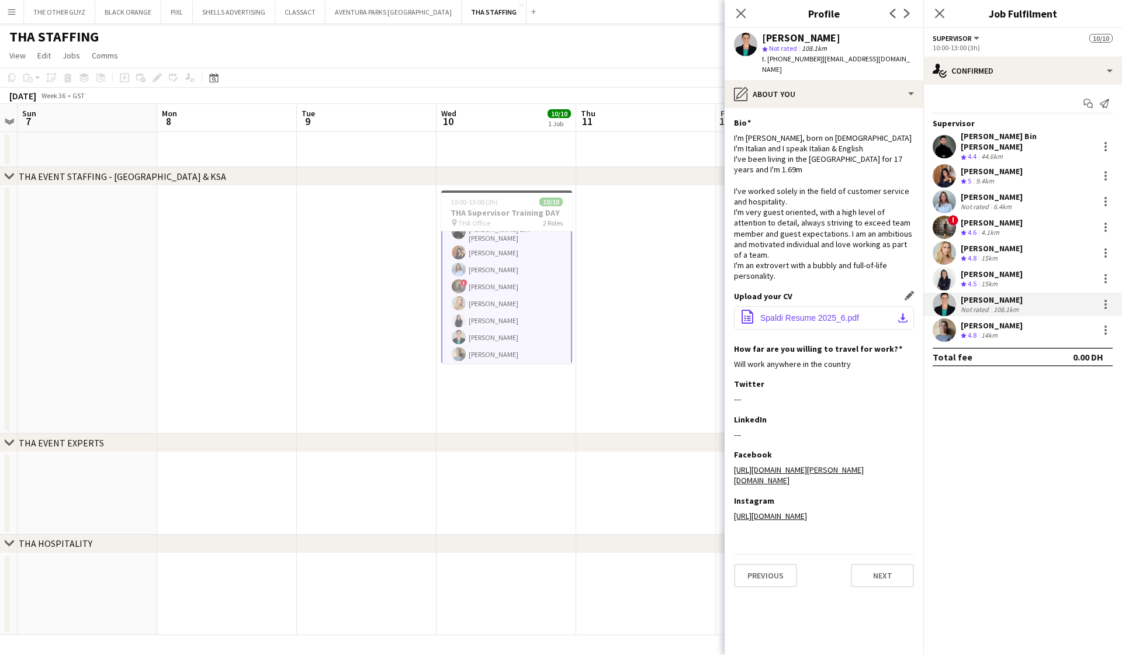
click at [794, 313] on span "Spaldi Resume 2025_6.pdf" at bounding box center [809, 317] width 99 height 9
click at [982, 269] on div "Helena Tylka" at bounding box center [992, 274] width 62 height 11
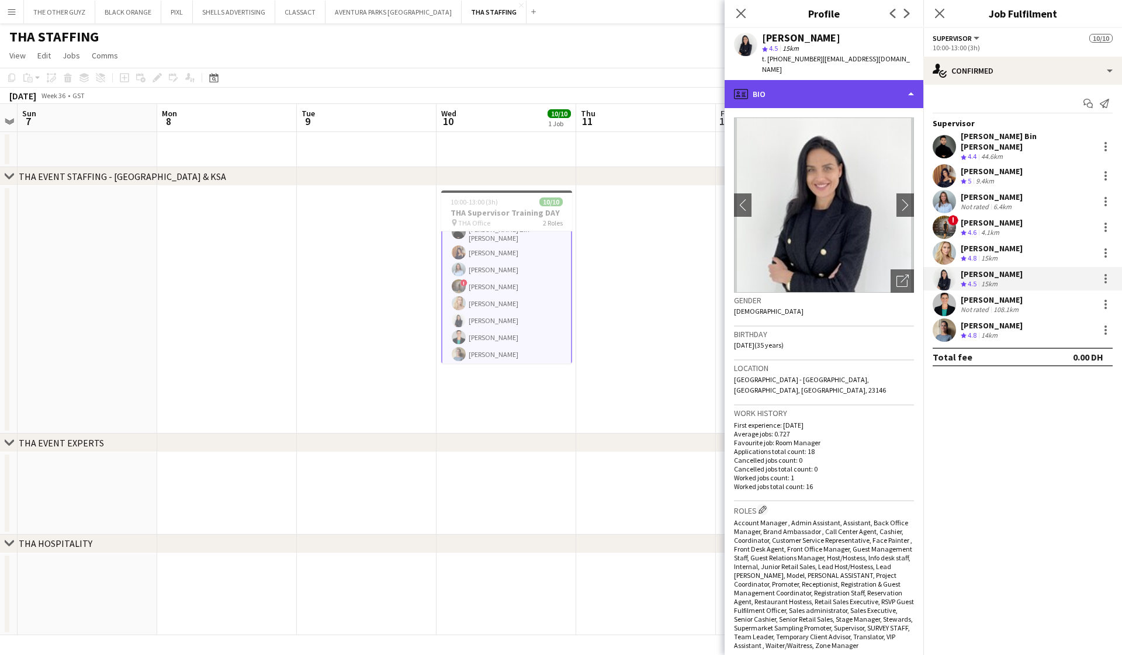
click at [846, 90] on div "profile Bio" at bounding box center [824, 94] width 199 height 28
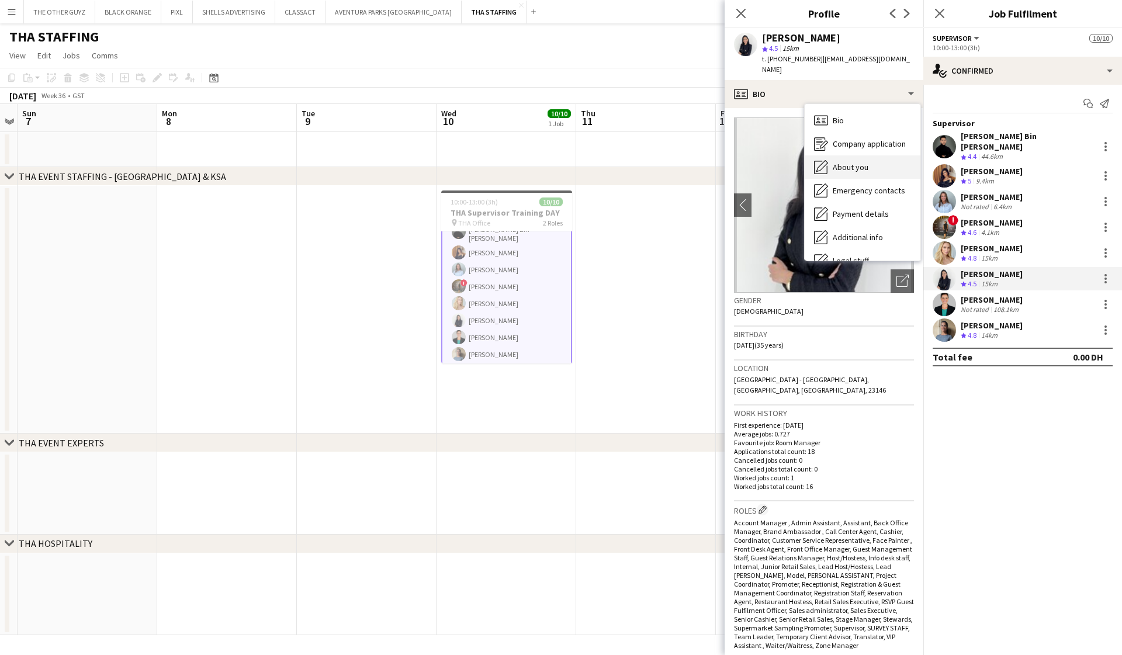
click at [843, 162] on span "About you" at bounding box center [851, 167] width 36 height 11
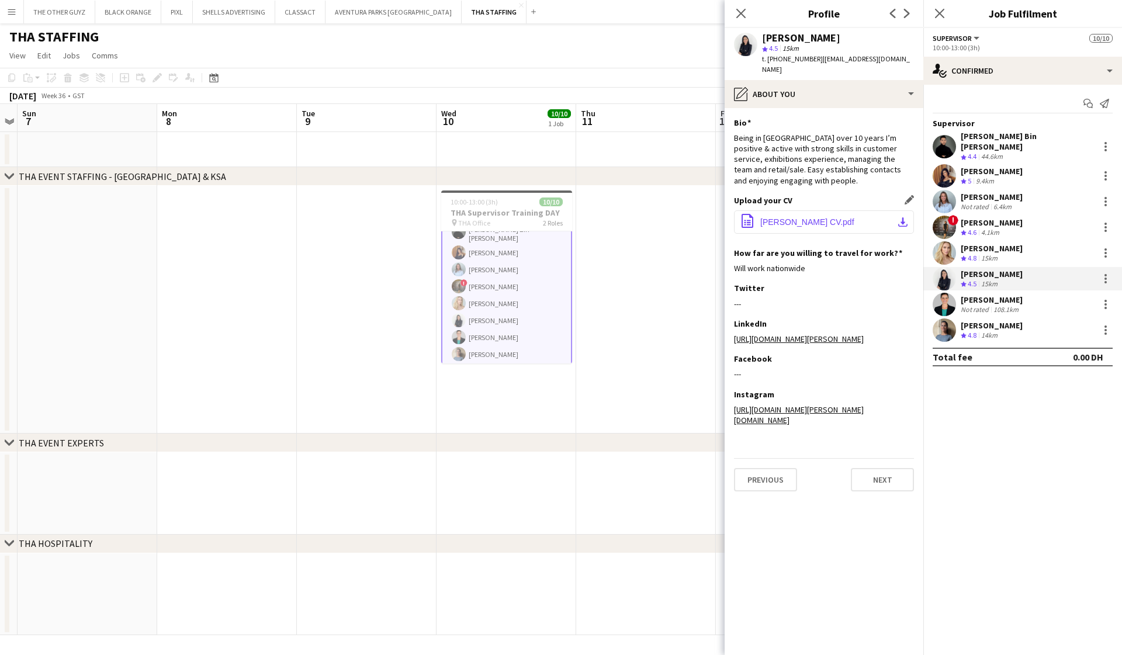
click at [783, 217] on span "Helena CV.pdf" at bounding box center [807, 221] width 94 height 9
click at [1006, 243] on div "Kateryna Yukhno" at bounding box center [992, 248] width 62 height 11
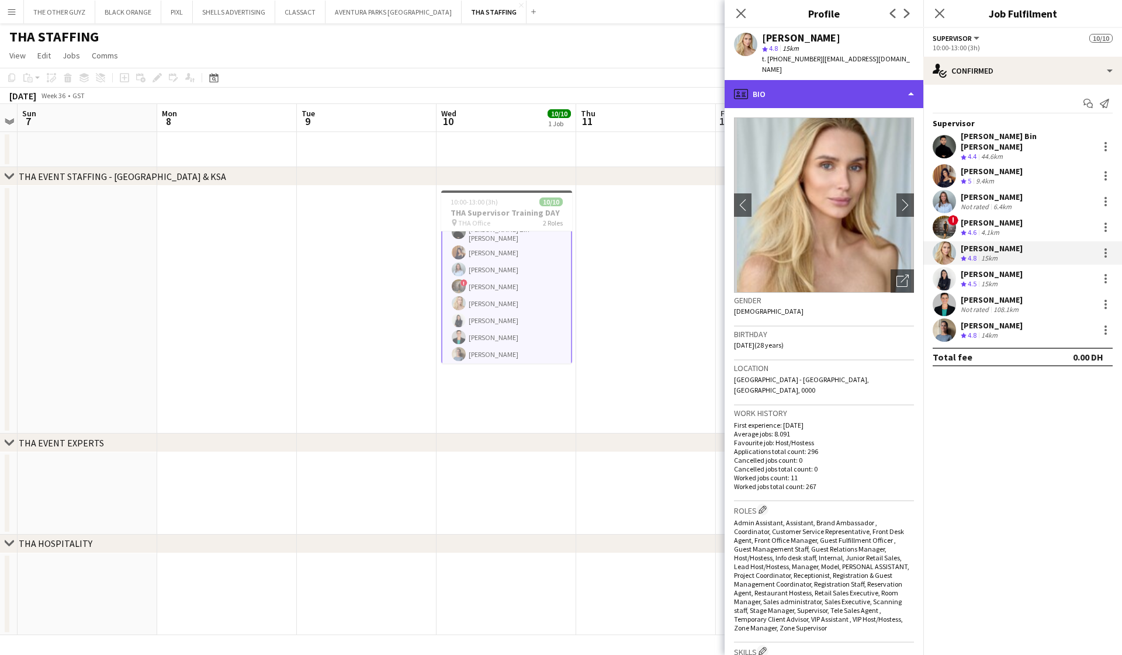
click at [893, 83] on div "profile Bio" at bounding box center [824, 94] width 199 height 28
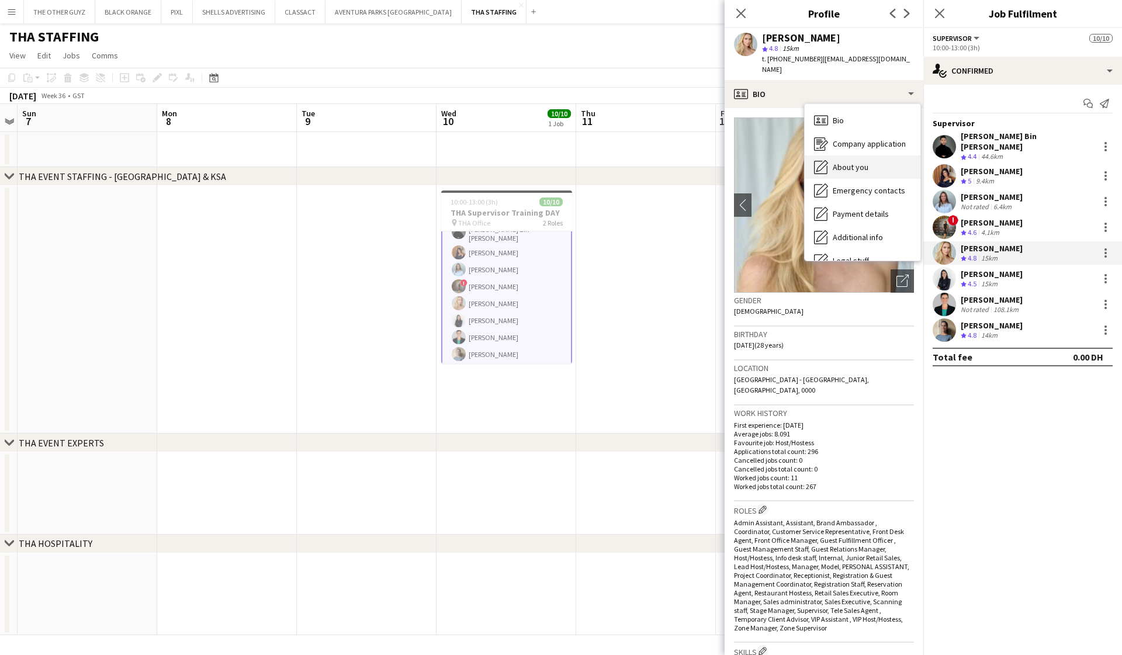
click at [849, 162] on span "About you" at bounding box center [851, 167] width 36 height 11
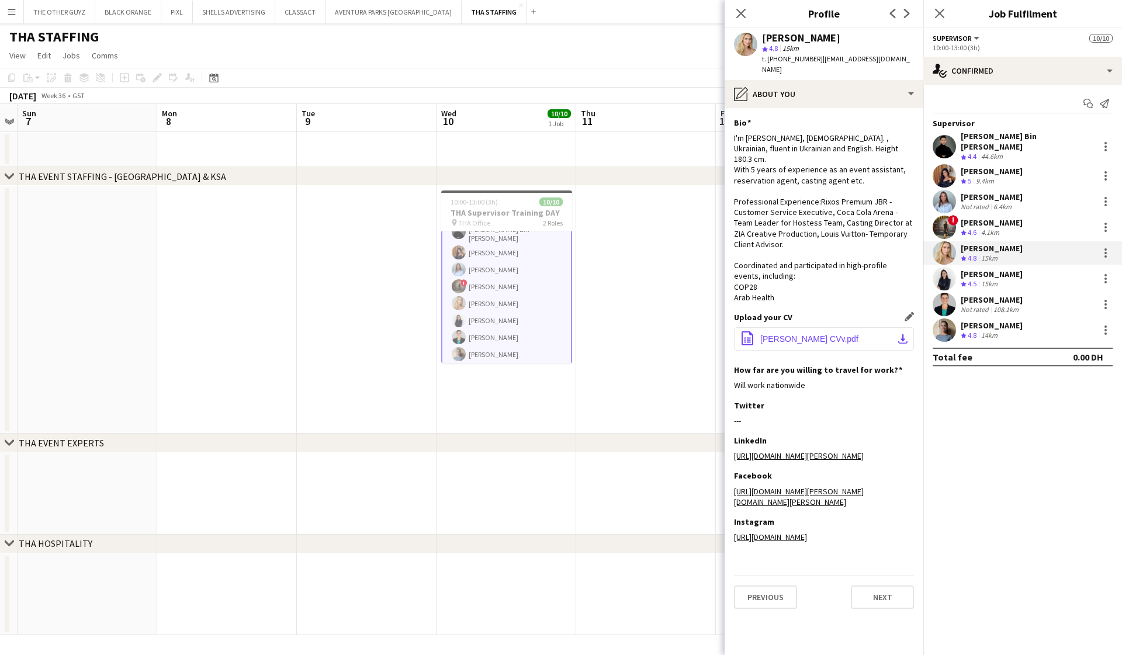
click at [813, 334] on span "Kateryna Yukhno CVv.pdf" at bounding box center [809, 338] width 98 height 9
click at [993, 176] on div "9.4km" at bounding box center [985, 181] width 23 height 10
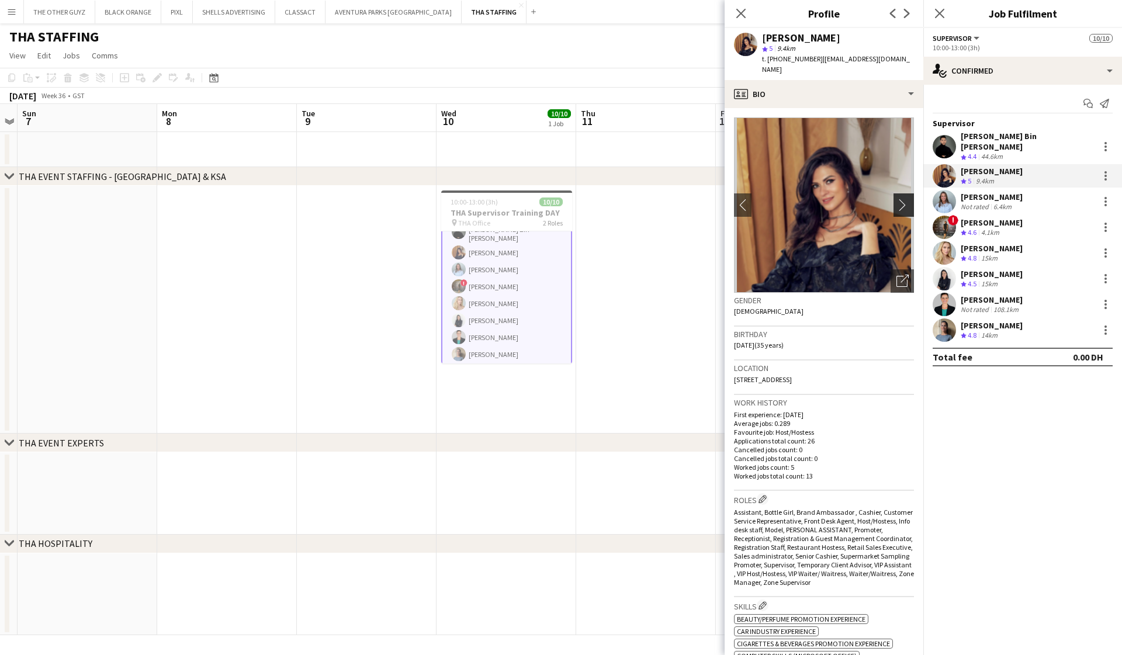
click at [903, 199] on app-icon "chevron-right" at bounding box center [905, 205] width 18 height 12
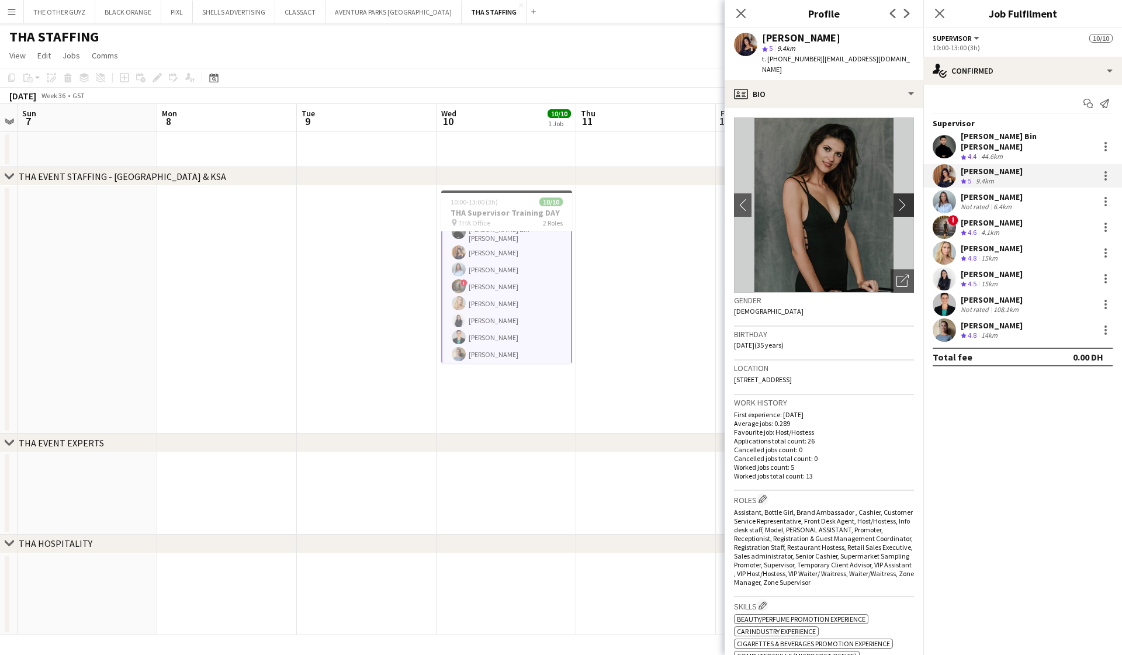
click at [903, 199] on app-icon "chevron-right" at bounding box center [905, 205] width 18 height 12
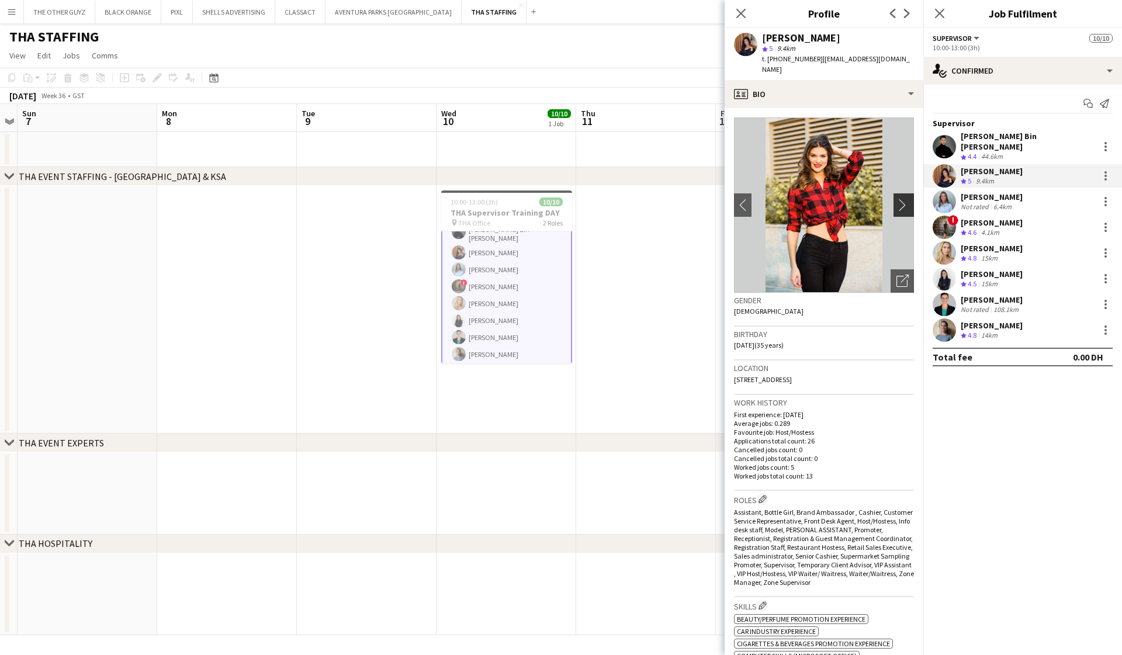
click at [903, 199] on app-icon "chevron-right" at bounding box center [905, 205] width 18 height 12
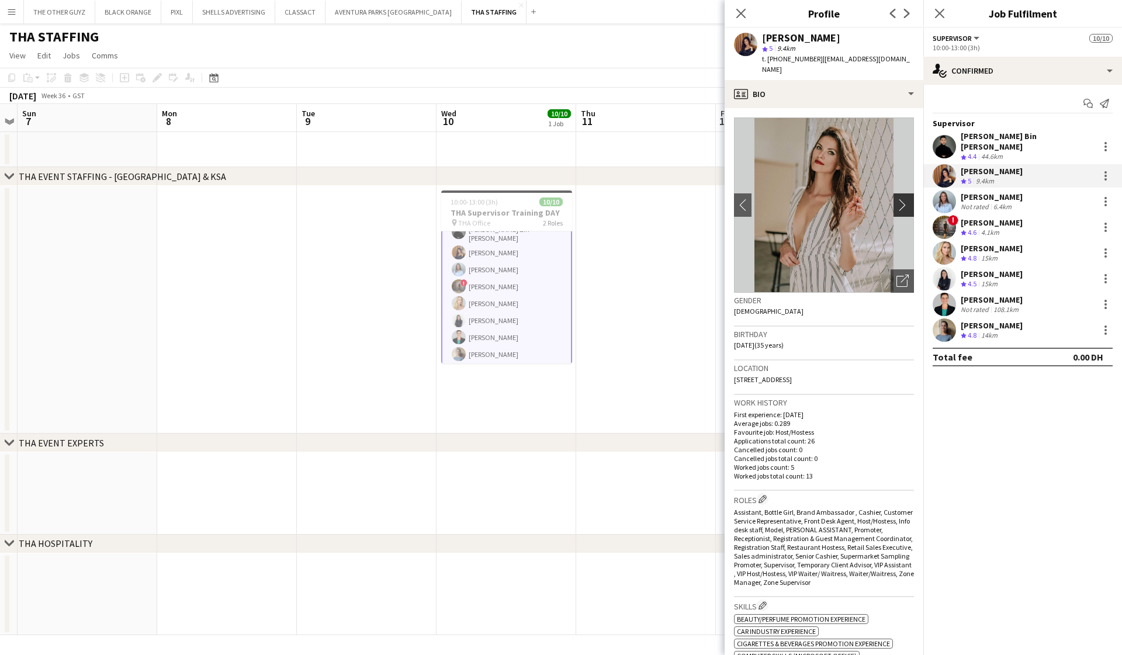
click at [903, 199] on app-icon "chevron-right" at bounding box center [905, 205] width 18 height 12
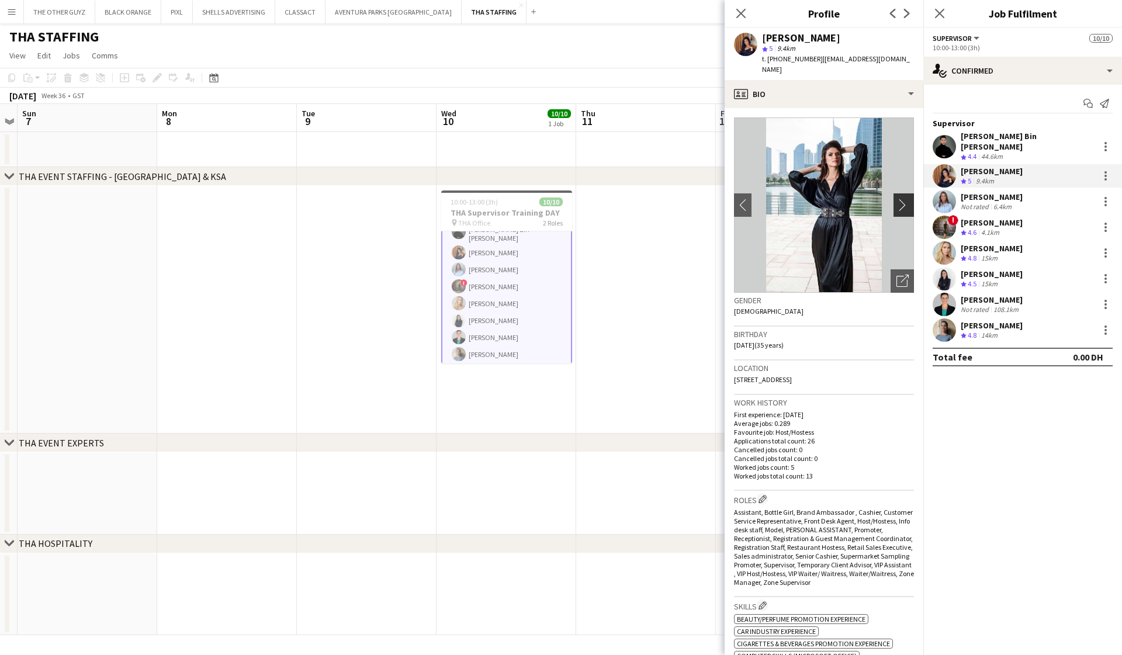
click at [903, 199] on app-icon "chevron-right" at bounding box center [905, 205] width 18 height 12
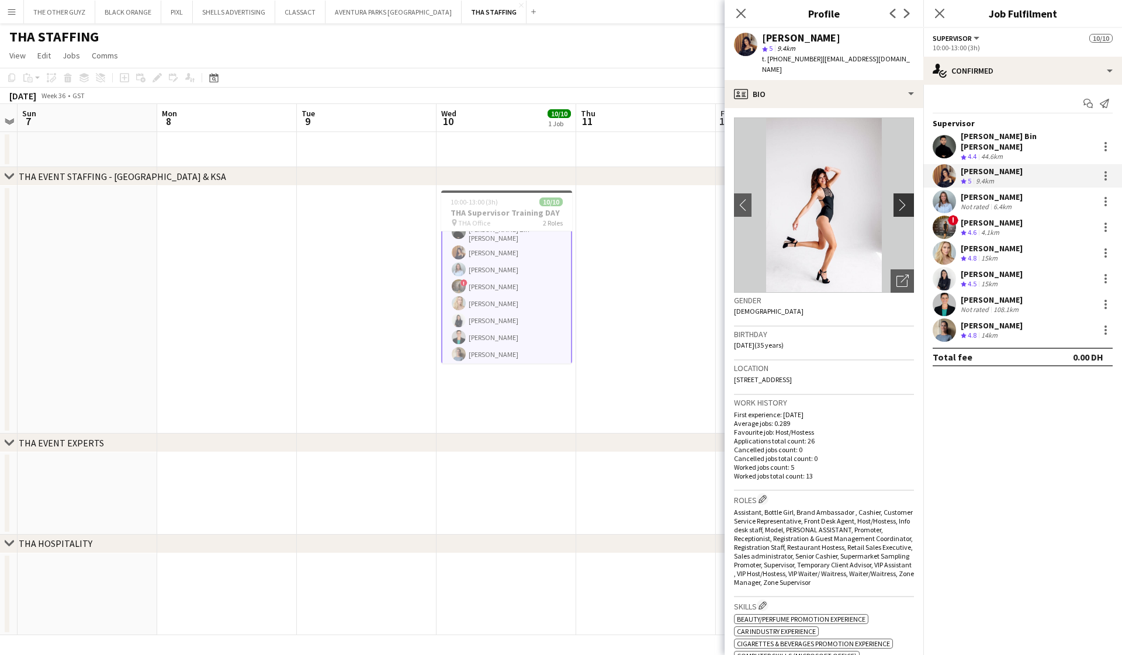
click at [903, 199] on app-icon "chevron-right" at bounding box center [905, 205] width 18 height 12
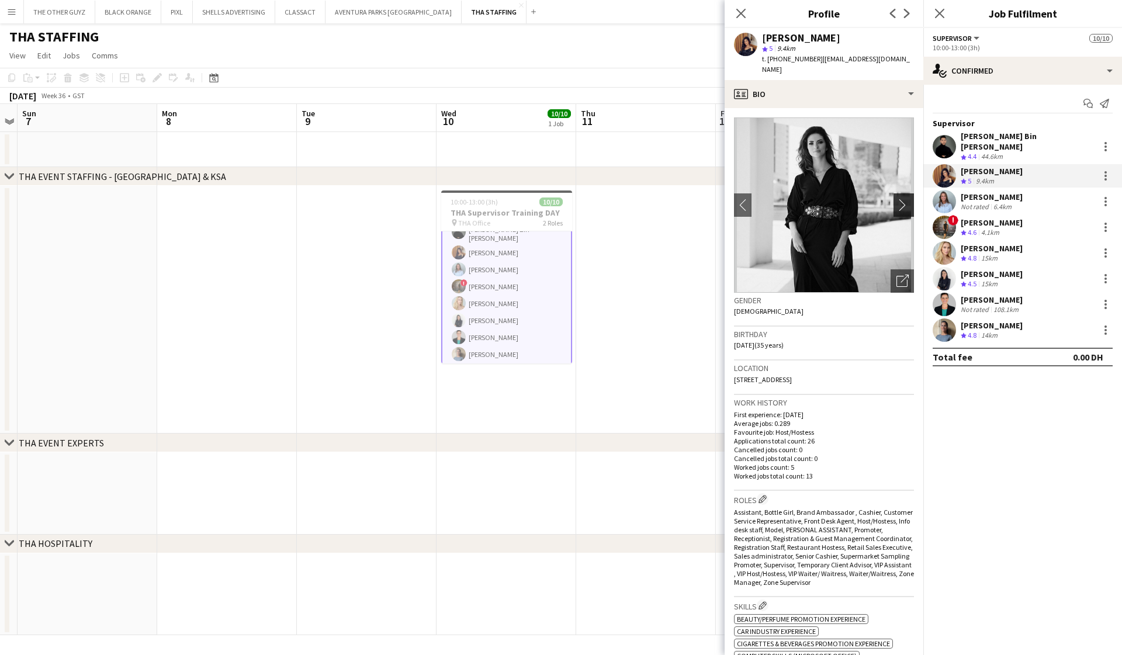
click at [903, 199] on app-icon "chevron-right" at bounding box center [905, 205] width 18 height 12
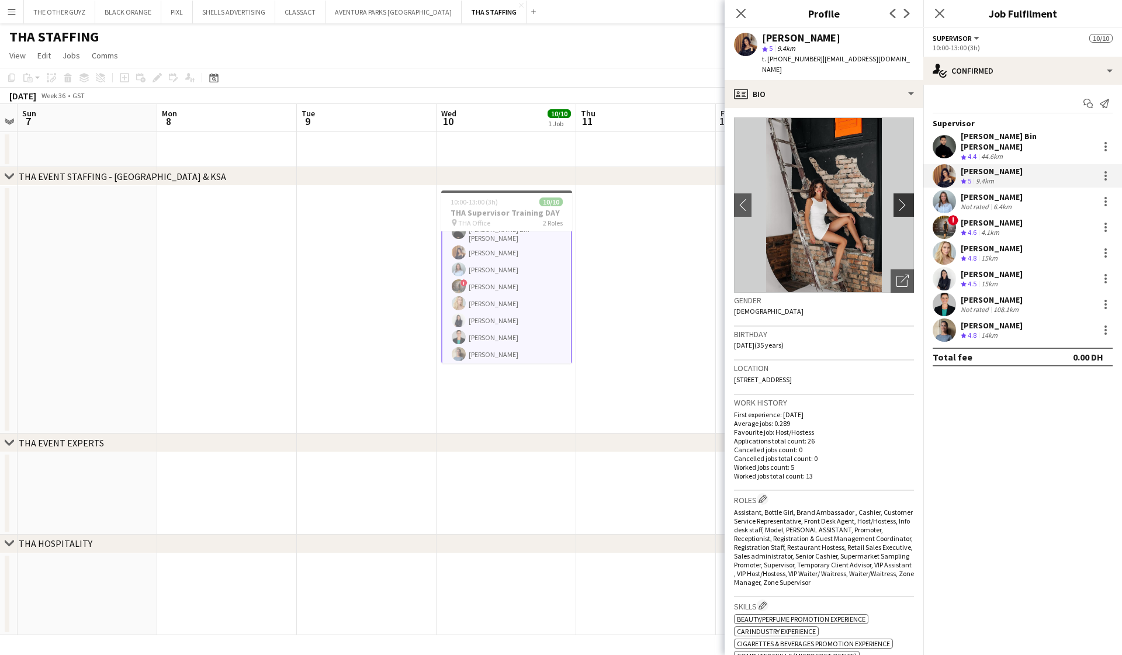
click at [903, 199] on app-icon "chevron-right" at bounding box center [905, 205] width 18 height 12
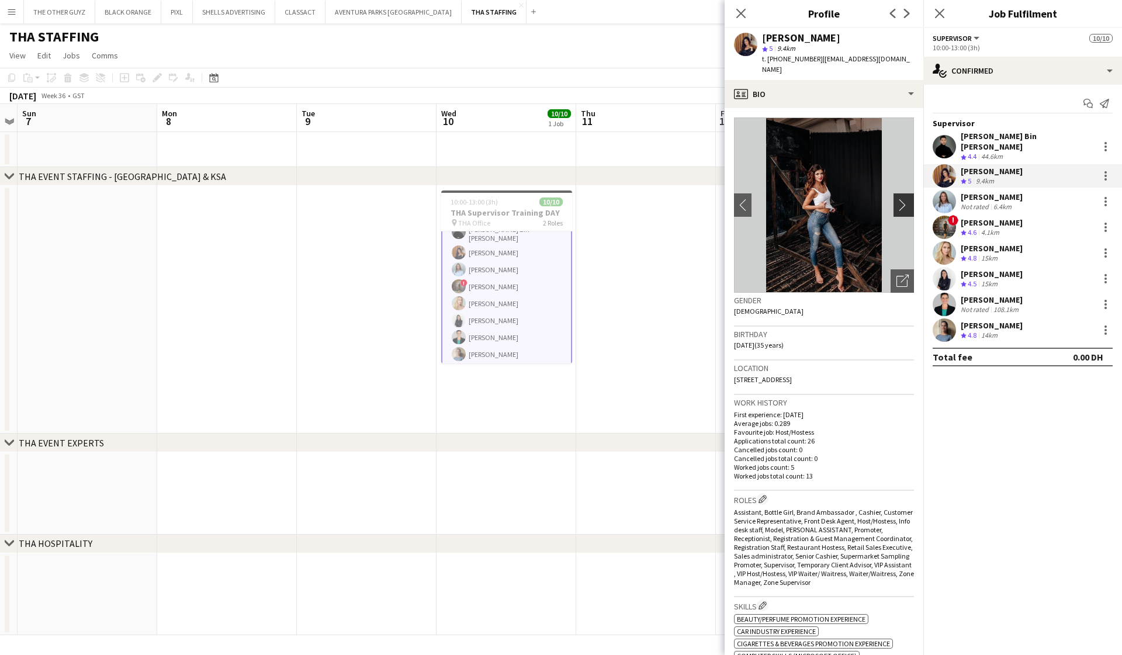
click at [903, 199] on app-icon "chevron-right" at bounding box center [905, 205] width 18 height 12
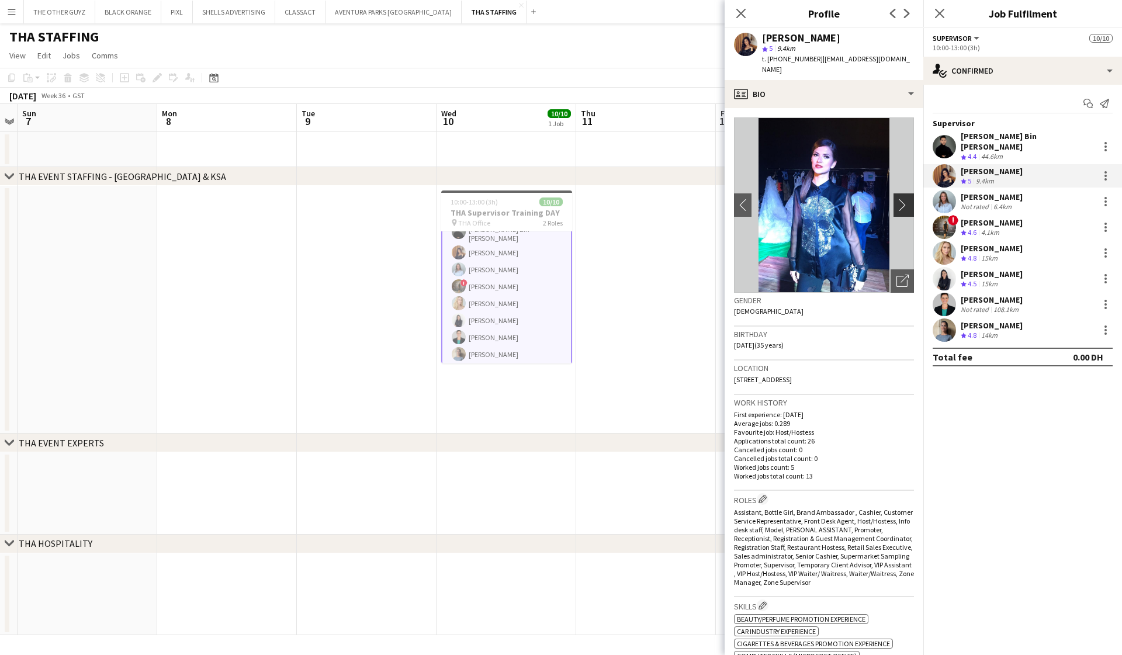
click at [903, 199] on app-icon "chevron-right" at bounding box center [905, 205] width 18 height 12
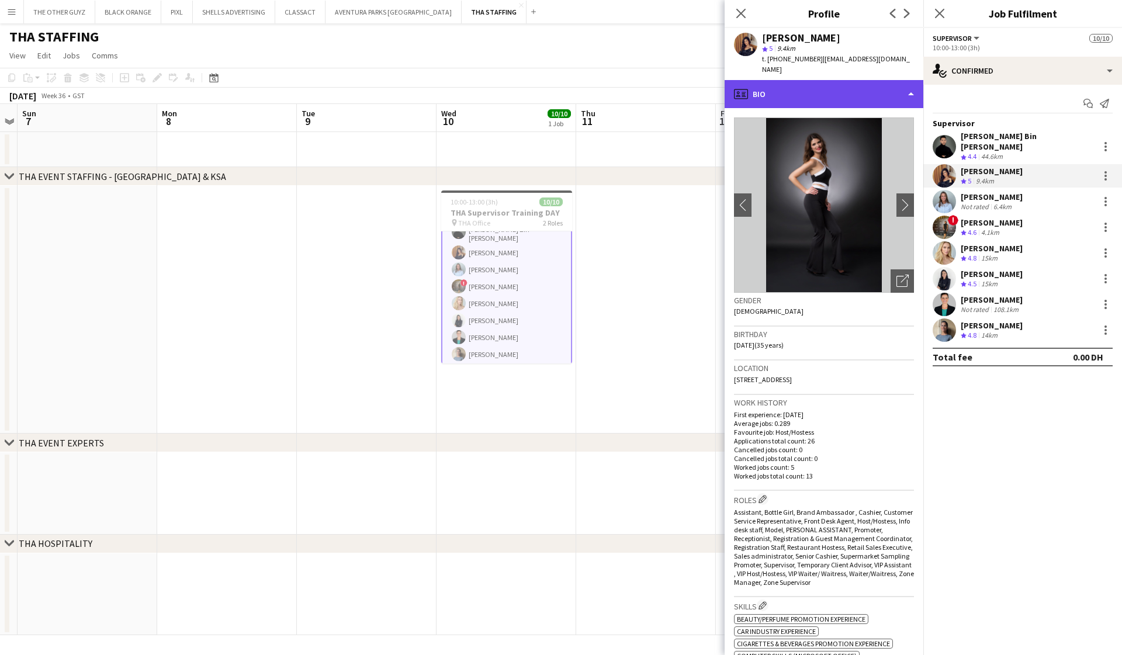
click at [899, 81] on div "profile Bio" at bounding box center [824, 94] width 199 height 28
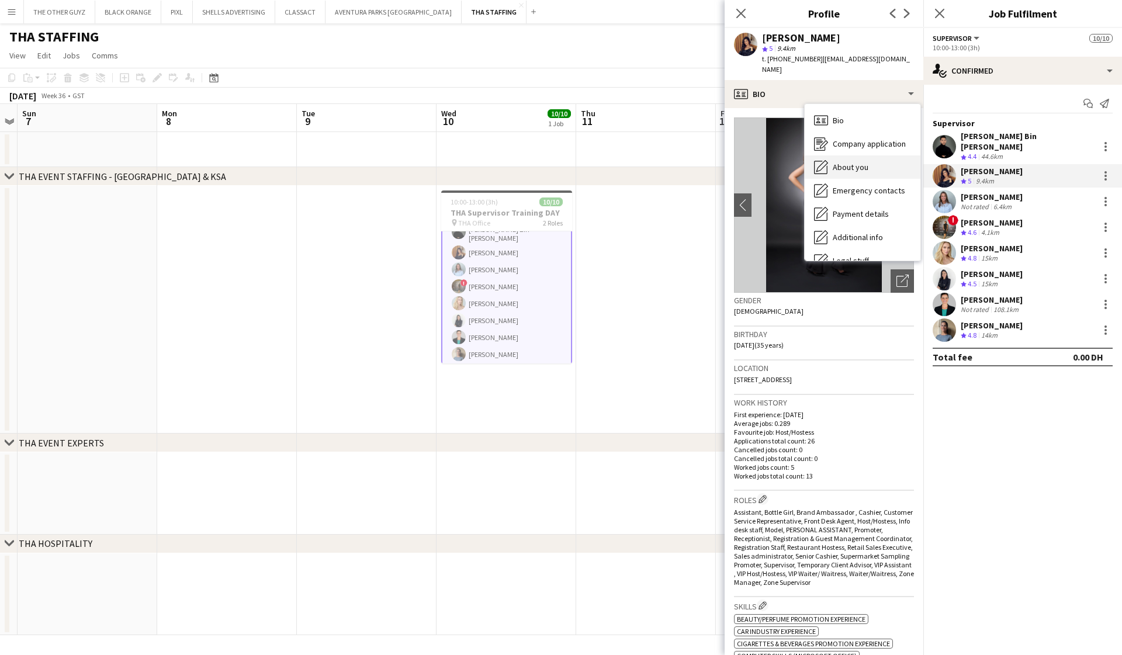
click at [858, 162] on span "About you" at bounding box center [851, 167] width 36 height 11
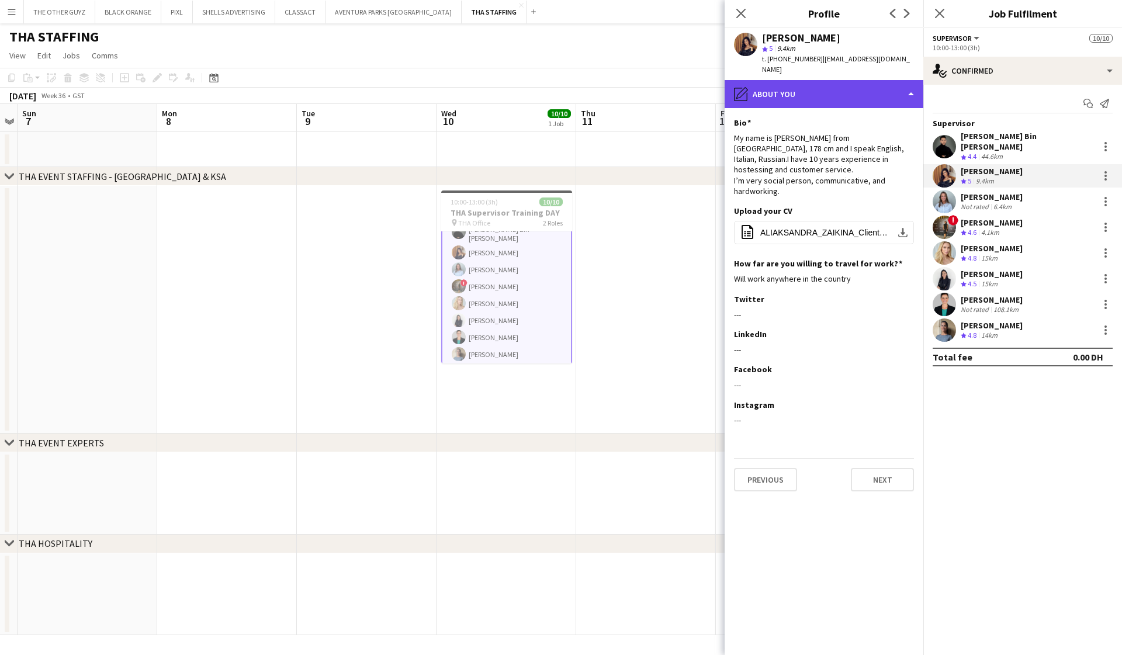
click at [900, 85] on div "pencil4 About you" at bounding box center [824, 94] width 199 height 28
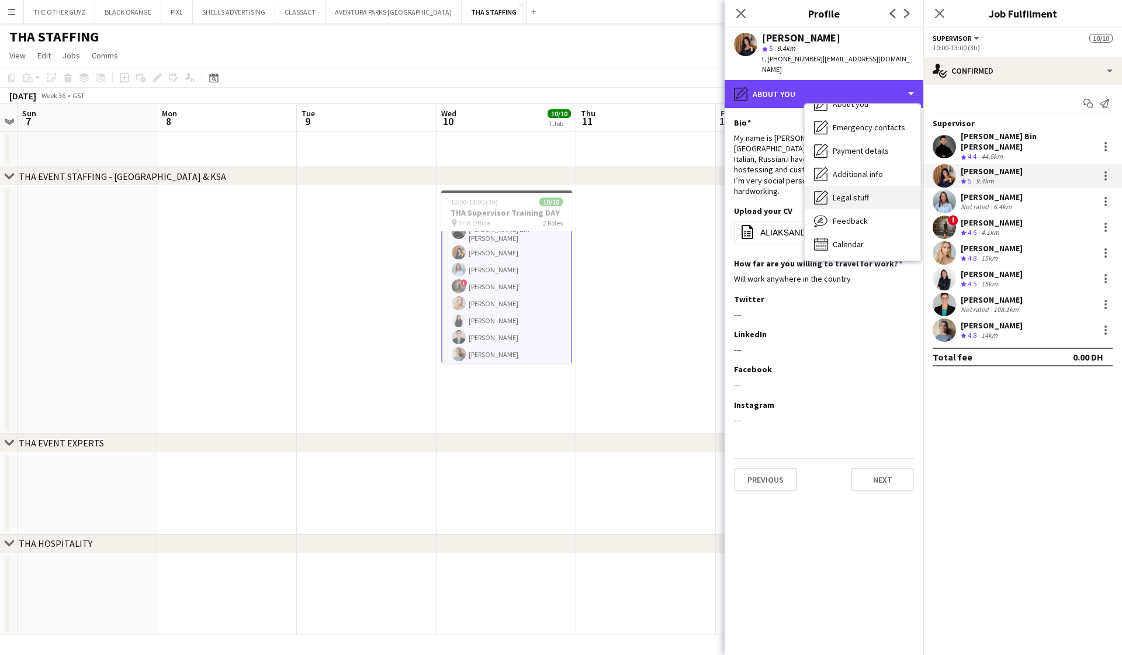
scroll to position [63, 0]
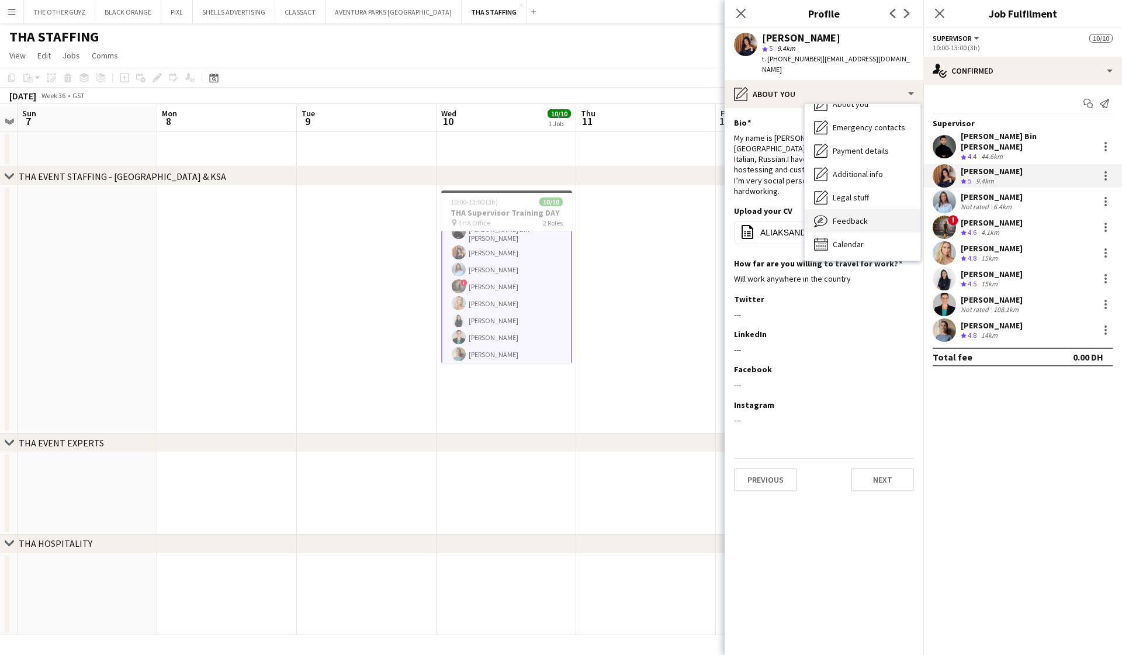
click at [846, 216] on span "Feedback" at bounding box center [850, 221] width 35 height 11
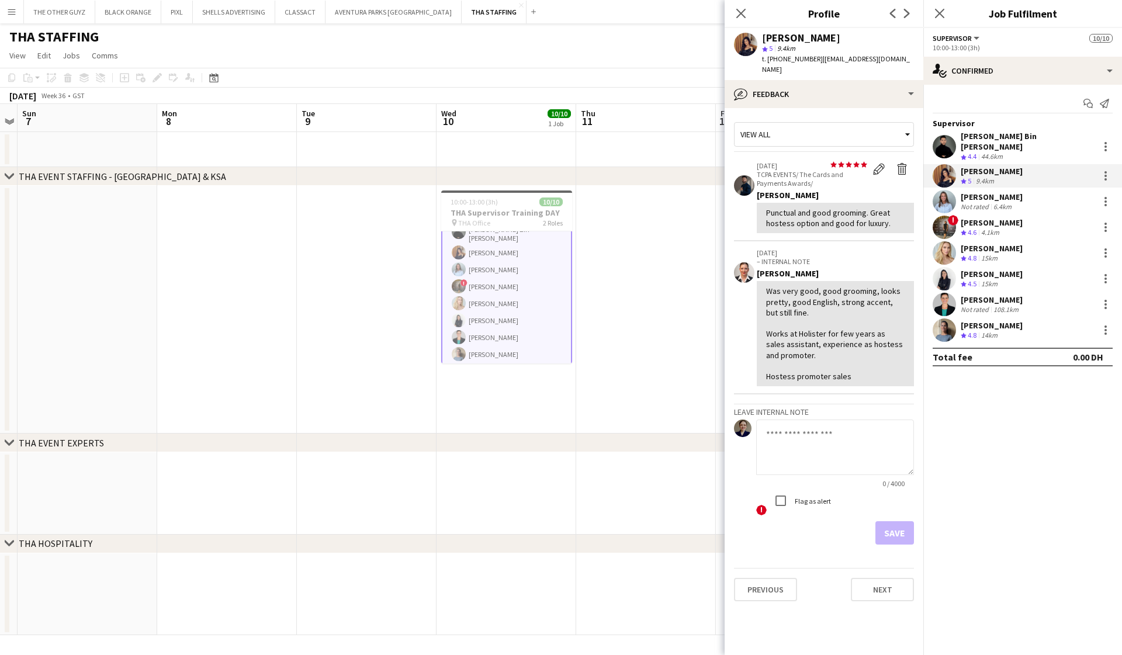
scroll to position [0, 0]
click at [1019, 141] on div "Hassan Bin Rashid Ahmed" at bounding box center [1027, 141] width 133 height 21
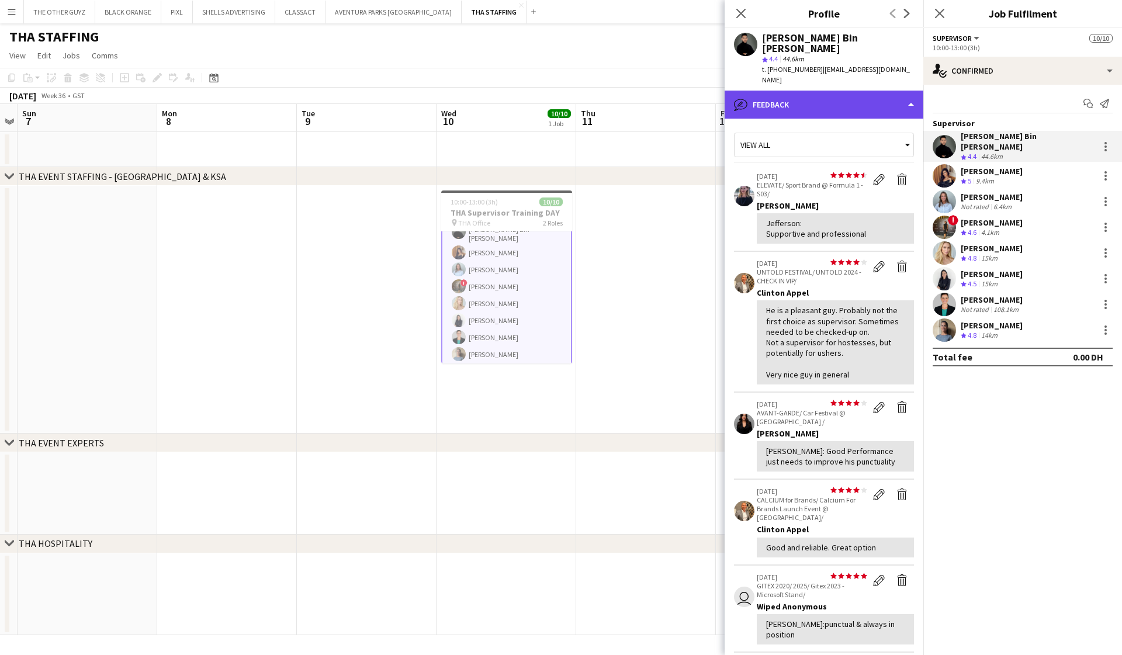
click at [791, 91] on div "bubble-pencil Feedback" at bounding box center [824, 105] width 199 height 28
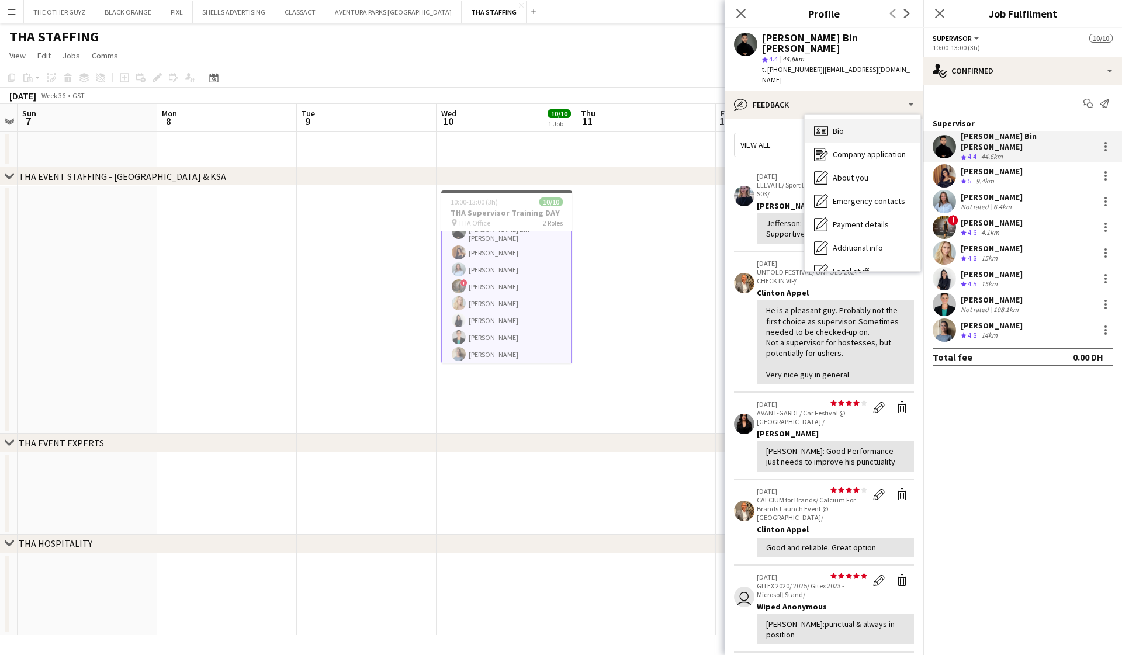
click at [837, 126] on span "Bio" at bounding box center [838, 131] width 11 height 11
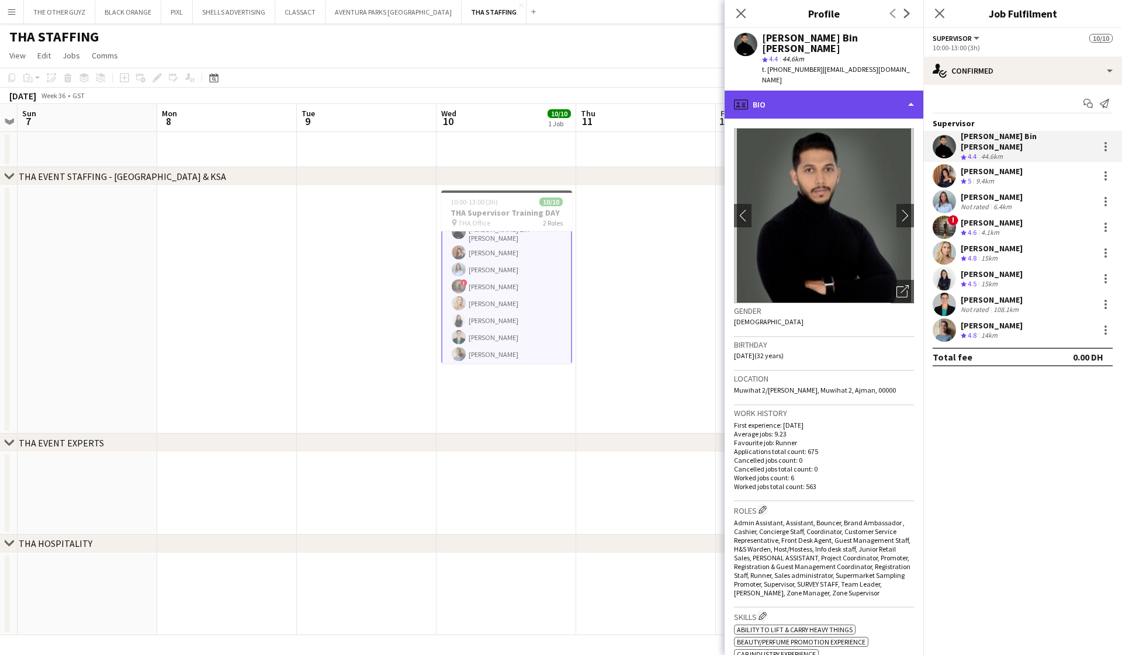
click at [879, 91] on div "profile Bio" at bounding box center [824, 105] width 199 height 28
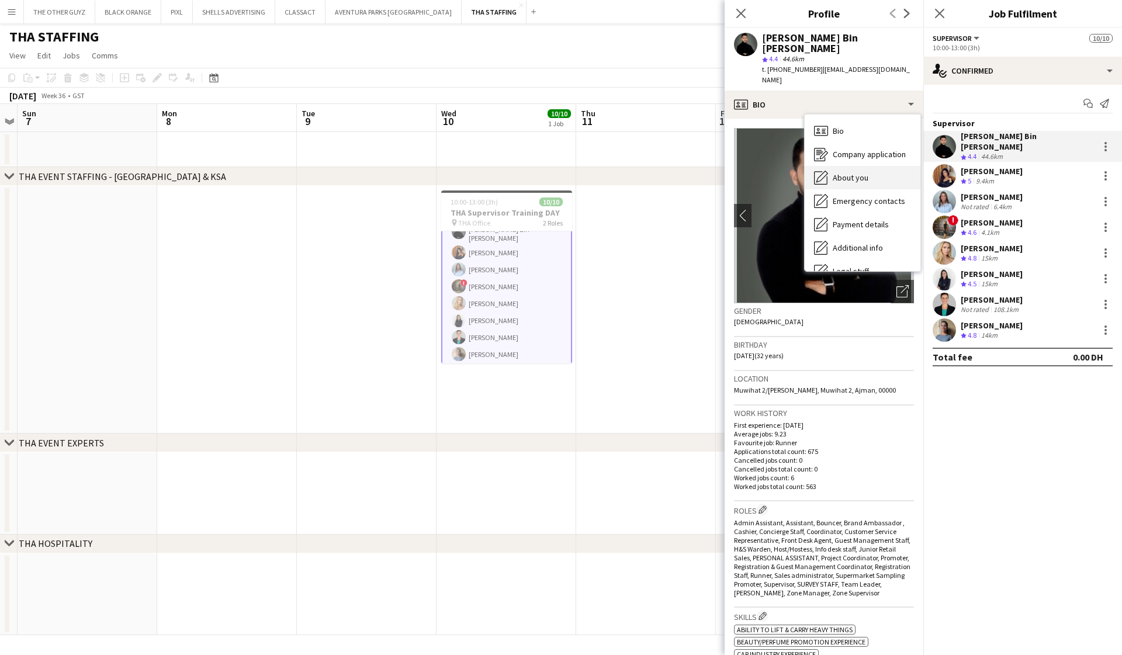
click at [857, 172] on span "About you" at bounding box center [851, 177] width 36 height 11
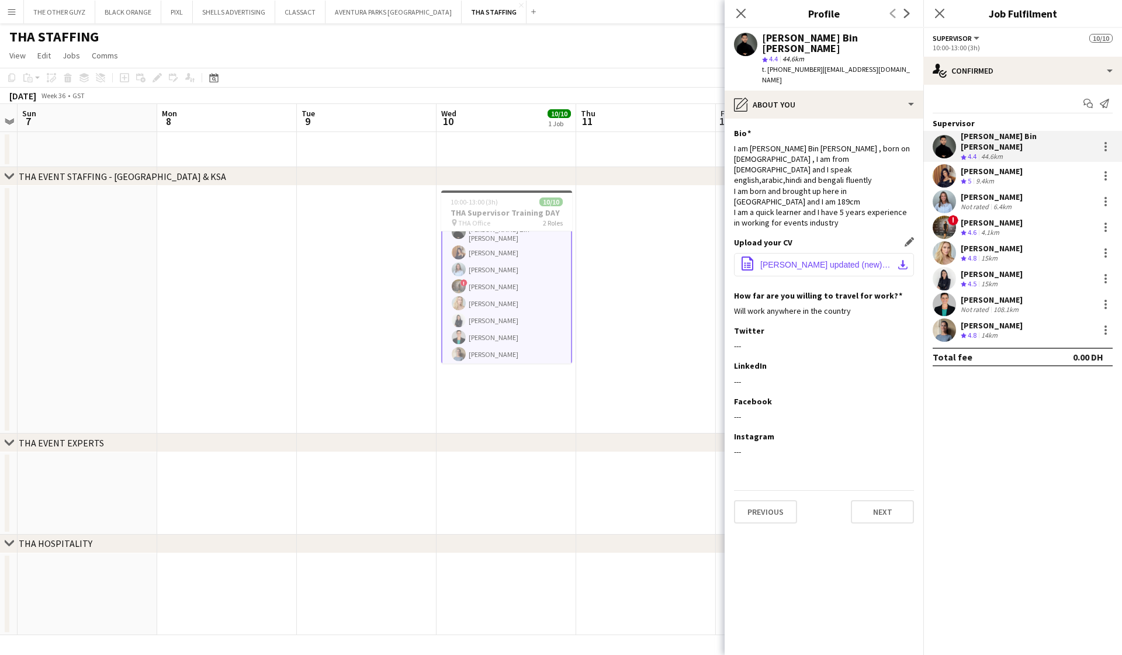
click at [813, 260] on span "hassan cv updated (new) copy.docx" at bounding box center [826, 264] width 132 height 9
click at [999, 320] on div "Marina Cipriani" at bounding box center [992, 325] width 62 height 11
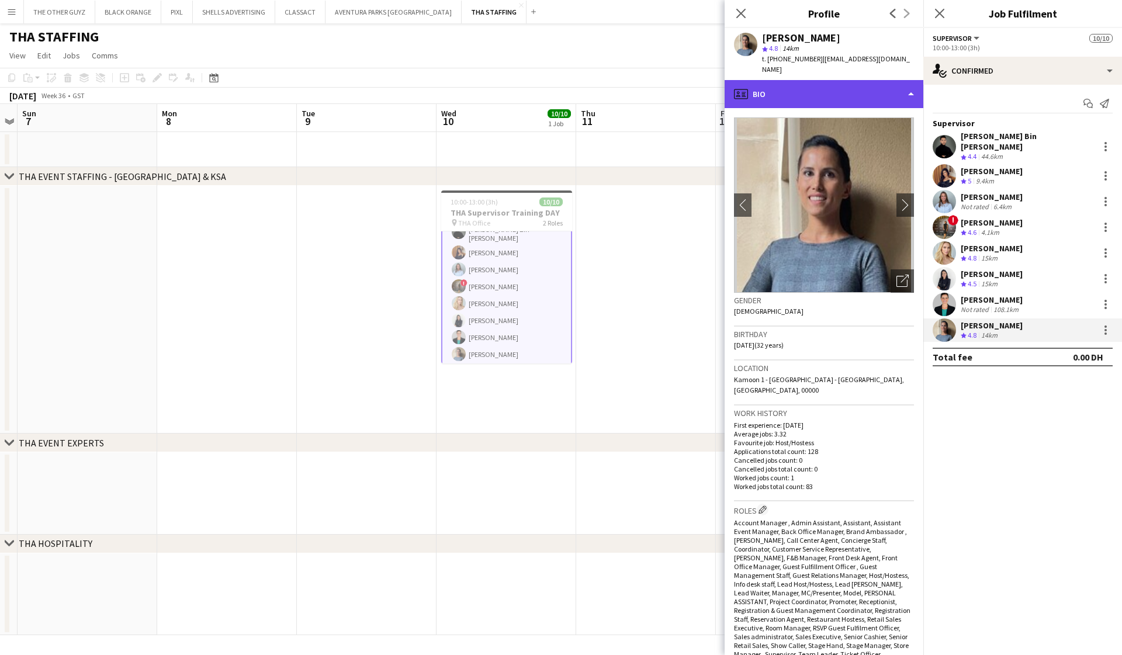
click at [899, 90] on div "profile Bio" at bounding box center [824, 94] width 199 height 28
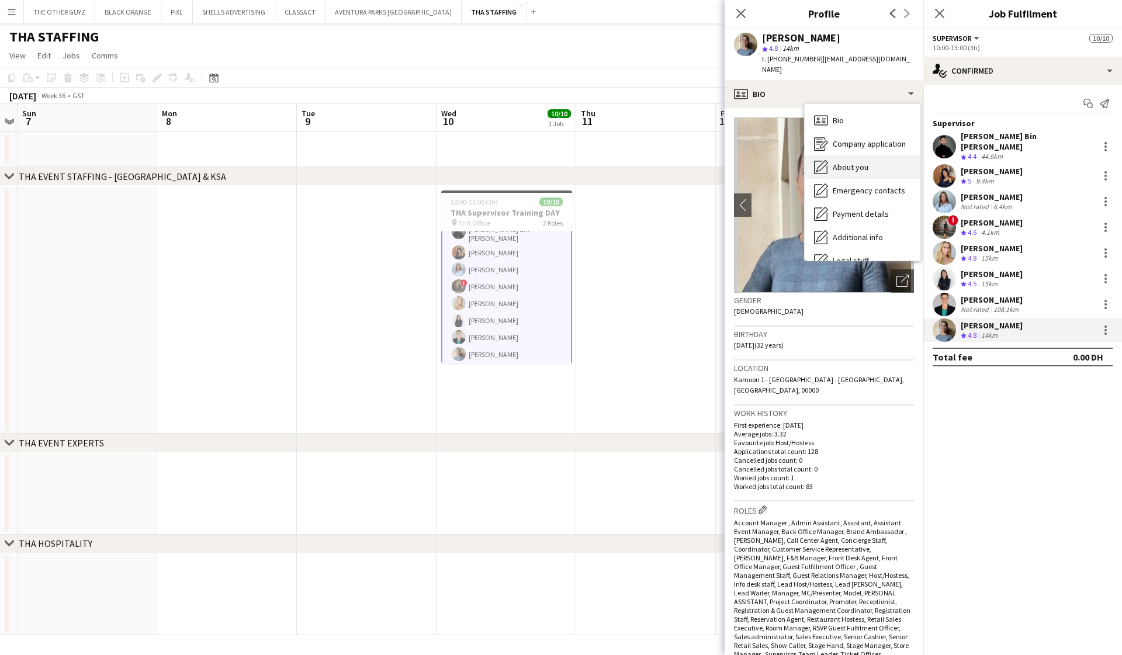
click at [846, 162] on span "About you" at bounding box center [851, 167] width 36 height 11
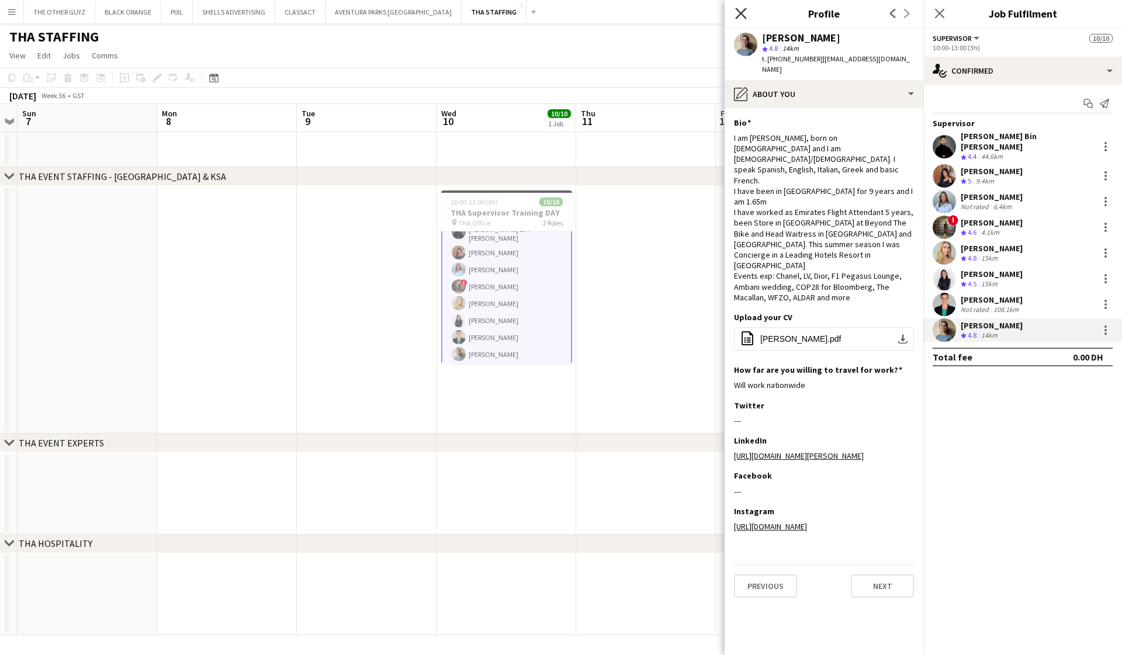
click at [740, 12] on icon at bounding box center [740, 13] width 11 height 11
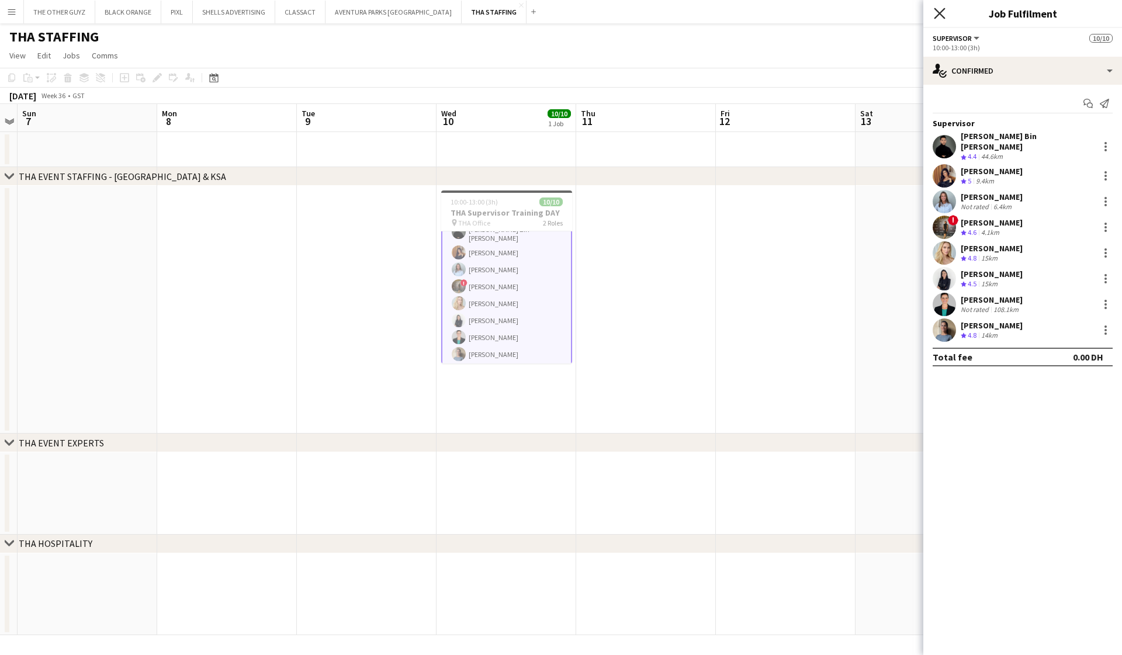
click at [944, 11] on icon "Close pop-in" at bounding box center [939, 13] width 11 height 11
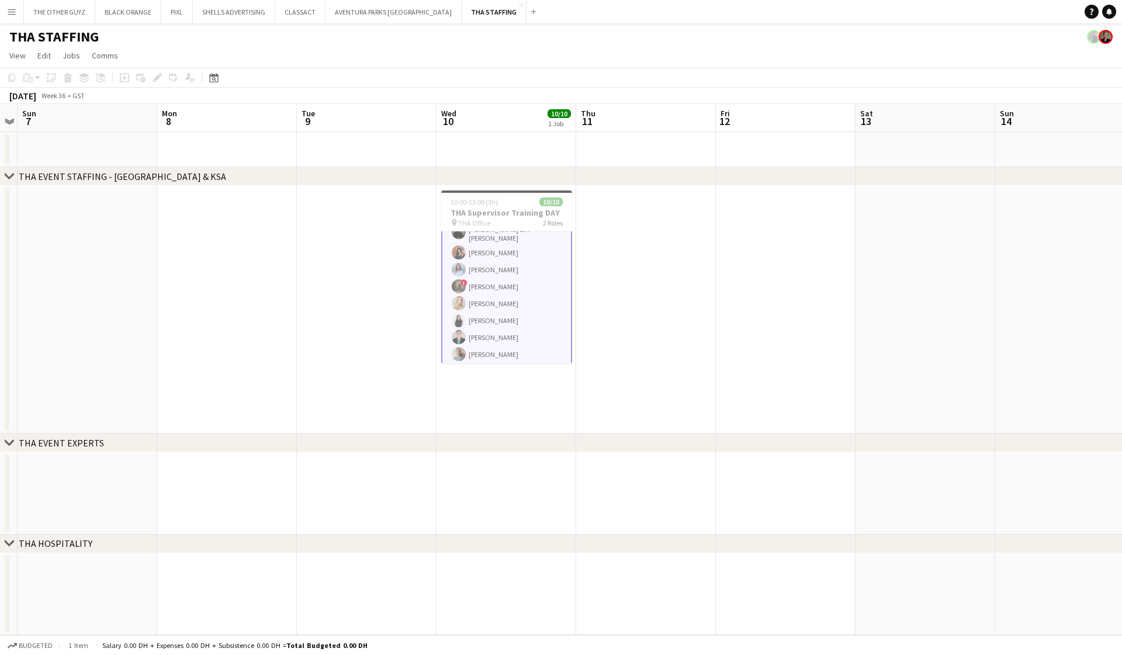
click at [512, 295] on app-card-role "Supervisor 8/8 10:00-13:00 (3h) Hassan Bin Rashid Ahmed Aliaksandra Zaikina Kse…" at bounding box center [506, 285] width 131 height 164
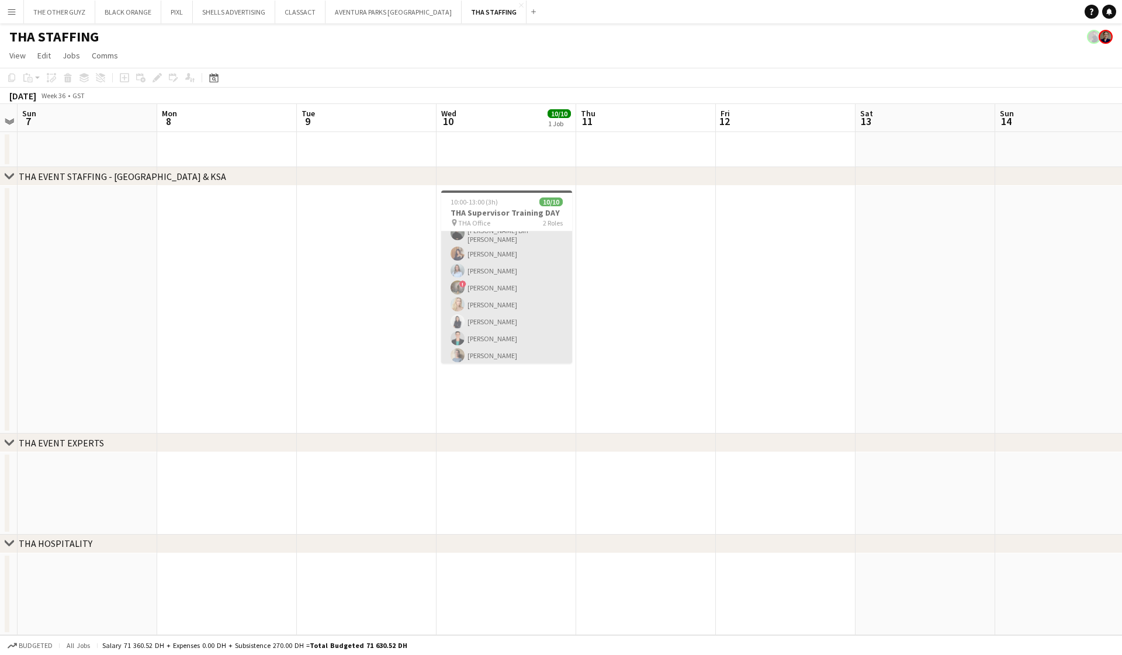
click at [454, 331] on app-user-avatar at bounding box center [458, 338] width 14 height 14
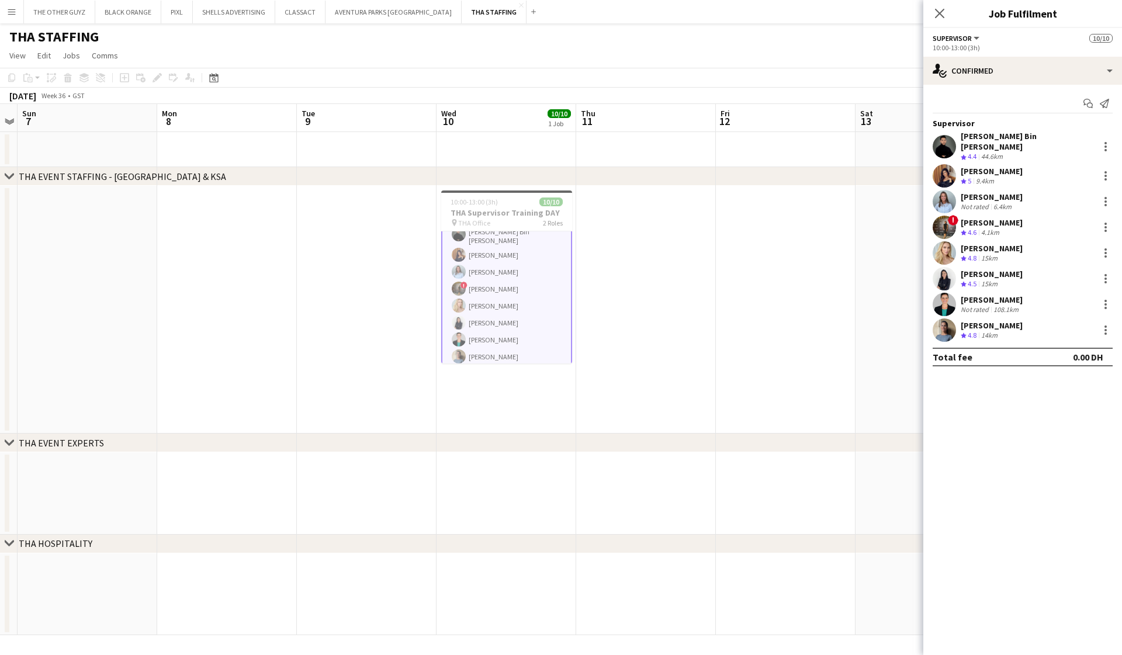
click at [982, 217] on div "Salima Sad" at bounding box center [992, 222] width 62 height 11
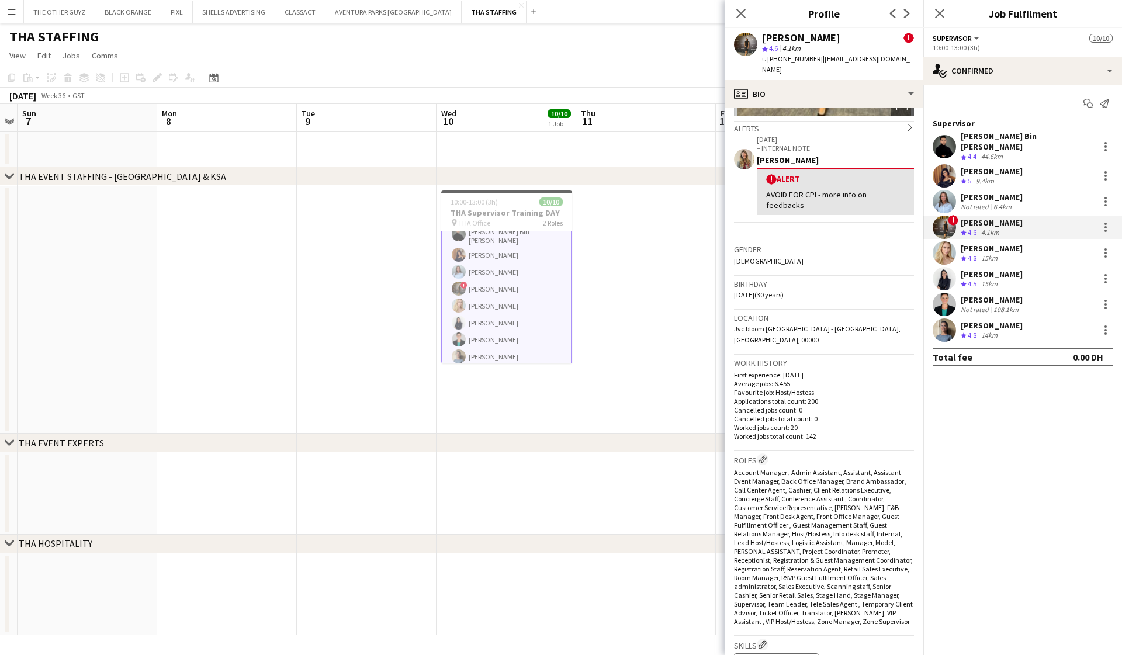
scroll to position [176, 0]
click at [850, 80] on div "profile Bio" at bounding box center [824, 94] width 199 height 28
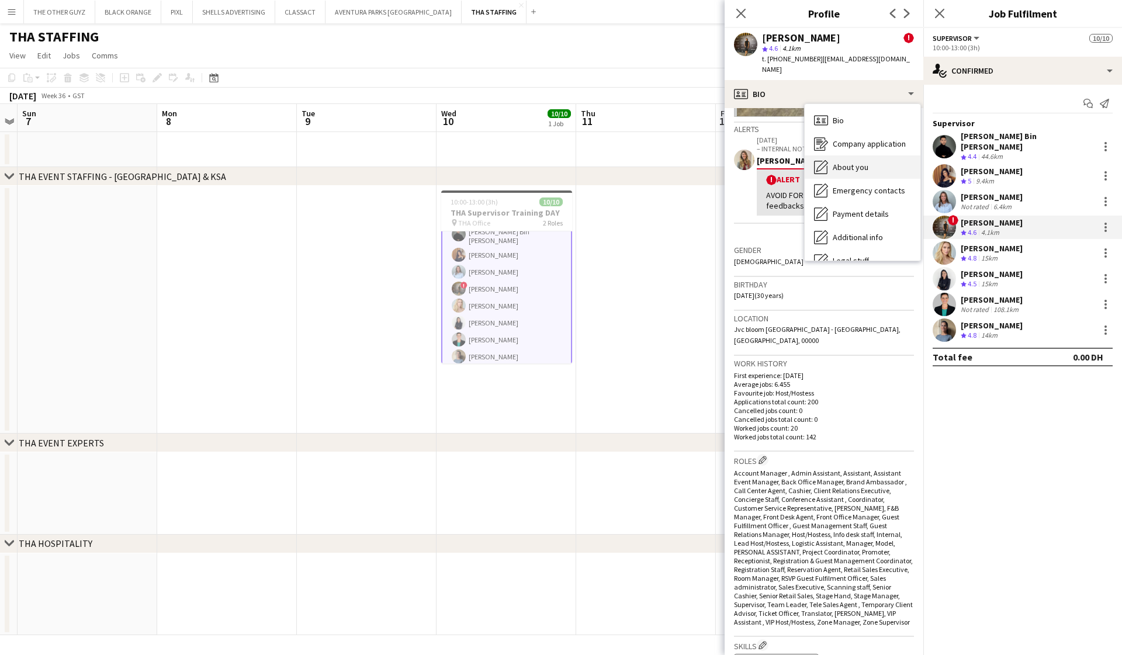
click at [854, 162] on span "About you" at bounding box center [851, 167] width 36 height 11
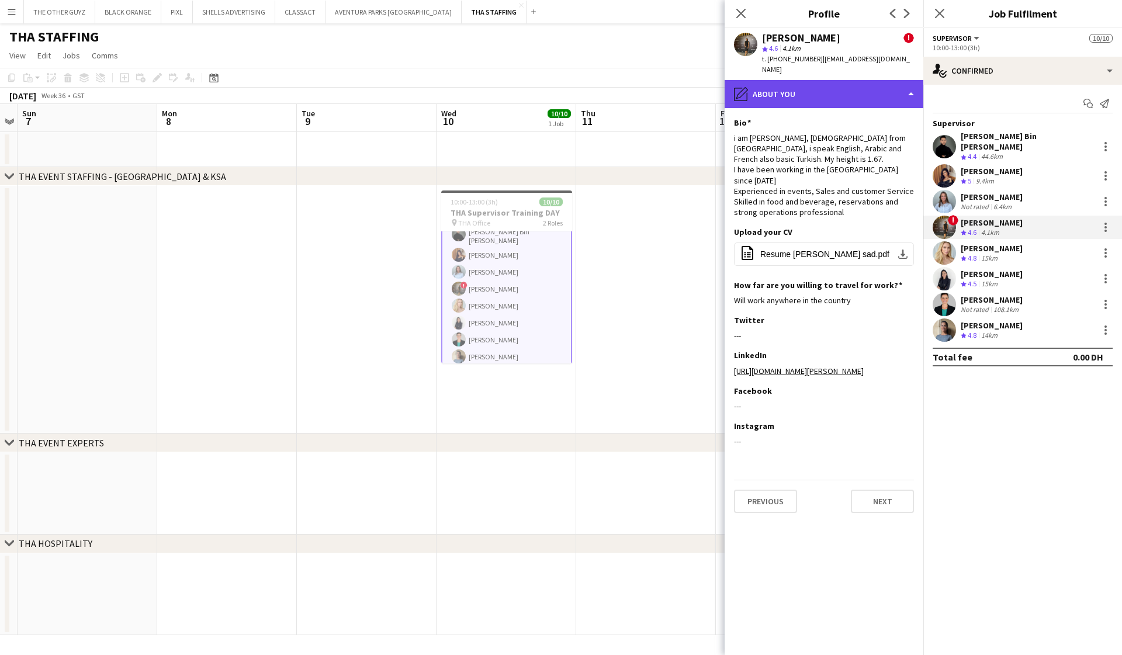
click at [880, 91] on div "pencil4 About you" at bounding box center [824, 94] width 199 height 28
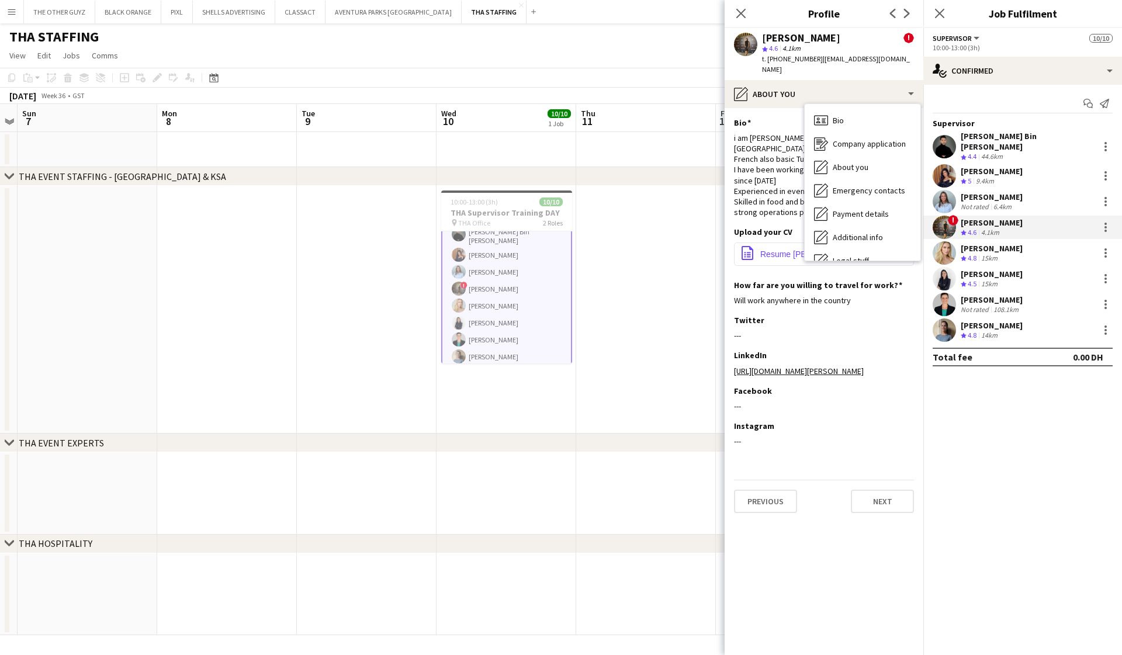
click at [773, 243] on button "office-file-sheet Resume Salima sad.pdf download-bottom" at bounding box center [824, 254] width 180 height 23
click at [742, 12] on icon "Close pop-in" at bounding box center [740, 13] width 11 height 11
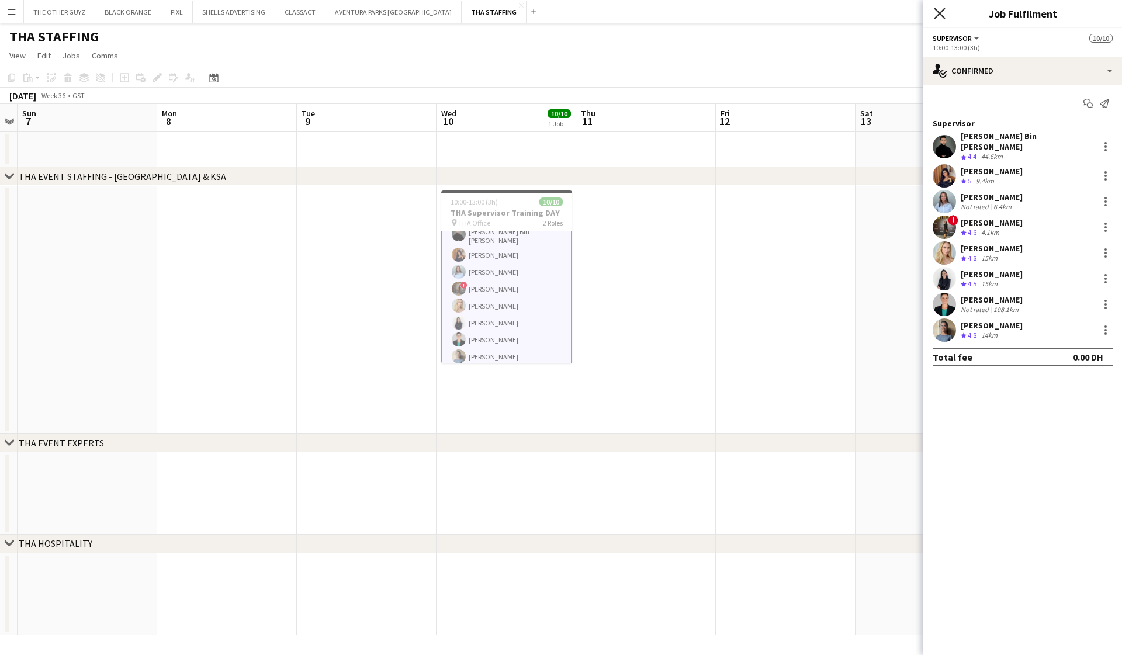
click at [940, 11] on icon "Close pop-in" at bounding box center [939, 13] width 11 height 11
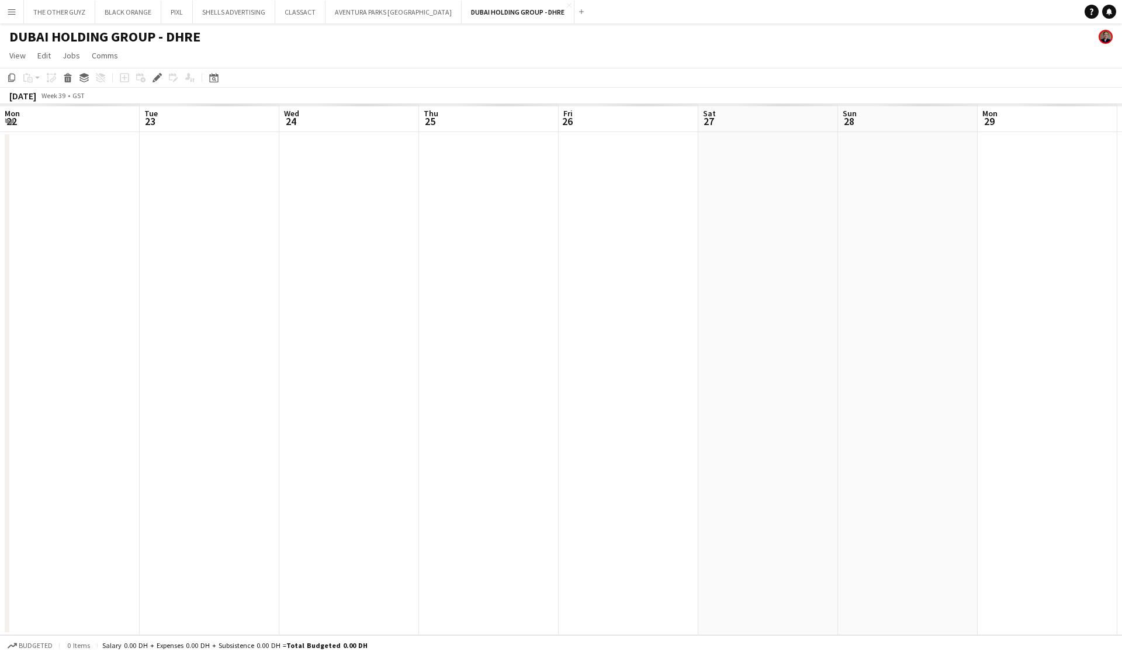
scroll to position [0, 401]
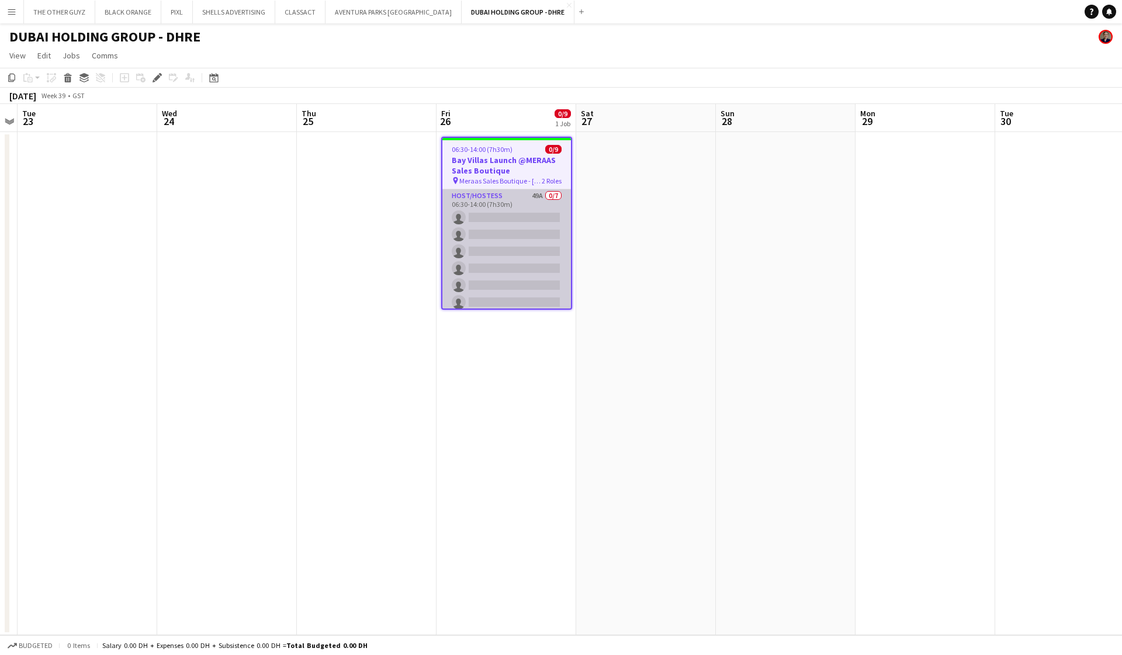
click at [503, 216] on app-card-role "Host/Hostess 49A 0/7 06:30-14:00 (7h30m) single-neutral-actions single-neutral-…" at bounding box center [506, 259] width 129 height 141
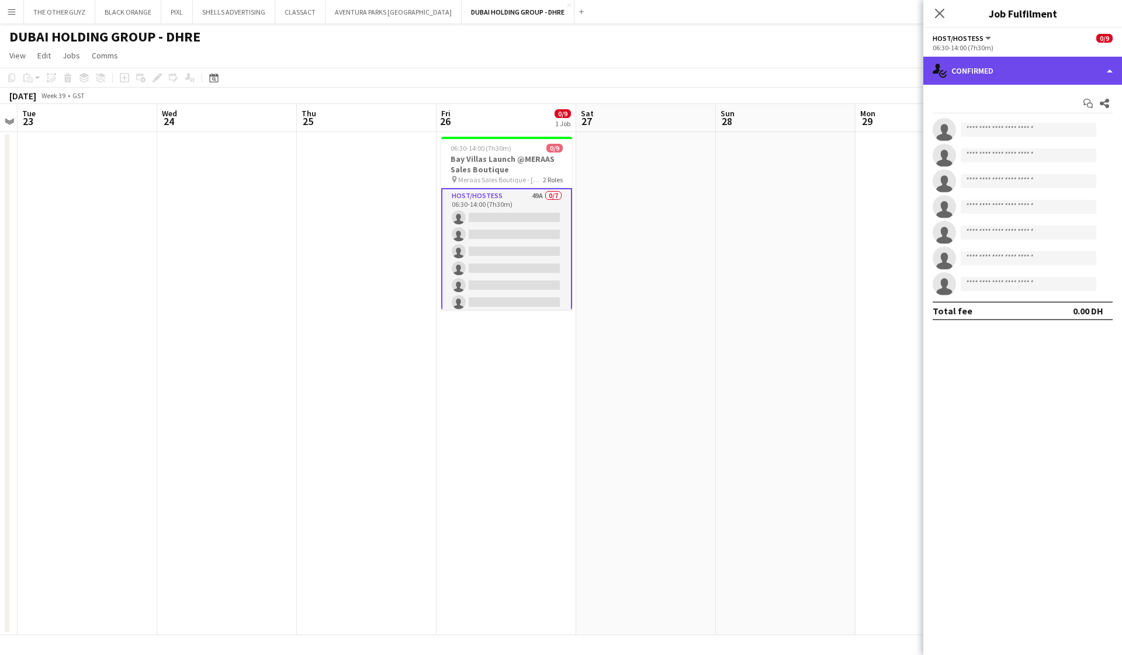
click at [1043, 65] on div "single-neutral-actions-check-2 Confirmed" at bounding box center [1022, 71] width 199 height 28
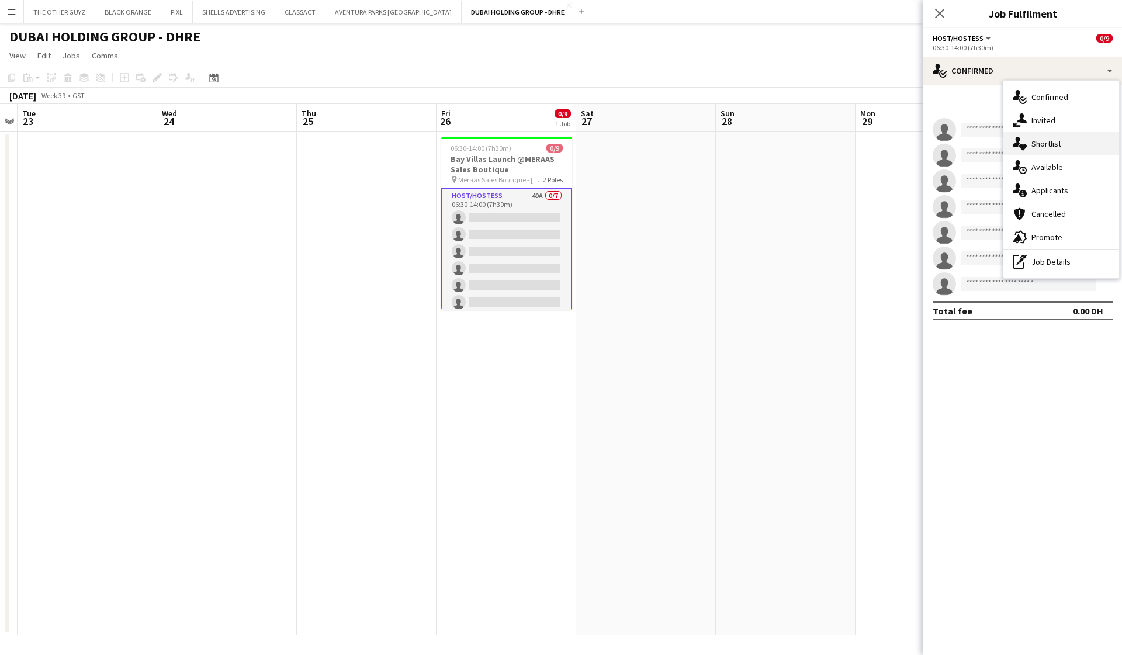
click at [1049, 147] on span "Shortlist" at bounding box center [1046, 144] width 30 height 11
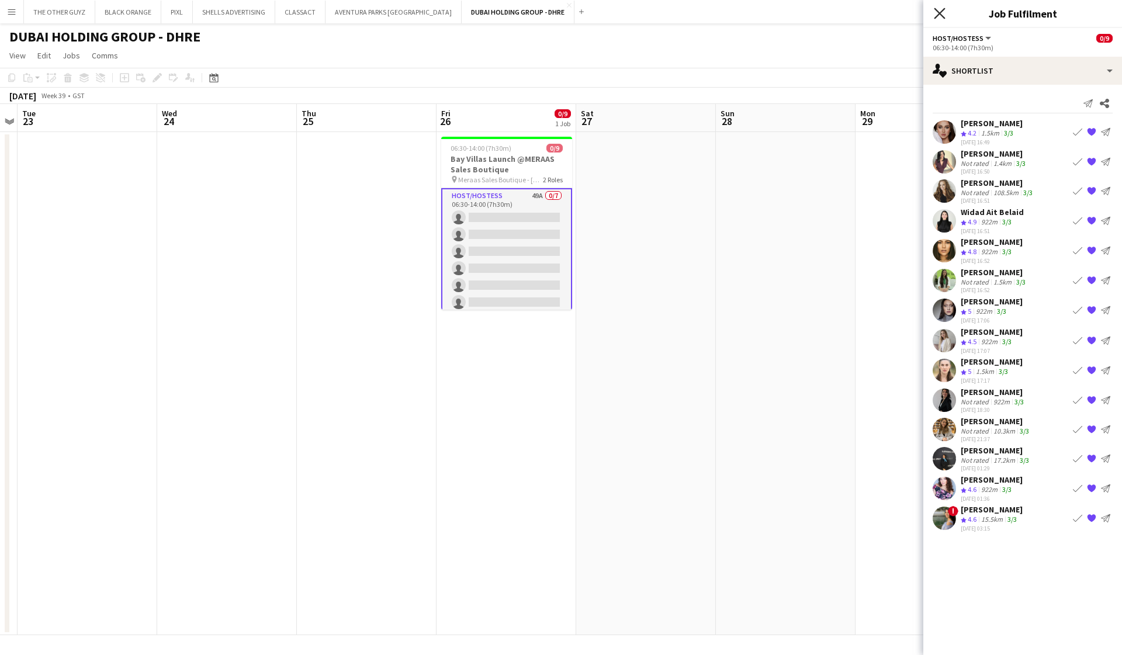
click at [937, 9] on icon "Close pop-in" at bounding box center [939, 13] width 11 height 11
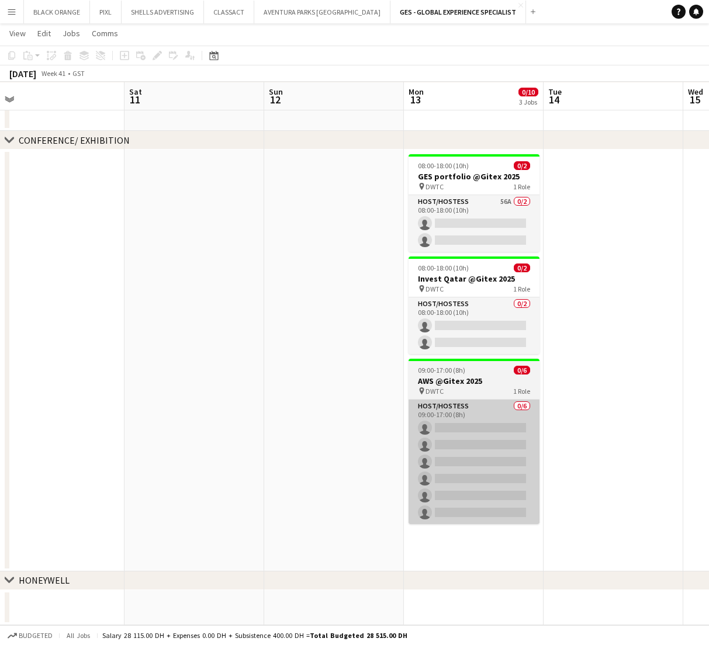
scroll to position [89, 0]
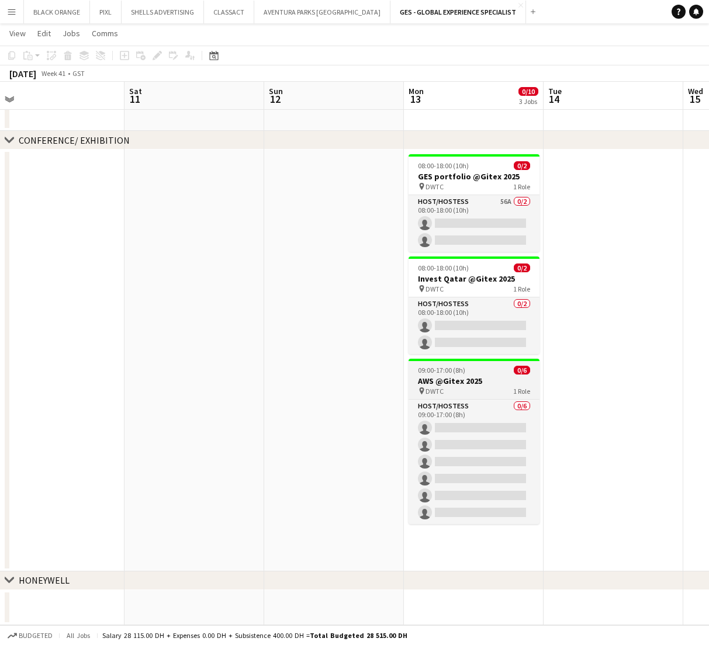
click at [473, 383] on h3 "AWS @Gitex 2025" at bounding box center [473, 381] width 131 height 11
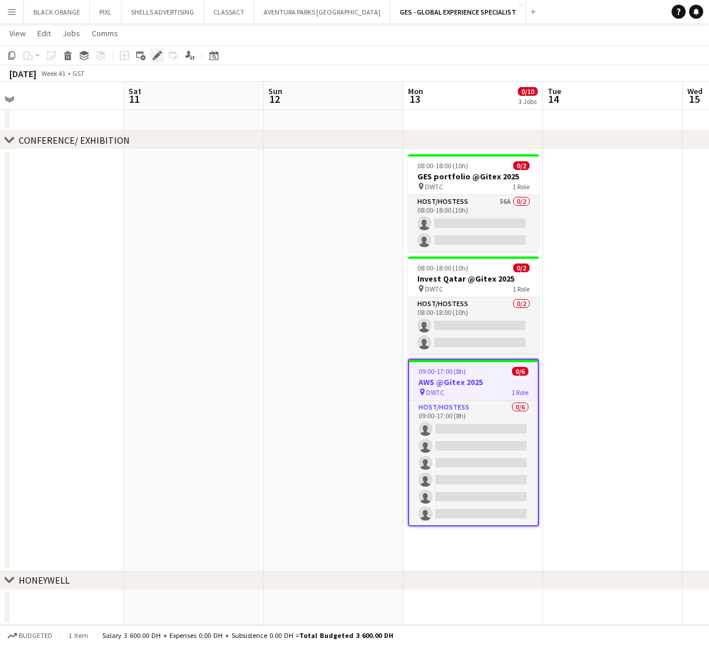
click at [154, 53] on icon "Edit" at bounding box center [157, 55] width 9 height 9
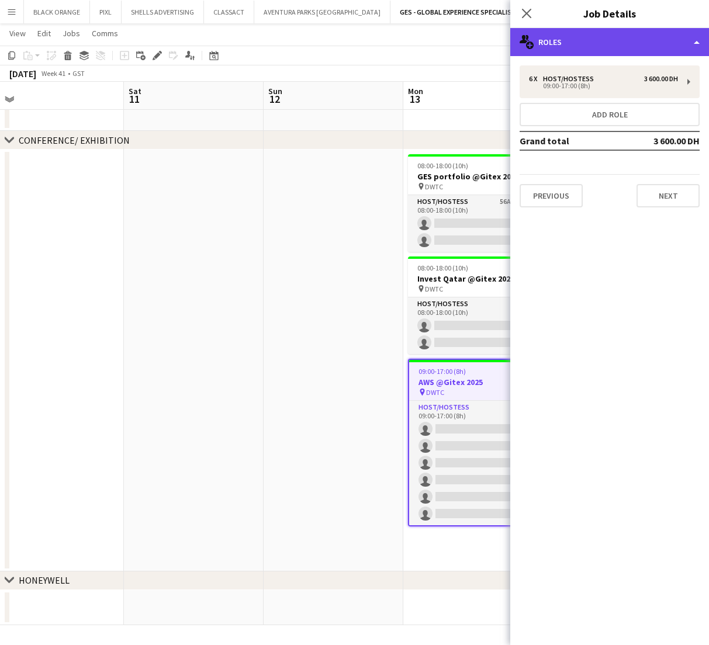
click at [602, 33] on div "multiple-users-add Roles" at bounding box center [609, 42] width 199 height 28
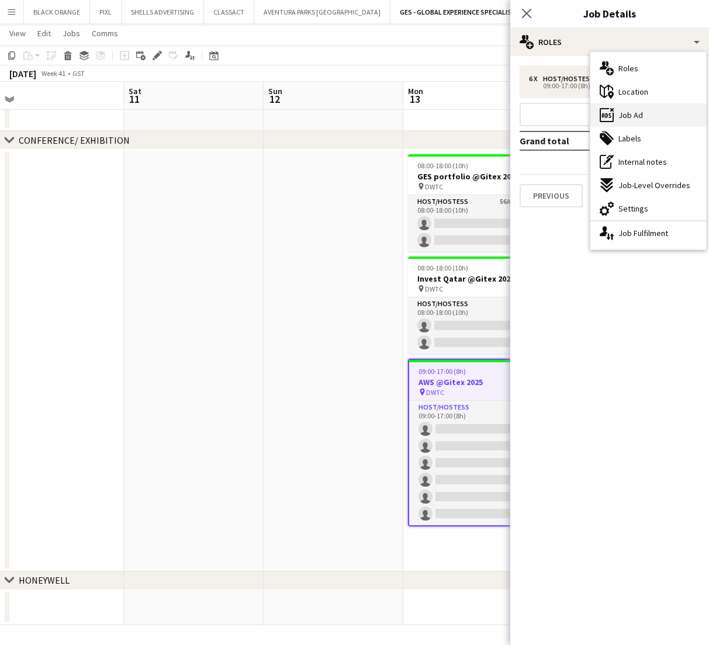
click at [629, 116] on span "Job Ad" at bounding box center [630, 115] width 25 height 11
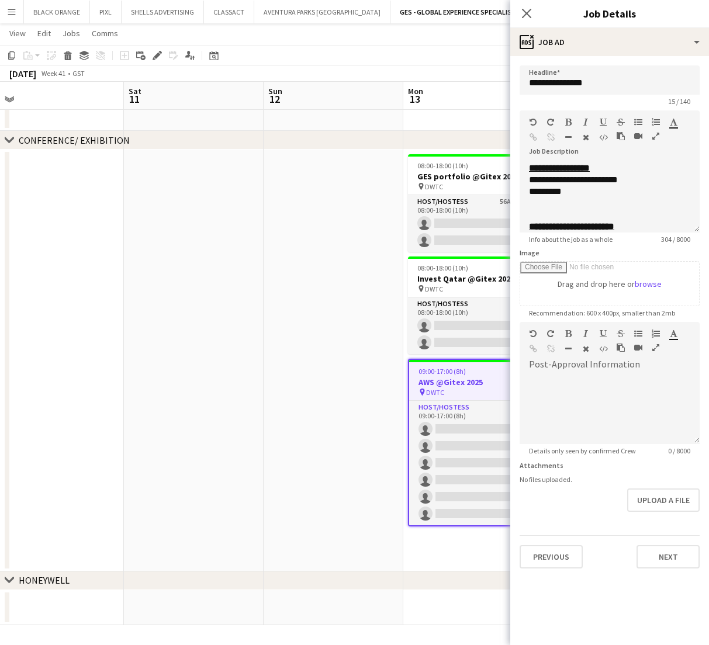
click at [655, 137] on icon "button" at bounding box center [655, 136] width 7 height 8
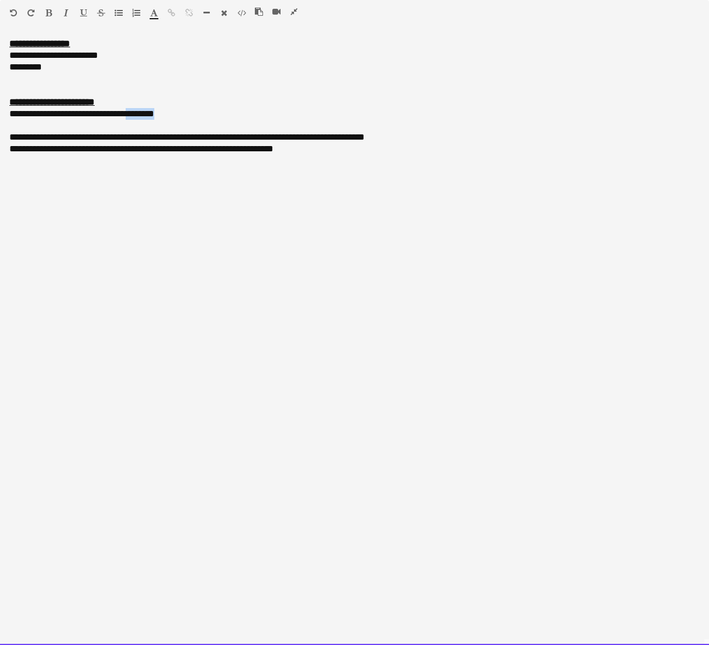
drag, startPoint x: 182, startPoint y: 113, endPoint x: 132, endPoint y: 113, distance: 49.7
click at [132, 113] on div "**********" at bounding box center [354, 114] width 690 height 12
click at [48, 11] on icon "button" at bounding box center [49, 13] width 6 height 8
click at [85, 13] on icon "button" at bounding box center [83, 13] width 7 height 8
click at [34, 116] on div "**********" at bounding box center [354, 114] width 690 height 12
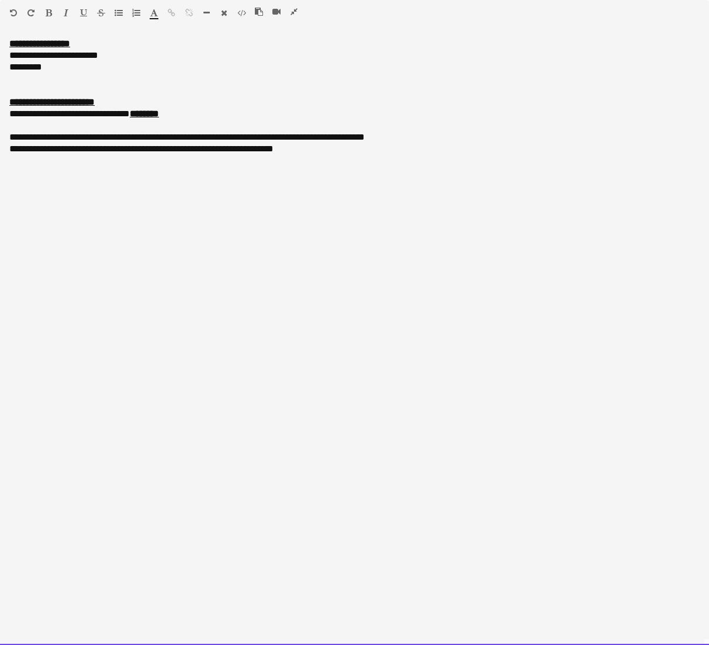
click at [133, 112] on div "**********" at bounding box center [354, 114] width 690 height 12
click at [138, 183] on div "**********" at bounding box center [354, 341] width 709 height 607
click at [75, 137] on div "**********" at bounding box center [354, 137] width 690 height 12
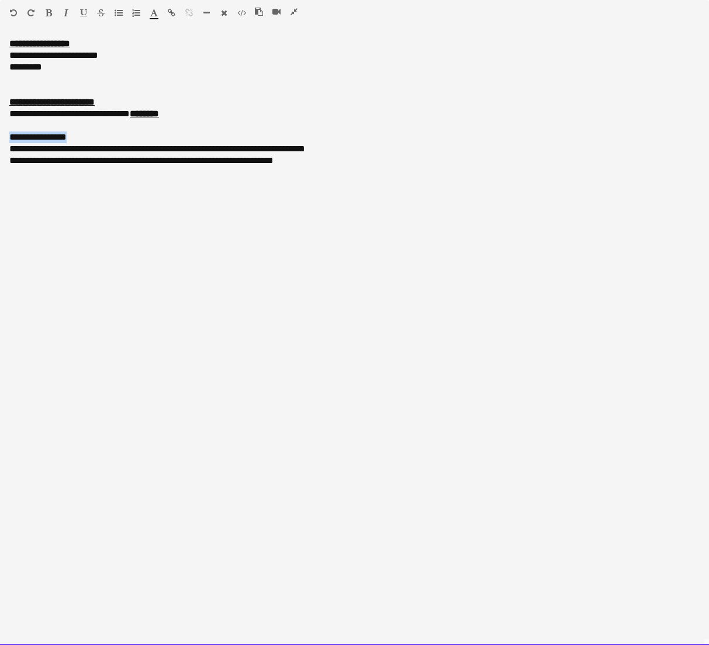
drag, startPoint x: 74, startPoint y: 134, endPoint x: -3, endPoint y: 136, distance: 76.6
click at [0, 136] on html "Menu Boards Boards Boards All jobs Status Workforce Workforce My Workforce Recr…" at bounding box center [354, 497] width 709 height 1173
click at [49, 11] on icon "button" at bounding box center [49, 13] width 6 height 8
click at [83, 13] on icon "button" at bounding box center [83, 13] width 7 height 8
click at [186, 126] on div at bounding box center [354, 126] width 690 height 12
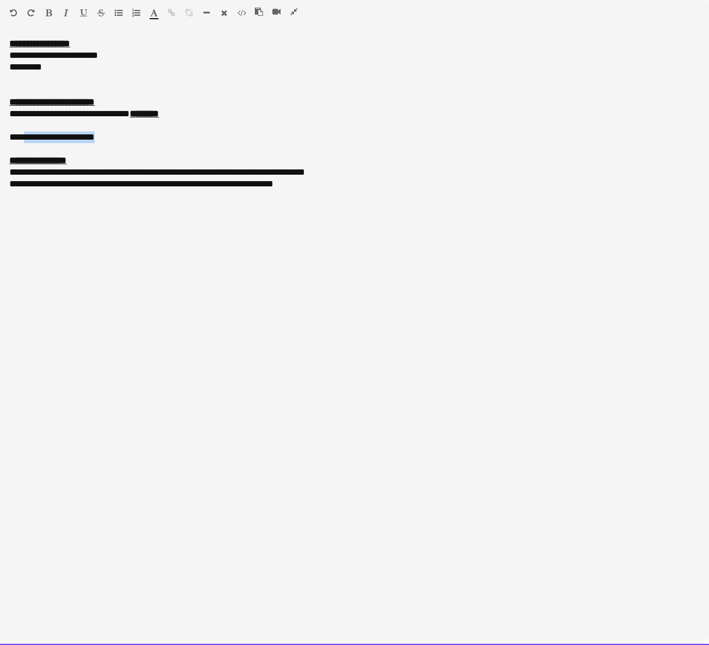
drag, startPoint x: 133, startPoint y: 135, endPoint x: 29, endPoint y: 137, distance: 104.0
click at [29, 137] on div "**********" at bounding box center [354, 137] width 690 height 12
click at [10, 136] on div "**********" at bounding box center [354, 137] width 690 height 12
drag, startPoint x: 10, startPoint y: 136, endPoint x: 126, endPoint y: 136, distance: 115.7
click at [126, 136] on div "**********" at bounding box center [354, 137] width 690 height 12
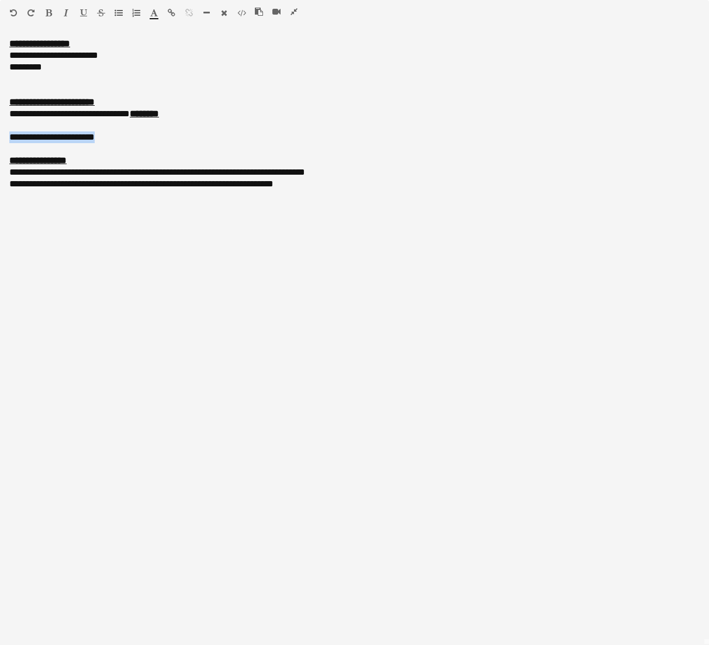
click at [46, 11] on icon "button" at bounding box center [49, 13] width 6 height 8
click at [150, 13] on icon "button" at bounding box center [154, 13] width 8 height 8
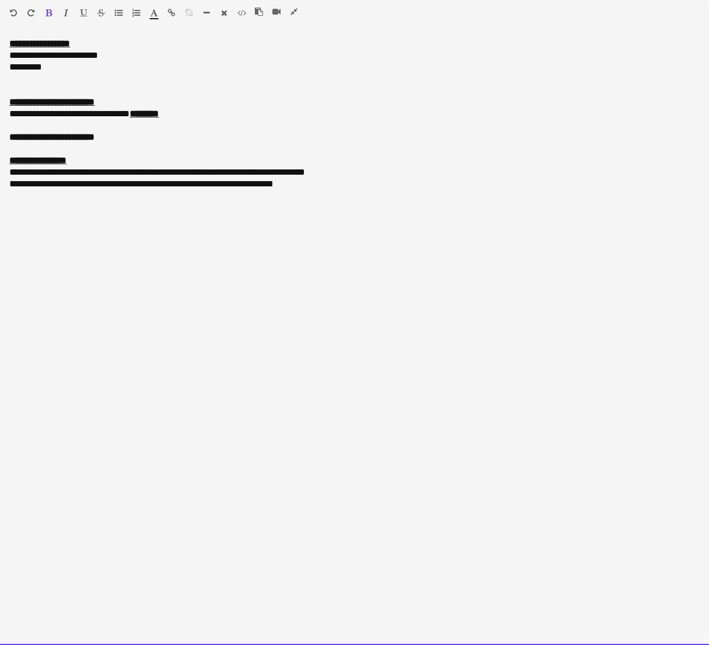
type input "*******"
click at [185, 149] on div at bounding box center [354, 149] width 690 height 12
click at [9, 174] on div "**********" at bounding box center [354, 173] width 690 height 12
drag, startPoint x: 124, startPoint y: 175, endPoint x: 54, endPoint y: 174, distance: 70.1
click at [54, 174] on div "**********" at bounding box center [354, 173] width 690 height 12
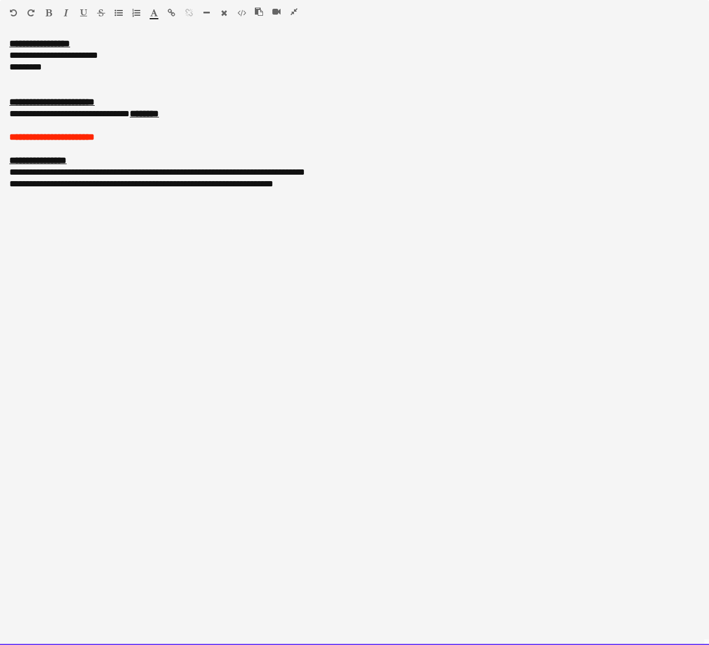
click at [244, 247] on div "**********" at bounding box center [354, 341] width 709 height 607
drag, startPoint x: 128, startPoint y: 178, endPoint x: 12, endPoint y: 172, distance: 116.4
click at [12, 172] on div "**********" at bounding box center [354, 173] width 690 height 12
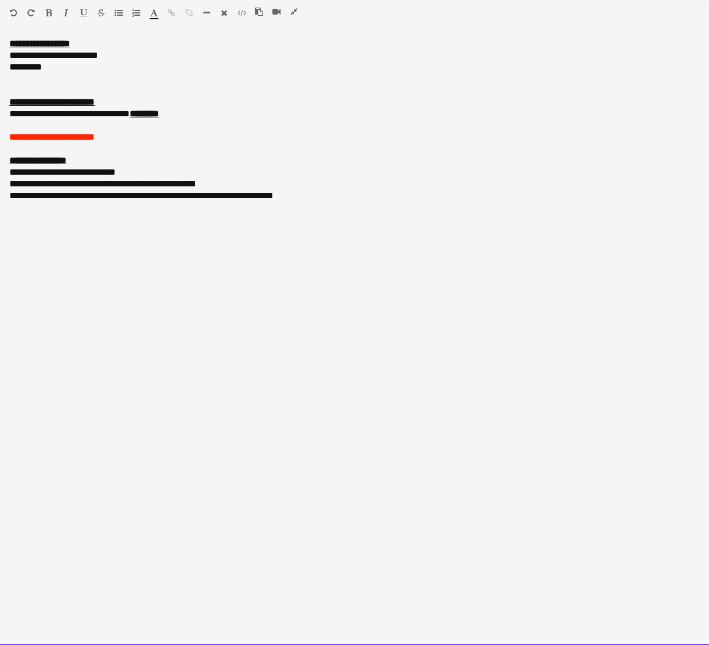
click at [21, 174] on div "**********" at bounding box center [354, 173] width 690 height 12
click at [9, 186] on div "**********" at bounding box center [354, 184] width 690 height 12
click at [61, 185] on div "**********" at bounding box center [354, 184] width 690 height 12
click at [98, 188] on div "**********" at bounding box center [354, 184] width 690 height 12
click at [145, 189] on div "**********" at bounding box center [354, 184] width 690 height 12
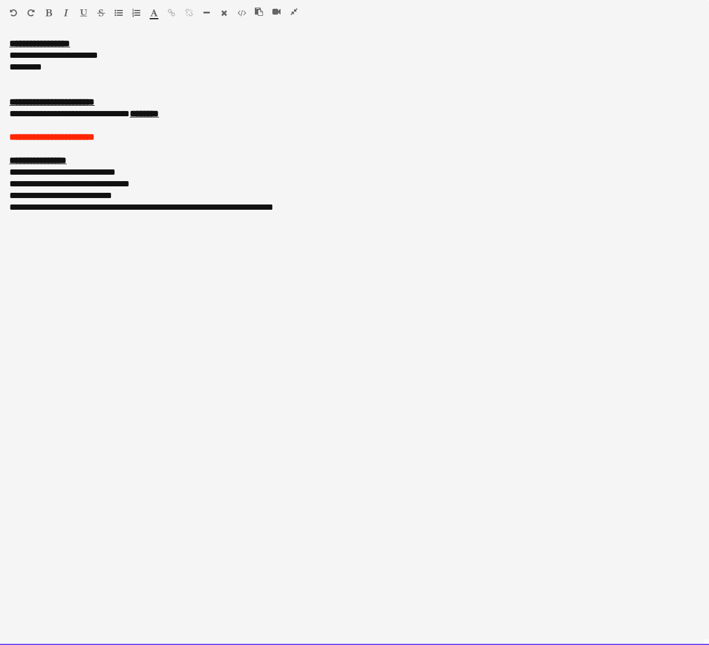
click at [20, 195] on div "**********" at bounding box center [354, 196] width 690 height 12
click at [48, 198] on div "**********" at bounding box center [354, 196] width 690 height 12
click at [86, 198] on div "**********" at bounding box center [354, 196] width 690 height 12
click at [130, 202] on div "**********" at bounding box center [354, 208] width 690 height 12
drag, startPoint x: 321, startPoint y: 209, endPoint x: 3, endPoint y: 208, distance: 317.9
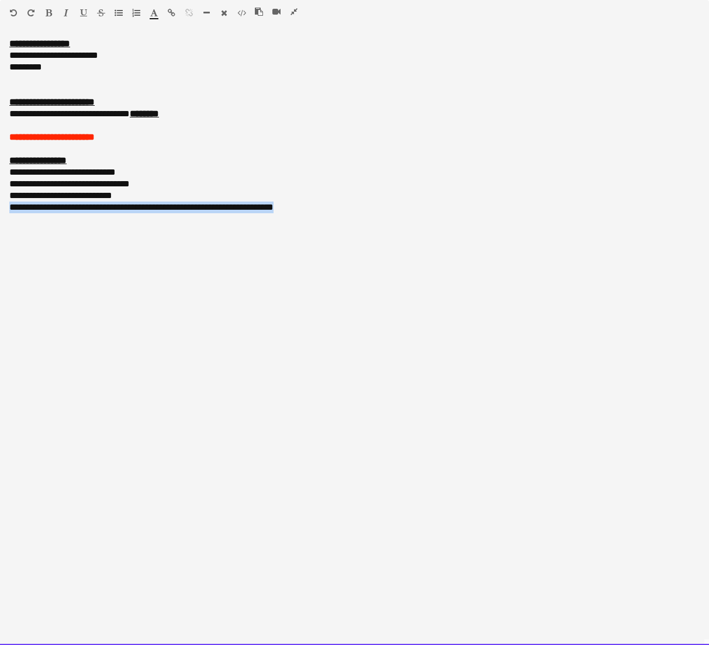
click at [3, 208] on div "**********" at bounding box center [354, 341] width 709 height 607
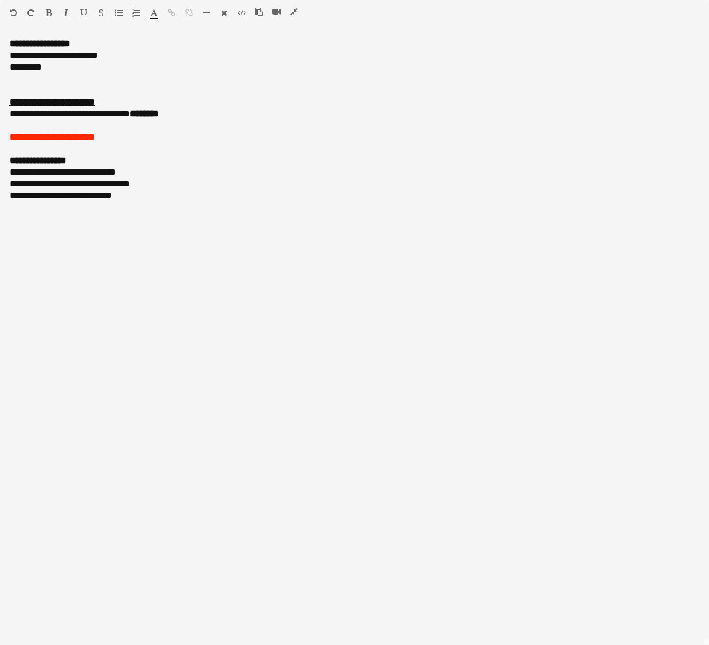
click at [292, 13] on icon "button" at bounding box center [293, 12] width 7 height 8
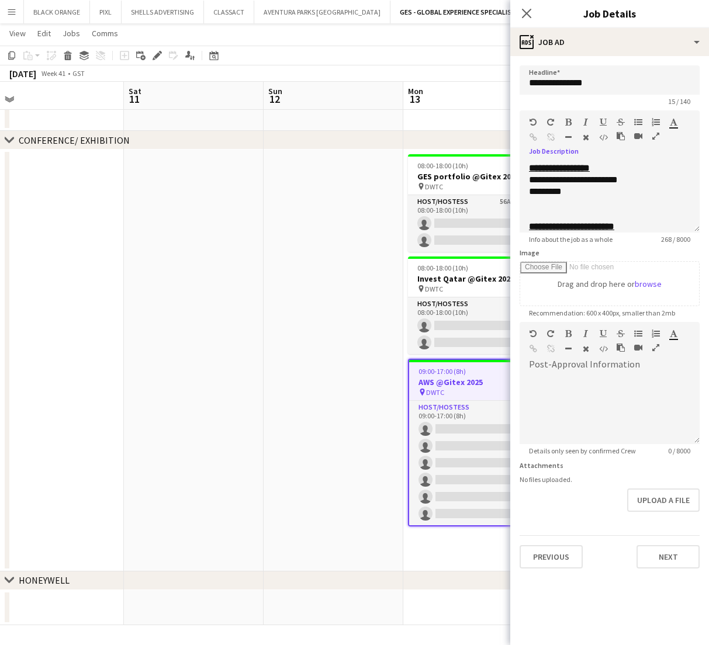
click at [442, 61] on app-toolbar "Copy Paste Paste Command V Paste with crew Command Shift V Paste linked Job [GE…" at bounding box center [354, 56] width 709 height 20
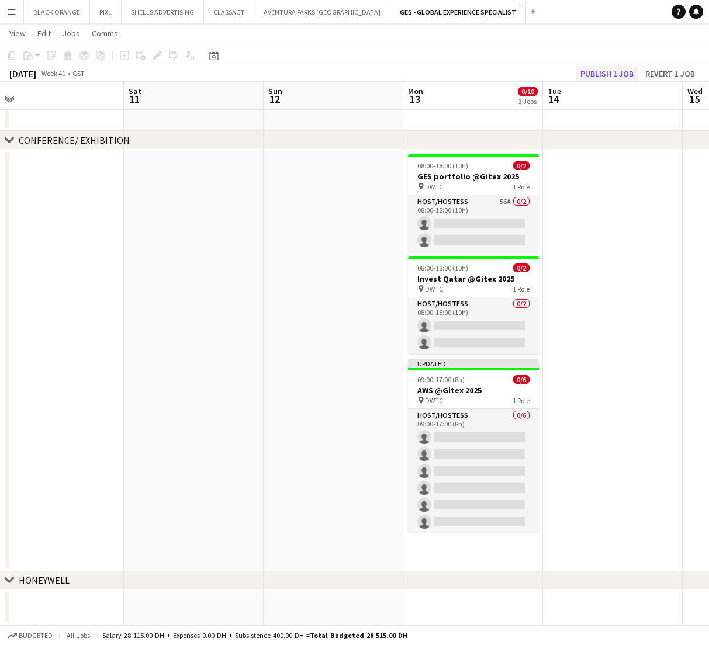
click at [584, 71] on button "Publish 1 job" at bounding box center [607, 73] width 63 height 15
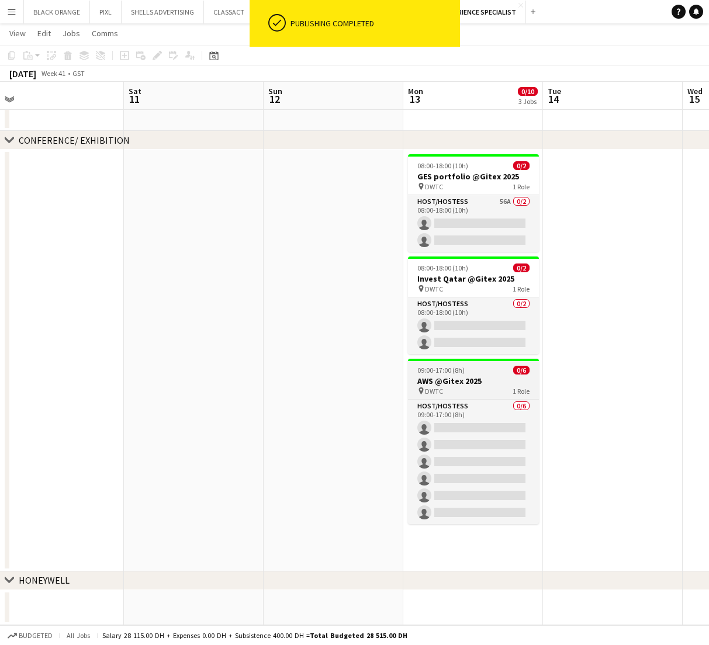
click at [477, 385] on h3 "AWS @Gitex 2025" at bounding box center [473, 381] width 131 height 11
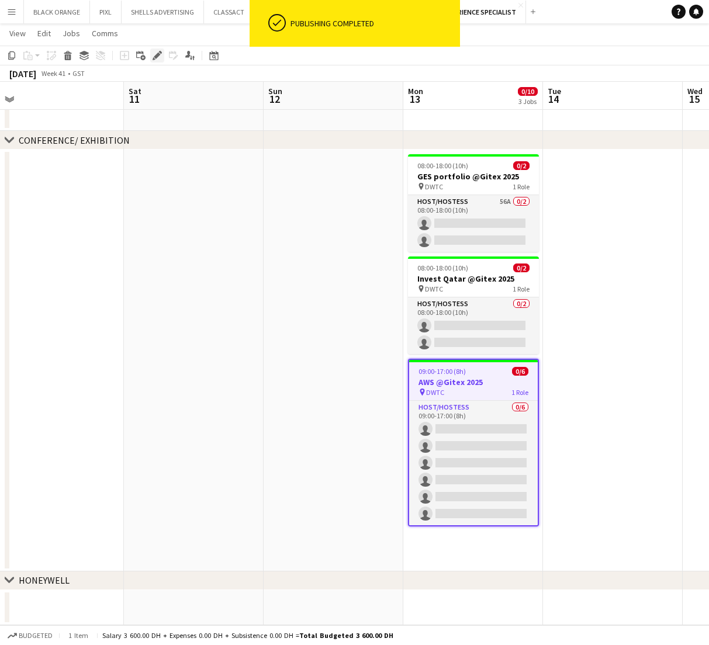
click at [155, 51] on icon "Edit" at bounding box center [157, 55] width 9 height 9
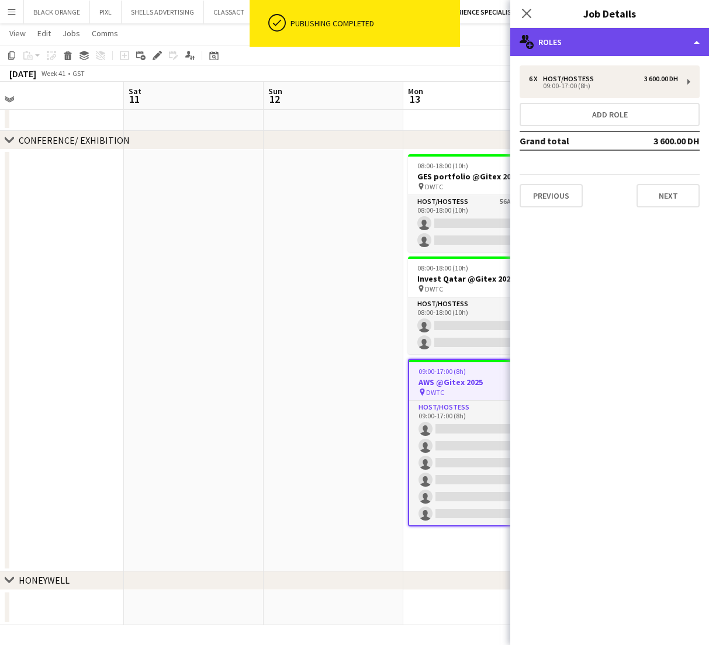
click at [600, 41] on div "multiple-users-add Roles" at bounding box center [609, 42] width 199 height 28
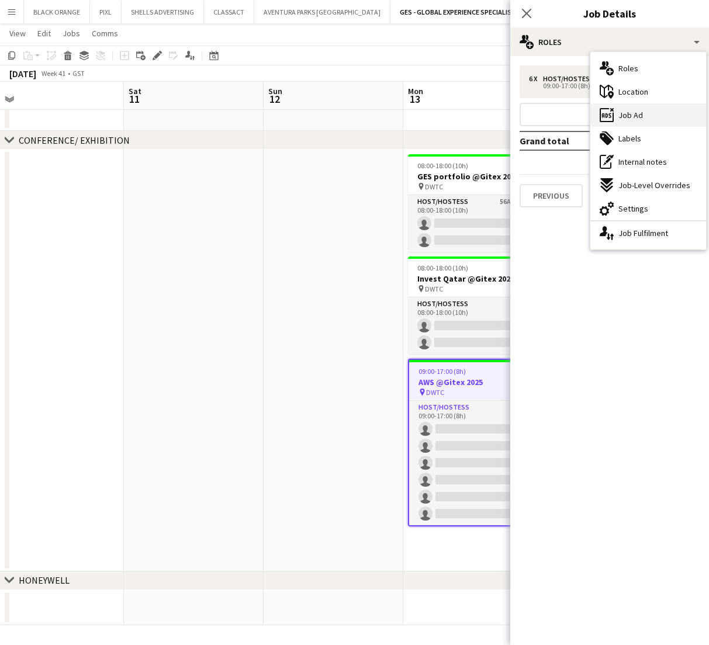
click at [625, 118] on span "Job Ad" at bounding box center [630, 115] width 25 height 11
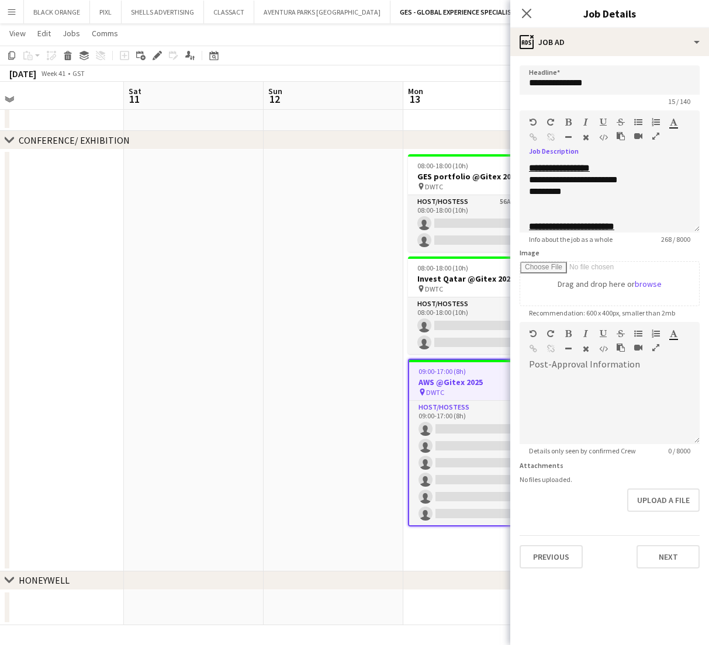
click at [655, 136] on icon "button" at bounding box center [655, 136] width 7 height 8
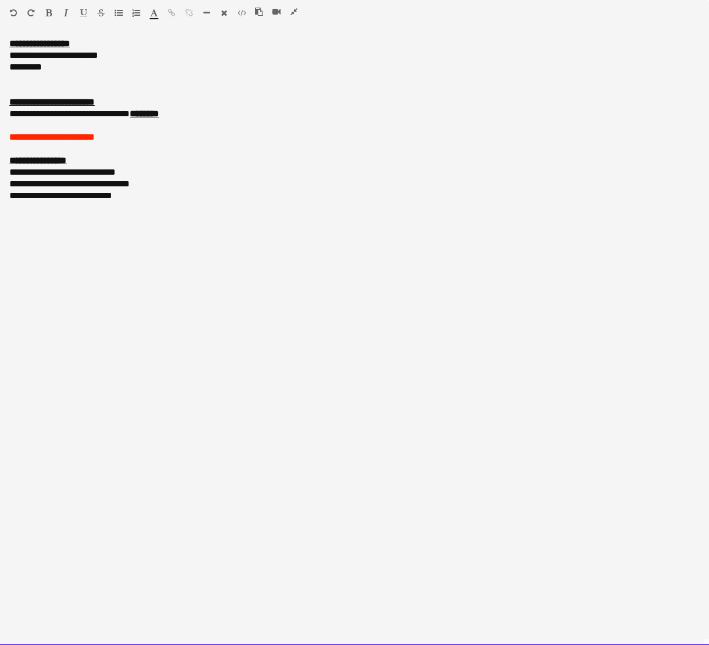
click at [125, 199] on div "**********" at bounding box center [354, 196] width 690 height 12
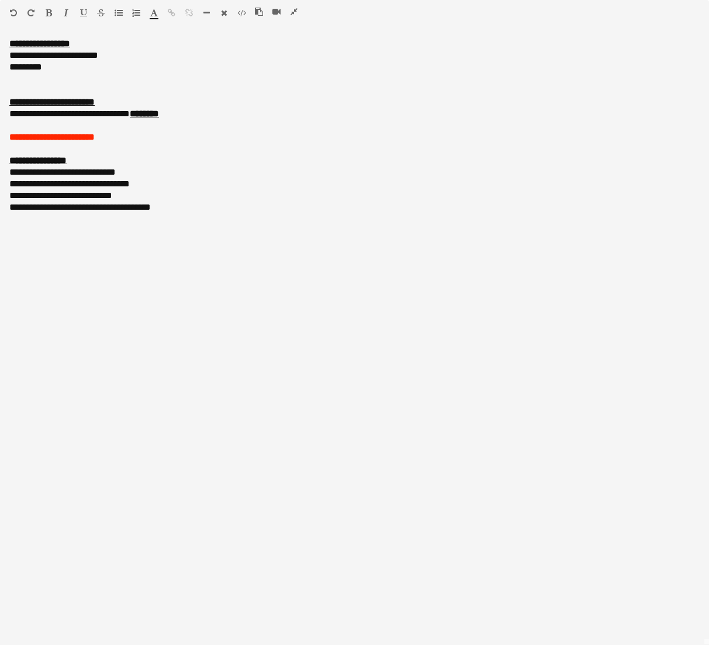
click at [294, 13] on icon "button" at bounding box center [293, 12] width 7 height 8
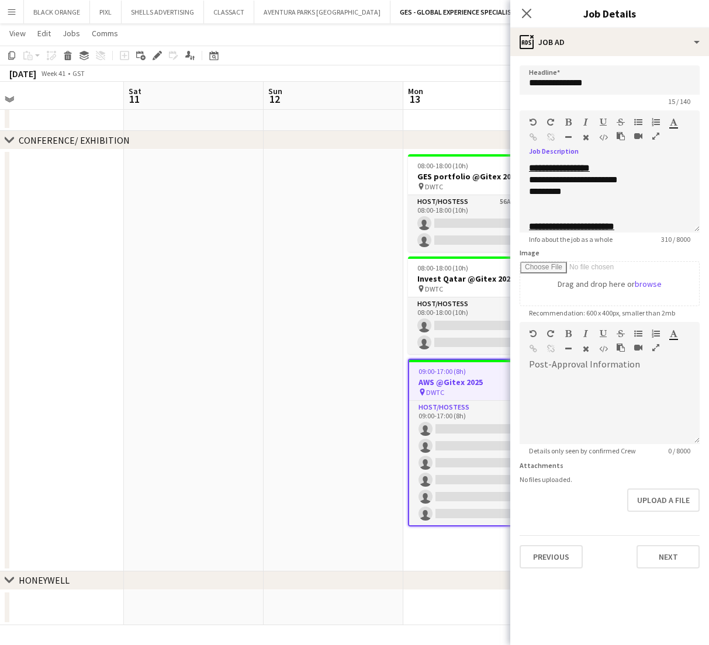
click at [327, 251] on app-date-cell at bounding box center [334, 361] width 140 height 422
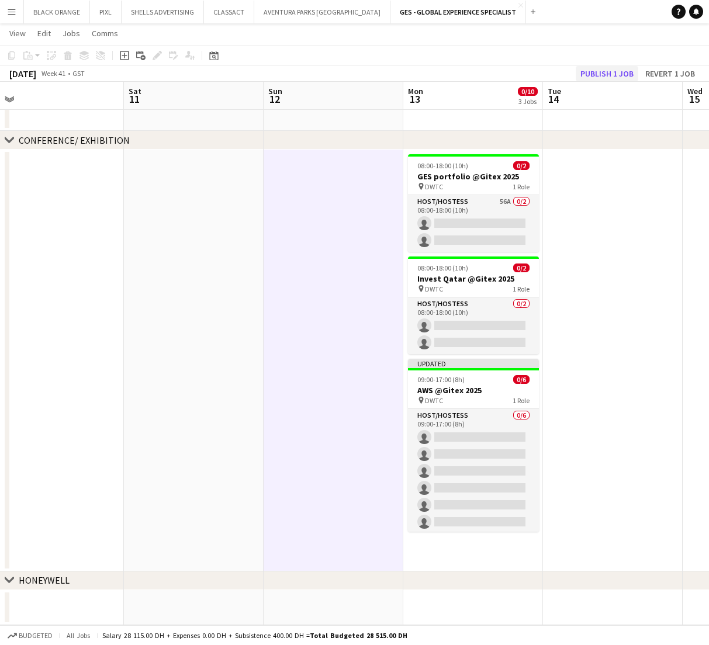
click at [610, 74] on button "Publish 1 job" at bounding box center [607, 73] width 63 height 15
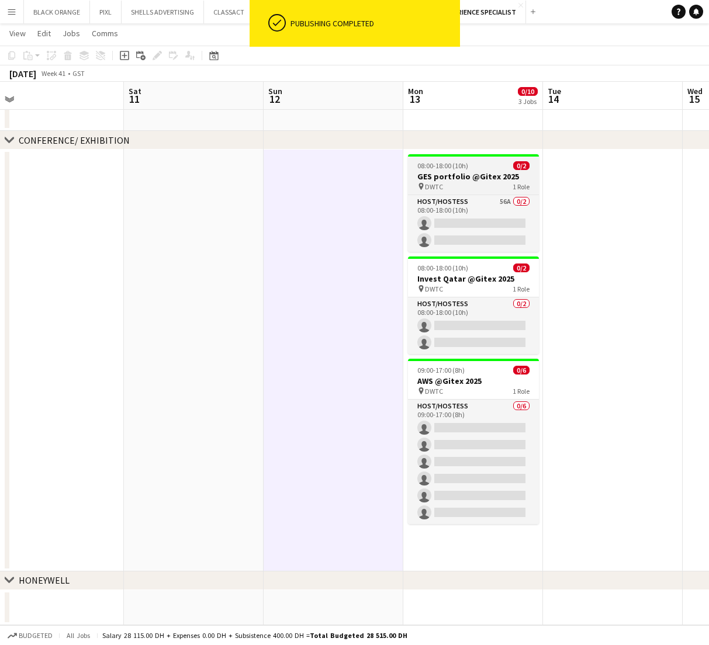
click at [478, 189] on div "pin DWTC 1 Role" at bounding box center [473, 186] width 131 height 9
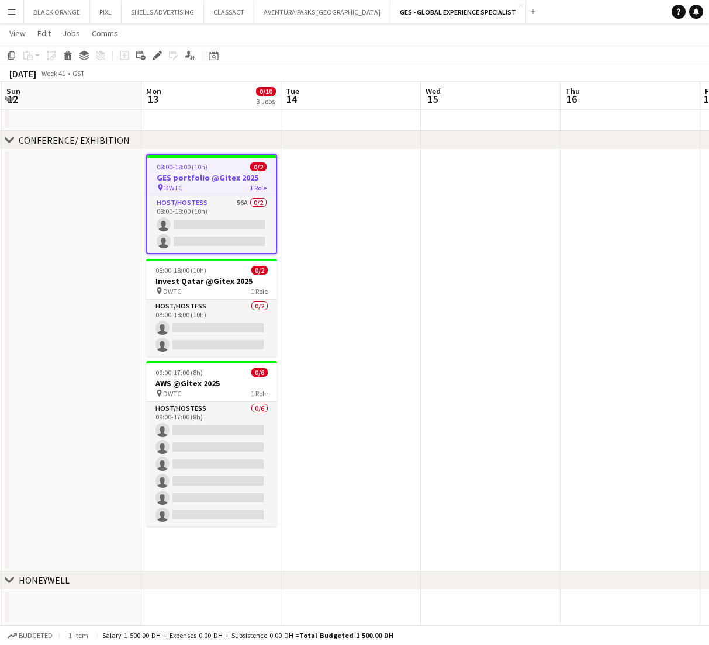
scroll to position [0, 268]
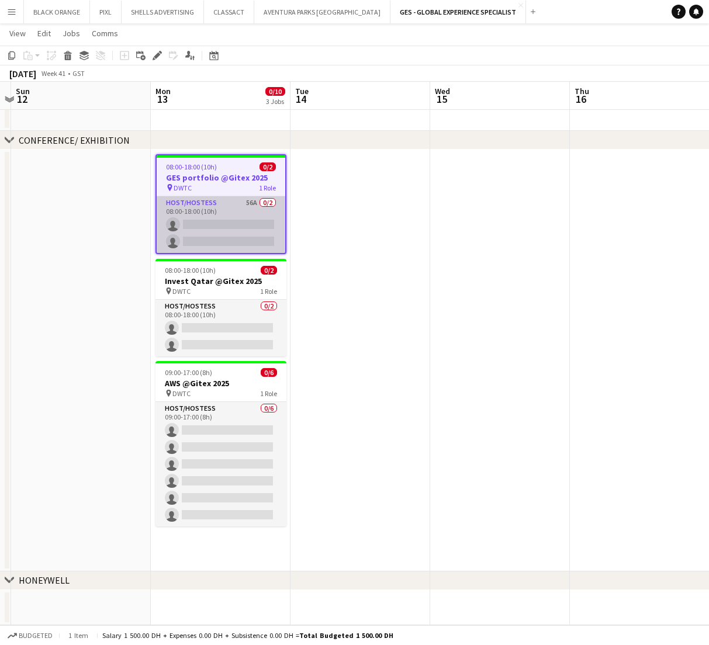
click at [203, 209] on app-card-role "Host/Hostess 56A 0/2 08:00-18:00 (10h) single-neutral-actions single-neutral-ac…" at bounding box center [221, 224] width 129 height 57
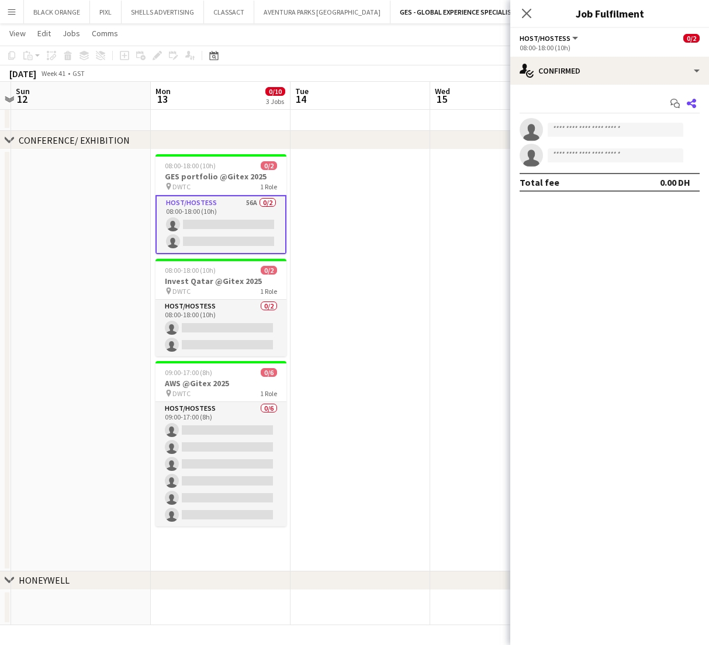
click at [692, 104] on icon "Share" at bounding box center [691, 103] width 9 height 9
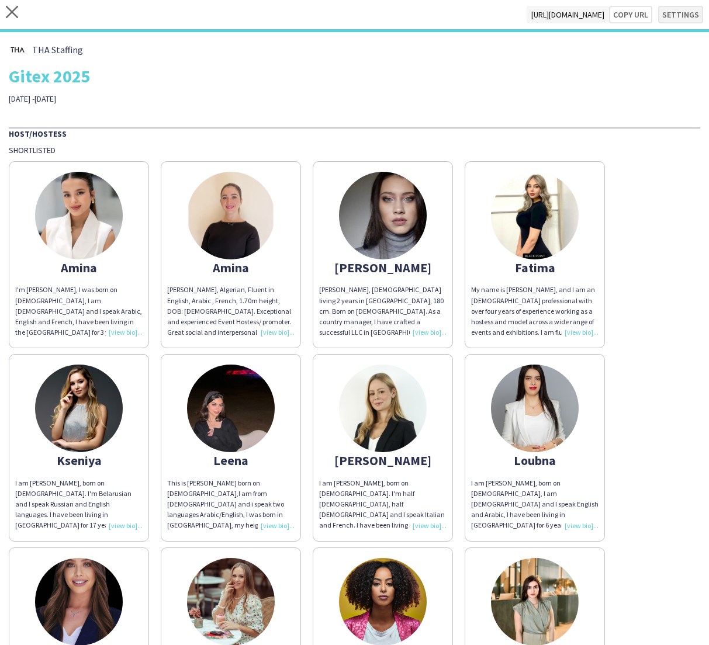
click at [686, 16] on button "Settings" at bounding box center [680, 15] width 45 height 18
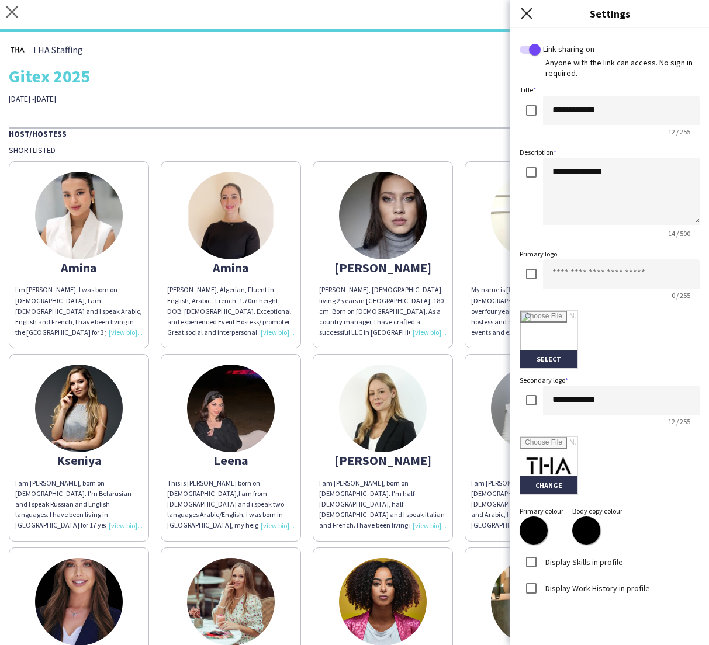
click at [524, 14] on icon "Close pop-in" at bounding box center [526, 13] width 11 height 11
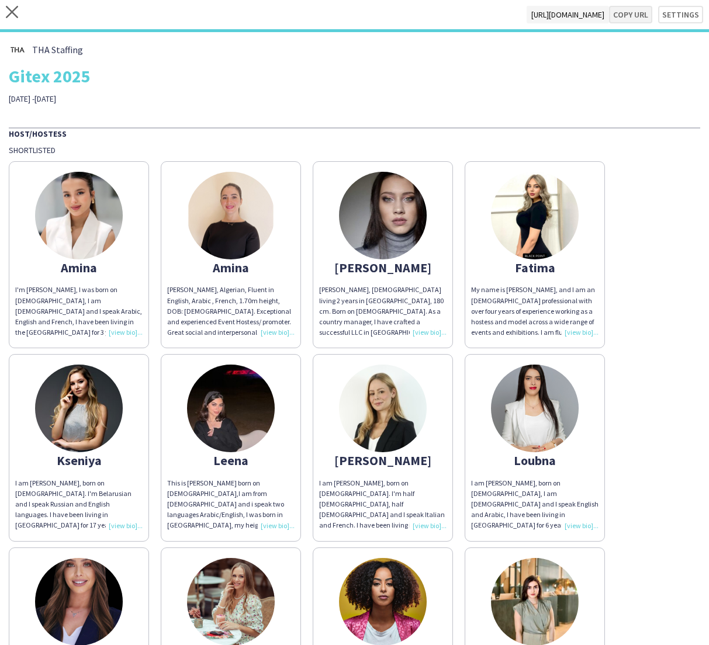
click at [632, 13] on button "Copy url" at bounding box center [630, 15] width 43 height 18
click at [12, 12] on icon at bounding box center [12, 12] width 12 height 12
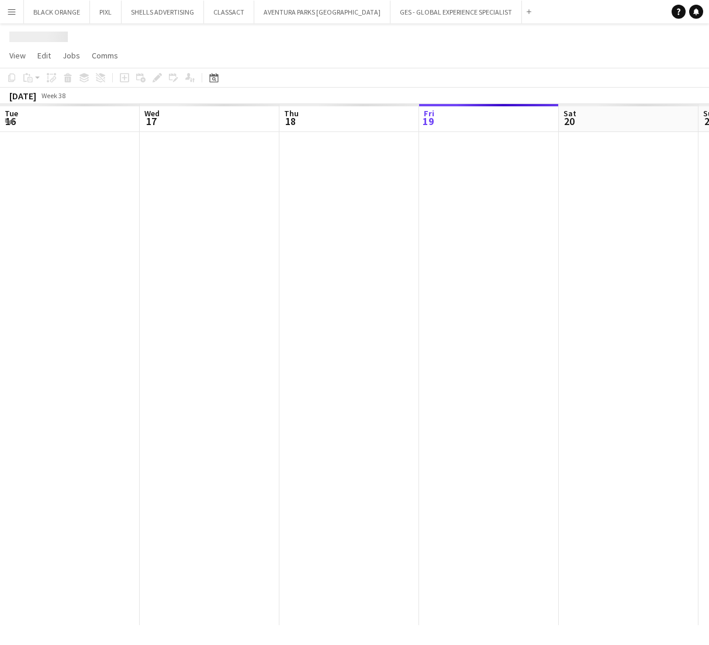
scroll to position [0, 279]
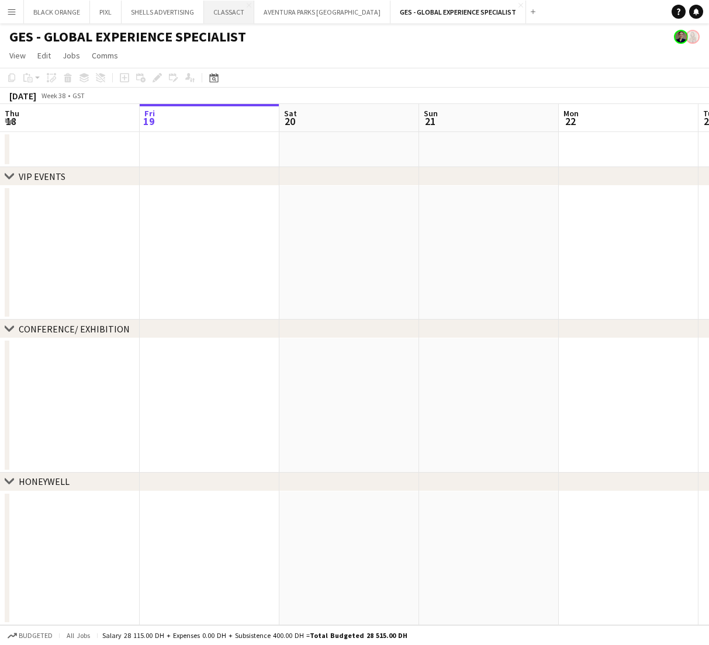
click at [227, 13] on button "CLASSACT Close" at bounding box center [229, 12] width 50 height 23
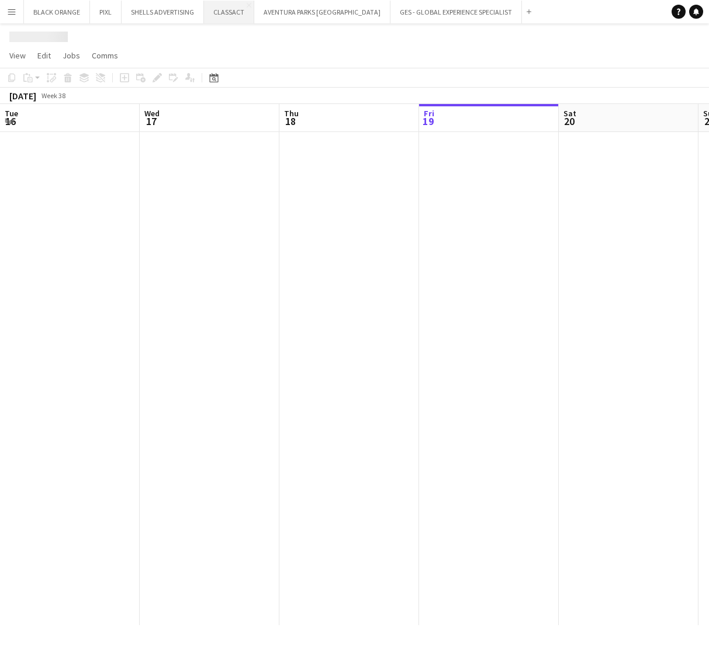
scroll to position [0, 279]
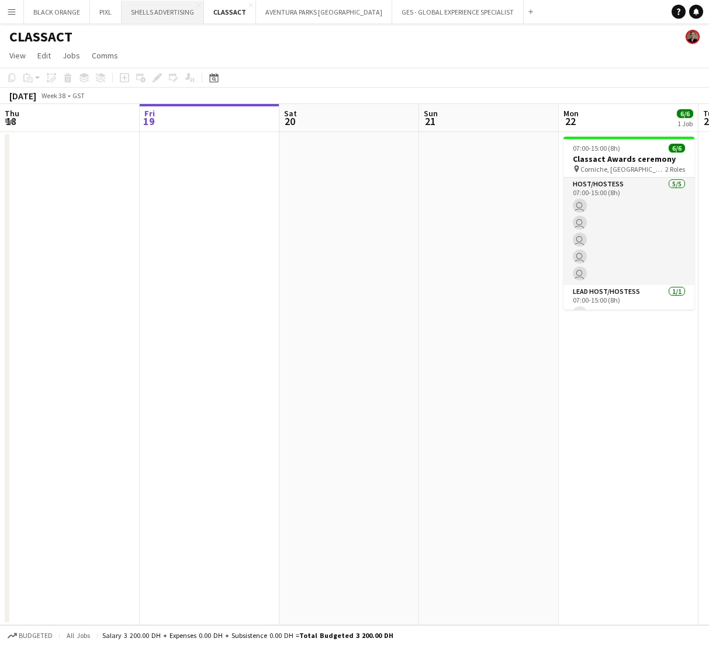
click at [167, 14] on button "SHELLS ADVERTISING Close" at bounding box center [163, 12] width 82 height 23
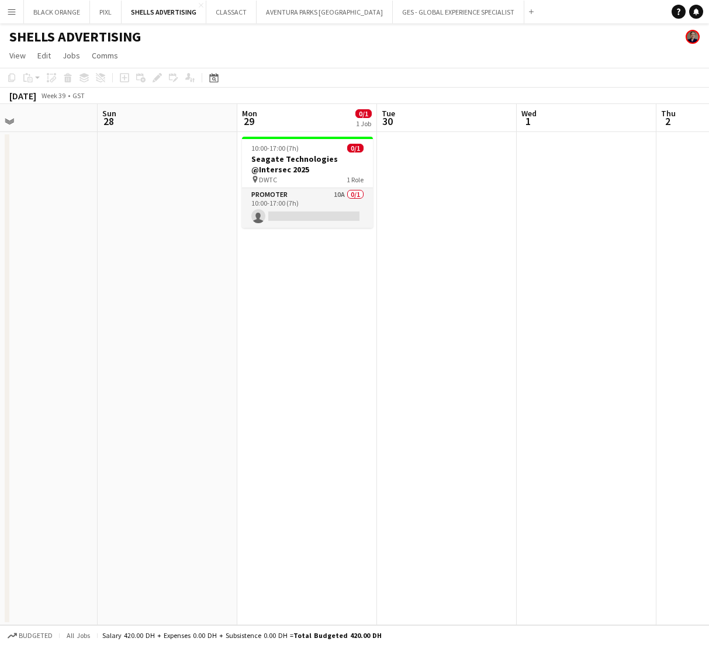
scroll to position [0, 469]
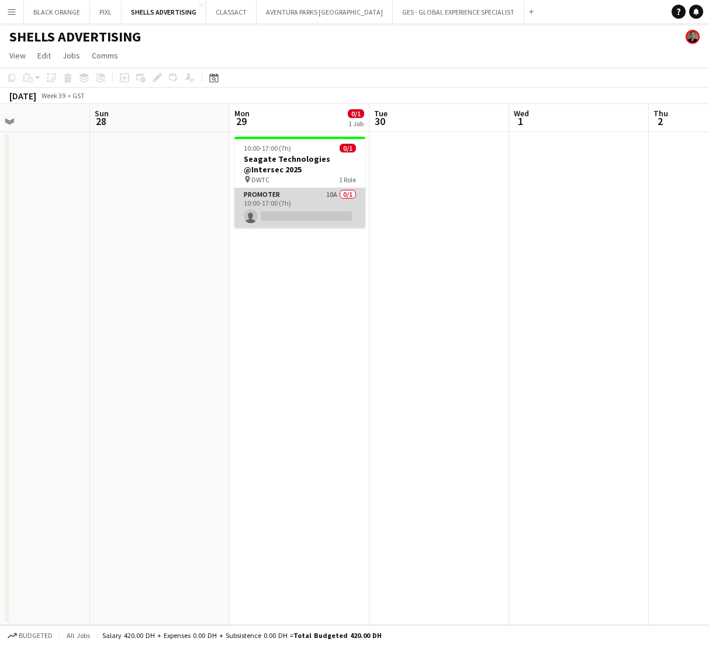
click at [298, 202] on app-card-role "Promoter 10A 0/1 10:00-17:00 (7h) single-neutral-actions" at bounding box center [299, 208] width 131 height 40
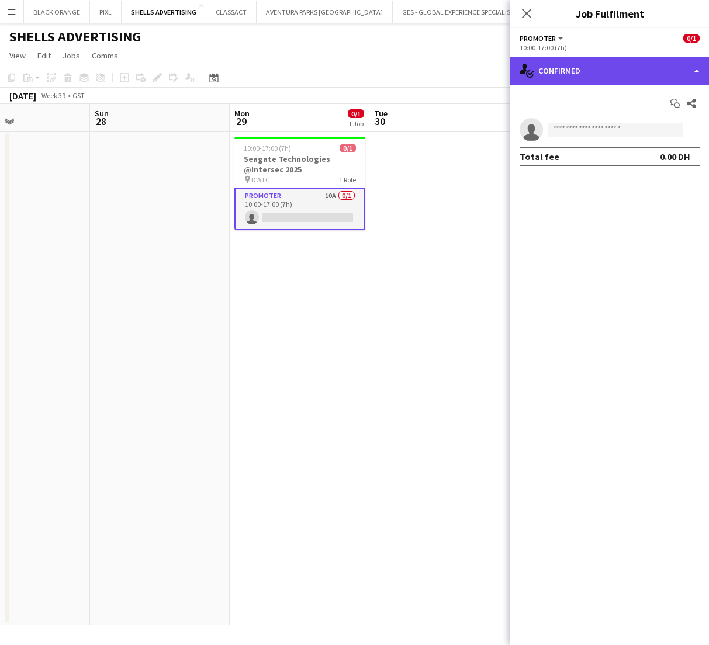
click at [625, 70] on div "single-neutral-actions-check-2 Confirmed" at bounding box center [609, 71] width 199 height 28
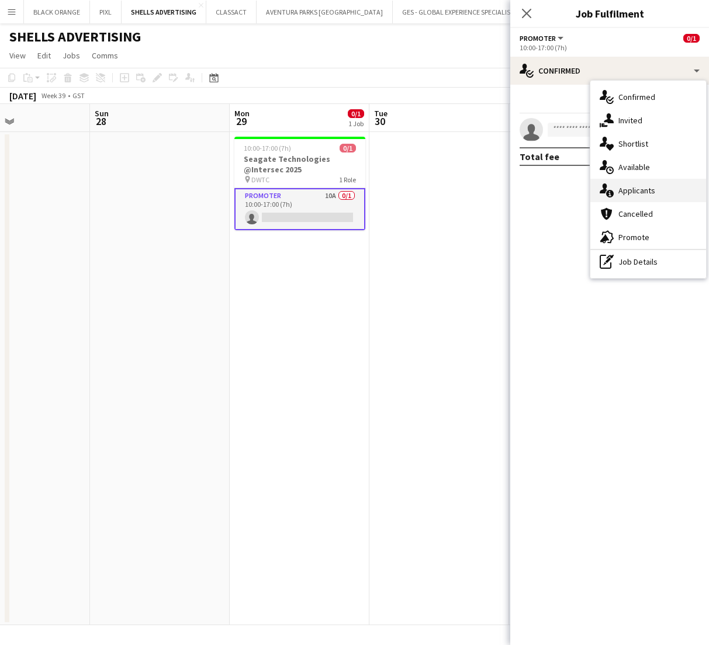
click at [634, 191] on span "Applicants" at bounding box center [636, 190] width 37 height 11
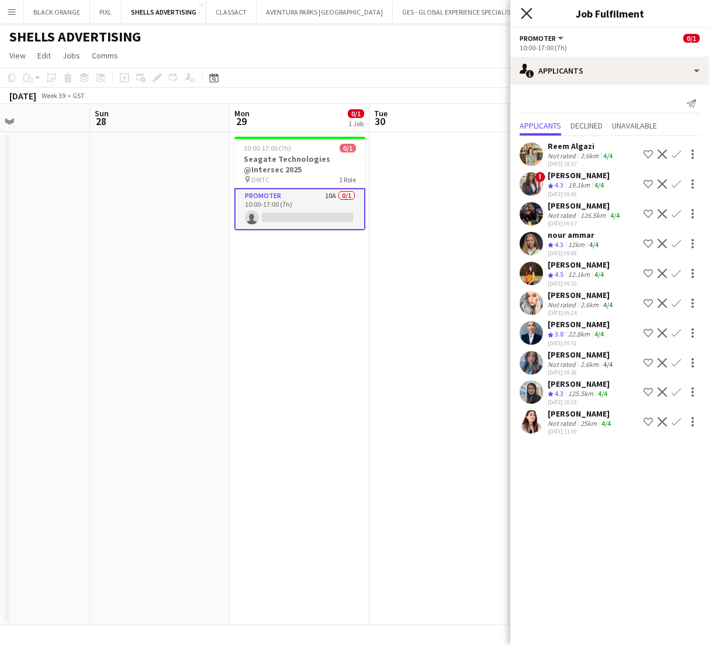
click at [527, 16] on icon "Close pop-in" at bounding box center [526, 13] width 11 height 11
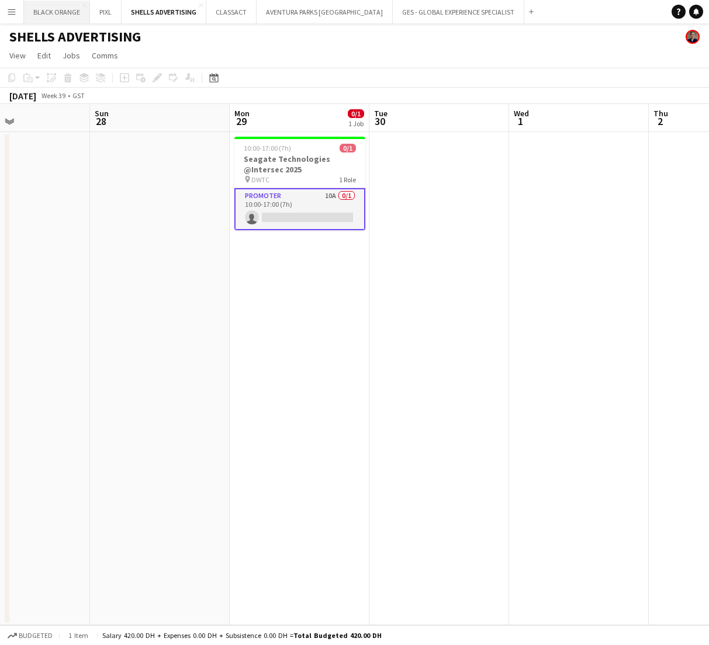
click at [44, 10] on button "BLACK ORANGE Close" at bounding box center [57, 12] width 66 height 23
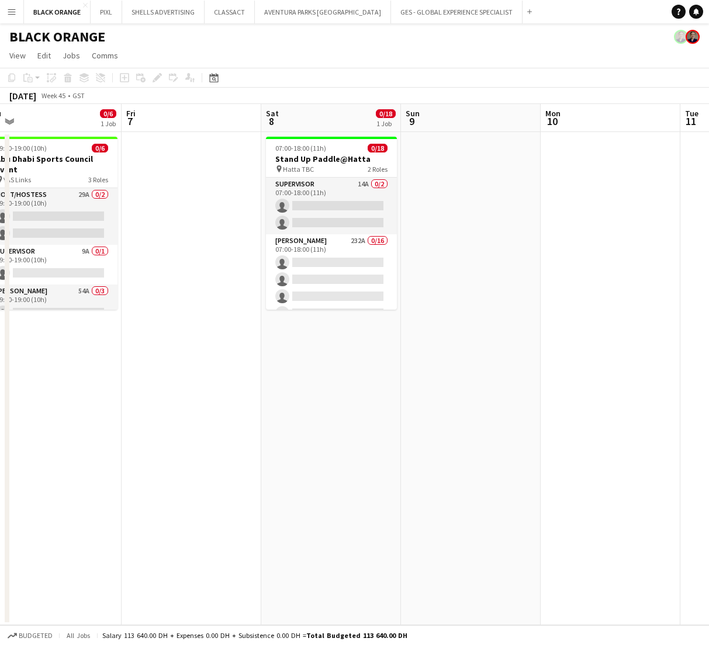
scroll to position [0, 295]
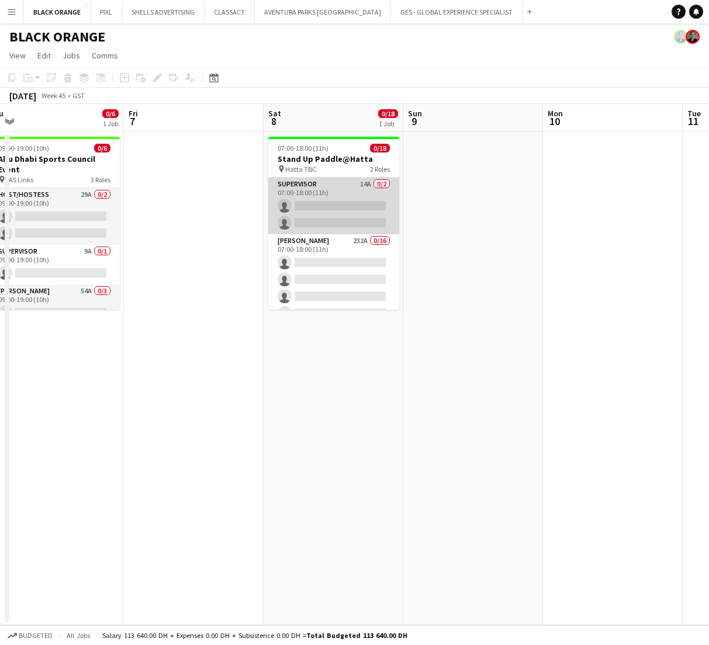
click at [341, 188] on app-card-role "Supervisor 14A 0/2 07:00-18:00 (11h) single-neutral-actions single-neutral-acti…" at bounding box center [333, 206] width 131 height 57
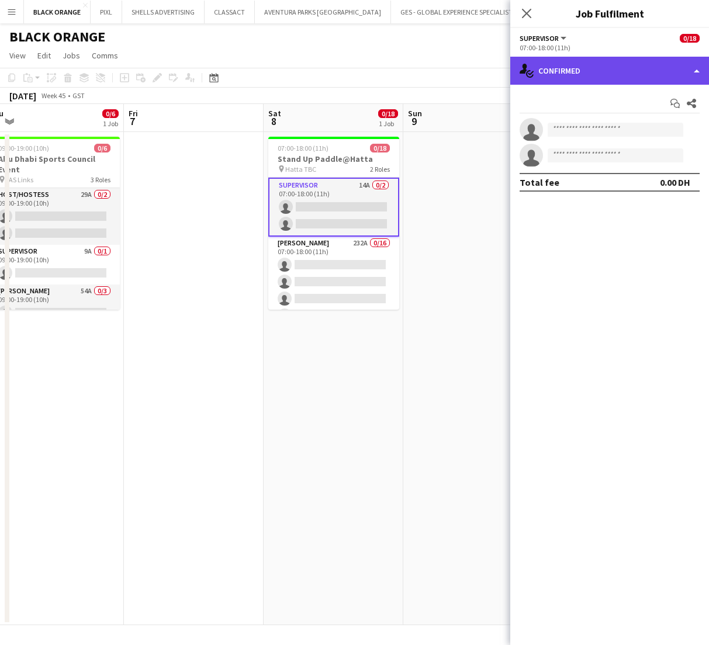
click at [683, 66] on div "single-neutral-actions-check-2 Confirmed" at bounding box center [609, 71] width 199 height 28
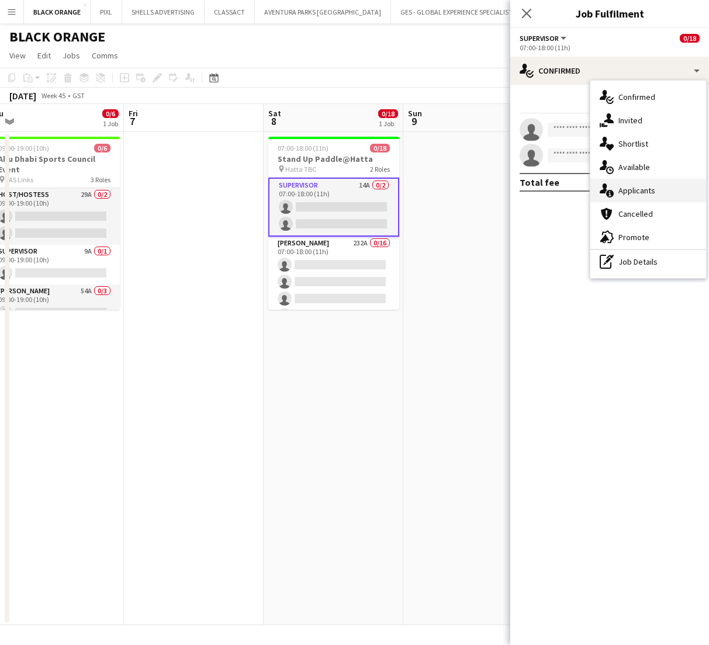
click at [650, 193] on span "Applicants" at bounding box center [636, 190] width 37 height 11
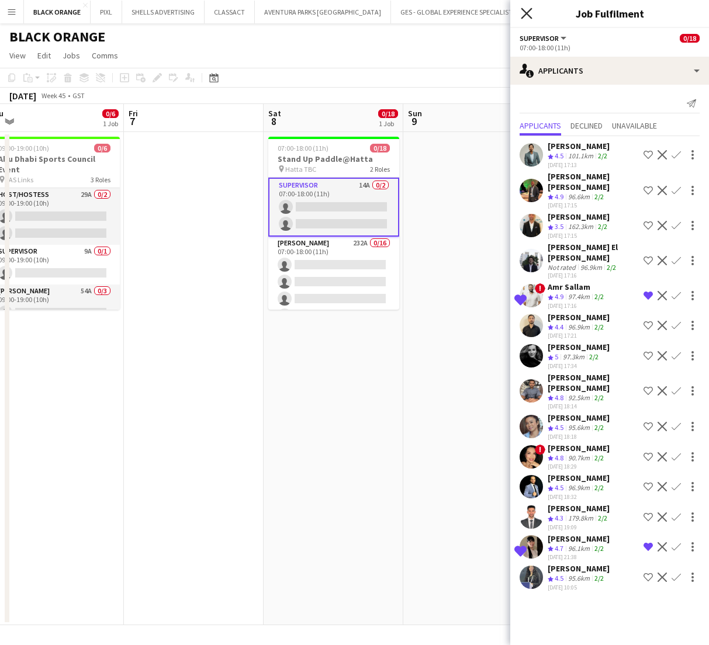
click at [527, 13] on icon at bounding box center [526, 13] width 11 height 11
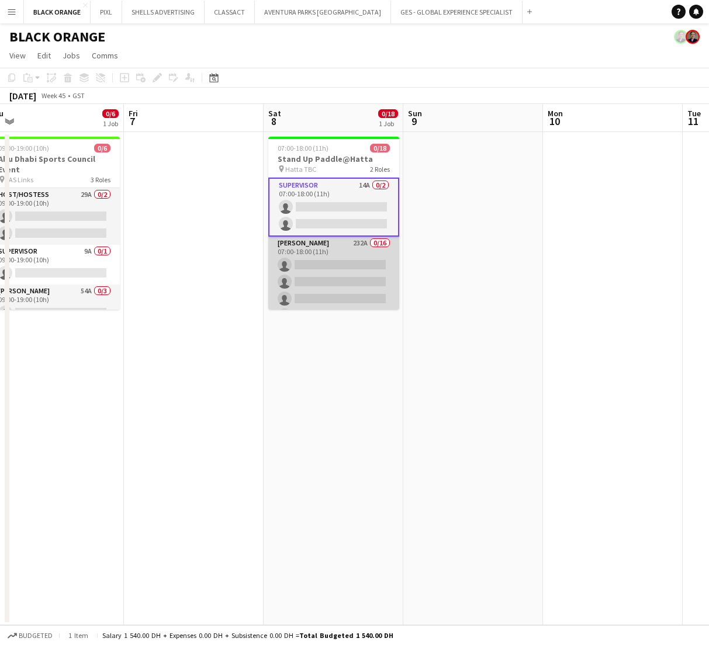
click at [311, 276] on app-card-role "[PERSON_NAME] 232A 0/16 07:00-18:00 (11h) single-neutral-actions single-neutral…" at bounding box center [333, 384] width 131 height 294
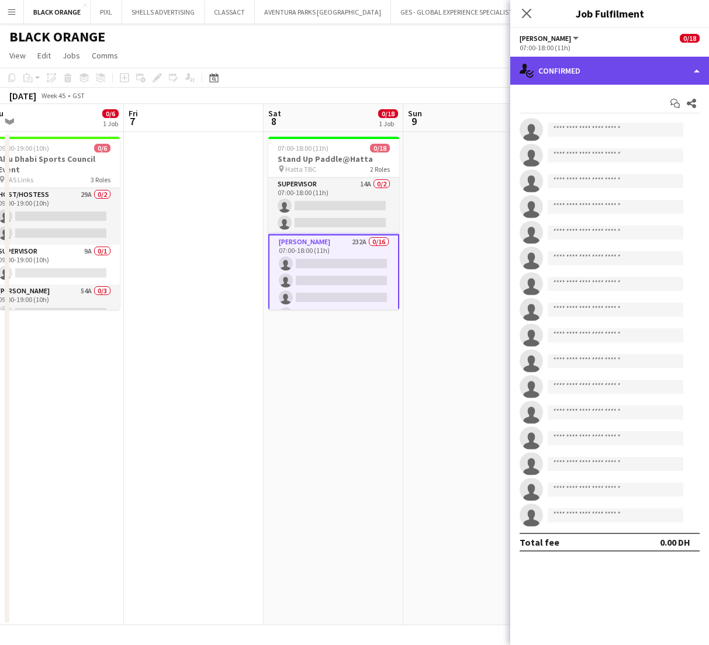
click at [601, 68] on div "single-neutral-actions-check-2 Confirmed" at bounding box center [609, 71] width 199 height 28
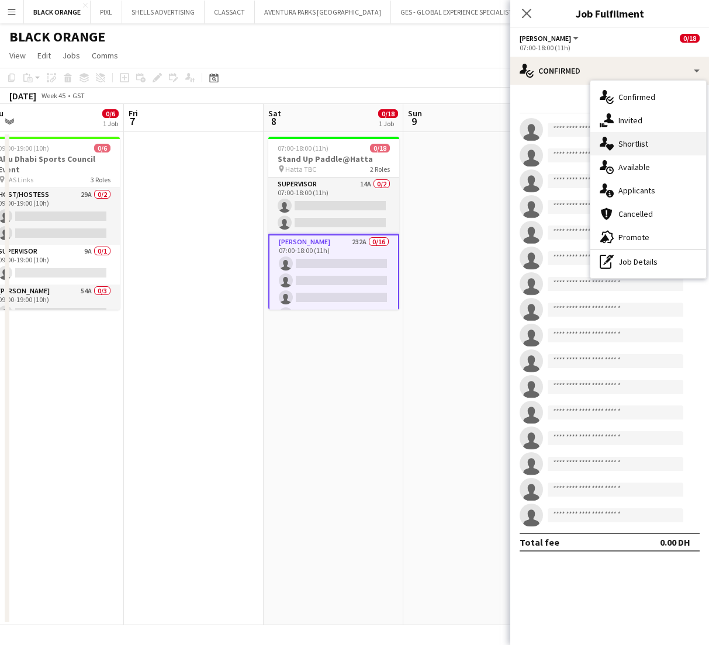
click at [636, 141] on span "Shortlist" at bounding box center [633, 144] width 30 height 11
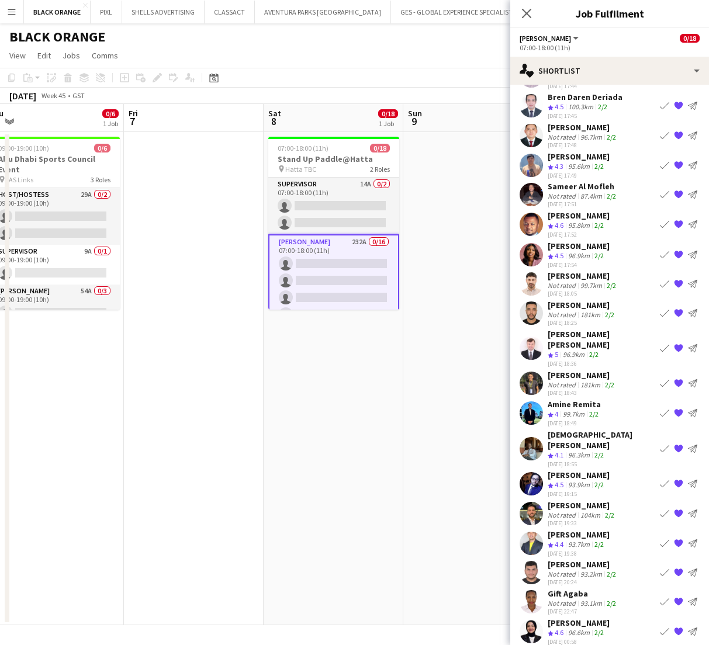
scroll to position [0, 0]
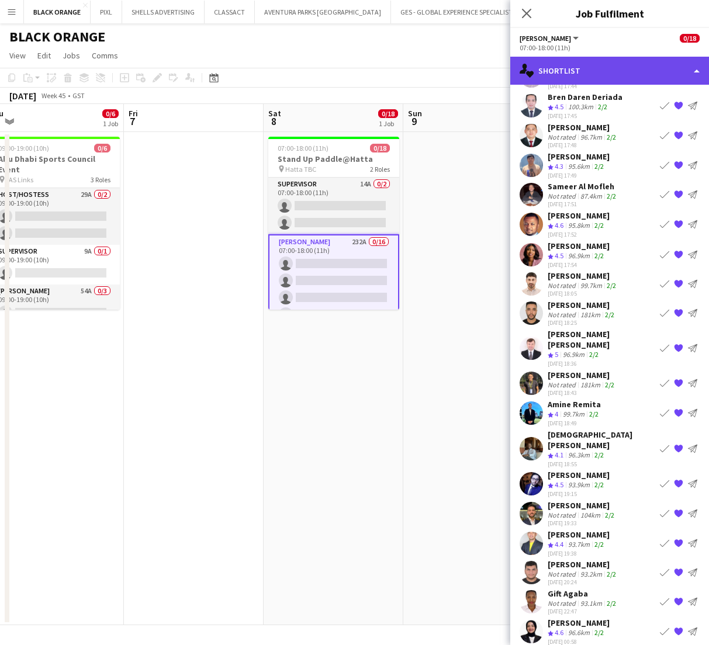
click at [566, 72] on div "single-neutral-actions-heart Shortlist" at bounding box center [609, 71] width 199 height 28
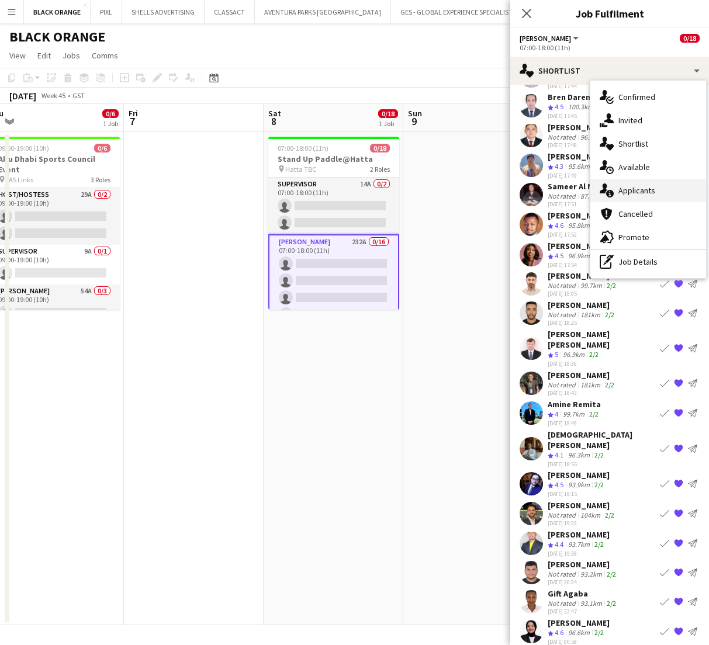
click at [629, 192] on span "Applicants" at bounding box center [636, 190] width 37 height 11
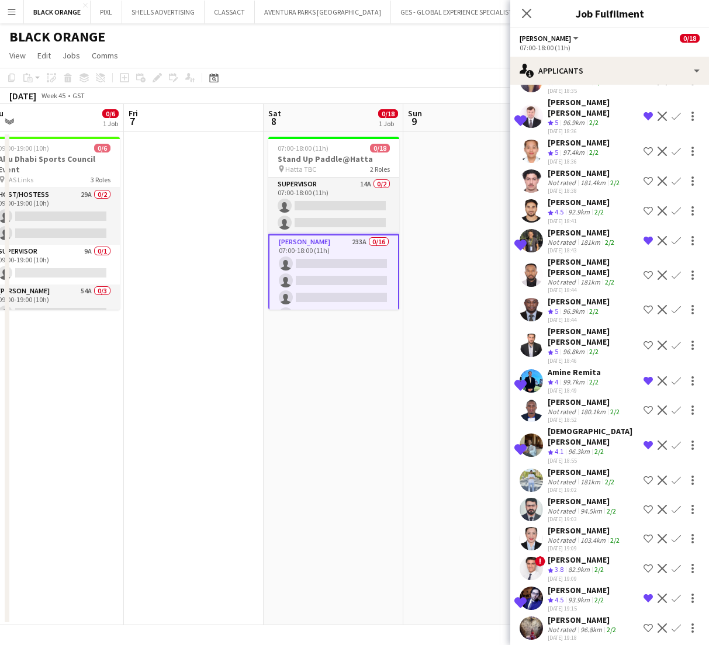
scroll to position [5206, 0]
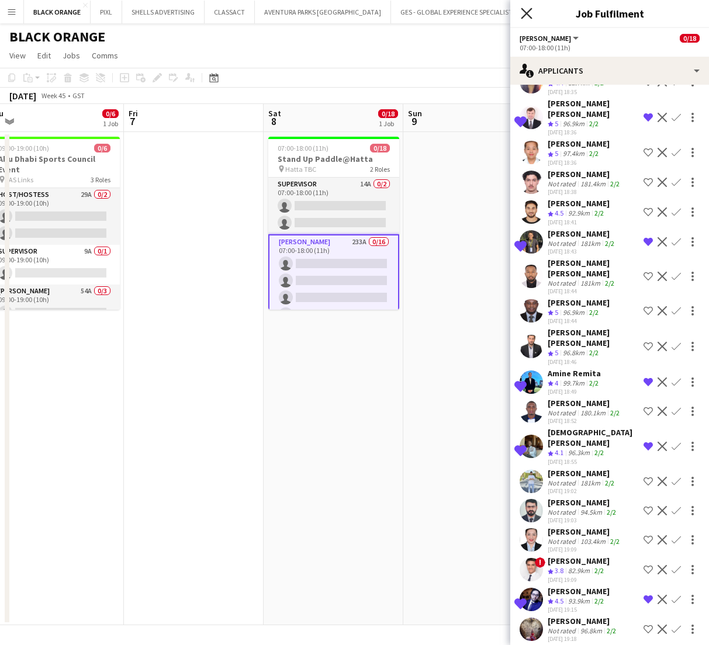
click at [523, 9] on icon at bounding box center [526, 13] width 11 height 11
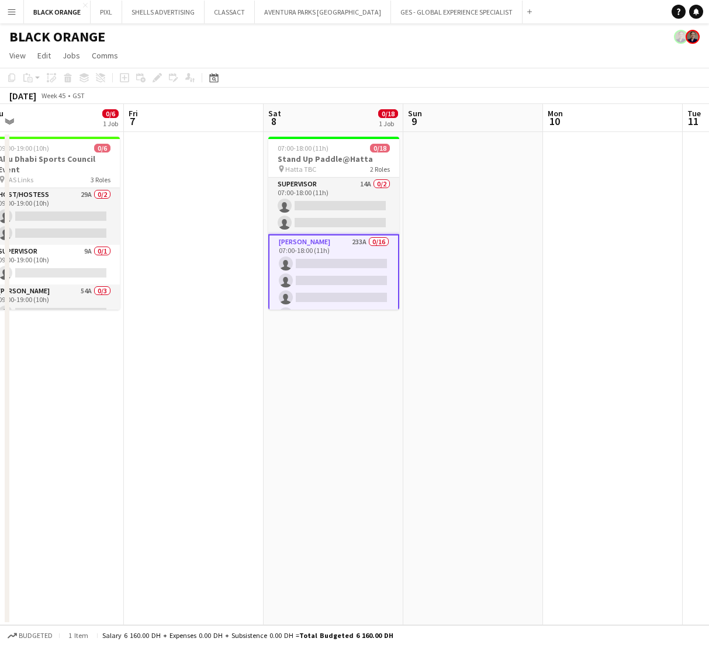
click at [508, 244] on app-date-cell at bounding box center [473, 378] width 140 height 493
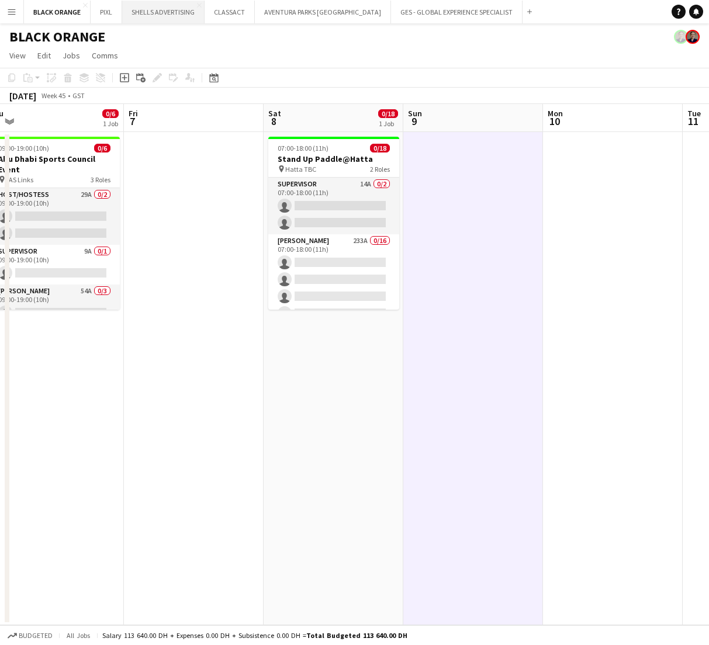
click at [183, 11] on button "SHELLS ADVERTISING Close" at bounding box center [163, 12] width 82 height 23
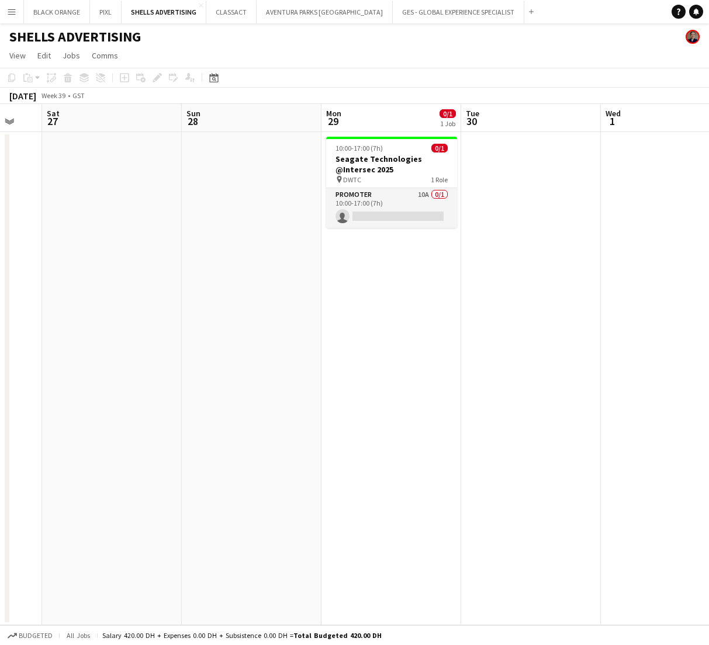
scroll to position [0, 379]
click at [419, 15] on button "GES - GLOBAL EXPERIENCE SPECIALIST Close" at bounding box center [458, 12] width 131 height 23
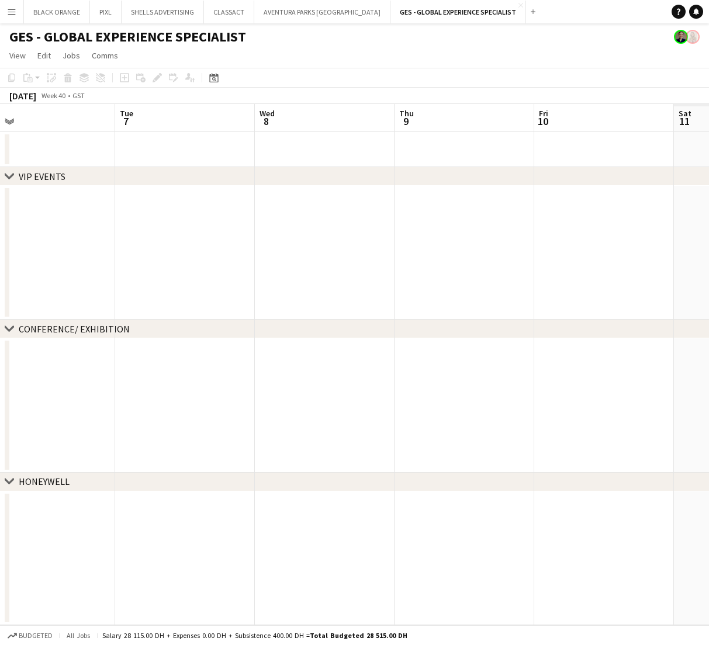
scroll to position [0, 408]
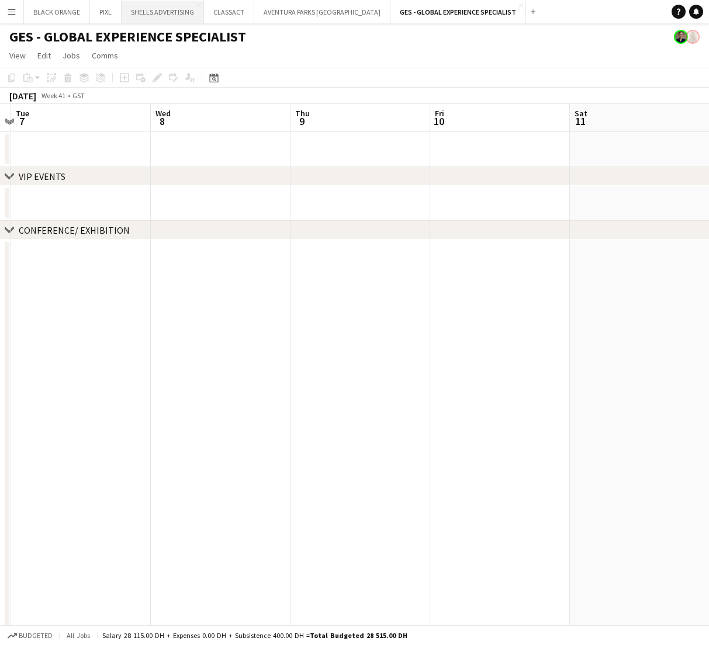
click at [148, 12] on button "SHELLS ADVERTISING Close" at bounding box center [163, 12] width 82 height 23
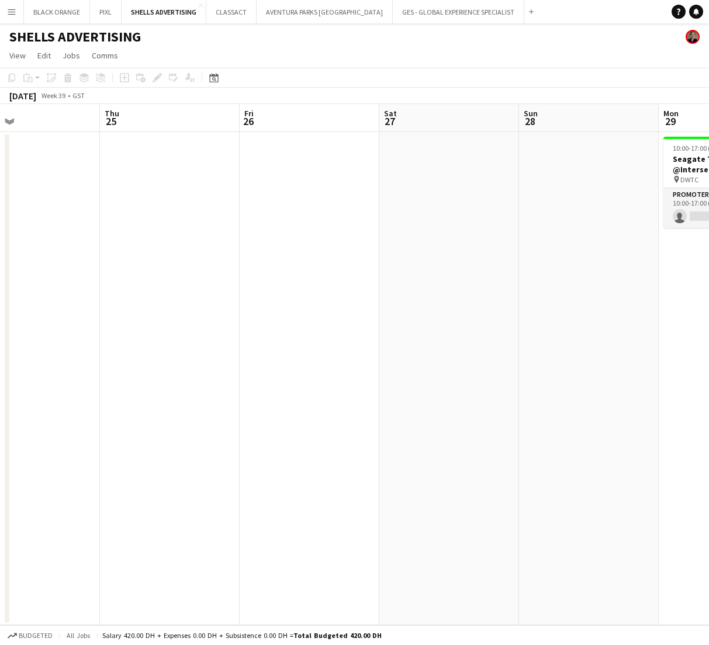
scroll to position [0, 324]
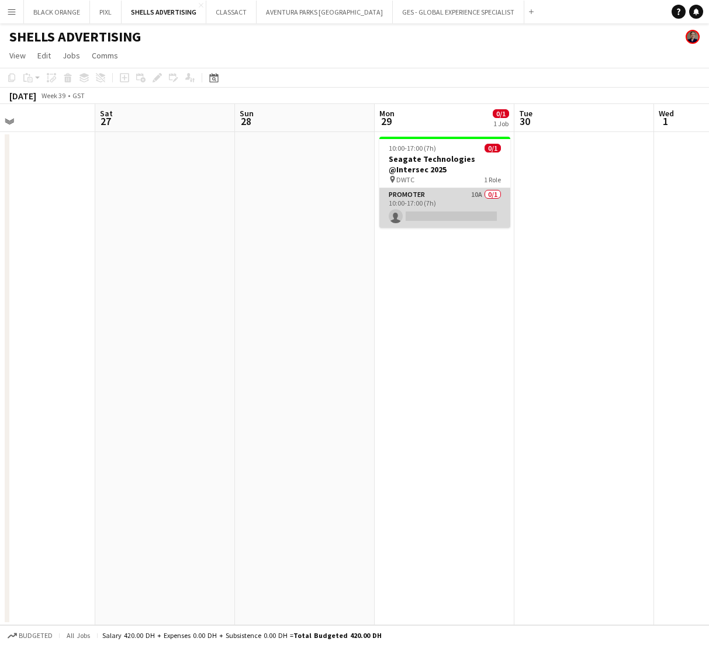
click at [427, 212] on app-card-role "Promoter 10A 0/1 10:00-17:00 (7h) single-neutral-actions" at bounding box center [444, 208] width 131 height 40
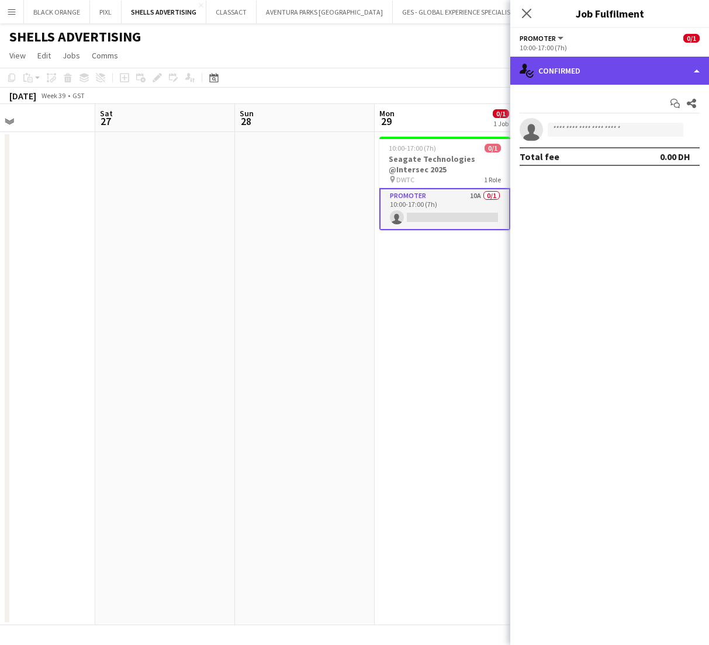
click at [566, 69] on div "single-neutral-actions-check-2 Confirmed" at bounding box center [609, 71] width 199 height 28
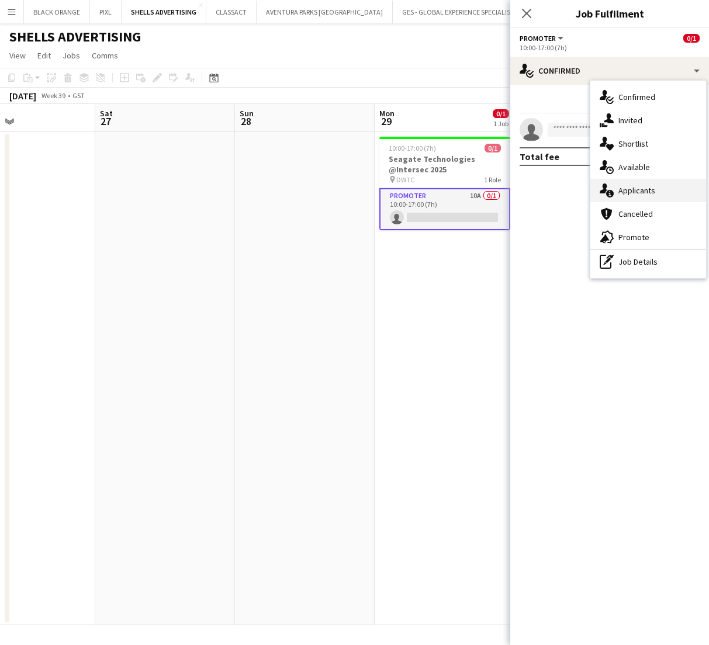
click at [629, 196] on div "single-neutral-actions-information Applicants" at bounding box center [648, 190] width 116 height 23
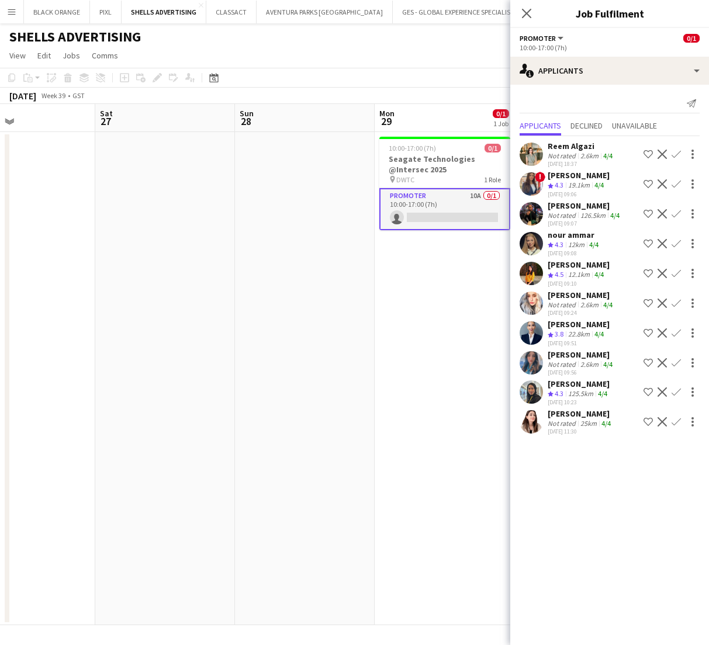
click at [551, 366] on div "Not rated" at bounding box center [563, 364] width 30 height 9
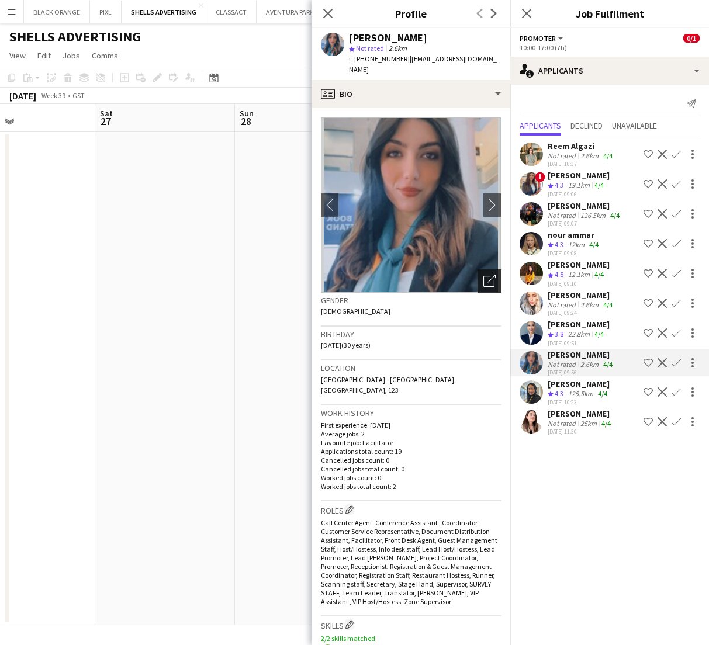
click at [492, 279] on div "Open photos pop-in" at bounding box center [488, 280] width 23 height 23
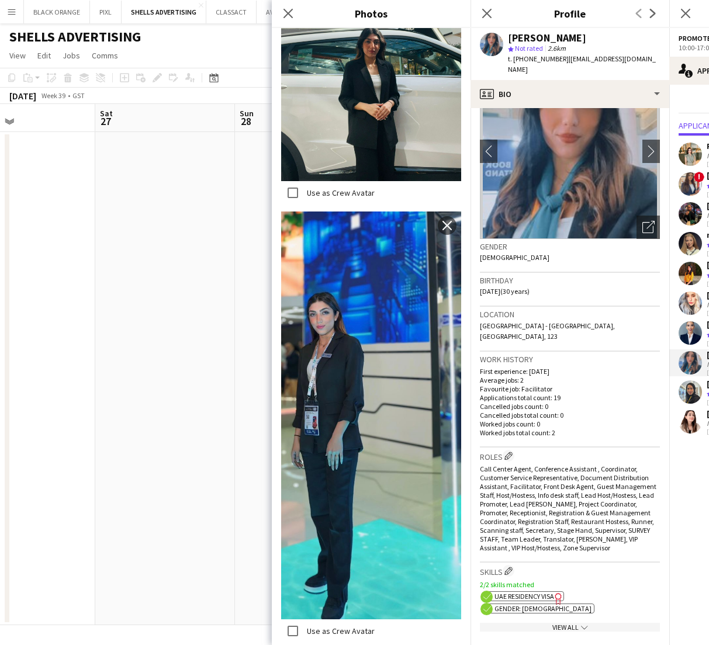
scroll to position [2089, 0]
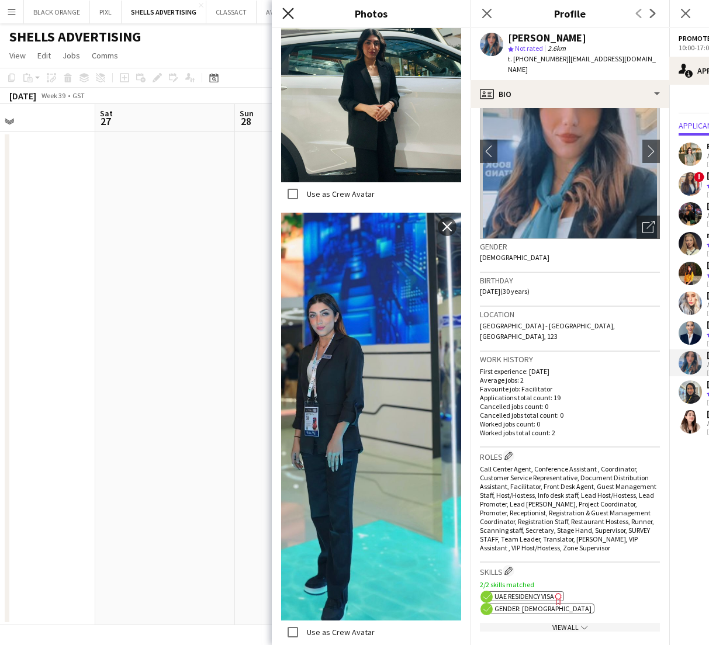
click at [286, 12] on icon "Close pop-in" at bounding box center [287, 13] width 11 height 11
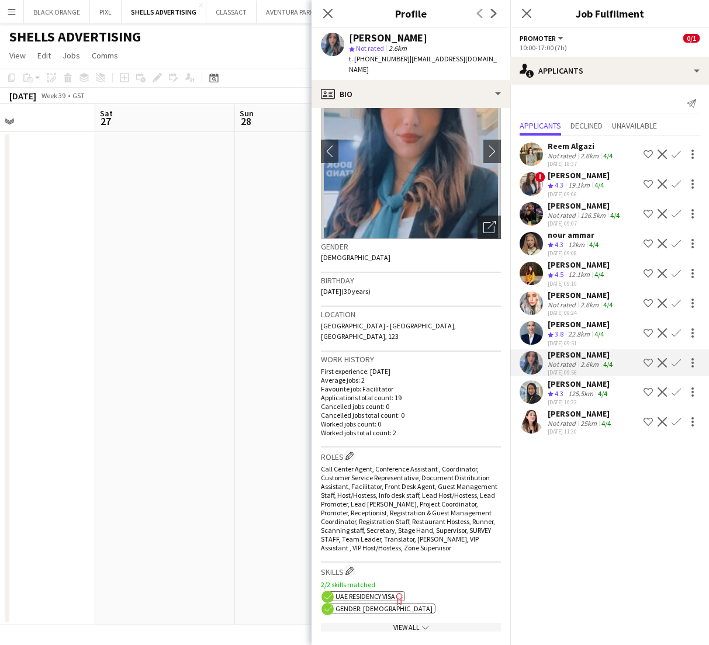
click at [566, 265] on div "[PERSON_NAME]" at bounding box center [579, 264] width 62 height 11
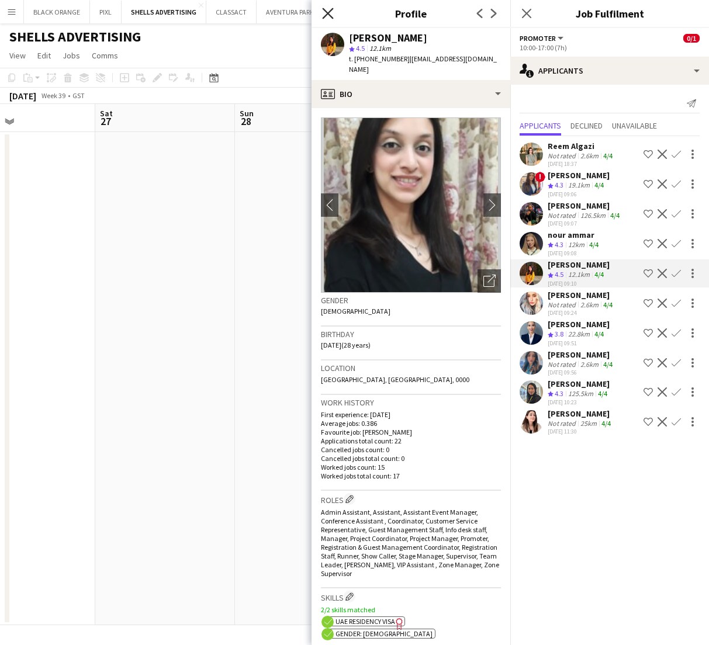
click at [326, 15] on icon at bounding box center [327, 13] width 11 height 11
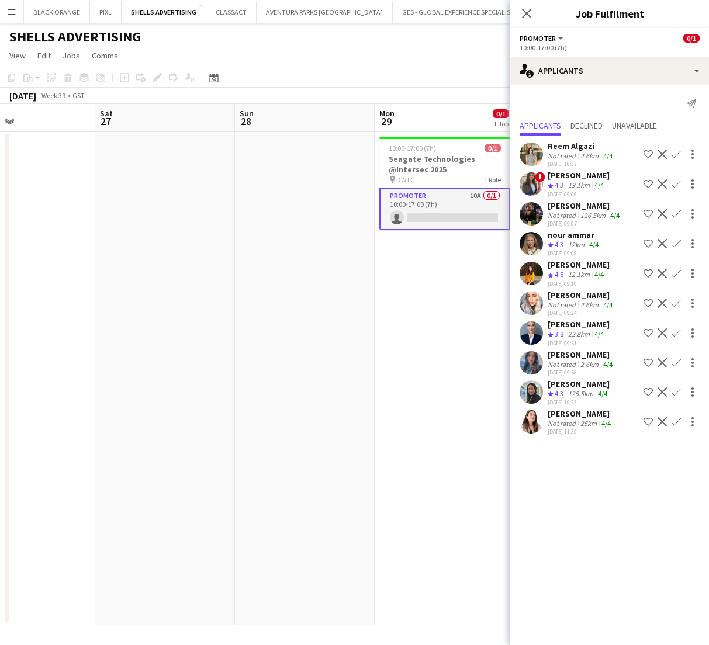
click at [647, 156] on app-icon "Shortlist crew" at bounding box center [647, 154] width 9 height 9
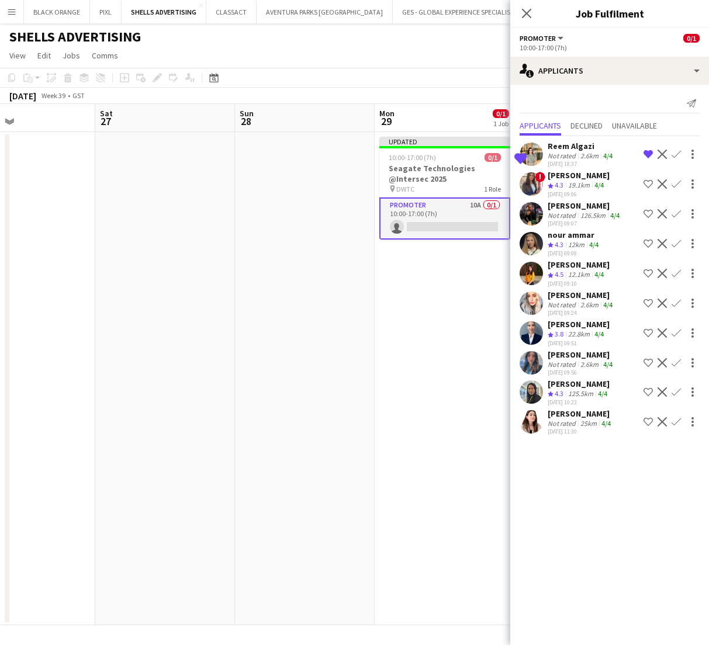
click at [648, 182] on app-icon "Shortlist crew" at bounding box center [647, 183] width 9 height 9
click at [570, 241] on div "12km" at bounding box center [576, 245] width 21 height 10
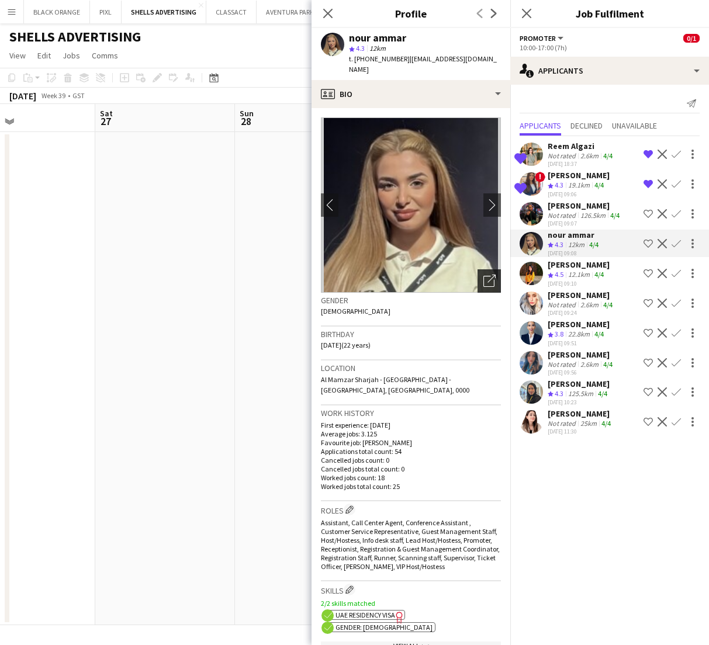
click at [487, 275] on icon "Open photos pop-in" at bounding box center [489, 281] width 12 height 12
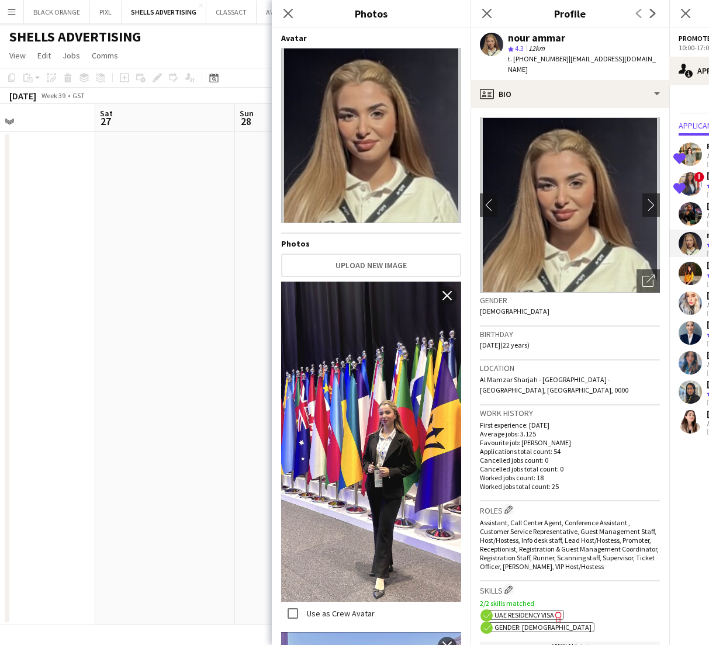
click at [451, 241] on h4 "Photos" at bounding box center [371, 243] width 180 height 11
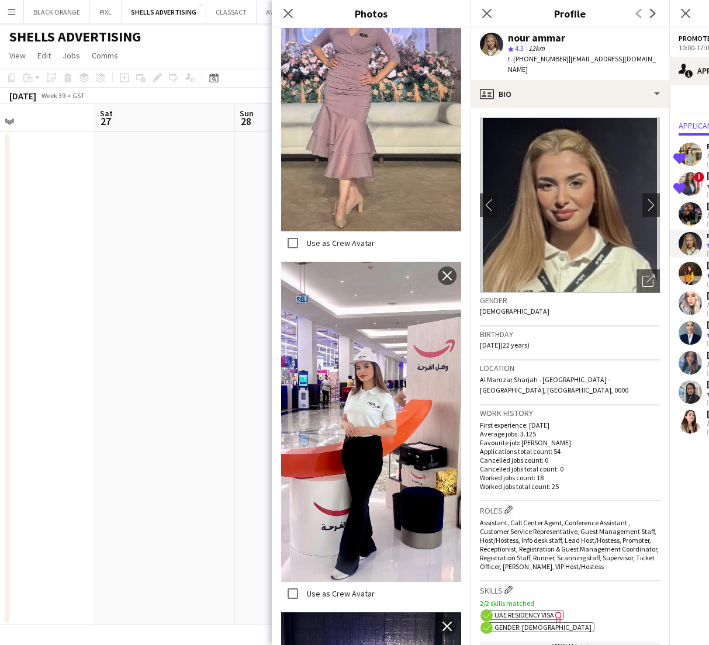
scroll to position [1080, 0]
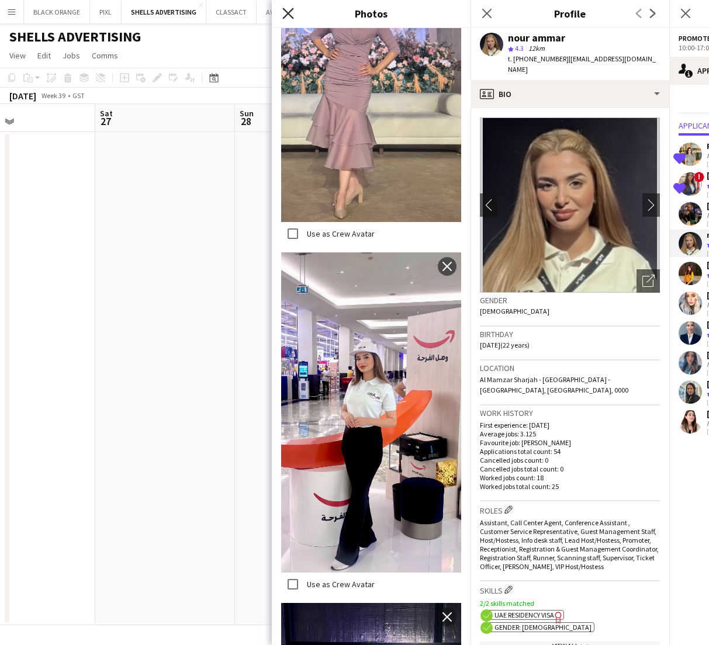
click at [292, 16] on icon "Close pop-in" at bounding box center [287, 13] width 11 height 11
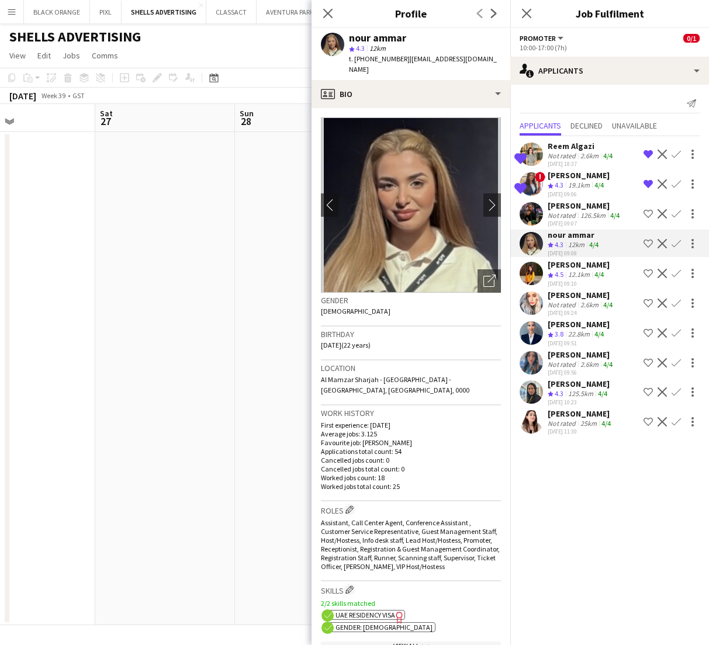
click at [647, 363] on app-icon "Shortlist crew" at bounding box center [647, 362] width 9 height 9
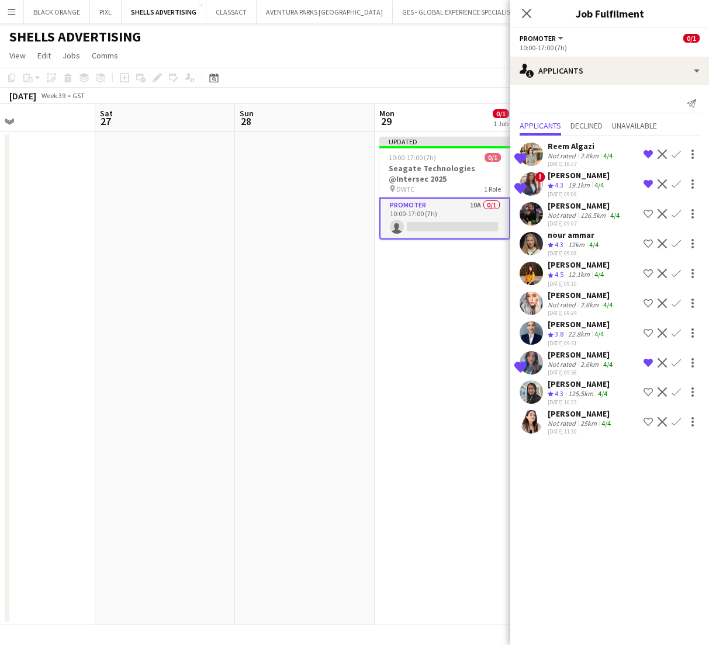
click at [649, 420] on app-icon "Shortlist crew" at bounding box center [647, 421] width 9 height 9
click at [583, 146] on div "Reem Algazi" at bounding box center [581, 146] width 67 height 11
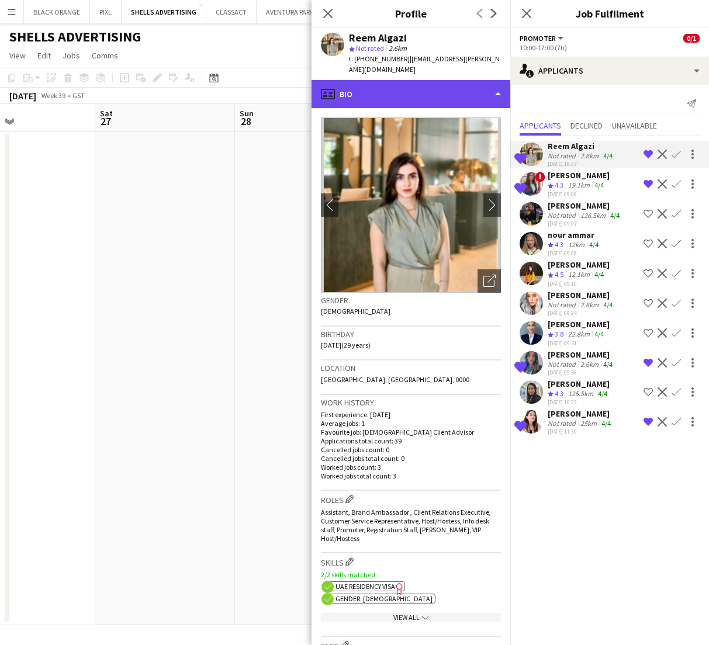
click at [487, 80] on div "profile Bio" at bounding box center [410, 94] width 199 height 28
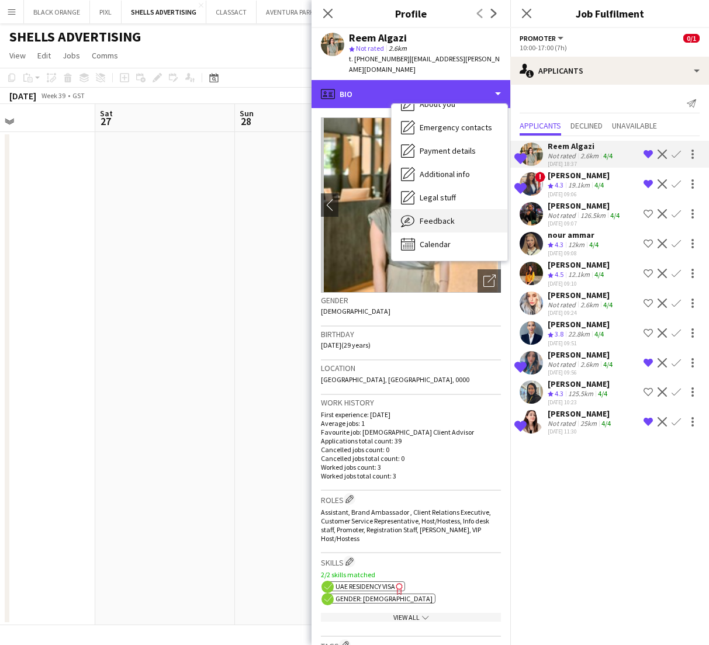
scroll to position [86, 0]
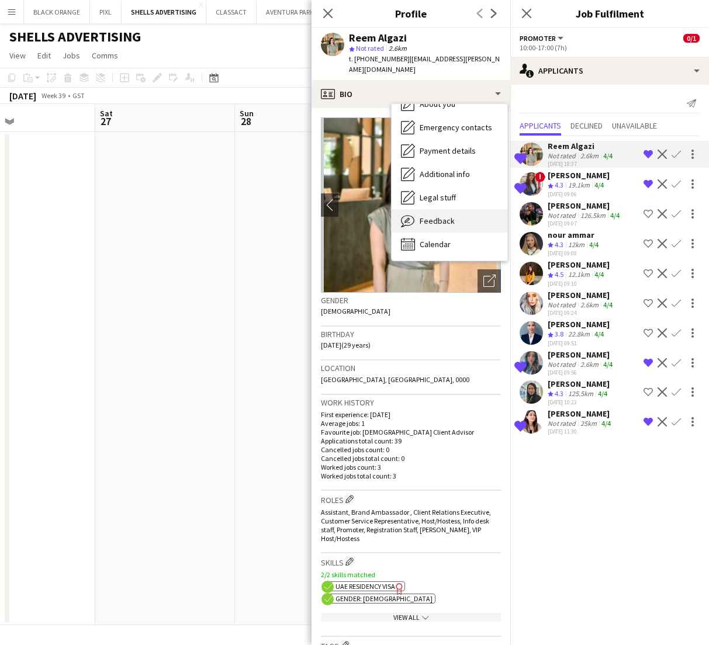
click at [410, 214] on icon "Feedback" at bounding box center [408, 221] width 14 height 14
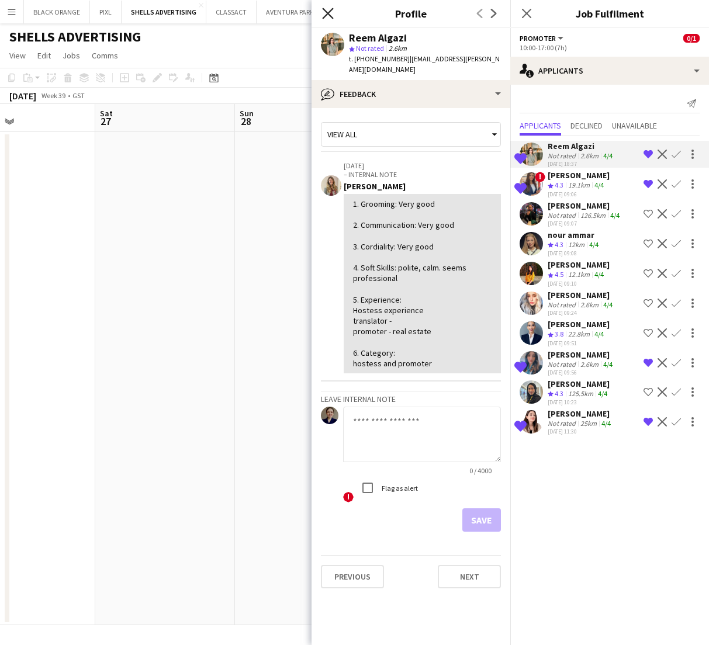
click at [323, 14] on icon "Close pop-in" at bounding box center [327, 13] width 11 height 11
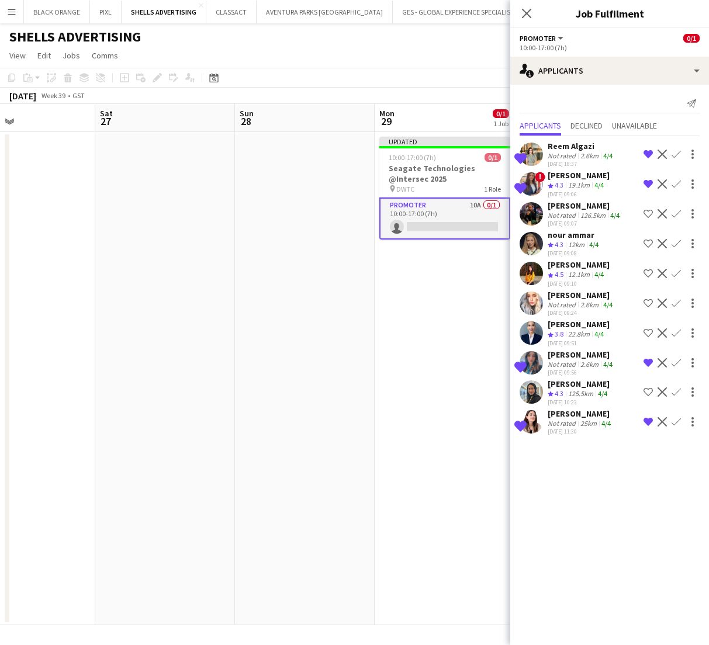
click at [317, 184] on app-date-cell at bounding box center [305, 378] width 140 height 493
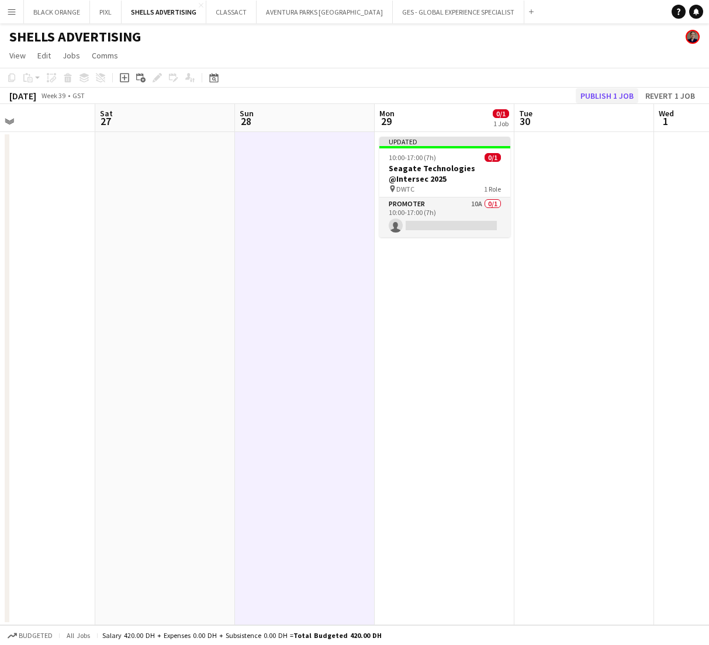
click at [603, 92] on button "Publish 1 job" at bounding box center [607, 95] width 63 height 15
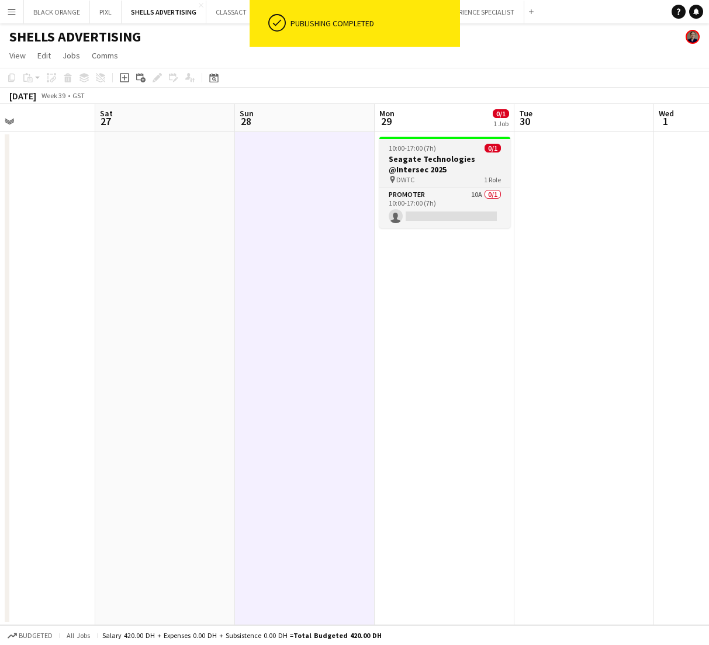
click at [465, 218] on app-job-card "10:00-17:00 (7h) 0/1 Seagate Technologies @Intersec 2025 pin DWTC 1 Role Promot…" at bounding box center [444, 182] width 131 height 91
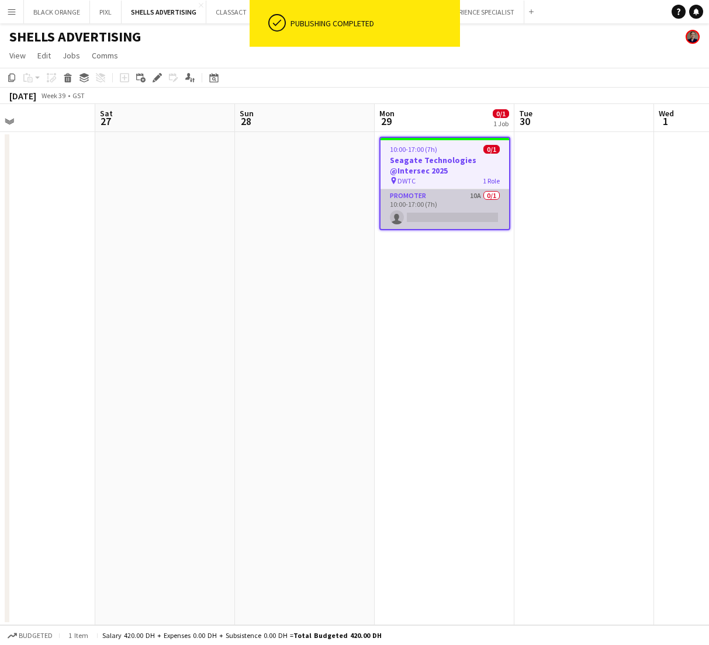
click at [452, 207] on app-card-role "Promoter 10A 0/1 10:00-17:00 (7h) single-neutral-actions" at bounding box center [444, 209] width 129 height 40
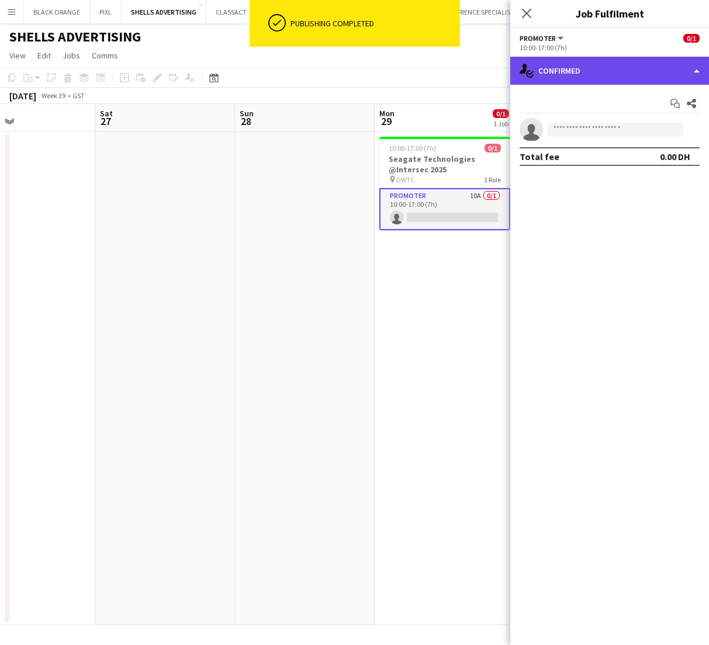
click at [686, 66] on div "single-neutral-actions-check-2 Confirmed" at bounding box center [609, 71] width 199 height 28
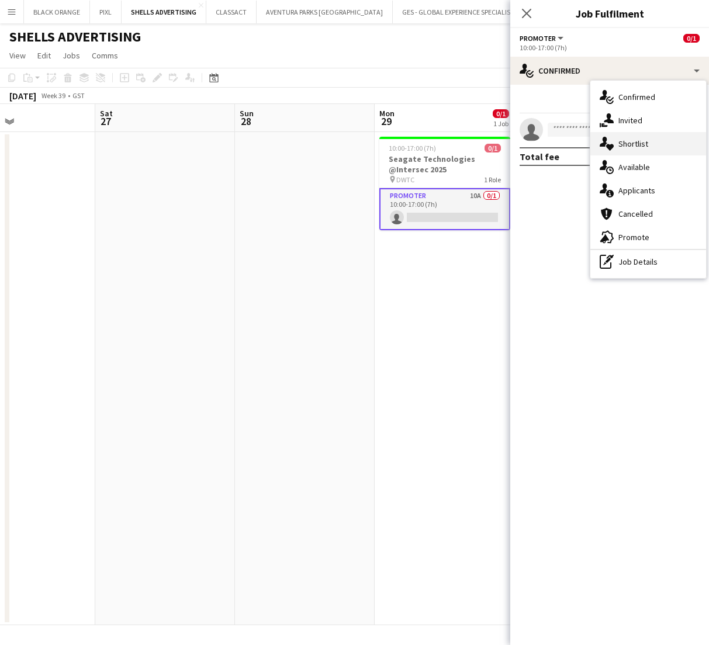
click at [635, 141] on span "Shortlist" at bounding box center [633, 144] width 30 height 11
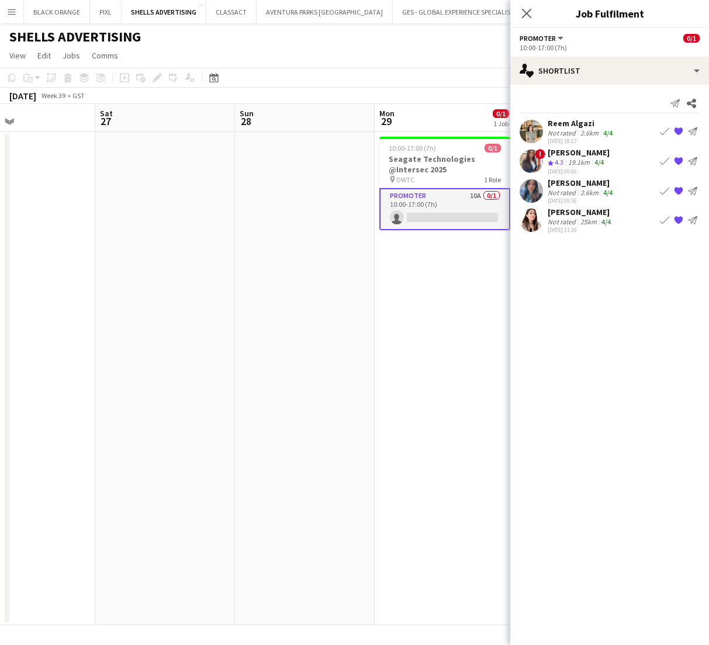
click at [586, 217] on div "[PERSON_NAME]" at bounding box center [580, 212] width 65 height 11
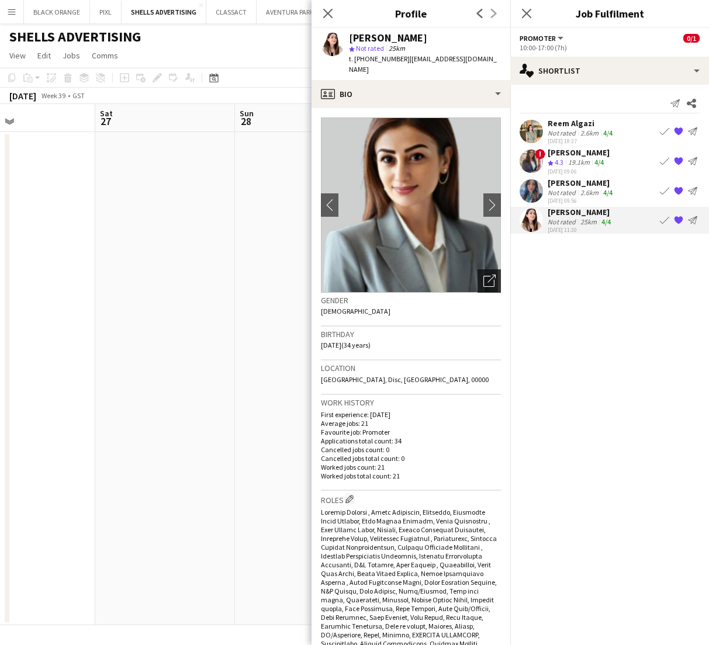
click at [493, 277] on div "Open photos pop-in" at bounding box center [488, 280] width 23 height 23
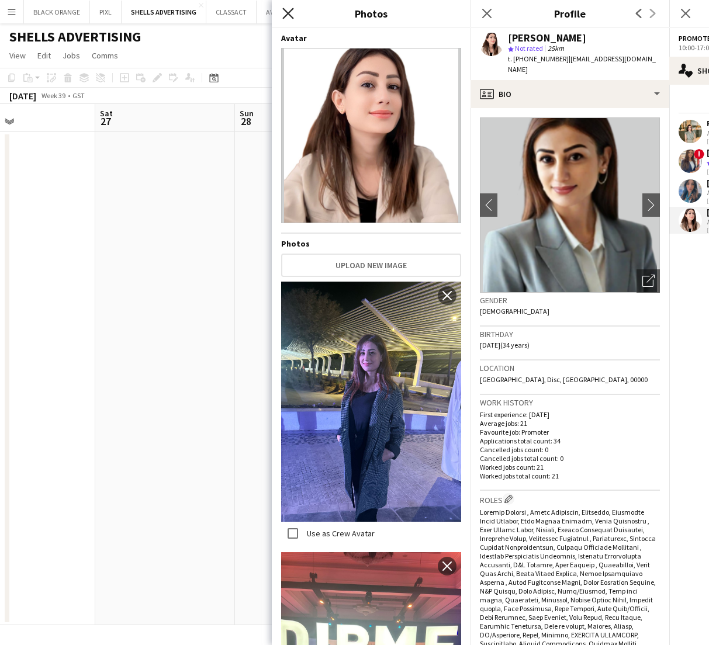
click at [285, 17] on icon at bounding box center [287, 13] width 11 height 11
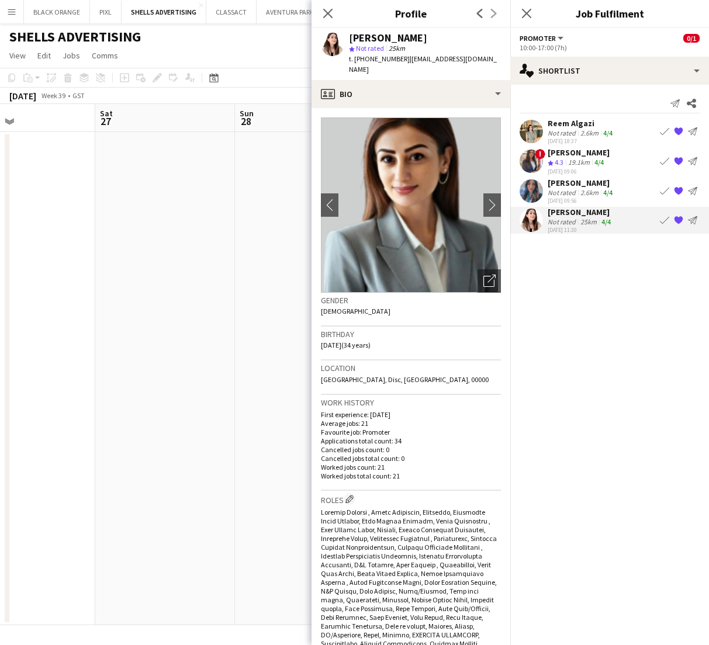
click at [198, 225] on app-date-cell at bounding box center [165, 378] width 140 height 493
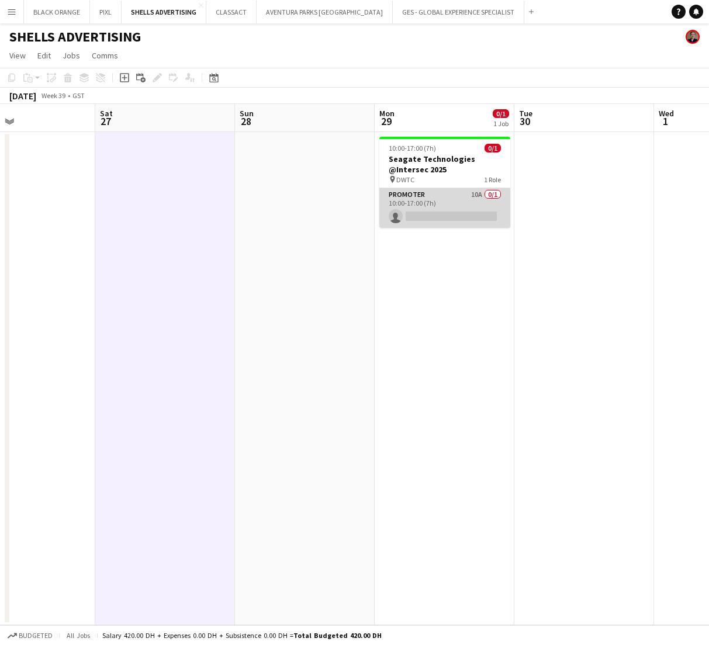
click at [444, 193] on app-card-role "Promoter 10A 0/1 10:00-17:00 (7h) single-neutral-actions" at bounding box center [444, 208] width 131 height 40
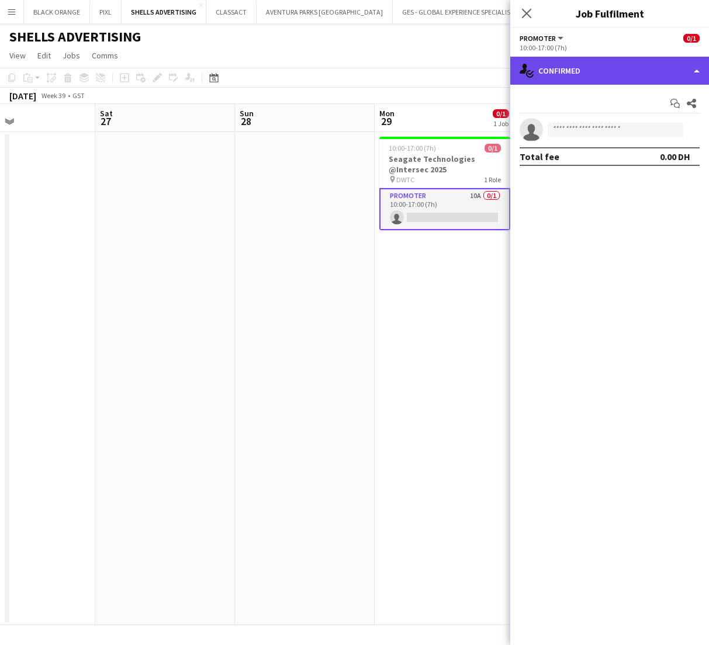
click at [688, 69] on div "single-neutral-actions-check-2 Confirmed" at bounding box center [609, 71] width 199 height 28
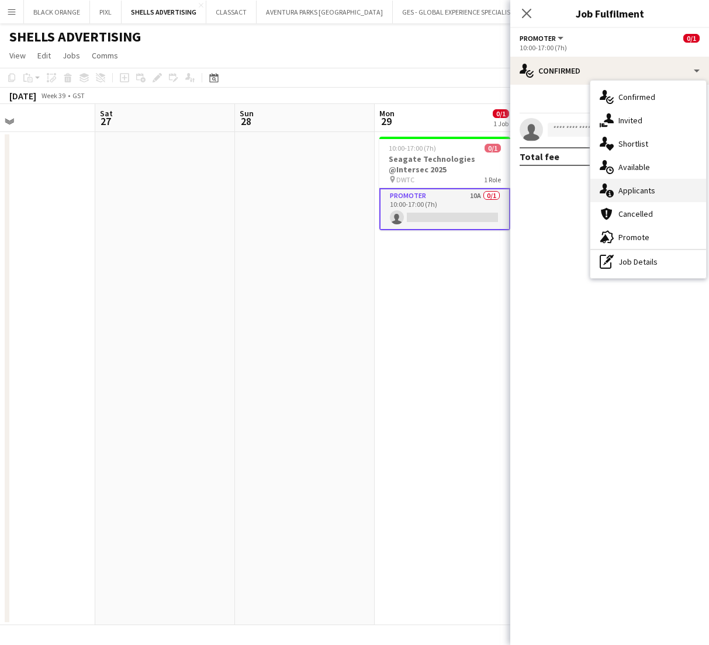
click at [636, 191] on span "Applicants" at bounding box center [636, 190] width 37 height 11
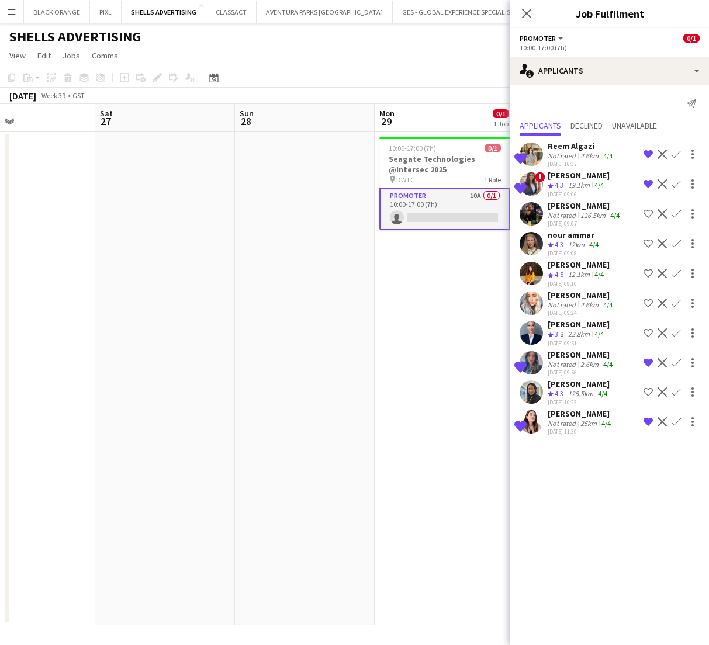
click at [651, 334] on app-icon "Shortlist crew" at bounding box center [647, 332] width 9 height 9
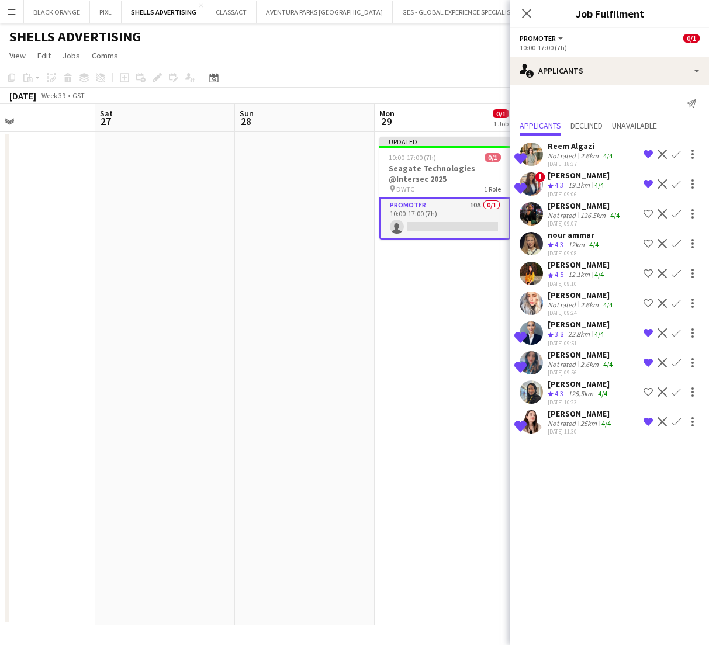
click at [442, 331] on app-date-cell "Updated 10:00-17:00 (7h) 0/1 Seagate Technologies @Intersec 2025 pin DWTC 1 Rol…" at bounding box center [445, 378] width 140 height 493
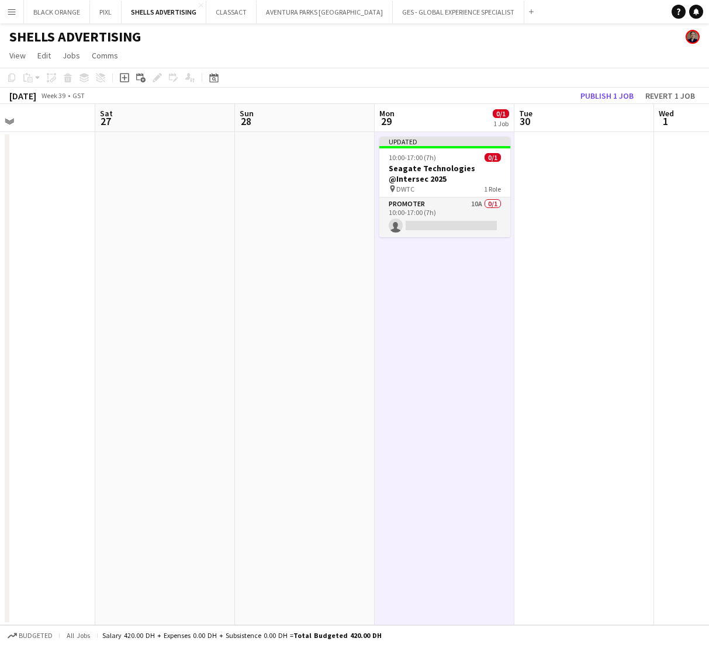
click at [604, 105] on app-board-header-date "Tue 30" at bounding box center [584, 118] width 140 height 28
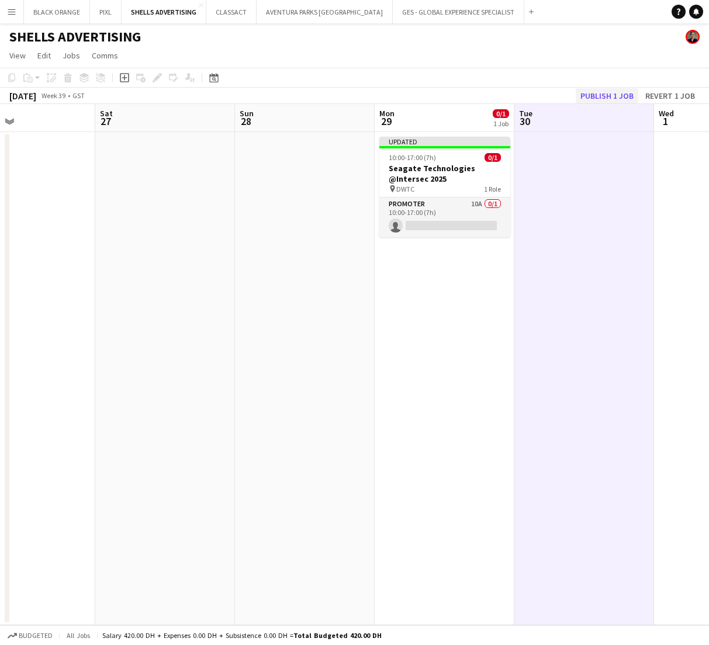
click at [604, 92] on button "Publish 1 job" at bounding box center [607, 95] width 63 height 15
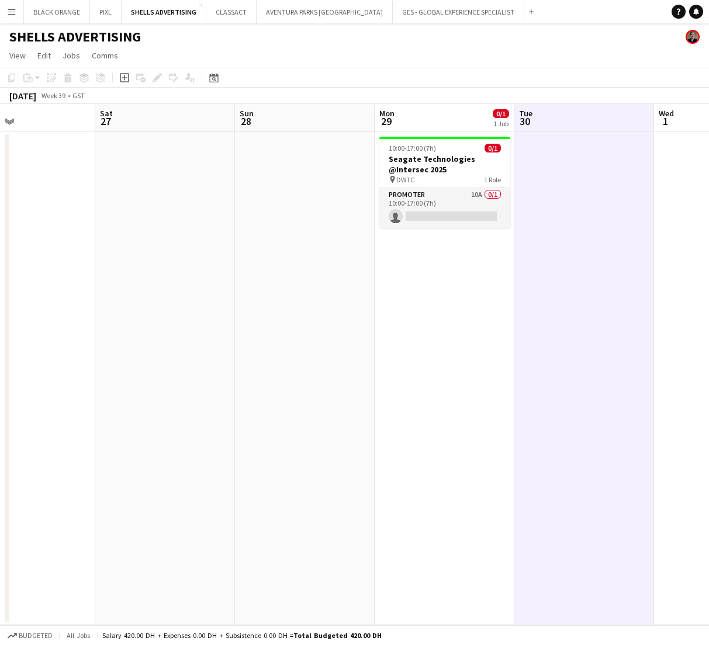
scroll to position [0, 0]
click at [460, 202] on app-card-role "Promoter 10A 0/1 10:00-17:00 (7h) single-neutral-actions" at bounding box center [444, 208] width 131 height 40
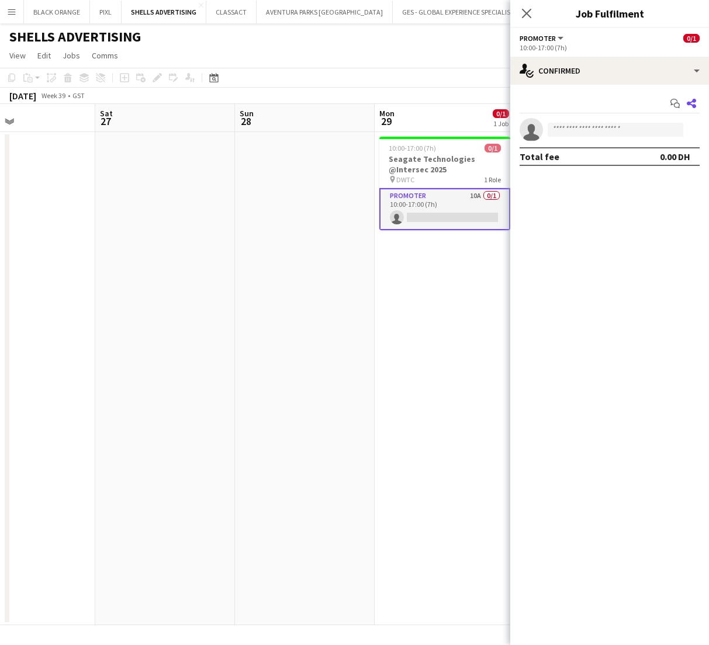
click at [693, 103] on icon "Share" at bounding box center [691, 103] width 9 height 9
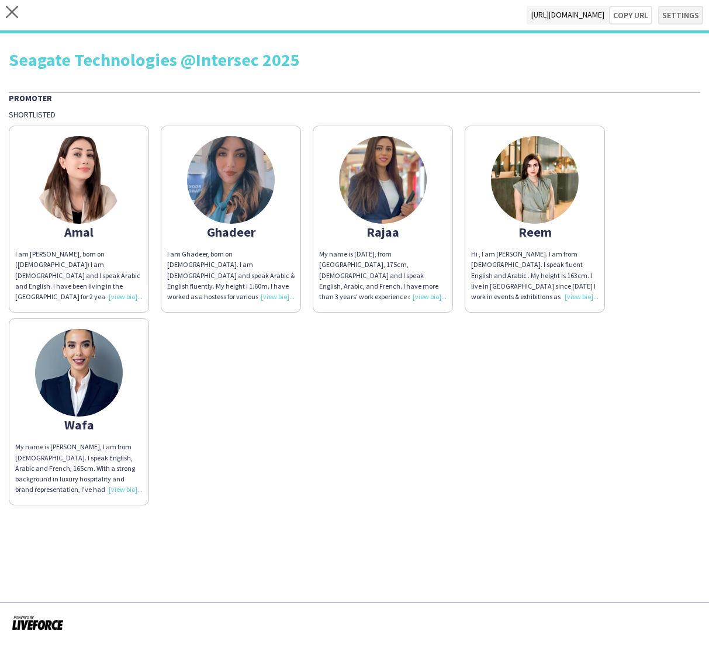
click at [677, 16] on button "Settings" at bounding box center [680, 15] width 45 height 19
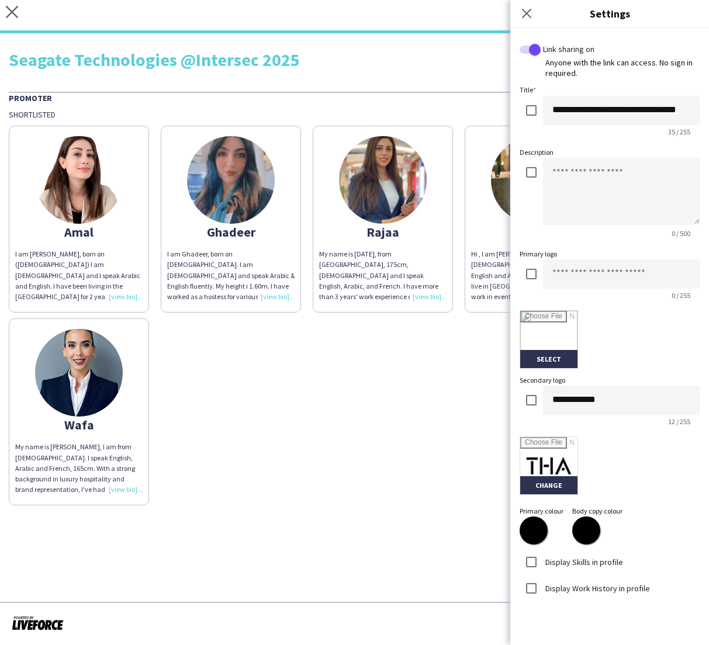
click at [414, 432] on div "Amal I am [PERSON_NAME], born on ([DEMOGRAPHIC_DATA]) I am [DEMOGRAPHIC_DATA] a…" at bounding box center [354, 313] width 691 height 386
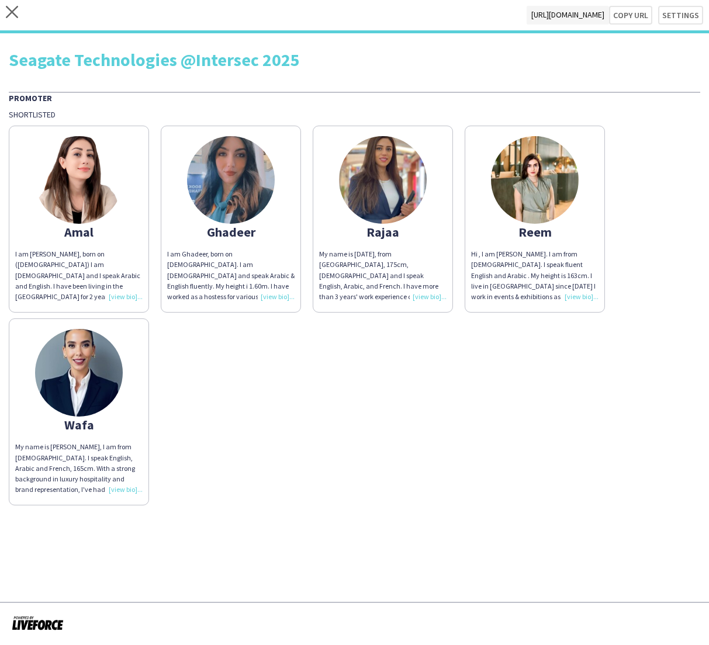
click at [535, 233] on div "Reem" at bounding box center [534, 232] width 127 height 11
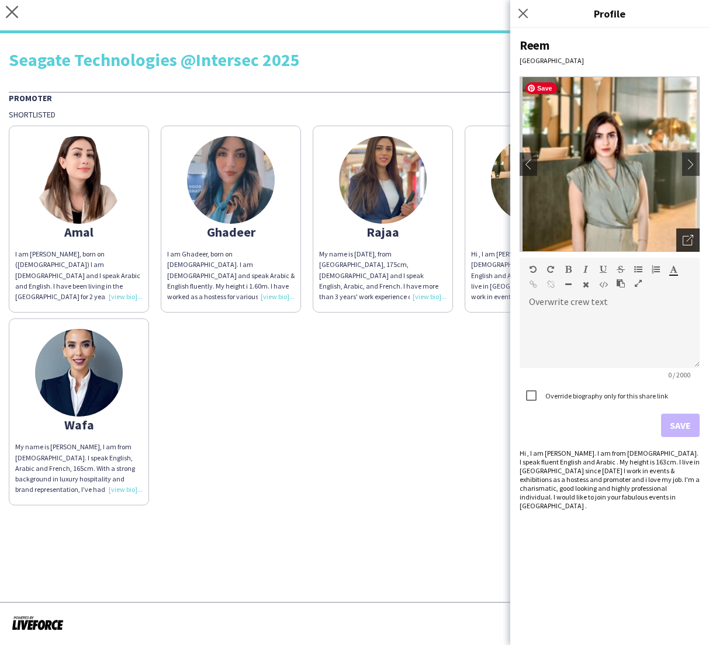
click at [684, 241] on icon "Open photos pop-in" at bounding box center [688, 240] width 11 height 11
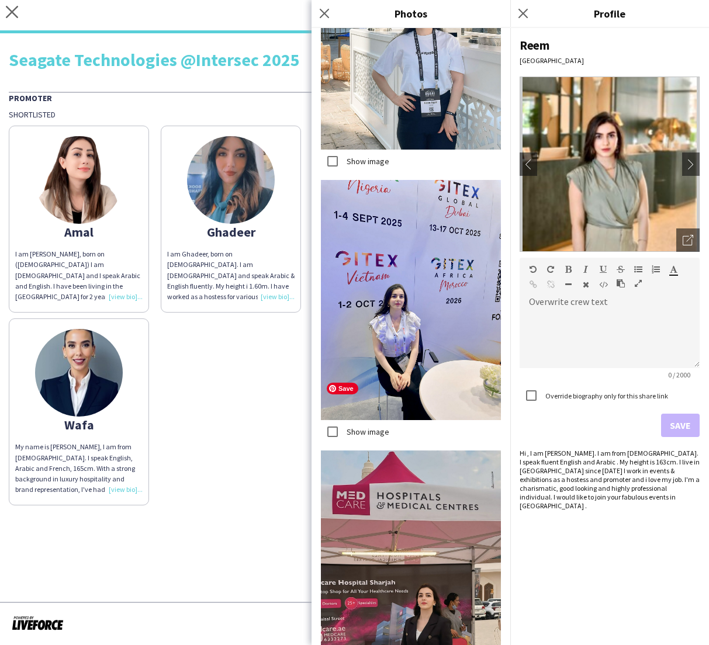
scroll to position [1661, 0]
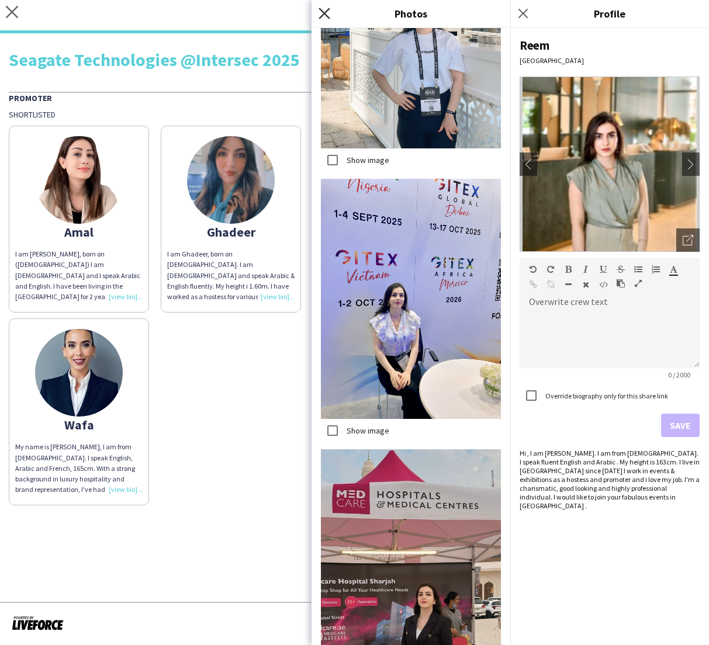
click at [323, 13] on icon at bounding box center [323, 13] width 11 height 11
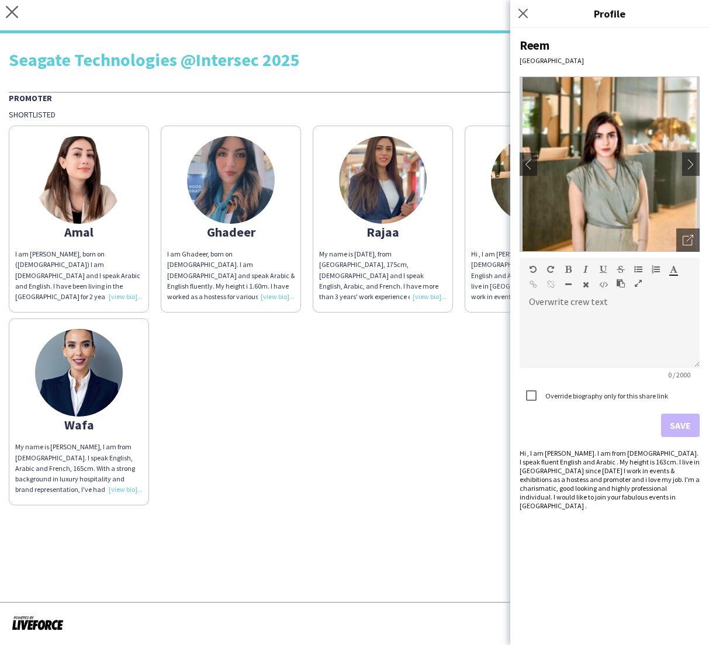
click at [449, 431] on div "Amal I am [PERSON_NAME], born on ([DEMOGRAPHIC_DATA]) I am [DEMOGRAPHIC_DATA] a…" at bounding box center [354, 313] width 691 height 386
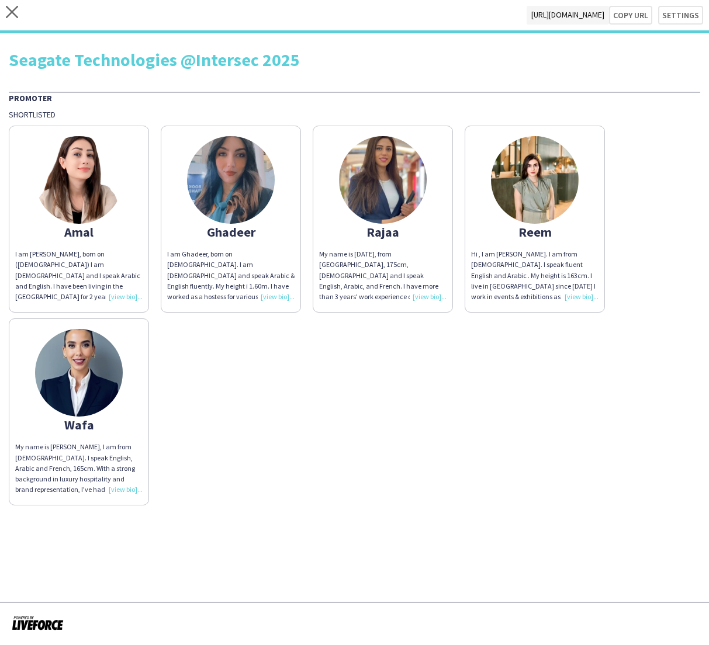
click at [380, 235] on div "Rajaa" at bounding box center [382, 232] width 127 height 11
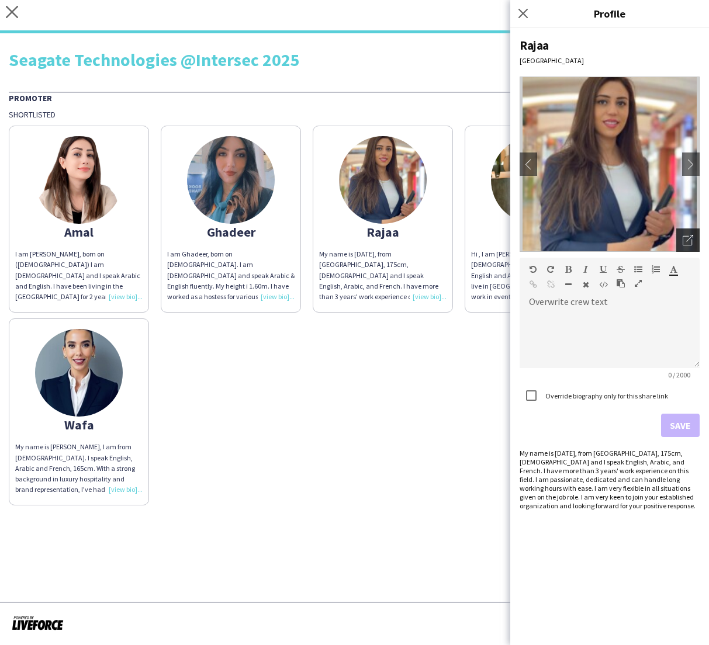
click at [683, 238] on icon "Open photos pop-in" at bounding box center [688, 240] width 11 height 11
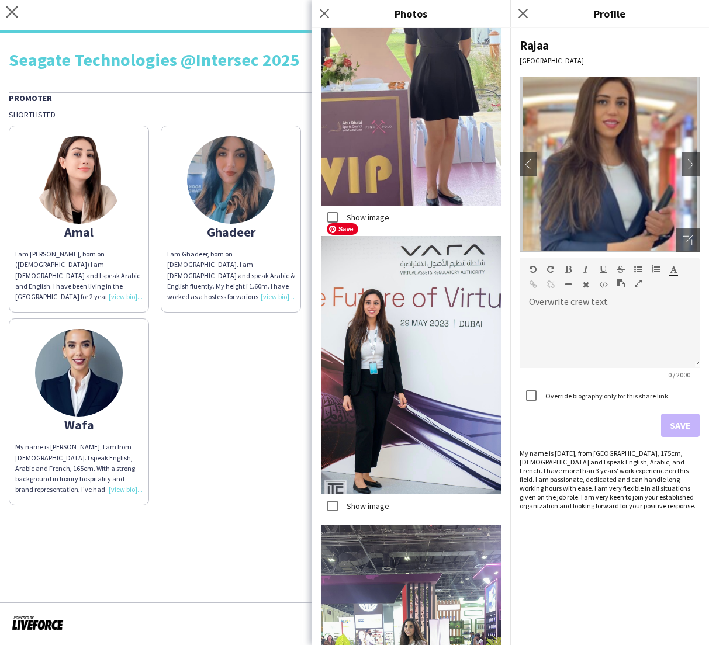
scroll to position [868, 0]
click at [324, 16] on icon "Close pop-in" at bounding box center [323, 13] width 11 height 11
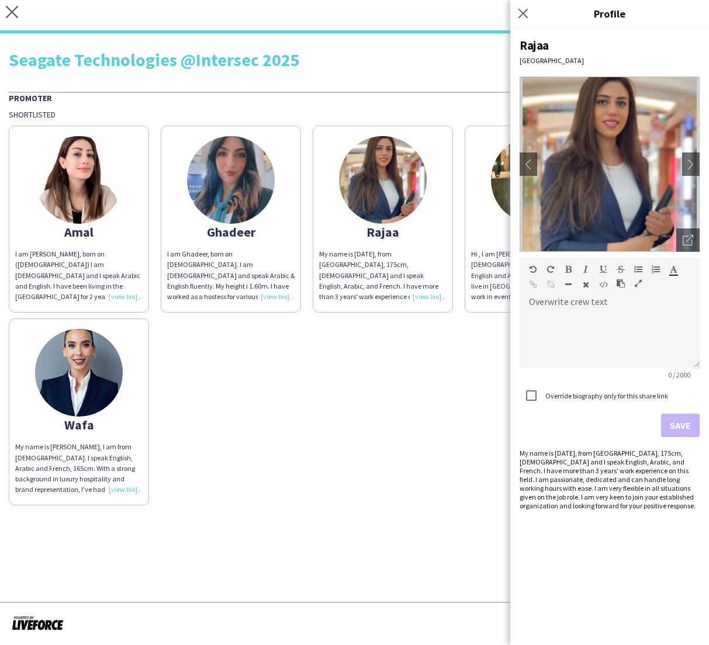
click at [217, 229] on div "Ghadeer" at bounding box center [230, 232] width 127 height 11
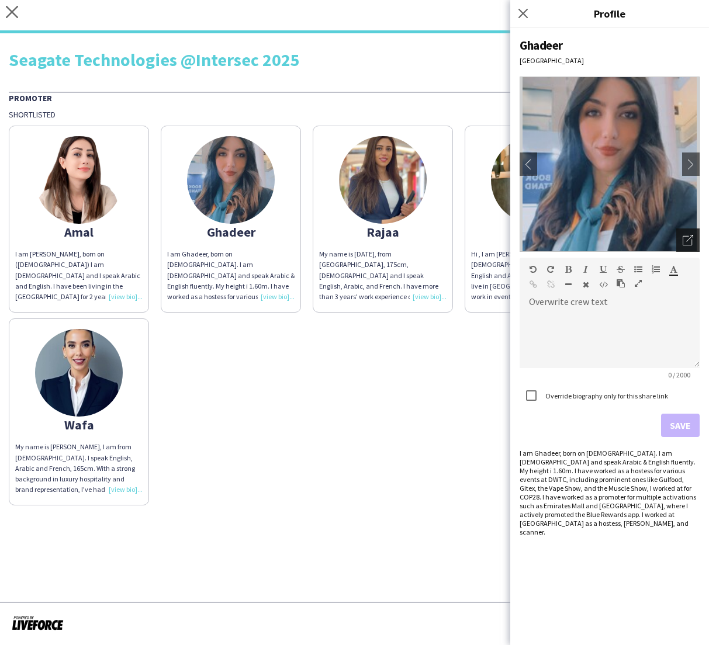
click at [681, 234] on div "Open photos pop-in" at bounding box center [687, 240] width 23 height 23
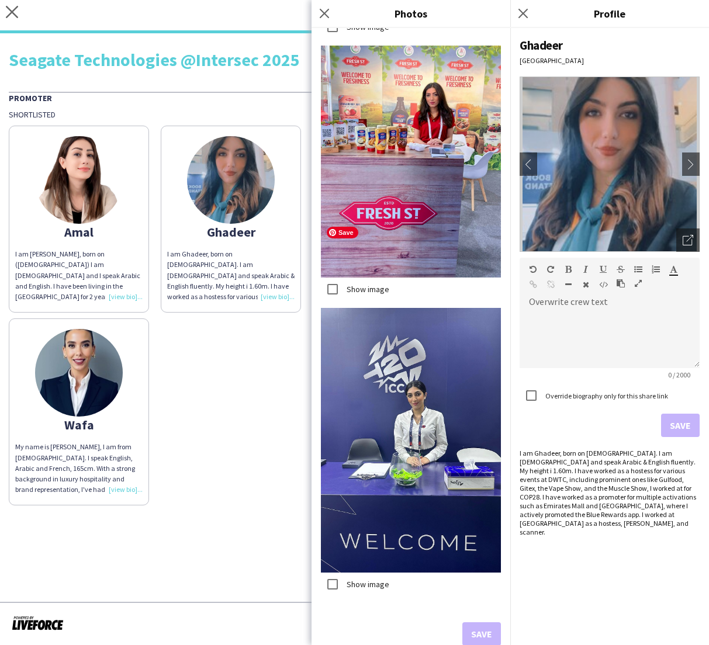
scroll to position [2071, 0]
click at [327, 15] on icon "Close pop-in" at bounding box center [323, 13] width 11 height 11
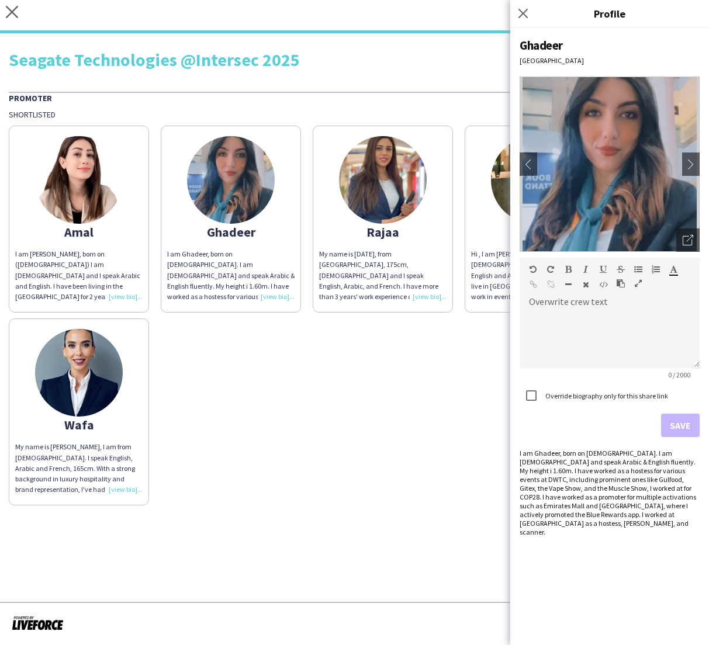
click at [229, 431] on div "Amal I am [PERSON_NAME], born on ([DEMOGRAPHIC_DATA]) I am [DEMOGRAPHIC_DATA] a…" at bounding box center [354, 313] width 691 height 386
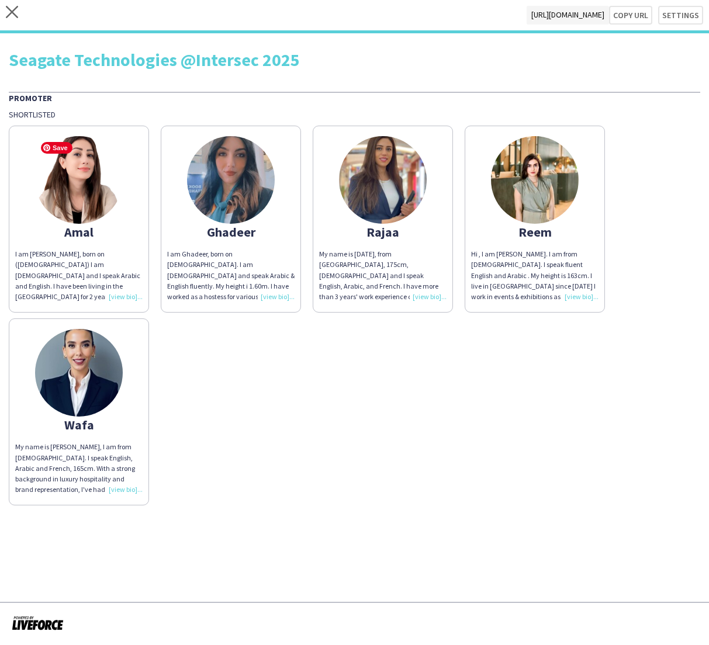
click at [78, 206] on img at bounding box center [79, 180] width 88 height 88
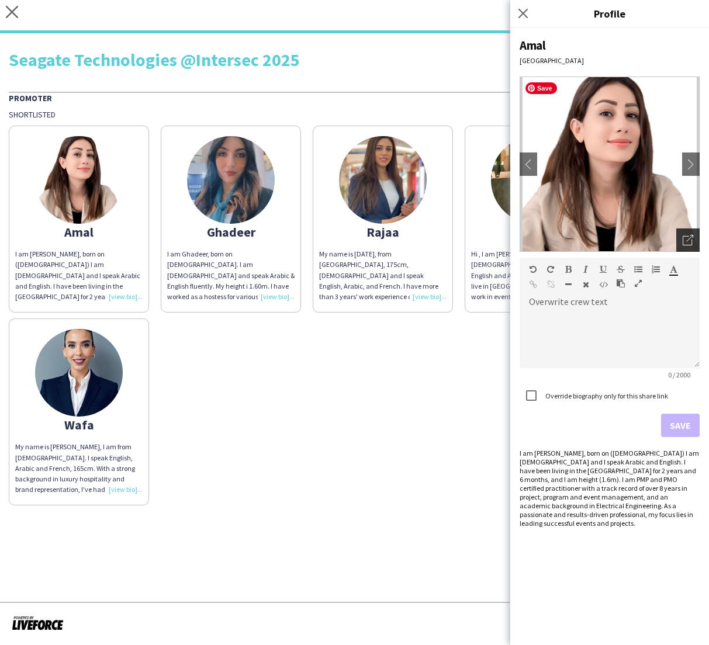
click at [687, 240] on icon "Open photos pop-in" at bounding box center [688, 240] width 11 height 11
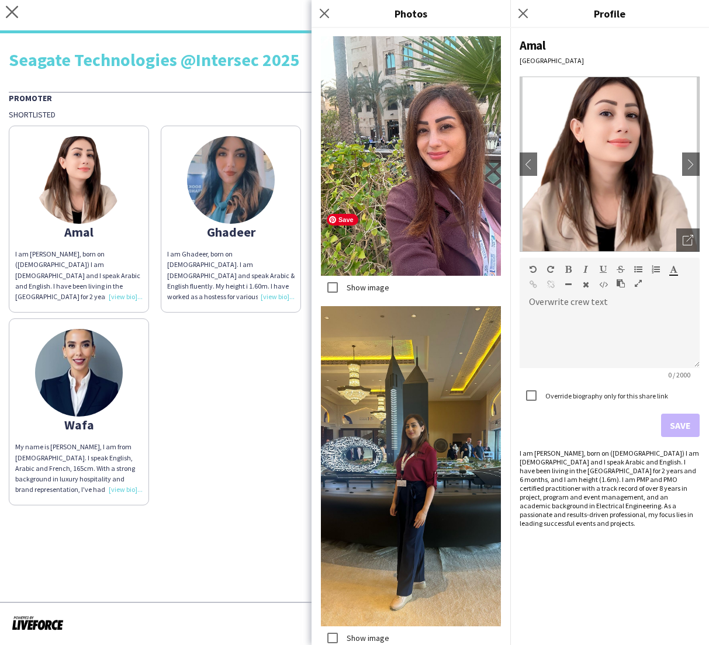
scroll to position [2109, 0]
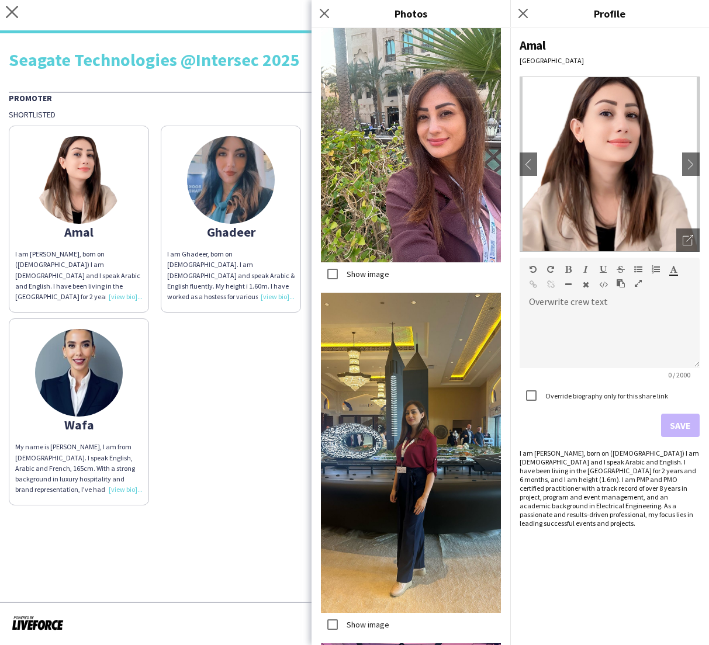
click at [243, 382] on div "Amal I am [PERSON_NAME], born on ([DEMOGRAPHIC_DATA]) I am [DEMOGRAPHIC_DATA] a…" at bounding box center [354, 313] width 691 height 386
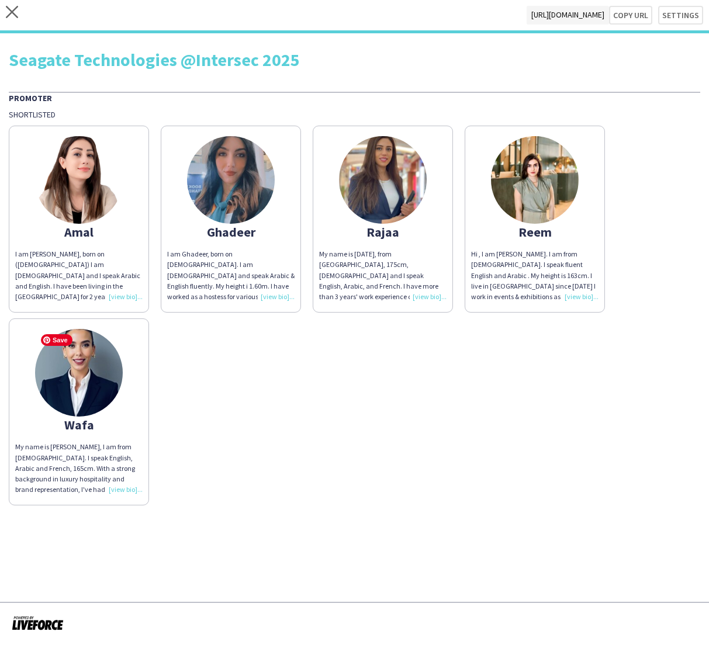
click at [81, 371] on img at bounding box center [79, 373] width 88 height 88
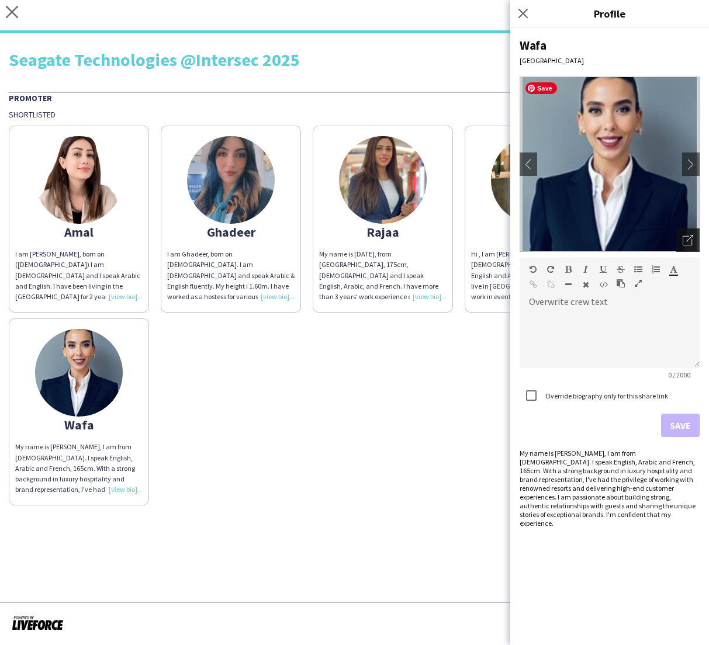
click at [687, 245] on div "Open photos pop-in" at bounding box center [687, 240] width 23 height 23
click at [686, 243] on icon "Open photos pop-in" at bounding box center [688, 240] width 11 height 11
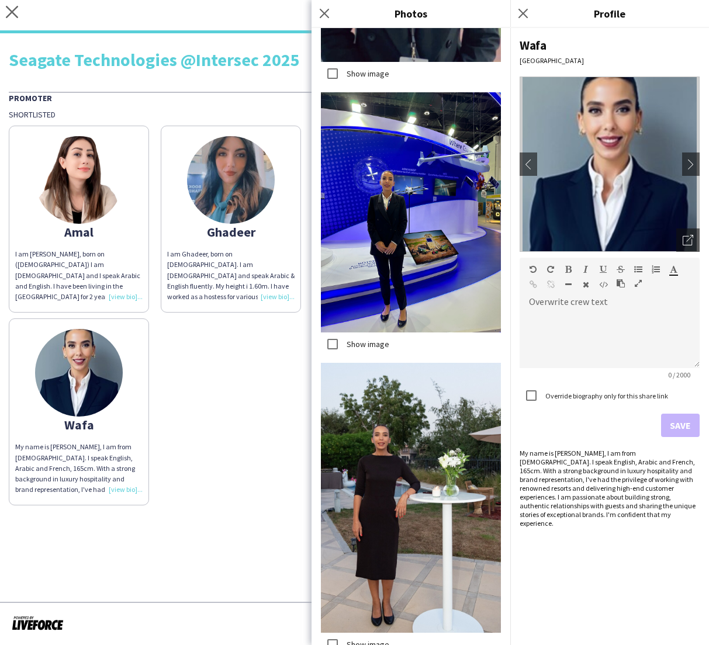
scroll to position [1159, 0]
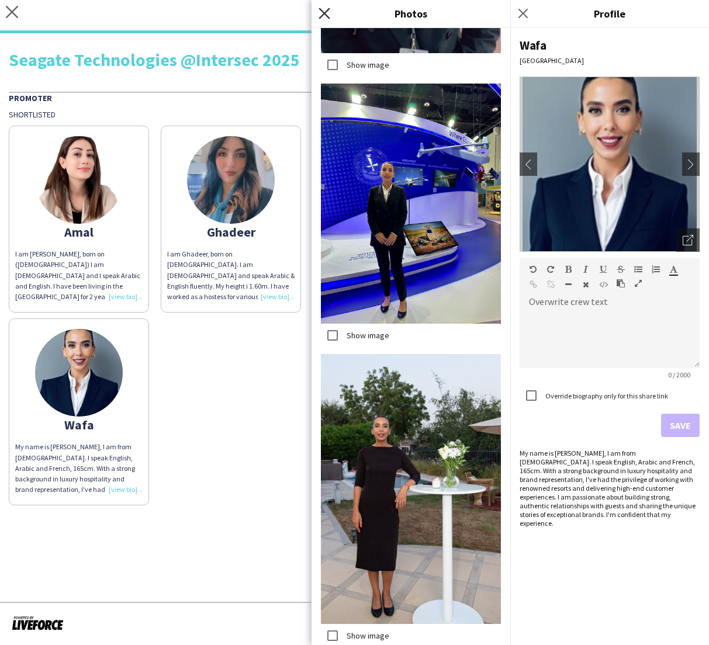
click at [324, 12] on icon "Close pop-in" at bounding box center [323, 13] width 11 height 11
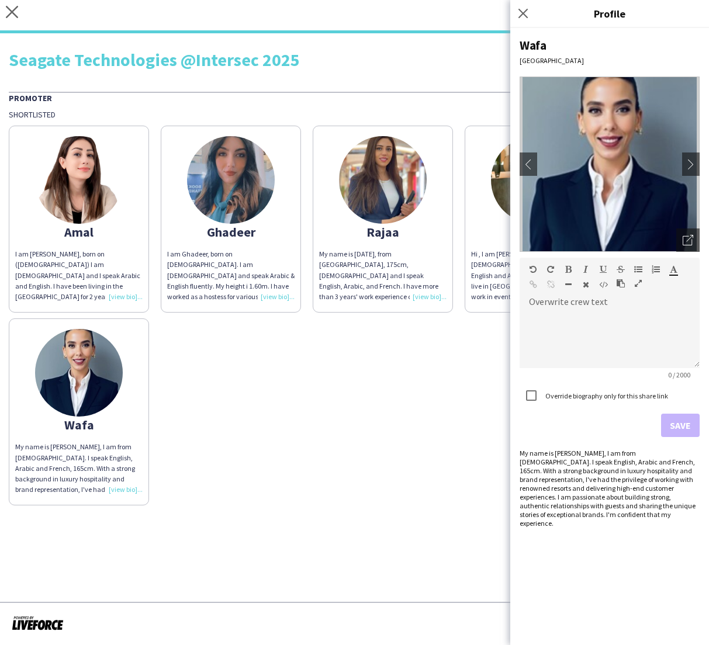
click at [368, 379] on div "Amal I am [PERSON_NAME], born on ([DEMOGRAPHIC_DATA]) I am [DEMOGRAPHIC_DATA] a…" at bounding box center [354, 313] width 691 height 386
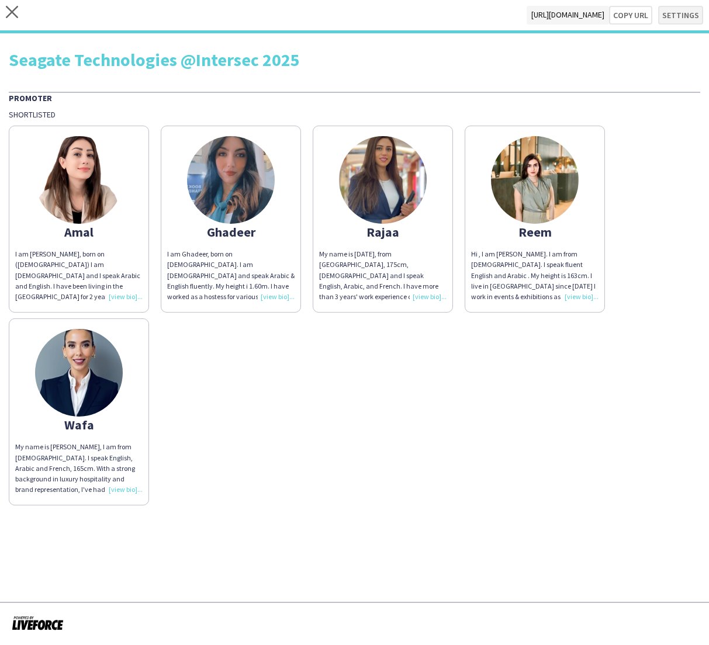
click at [677, 20] on button "Settings" at bounding box center [680, 15] width 45 height 19
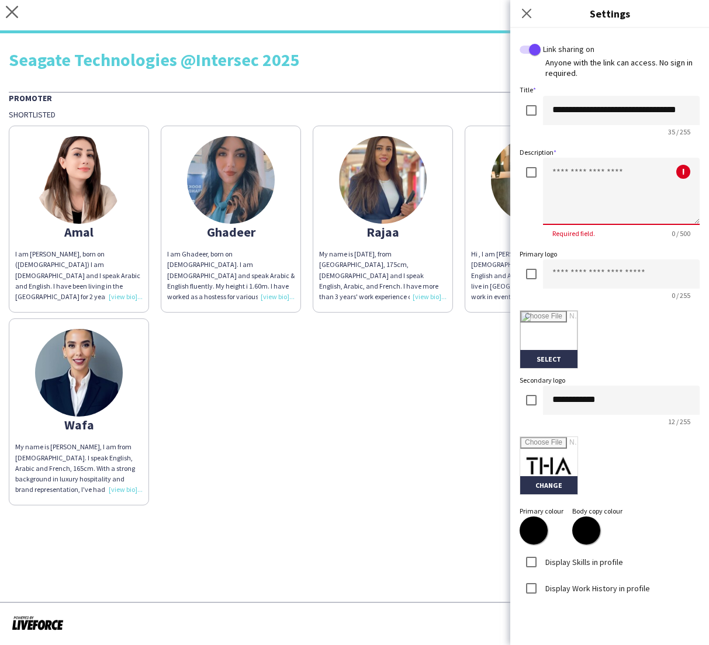
click at [572, 185] on textarea at bounding box center [621, 191] width 157 height 67
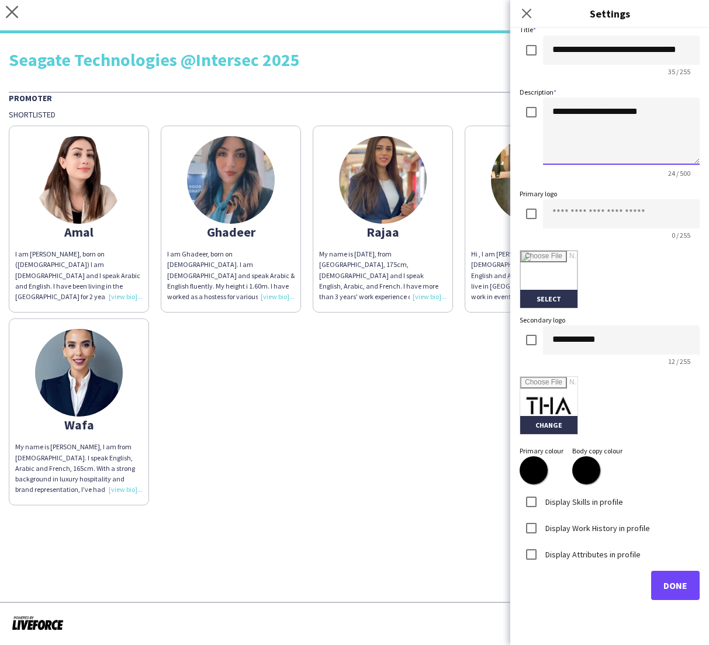
scroll to position [60, 0]
type textarea "**********"
click at [309, 368] on div "Amal I am [PERSON_NAME], born on ([DEMOGRAPHIC_DATA]) I am [DEMOGRAPHIC_DATA] a…" at bounding box center [354, 313] width 691 height 386
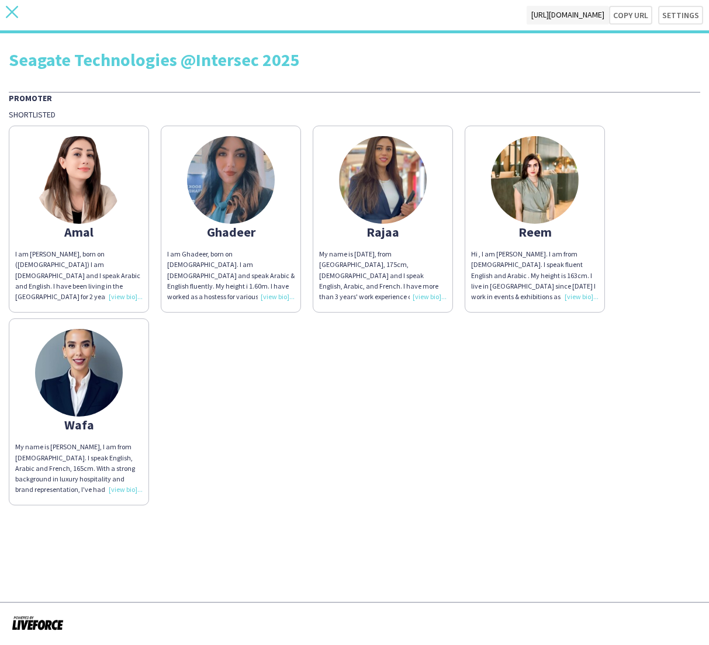
click at [13, 12] on icon "close" at bounding box center [12, 12] width 12 height 12
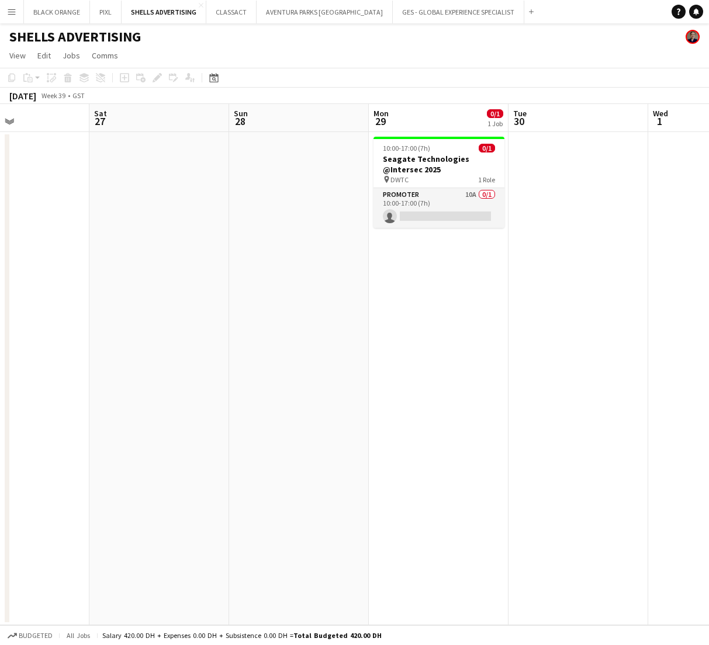
scroll to position [0, 306]
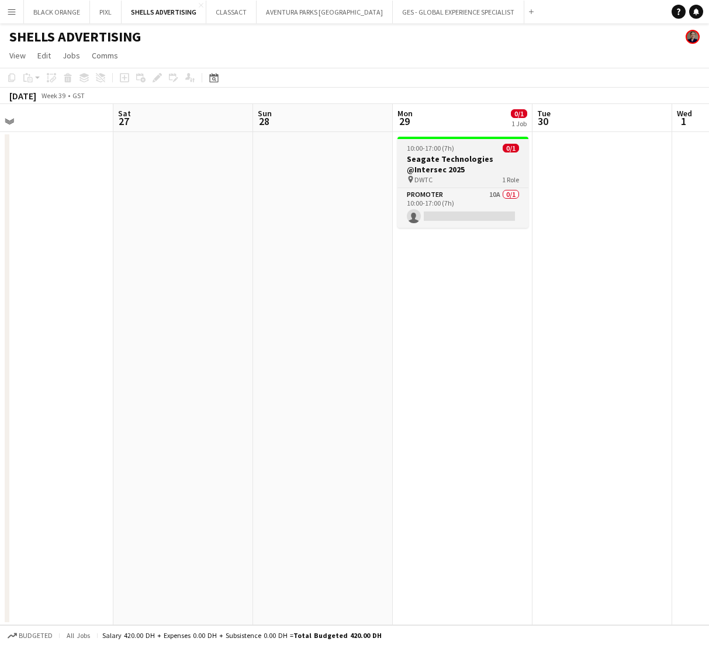
click at [470, 162] on h3 "Seagate Technologies @Intersec 2025" at bounding box center [462, 164] width 131 height 21
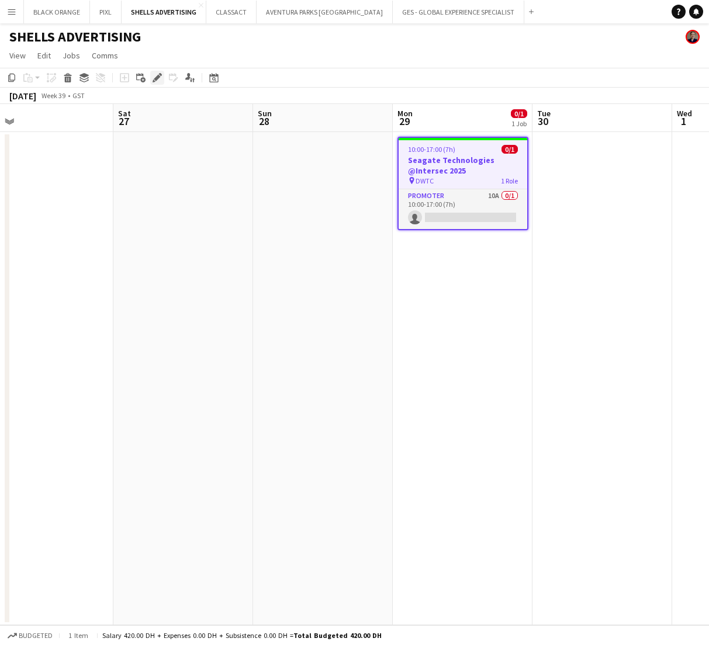
click at [154, 82] on icon at bounding box center [154, 80] width 3 height 3
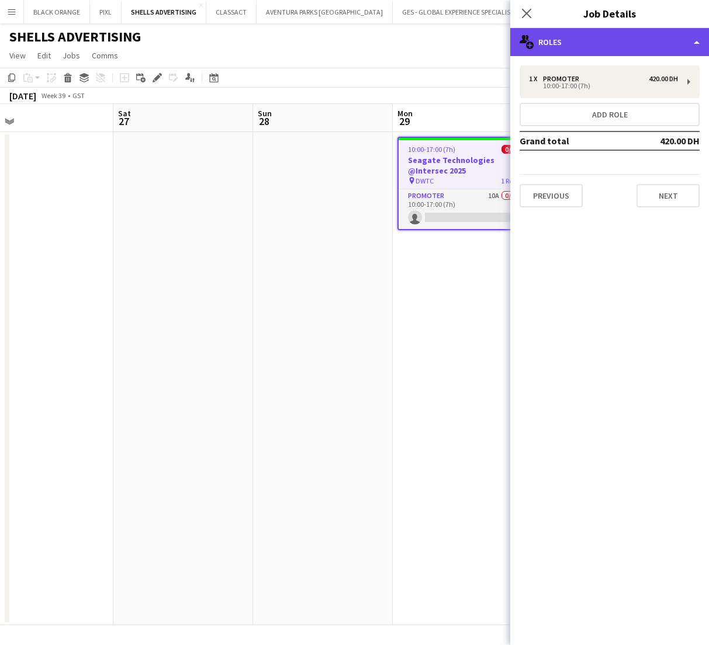
click at [632, 50] on div "multiple-users-add Roles" at bounding box center [609, 42] width 199 height 28
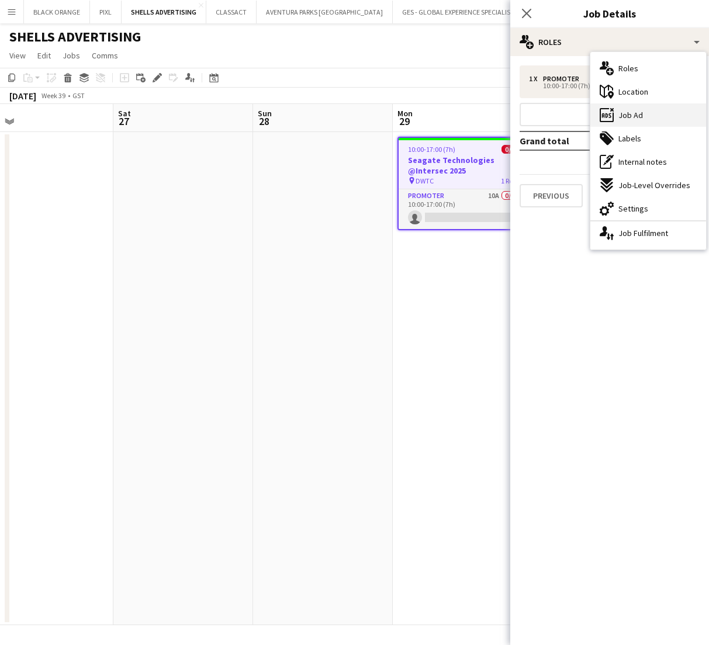
click at [622, 115] on span "Job Ad" at bounding box center [630, 115] width 25 height 11
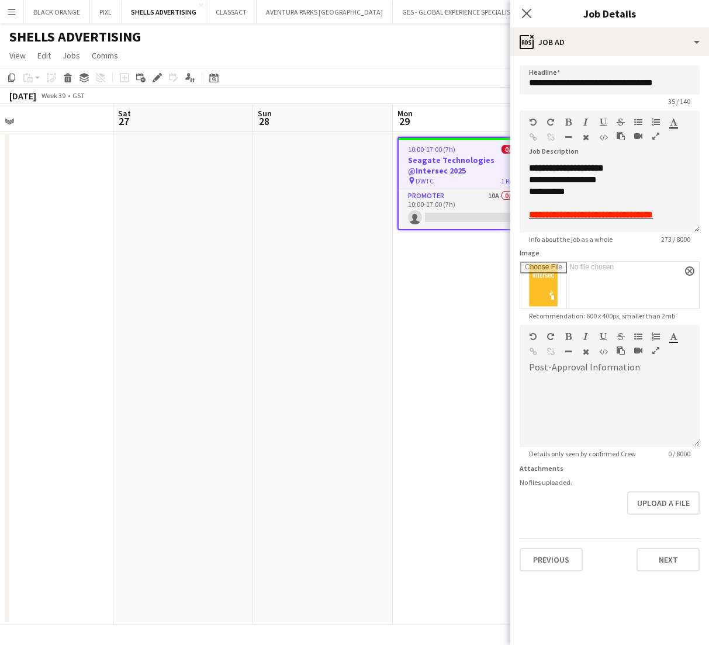
click at [349, 329] on app-date-cell at bounding box center [323, 378] width 140 height 493
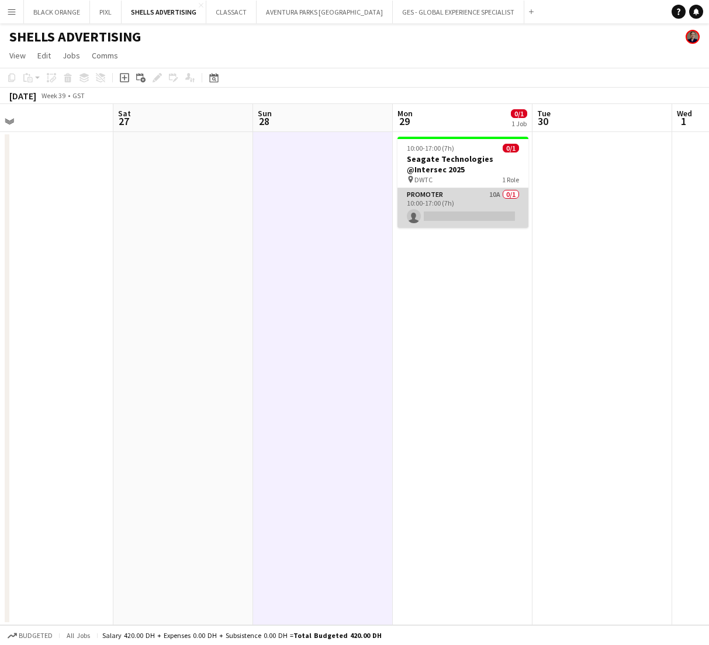
click at [500, 205] on app-card-role "Promoter 10A 0/1 10:00-17:00 (7h) single-neutral-actions" at bounding box center [462, 208] width 131 height 40
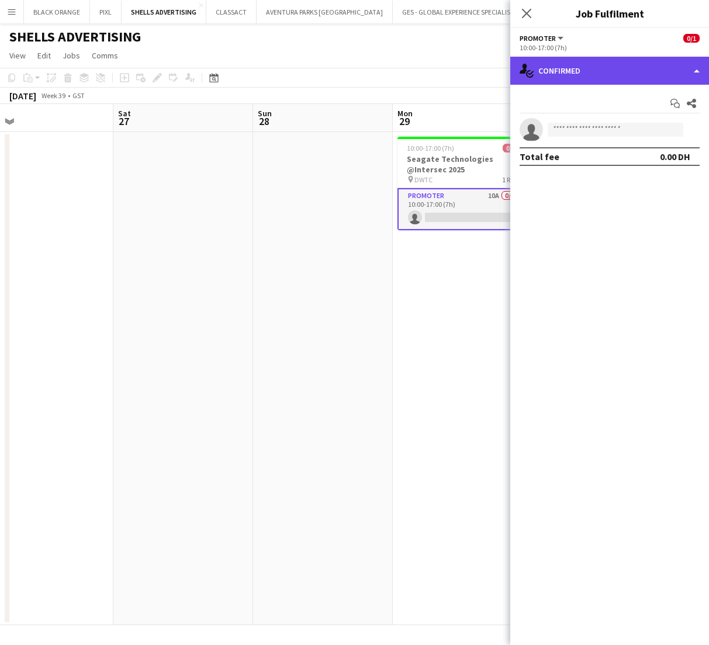
click at [618, 71] on div "single-neutral-actions-check-2 Confirmed" at bounding box center [609, 71] width 199 height 28
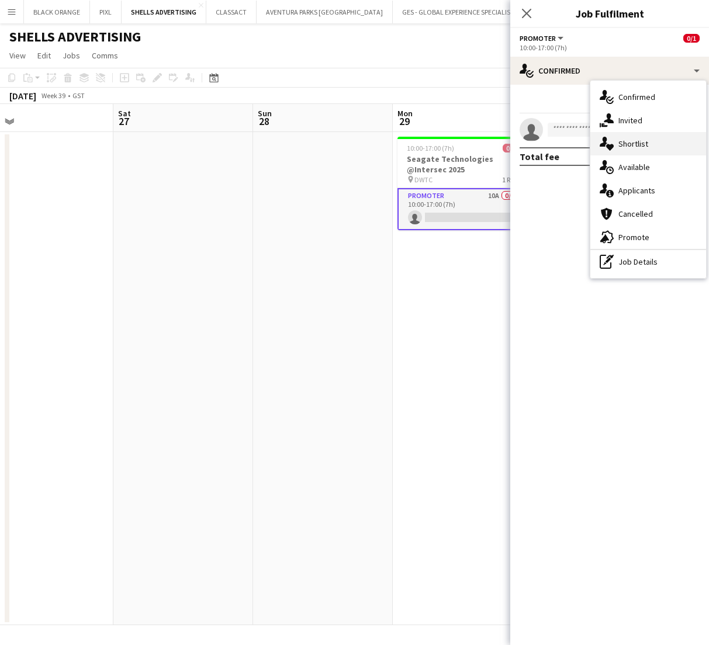
click at [631, 145] on span "Shortlist" at bounding box center [633, 144] width 30 height 11
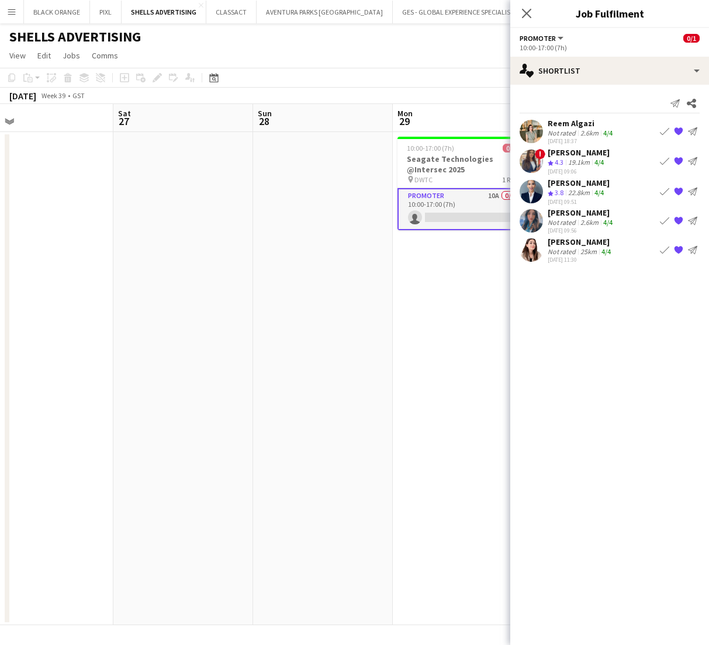
click at [584, 130] on div "2.6km" at bounding box center [589, 133] width 23 height 9
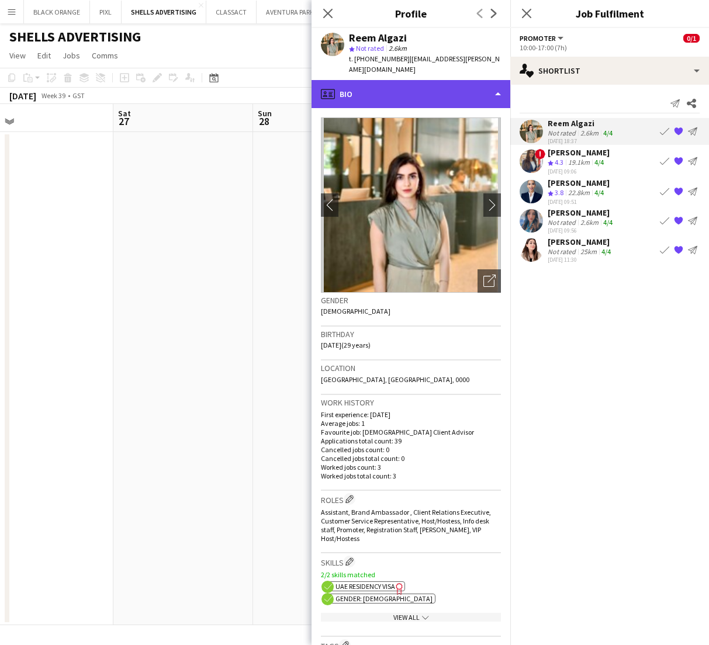
click at [421, 91] on div "profile Bio" at bounding box center [410, 94] width 199 height 28
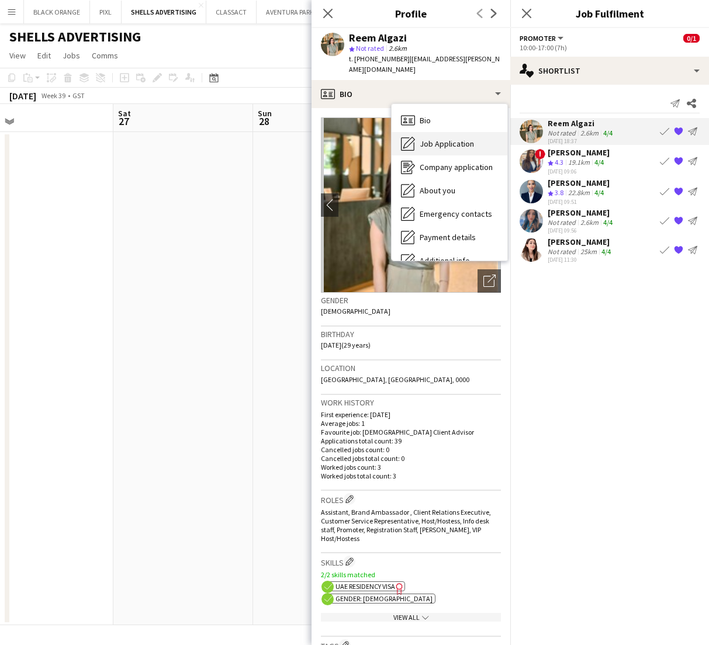
click at [427, 139] on span "Job Application" at bounding box center [447, 144] width 54 height 11
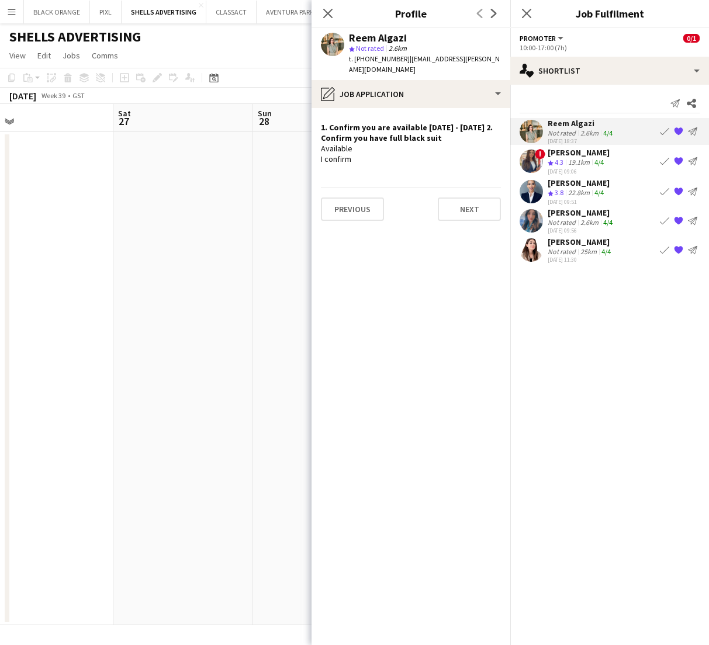
click at [596, 155] on div "[PERSON_NAME]" at bounding box center [579, 152] width 62 height 11
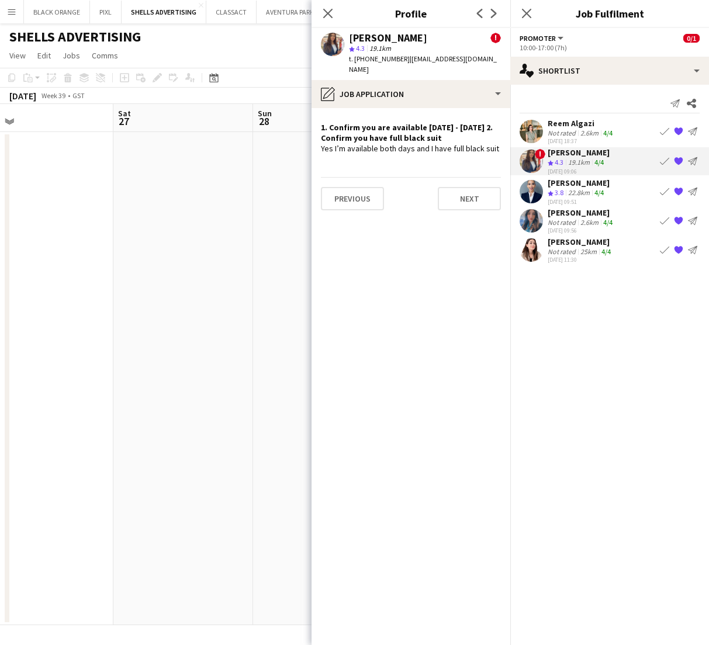
click at [577, 192] on div "22.8km" at bounding box center [579, 193] width 26 height 10
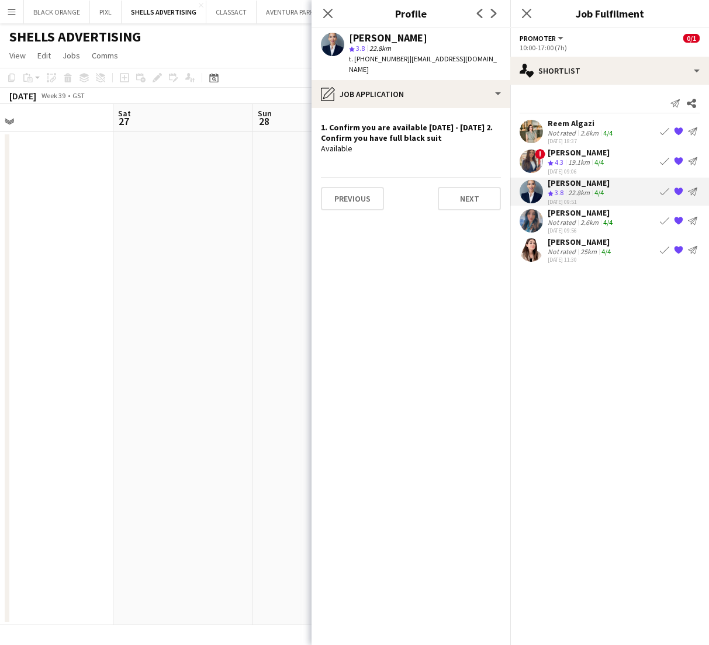
click at [579, 216] on div "[PERSON_NAME]" at bounding box center [581, 212] width 67 height 11
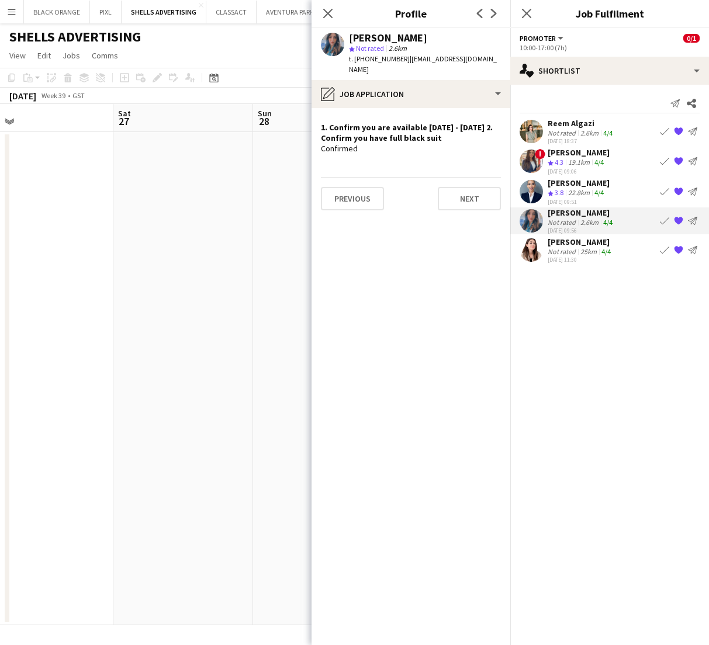
click at [574, 247] on div "[PERSON_NAME]" at bounding box center [580, 242] width 65 height 11
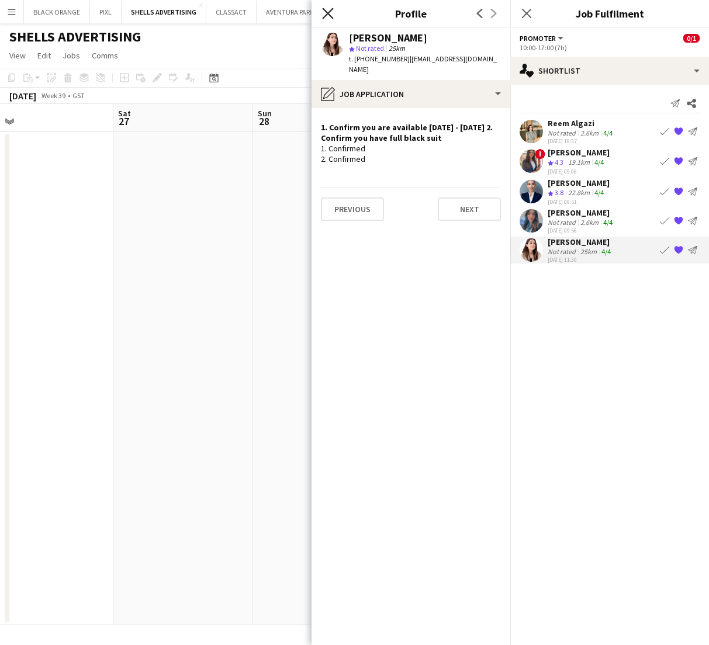
click at [323, 16] on icon "Close pop-in" at bounding box center [327, 13] width 11 height 11
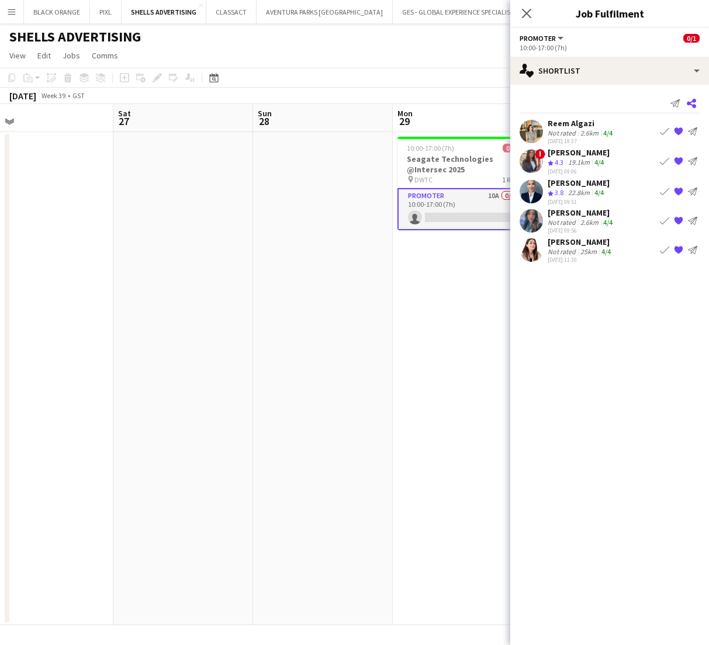
click at [691, 103] on icon at bounding box center [691, 103] width 9 height 9
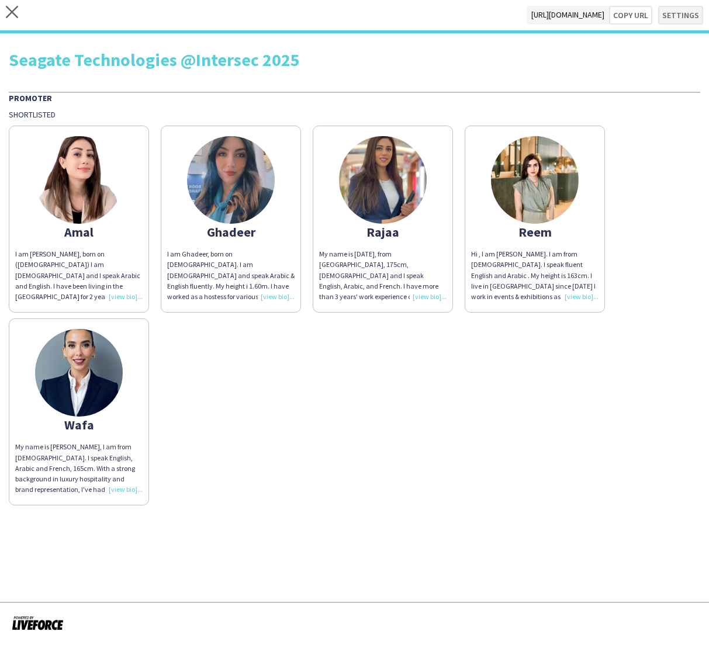
click at [681, 17] on button "Settings" at bounding box center [680, 15] width 45 height 19
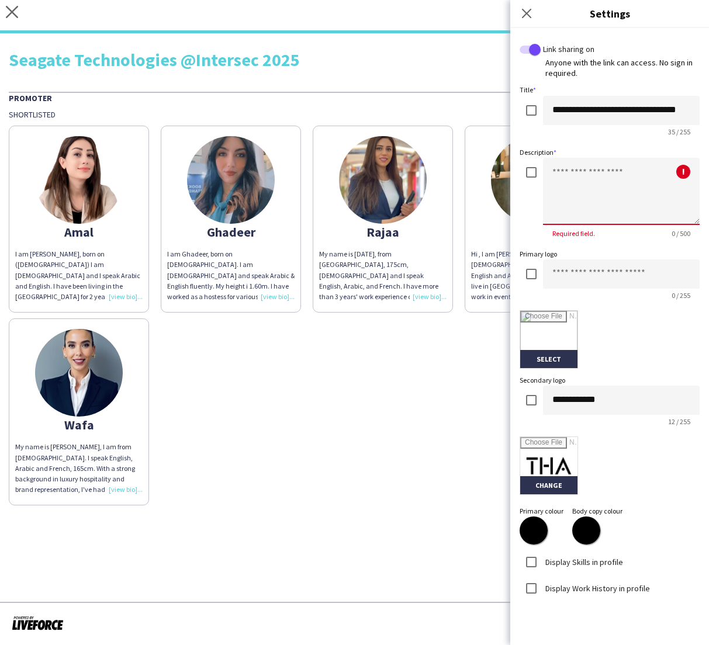
click at [594, 179] on textarea at bounding box center [621, 191] width 157 height 67
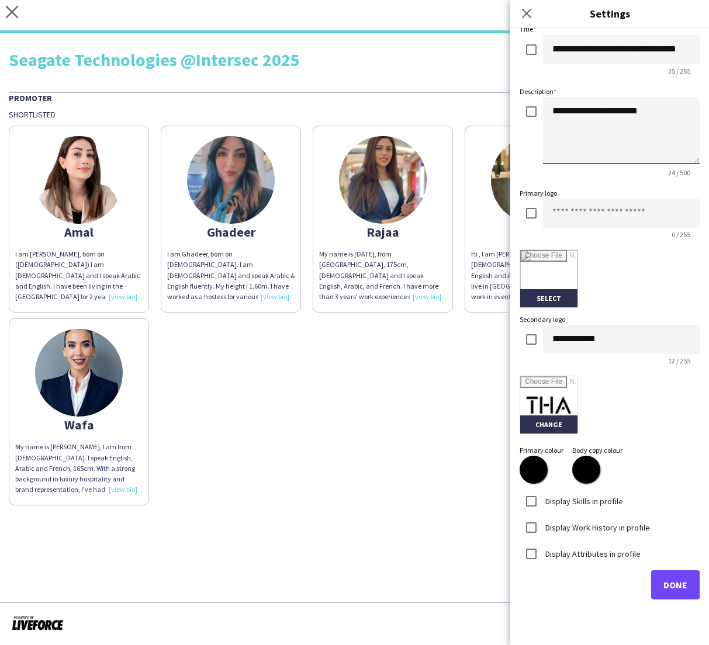
scroll to position [60, 0]
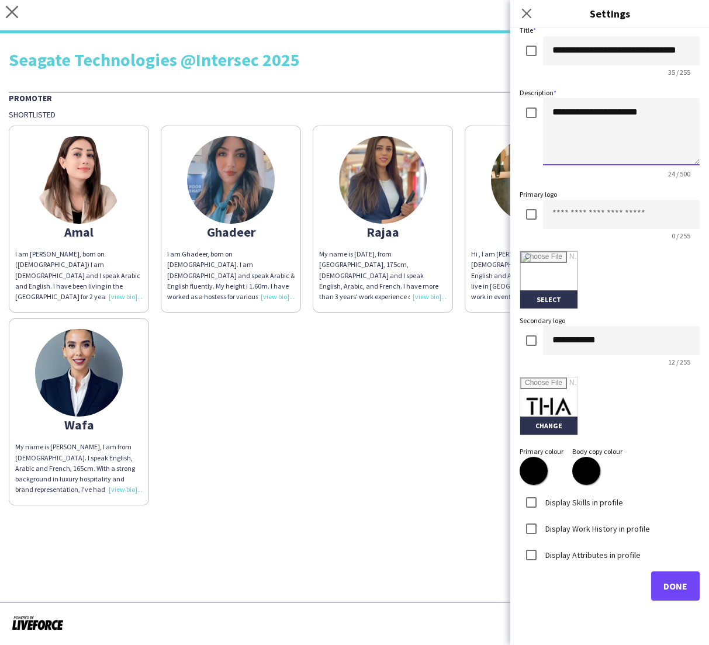
type textarea "**********"
click at [675, 589] on span "Done" at bounding box center [675, 586] width 24 height 12
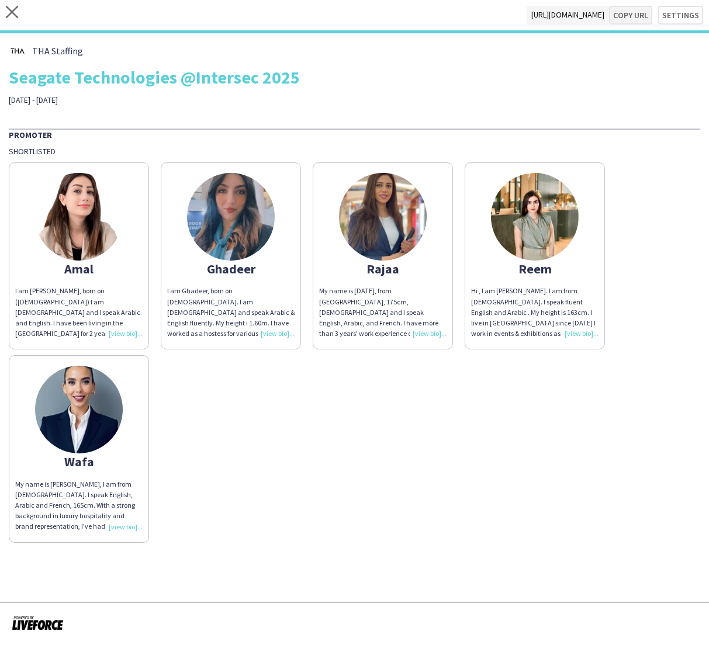
click at [629, 16] on button "Copy url" at bounding box center [630, 15] width 43 height 19
type textarea "**********"
click at [10, 15] on icon "close" at bounding box center [12, 12] width 12 height 12
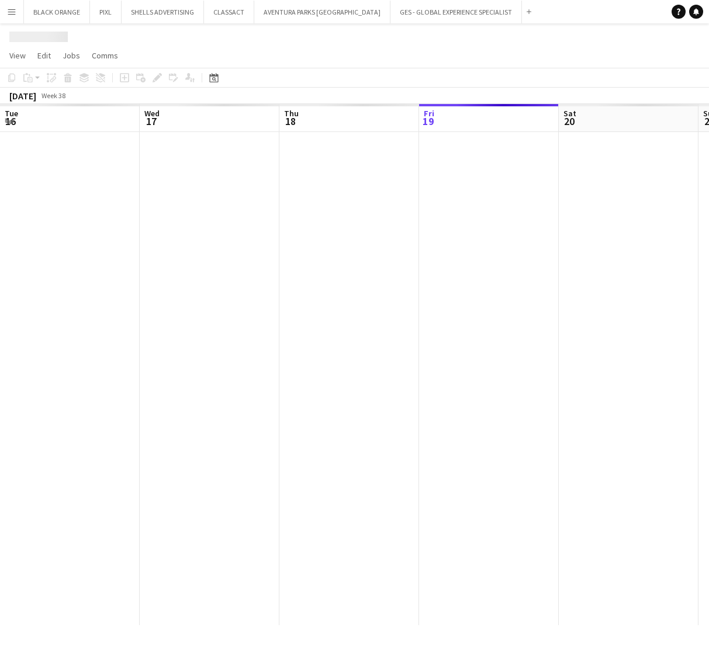
scroll to position [0, 279]
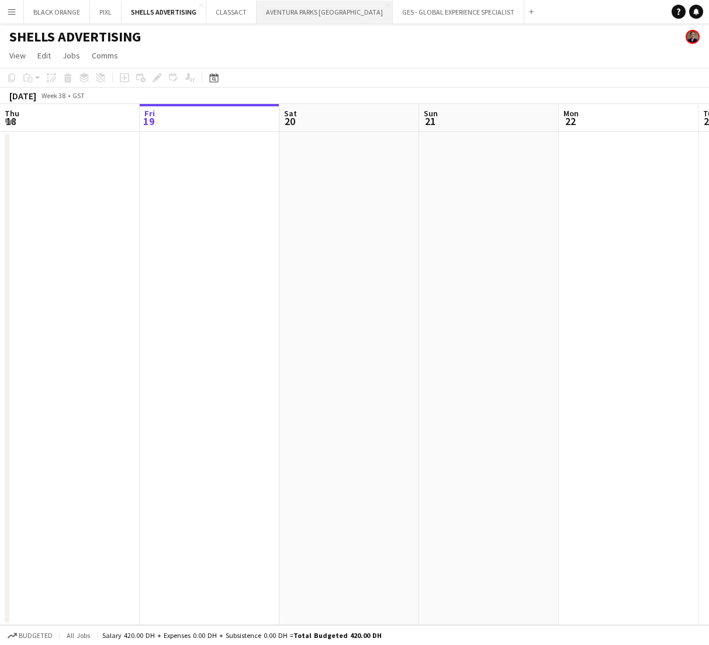
click at [318, 16] on button "AVENTURA PARKS DUBAI Close" at bounding box center [325, 12] width 136 height 23
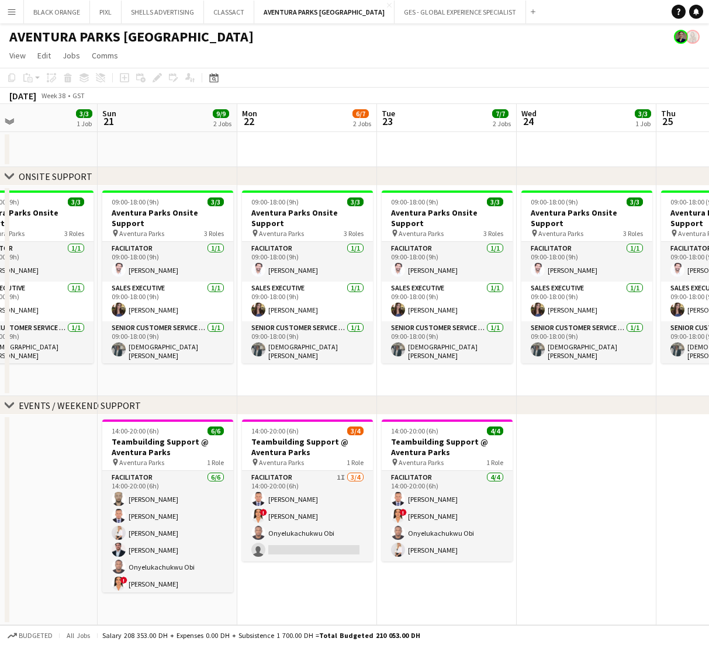
scroll to position [0, 320]
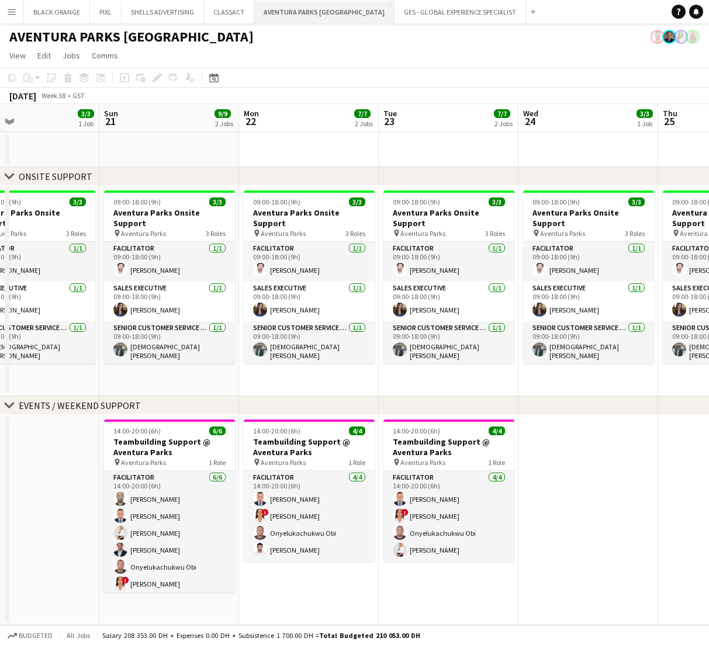
click at [278, 13] on button "AVENTURA PARKS DUBAI Close" at bounding box center [324, 12] width 140 height 23
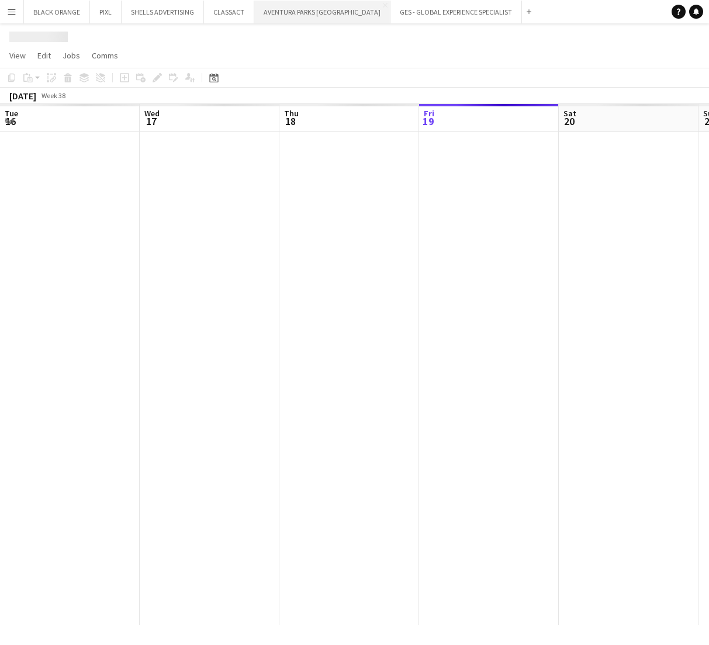
scroll to position [0, 279]
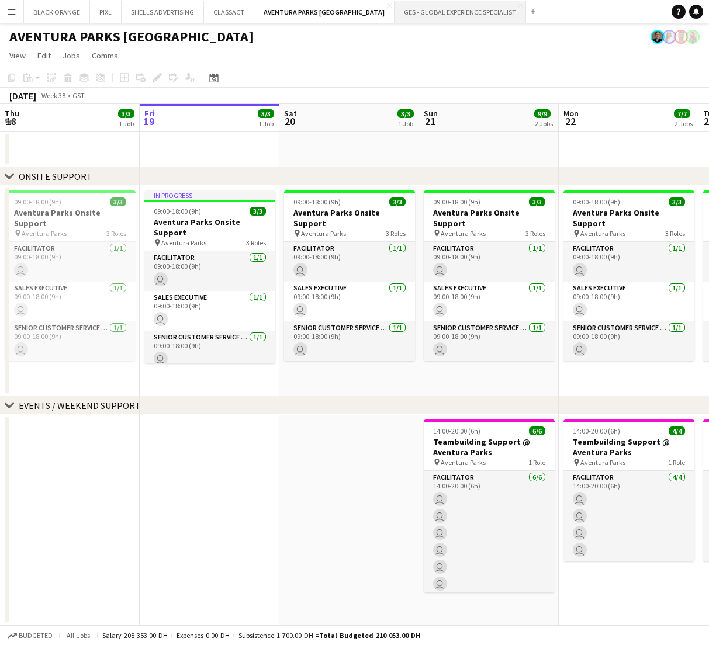
click at [404, 15] on button "GES - GLOBAL EXPERIENCE SPECIALIST Close" at bounding box center [459, 12] width 131 height 23
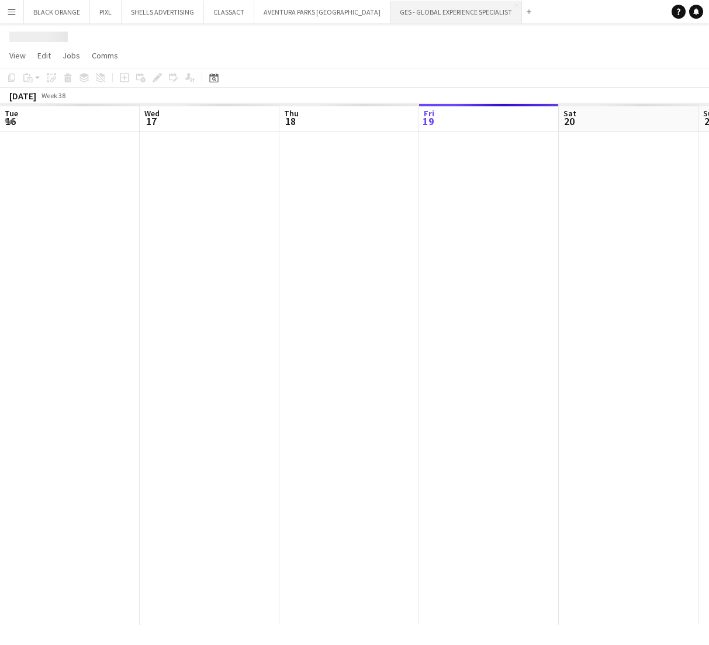
scroll to position [0, 279]
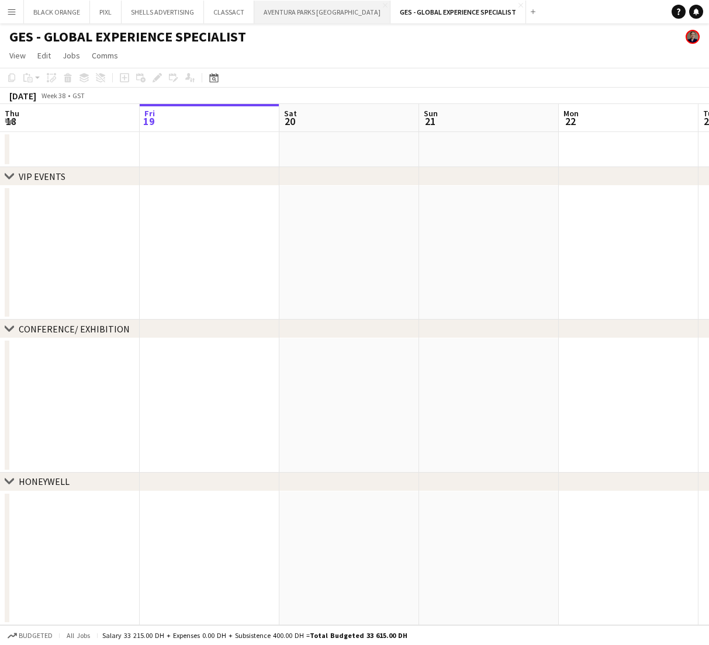
click at [304, 7] on button "AVENTURA PARKS DUBAI Close" at bounding box center [322, 12] width 136 height 23
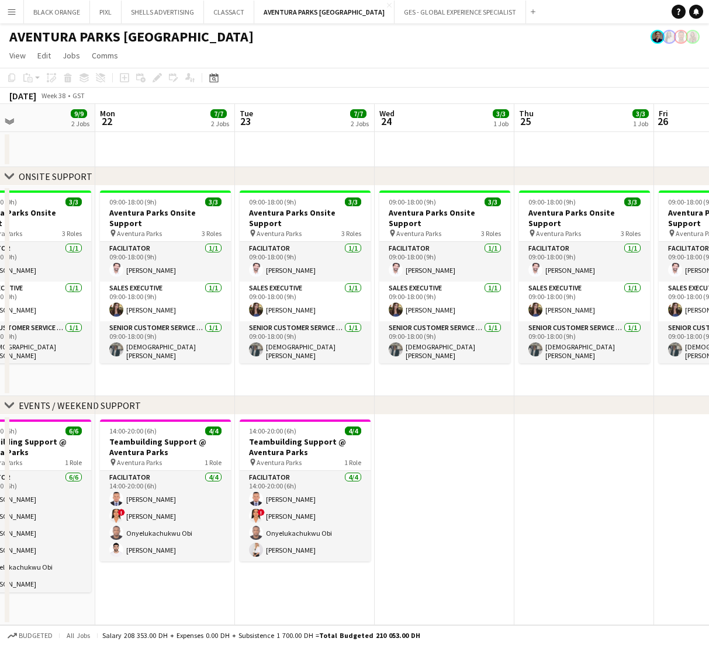
scroll to position [0, 526]
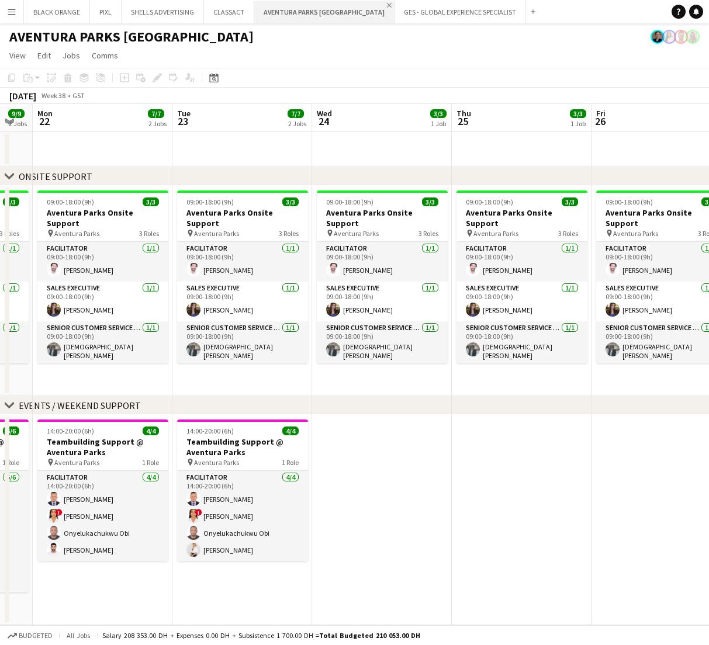
click at [387, 4] on app-icon "Close" at bounding box center [389, 5] width 5 height 5
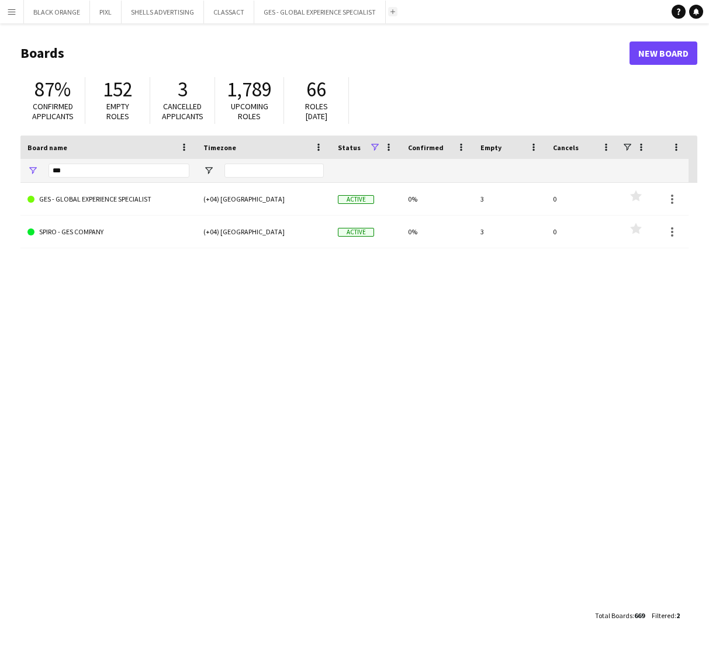
click at [391, 12] on app-icon "Add" at bounding box center [392, 11] width 5 height 5
click at [11, 13] on app-icon "Menu" at bounding box center [11, 11] width 9 height 9
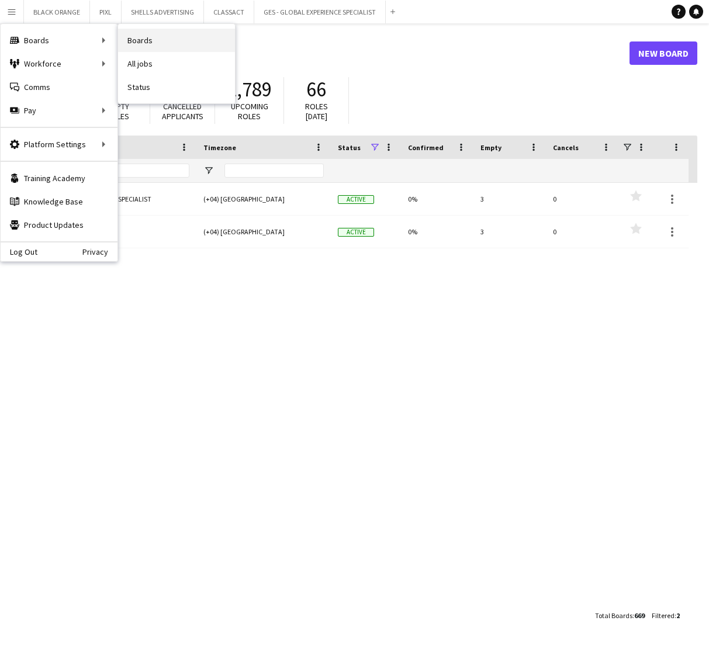
click at [139, 41] on link "Boards" at bounding box center [176, 40] width 117 height 23
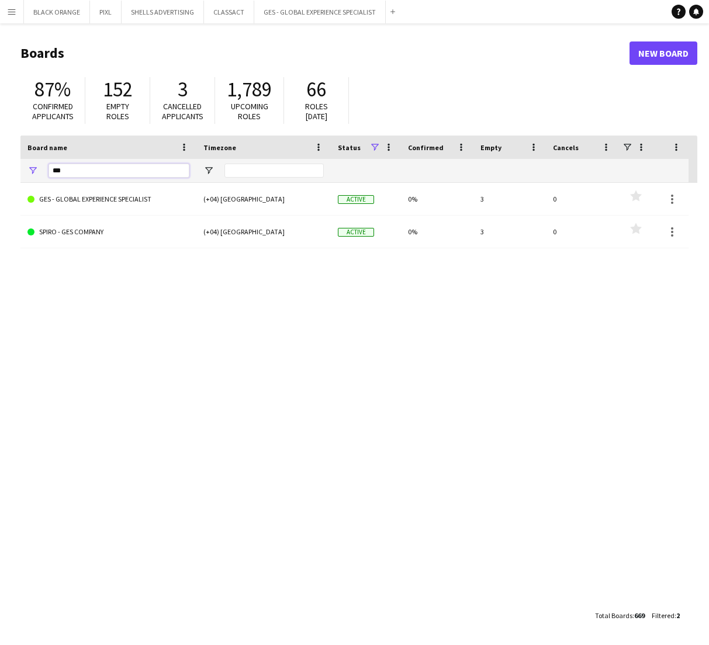
click at [98, 176] on input "***" at bounding box center [119, 171] width 141 height 14
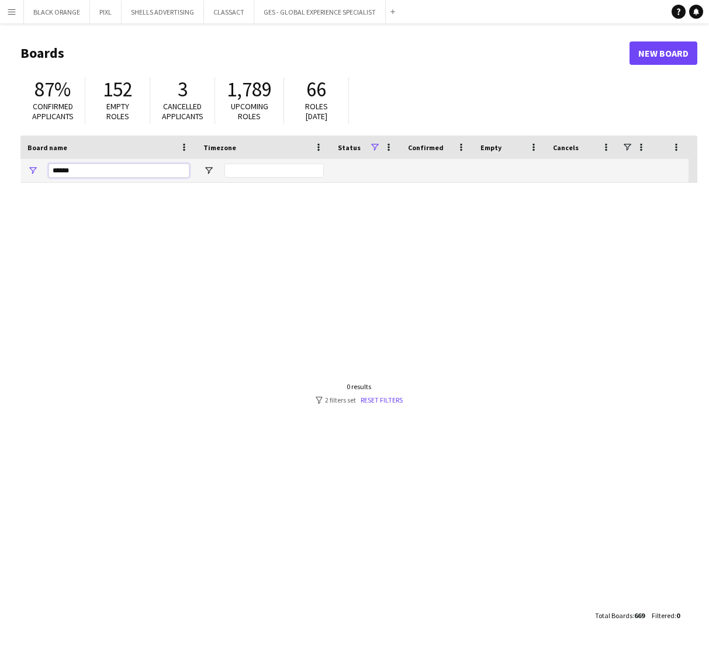
click at [77, 168] on input "******" at bounding box center [119, 171] width 141 height 14
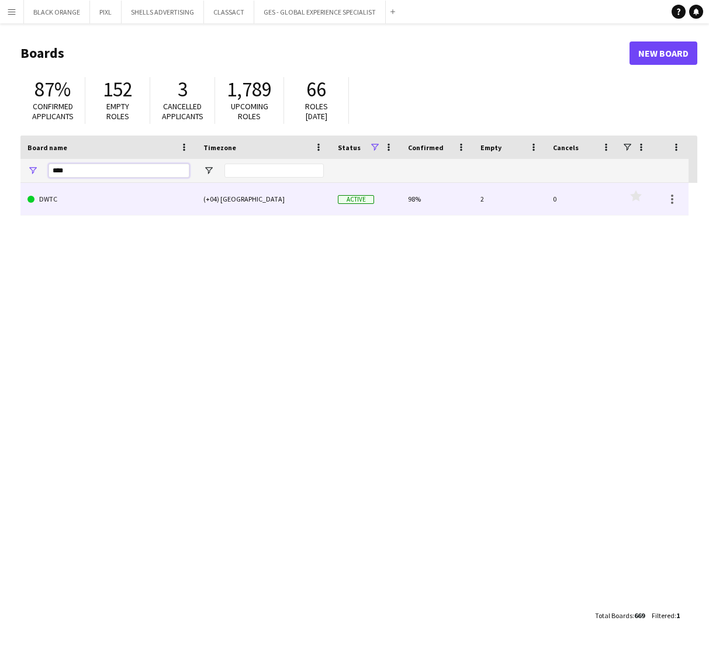
type input "****"
click at [117, 199] on link "DWTC" at bounding box center [108, 199] width 162 height 33
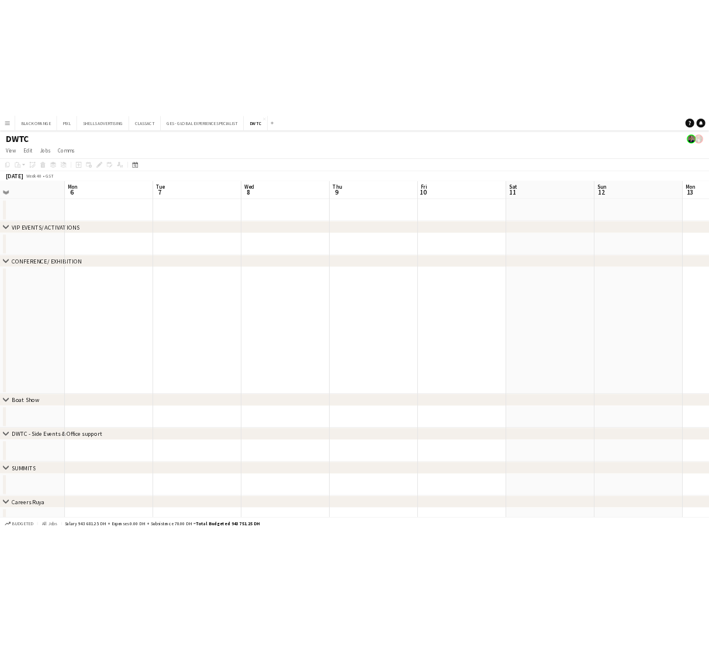
scroll to position [0, 597]
